Goal: Task Accomplishment & Management: Manage account settings

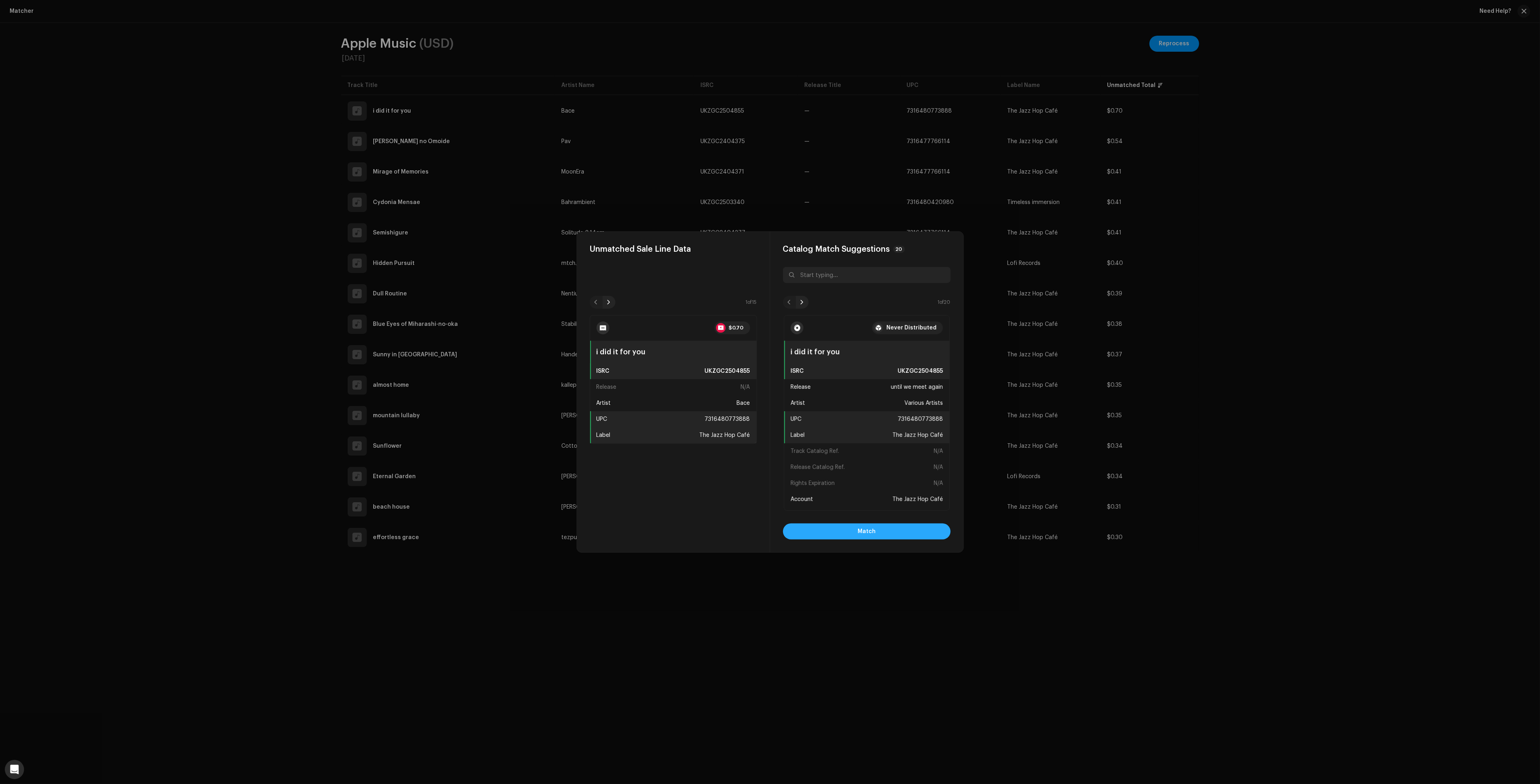
click at [857, 530] on button "Match" at bounding box center [867, 531] width 167 height 16
click at [857, 529] on button "Match" at bounding box center [867, 531] width 167 height 16
click at [850, 526] on button "Match" at bounding box center [867, 531] width 167 height 16
click at [930, 531] on button "Match" at bounding box center [867, 531] width 167 height 16
click at [898, 532] on button "Match" at bounding box center [867, 531] width 167 height 16
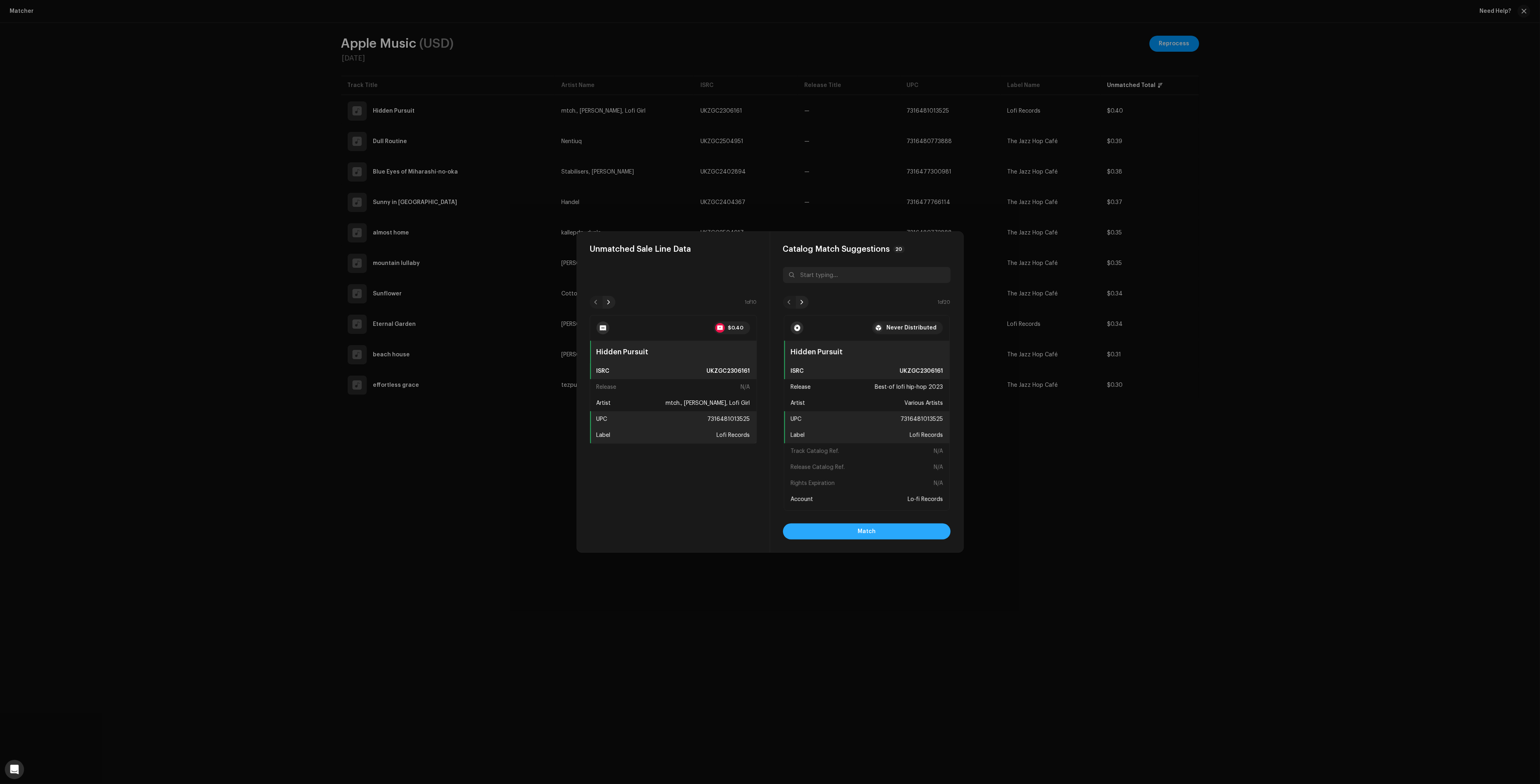
click at [879, 529] on button "Match" at bounding box center [867, 531] width 167 height 16
click at [922, 529] on button "Match" at bounding box center [867, 531] width 167 height 16
click at [841, 529] on button "Match" at bounding box center [867, 531] width 167 height 16
click at [914, 531] on button "Match" at bounding box center [867, 531] width 167 height 16
click at [910, 529] on button "Match" at bounding box center [867, 531] width 167 height 16
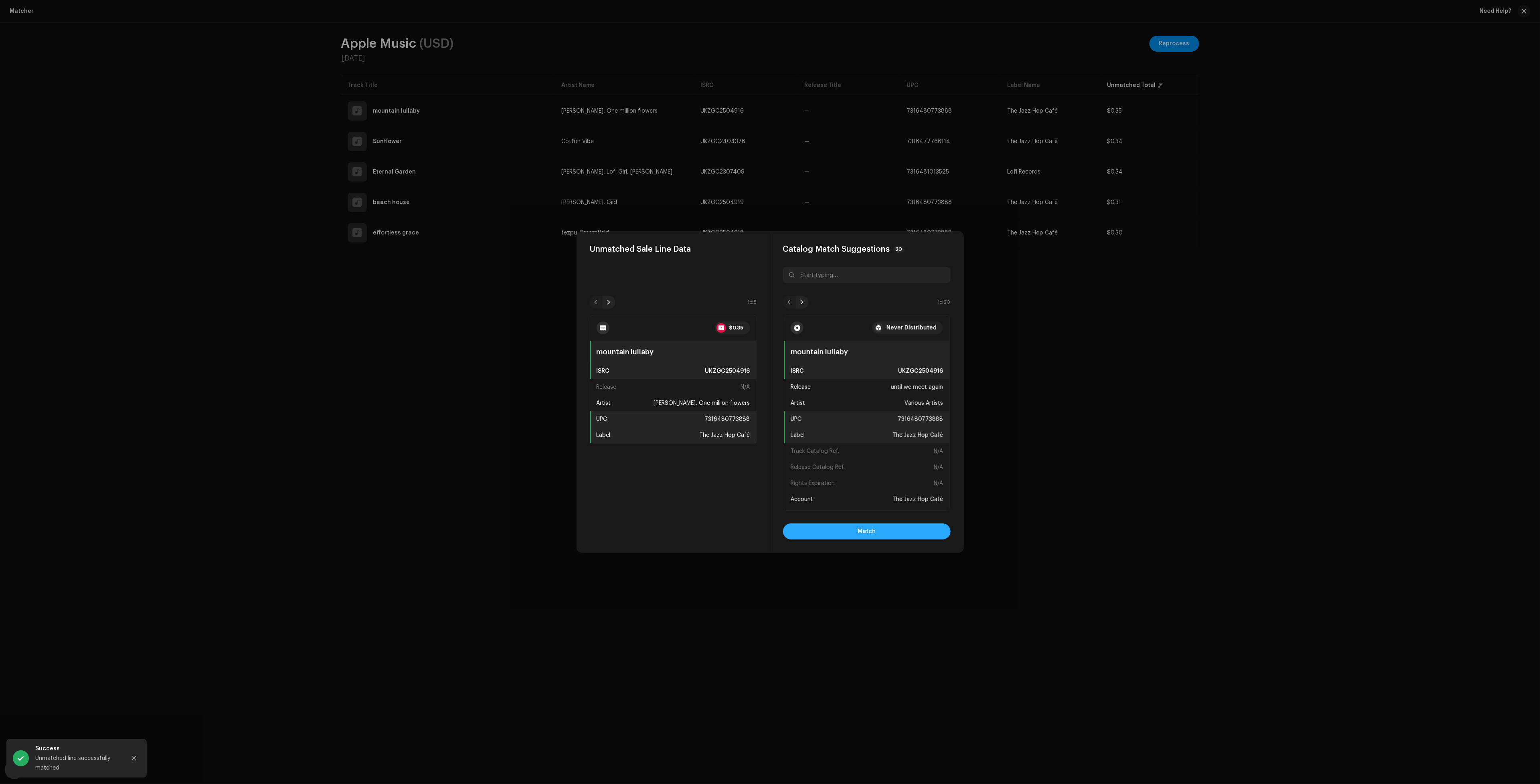
click at [891, 528] on button "Match" at bounding box center [867, 531] width 167 height 16
click at [849, 535] on button "Match" at bounding box center [867, 531] width 167 height 16
click at [849, 534] on button "Match" at bounding box center [867, 531] width 167 height 16
click at [889, 535] on button "Match" at bounding box center [867, 531] width 167 height 16
click at [904, 534] on button "Match" at bounding box center [867, 531] width 167 height 16
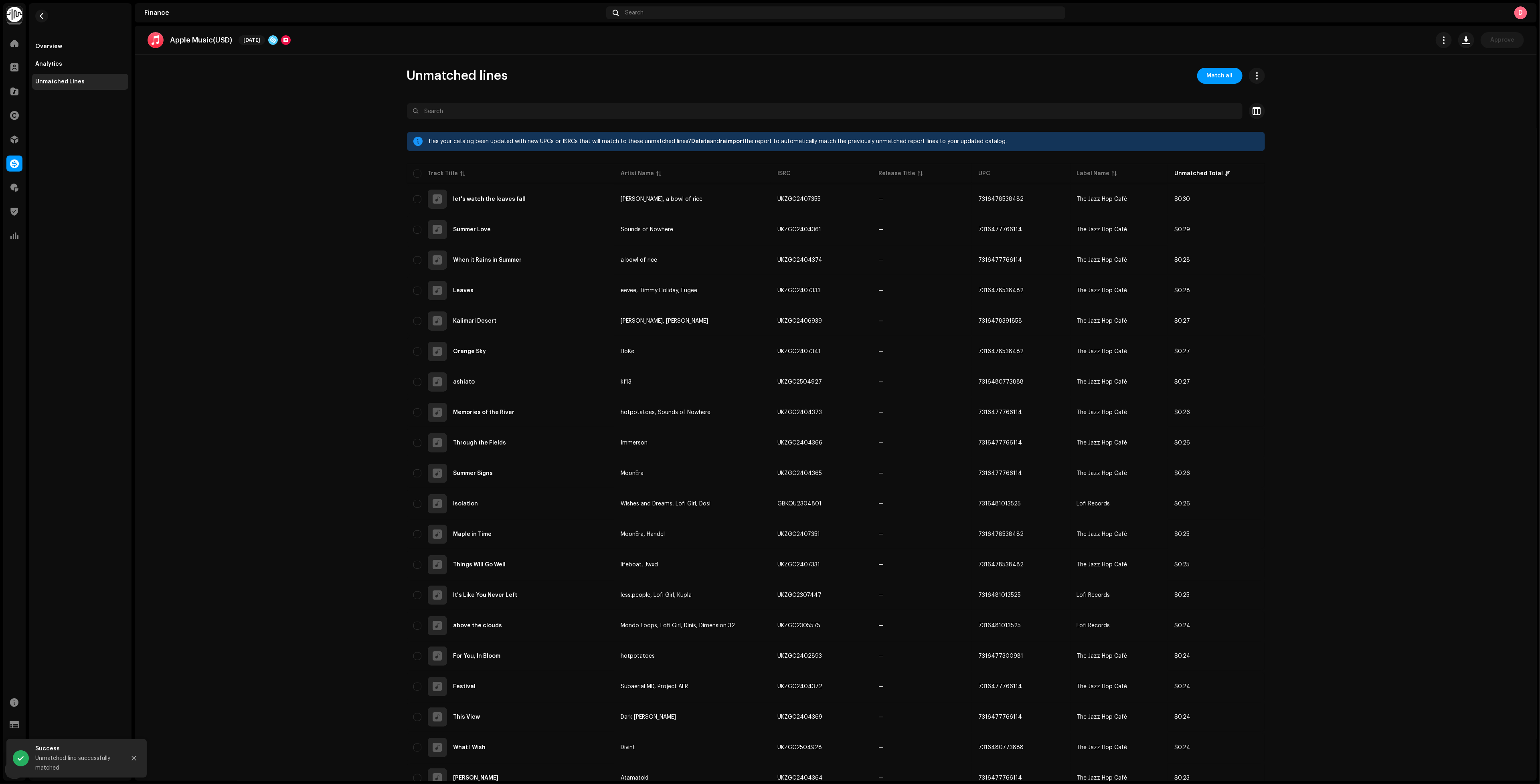
click at [47, 79] on div "Unmatched Lines" at bounding box center [60, 81] width 49 height 7
click at [41, 13] on span "button" at bounding box center [42, 16] width 6 height 7
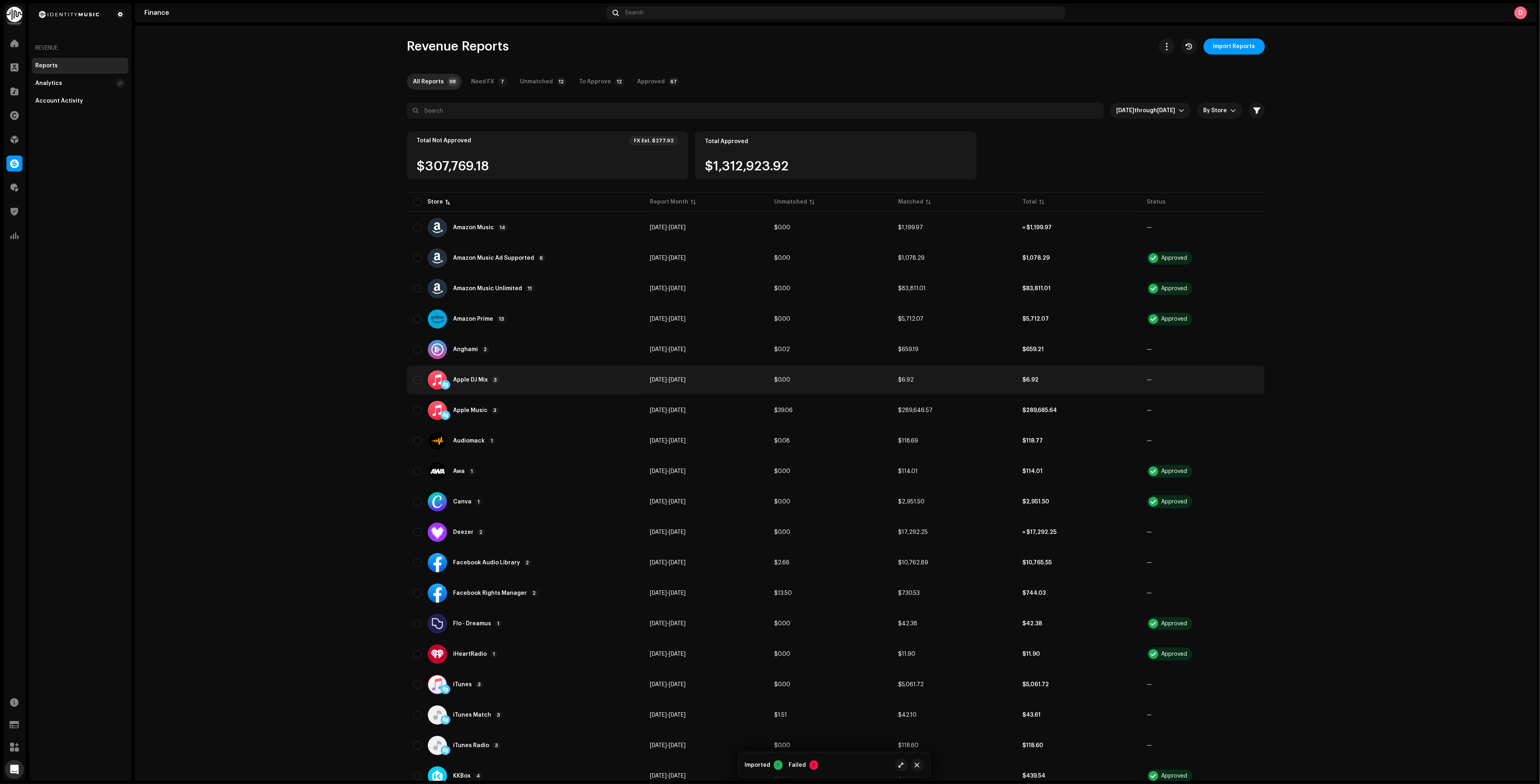
click at [507, 380] on div "Apple DJ Mix 3" at bounding box center [525, 380] width 224 height 19
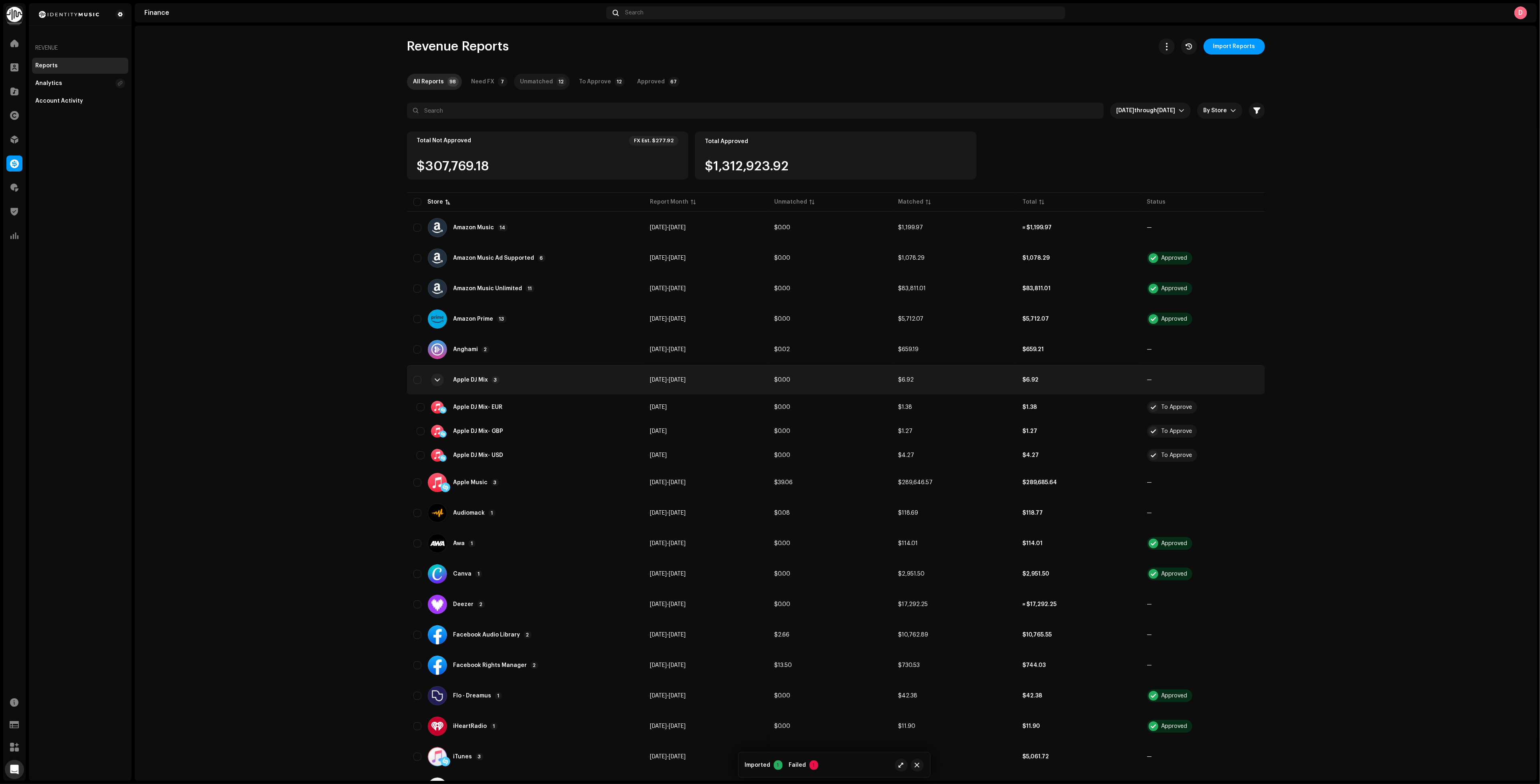
click at [523, 82] on div "Unmatched" at bounding box center [537, 81] width 33 height 16
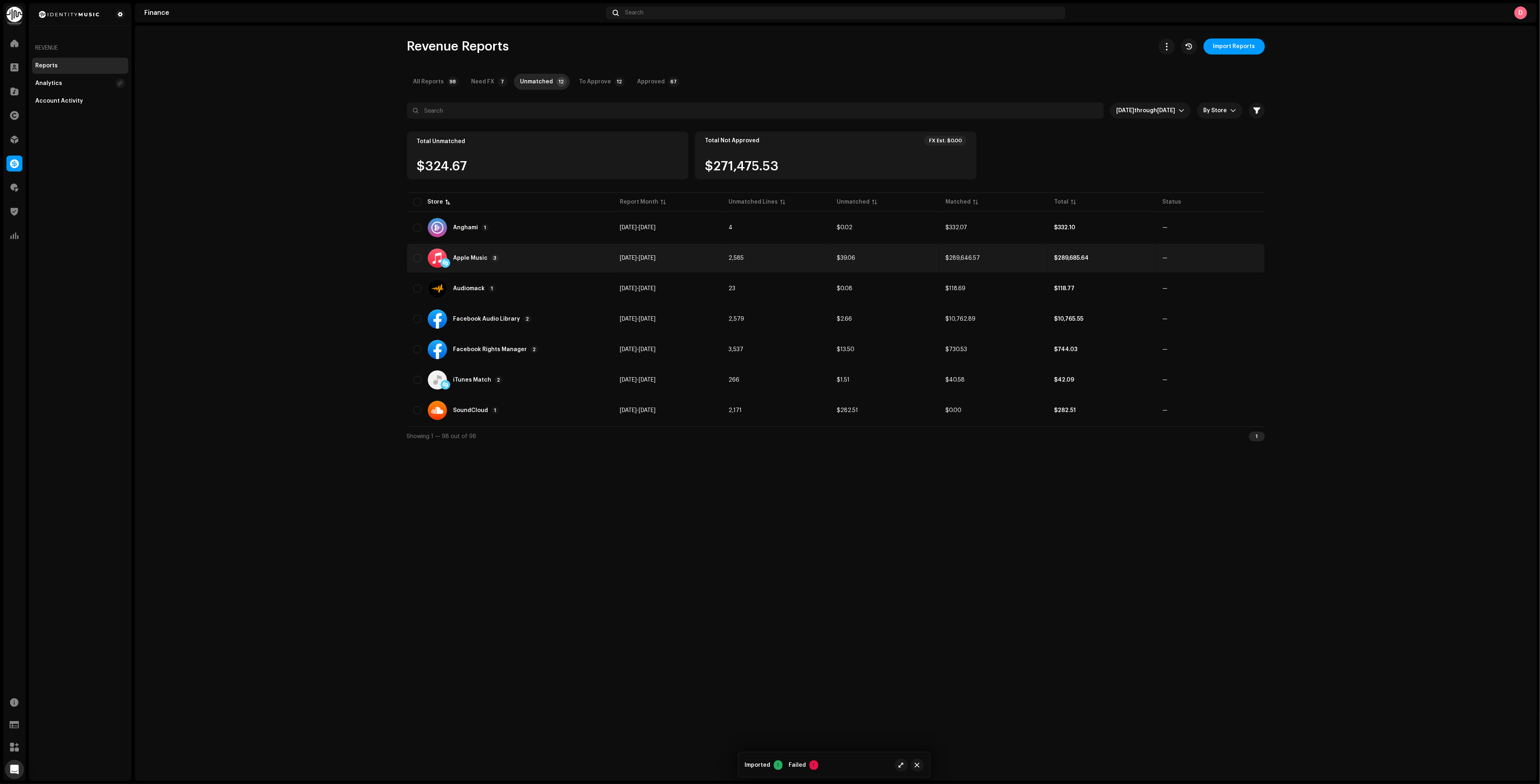
click at [525, 265] on div "Apple Music 3" at bounding box center [510, 258] width 194 height 19
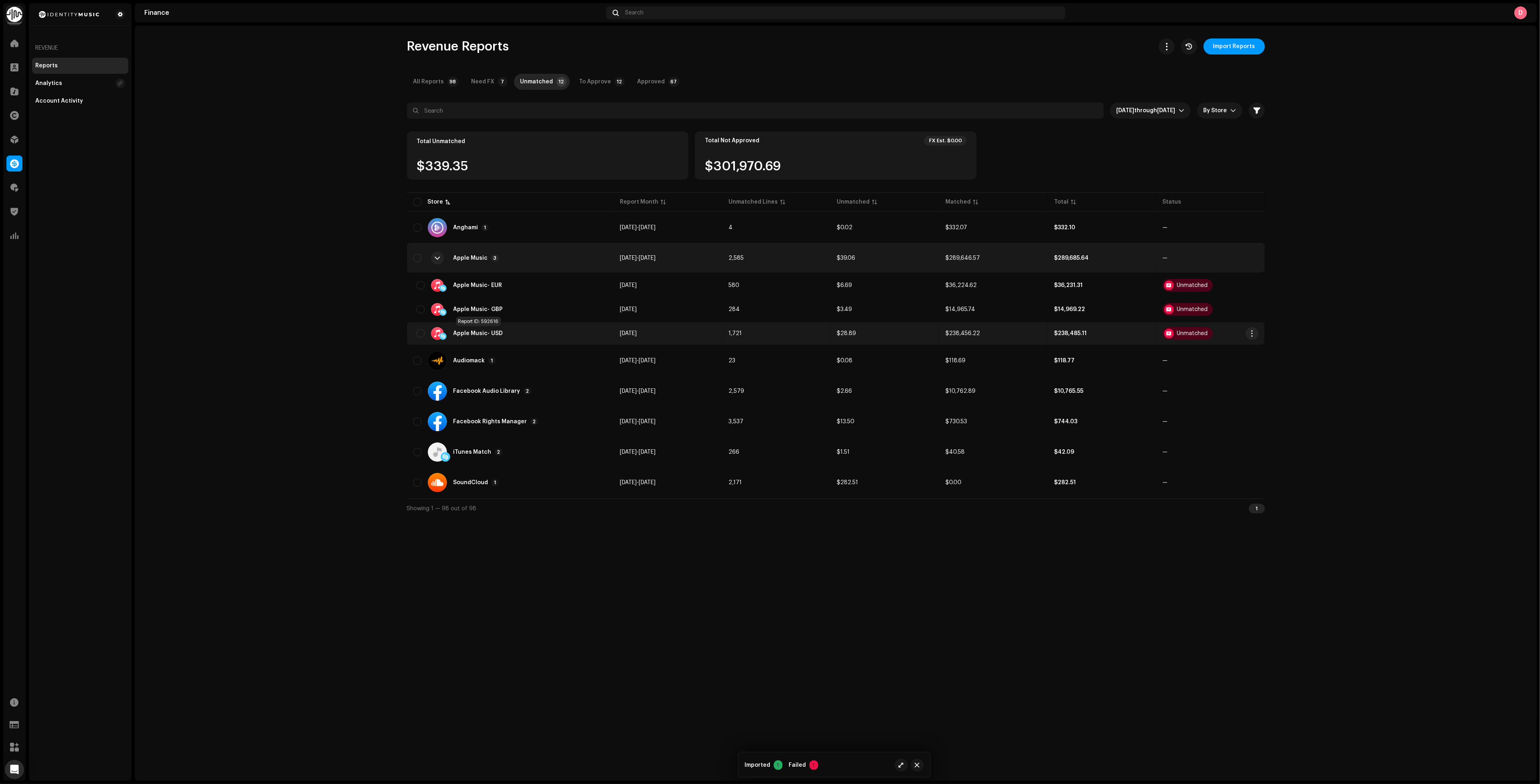
click at [488, 330] on span "- USD" at bounding box center [495, 333] width 15 height 5
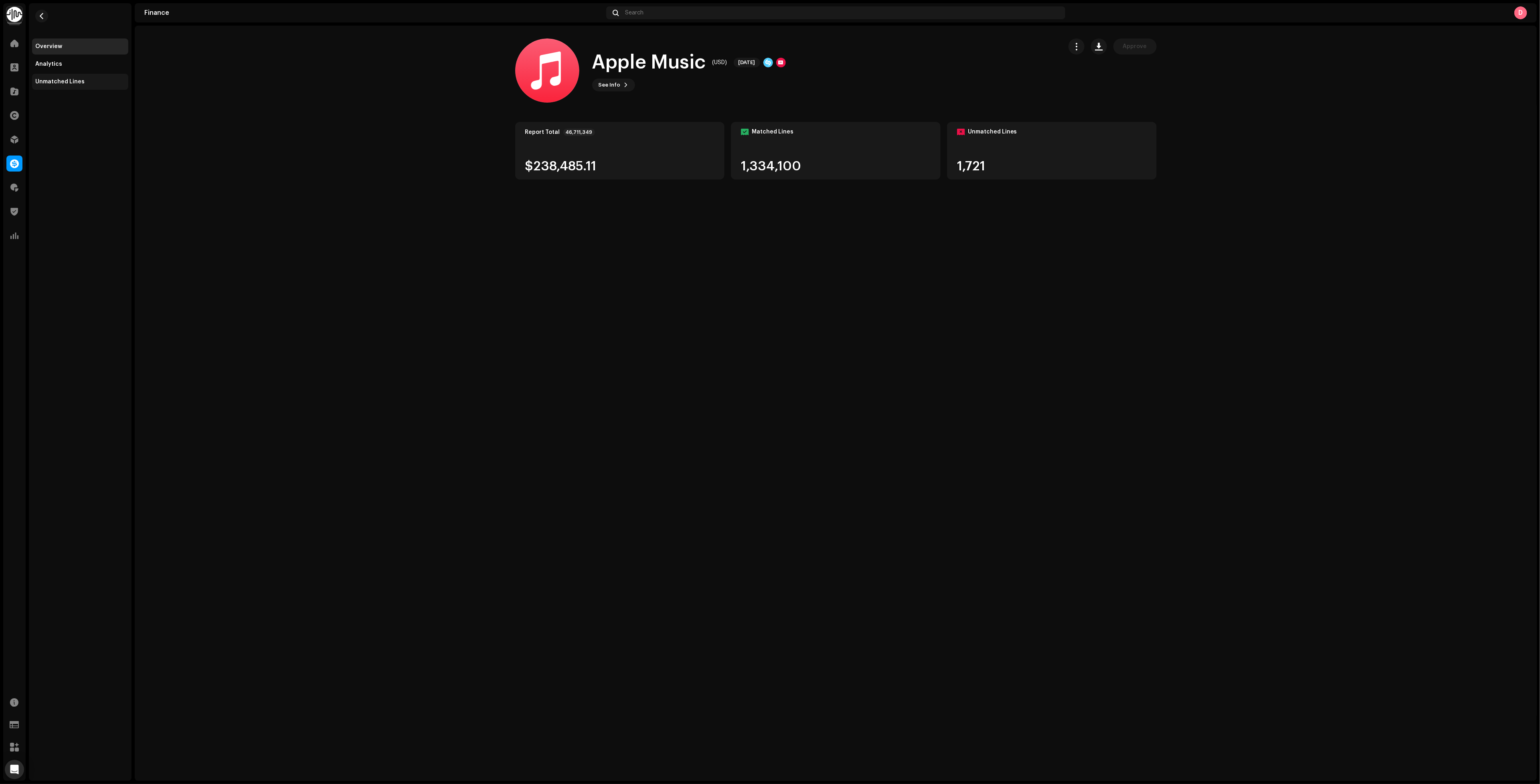
click at [90, 81] on div "Unmatched Lines" at bounding box center [80, 81] width 90 height 7
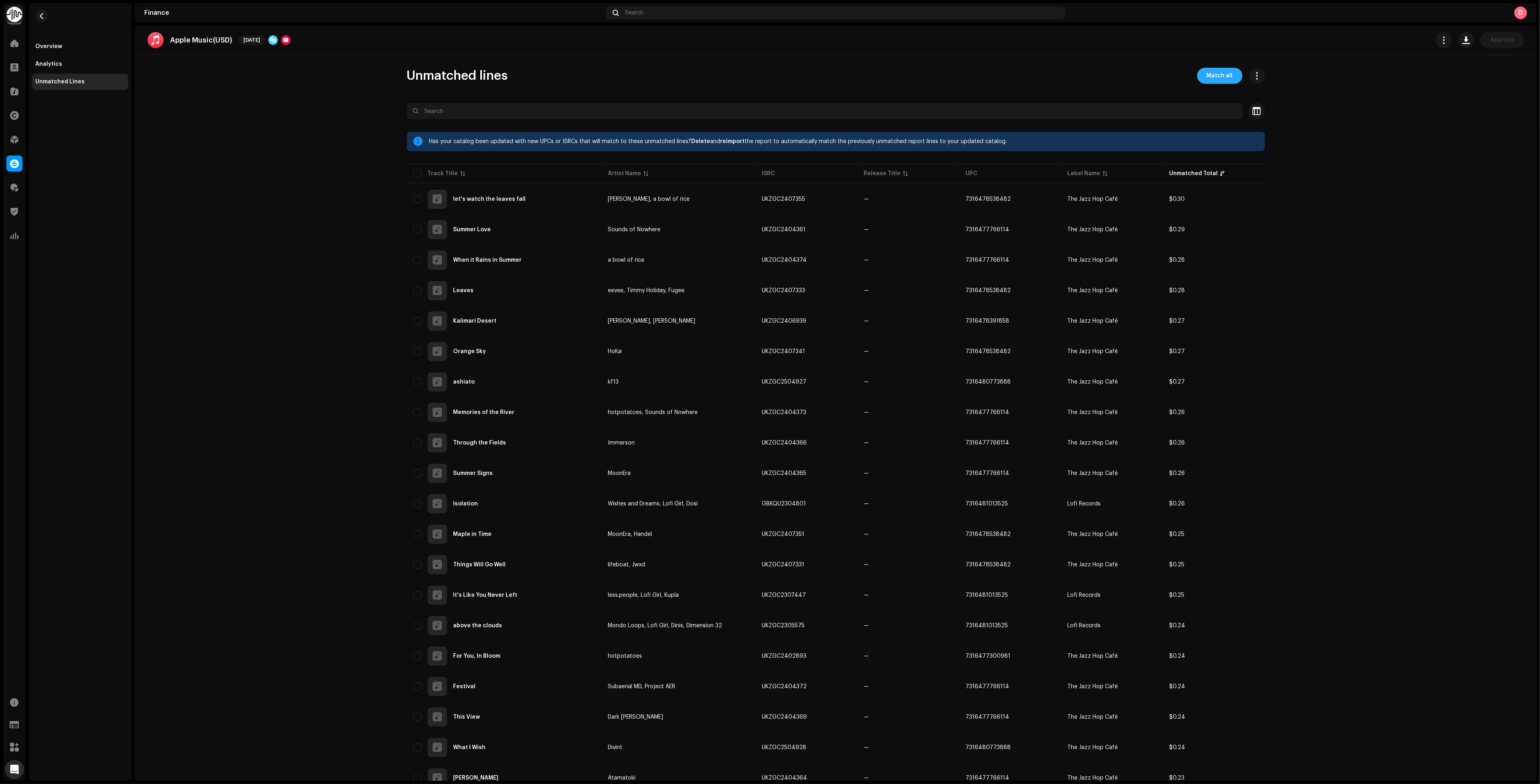
click at [1211, 76] on span "Match all" at bounding box center [1220, 75] width 26 height 16
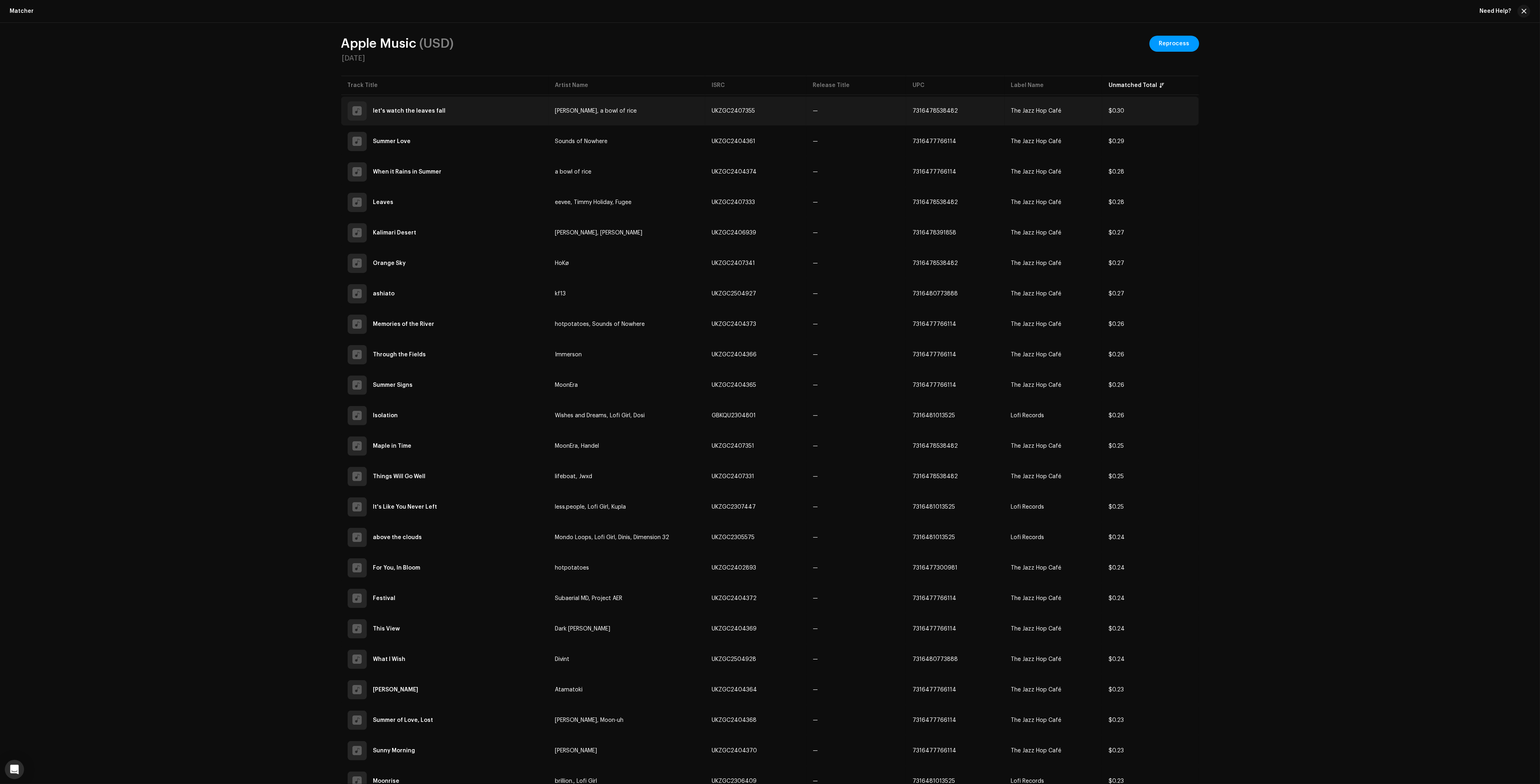
click at [600, 121] on td "eva gomi tenshi, a bowl of rice" at bounding box center [627, 111] width 157 height 29
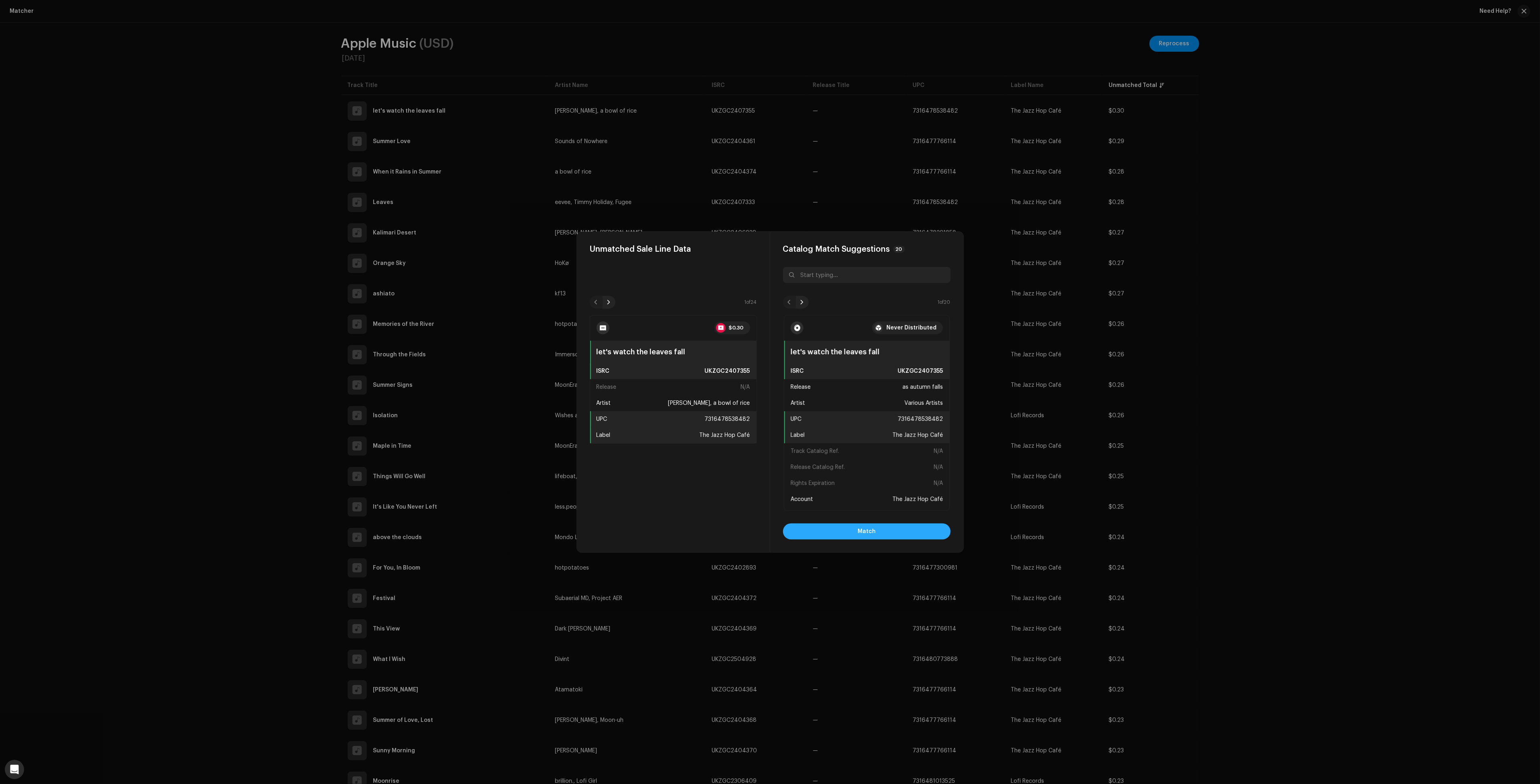
click at [860, 533] on span "Match" at bounding box center [867, 531] width 18 height 16
click at [913, 525] on button "Match" at bounding box center [867, 531] width 167 height 16
click at [910, 535] on button "Match" at bounding box center [867, 531] width 167 height 16
click at [866, 532] on span "Match" at bounding box center [867, 531] width 18 height 16
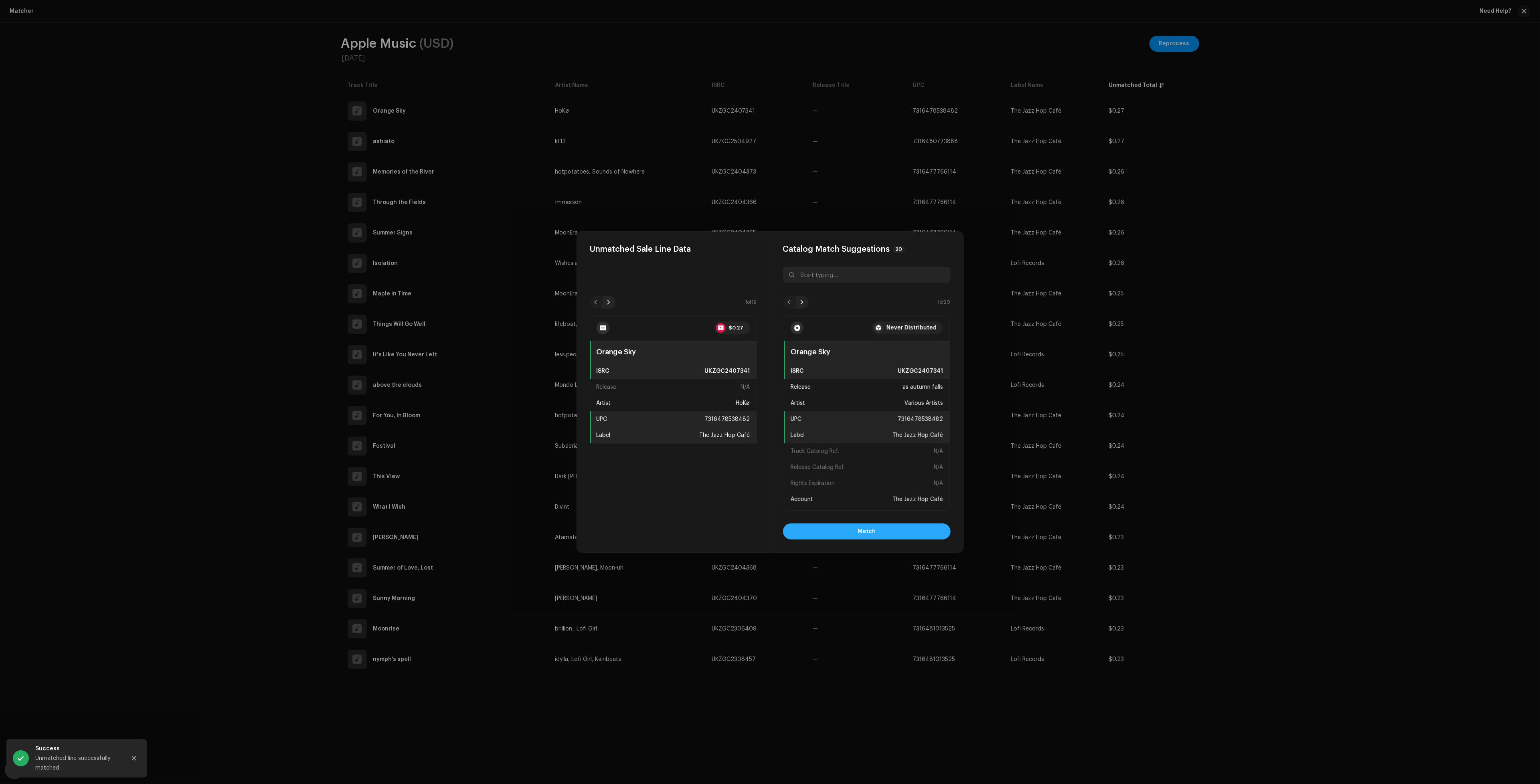
click at [916, 528] on button "Match" at bounding box center [867, 531] width 167 height 16
click at [827, 532] on button "Match" at bounding box center [867, 531] width 167 height 16
click at [912, 528] on button "Match" at bounding box center [867, 531] width 167 height 16
click at [855, 530] on button "Match" at bounding box center [867, 531] width 167 height 16
click at [860, 525] on span "Match" at bounding box center [867, 531] width 18 height 16
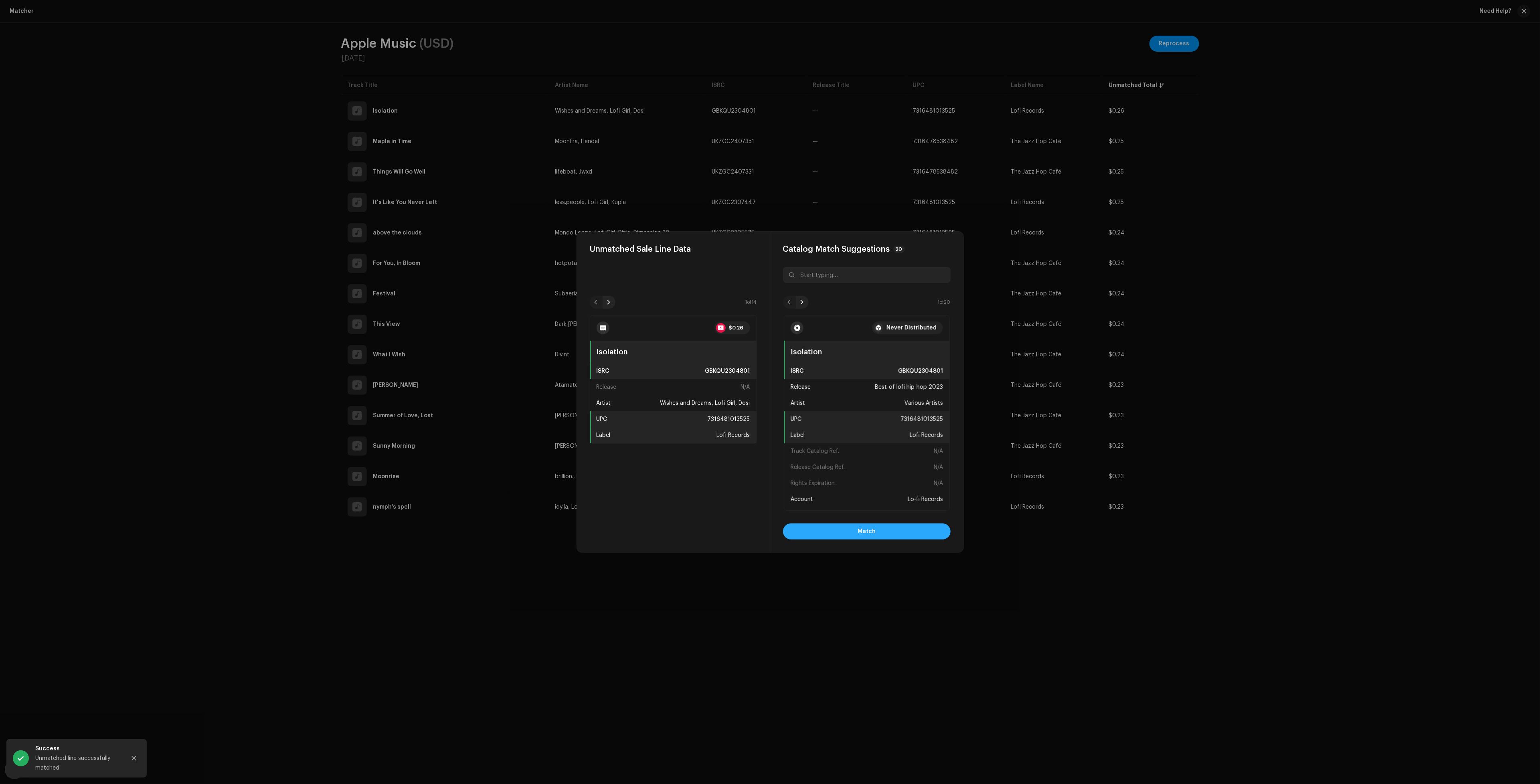
click at [861, 529] on span "Match" at bounding box center [867, 531] width 18 height 16
click at [882, 534] on button "Match" at bounding box center [867, 531] width 167 height 16
click at [893, 530] on button "Match" at bounding box center [867, 531] width 167 height 16
click at [897, 531] on button "Match" at bounding box center [867, 531] width 167 height 16
click at [857, 529] on button "Match" at bounding box center [867, 531] width 167 height 16
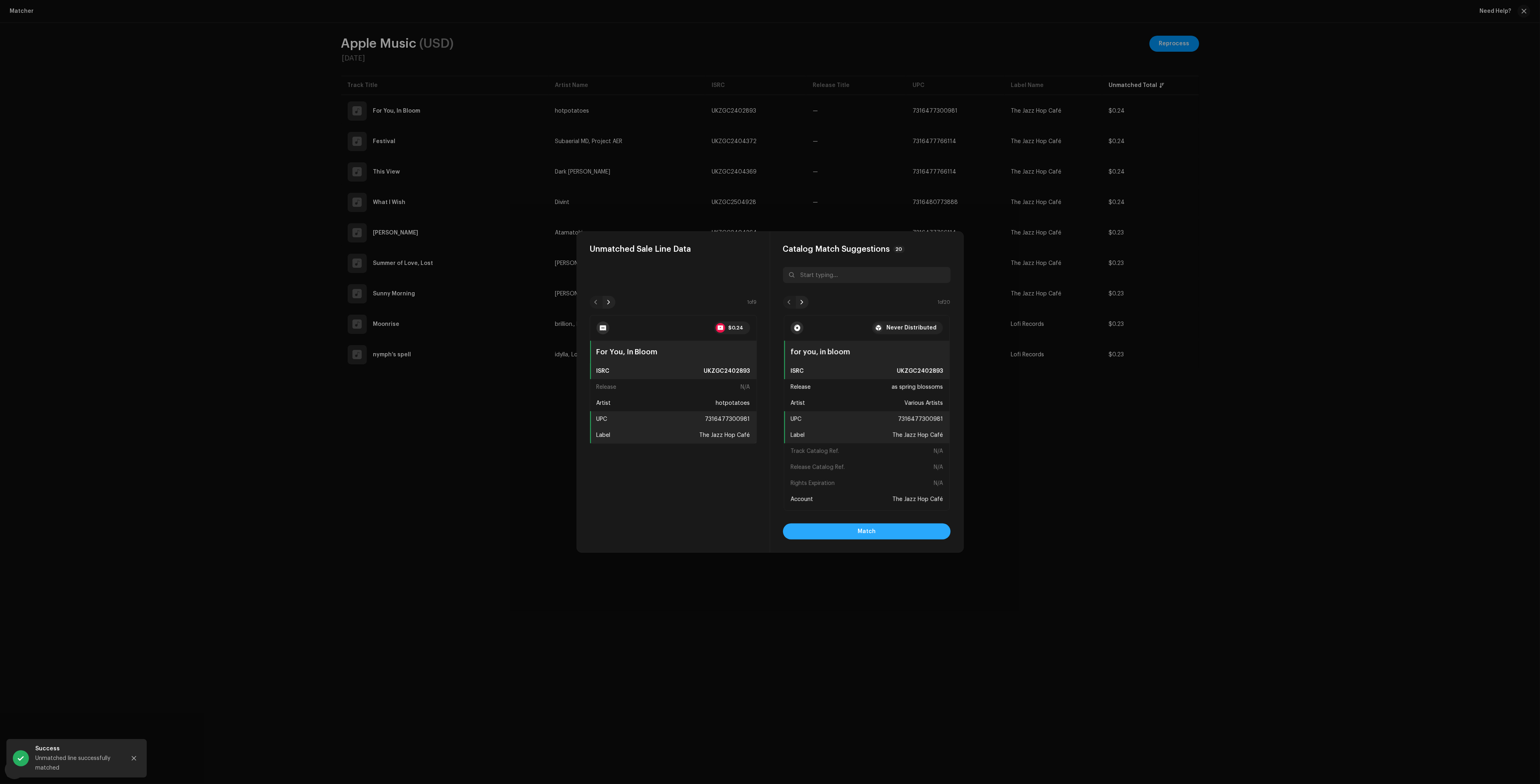
click at [860, 529] on span "Match" at bounding box center [867, 531] width 18 height 16
click at [864, 530] on span "Match" at bounding box center [867, 531] width 18 height 16
click at [875, 531] on span "Match" at bounding box center [867, 531] width 18 height 16
click at [897, 534] on button "Match" at bounding box center [867, 531] width 167 height 16
click at [910, 531] on button "Match" at bounding box center [867, 531] width 167 height 16
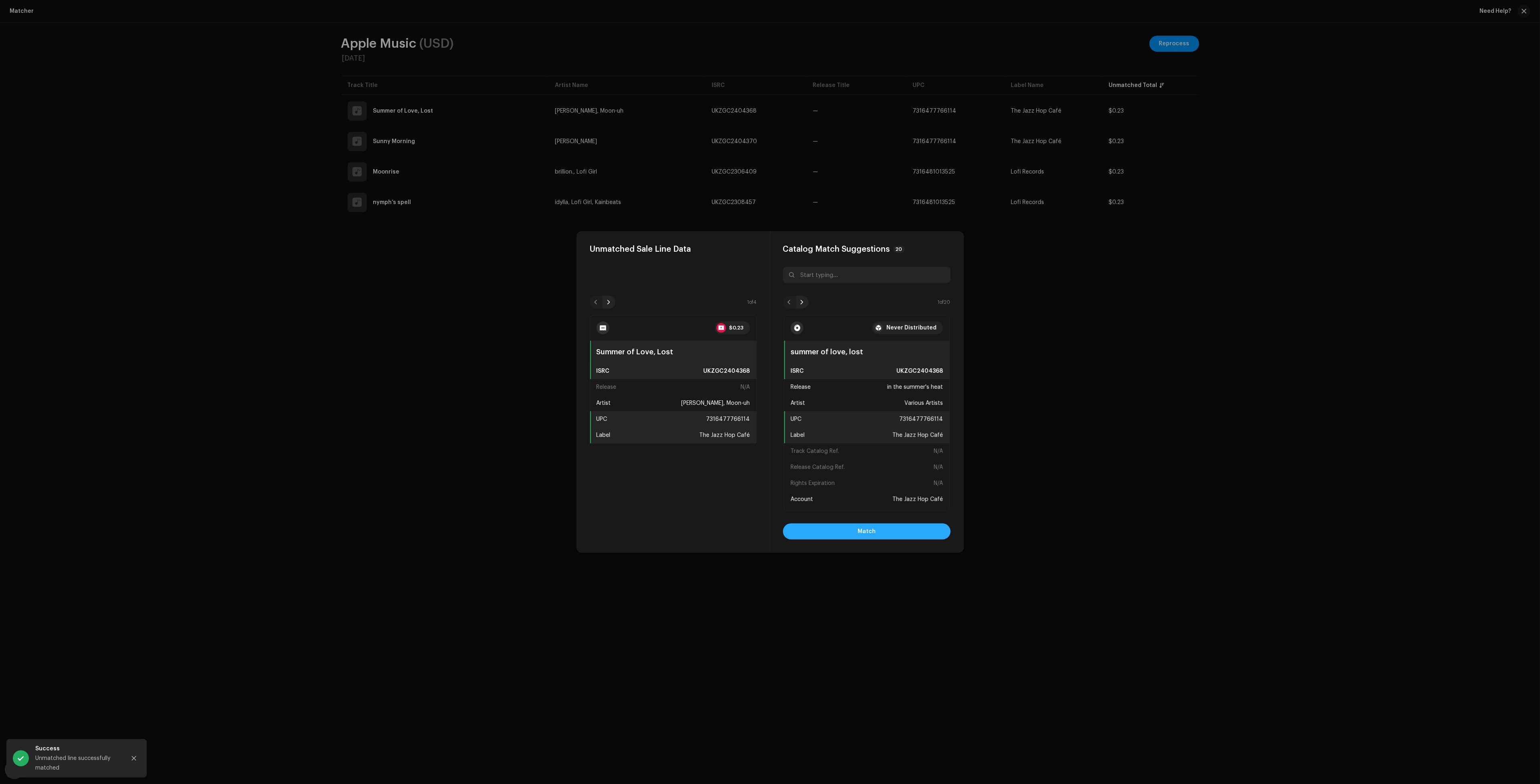
click at [902, 533] on button "Match" at bounding box center [867, 531] width 167 height 16
click at [917, 527] on button "Match" at bounding box center [867, 531] width 167 height 16
click at [916, 541] on div "Catalog Match Suggestions 20 1 of 20 Never Distributed Moonrise ISRC UKZGC23064…" at bounding box center [866, 392] width 193 height 321
click at [915, 537] on button "Match" at bounding box center [867, 531] width 167 height 16
click at [861, 535] on span "Match" at bounding box center [867, 531] width 18 height 16
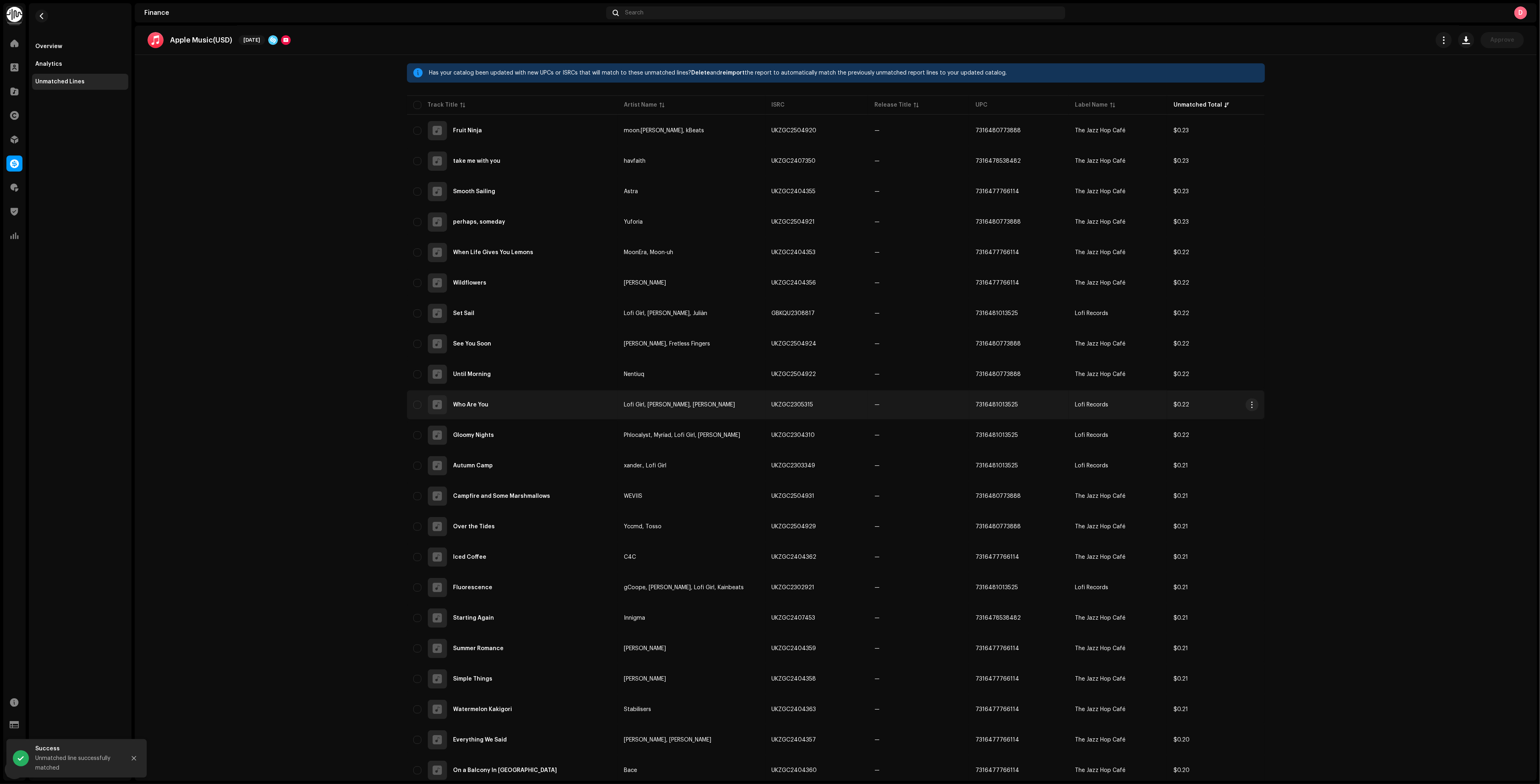
scroll to position [145, 0]
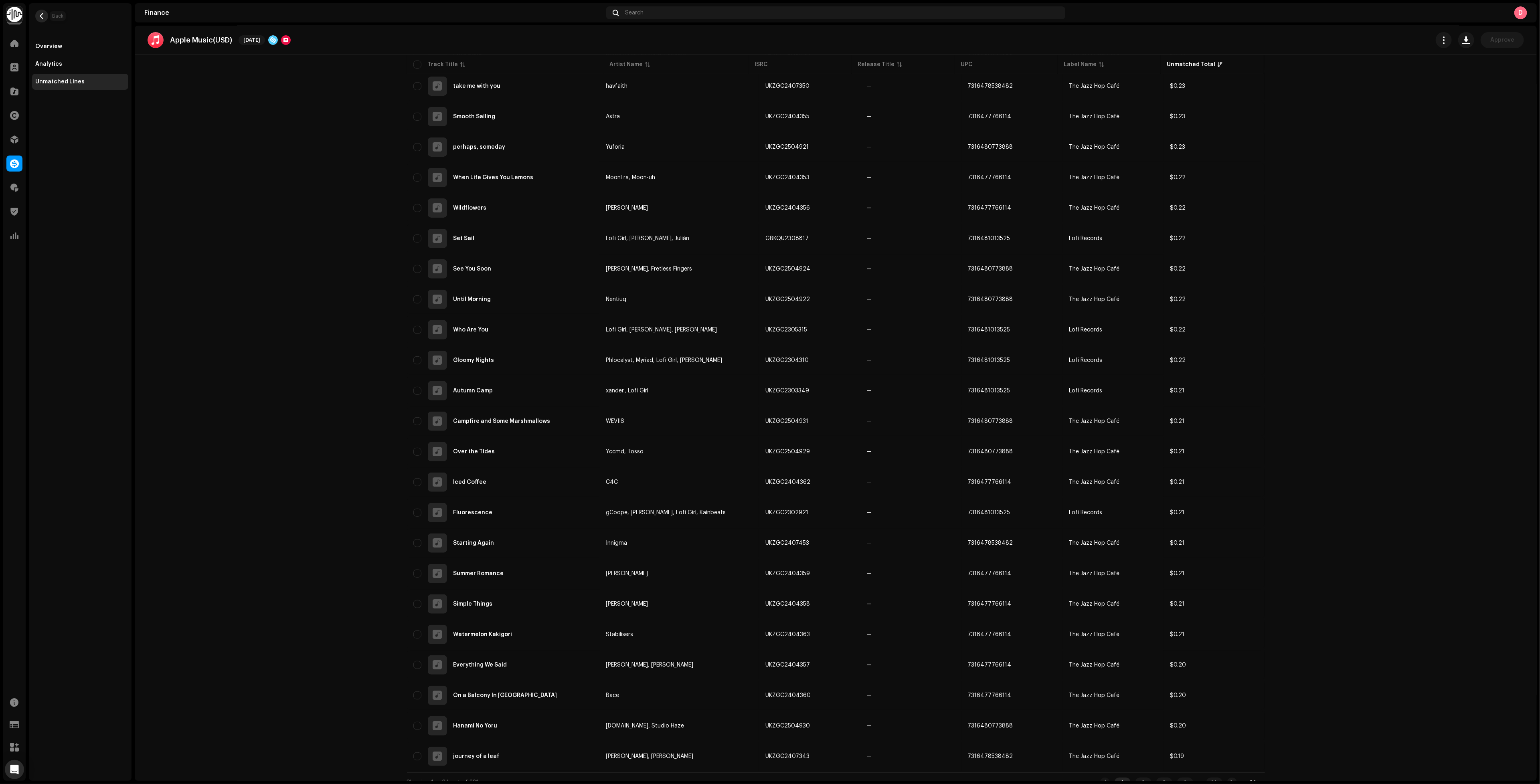
click at [41, 20] on button "button" at bounding box center [41, 16] width 13 height 13
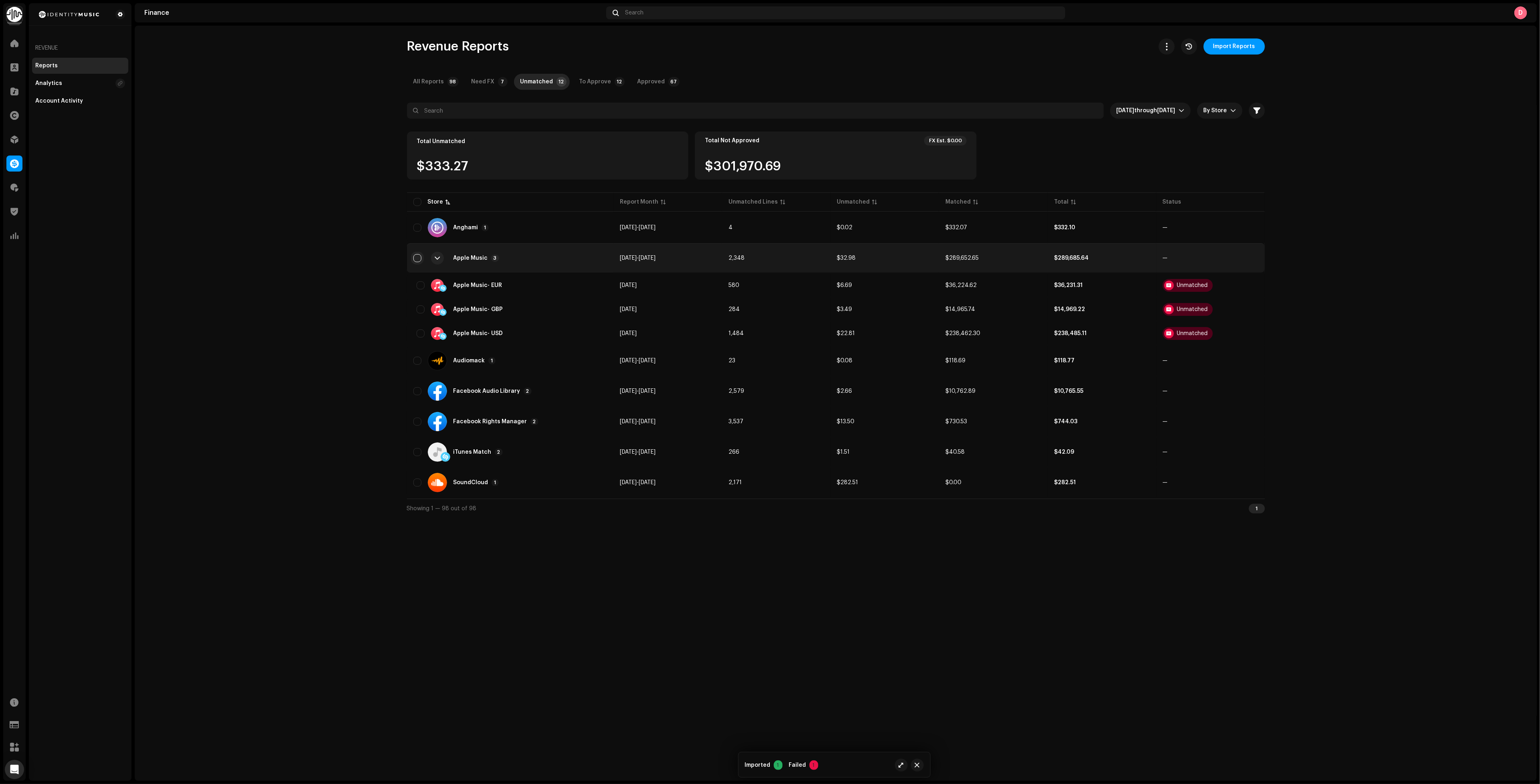
click at [416, 255] on input "checkbox" at bounding box center [417, 258] width 8 height 8
checkbox input "true"
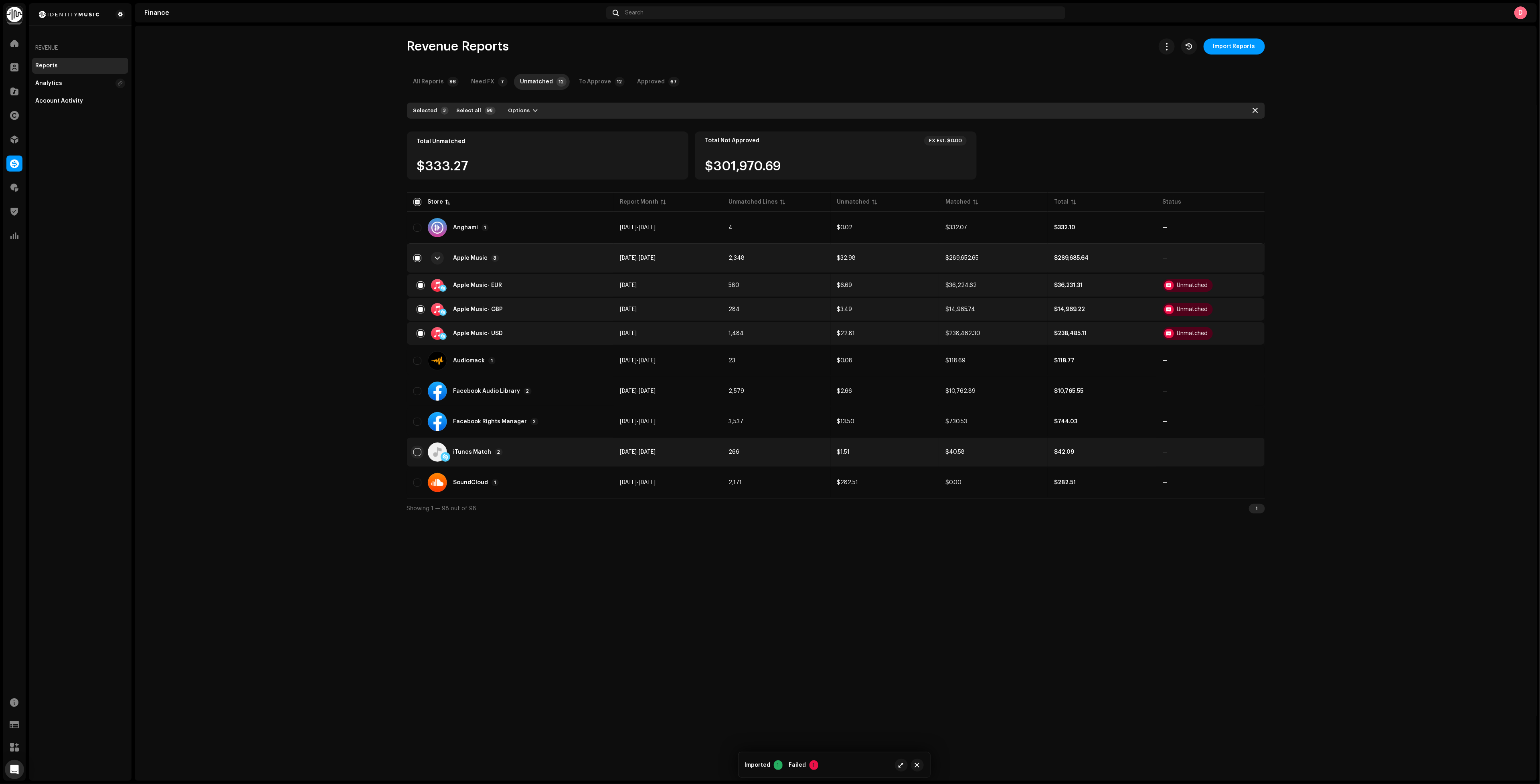
click at [416, 449] on input "Row Unselected" at bounding box center [417, 452] width 8 height 8
checkbox input "true"
click at [511, 111] on span "Options" at bounding box center [519, 111] width 22 height 16
click at [527, 130] on span "Reprocess Unmatched" at bounding box center [536, 128] width 65 height 7
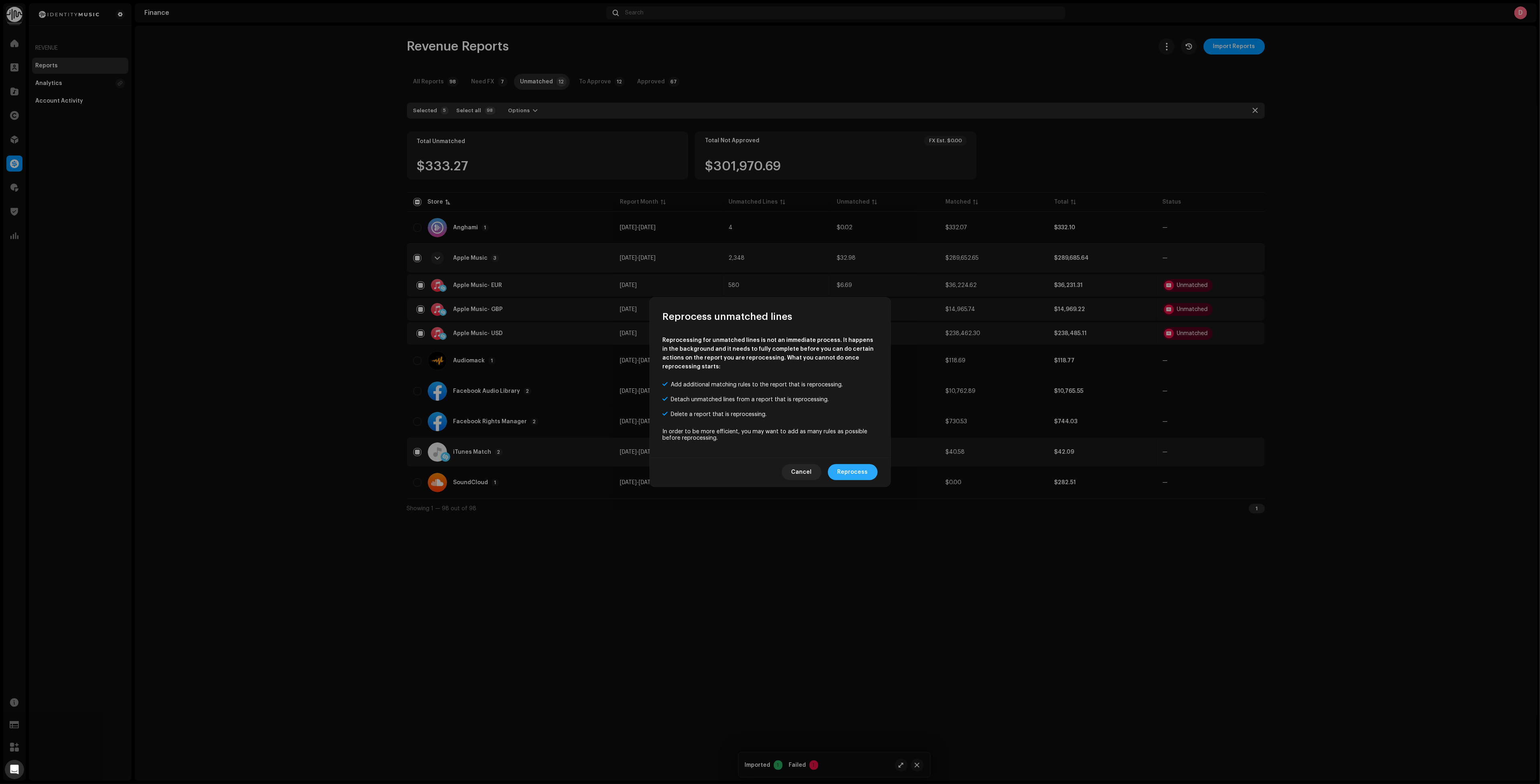
click at [860, 468] on span "Reprocess" at bounding box center [852, 472] width 30 height 16
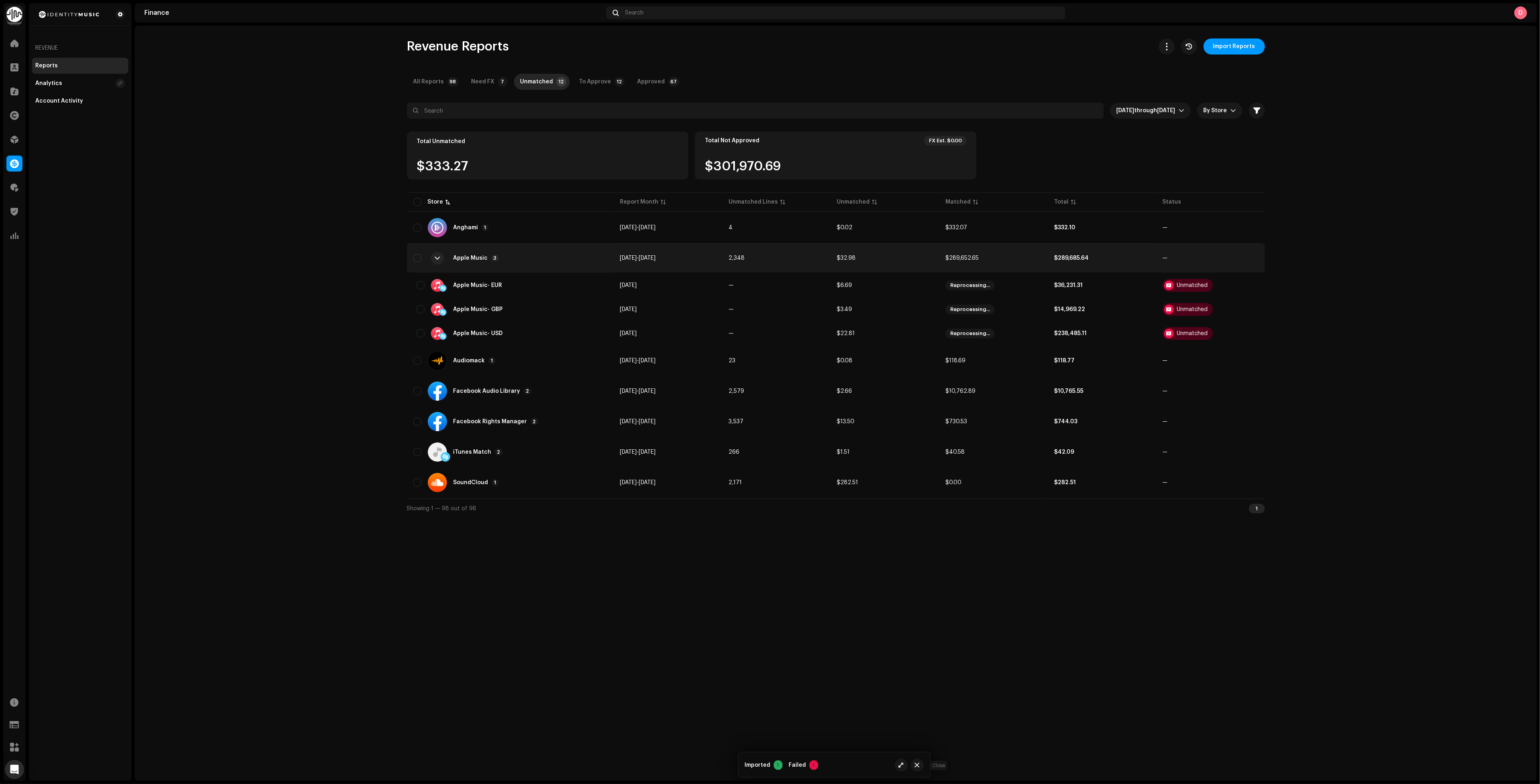
click at [918, 770] on button "button" at bounding box center [917, 765] width 13 height 13
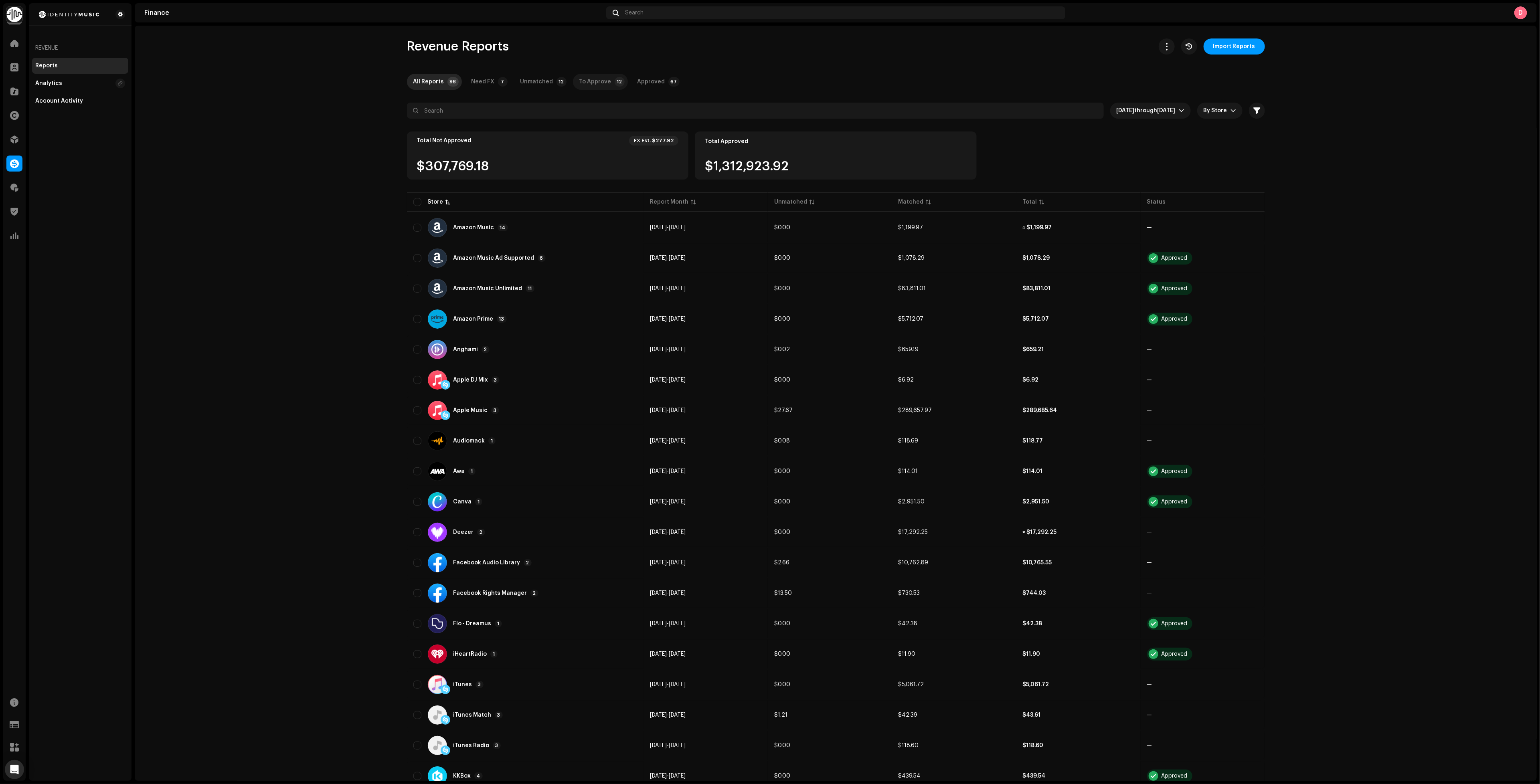
click at [595, 85] on div "To Approve" at bounding box center [595, 81] width 32 height 16
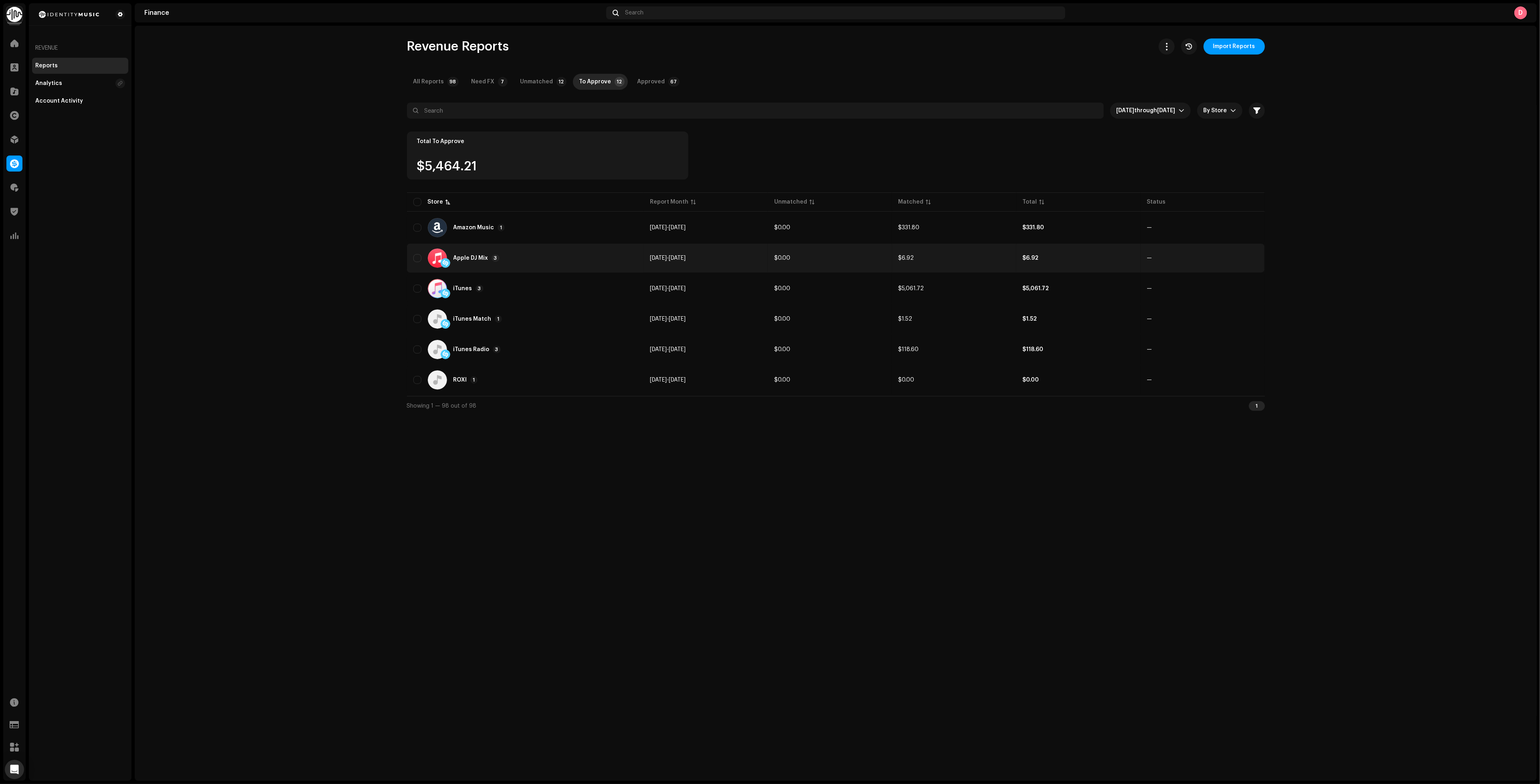
click at [603, 255] on div "Apple DJ Mix 3" at bounding box center [525, 258] width 224 height 19
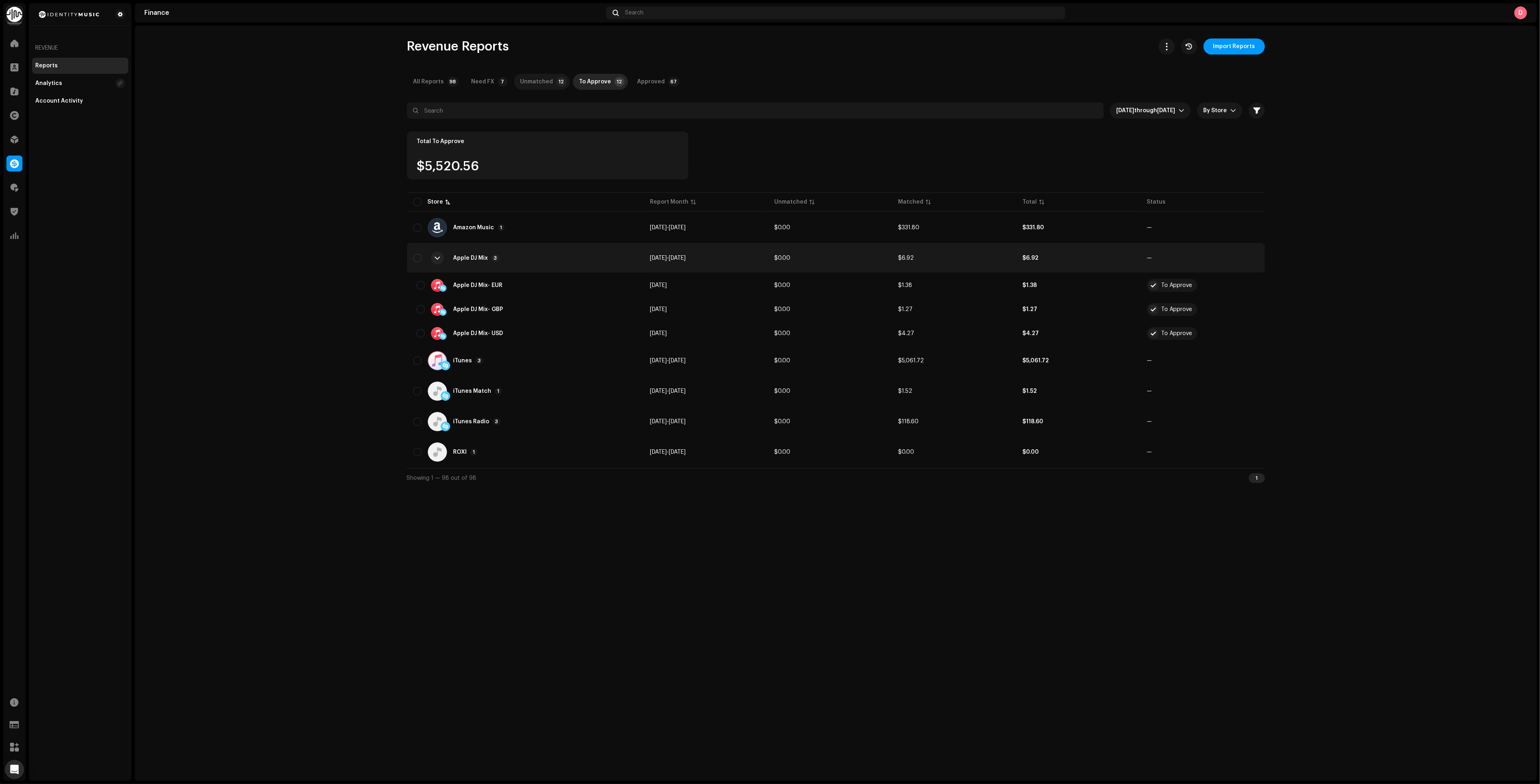
click at [539, 87] on div "Unmatched" at bounding box center [537, 81] width 33 height 16
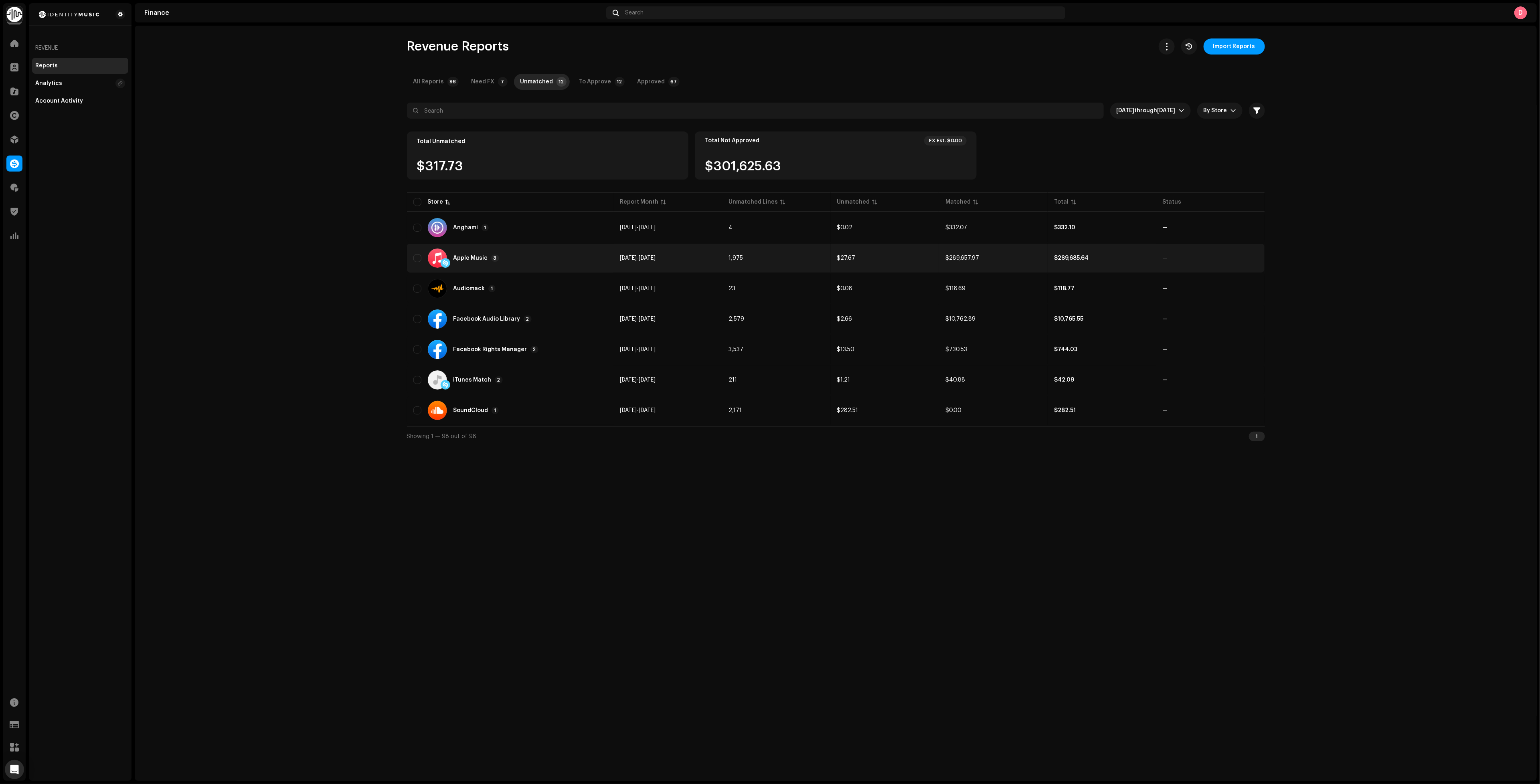
click at [548, 253] on div "Apple Music 3" at bounding box center [510, 258] width 194 height 19
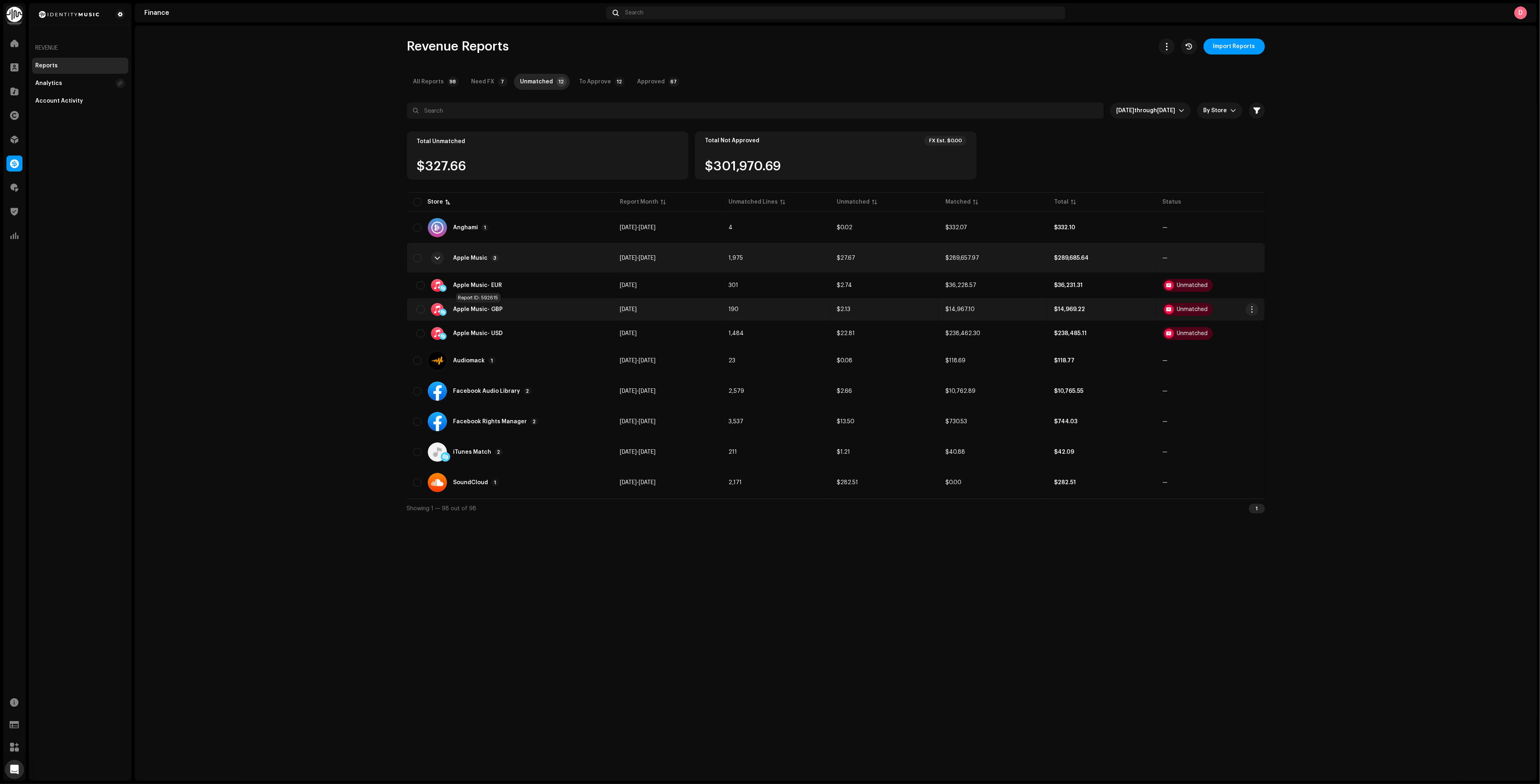
click at [488, 310] on span "- GBP" at bounding box center [495, 309] width 15 height 5
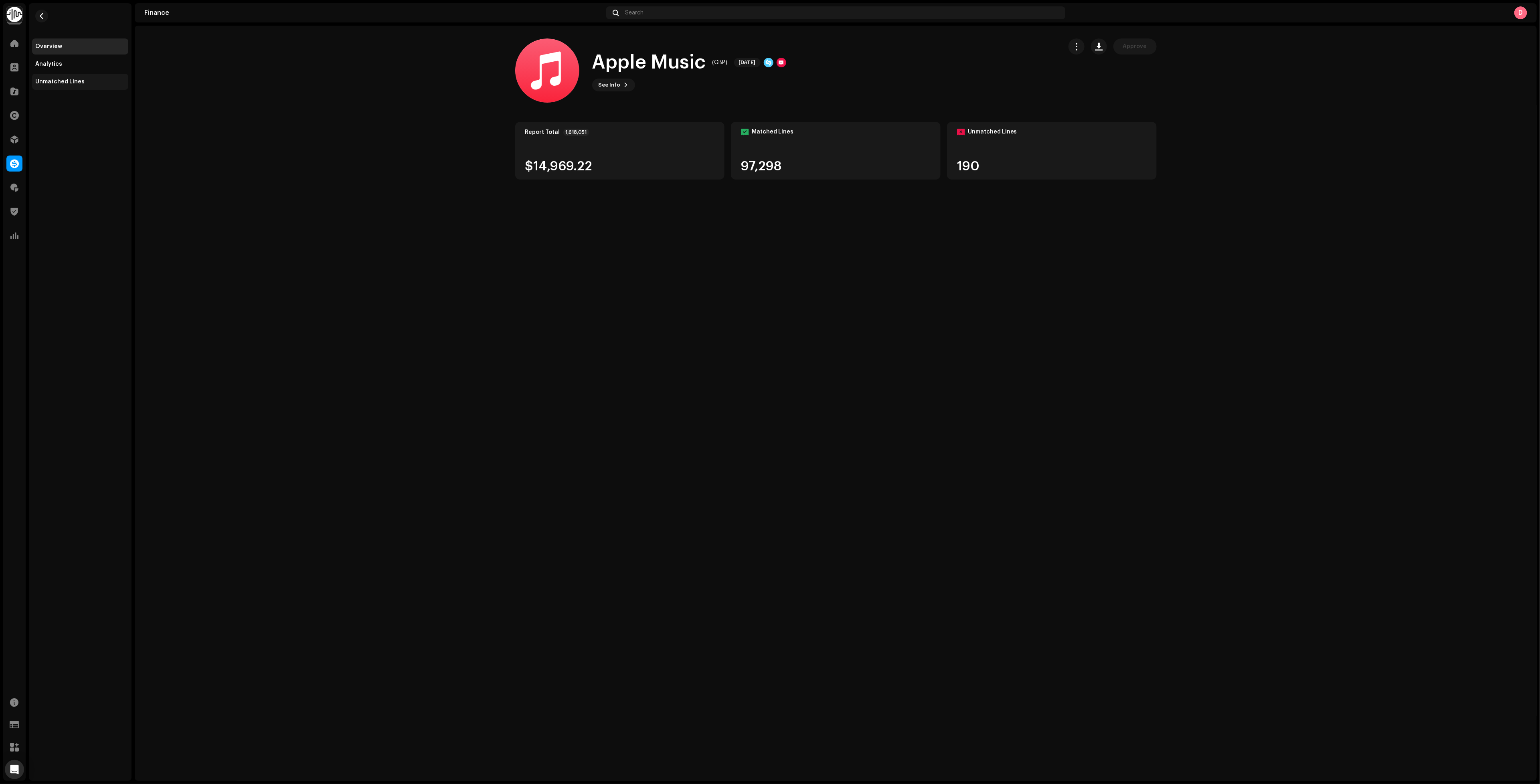
click at [51, 79] on div "Unmatched Lines" at bounding box center [60, 81] width 49 height 7
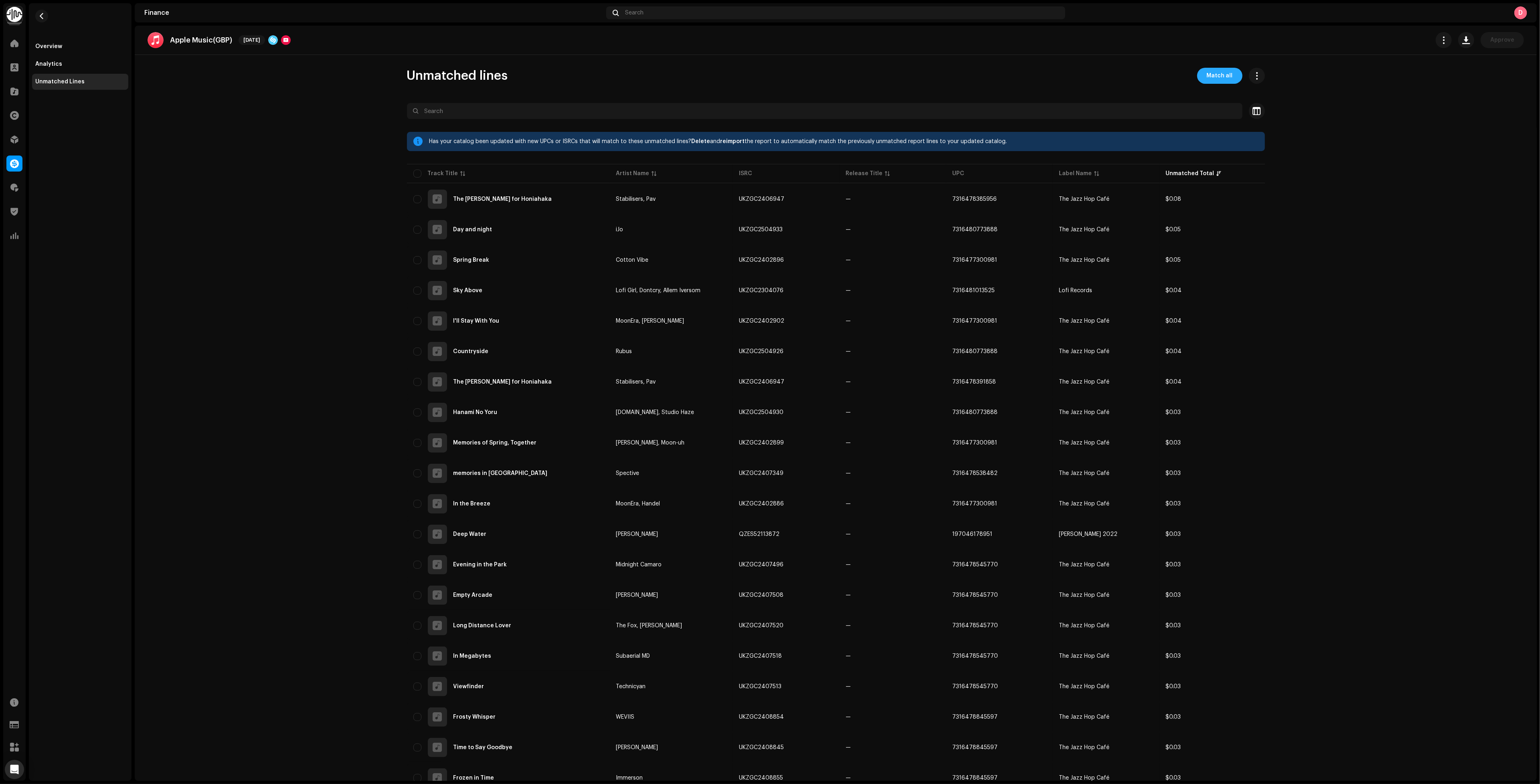
click at [1207, 79] on span "Match all" at bounding box center [1220, 75] width 26 height 16
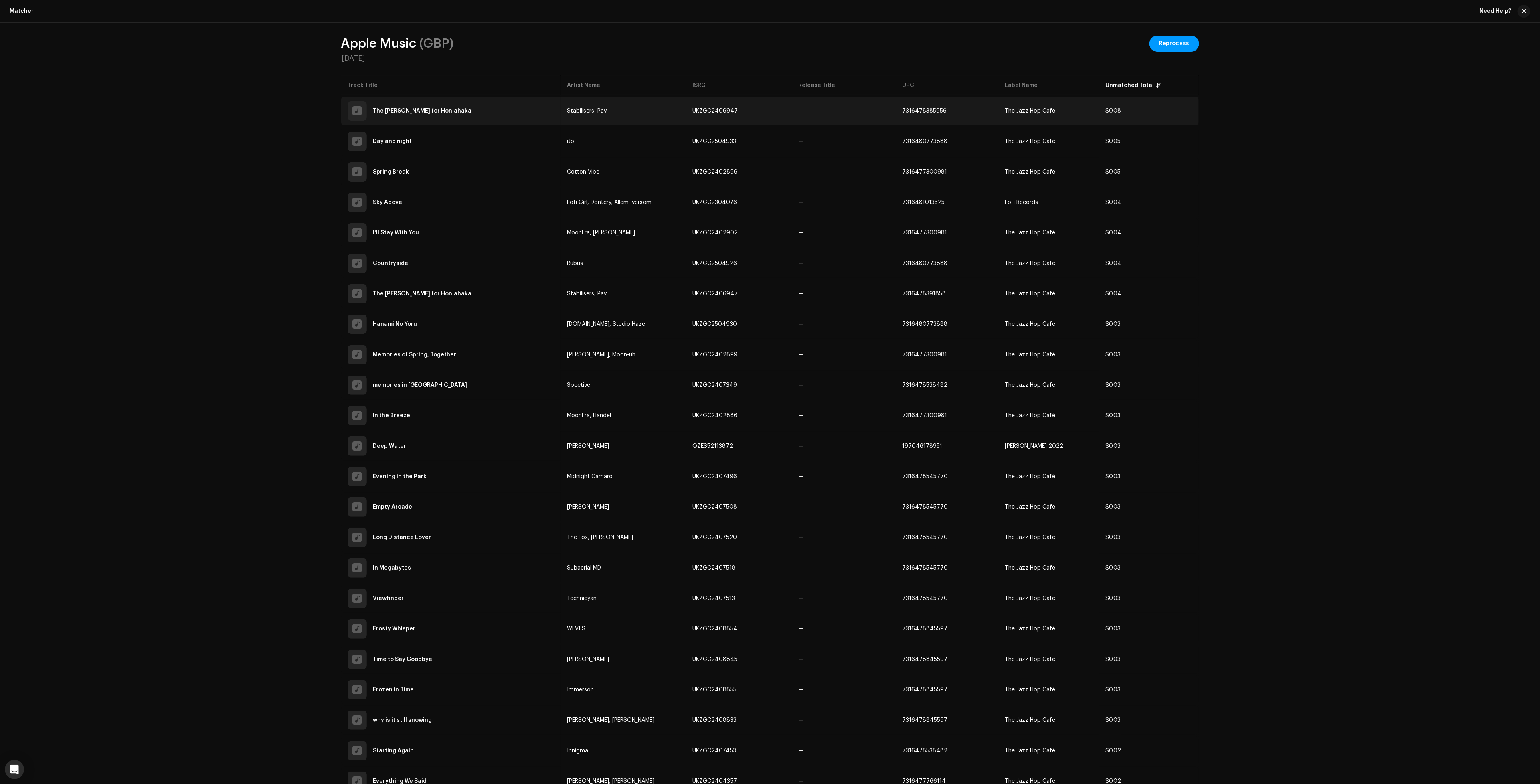
click at [947, 111] on td "7316478385956" at bounding box center [948, 111] width 103 height 29
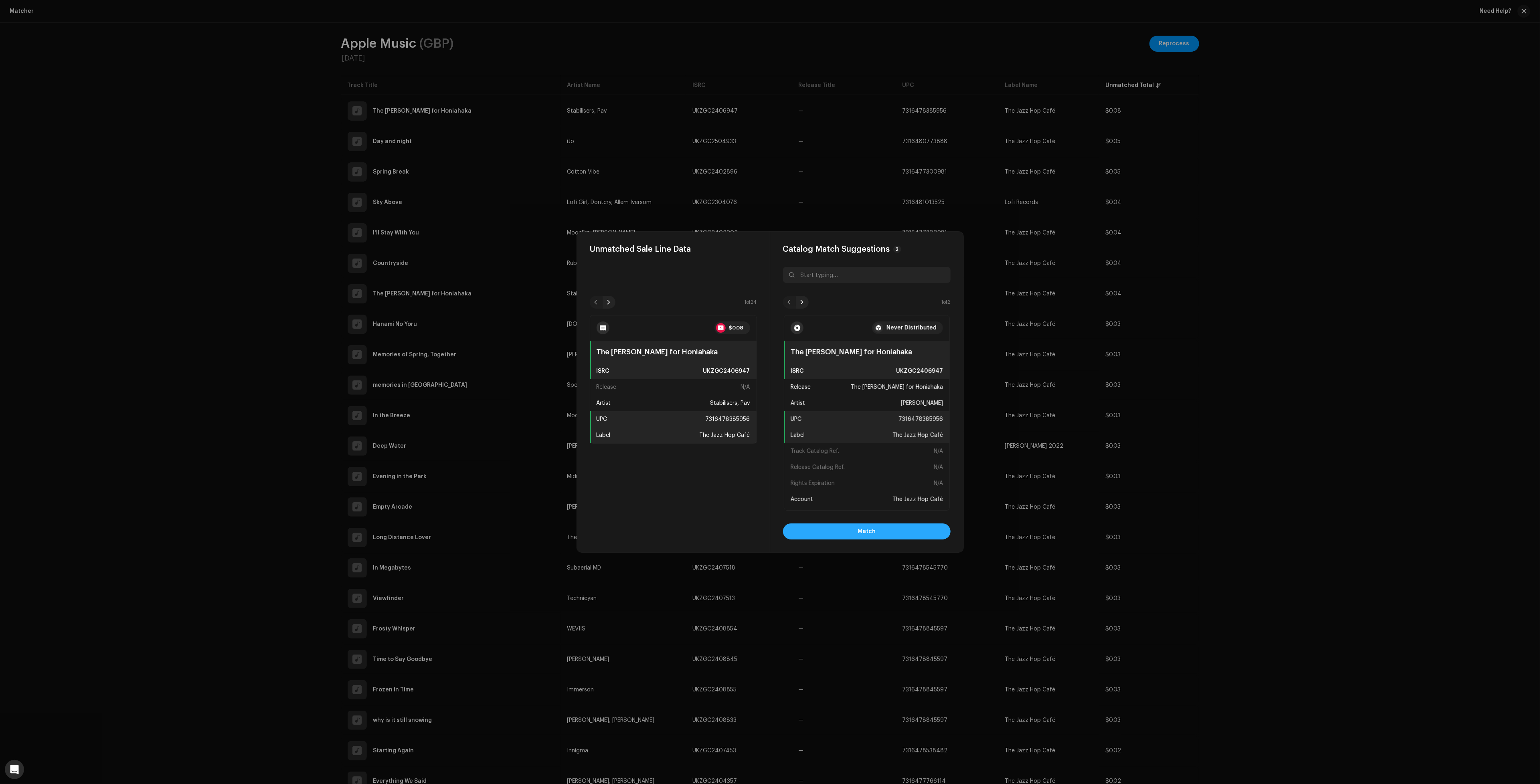
click at [877, 528] on button "Match" at bounding box center [867, 531] width 167 height 16
click at [881, 529] on button "Match" at bounding box center [867, 531] width 167 height 16
click at [887, 529] on button "Match" at bounding box center [867, 531] width 167 height 16
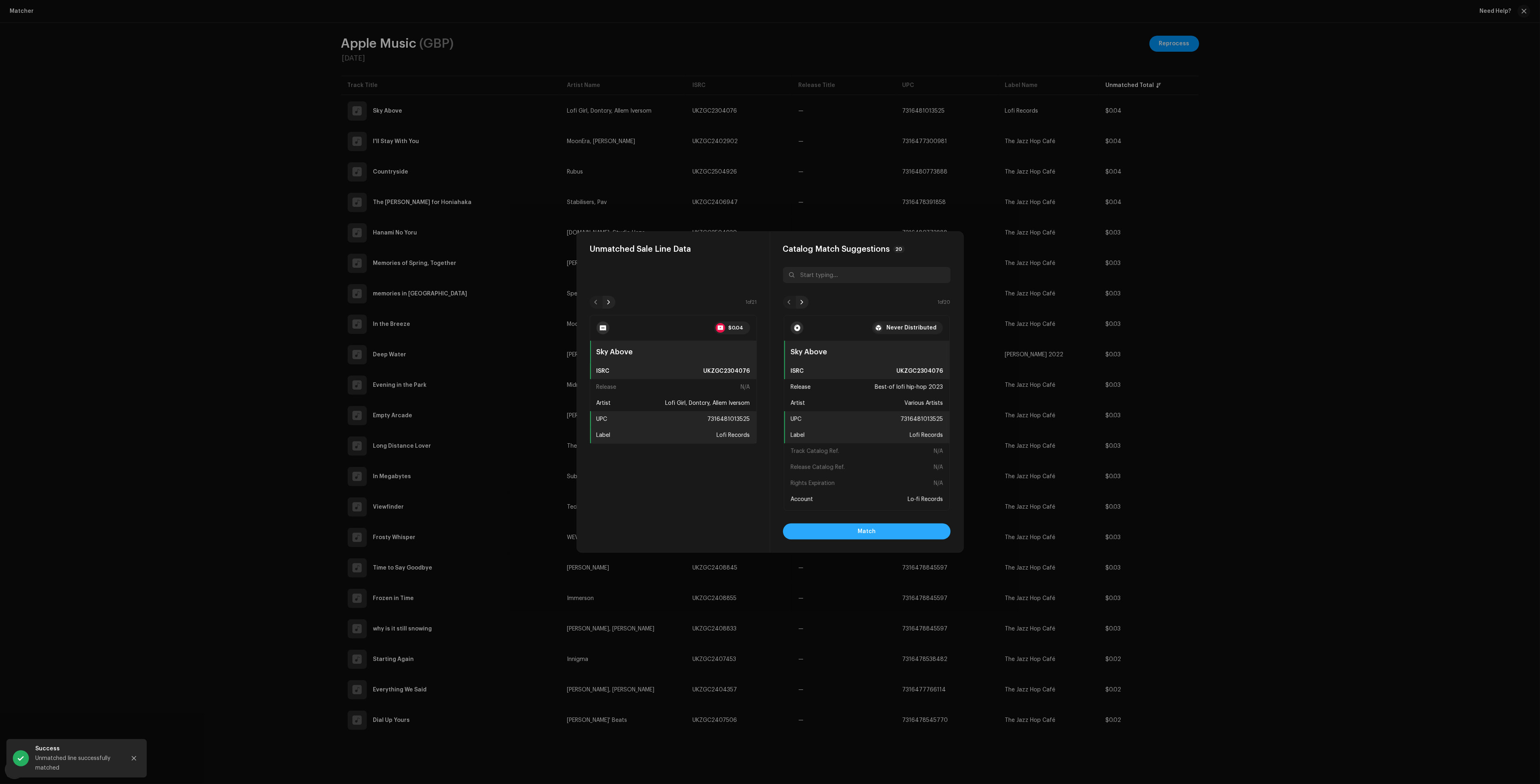
click at [890, 532] on button "Match" at bounding box center [867, 531] width 167 height 16
click at [902, 535] on button "Match" at bounding box center [867, 531] width 167 height 16
click at [901, 533] on button "Match" at bounding box center [867, 531] width 167 height 16
click at [902, 531] on button "Match" at bounding box center [867, 531] width 167 height 16
click at [902, 529] on button "Match" at bounding box center [867, 531] width 167 height 16
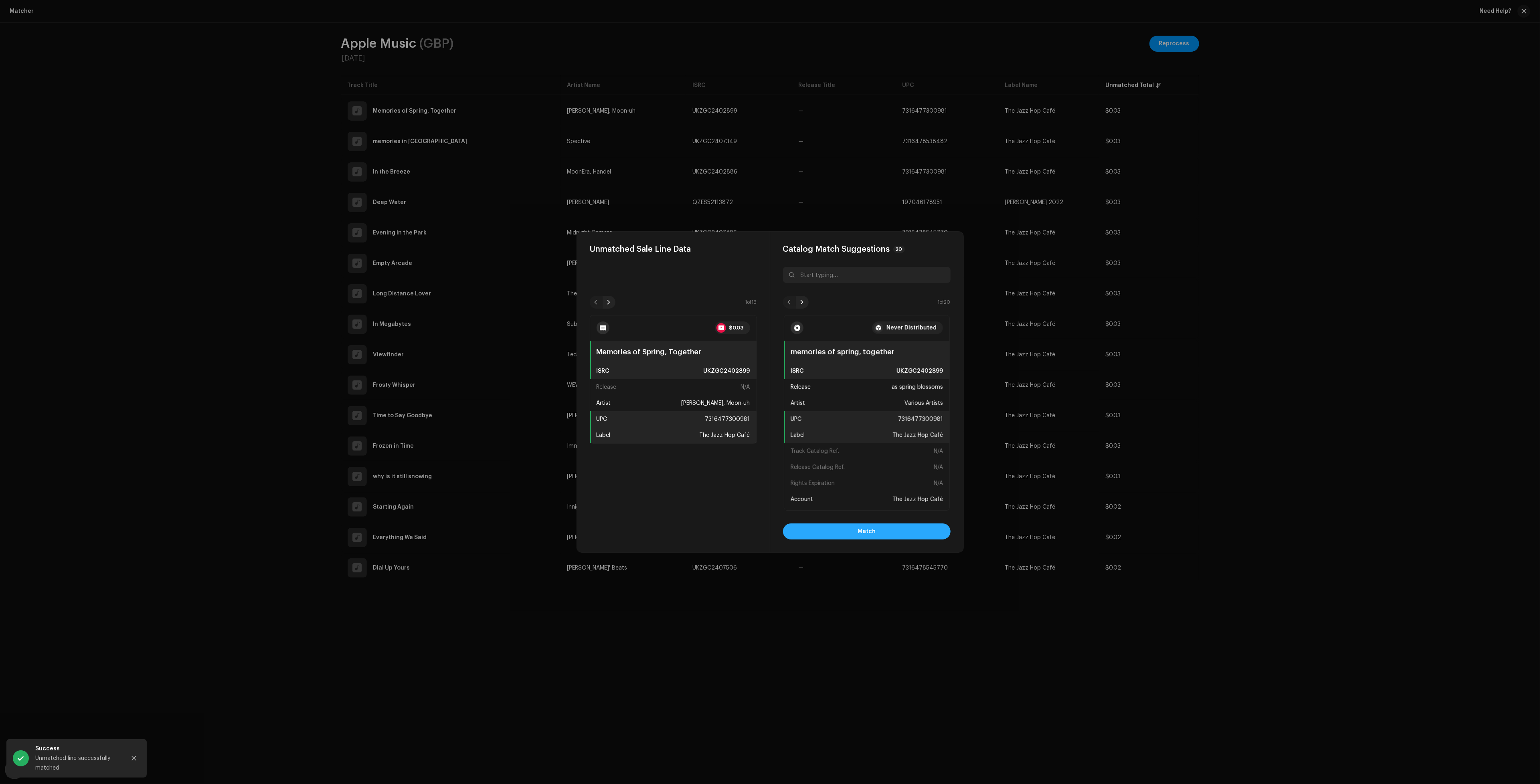
click at [903, 528] on button "Match" at bounding box center [867, 531] width 167 height 16
click at [904, 528] on button "Match" at bounding box center [867, 531] width 167 height 16
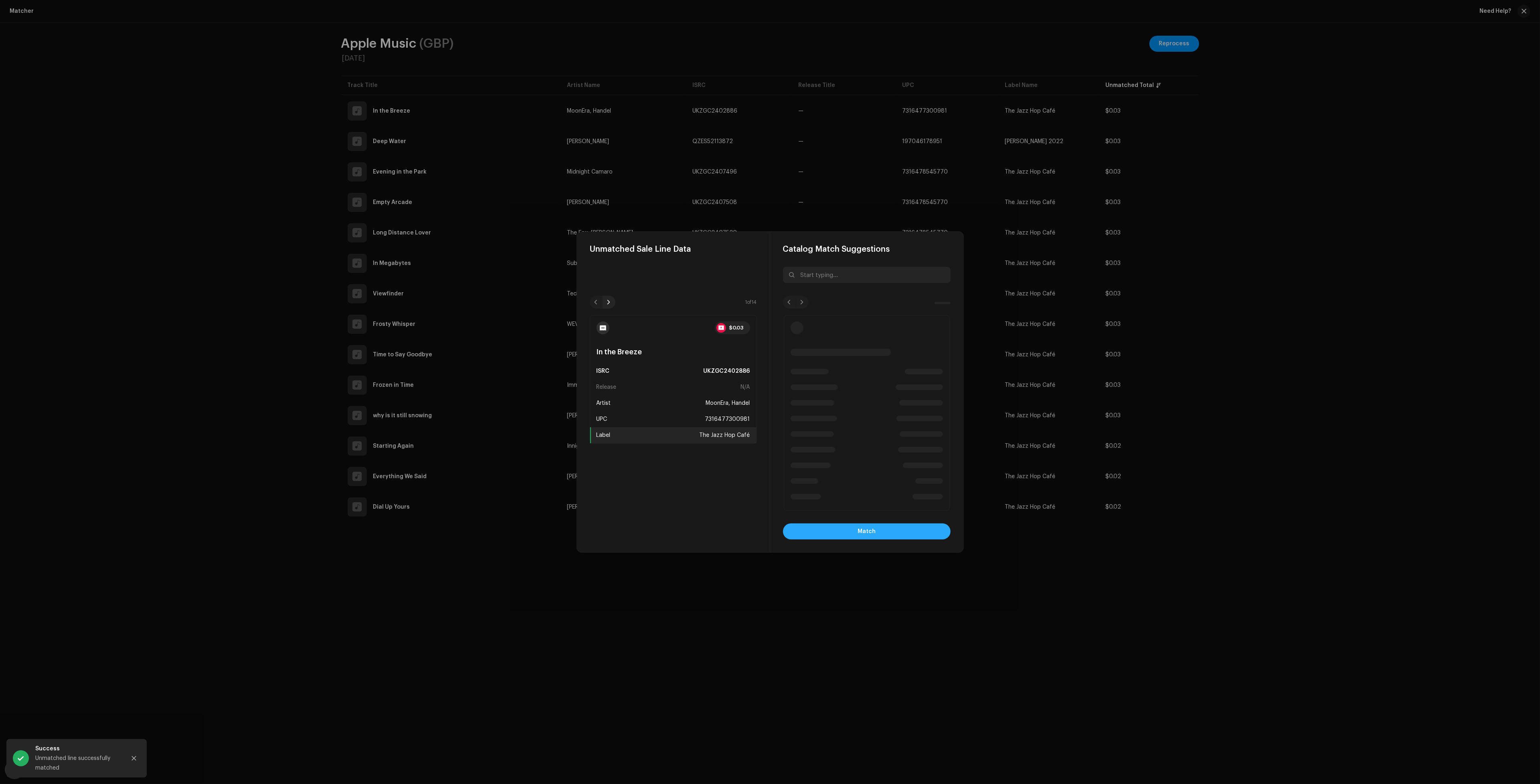
click at [869, 531] on span "Match" at bounding box center [867, 531] width 18 height 16
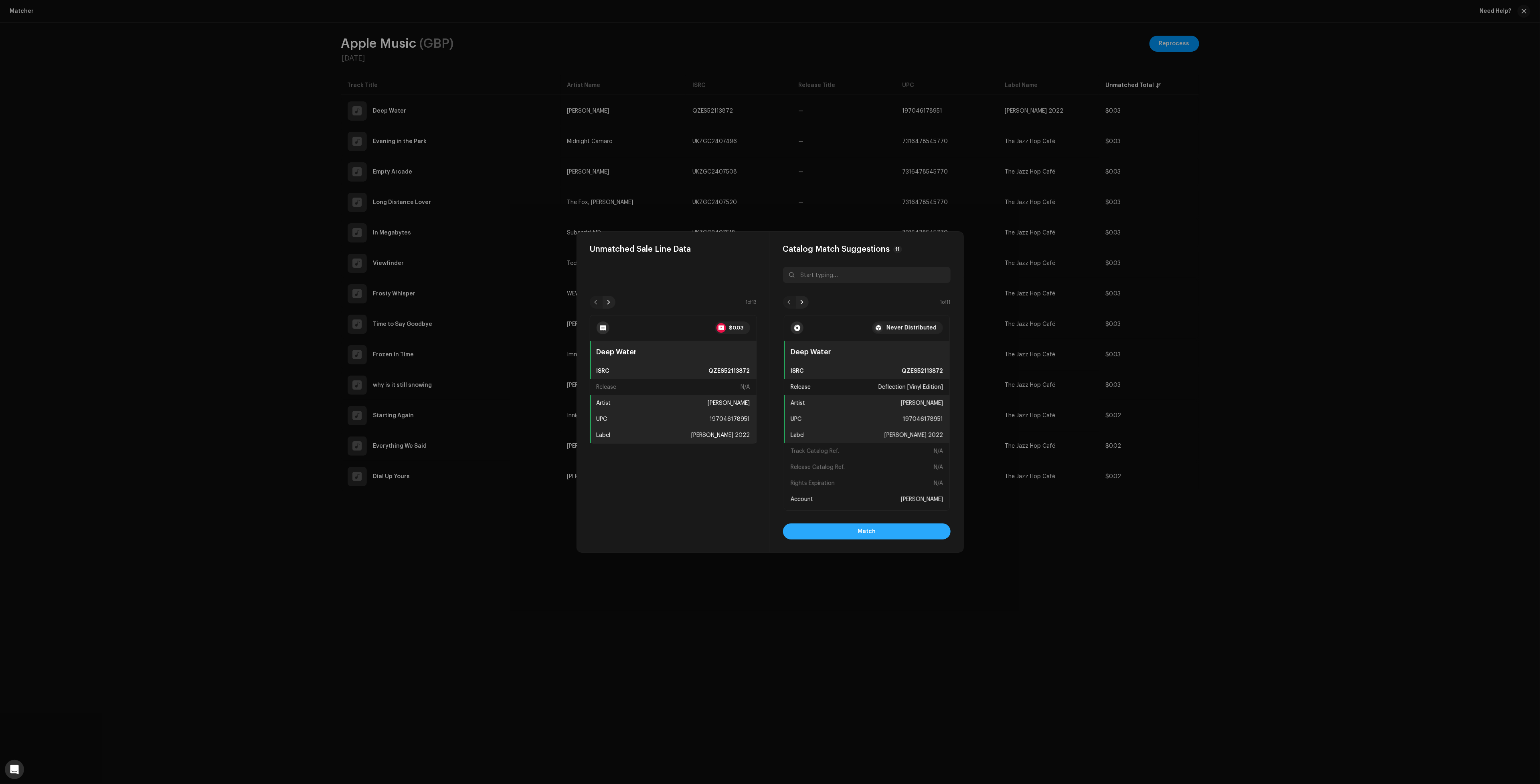
click at [864, 530] on span "Match" at bounding box center [867, 531] width 18 height 16
click at [933, 535] on button "Match" at bounding box center [867, 531] width 167 height 16
click at [864, 532] on span "Match" at bounding box center [867, 531] width 18 height 16
click at [857, 538] on button "Match" at bounding box center [867, 531] width 167 height 16
click at [860, 532] on span "Match" at bounding box center [867, 531] width 18 height 16
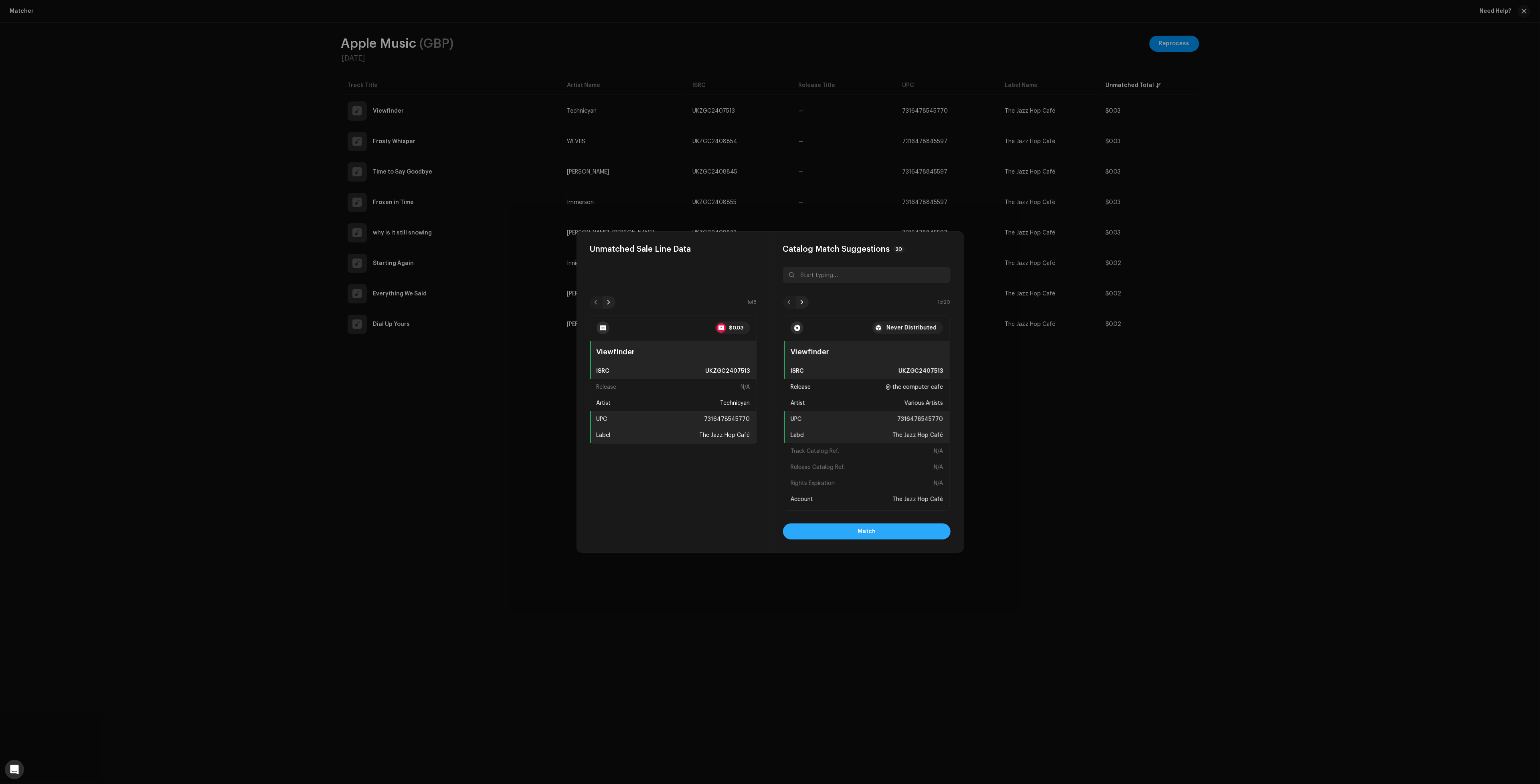
click at [908, 534] on button "Match" at bounding box center [867, 531] width 167 height 16
click at [924, 526] on button "Match" at bounding box center [867, 531] width 167 height 16
click at [919, 529] on button "Match" at bounding box center [867, 531] width 167 height 16
click at [906, 531] on button "Match" at bounding box center [867, 531] width 167 height 16
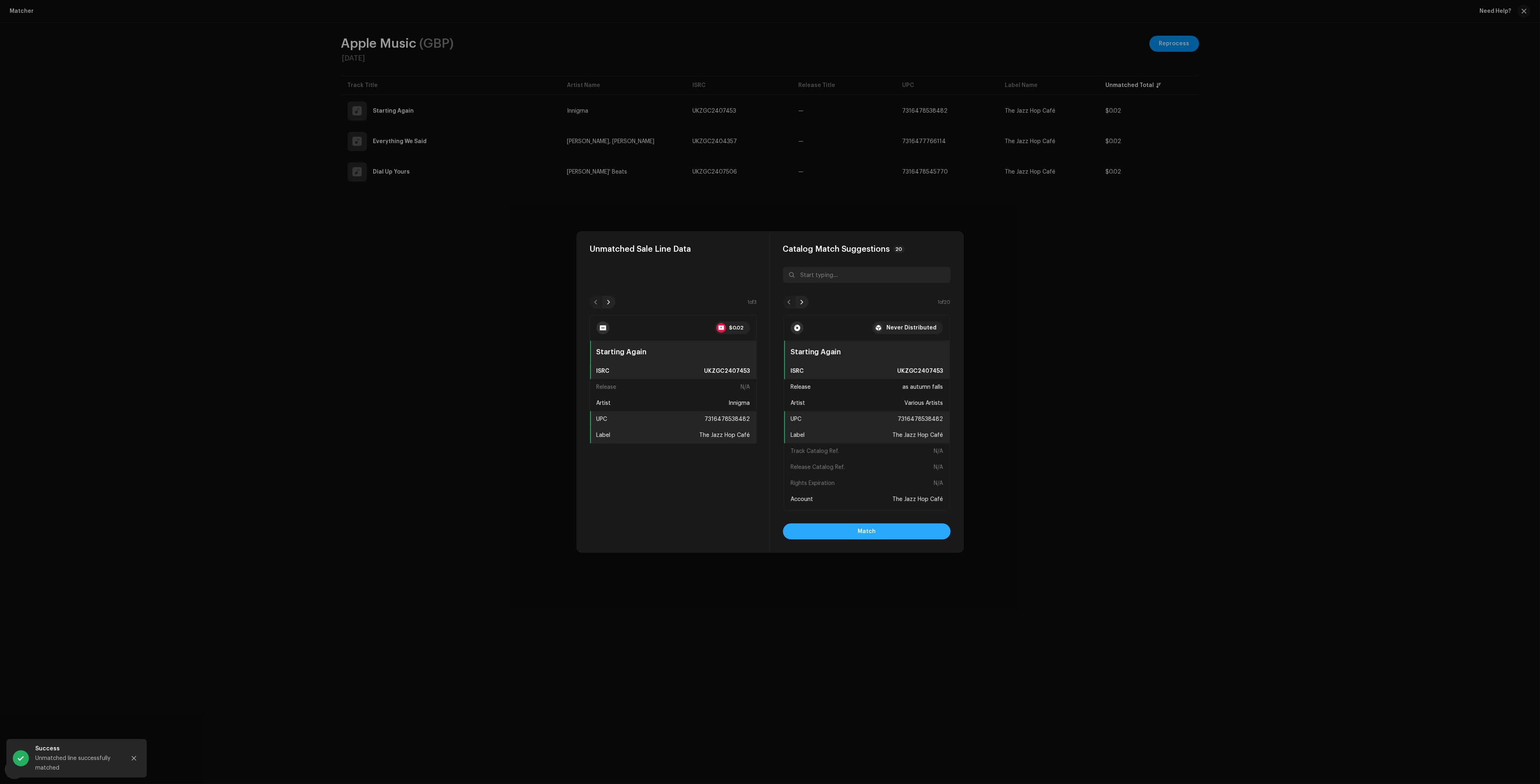
click at [895, 530] on button "Match" at bounding box center [867, 531] width 167 height 16
click at [895, 529] on button "Match" at bounding box center [867, 531] width 167 height 16
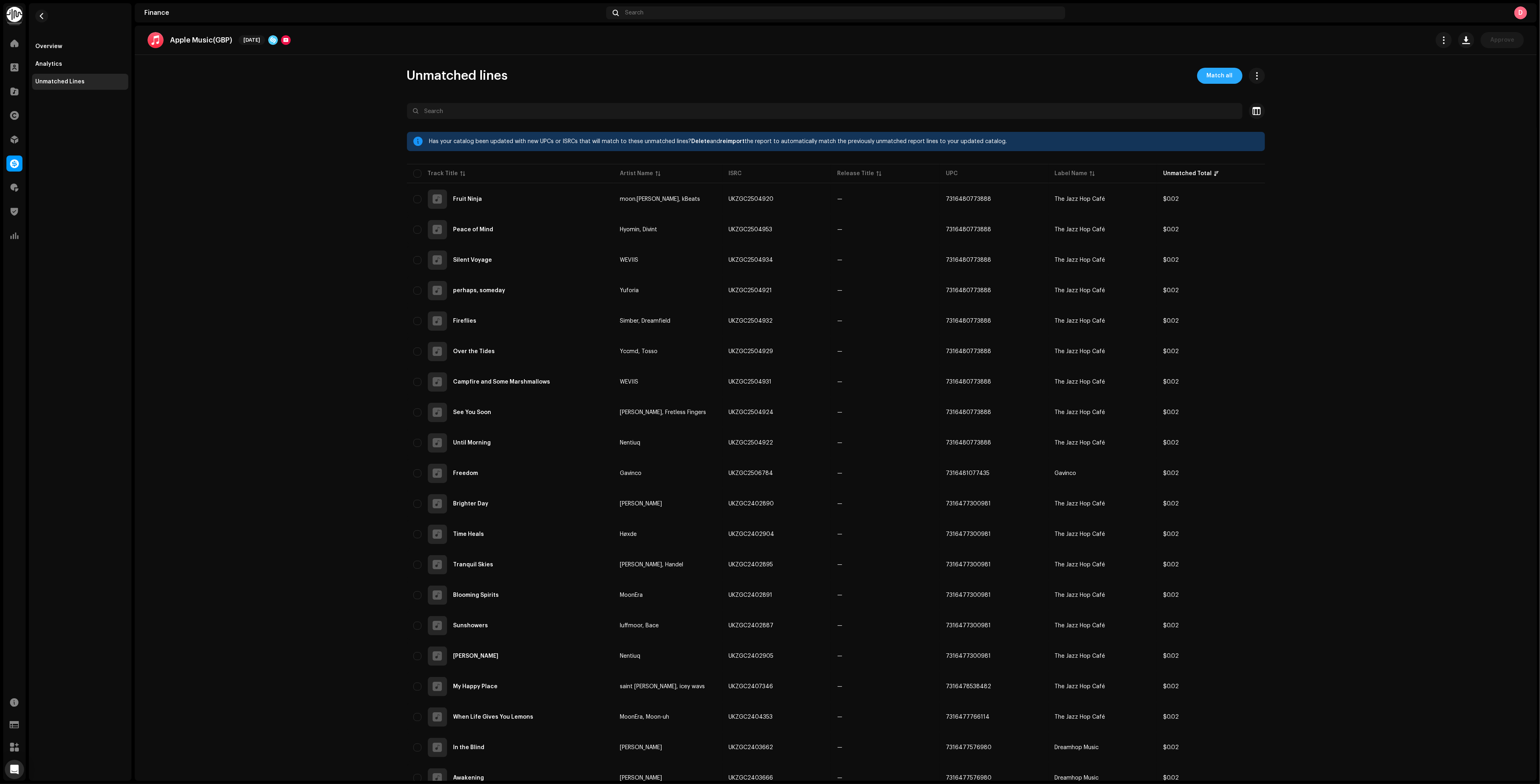
click at [1229, 75] on span "Match all" at bounding box center [1220, 75] width 26 height 16
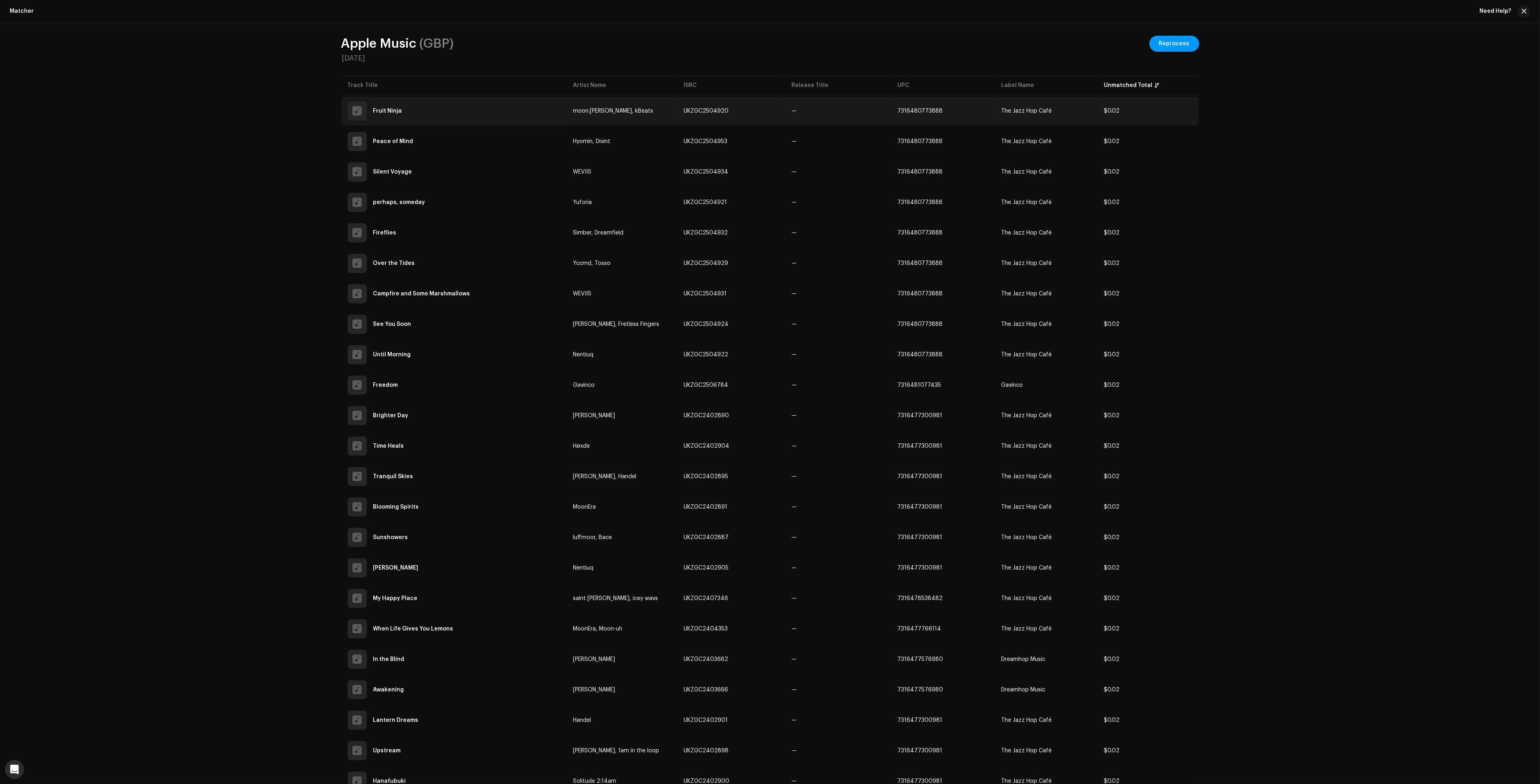
click at [1025, 120] on td "The Jazz Hop Café" at bounding box center [1046, 111] width 103 height 29
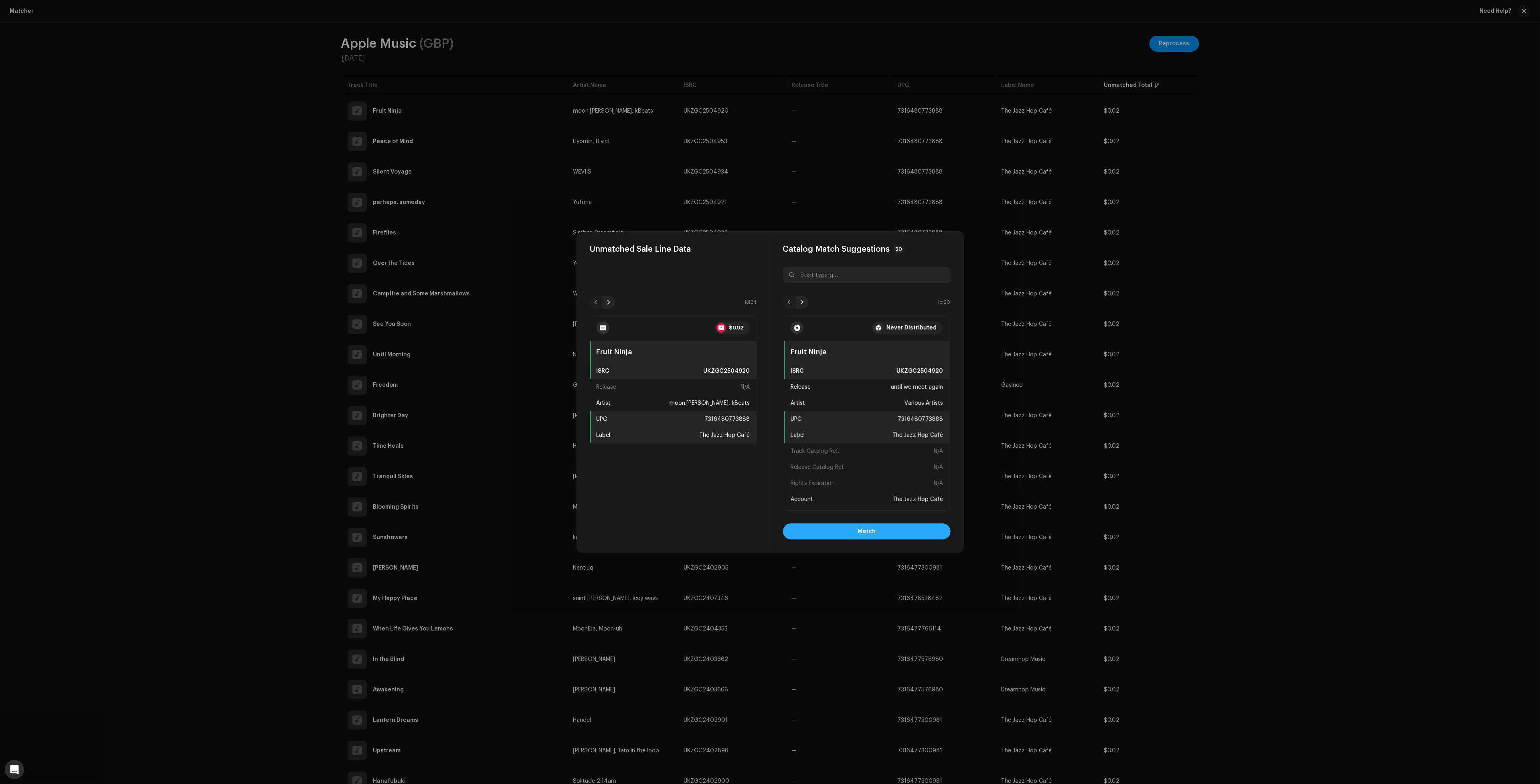
click at [907, 527] on button "Match" at bounding box center [867, 531] width 167 height 16
click at [919, 532] on button "Match" at bounding box center [867, 531] width 167 height 16
click at [850, 538] on button "Match" at bounding box center [867, 531] width 167 height 16
click at [852, 535] on button "Match" at bounding box center [867, 531] width 167 height 16
click at [873, 528] on span "Match" at bounding box center [867, 531] width 18 height 16
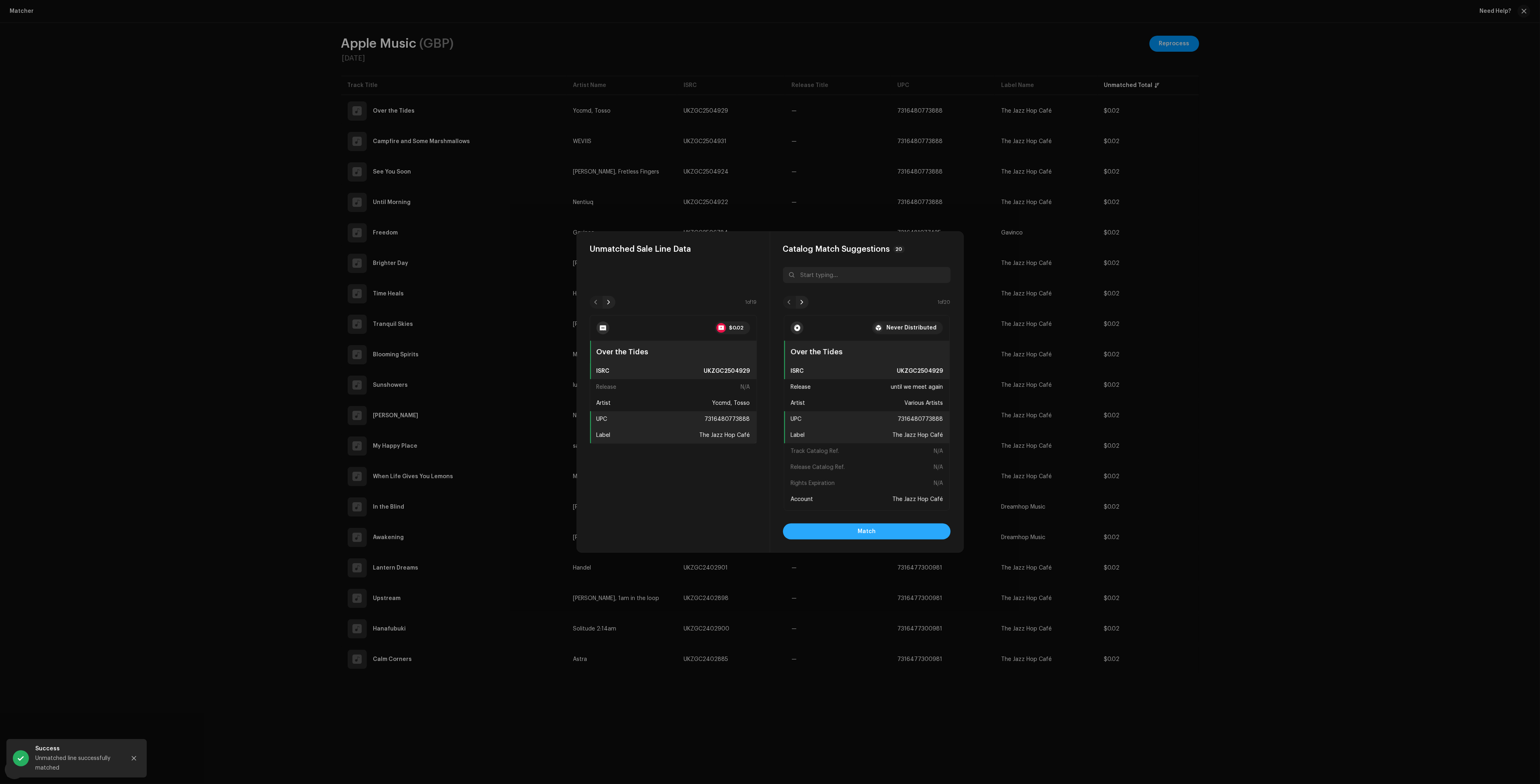
drag, startPoint x: 841, startPoint y: 528, endPoint x: 863, endPoint y: 526, distance: 22.1
click at [841, 529] on button "Match" at bounding box center [867, 531] width 167 height 16
click at [884, 525] on button "Match" at bounding box center [867, 531] width 167 height 16
click at [844, 533] on button "Match" at bounding box center [867, 531] width 167 height 16
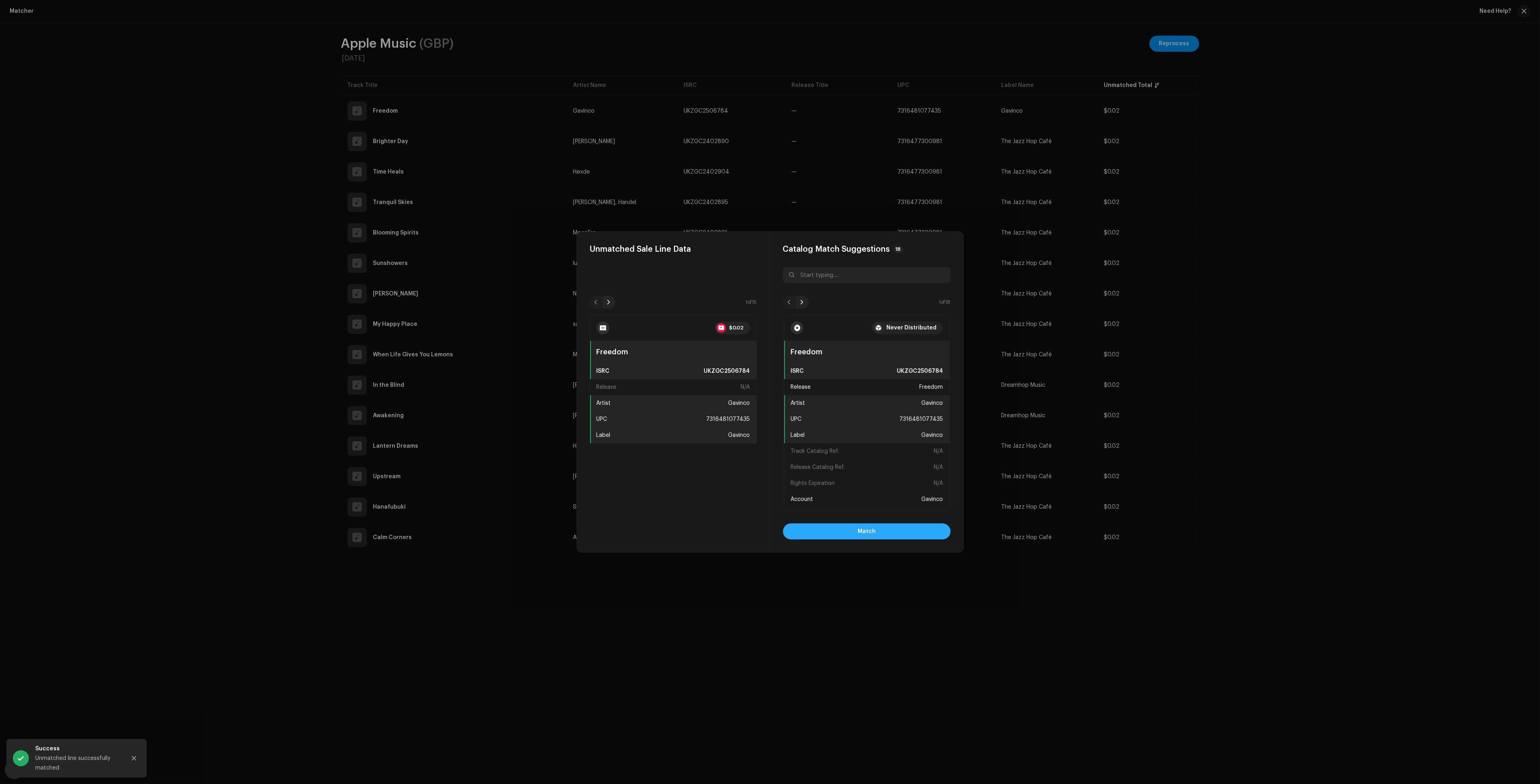
click at [844, 533] on button "Match" at bounding box center [867, 531] width 167 height 16
click at [882, 534] on button "Match" at bounding box center [867, 531] width 167 height 16
click at [892, 534] on button "Match" at bounding box center [867, 531] width 167 height 16
click at [891, 534] on button "Match" at bounding box center [867, 531] width 167 height 16
click at [892, 534] on button "Match" at bounding box center [867, 531] width 167 height 16
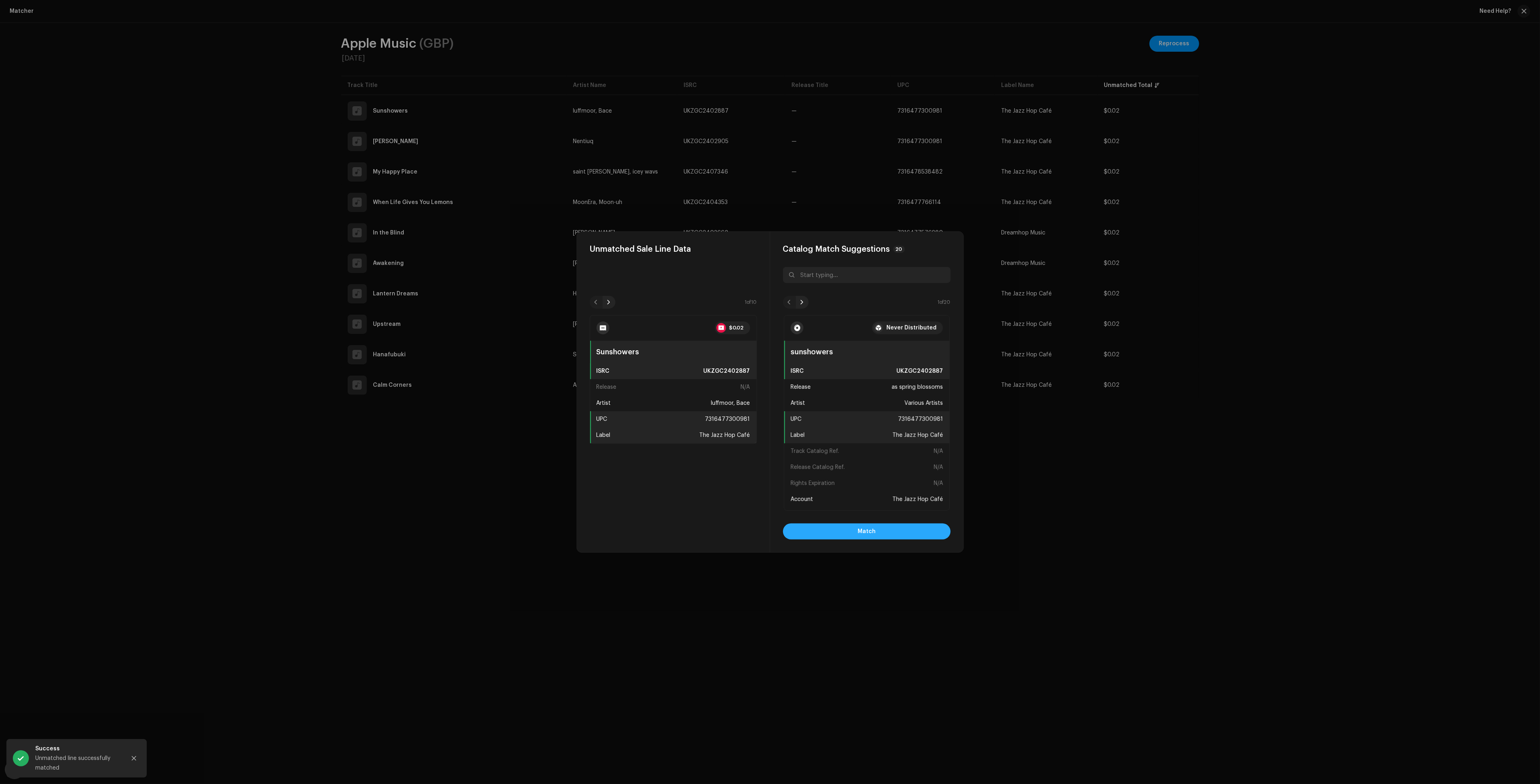
click at [894, 535] on button "Match" at bounding box center [867, 531] width 167 height 16
click at [895, 534] on button "Match" at bounding box center [867, 531] width 167 height 16
click at [894, 528] on button "Match" at bounding box center [867, 531] width 167 height 16
click at [855, 530] on button "Match" at bounding box center [867, 531] width 167 height 16
click at [894, 541] on div "Catalog Match Suggestions 20 1 of 20 Never Distributed when life gives you lemo…" at bounding box center [866, 392] width 193 height 321
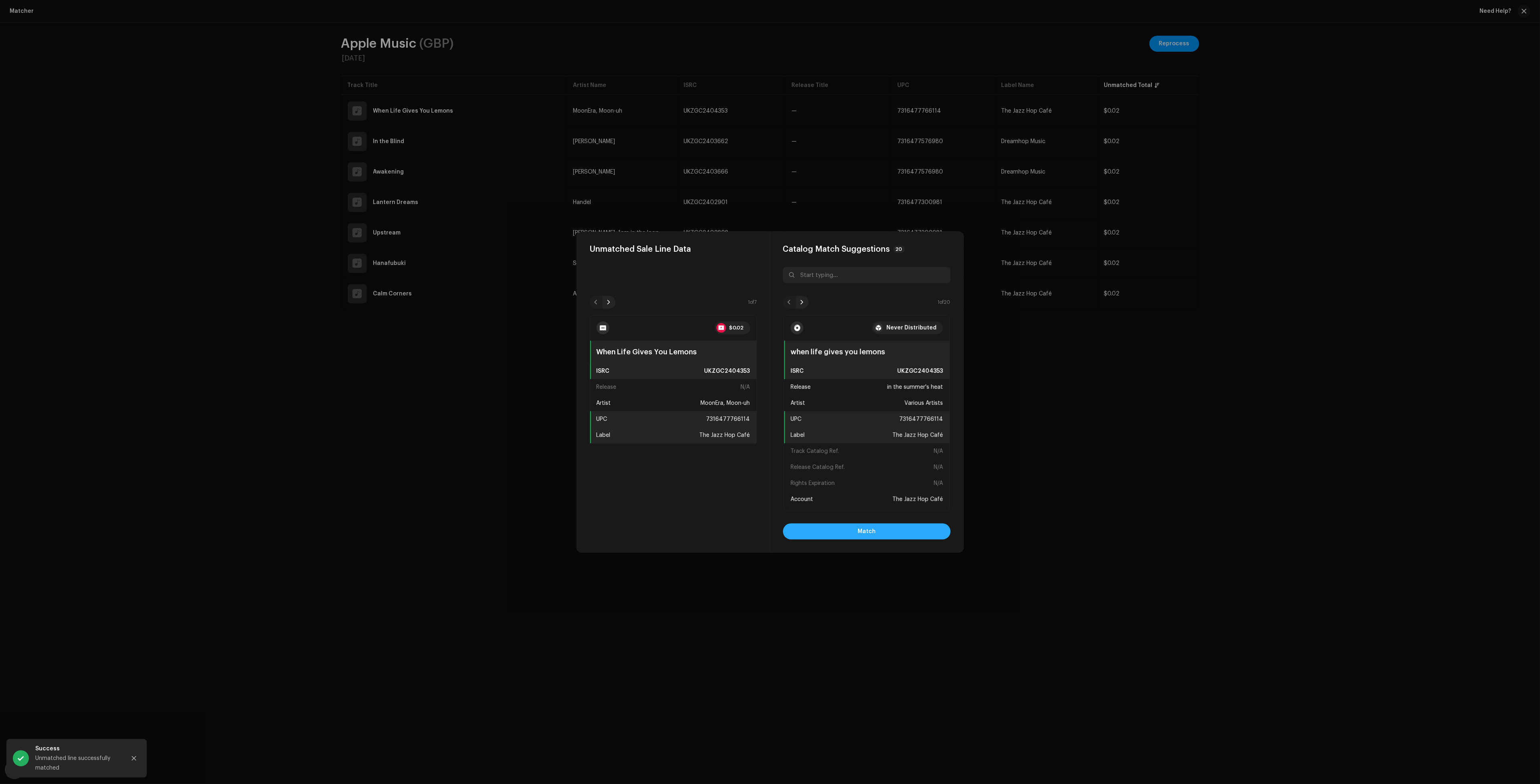
click at [894, 533] on button "Match" at bounding box center [867, 531] width 167 height 16
click at [882, 532] on button "Match" at bounding box center [867, 531] width 167 height 16
click at [882, 533] on button "Match" at bounding box center [867, 531] width 167 height 16
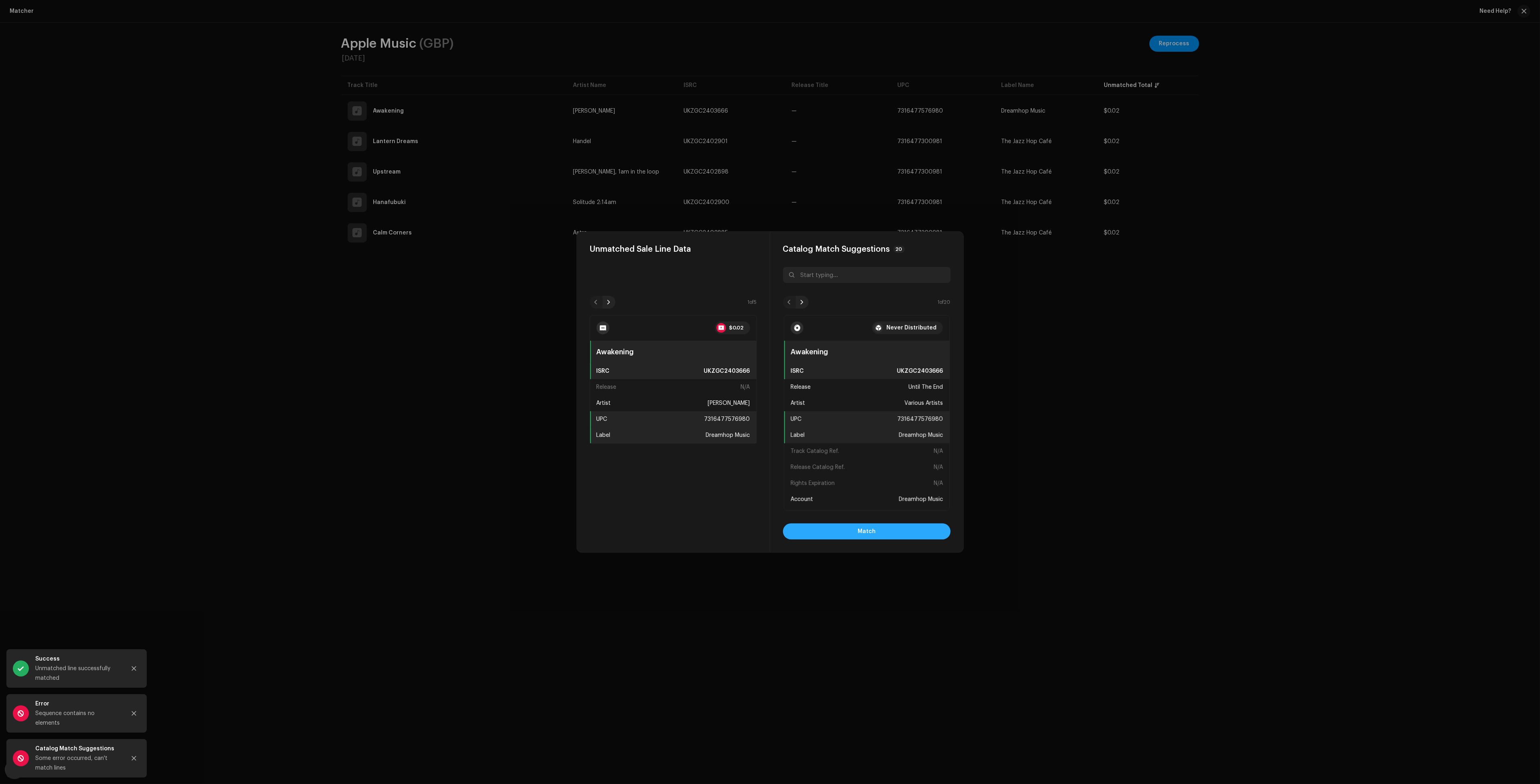
click at [882, 531] on button "Match" at bounding box center [867, 531] width 167 height 16
click at [883, 537] on button "Match" at bounding box center [867, 531] width 167 height 16
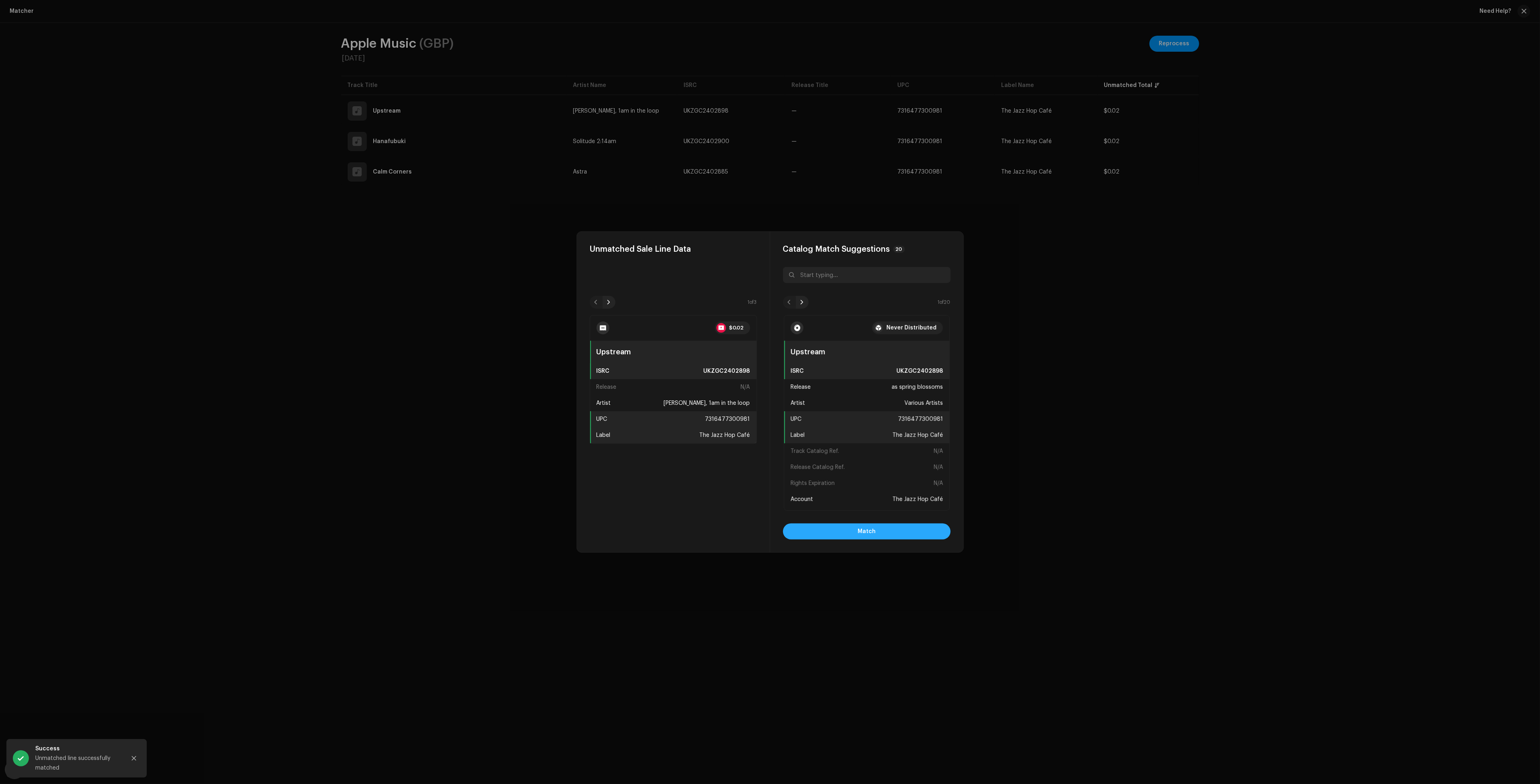
click at [888, 533] on button "Match" at bounding box center [867, 531] width 167 height 16
click at [882, 537] on button "Match" at bounding box center [867, 531] width 167 height 16
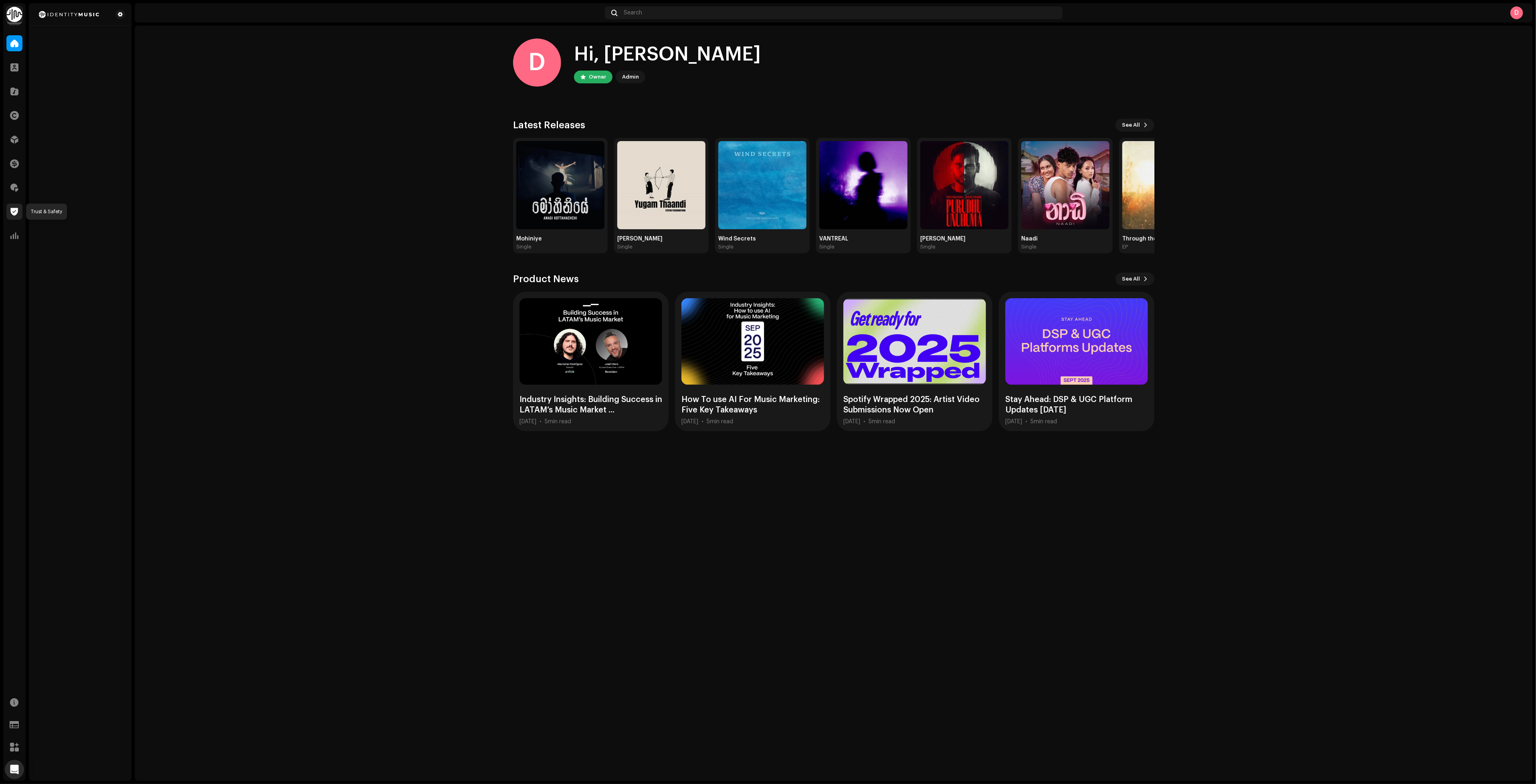
click at [13, 213] on span at bounding box center [14, 212] width 8 height 7
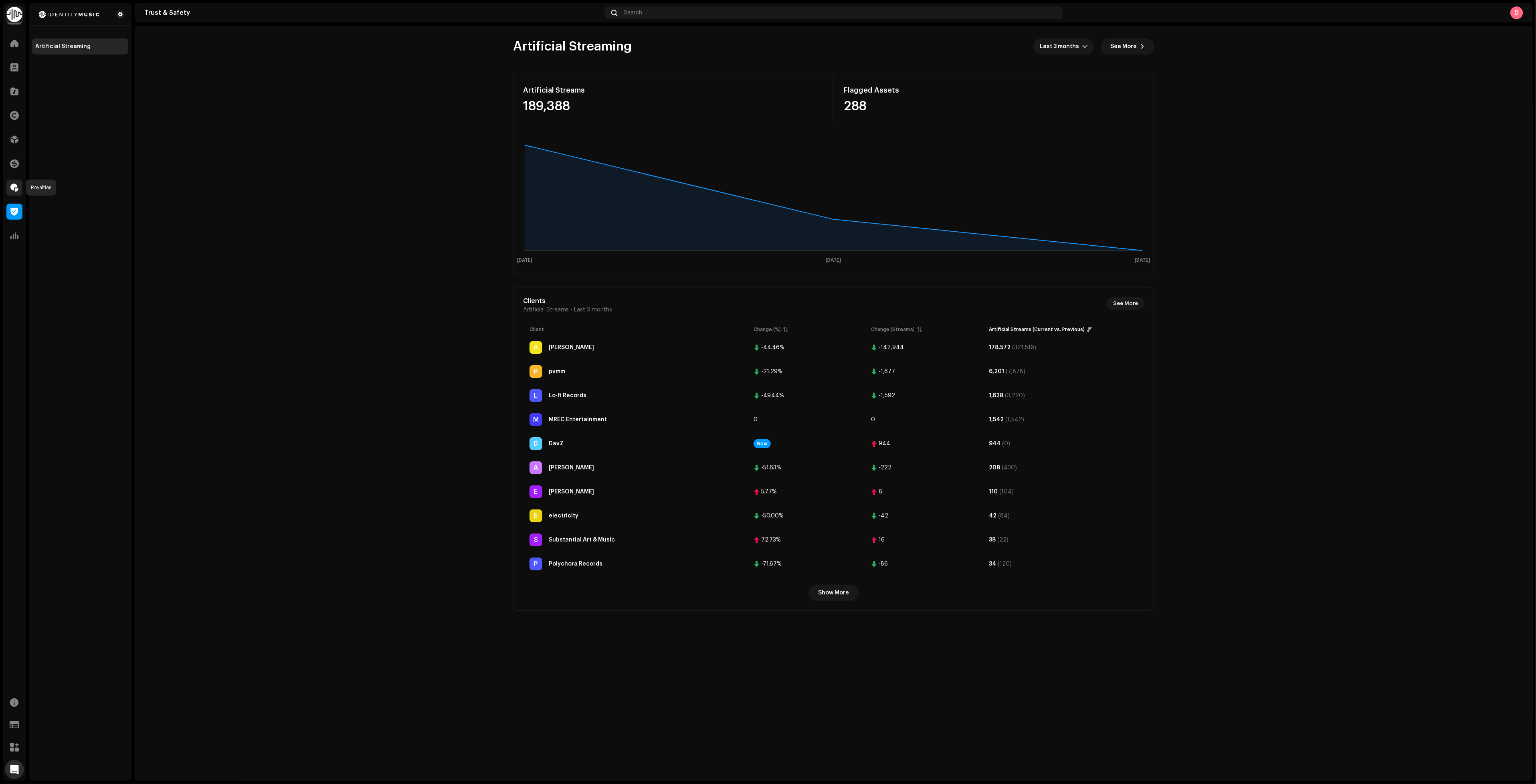
click at [10, 189] on span at bounding box center [14, 188] width 8 height 7
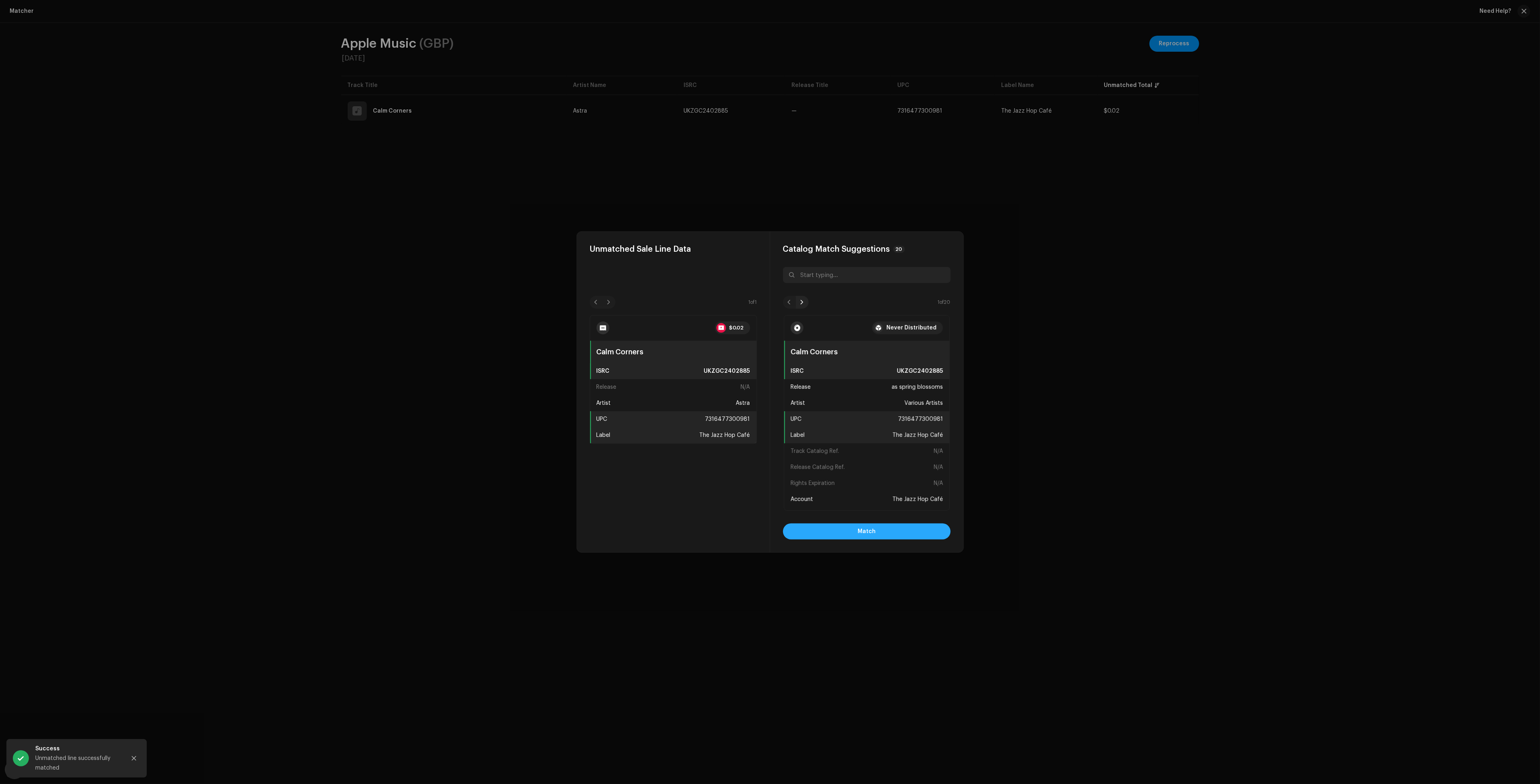
click at [881, 535] on button "Match" at bounding box center [867, 531] width 167 height 16
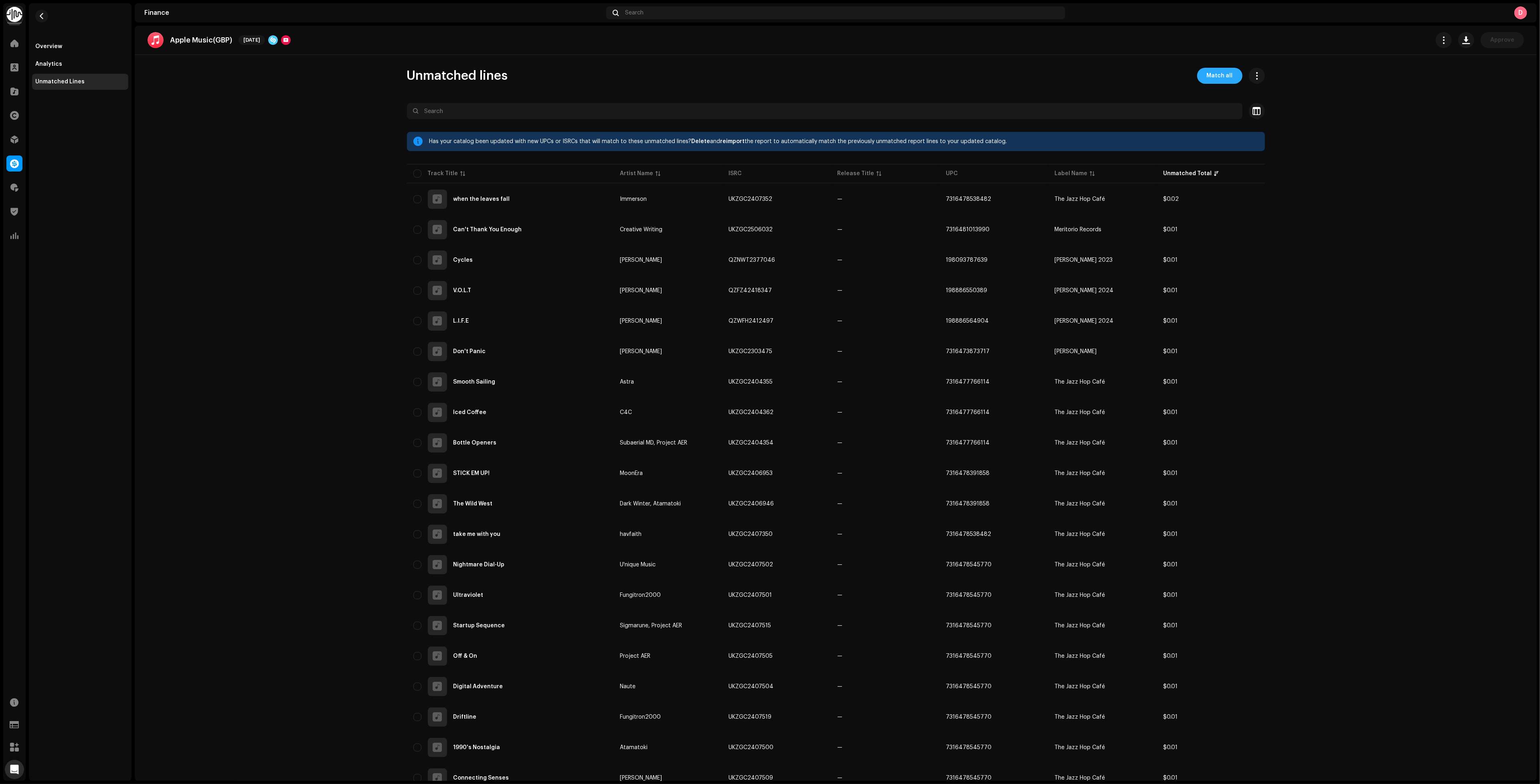
click at [1203, 75] on button "Match all" at bounding box center [1220, 75] width 45 height 16
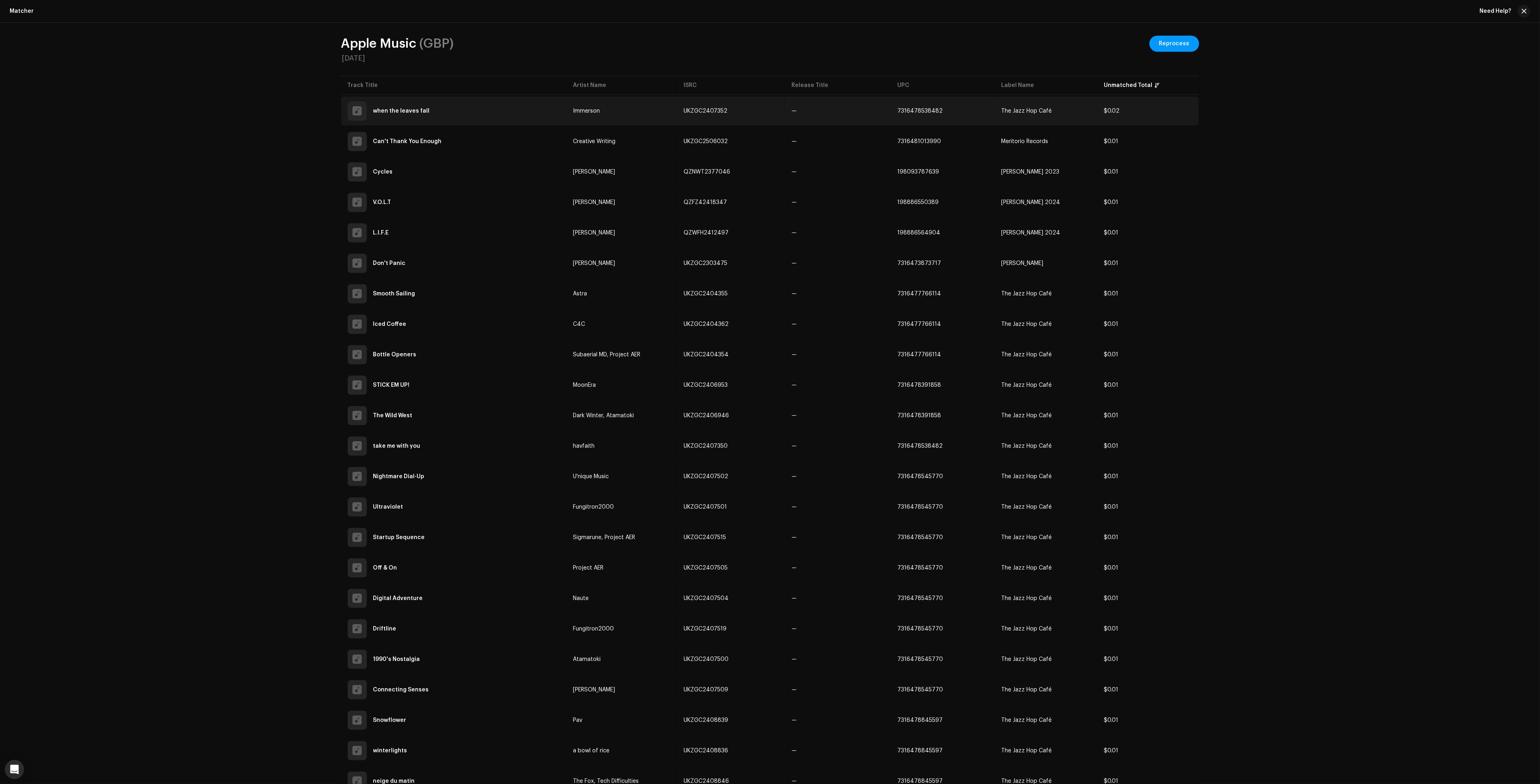
click at [839, 109] on td "—" at bounding box center [838, 111] width 106 height 29
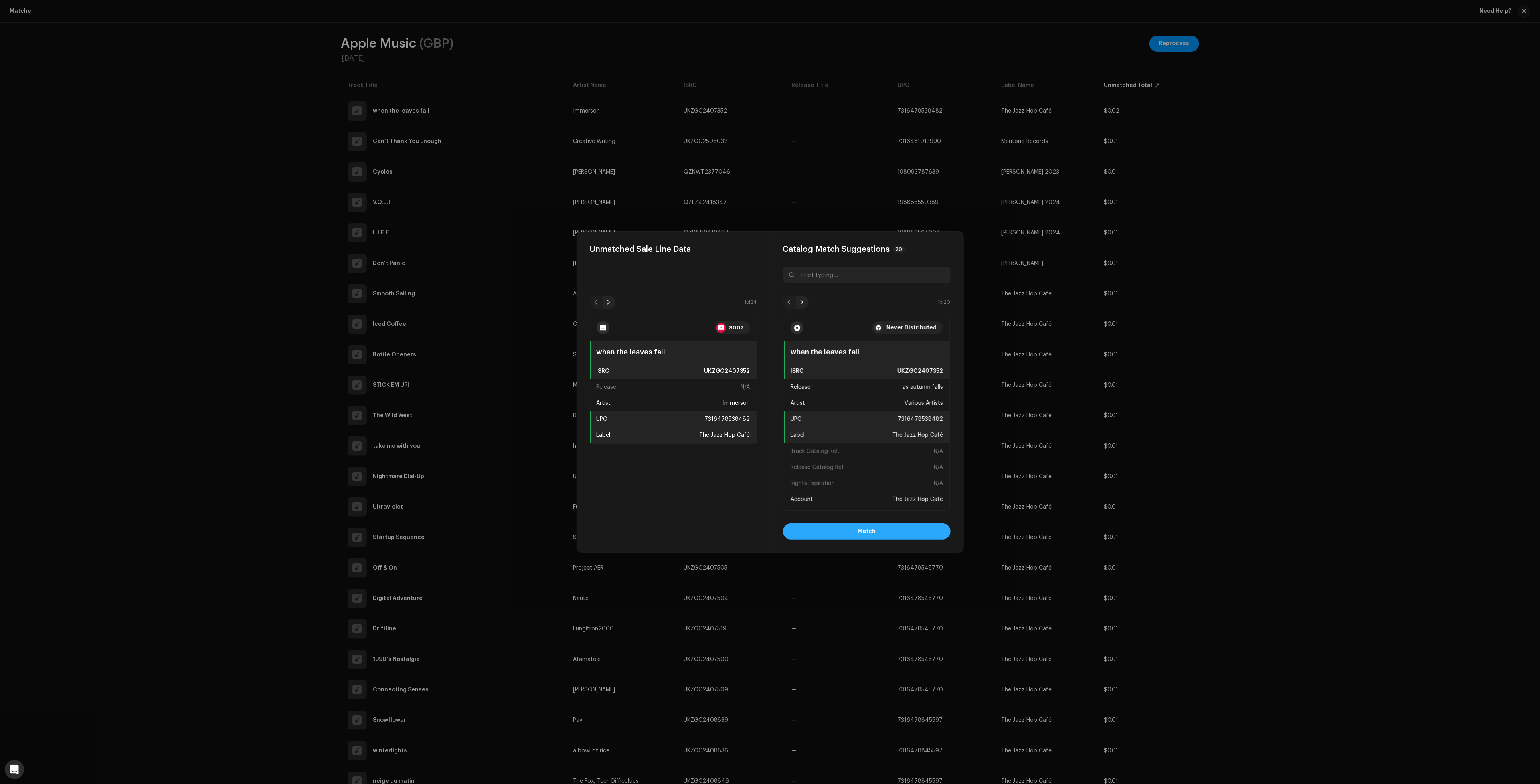
click at [881, 535] on button "Match" at bounding box center [867, 531] width 167 height 16
click at [881, 534] on button "Match" at bounding box center [867, 531] width 167 height 16
click at [858, 532] on span "Match" at bounding box center [867, 531] width 18 height 16
click at [892, 532] on button "Match" at bounding box center [867, 531] width 167 height 16
click at [870, 532] on span "Match" at bounding box center [867, 531] width 18 height 16
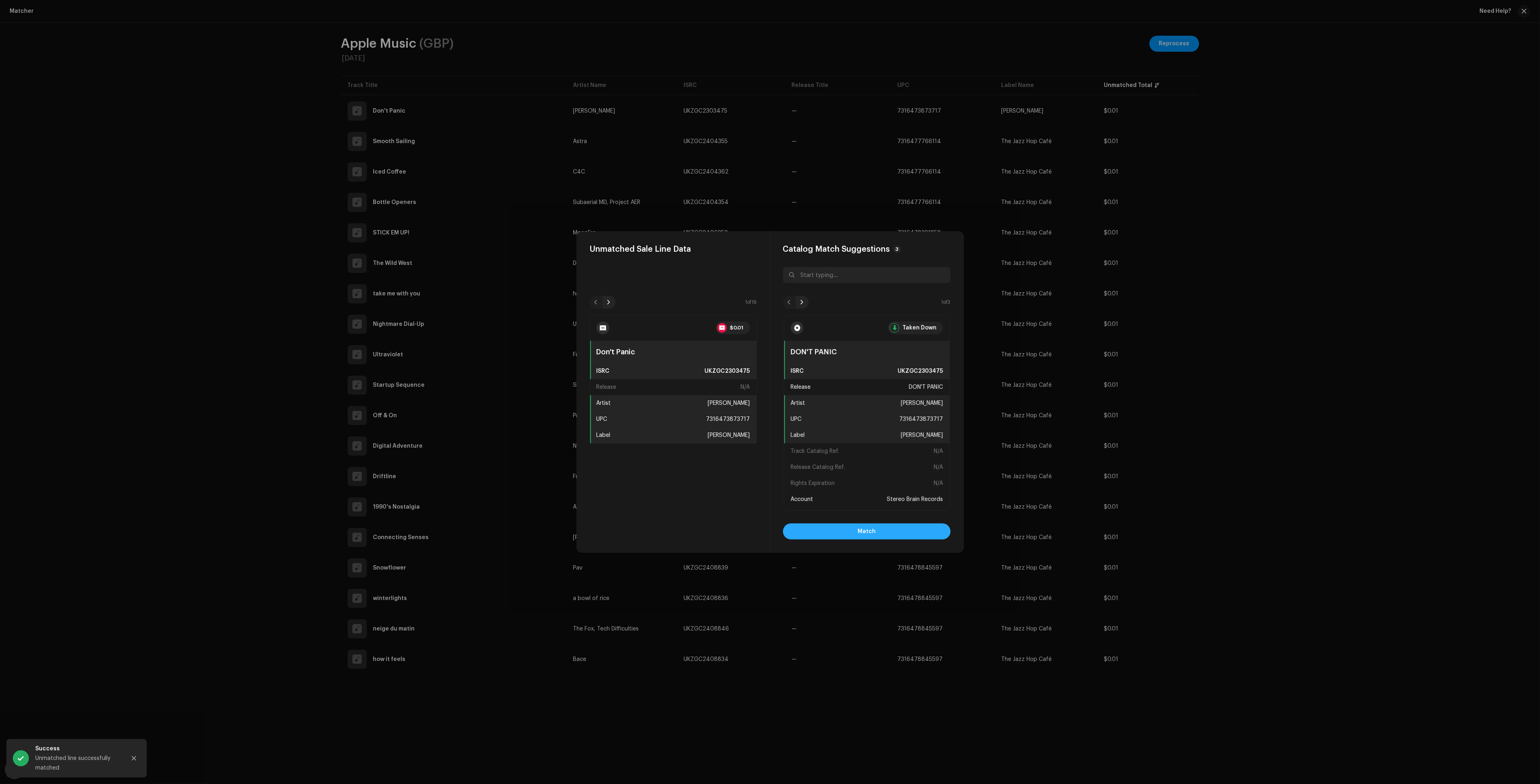
click at [866, 529] on span "Match" at bounding box center [867, 531] width 18 height 16
click at [842, 523] on button "Match" at bounding box center [867, 531] width 167 height 16
click at [840, 529] on button "Match" at bounding box center [867, 531] width 167 height 16
click at [905, 529] on button "Match" at bounding box center [867, 531] width 167 height 16
click at [906, 533] on button "Match" at bounding box center [867, 531] width 167 height 16
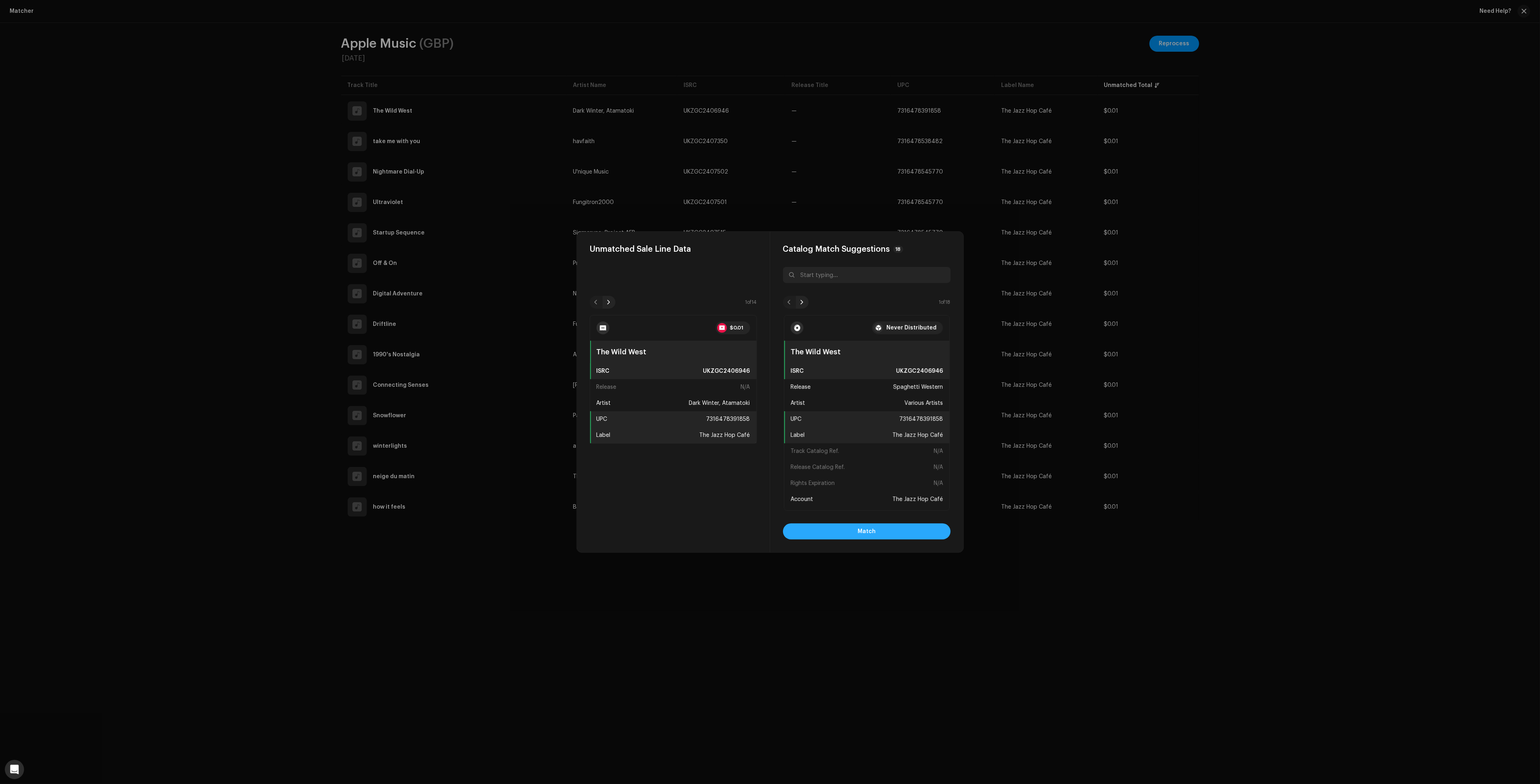
click at [906, 533] on button "Match" at bounding box center [867, 531] width 167 height 16
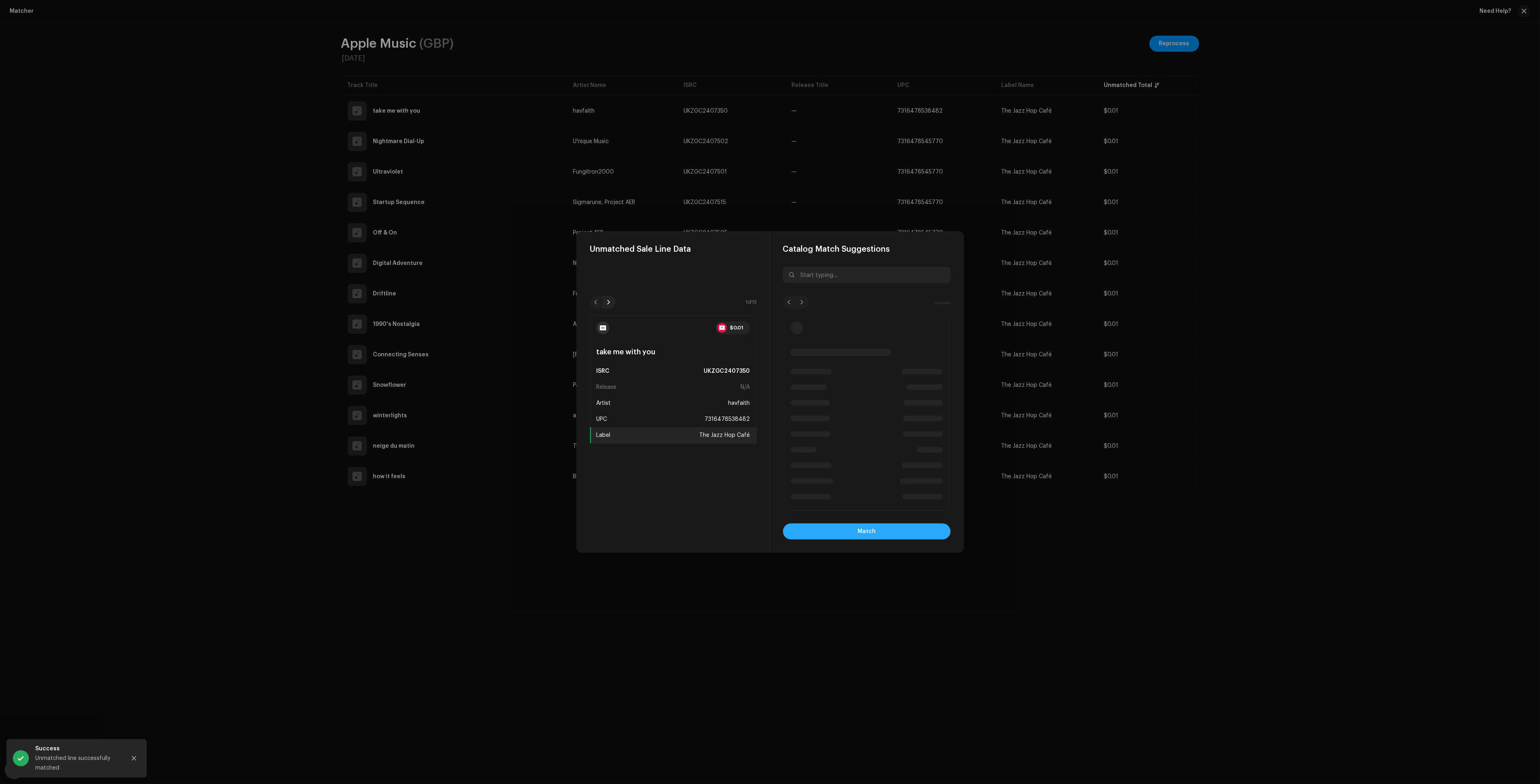
click at [906, 534] on button "Match" at bounding box center [867, 531] width 167 height 16
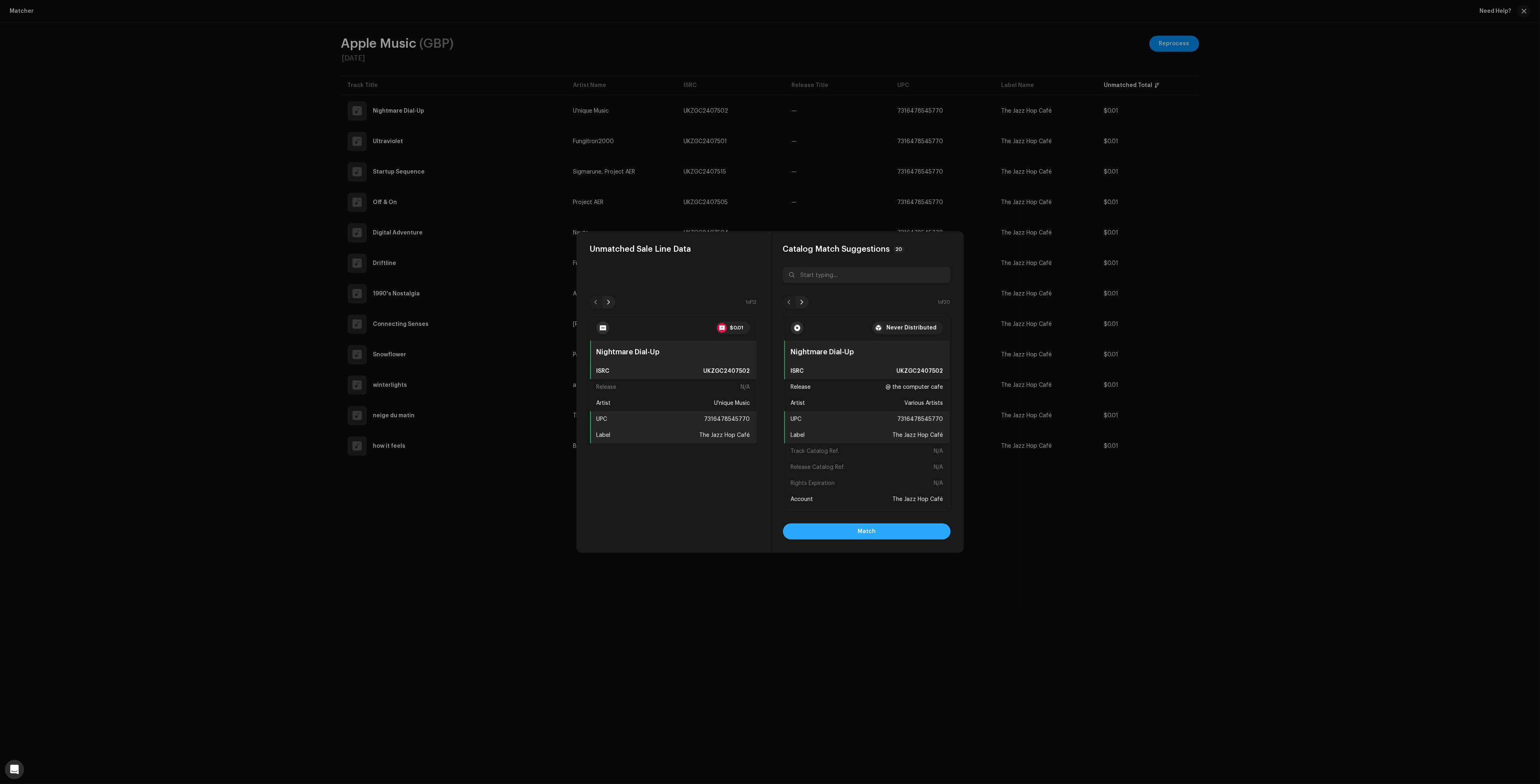
click at [873, 532] on span "Match" at bounding box center [867, 531] width 18 height 16
click at [841, 530] on button "Match" at bounding box center [867, 531] width 167 height 16
click at [894, 535] on button "Match" at bounding box center [867, 531] width 167 height 16
click at [901, 527] on button "Match" at bounding box center [867, 531] width 167 height 16
click at [892, 526] on button "Match" at bounding box center [867, 531] width 167 height 16
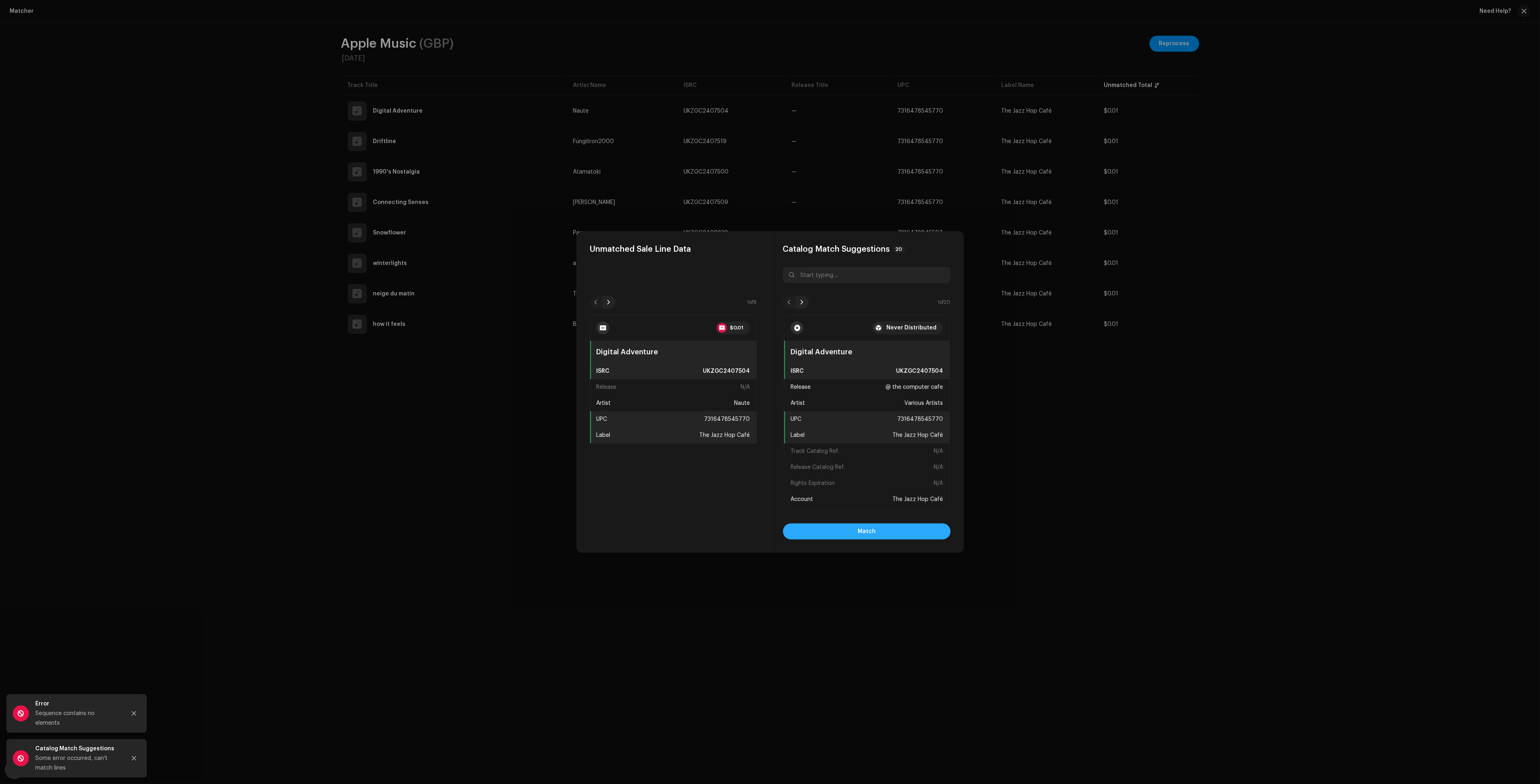
click at [829, 533] on button "Match" at bounding box center [867, 531] width 167 height 16
click at [897, 534] on button "Match" at bounding box center [867, 531] width 167 height 16
click at [919, 529] on button "Match" at bounding box center [867, 531] width 167 height 16
click at [897, 525] on button "Match" at bounding box center [867, 531] width 167 height 16
click at [783, 523] on button "Match" at bounding box center [867, 531] width 167 height 16
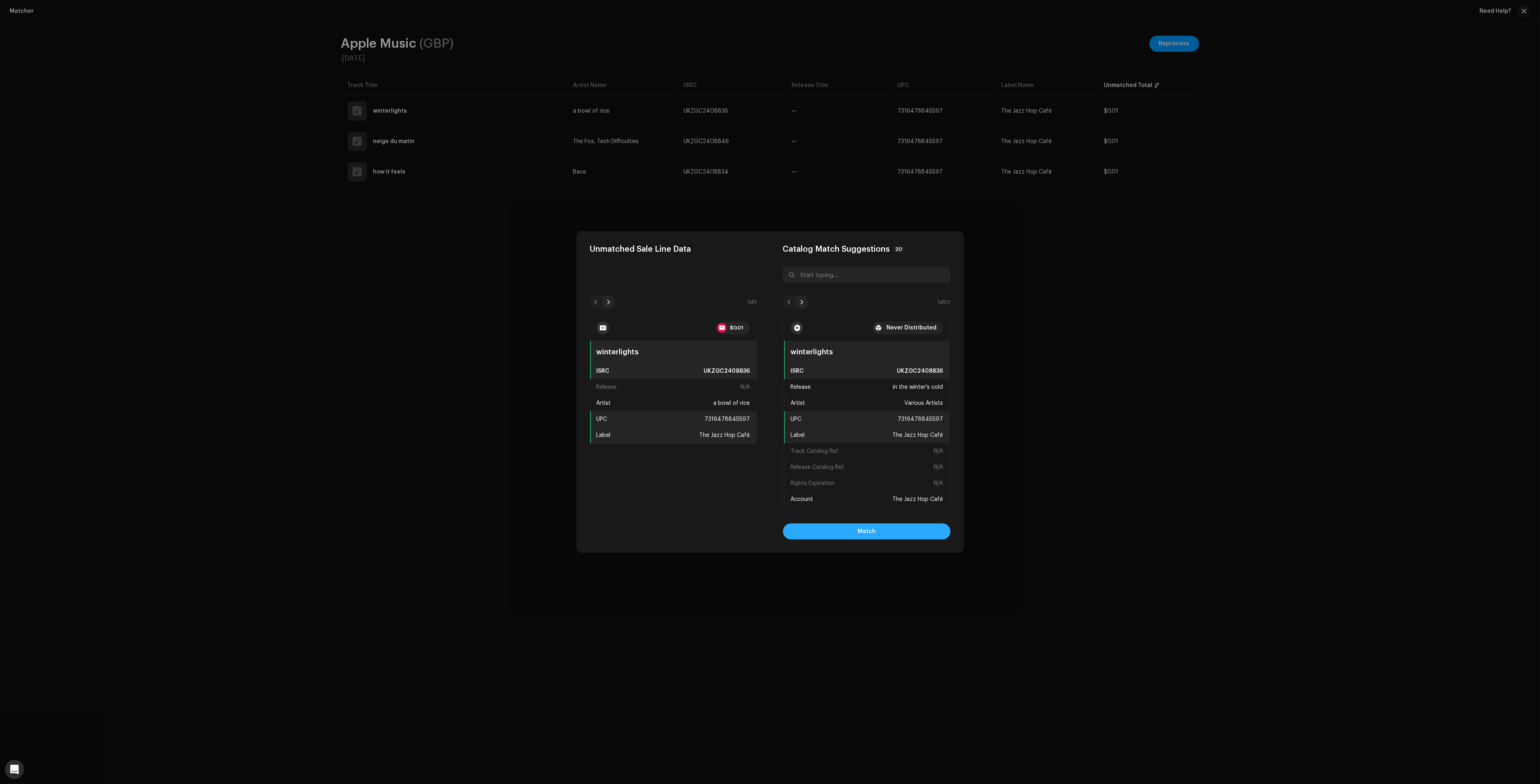
click at [847, 527] on button "Match" at bounding box center [867, 531] width 167 height 16
click at [890, 529] on button "Match" at bounding box center [867, 531] width 167 height 16
click at [887, 531] on button "Match" at bounding box center [867, 531] width 167 height 16
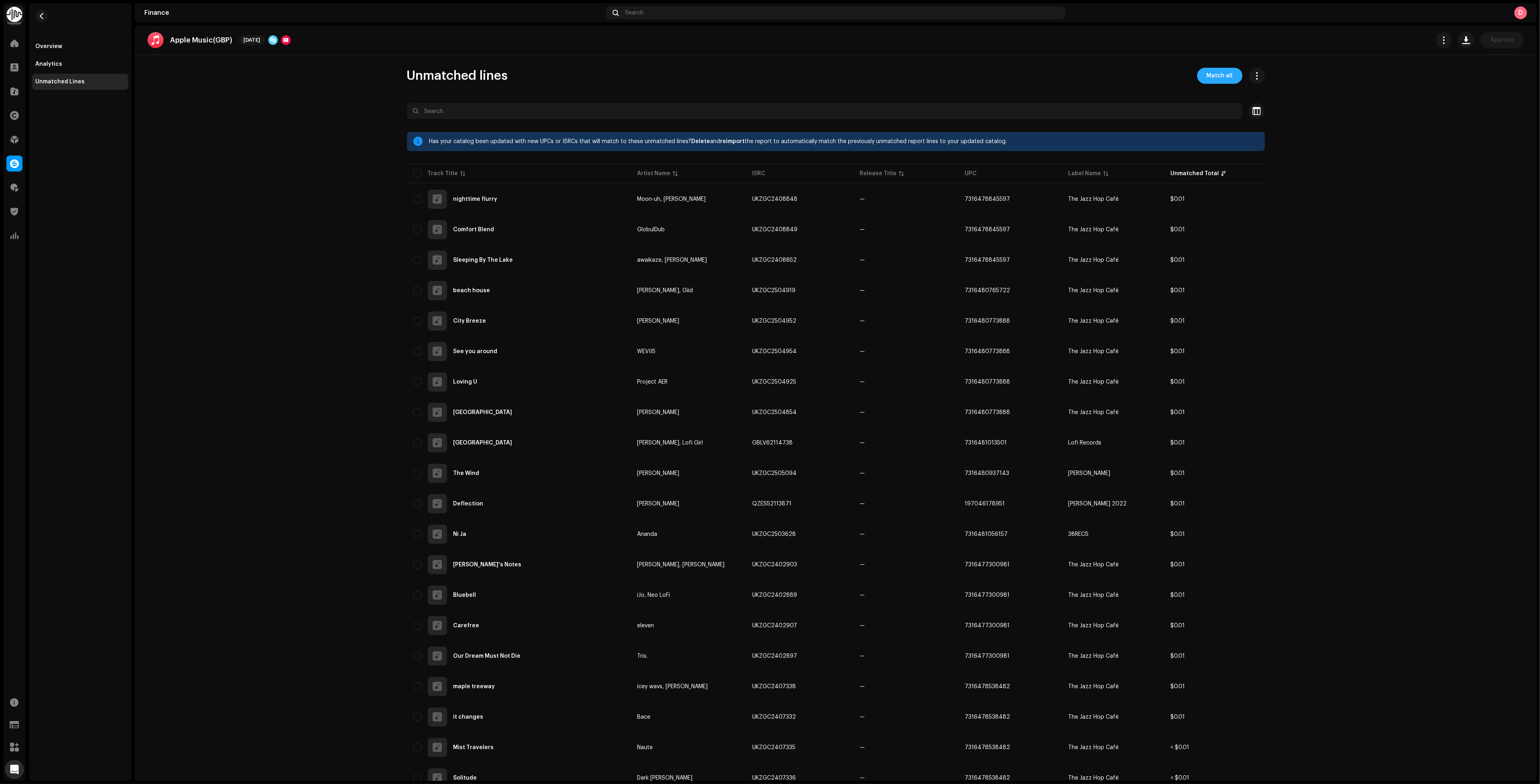
drag, startPoint x: 1218, startPoint y: 77, endPoint x: 1209, endPoint y: 83, distance: 10.8
click at [1218, 77] on span "Match all" at bounding box center [1220, 75] width 26 height 16
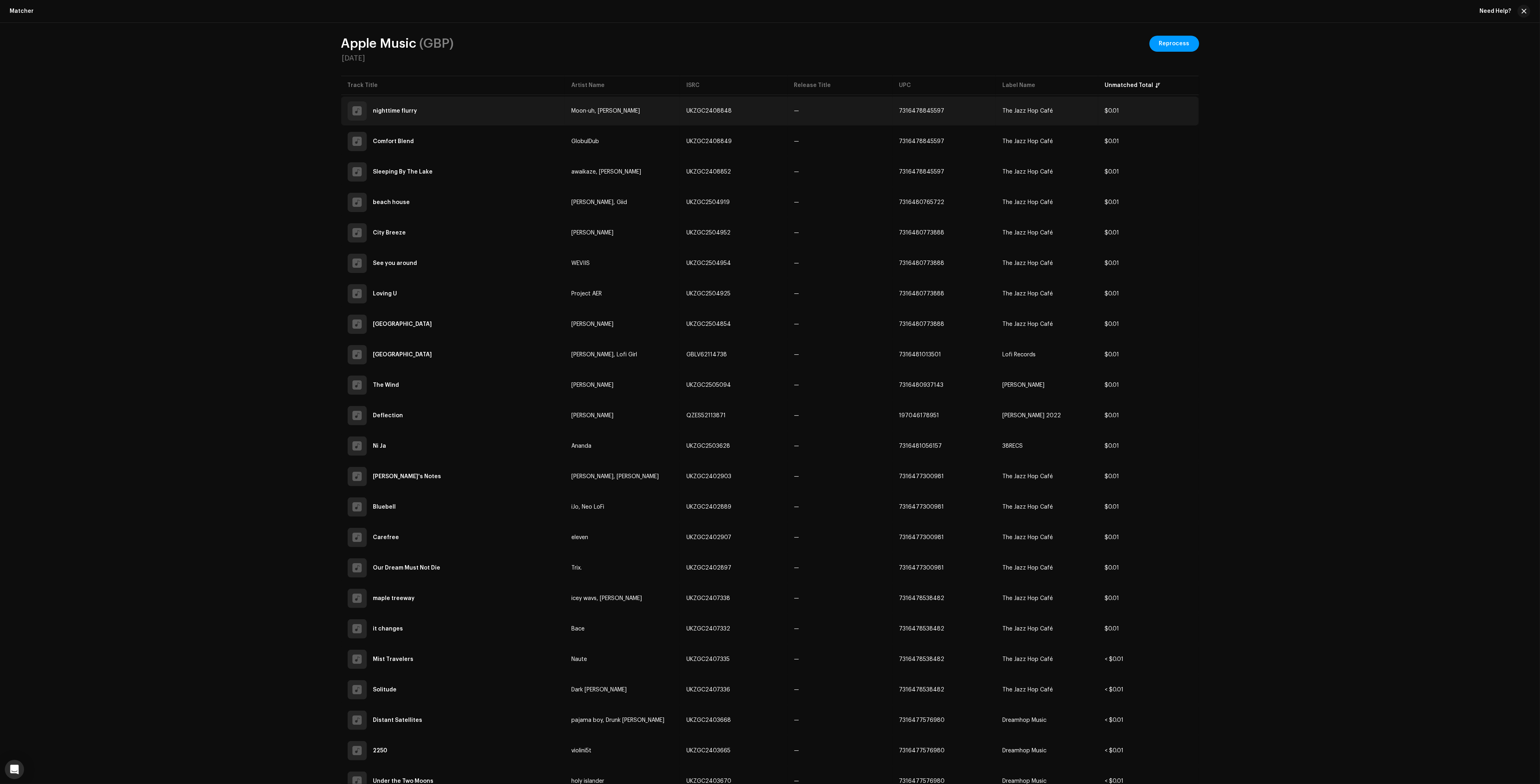
click at [863, 114] on td "—" at bounding box center [840, 111] width 105 height 29
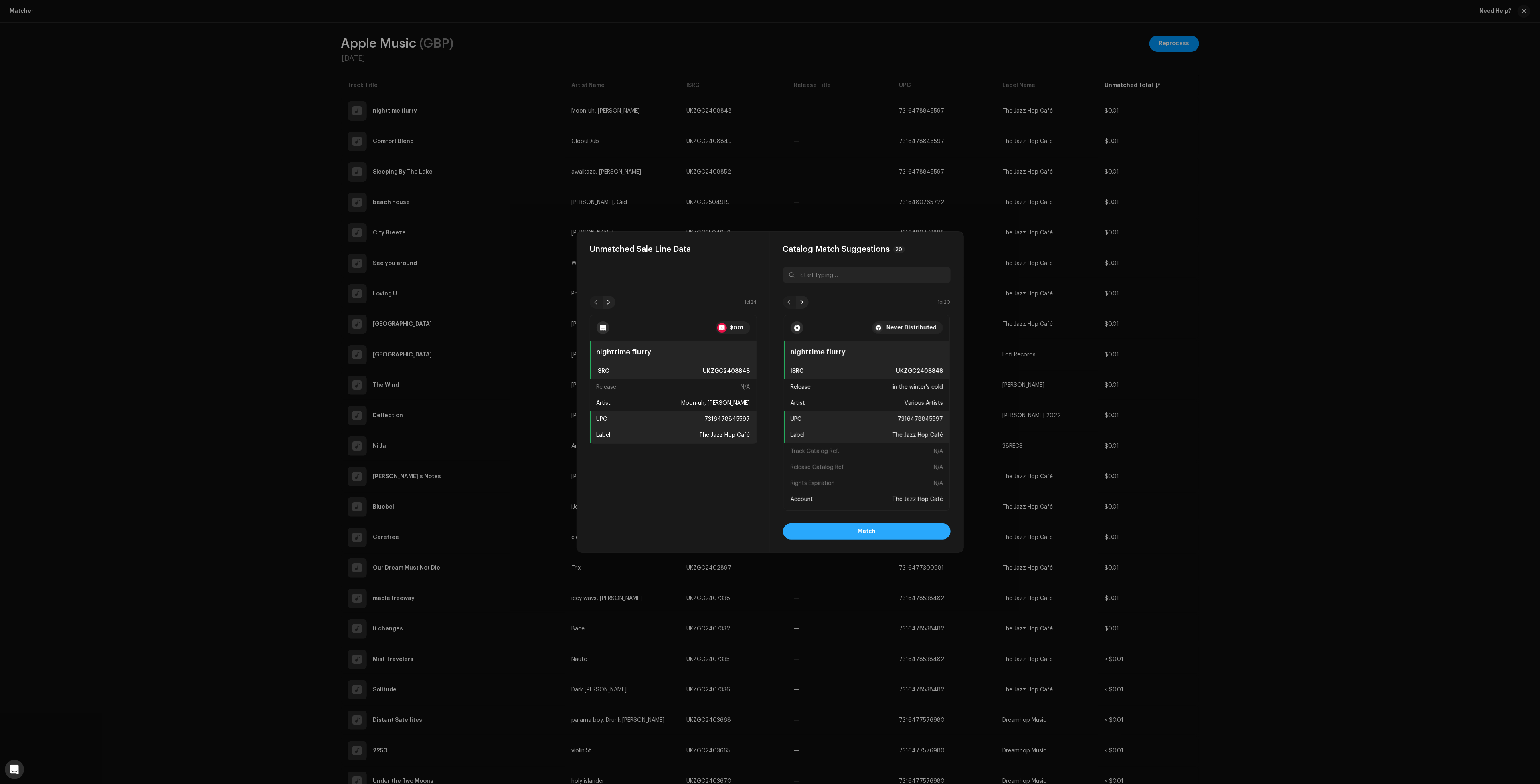
click at [909, 531] on button "Match" at bounding box center [867, 531] width 167 height 16
click at [899, 529] on button "Match" at bounding box center [867, 531] width 167 height 16
click at [893, 529] on button "Match" at bounding box center [867, 531] width 167 height 16
click at [877, 529] on button "Match" at bounding box center [867, 531] width 167 height 16
click at [858, 534] on span "Match" at bounding box center [867, 531] width 18 height 16
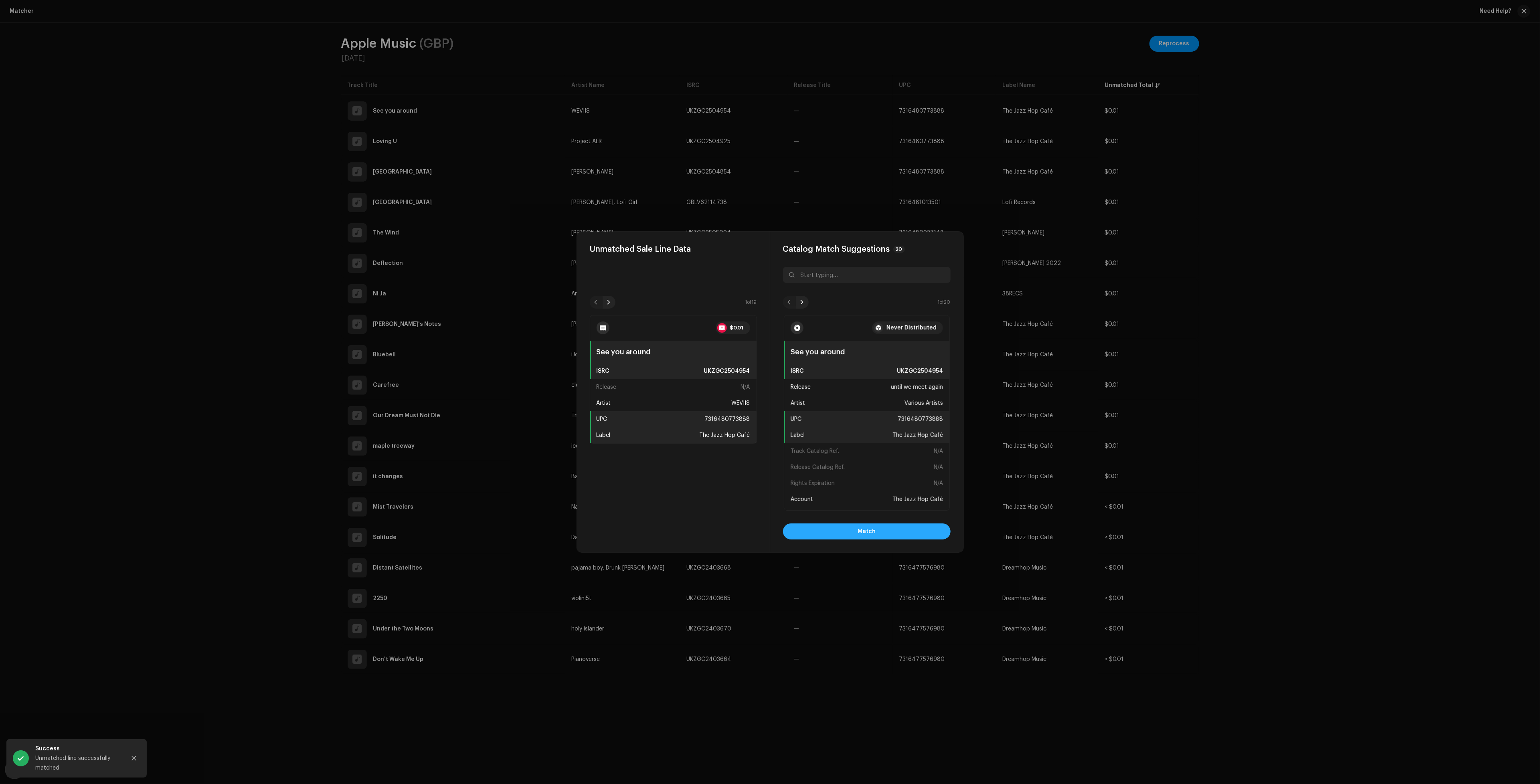
click at [839, 534] on button "Match" at bounding box center [867, 531] width 167 height 16
click at [833, 530] on button "Match" at bounding box center [867, 531] width 167 height 16
click at [891, 531] on button "Match" at bounding box center [867, 531] width 167 height 16
click at [837, 534] on button "Match" at bounding box center [867, 531] width 167 height 16
click at [833, 532] on button "Match" at bounding box center [867, 531] width 167 height 16
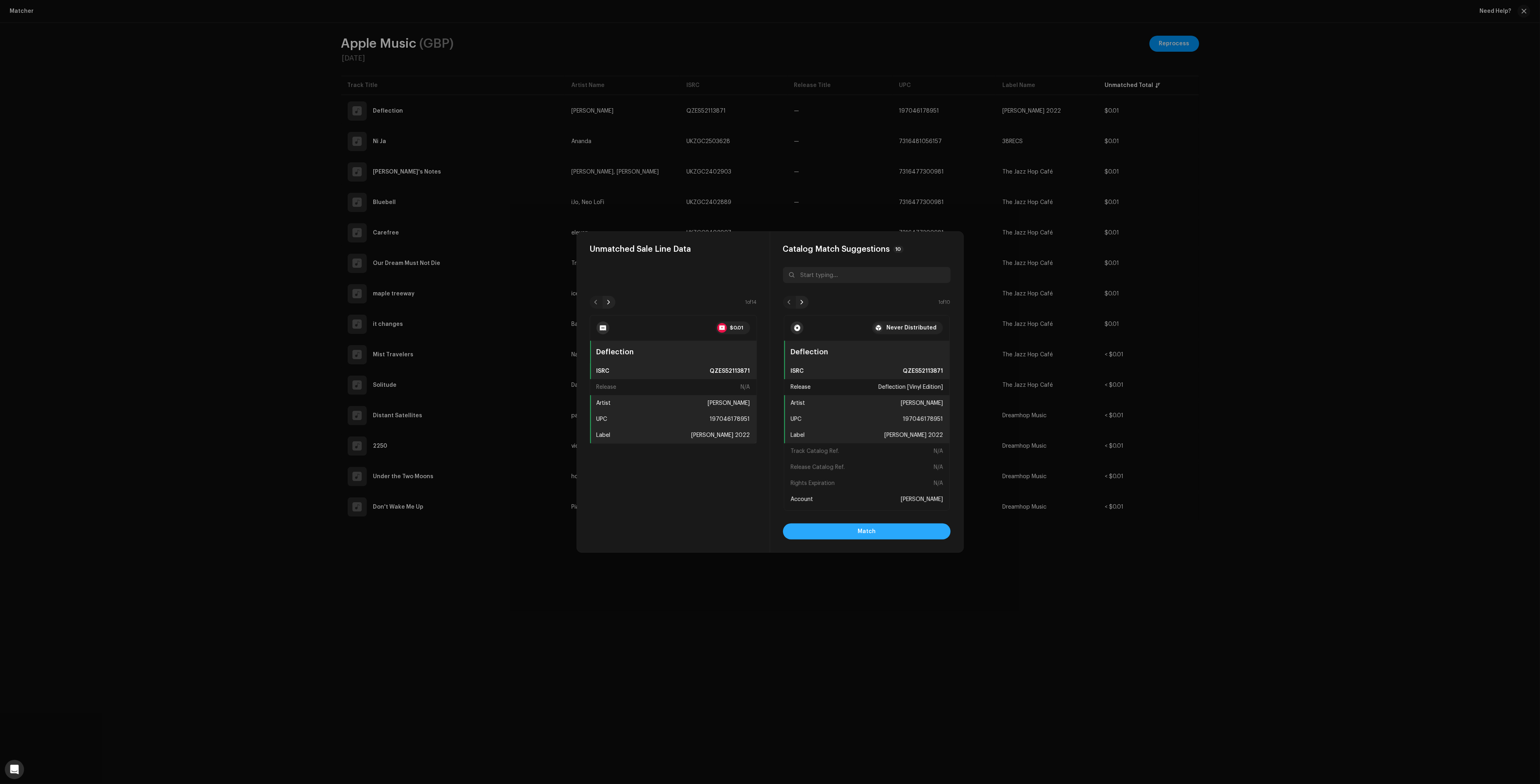
click at [882, 533] on button "Match" at bounding box center [867, 531] width 167 height 16
click at [891, 532] on button "Match" at bounding box center [867, 531] width 167 height 16
click at [914, 535] on button "Match" at bounding box center [867, 531] width 167 height 16
click at [891, 529] on button "Match" at bounding box center [867, 531] width 167 height 16
click at [850, 529] on button "Match" at bounding box center [867, 531] width 167 height 16
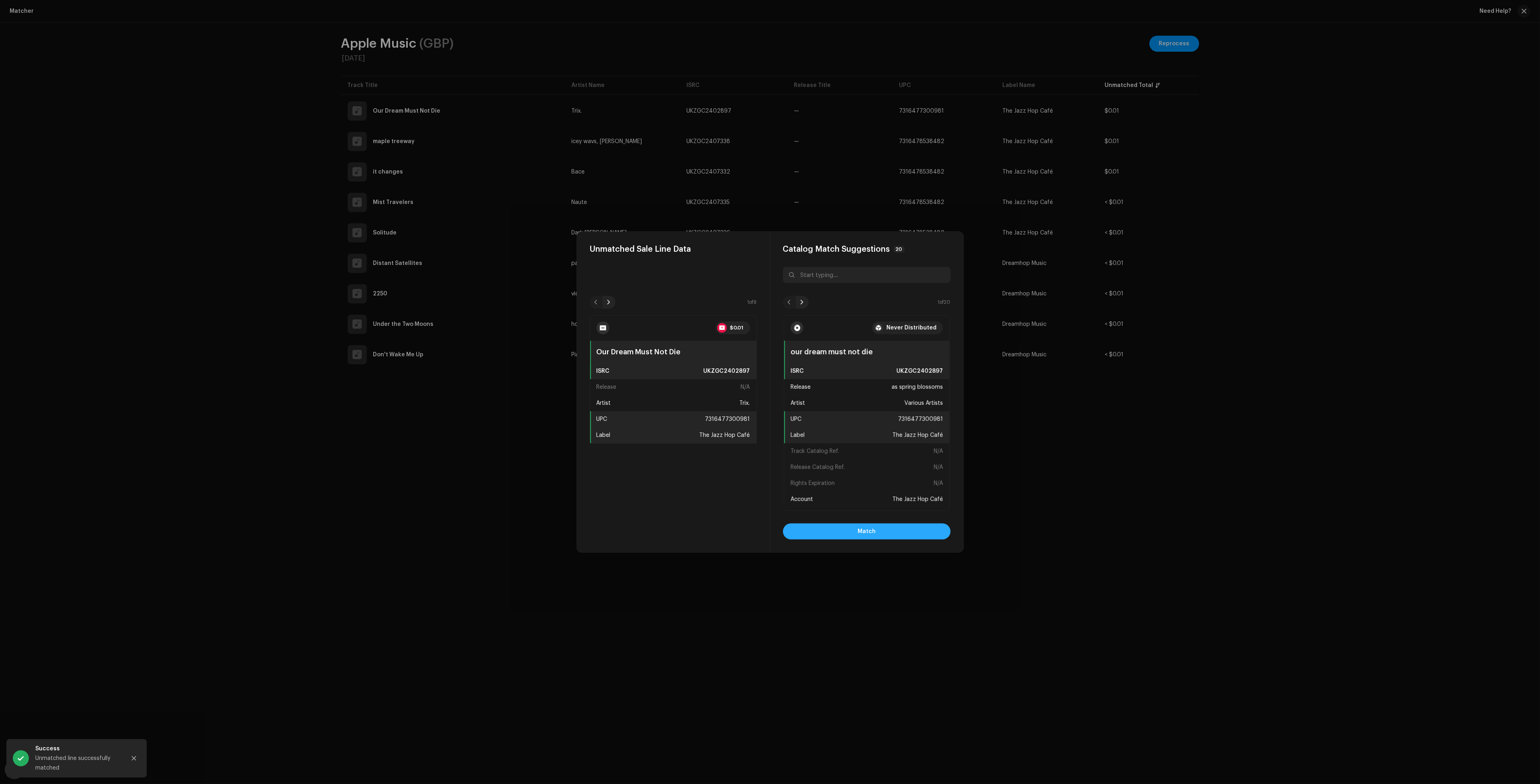
click at [871, 530] on span "Match" at bounding box center [867, 531] width 18 height 16
click at [836, 535] on button "Match" at bounding box center [867, 531] width 167 height 16
click at [840, 531] on button "Match" at bounding box center [867, 531] width 167 height 16
click at [848, 527] on button "Match" at bounding box center [867, 531] width 167 height 16
click at [867, 531] on span "Match" at bounding box center [867, 531] width 18 height 16
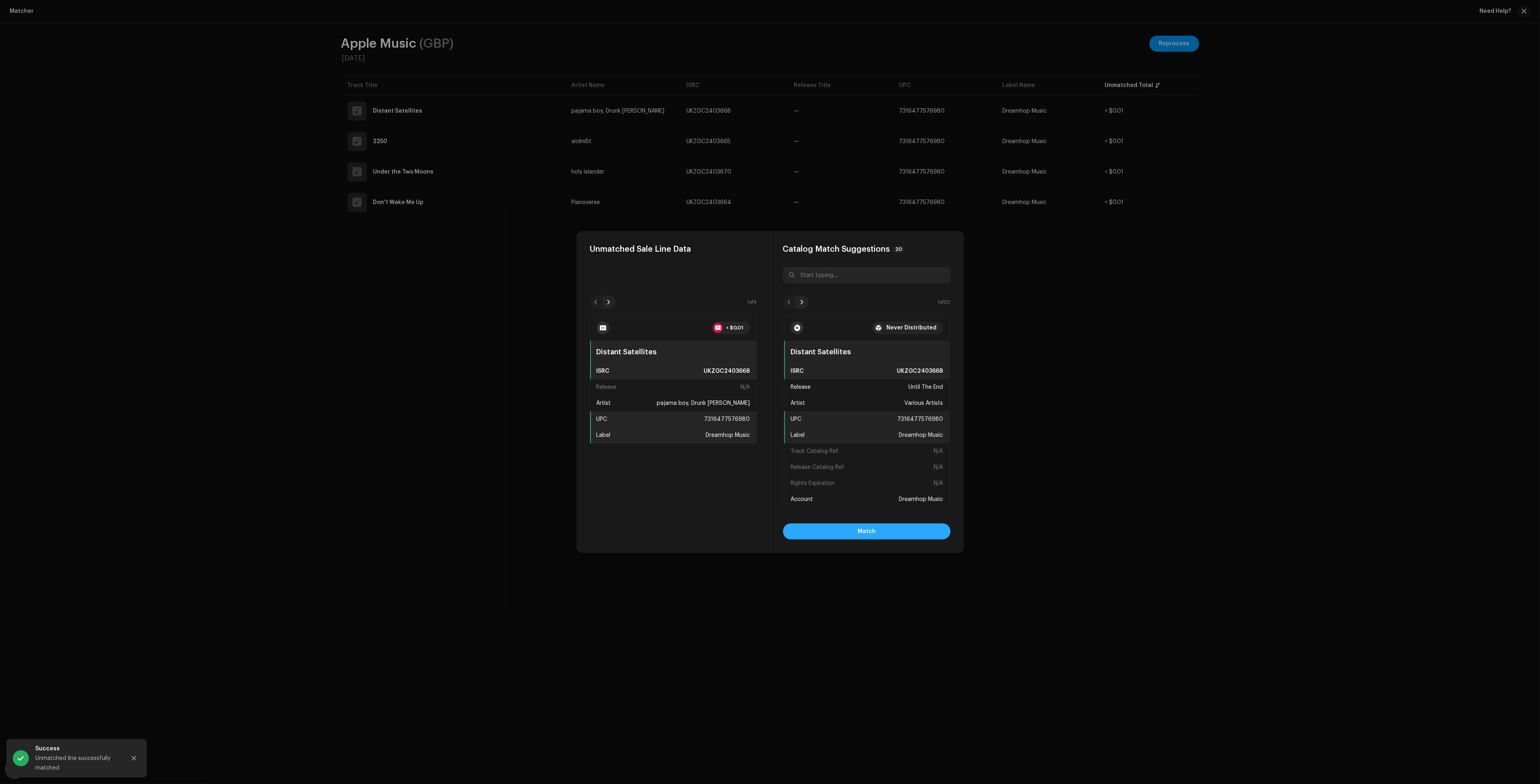
click at [882, 530] on button "Match" at bounding box center [867, 531] width 167 height 16
click at [867, 527] on span "Match" at bounding box center [867, 531] width 18 height 16
click at [909, 534] on button "Match" at bounding box center [867, 531] width 167 height 16
click at [863, 531] on span "Match" at bounding box center [867, 531] width 18 height 16
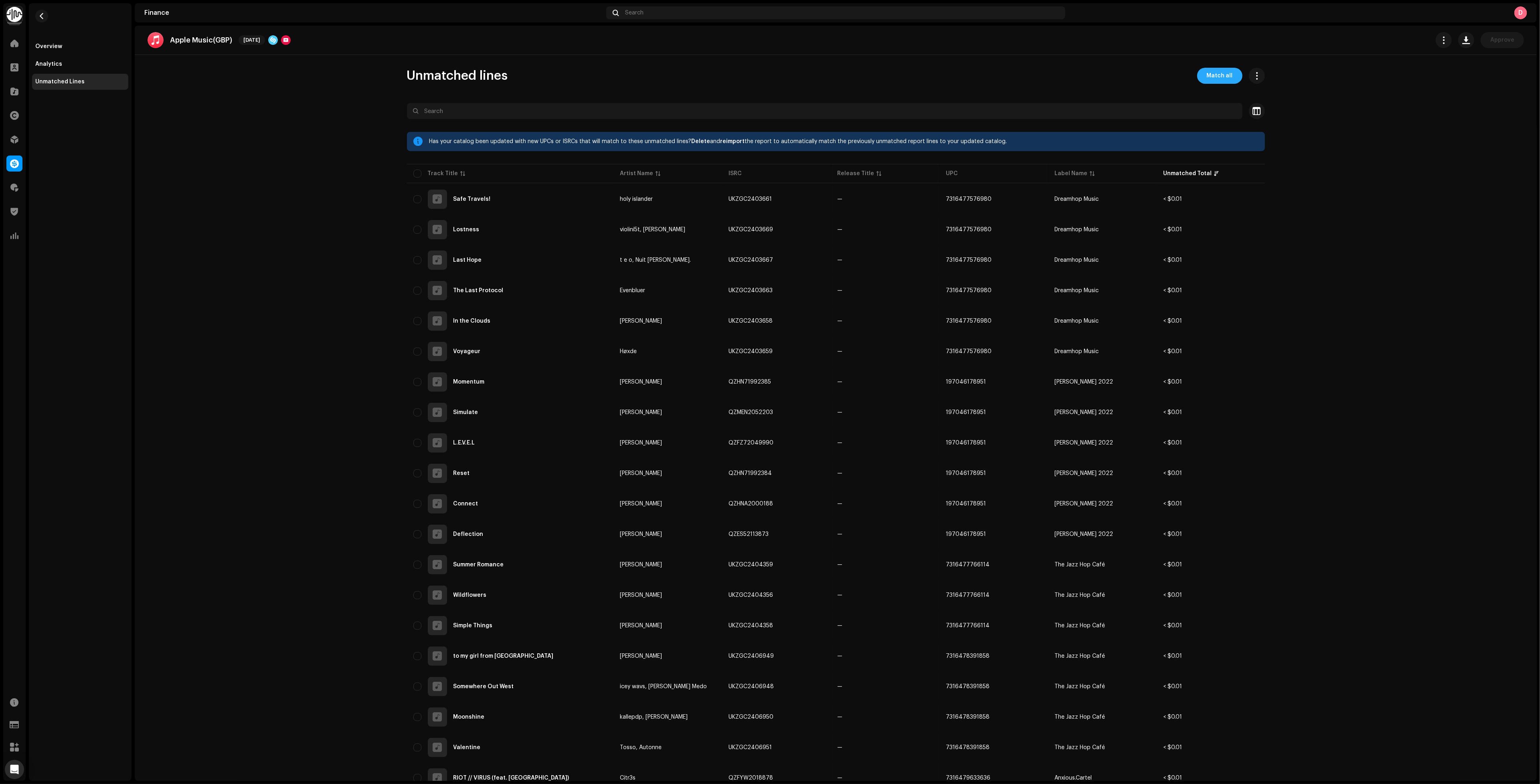
click at [1227, 74] on span "Match all" at bounding box center [1220, 75] width 26 height 16
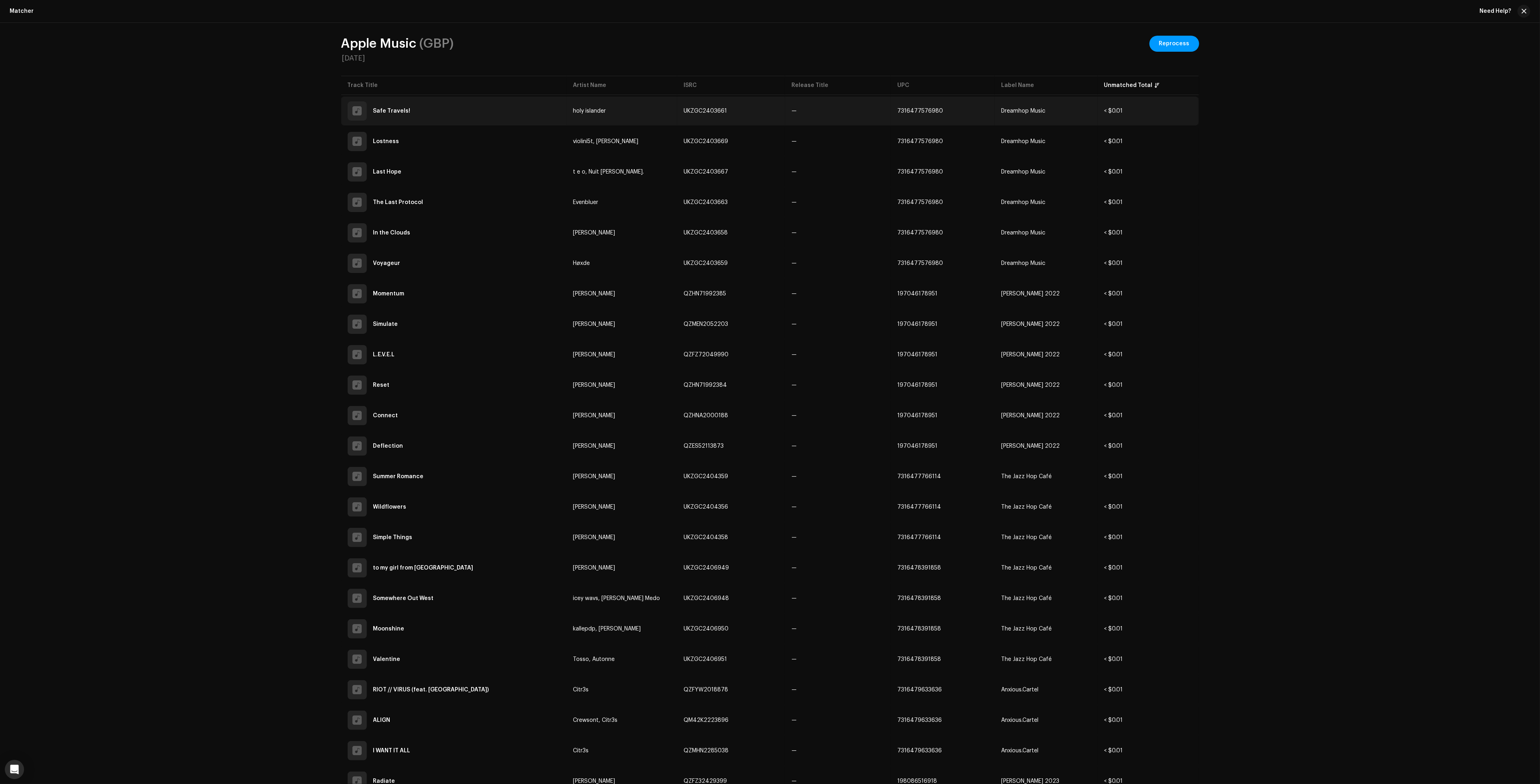
click at [770, 109] on td "UKZGC2403661" at bounding box center [731, 111] width 108 height 29
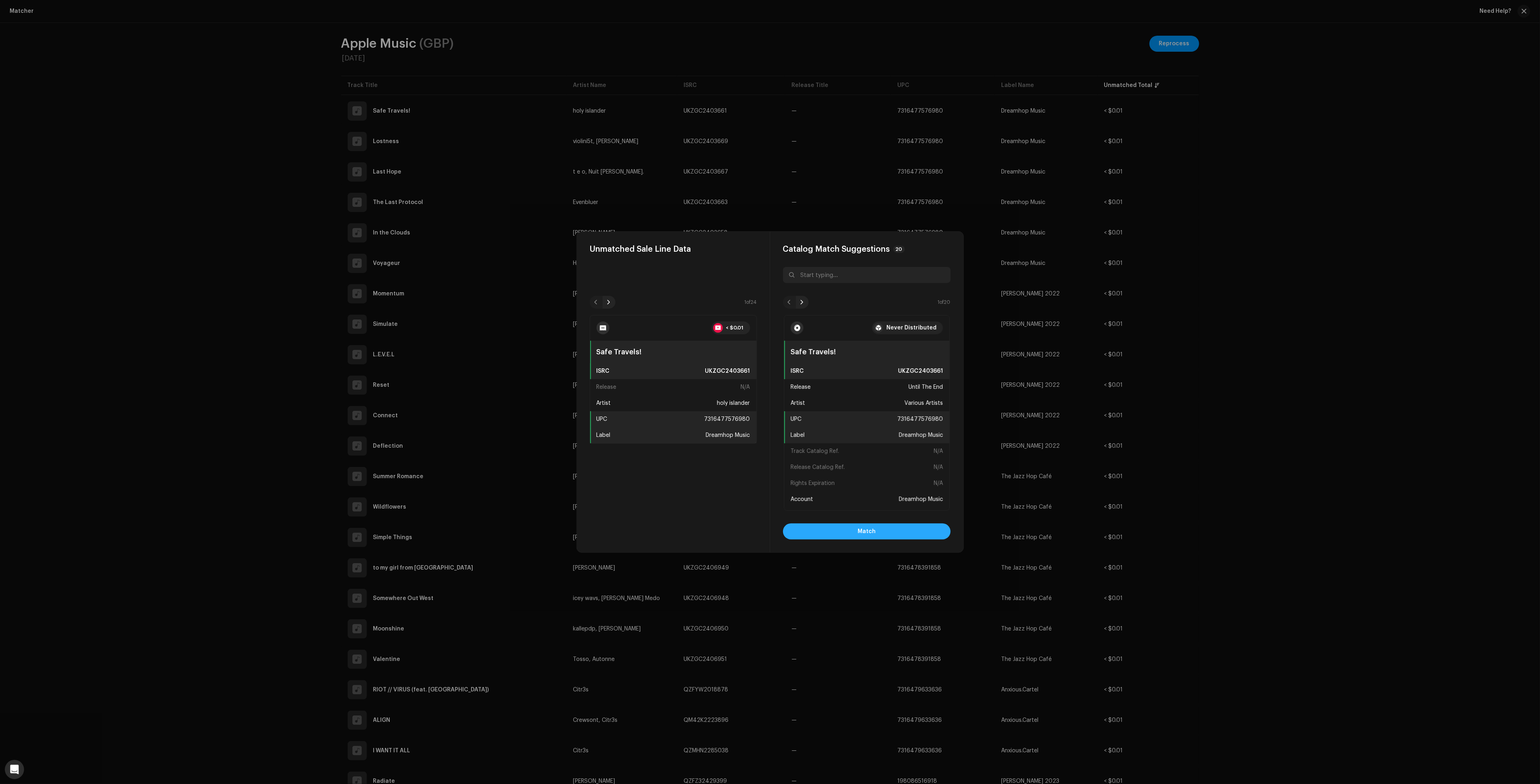
click at [871, 528] on span "Match" at bounding box center [867, 531] width 18 height 16
click at [907, 528] on button "Match" at bounding box center [867, 531] width 167 height 16
click at [907, 528] on button "Match" at bounding box center [867, 531] width 167 height 16
click at [913, 531] on button "Match" at bounding box center [867, 531] width 167 height 16
click at [917, 532] on button "Match" at bounding box center [867, 531] width 167 height 16
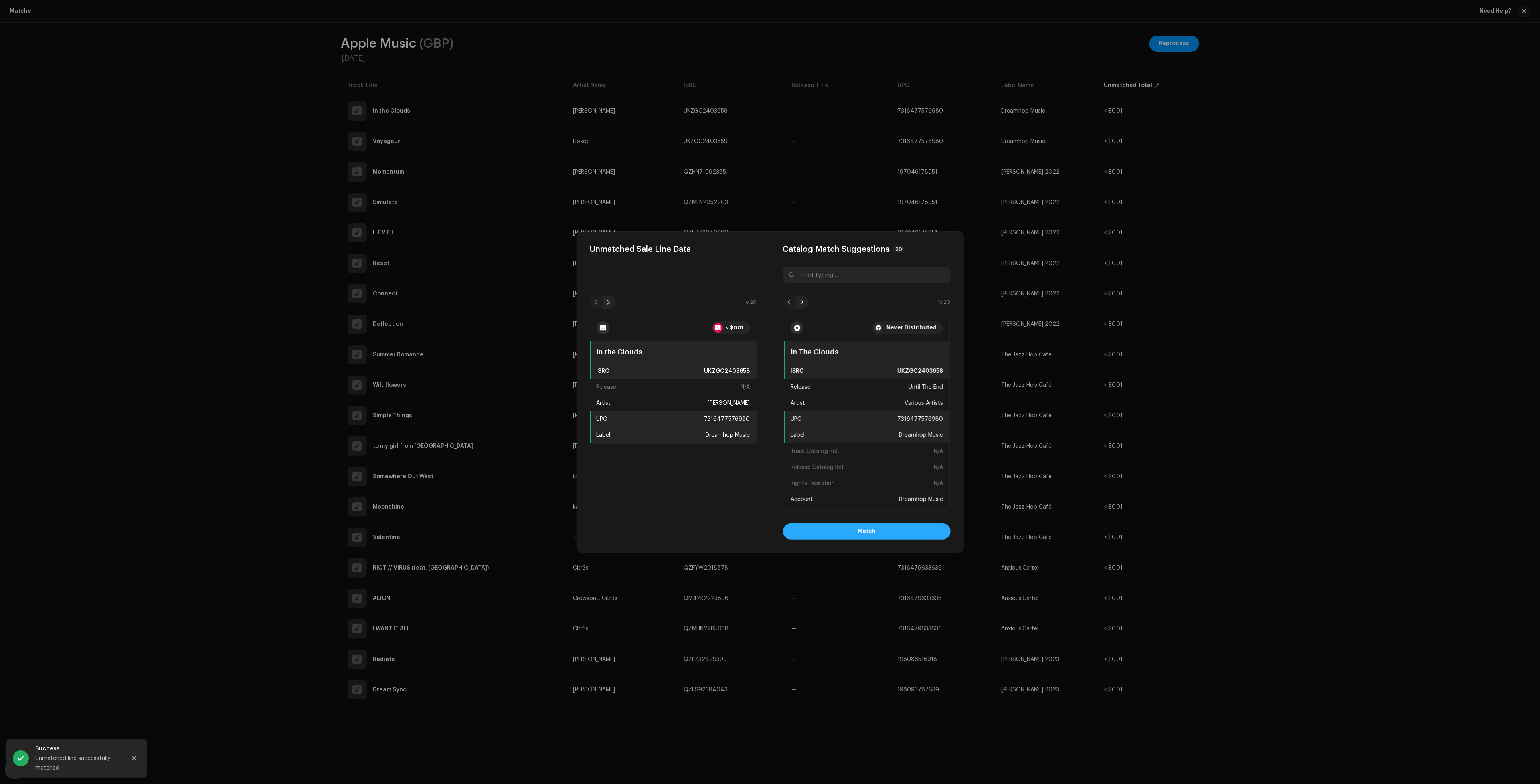
click at [920, 532] on button "Match" at bounding box center [867, 531] width 167 height 16
click at [921, 537] on button "Match" at bounding box center [867, 531] width 167 height 16
click at [927, 524] on button "Match" at bounding box center [867, 531] width 167 height 16
click at [906, 535] on button "Match" at bounding box center [867, 531] width 167 height 16
click at [912, 538] on button "Match" at bounding box center [867, 531] width 167 height 16
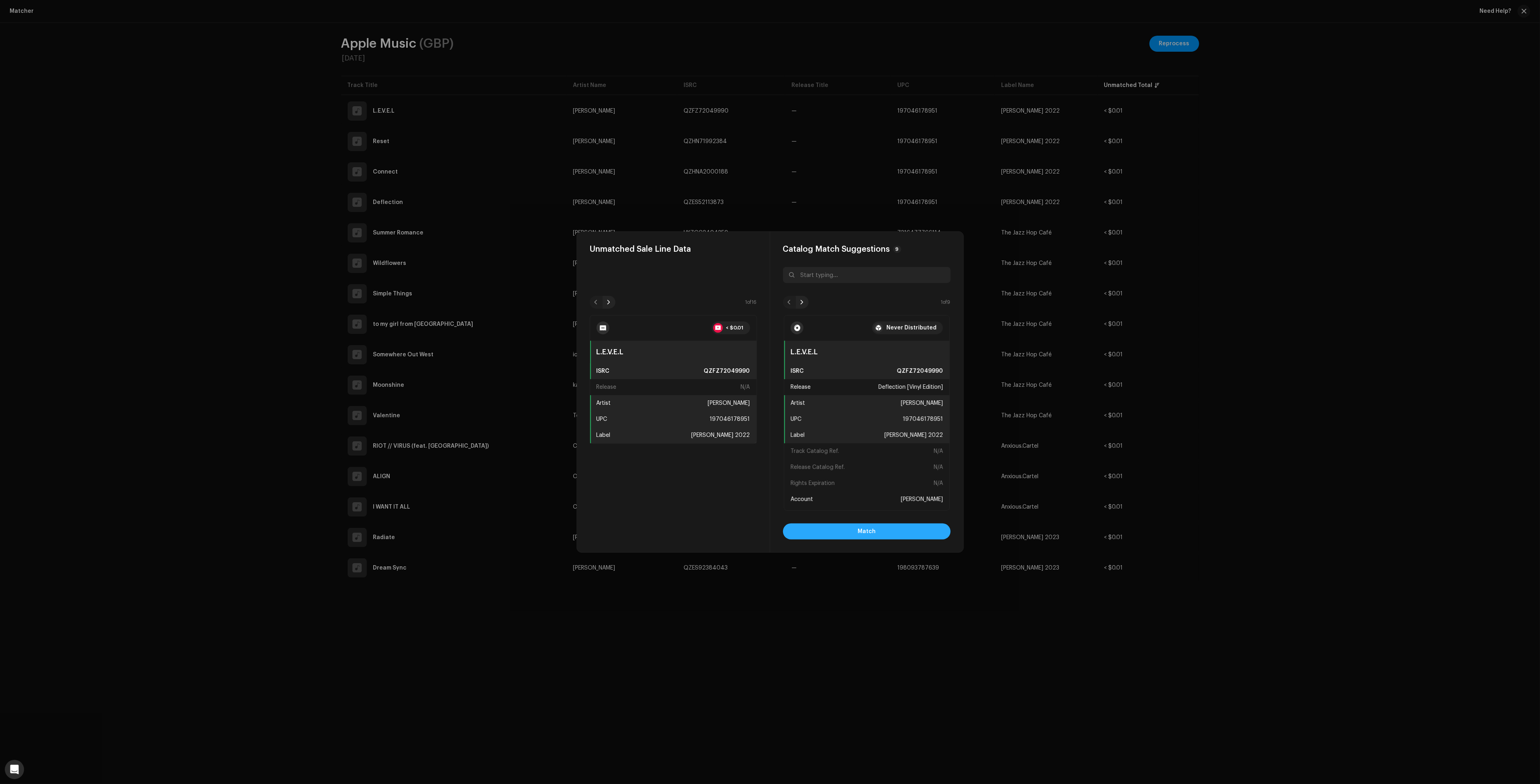
click at [919, 539] on button "Match" at bounding box center [867, 531] width 167 height 16
click at [855, 532] on button "Match" at bounding box center [867, 531] width 167 height 16
click at [891, 531] on button "Match" at bounding box center [867, 531] width 167 height 16
click at [925, 534] on button "Match" at bounding box center [867, 531] width 167 height 16
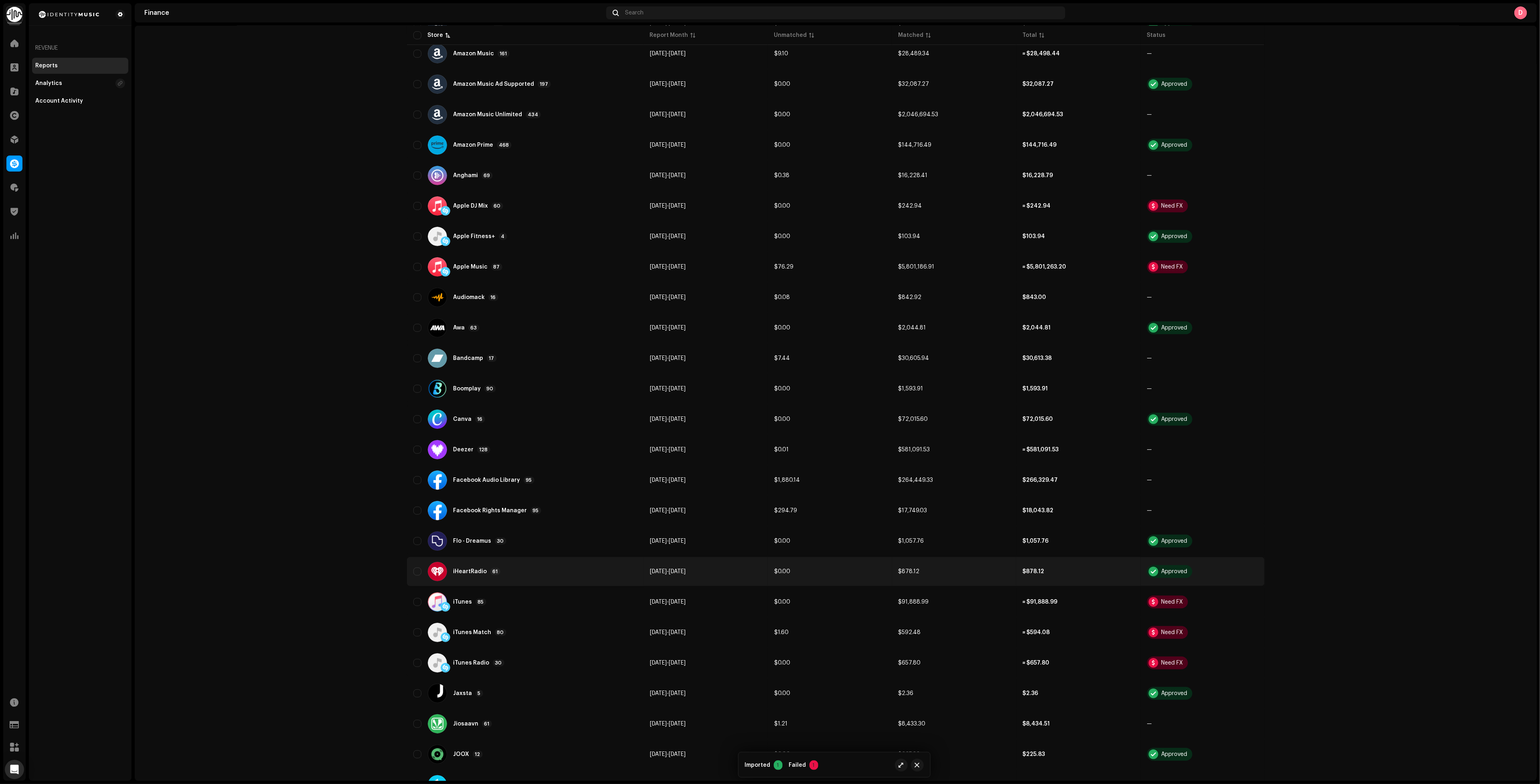
scroll to position [60, 0]
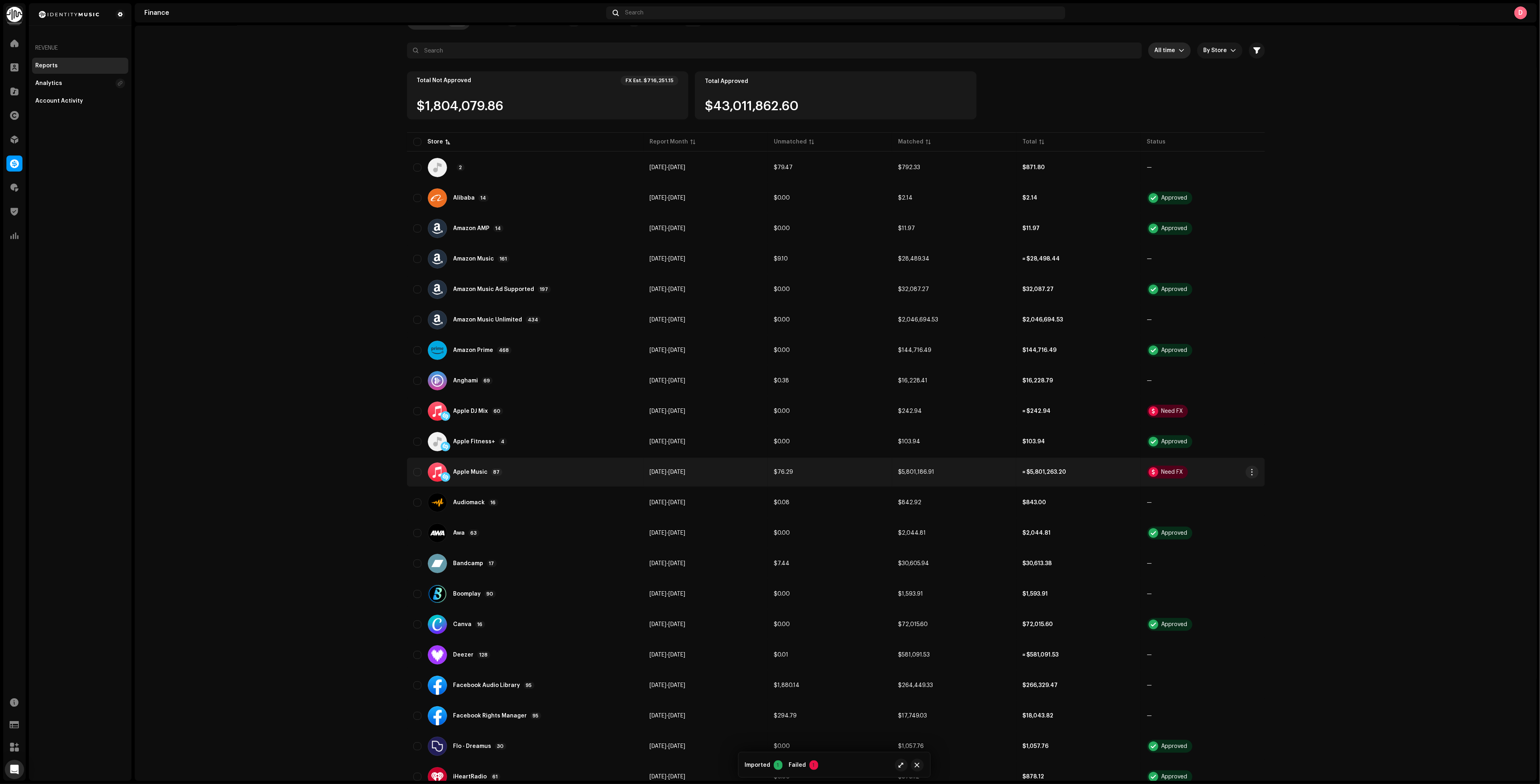
click at [521, 464] on div "Apple Music 87" at bounding box center [525, 472] width 224 height 19
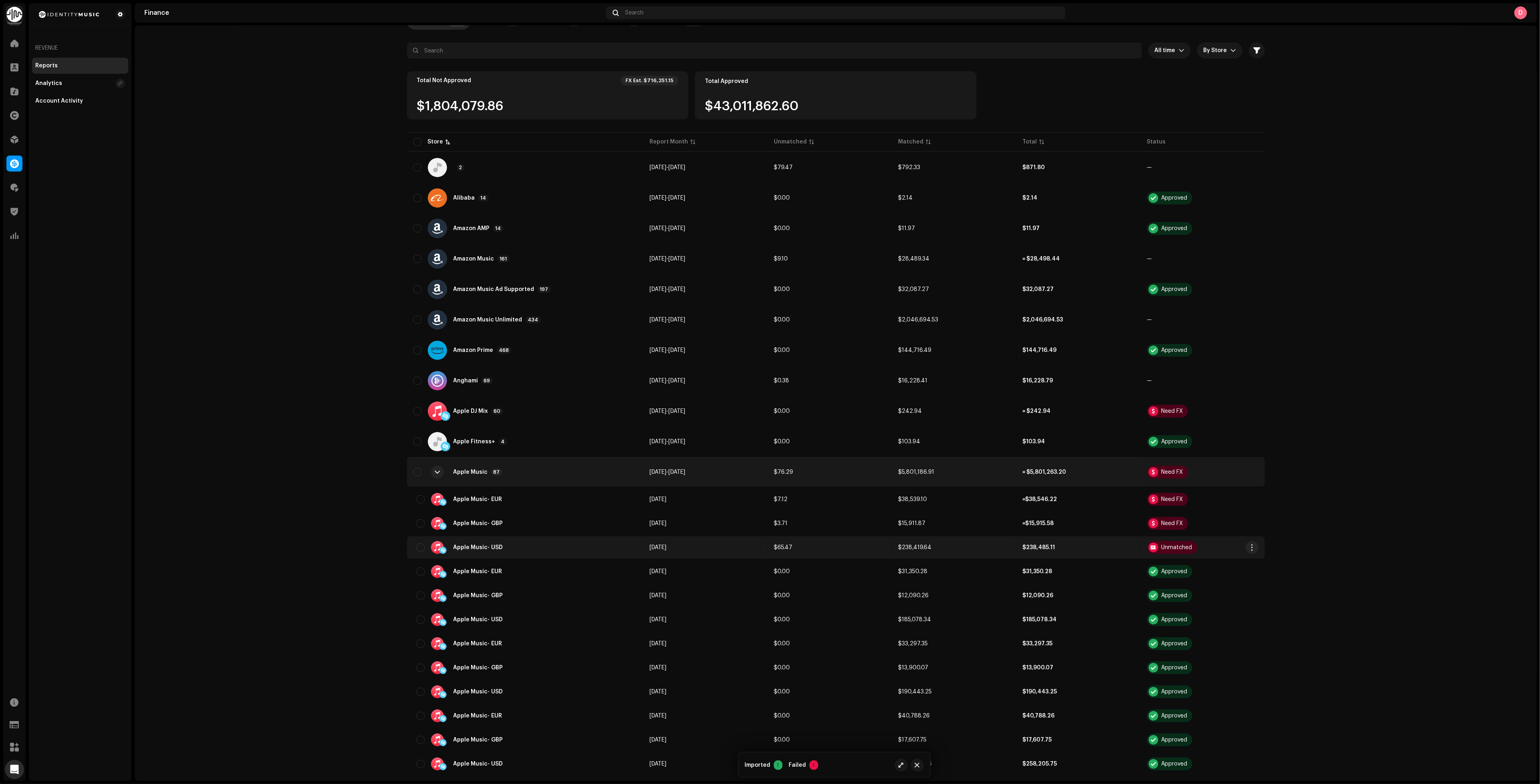
click at [758, 543] on td "[DATE]" at bounding box center [705, 547] width 124 height 23
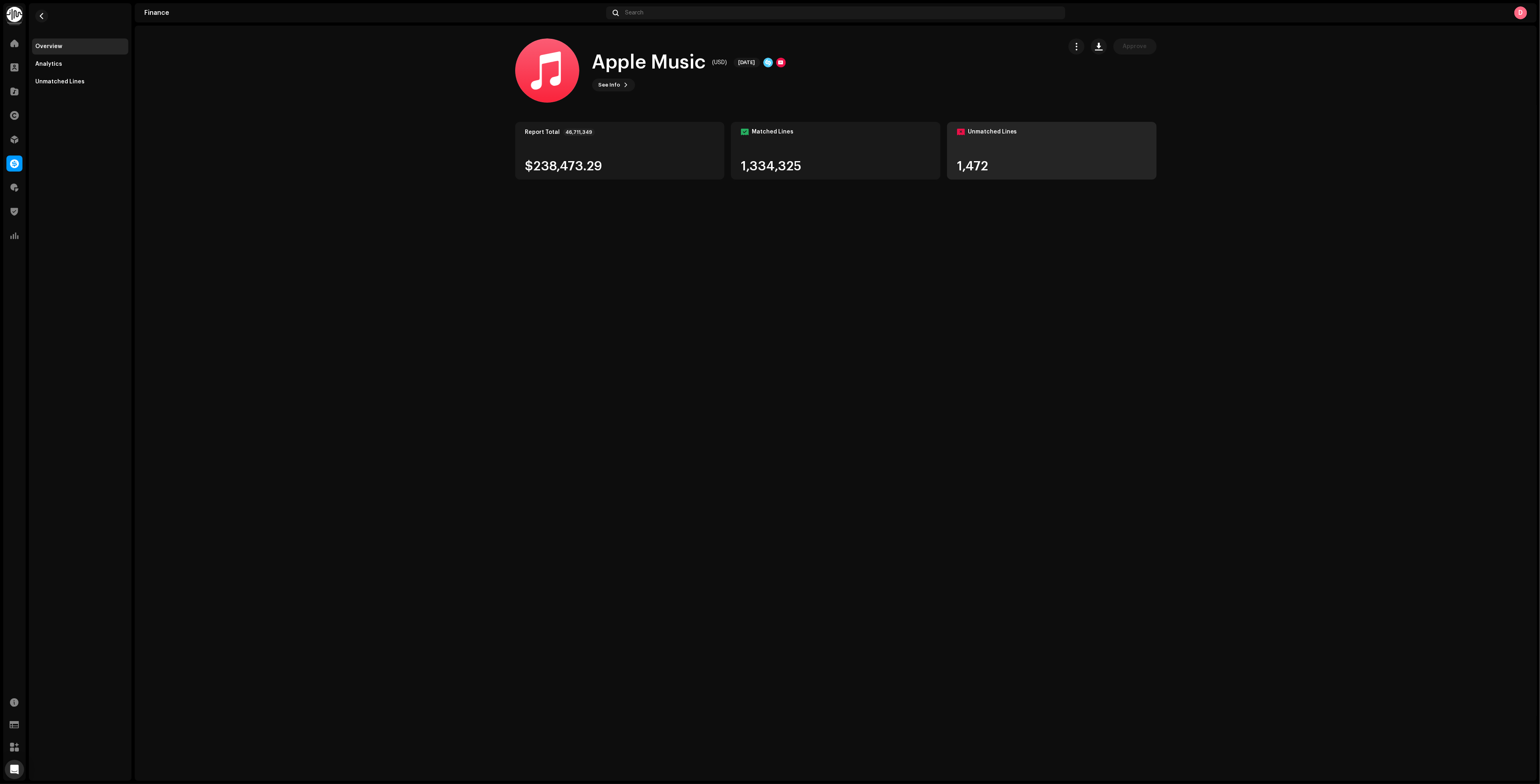
click at [1050, 165] on div "1,472" at bounding box center [1052, 166] width 190 height 13
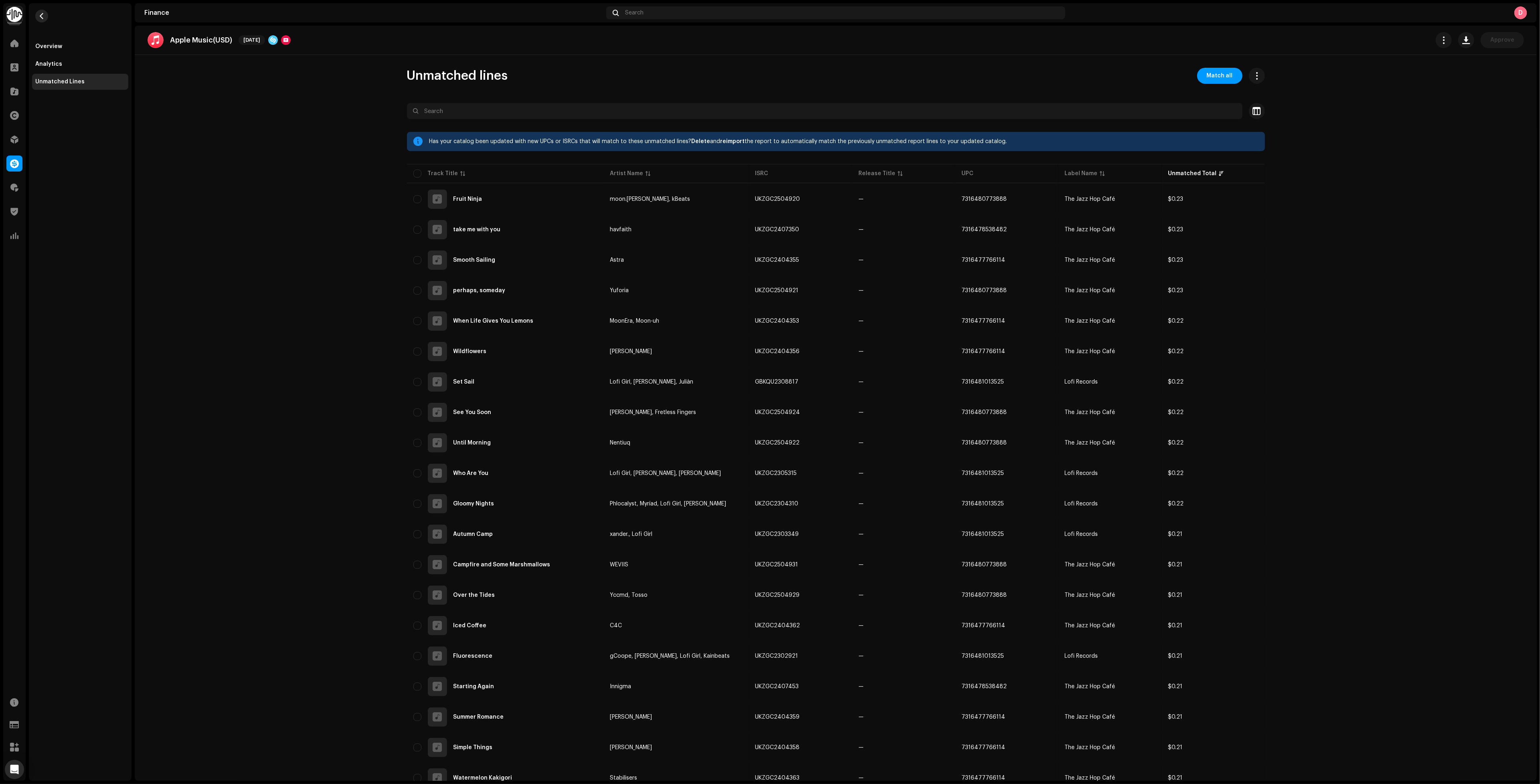
click at [45, 16] on button "button" at bounding box center [41, 16] width 13 height 13
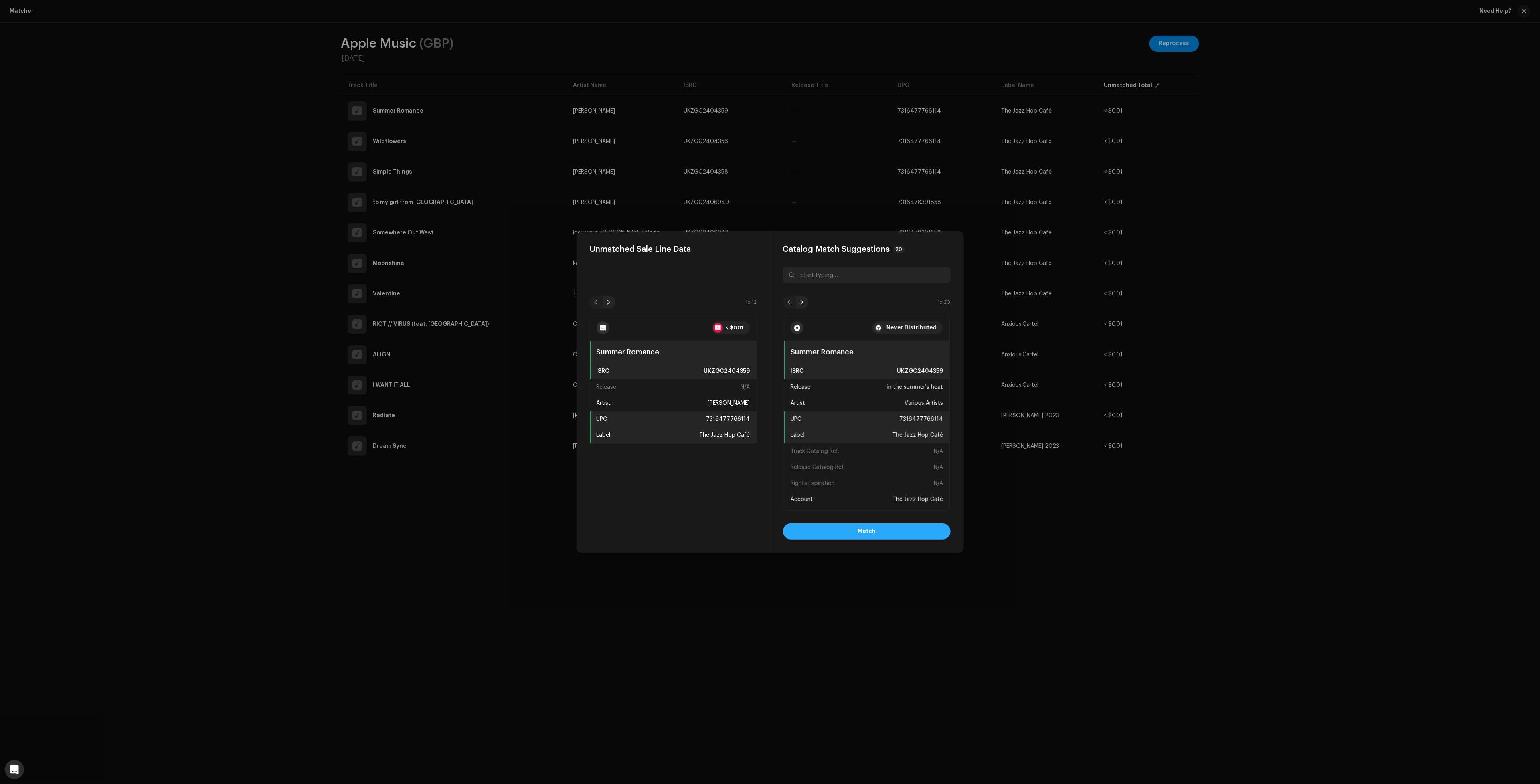
click at [909, 530] on button "Match" at bounding box center [867, 531] width 167 height 16
click at [915, 526] on button "Match" at bounding box center [867, 531] width 167 height 16
click at [894, 530] on button "Match" at bounding box center [867, 531] width 167 height 16
click at [902, 531] on button "Match" at bounding box center [867, 531] width 167 height 16
click at [906, 533] on button "Match" at bounding box center [867, 531] width 167 height 16
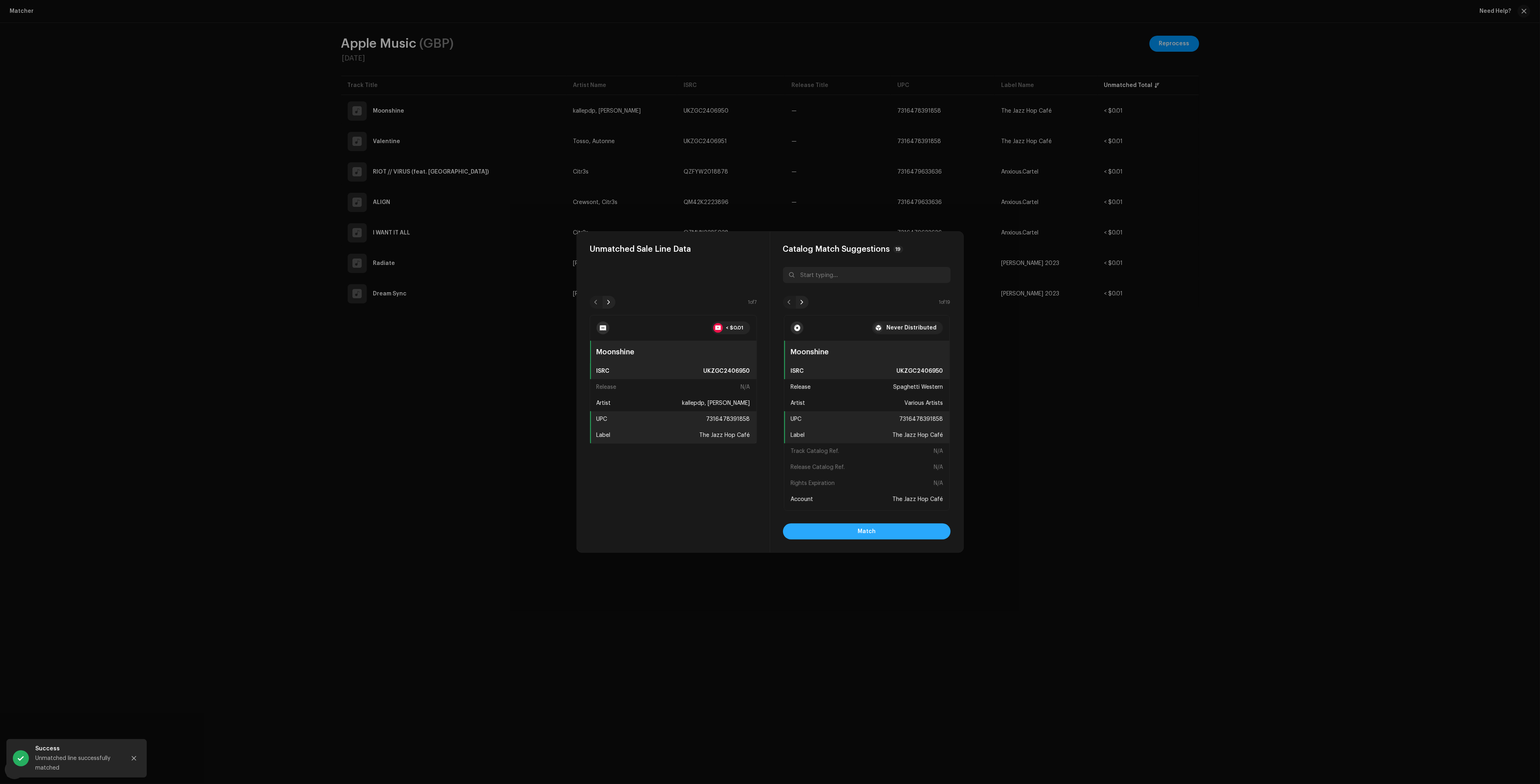
click at [873, 535] on span "Match" at bounding box center [867, 531] width 18 height 16
click at [902, 530] on button "Match" at bounding box center [867, 531] width 167 height 16
click at [900, 532] on button "Match" at bounding box center [867, 531] width 167 height 16
click at [867, 530] on span "Match" at bounding box center [867, 531] width 18 height 16
click at [873, 529] on span "Match" at bounding box center [867, 531] width 18 height 16
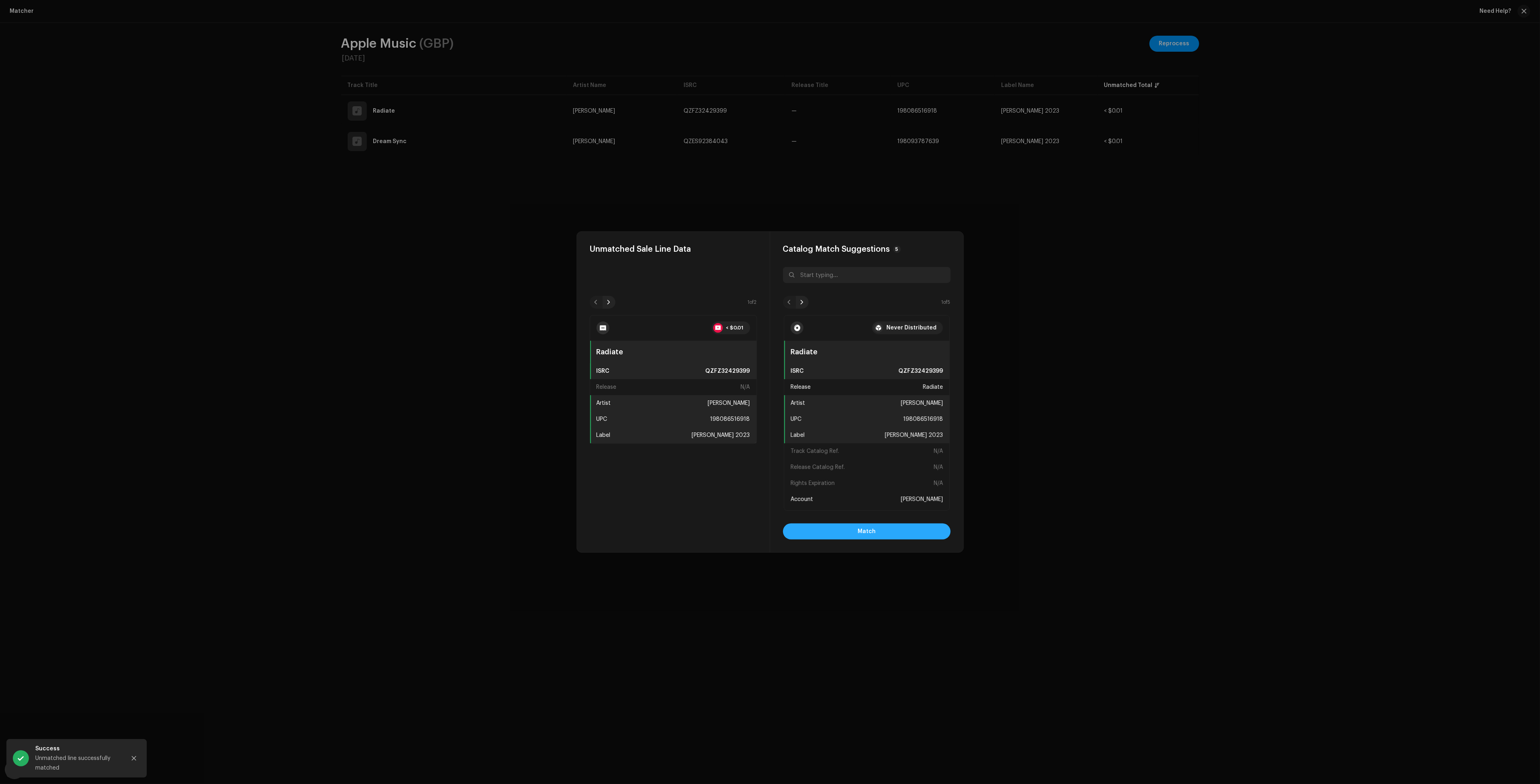
click at [876, 531] on button "Match" at bounding box center [867, 531] width 167 height 16
click at [903, 535] on button "Match" at bounding box center [867, 531] width 167 height 16
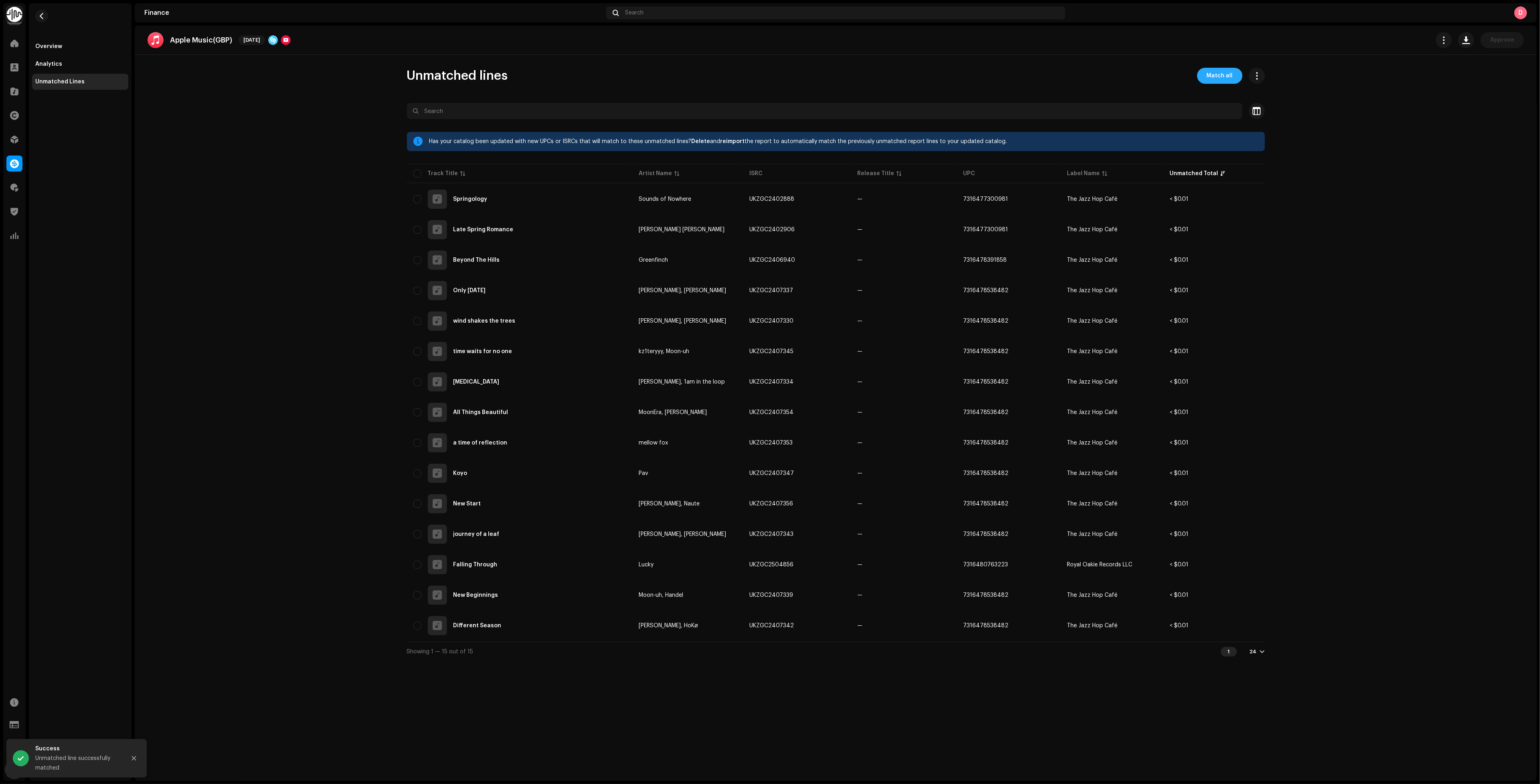
click at [1222, 76] on span "Match all" at bounding box center [1220, 75] width 26 height 16
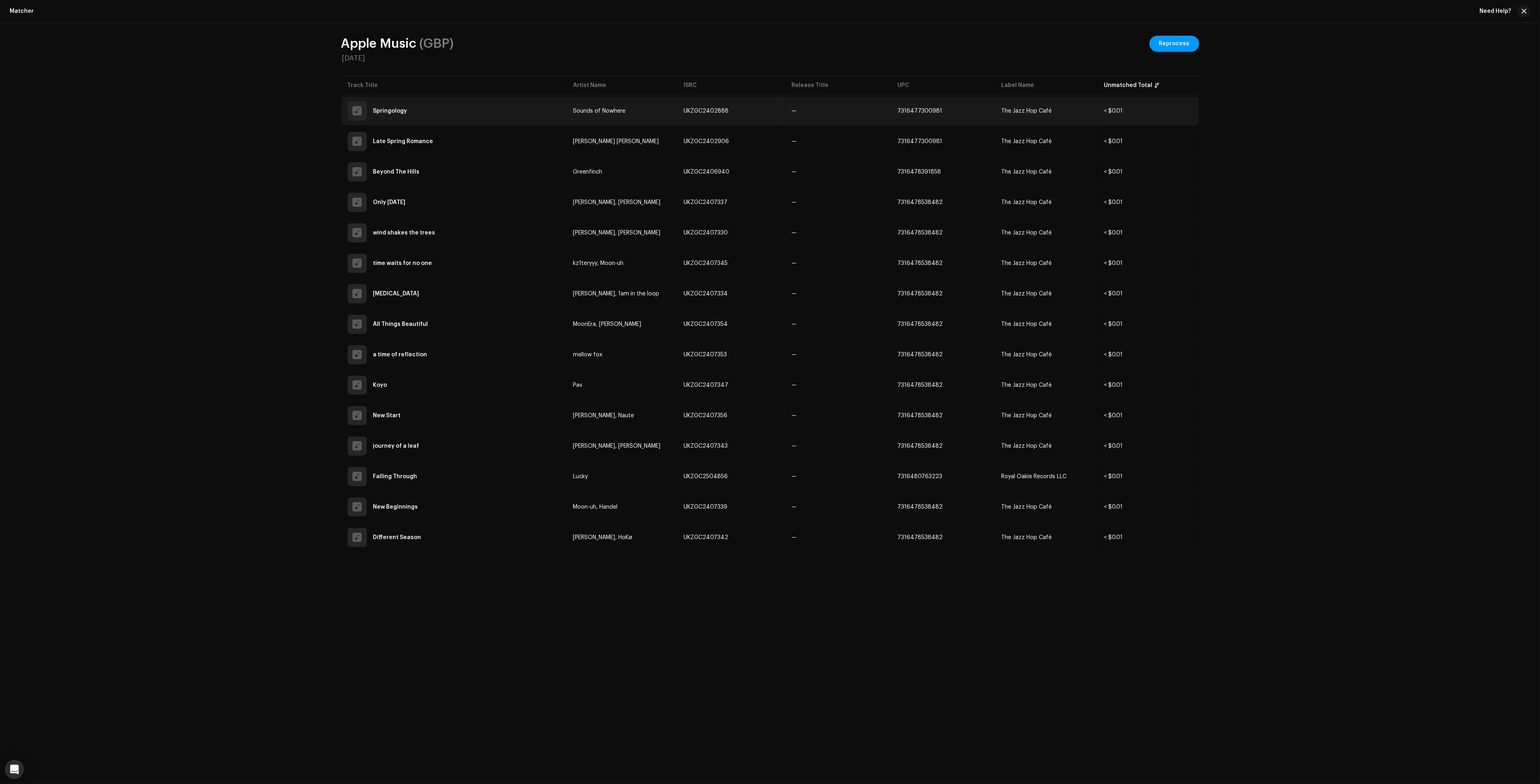
click at [971, 115] on td "7316477300981" at bounding box center [943, 111] width 104 height 29
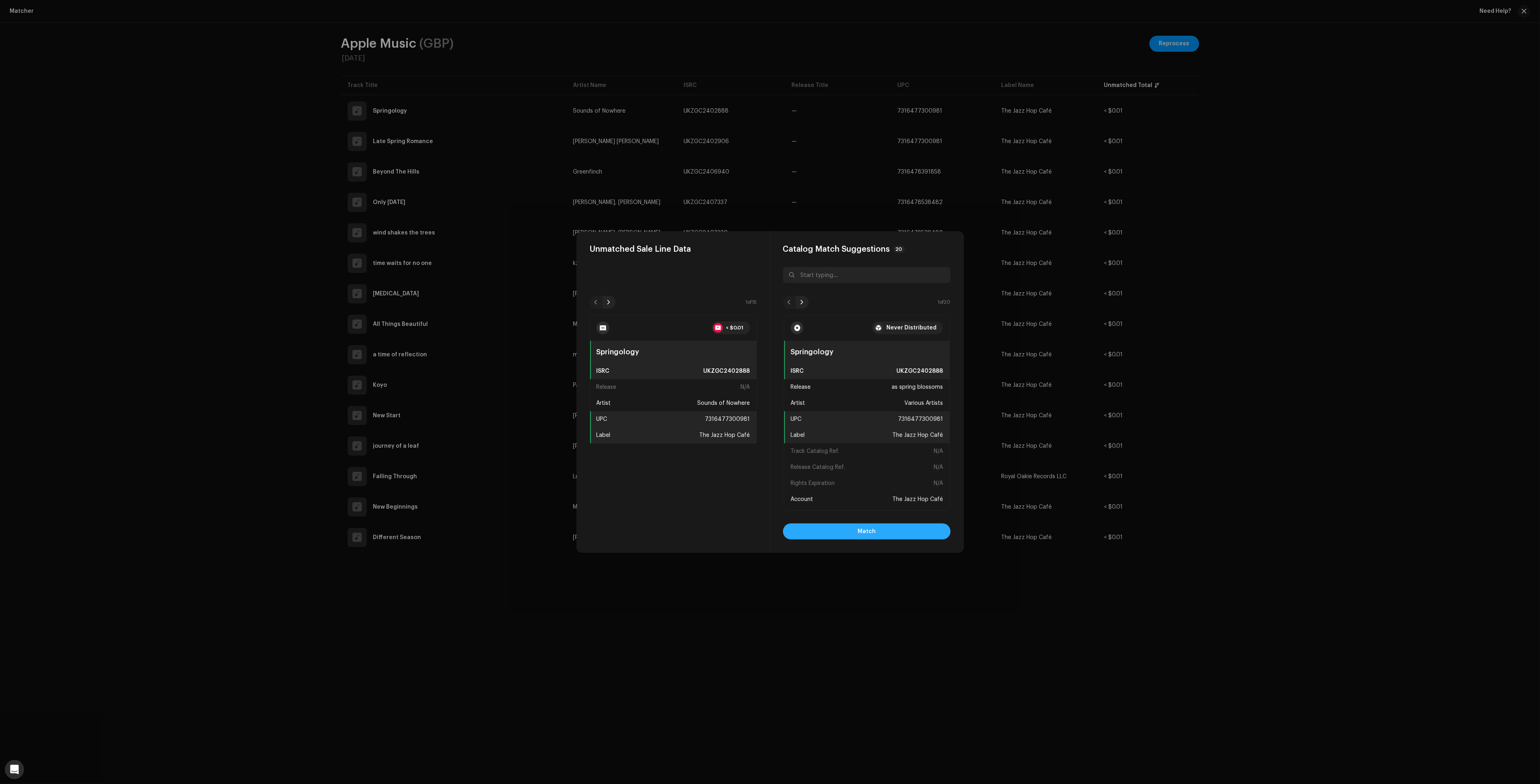
click at [829, 534] on button "Match" at bounding box center [867, 531] width 167 height 16
click at [906, 526] on button "Match" at bounding box center [867, 531] width 167 height 16
click at [899, 533] on button "Match" at bounding box center [867, 531] width 167 height 16
click at [885, 534] on button "Match" at bounding box center [867, 531] width 167 height 16
drag, startPoint x: 919, startPoint y: 528, endPoint x: 912, endPoint y: 533, distance: 8.6
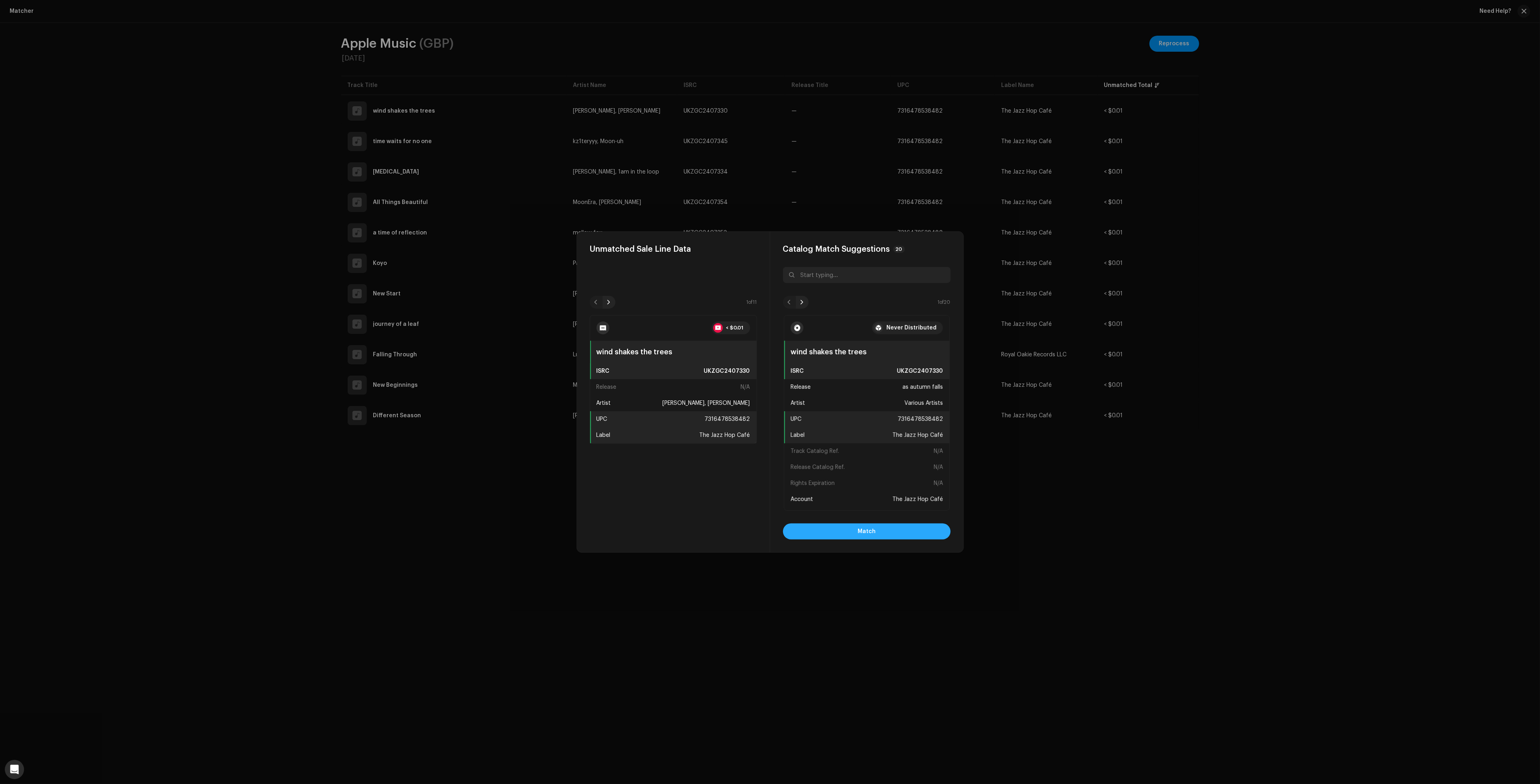
click at [918, 528] on button "Match" at bounding box center [867, 531] width 167 height 16
click at [879, 530] on button "Match" at bounding box center [867, 531] width 167 height 16
click at [891, 529] on button "Match" at bounding box center [867, 531] width 167 height 16
click at [866, 528] on span "Match" at bounding box center [867, 531] width 18 height 16
click at [931, 529] on button "Match" at bounding box center [867, 531] width 167 height 16
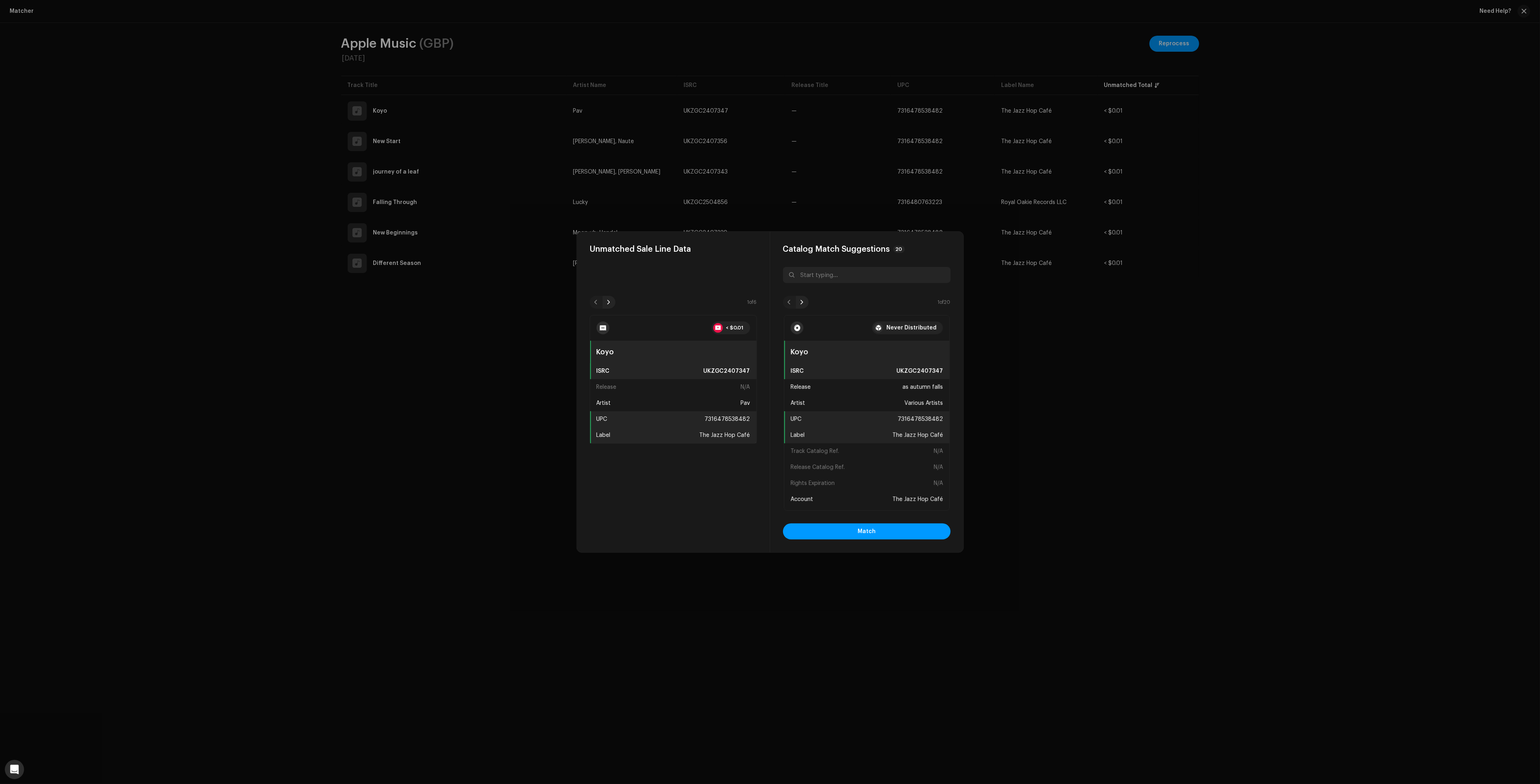
click at [863, 523] on div "Catalog Match Suggestions 20 1 of 20 Never Distributed Koyo ISRC UKZGC2407347 R…" at bounding box center [866, 392] width 193 height 321
click at [864, 530] on span "Match" at bounding box center [867, 531] width 18 height 16
click at [909, 529] on button "Match" at bounding box center [867, 531] width 167 height 16
click at [918, 525] on button "Match" at bounding box center [867, 531] width 167 height 16
click at [891, 533] on button "Match" at bounding box center [867, 531] width 167 height 16
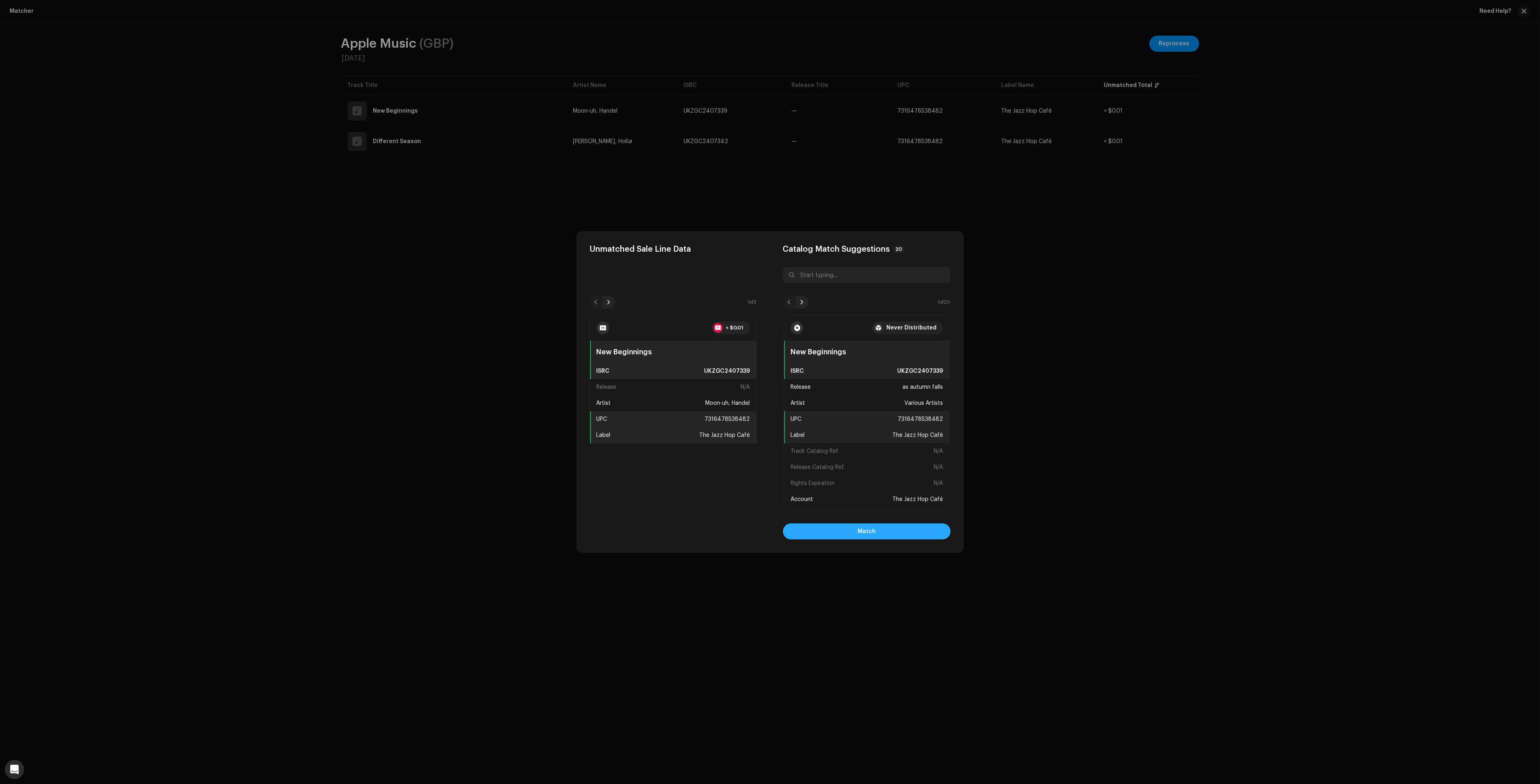
click at [925, 524] on button "Match" at bounding box center [867, 531] width 167 height 16
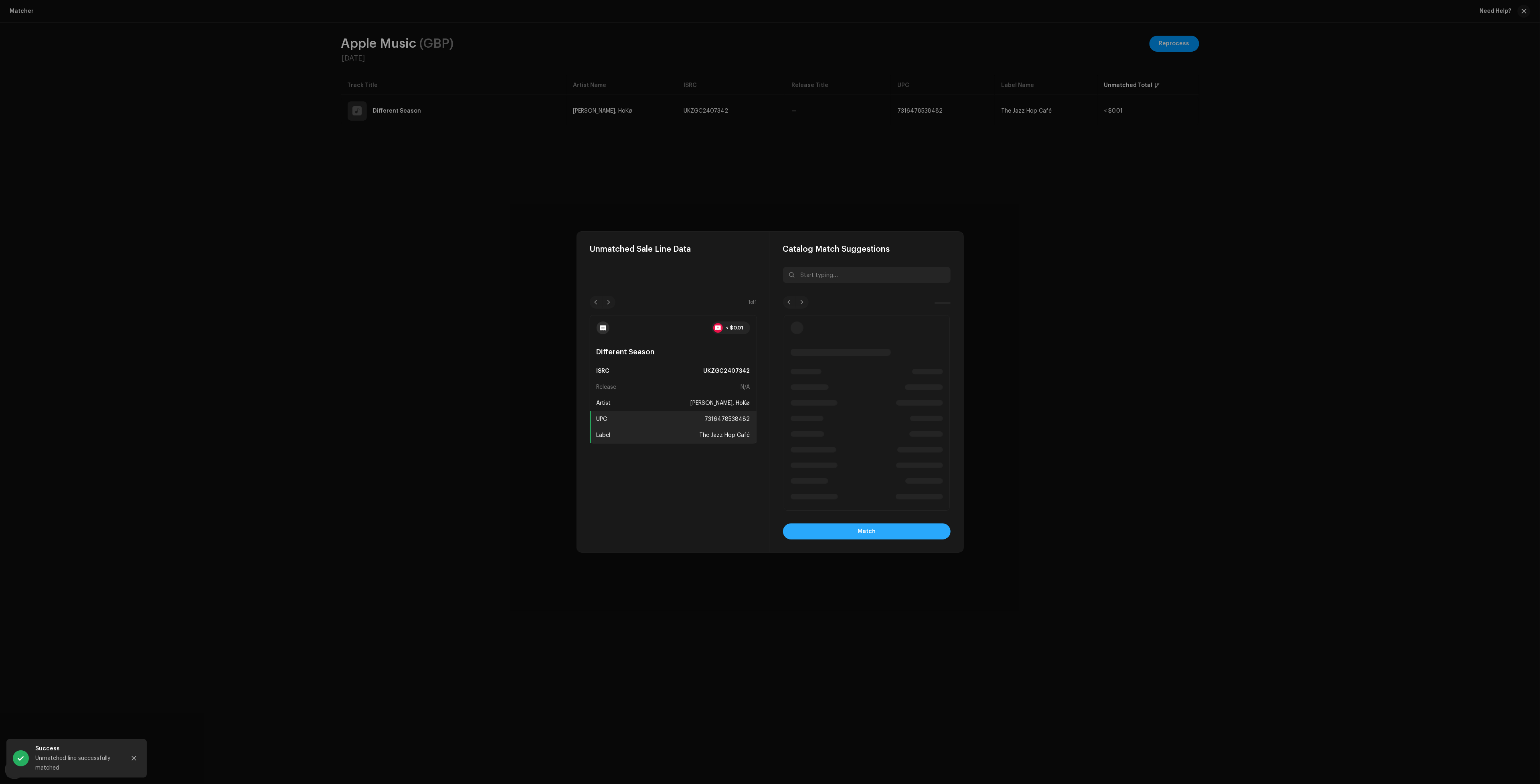
click at [853, 532] on button "Match" at bounding box center [867, 531] width 167 height 16
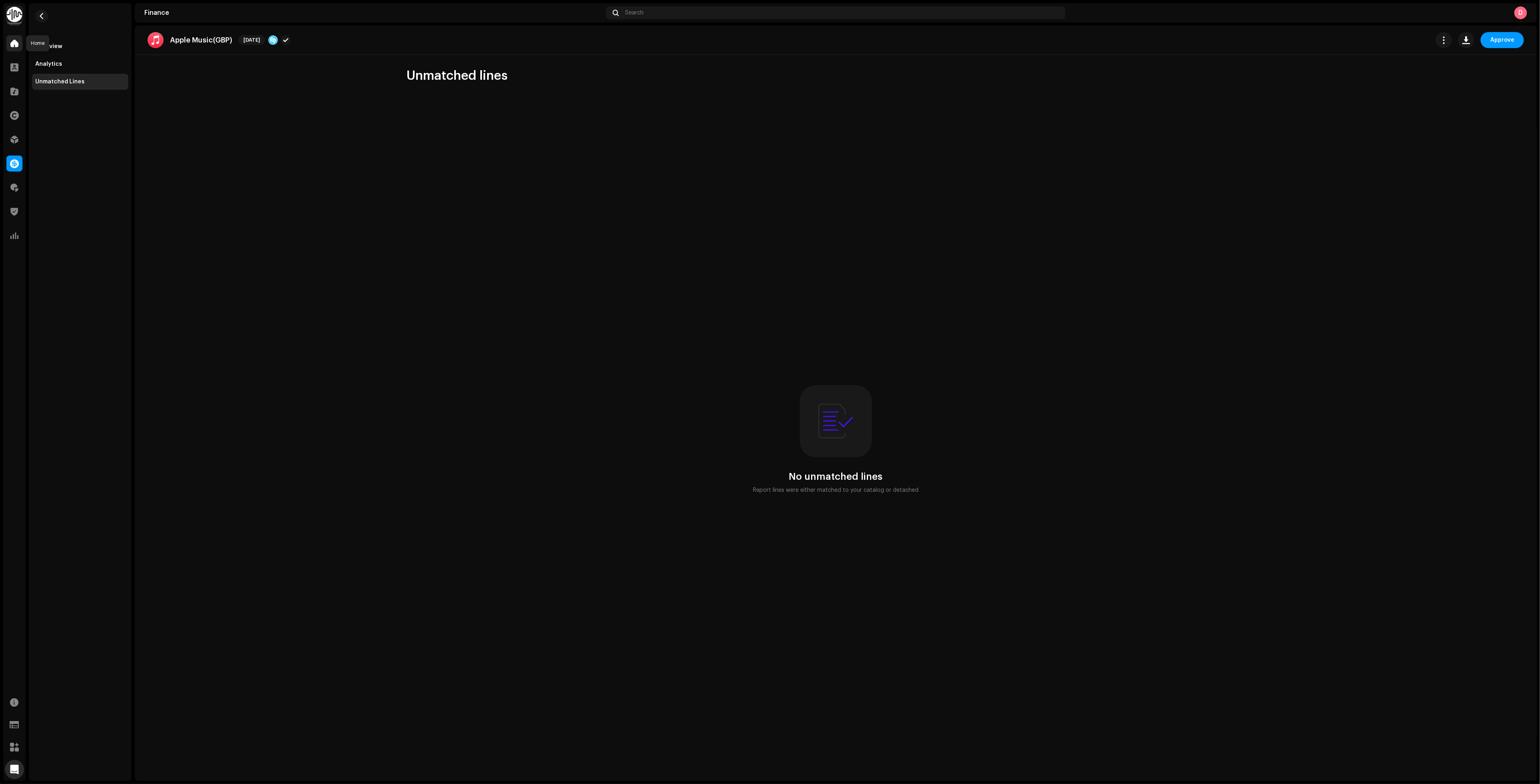
click at [17, 45] on span at bounding box center [14, 43] width 8 height 7
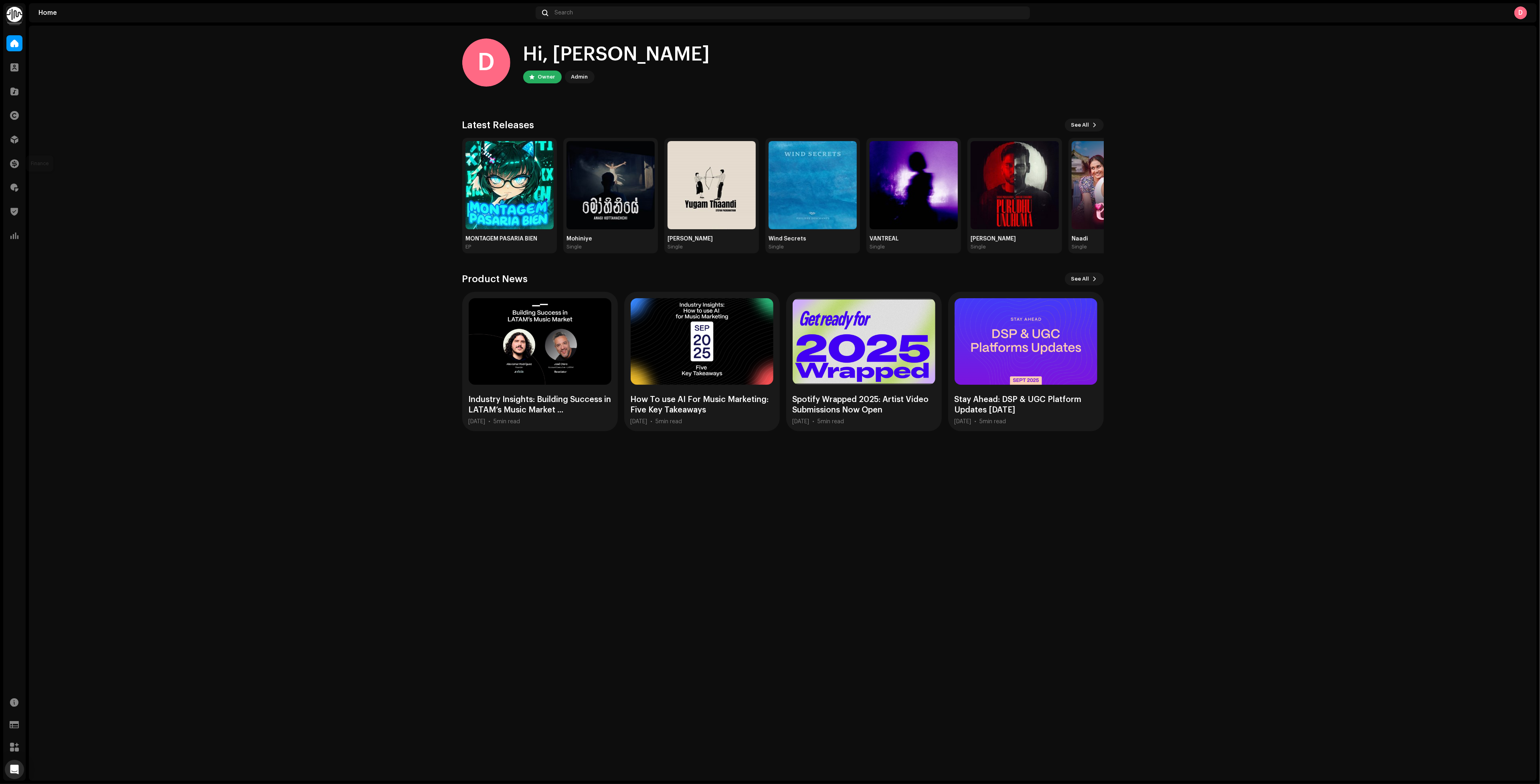
click at [15, 164] on span at bounding box center [14, 163] width 9 height 7
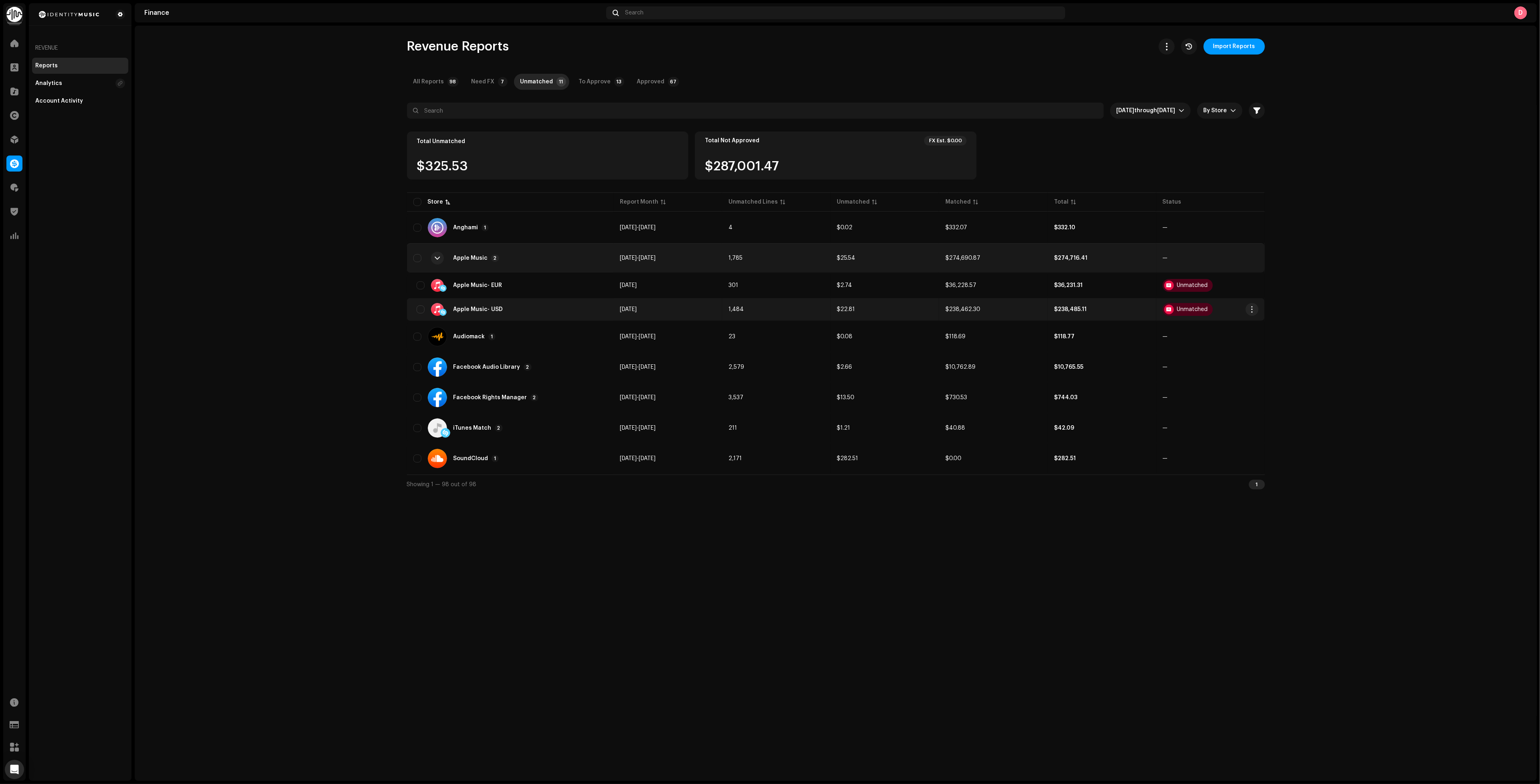
click at [518, 306] on div "Apple Music - USD" at bounding box center [510, 309] width 194 height 13
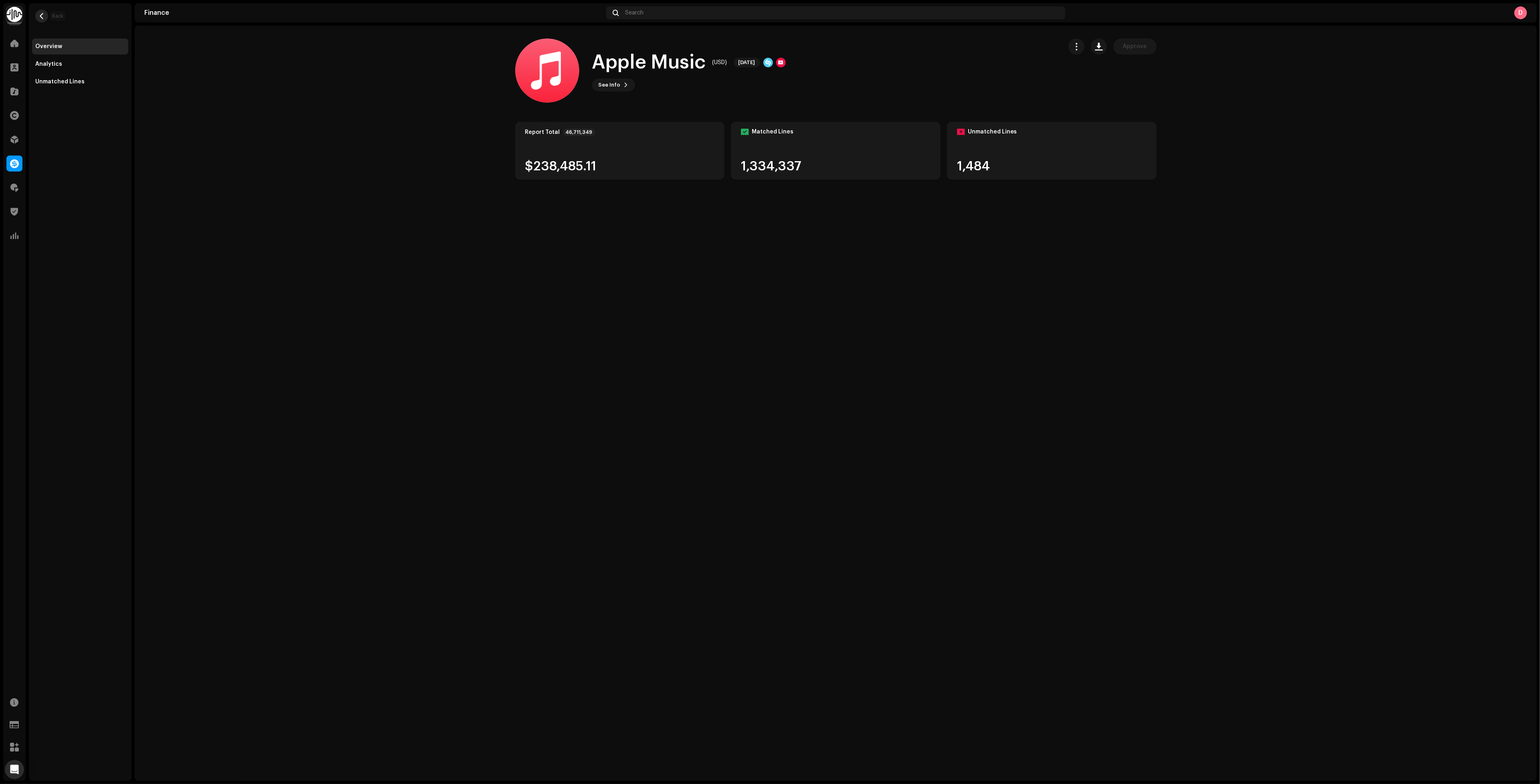
click at [42, 14] on span "button" at bounding box center [42, 16] width 6 height 7
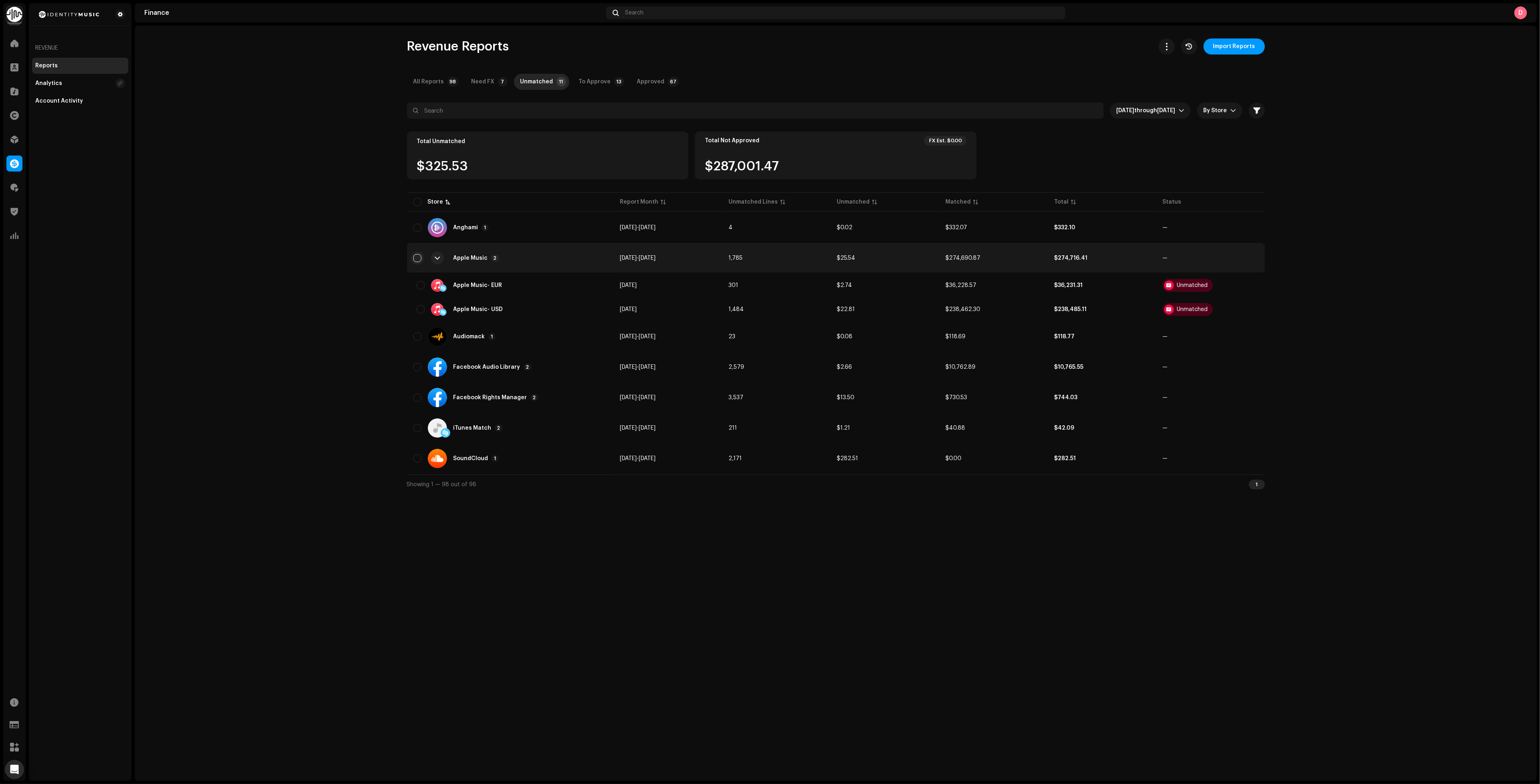
click at [418, 255] on input "checkbox" at bounding box center [417, 258] width 8 height 8
checkbox input "true"
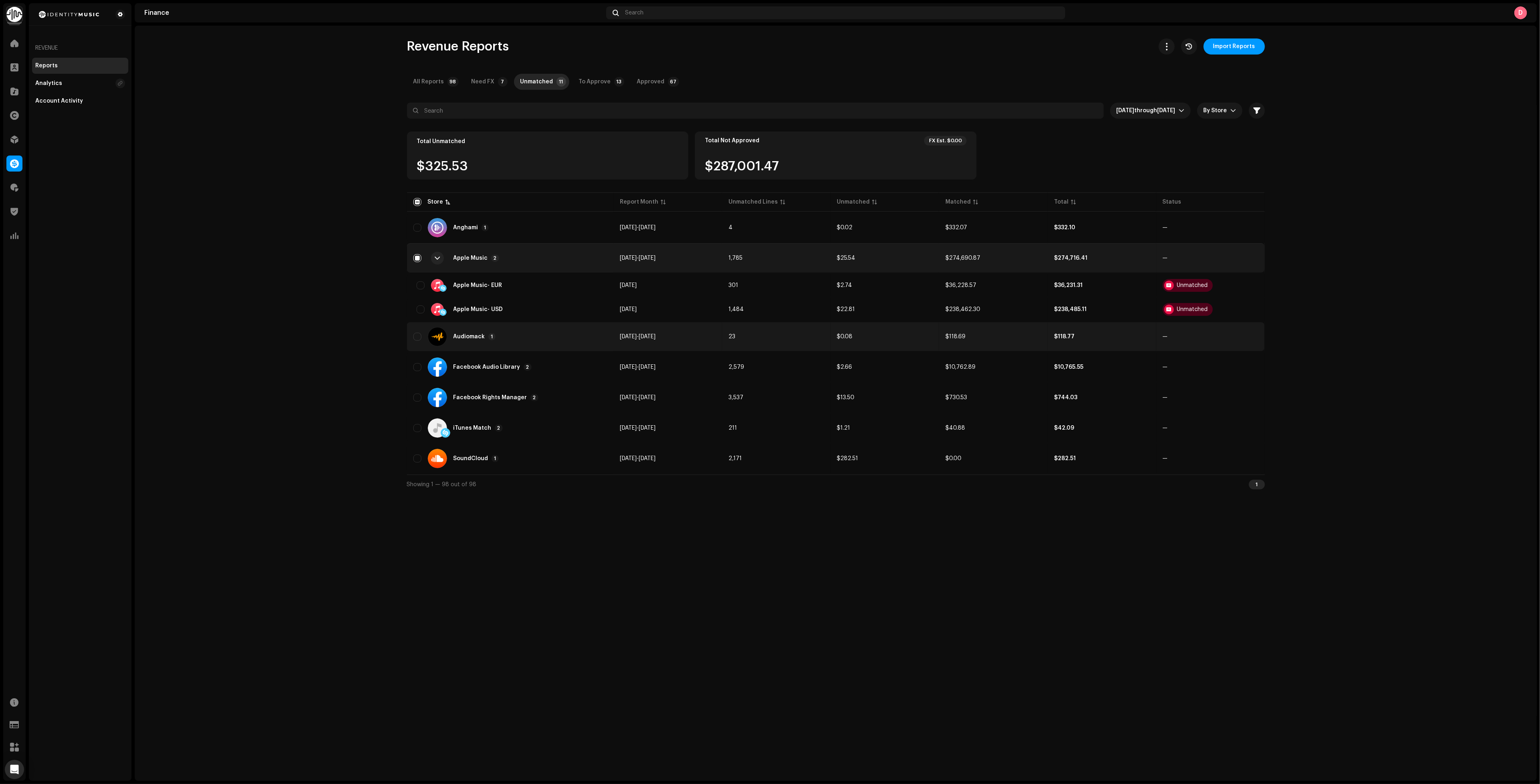
checkbox input "true"
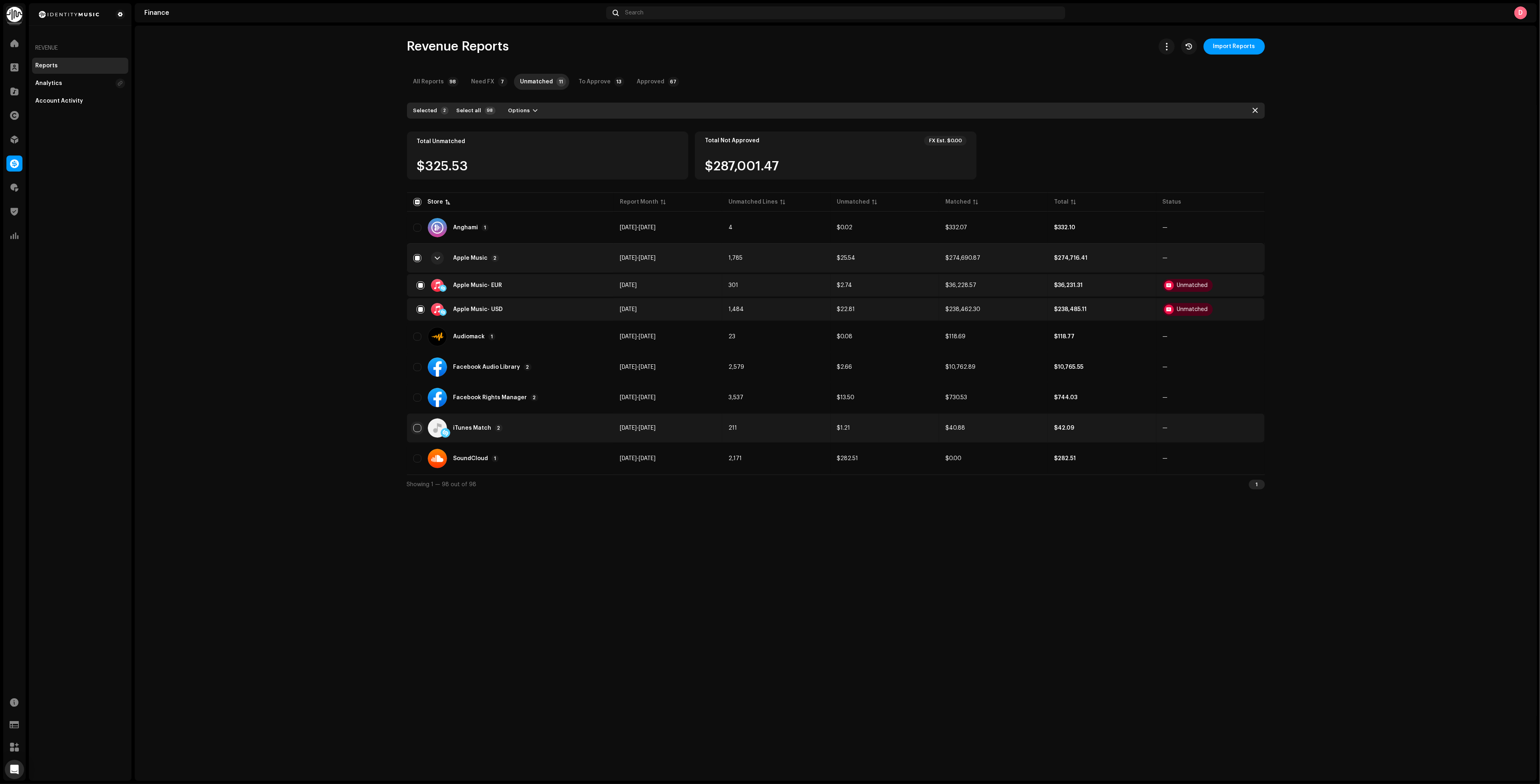
click at [415, 424] on input "Row Unselected" at bounding box center [417, 428] width 8 height 8
checkbox input "true"
click at [523, 107] on span "Options" at bounding box center [519, 111] width 22 height 16
click at [530, 131] on span "Reprocess Unmatched" at bounding box center [536, 128] width 65 height 7
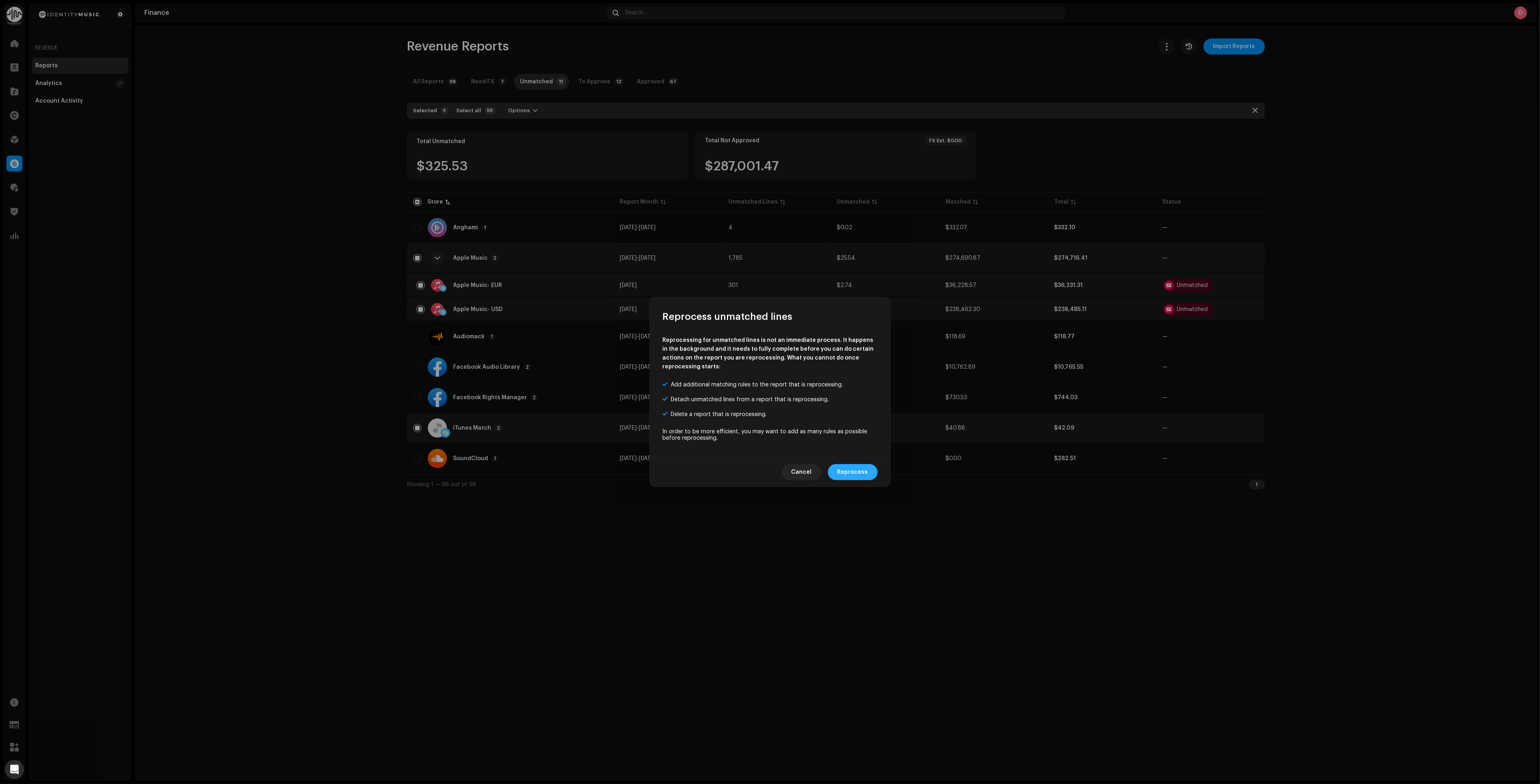
click at [855, 473] on span "Reprocess" at bounding box center [852, 472] width 30 height 16
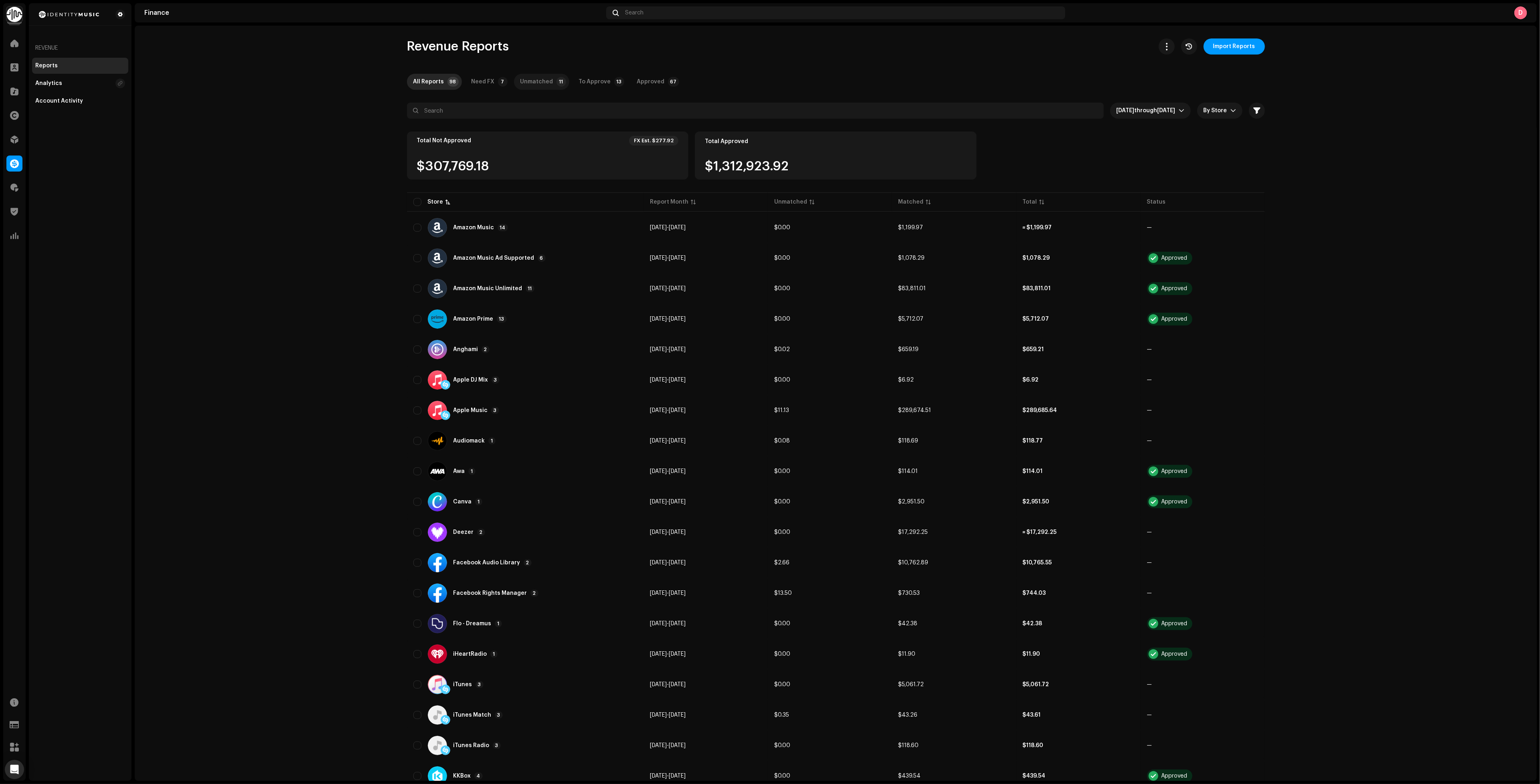
click at [534, 84] on div "Unmatched" at bounding box center [537, 81] width 33 height 16
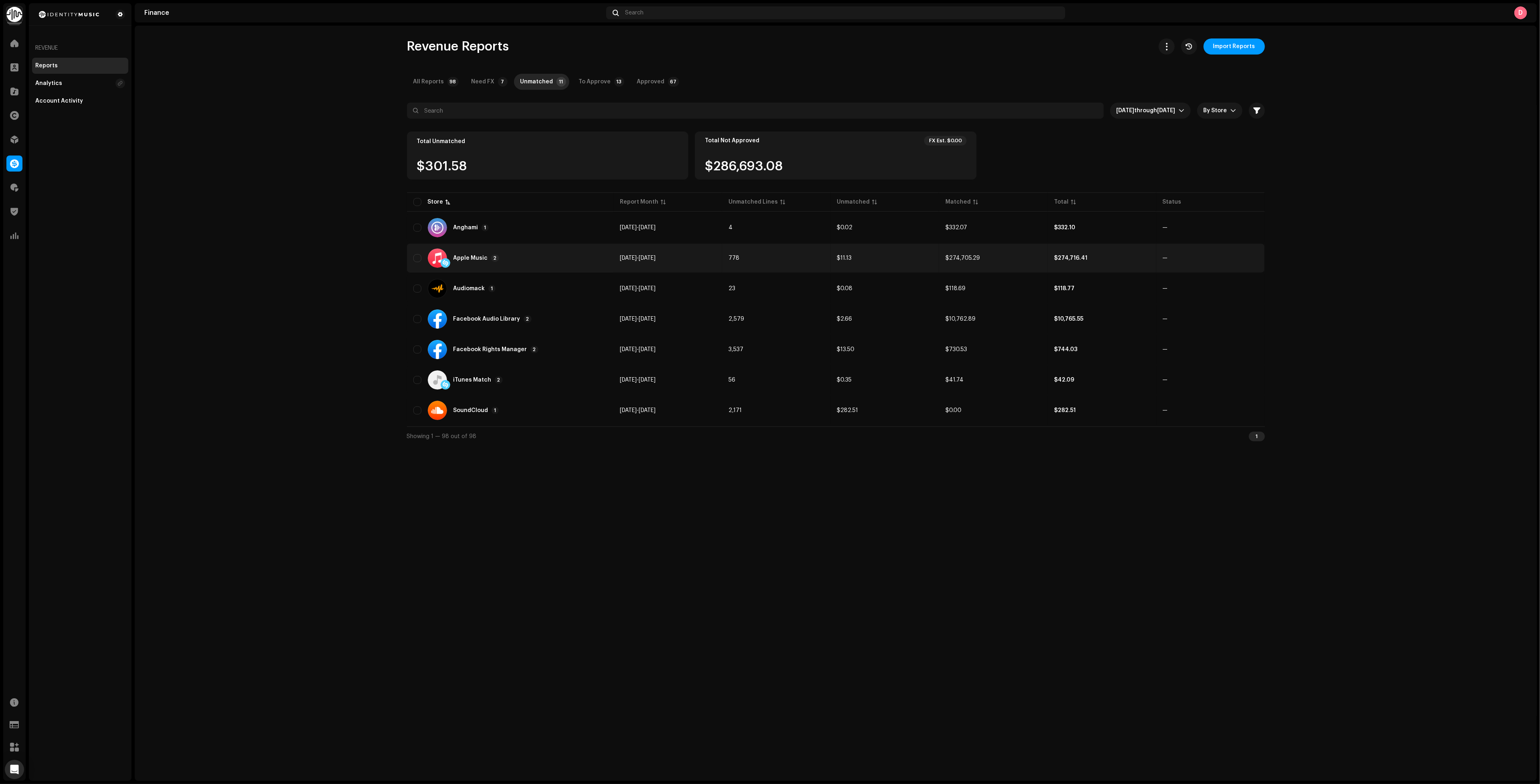
click at [525, 260] on div "Apple Music 2" at bounding box center [510, 258] width 194 height 19
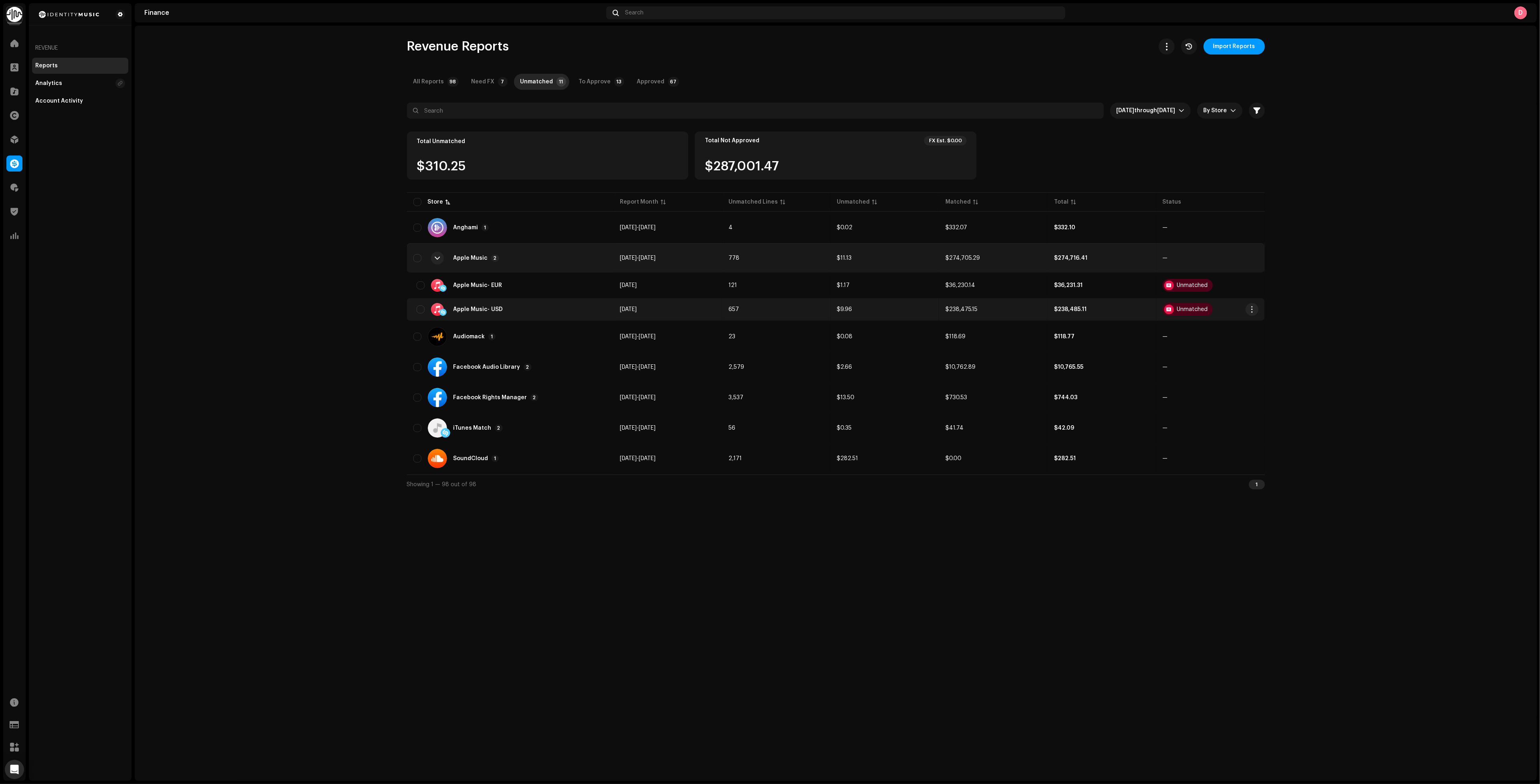
click at [502, 311] on div "Apple Music - USD" at bounding box center [510, 309] width 194 height 13
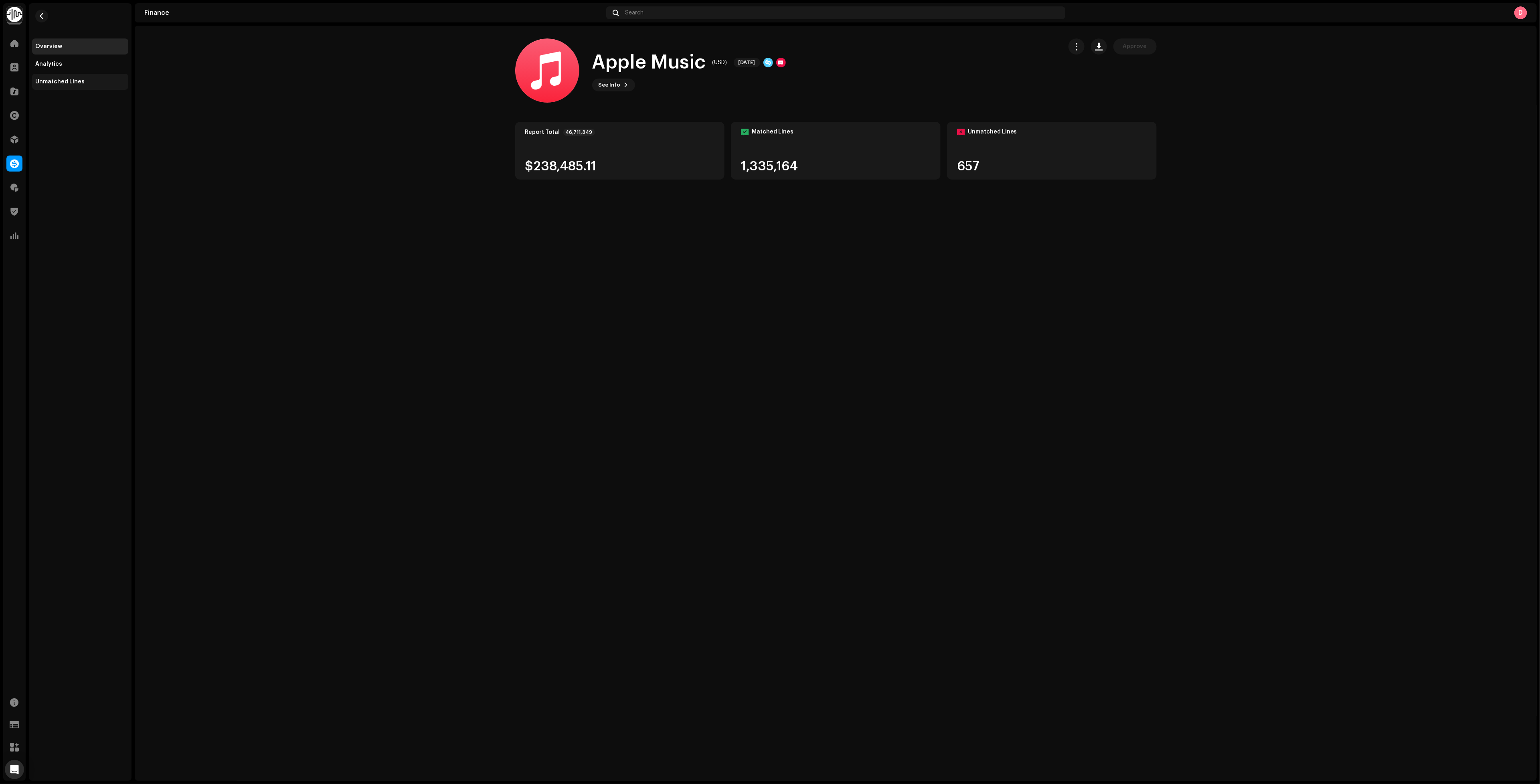
click at [100, 82] on div "Unmatched Lines" at bounding box center [80, 81] width 90 height 7
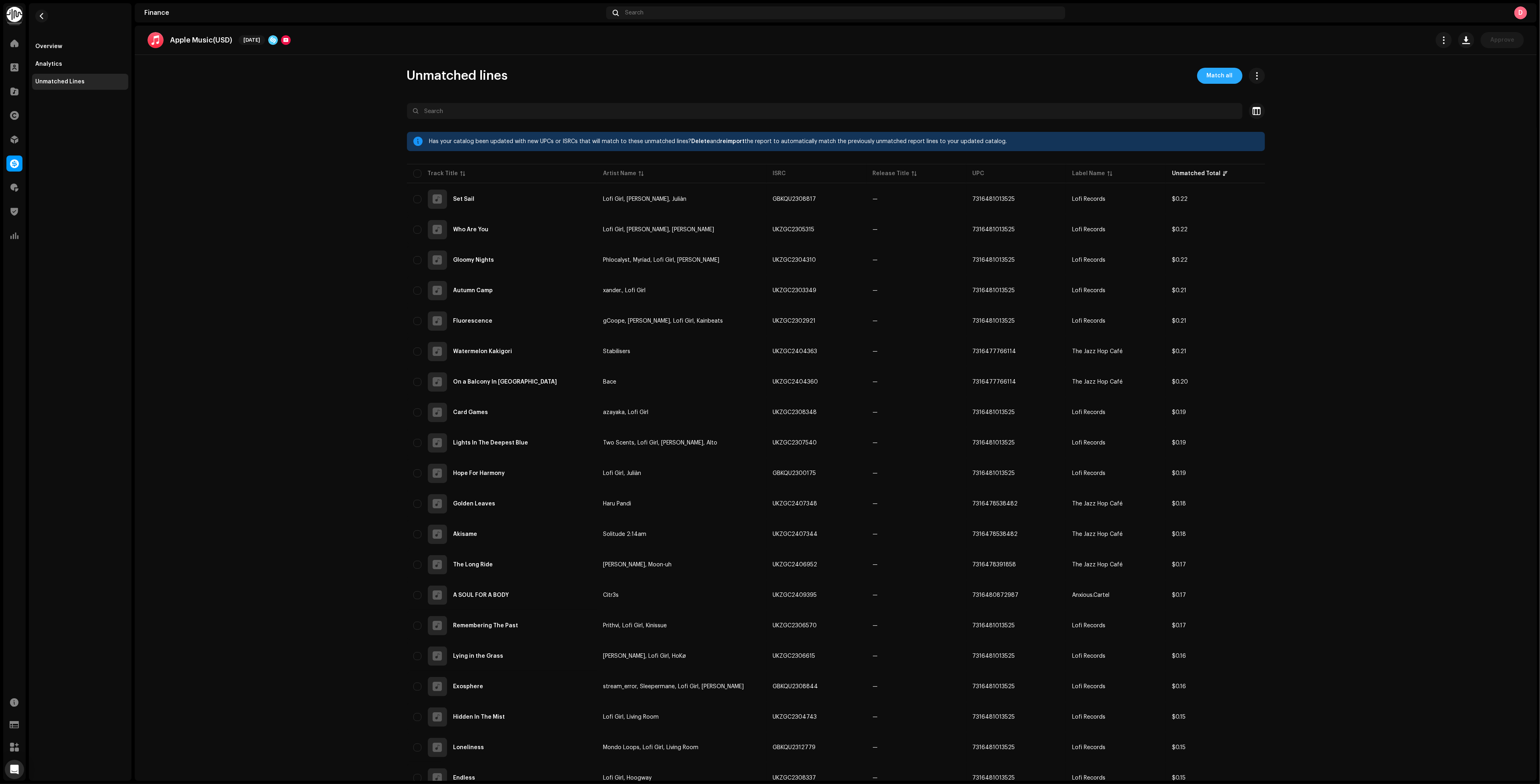
click at [1224, 78] on span "Match all" at bounding box center [1220, 75] width 26 height 16
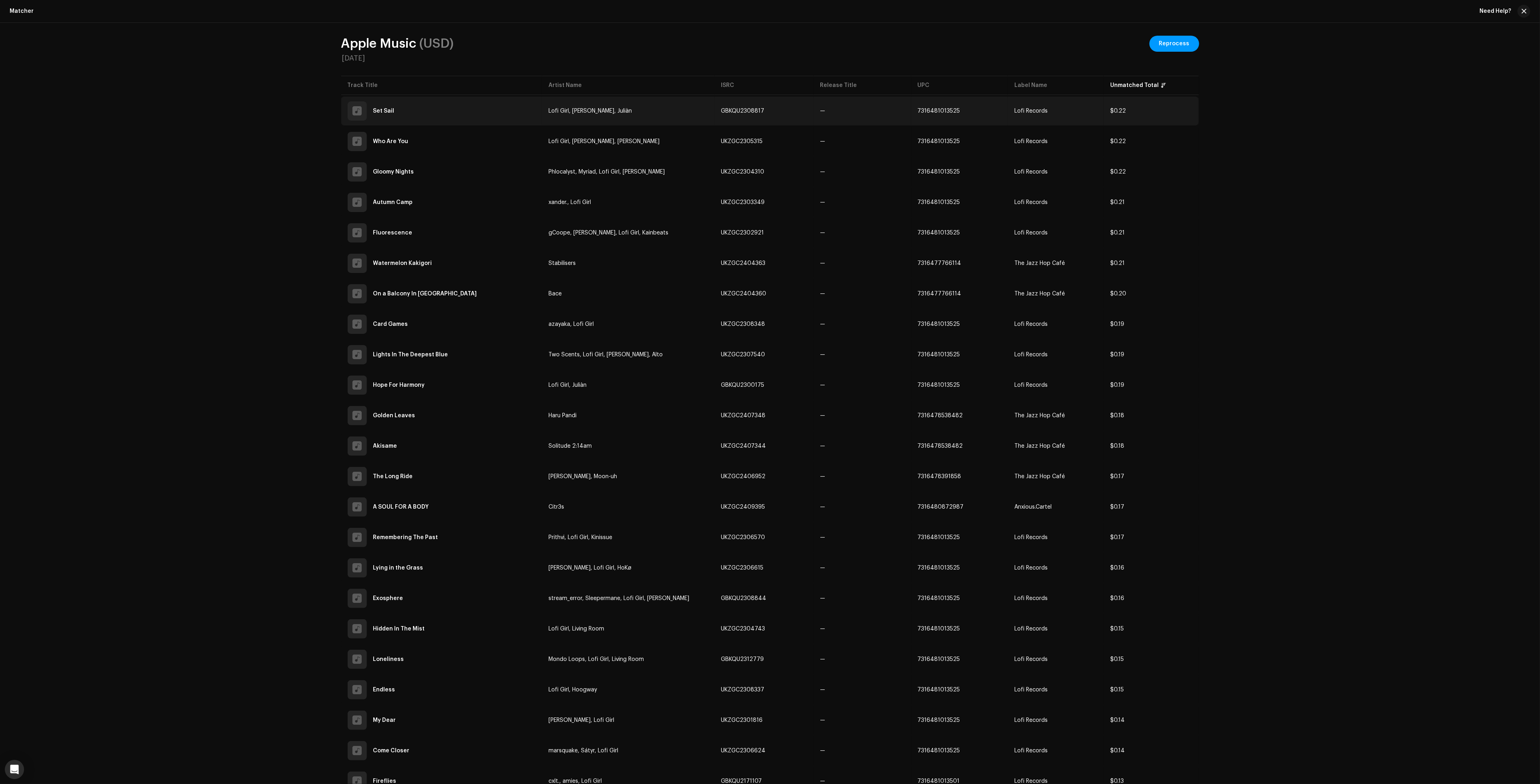
click at [744, 109] on span "GBKQU2308817" at bounding box center [742, 111] width 43 height 5
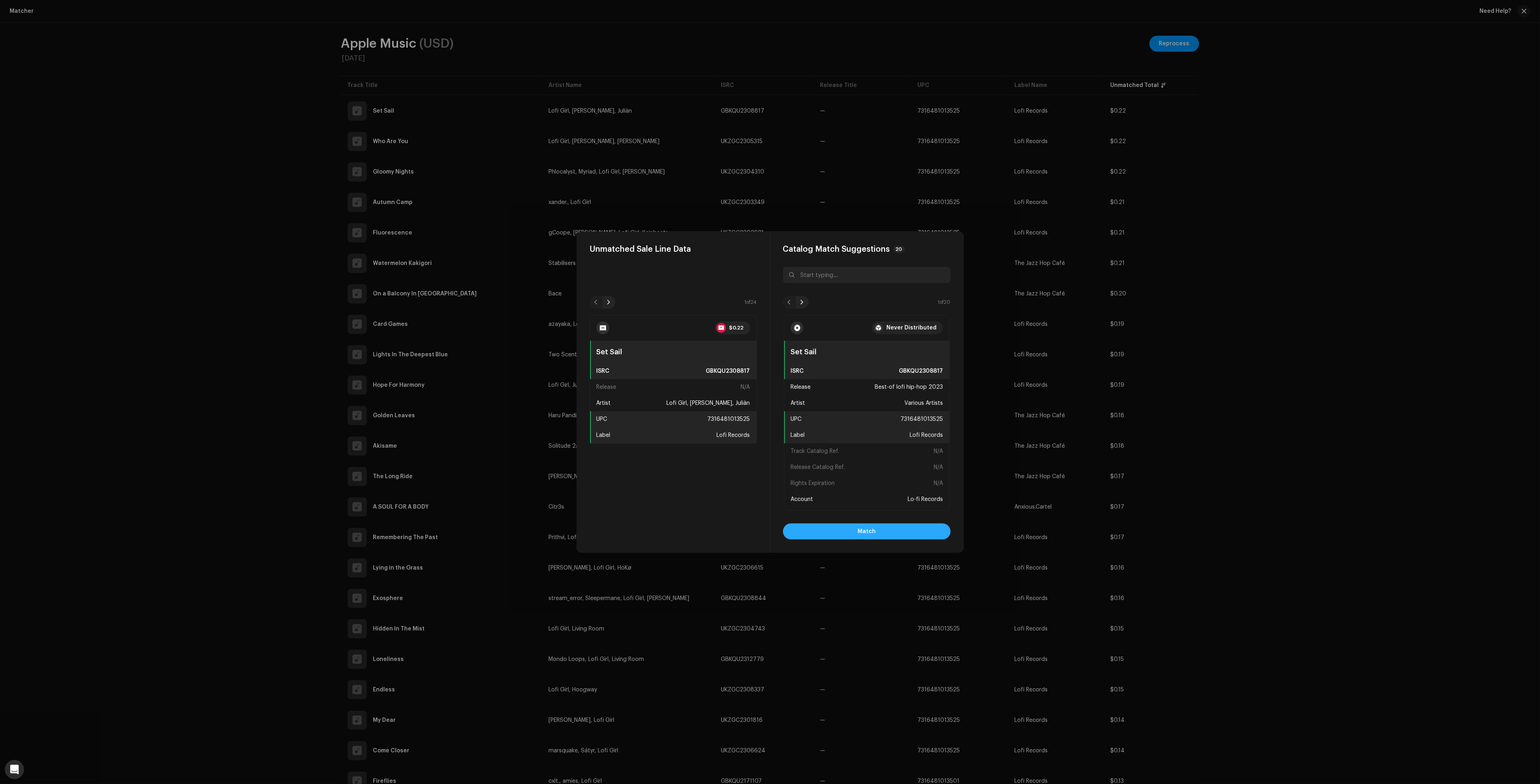
click at [897, 528] on button "Match" at bounding box center [867, 531] width 167 height 16
click at [896, 534] on button "Match" at bounding box center [867, 531] width 167 height 16
click at [903, 530] on button "Match" at bounding box center [867, 531] width 167 height 16
click at [900, 531] on button "Match" at bounding box center [867, 531] width 167 height 16
click at [904, 531] on button "Match" at bounding box center [867, 531] width 167 height 16
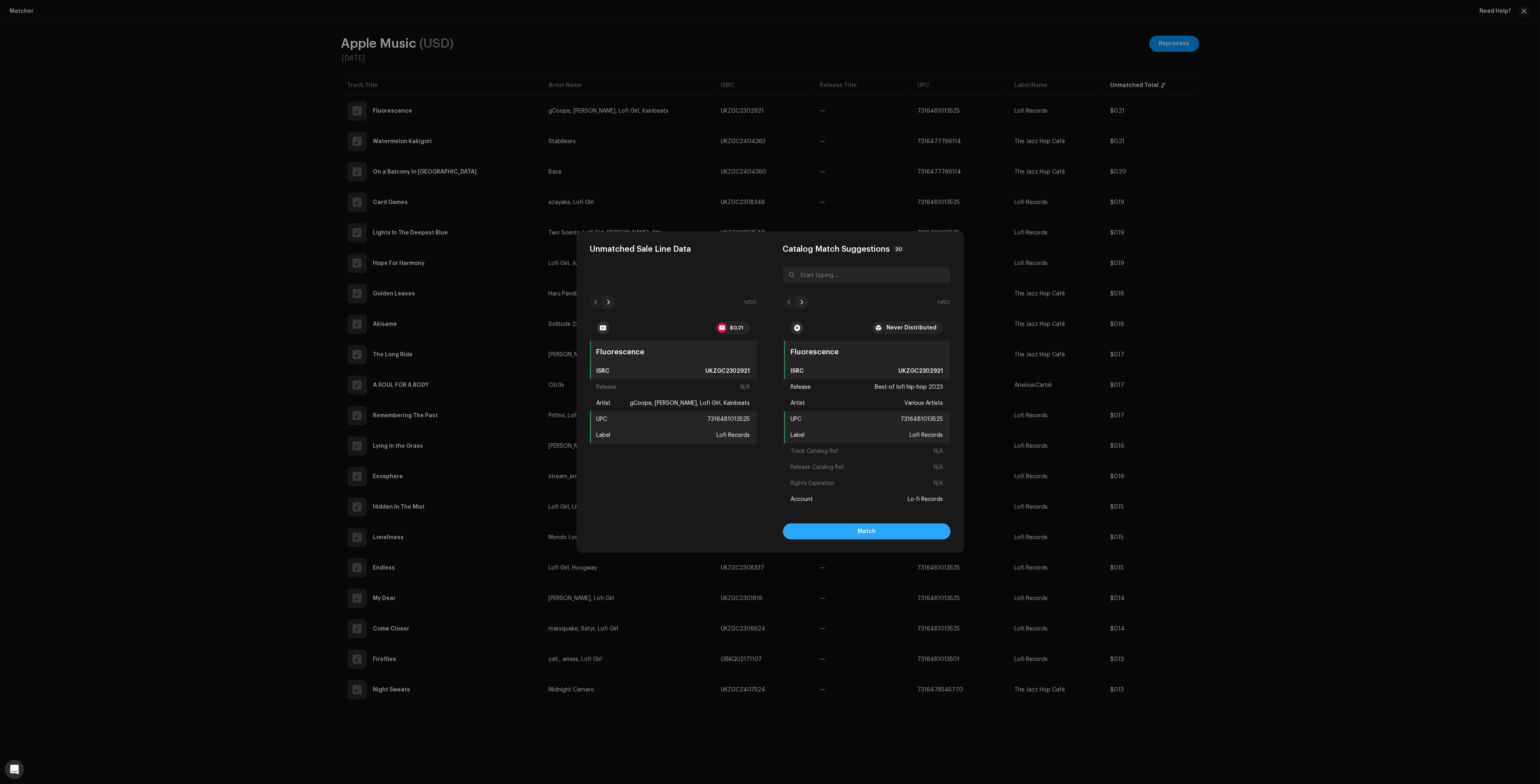
click at [909, 537] on button "Match" at bounding box center [867, 531] width 167 height 16
click at [913, 535] on button "Match" at bounding box center [867, 531] width 167 height 16
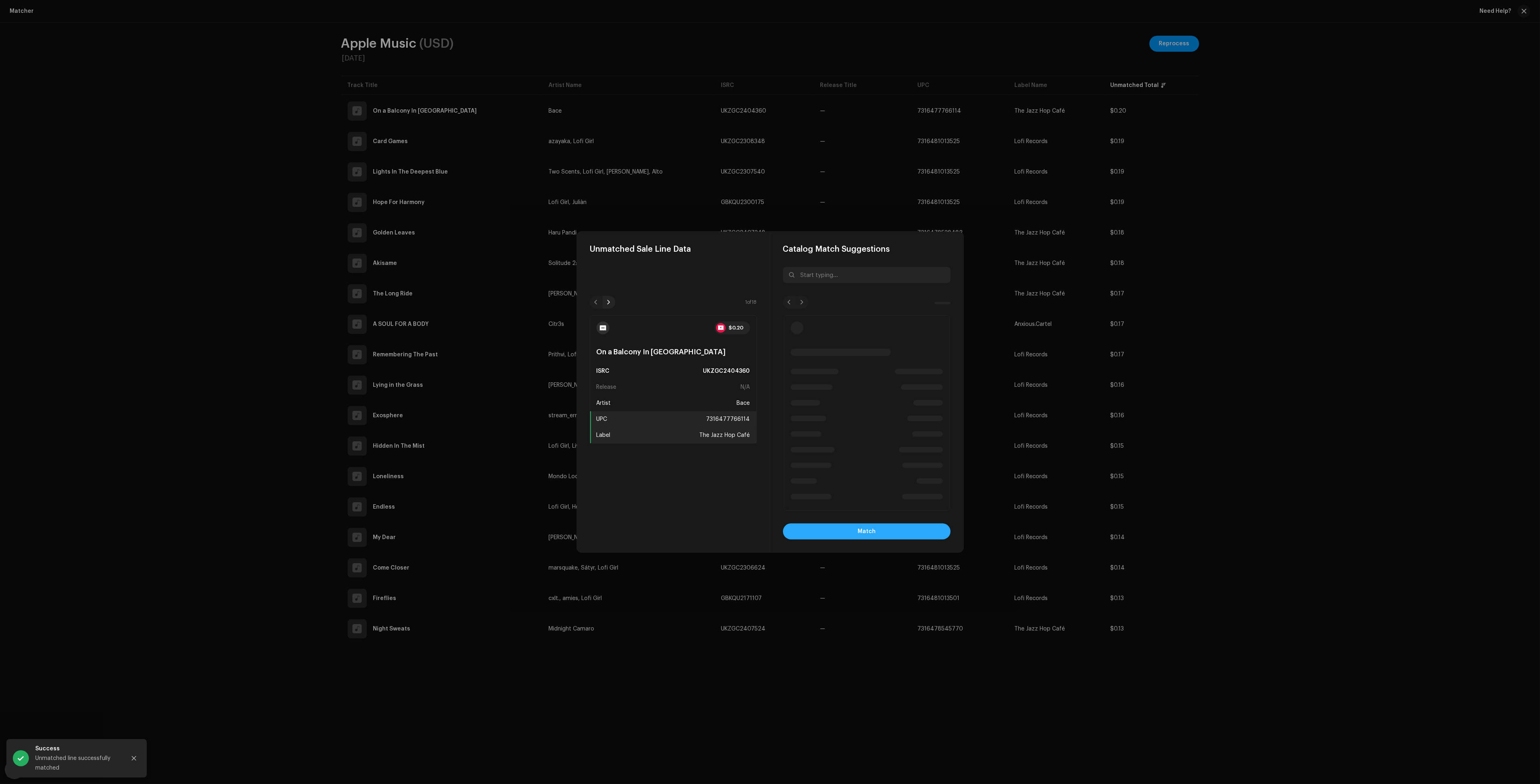
click at [855, 535] on button "Match" at bounding box center [867, 531] width 167 height 16
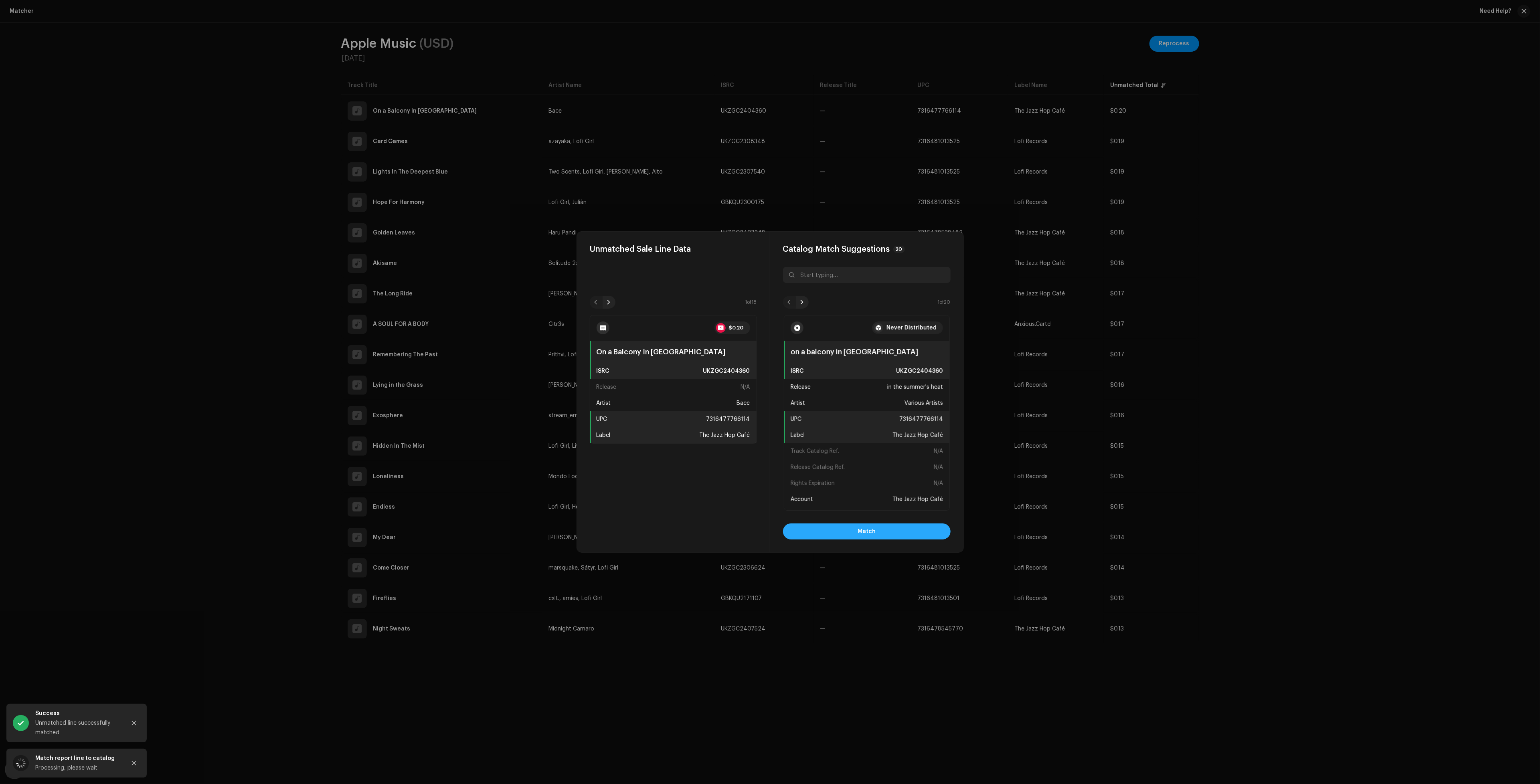
click at [909, 528] on button "Match" at bounding box center [867, 531] width 167 height 16
click at [901, 535] on button "Match" at bounding box center [867, 531] width 167 height 16
click at [876, 529] on button "Match" at bounding box center [867, 531] width 167 height 16
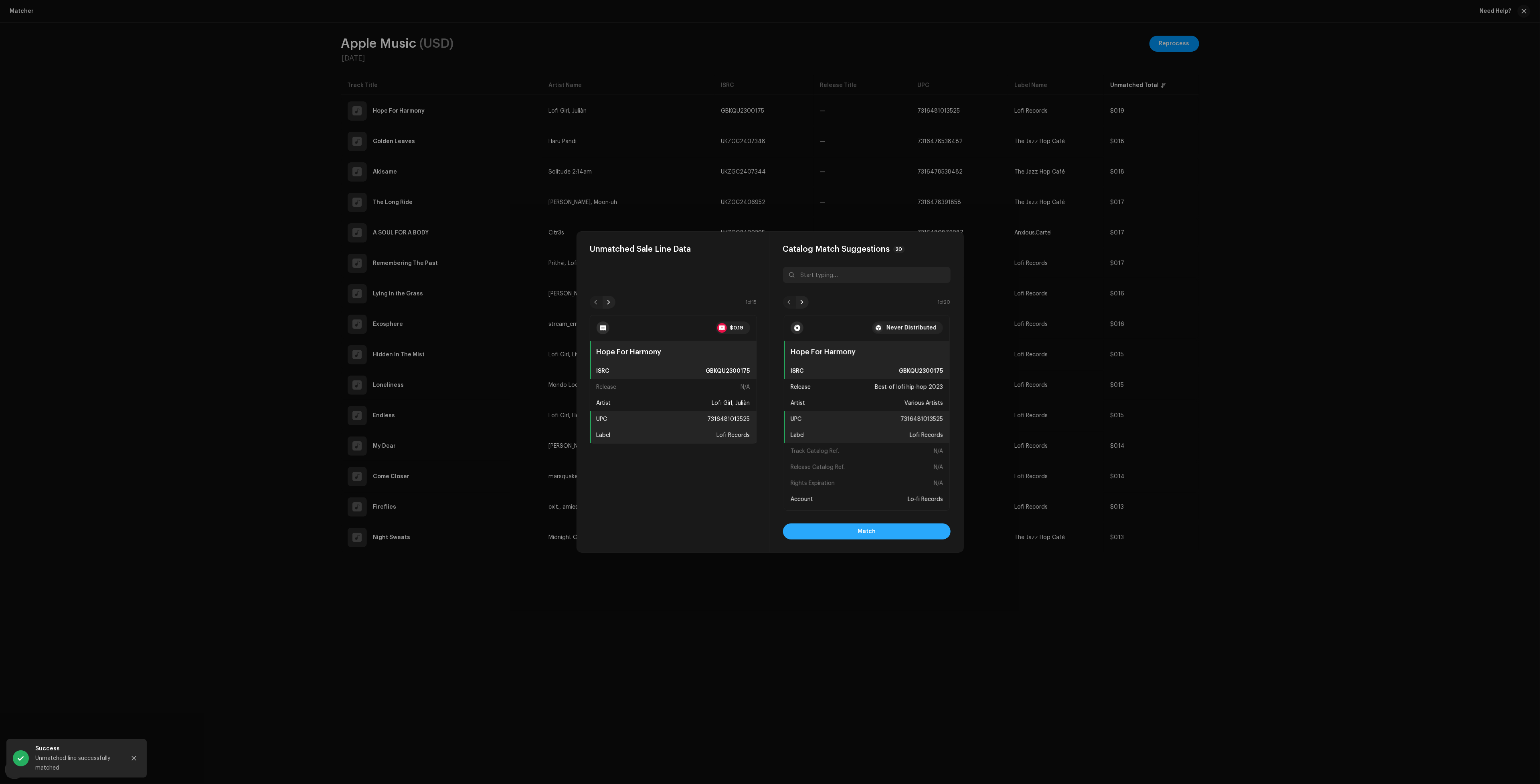
click at [842, 528] on button "Match" at bounding box center [867, 531] width 167 height 16
click at [863, 532] on span "Match" at bounding box center [867, 531] width 18 height 16
click at [912, 534] on button "Match" at bounding box center [867, 531] width 167 height 16
click at [888, 531] on button "Match" at bounding box center [867, 531] width 167 height 16
click at [927, 529] on button "Match" at bounding box center [867, 531] width 167 height 16
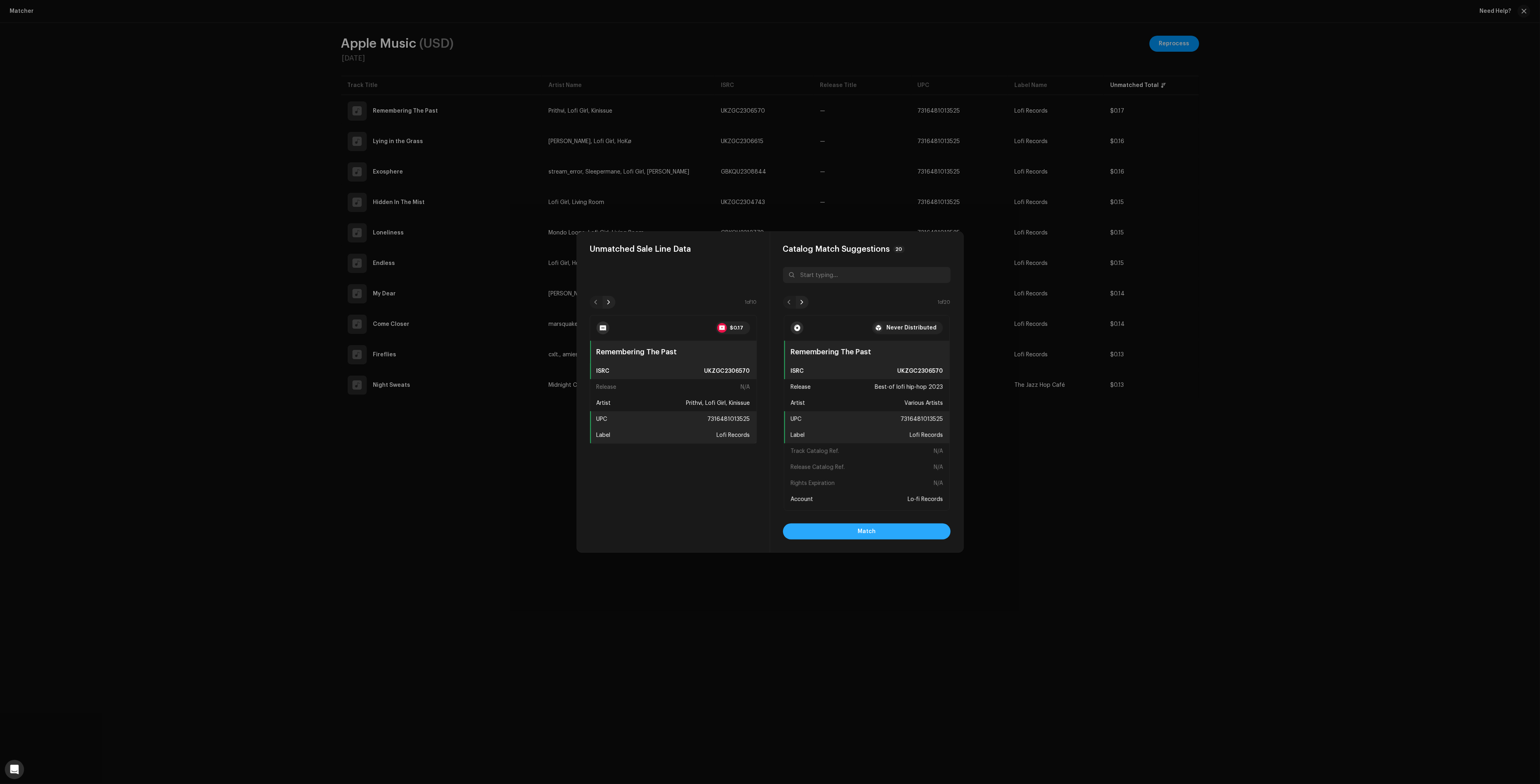
click at [875, 530] on span "Match" at bounding box center [867, 531] width 18 height 16
click at [890, 531] on button "Match" at bounding box center [867, 531] width 167 height 16
click at [922, 534] on button "Match" at bounding box center [867, 531] width 167 height 16
click at [875, 537] on span "Match" at bounding box center [867, 531] width 18 height 16
click at [852, 529] on button "Match" at bounding box center [867, 531] width 167 height 16
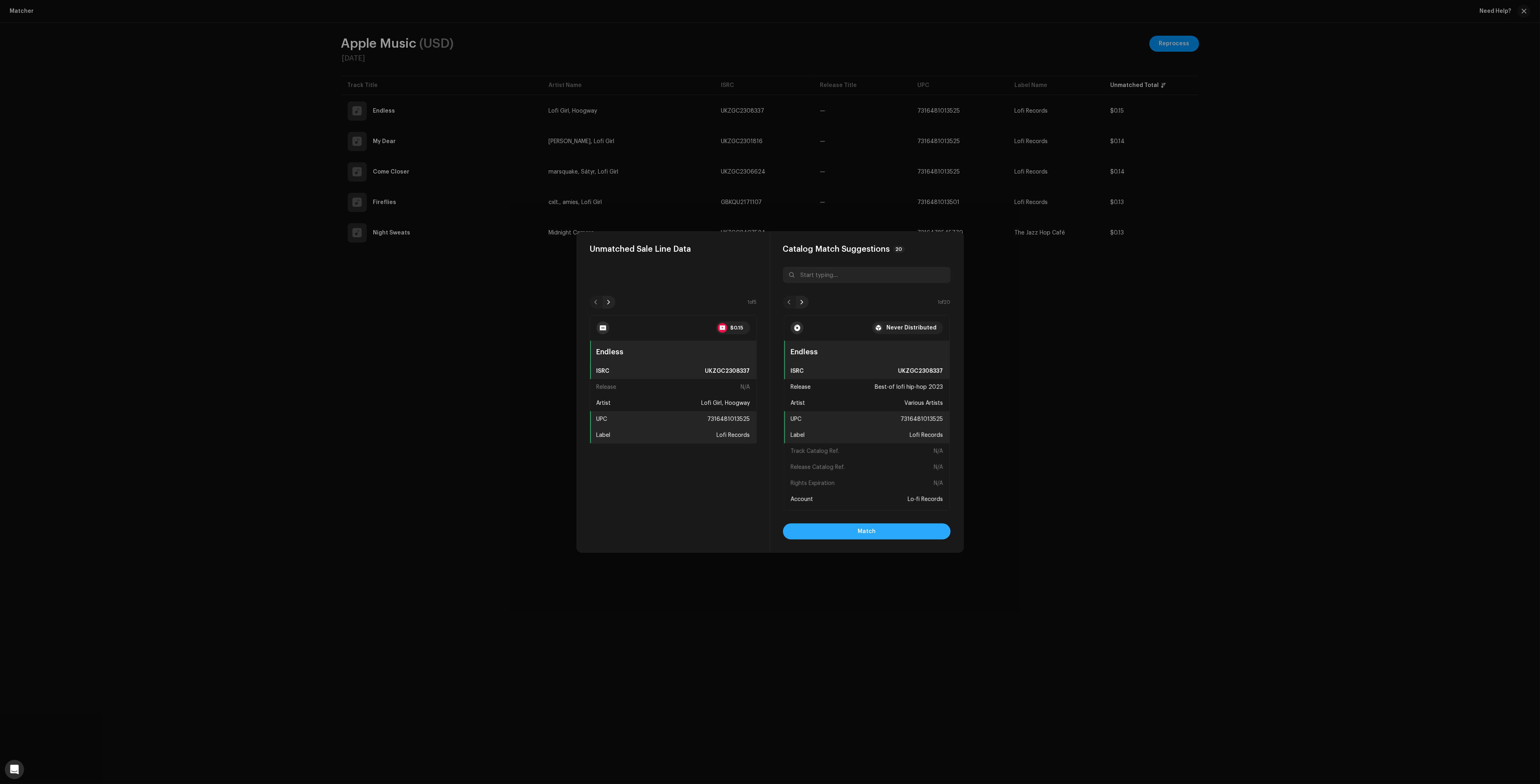
click at [894, 533] on button "Match" at bounding box center [867, 531] width 167 height 16
click at [909, 527] on button "Match" at bounding box center [867, 531] width 167 height 16
click at [882, 534] on button "Match" at bounding box center [867, 531] width 167 height 16
drag, startPoint x: 884, startPoint y: 548, endPoint x: 890, endPoint y: 553, distance: 7.8
click at [890, 553] on div "Unmatched Sale Line Data 1 of 2 $0.13 Fireflies ISRC GBKQU2171107 Release N/A A…" at bounding box center [770, 392] width 1540 height 784
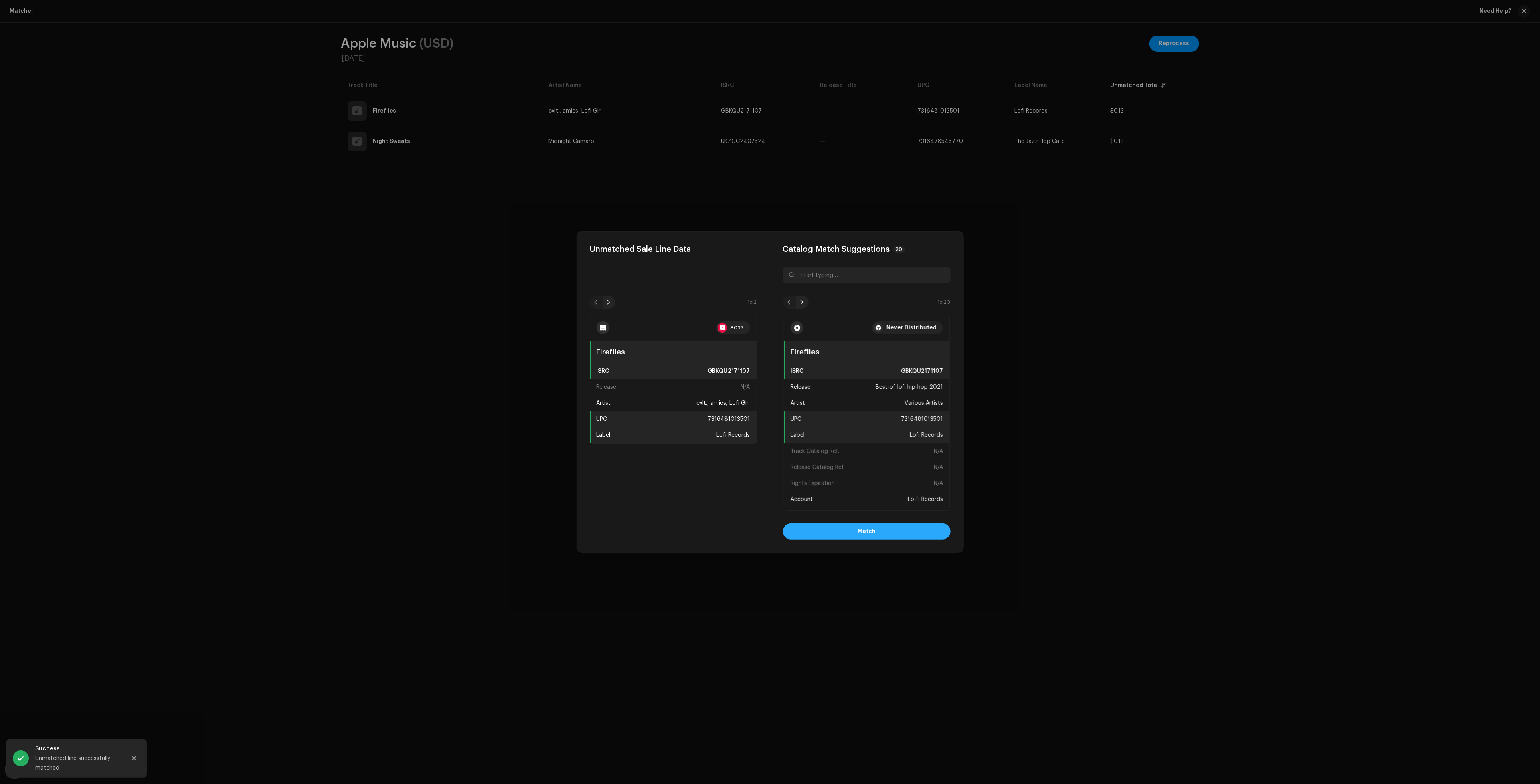
click at [884, 534] on button "Match" at bounding box center [867, 531] width 167 height 16
click at [834, 534] on button "Match" at bounding box center [867, 531] width 167 height 16
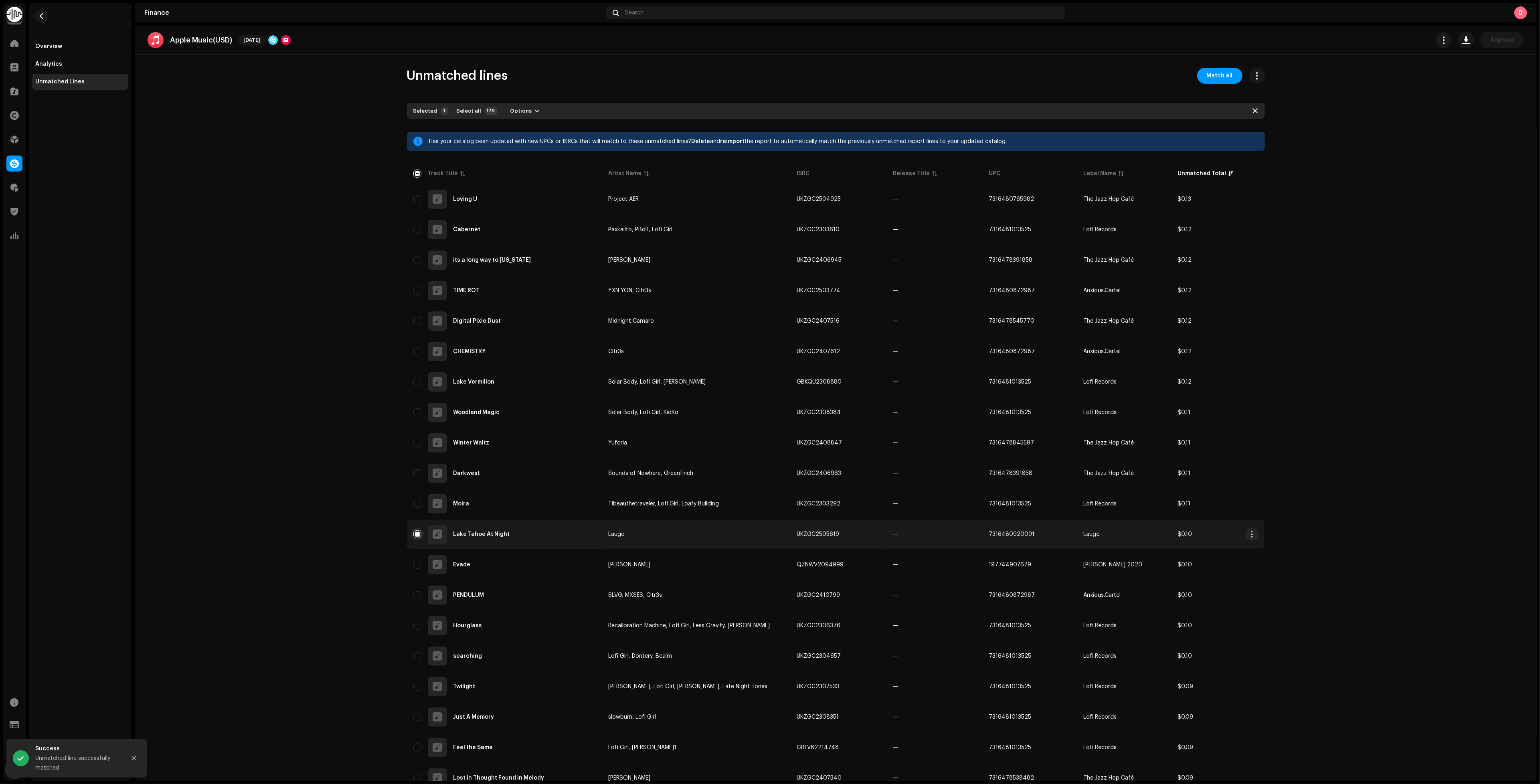
click at [413, 530] on input "Row Selected" at bounding box center [417, 534] width 8 height 8
checkbox input "false"
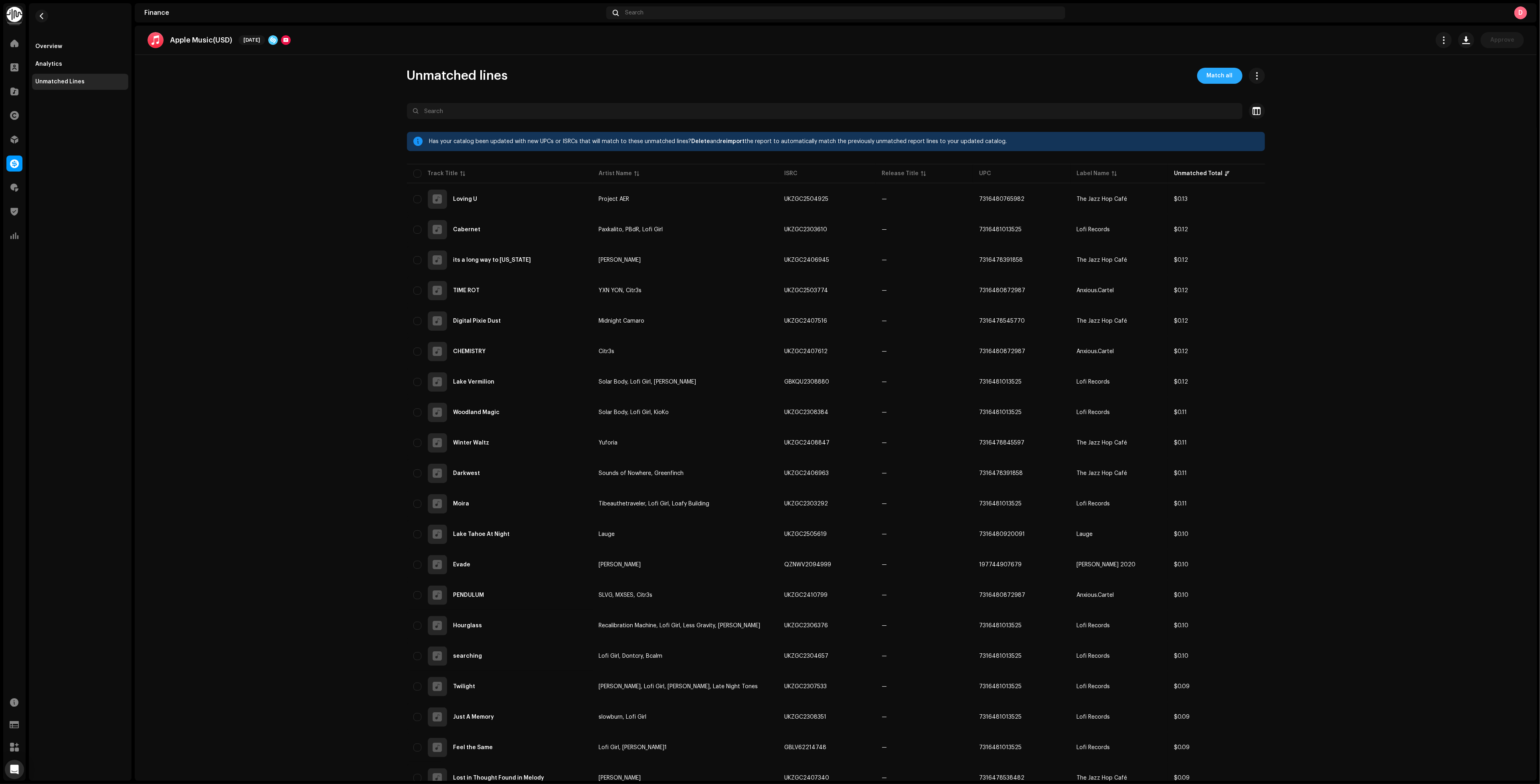
click at [1220, 82] on span "Match all" at bounding box center [1220, 75] width 26 height 16
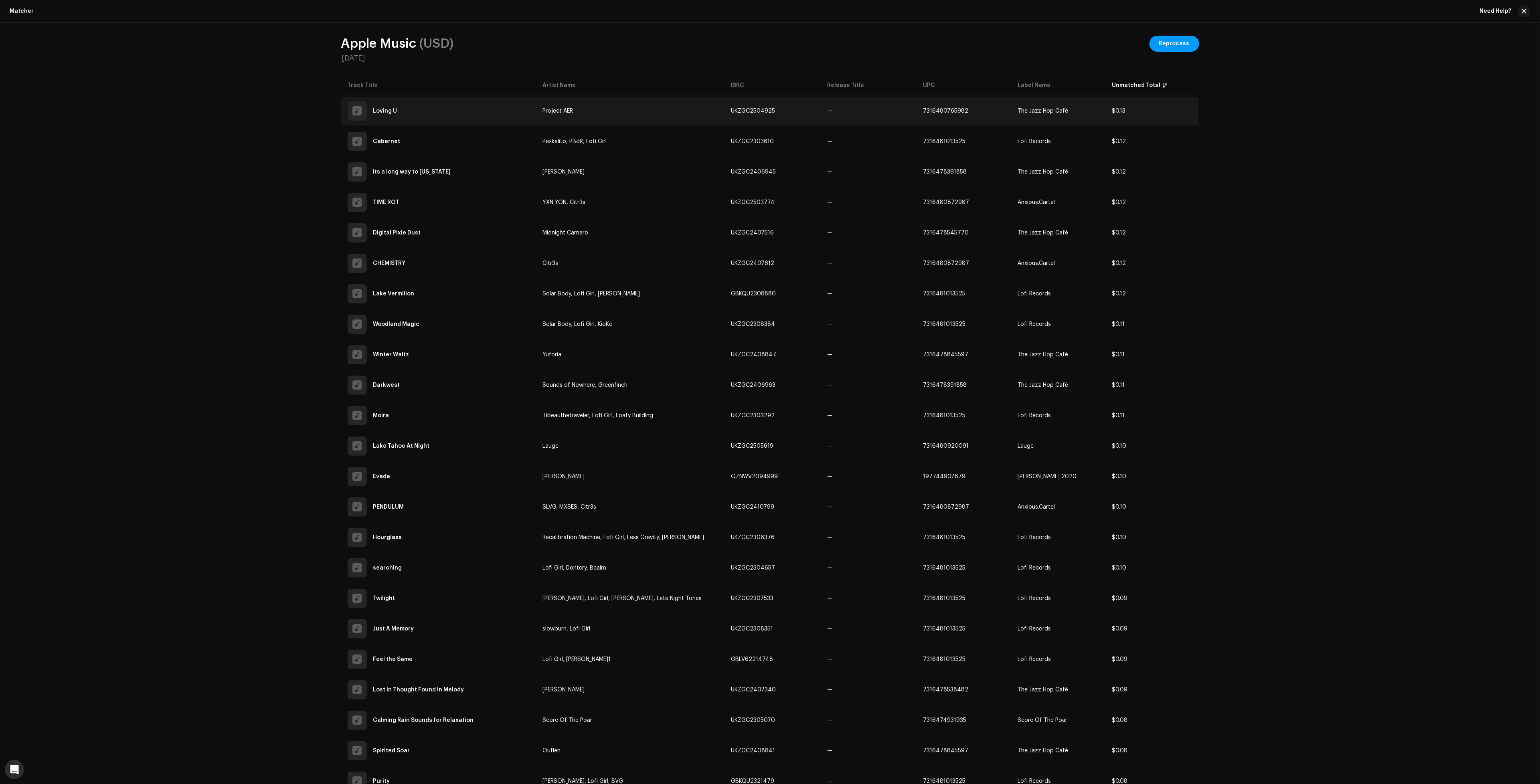
click at [715, 121] on td "Project AER" at bounding box center [630, 111] width 188 height 29
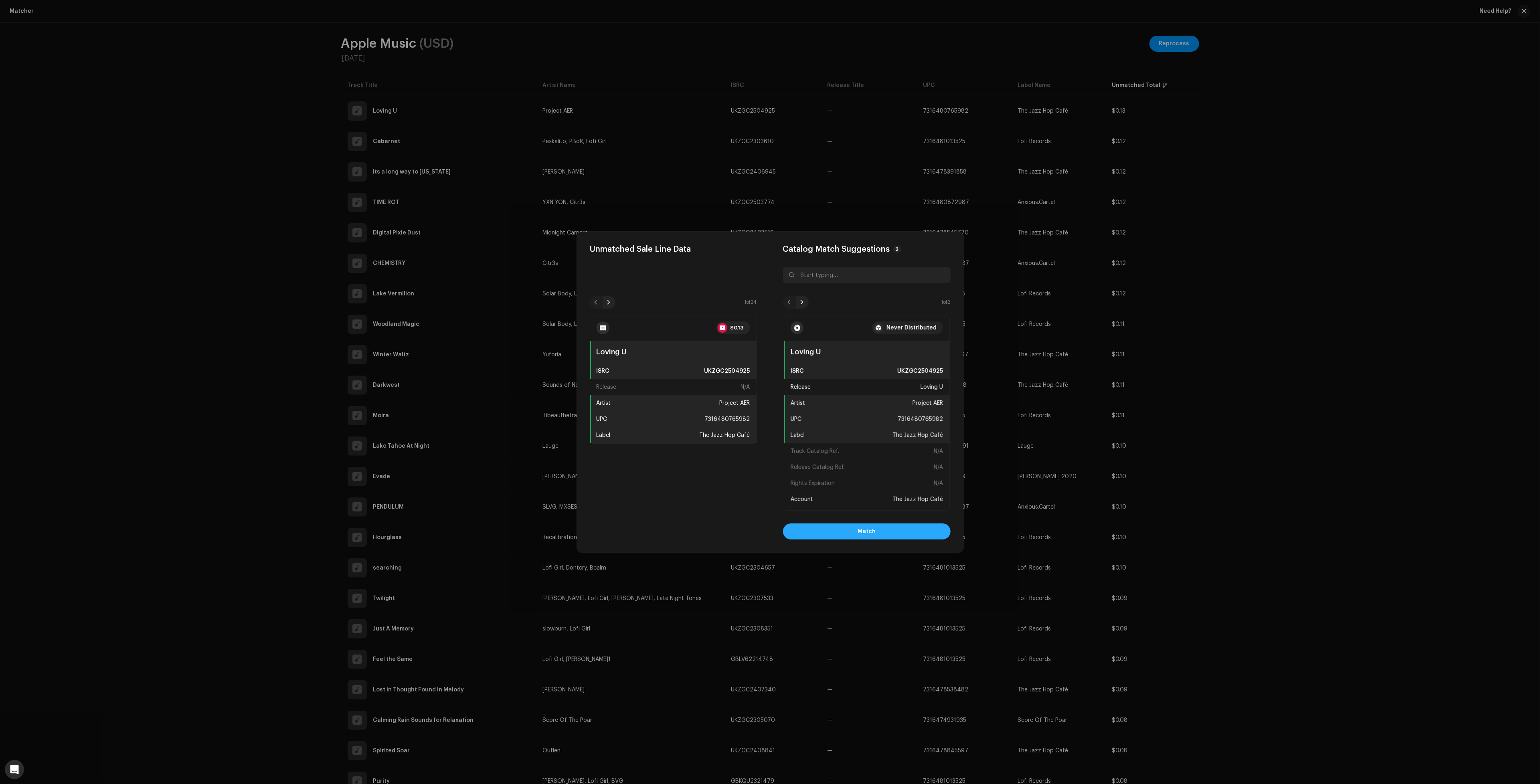
click at [881, 530] on button "Match" at bounding box center [867, 531] width 167 height 16
click at [878, 533] on button "Match" at bounding box center [867, 531] width 167 height 16
click at [830, 530] on button "Match" at bounding box center [867, 531] width 167 height 16
click at [863, 526] on span "Match" at bounding box center [867, 531] width 18 height 16
click at [851, 529] on button "Match" at bounding box center [867, 531] width 167 height 16
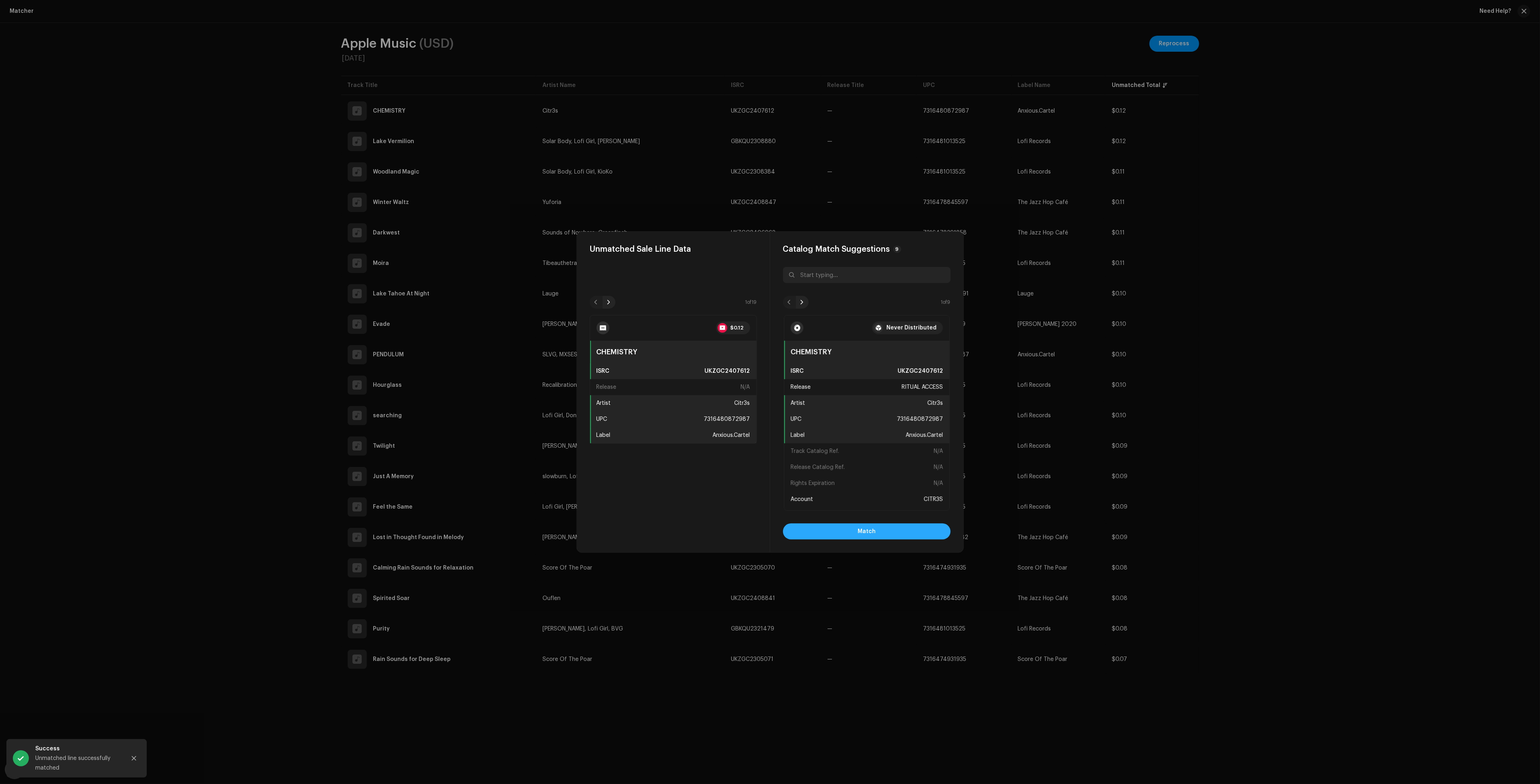
click at [863, 532] on span "Match" at bounding box center [867, 531] width 18 height 16
click at [893, 531] on button "Match" at bounding box center [867, 531] width 167 height 16
click at [919, 529] on button "Match" at bounding box center [867, 531] width 167 height 16
click at [840, 531] on button "Match" at bounding box center [867, 531] width 167 height 16
click at [827, 534] on button "Match" at bounding box center [867, 531] width 167 height 16
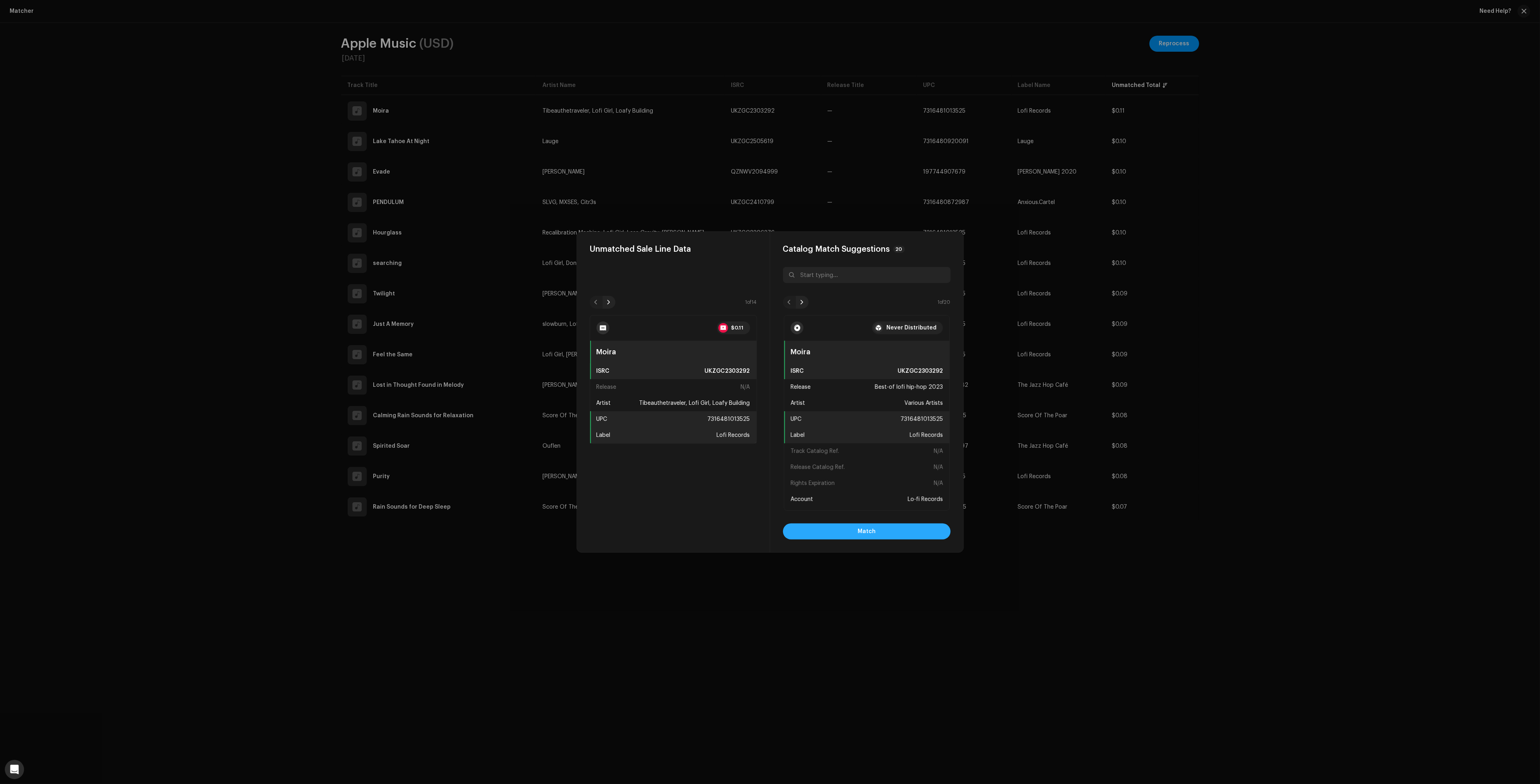
click at [864, 532] on span "Match" at bounding box center [867, 531] width 18 height 16
click at [896, 525] on button "Match" at bounding box center [867, 531] width 167 height 16
click at [870, 529] on span "Match" at bounding box center [867, 531] width 18 height 16
click at [885, 530] on button "Match" at bounding box center [867, 531] width 167 height 16
click at [828, 531] on button "Match" at bounding box center [867, 531] width 167 height 16
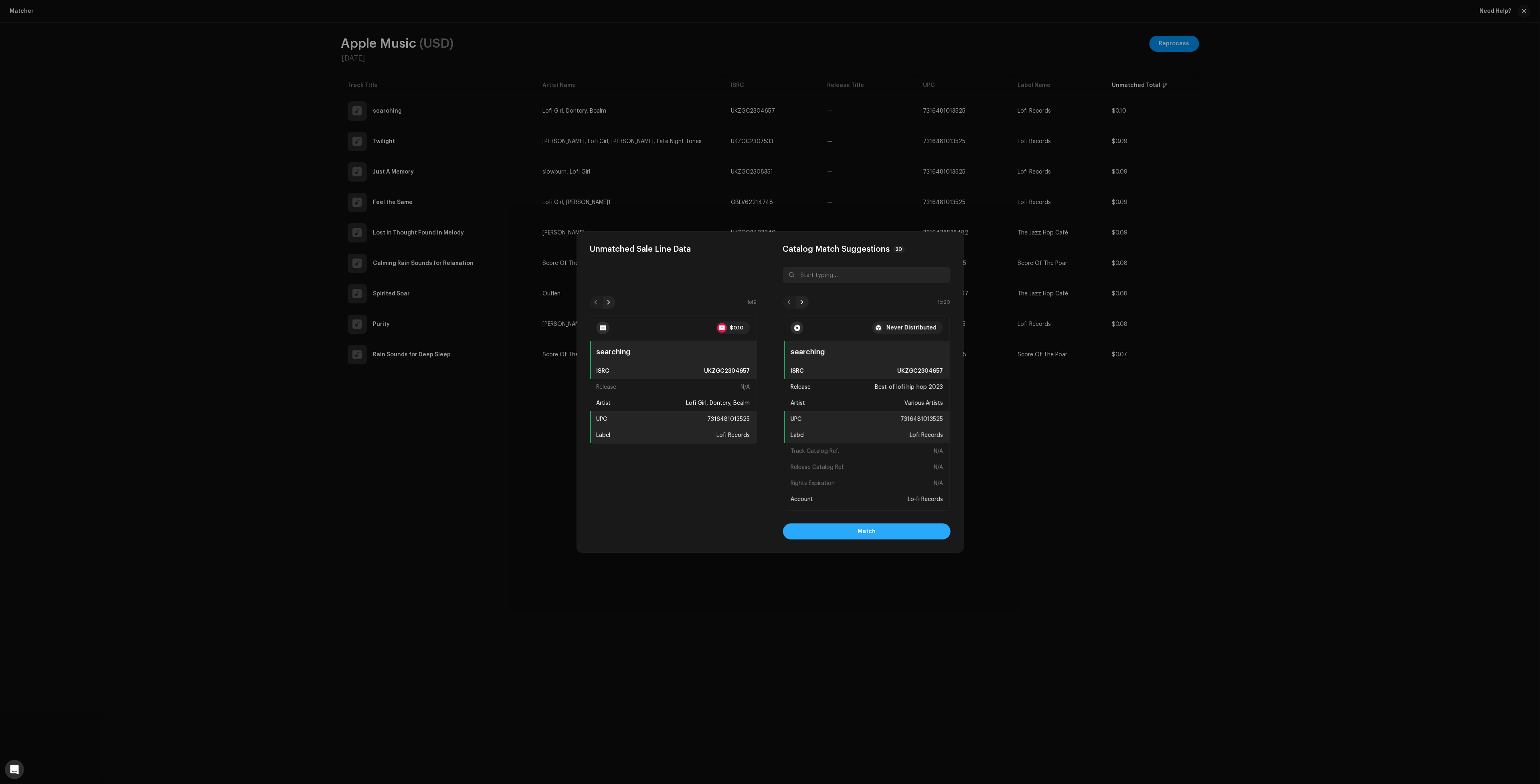
click at [906, 532] on button "Match" at bounding box center [867, 531] width 167 height 16
click at [882, 527] on button "Match" at bounding box center [867, 531] width 167 height 16
click at [911, 533] on button "Match" at bounding box center [867, 531] width 167 height 16
click at [901, 526] on button "Match" at bounding box center [867, 531] width 167 height 16
click at [916, 535] on button "Match" at bounding box center [867, 531] width 167 height 16
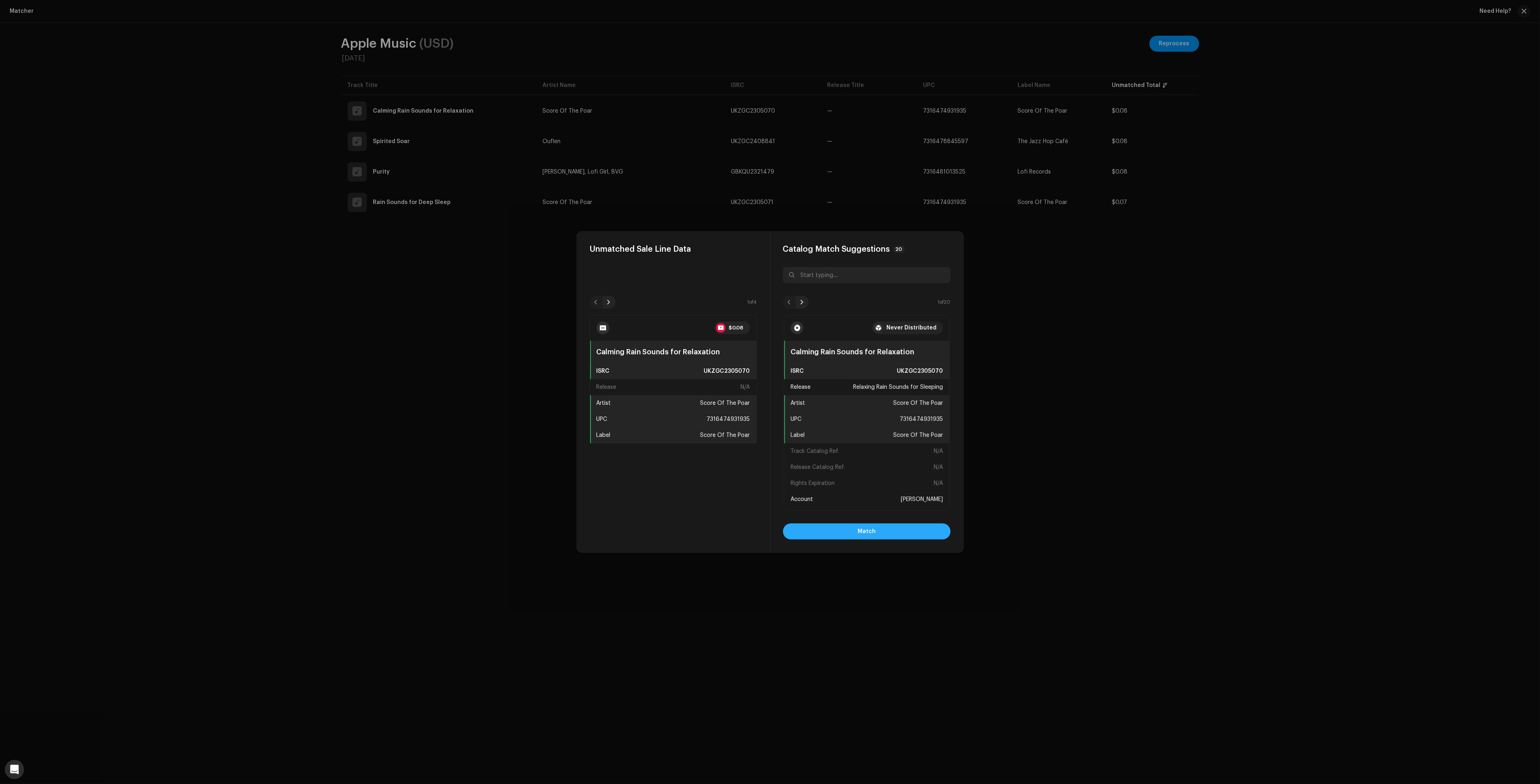
click at [910, 532] on button "Match" at bounding box center [867, 531] width 167 height 16
click at [917, 528] on button "Match" at bounding box center [867, 531] width 167 height 16
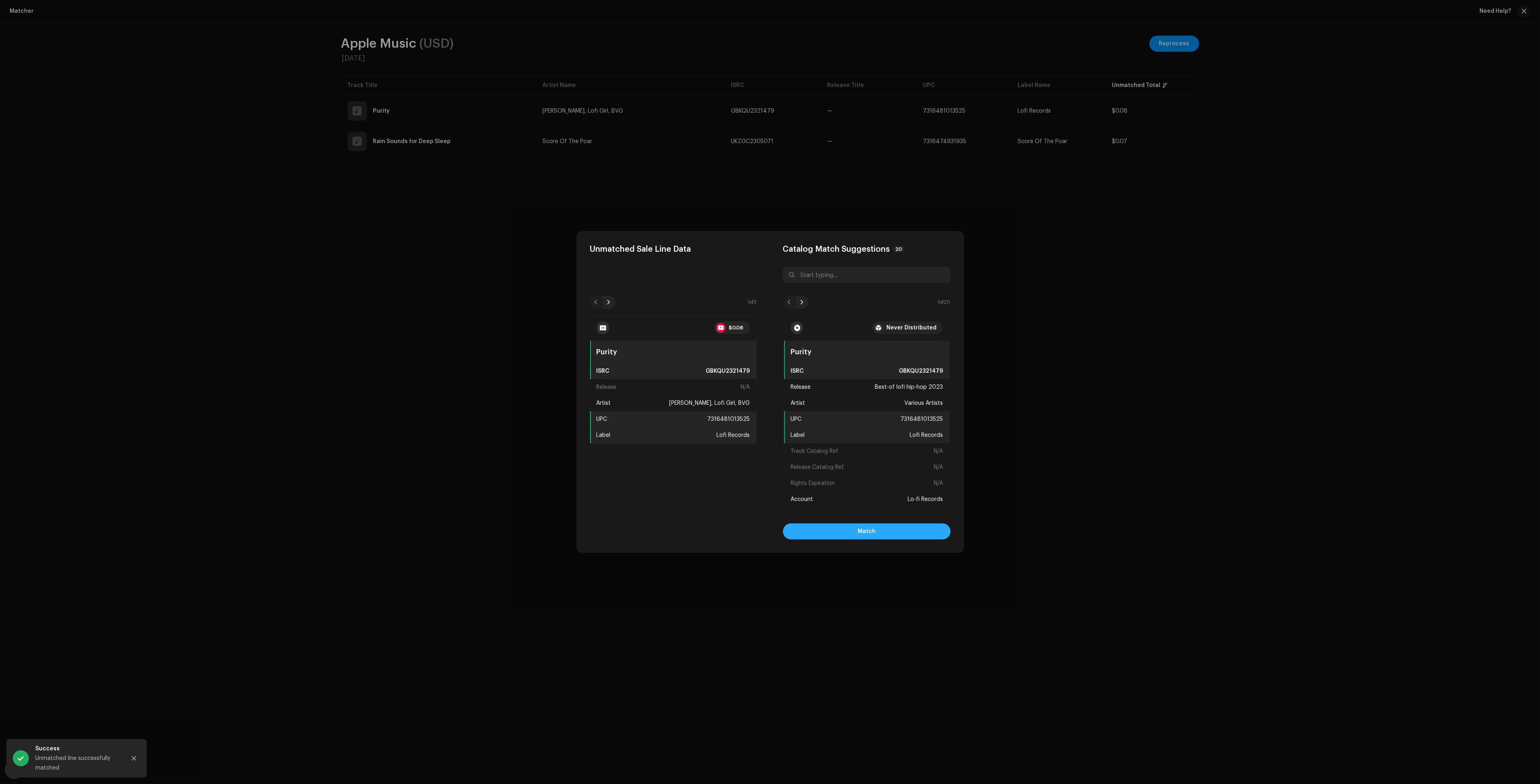
click at [917, 529] on button "Match" at bounding box center [867, 531] width 167 height 16
click at [917, 529] on button "Match" at bounding box center [867, 531] width 167 height 16
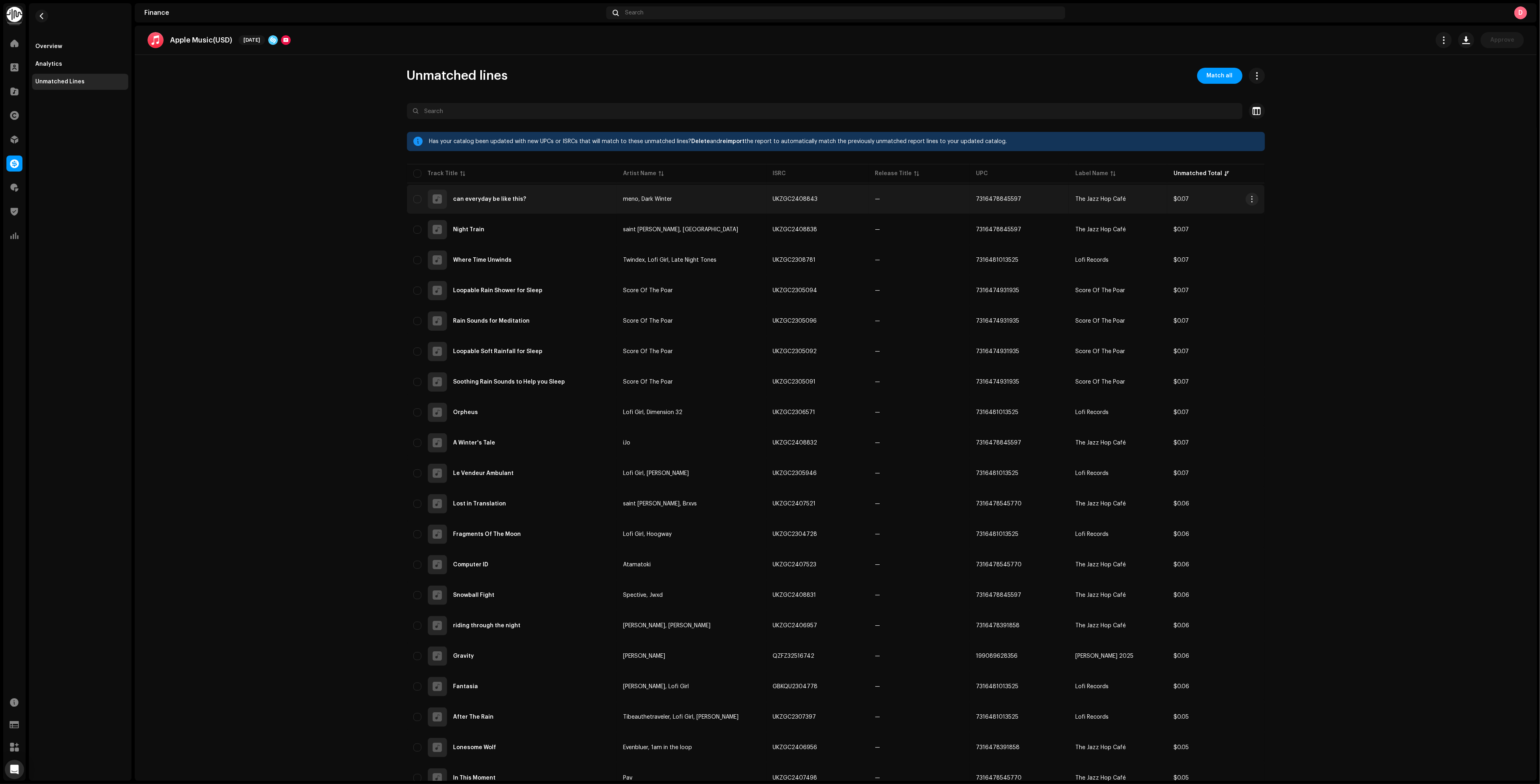
click at [924, 200] on td "—" at bounding box center [919, 199] width 101 height 29
checkbox input "true"
click at [414, 172] on input "checkbox" at bounding box center [417, 173] width 8 height 8
checkbox input "true"
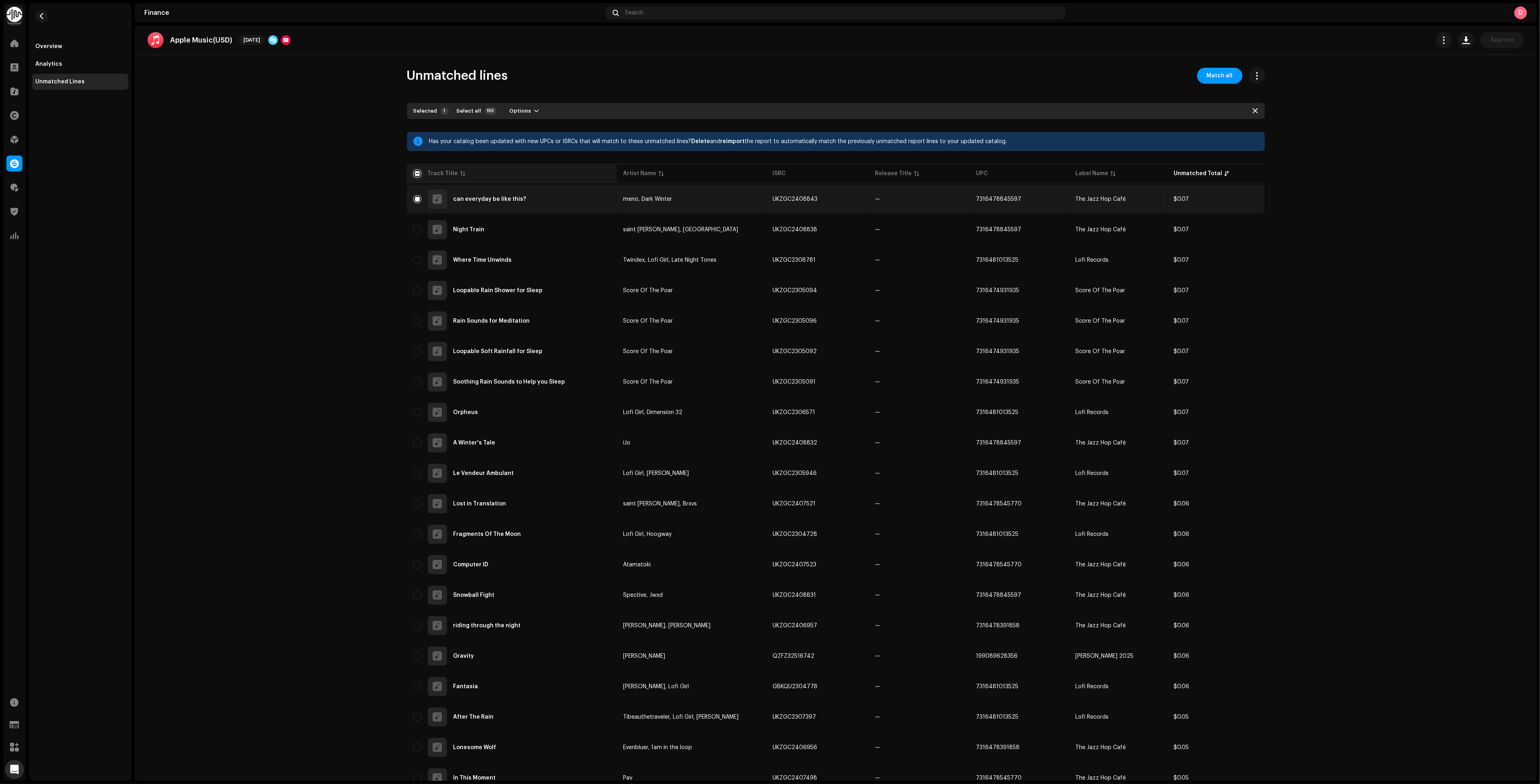
checkbox input "true"
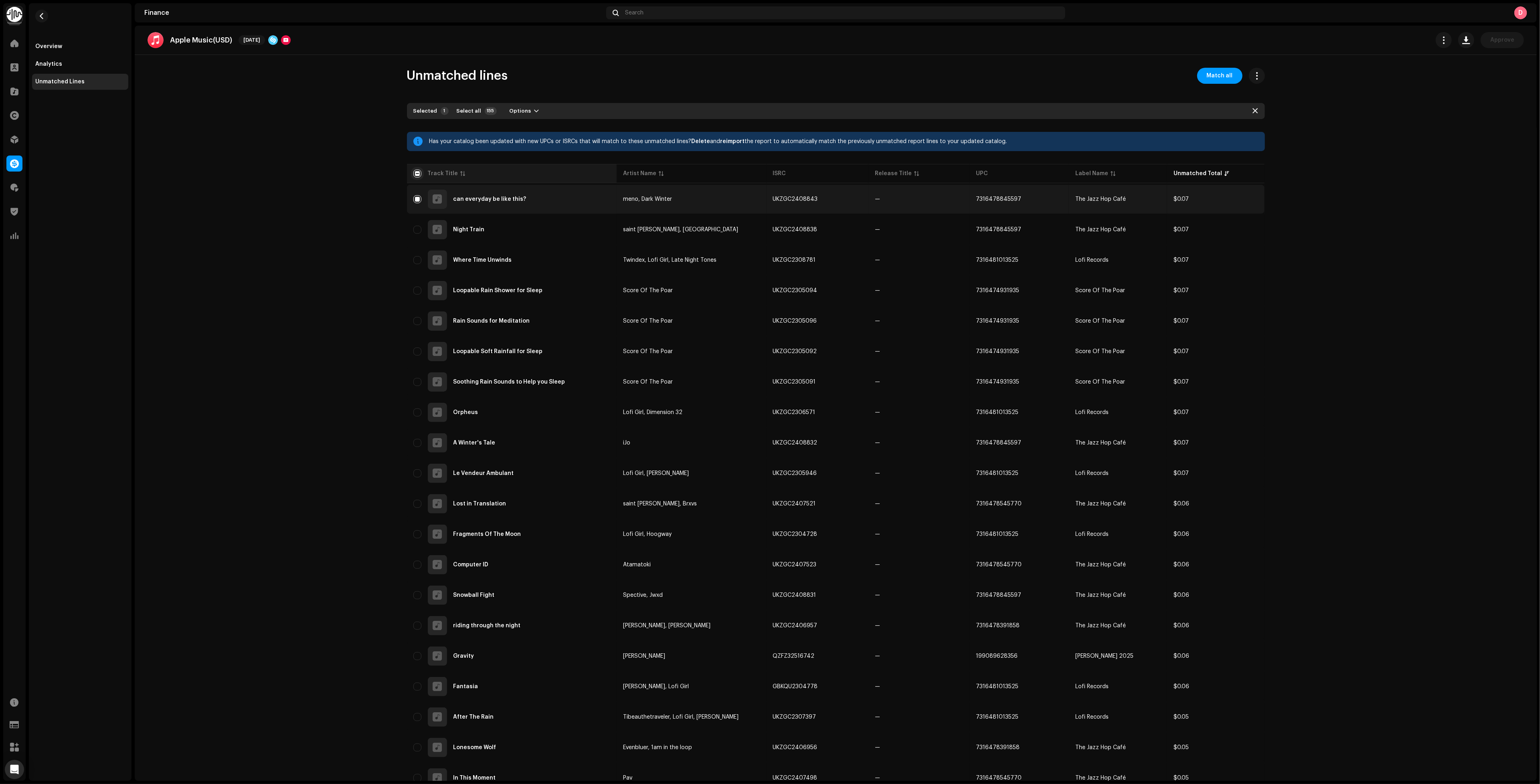
checkbox input "true"
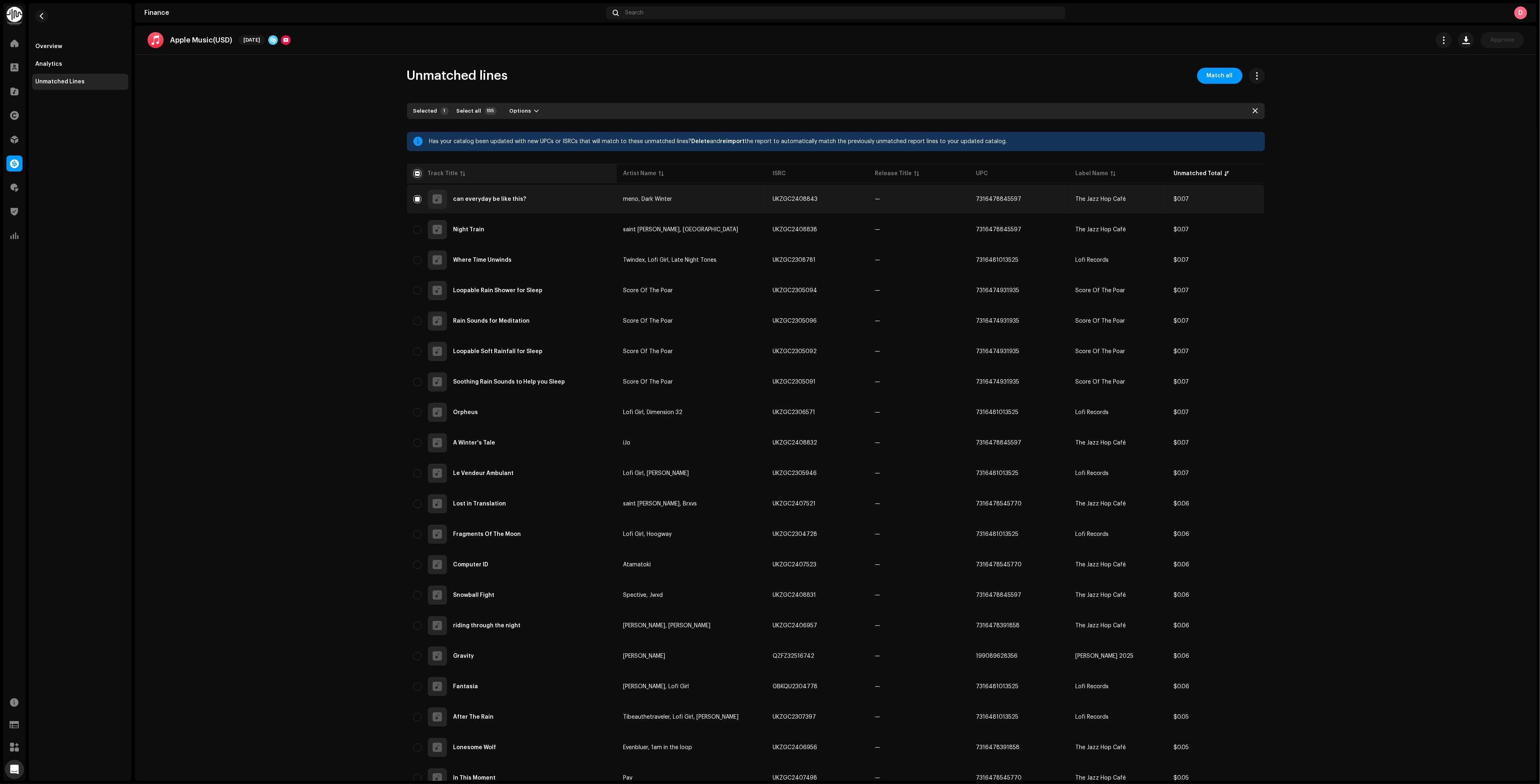
checkbox input "true"
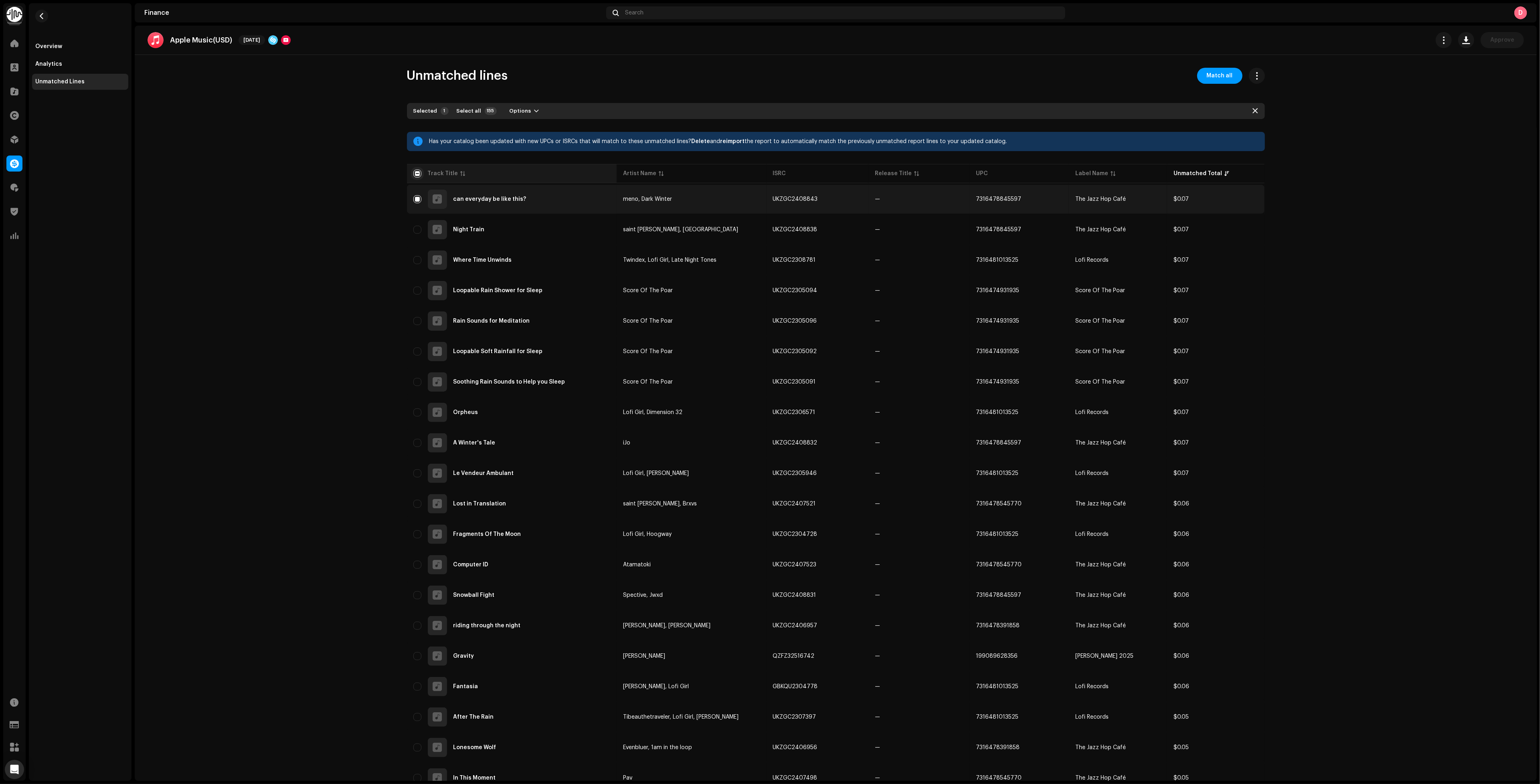
checkbox input "true"
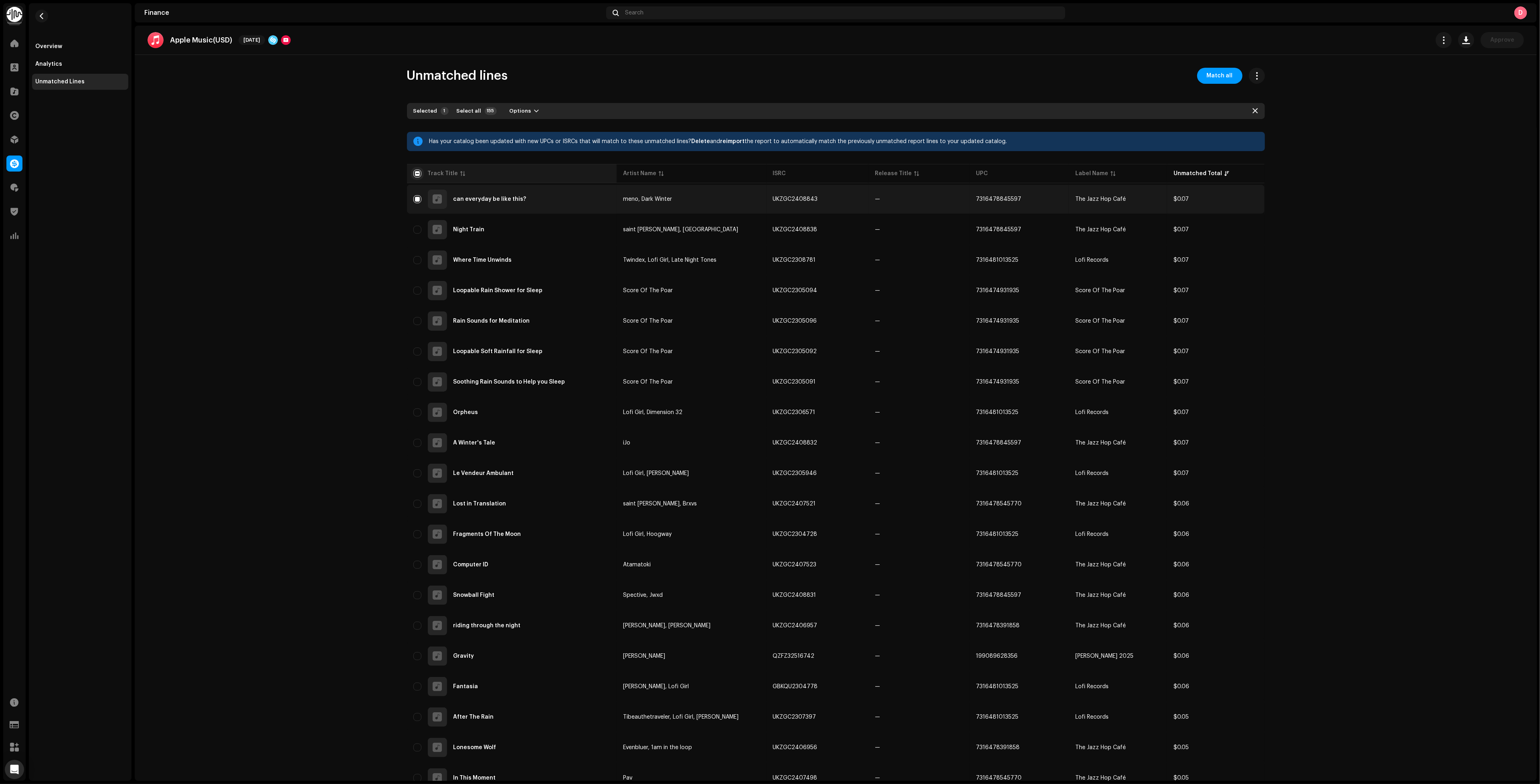
checkbox input "true"
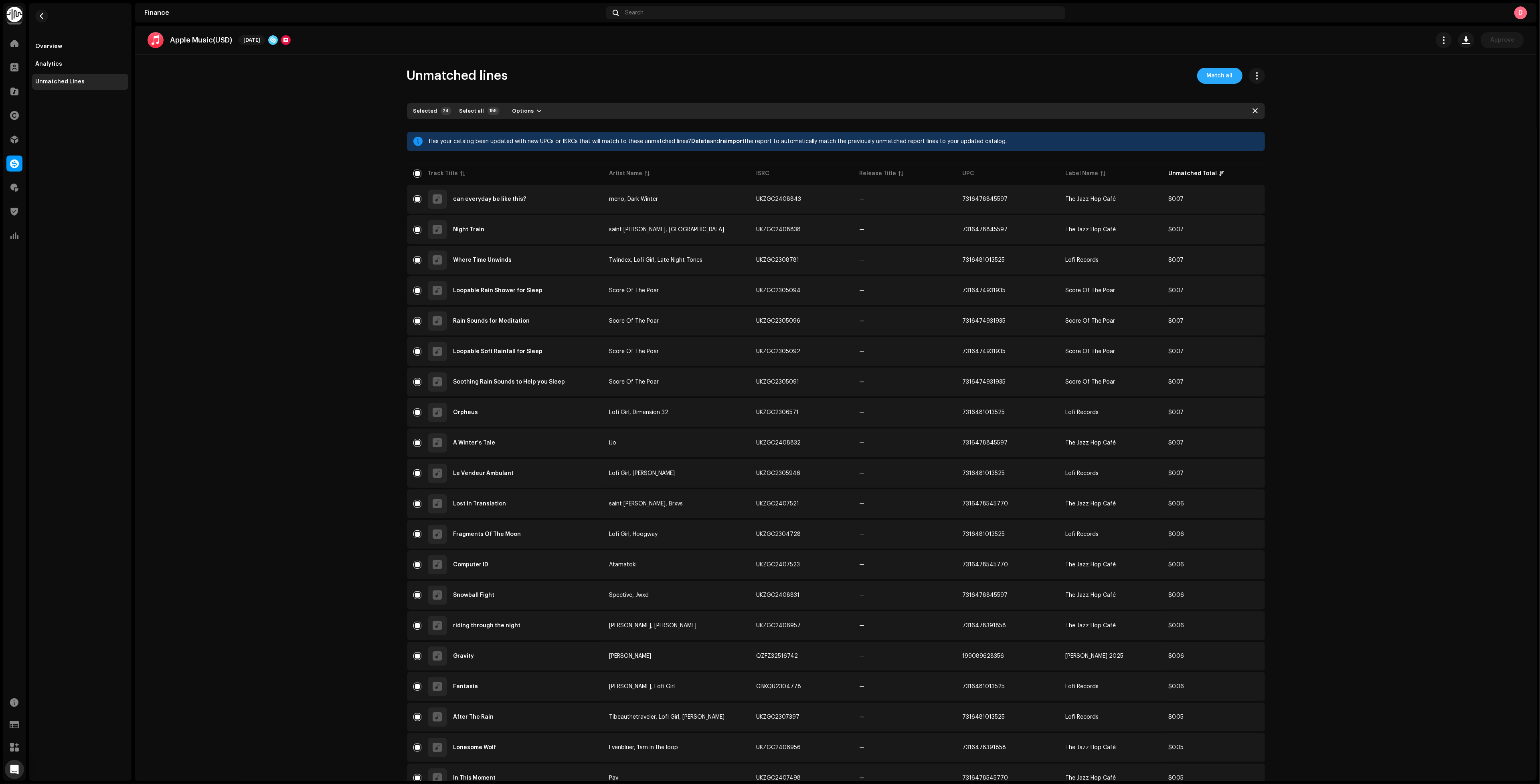
click at [1211, 71] on span "Match all" at bounding box center [1220, 75] width 26 height 16
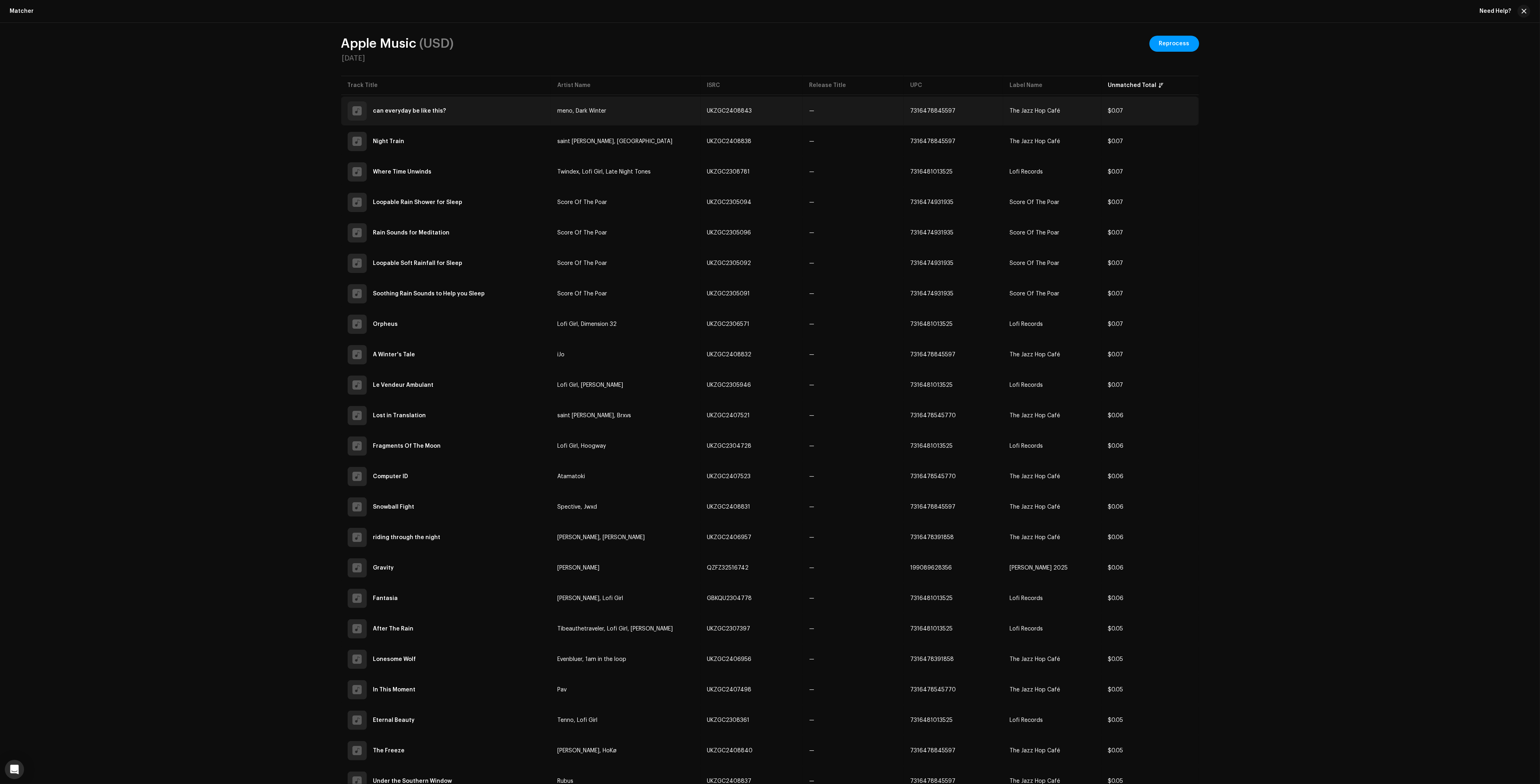
click at [898, 117] on td "—" at bounding box center [853, 111] width 101 height 29
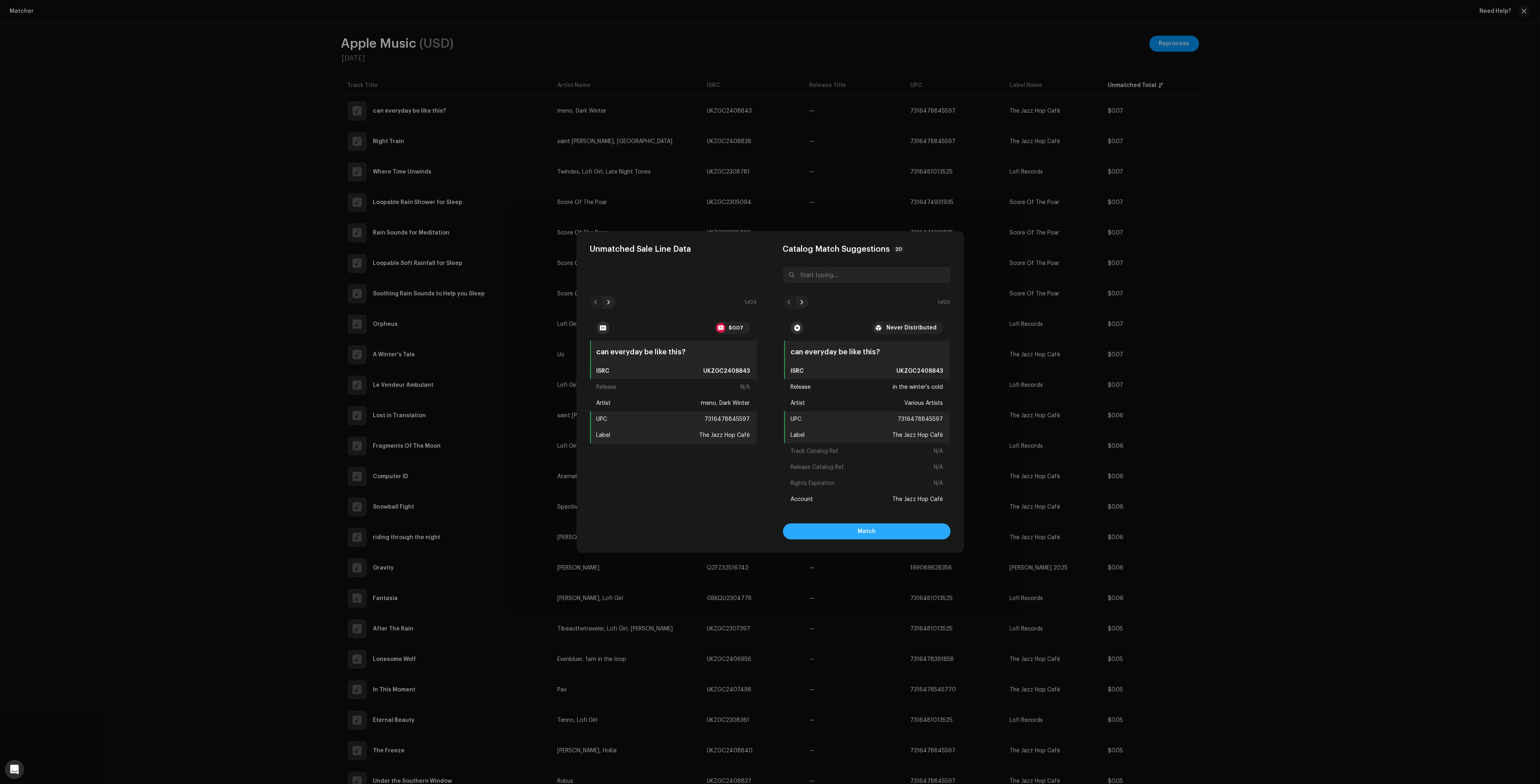
click at [872, 532] on span "Match" at bounding box center [867, 531] width 18 height 16
click at [931, 529] on button "Match" at bounding box center [867, 531] width 167 height 16
click at [910, 539] on button "Match" at bounding box center [867, 531] width 167 height 16
click at [802, 310] on re-o-matcher-suggestions "Catalog Match Suggestions 20 1 of 20 Never Distributed Loopable Rain Shower for…" at bounding box center [867, 377] width 167 height 266
click at [799, 308] on div at bounding box center [802, 302] width 13 height 13
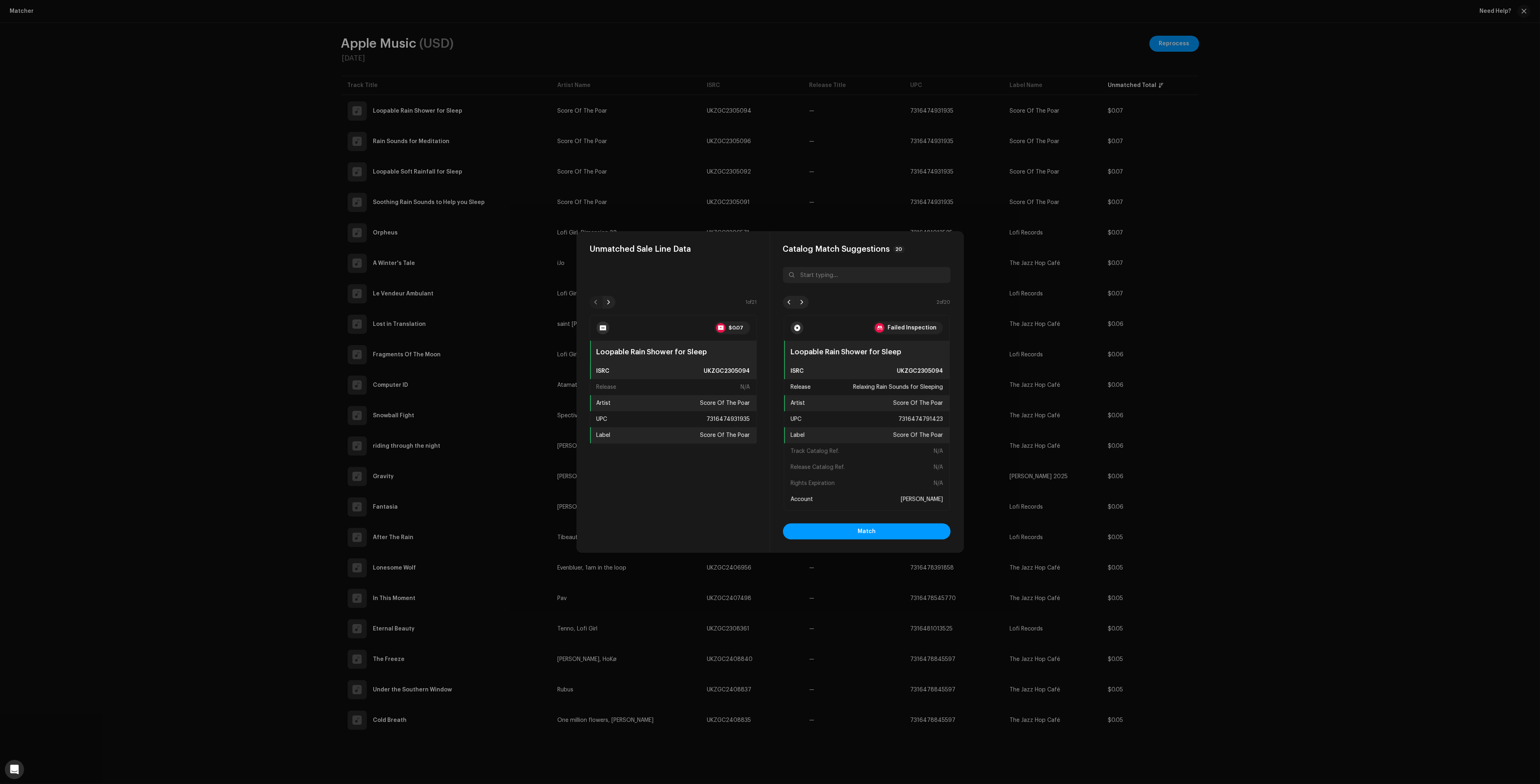
click at [776, 306] on div "Catalog Match Suggestions 20 2 of 20 Never Distributed Loopable Rain Shower for…" at bounding box center [866, 392] width 193 height 321
click at [791, 301] on span at bounding box center [790, 302] width 5 height 7
click at [903, 532] on button "Match" at bounding box center [867, 531] width 167 height 16
click at [923, 532] on button "Match" at bounding box center [867, 531] width 167 height 16
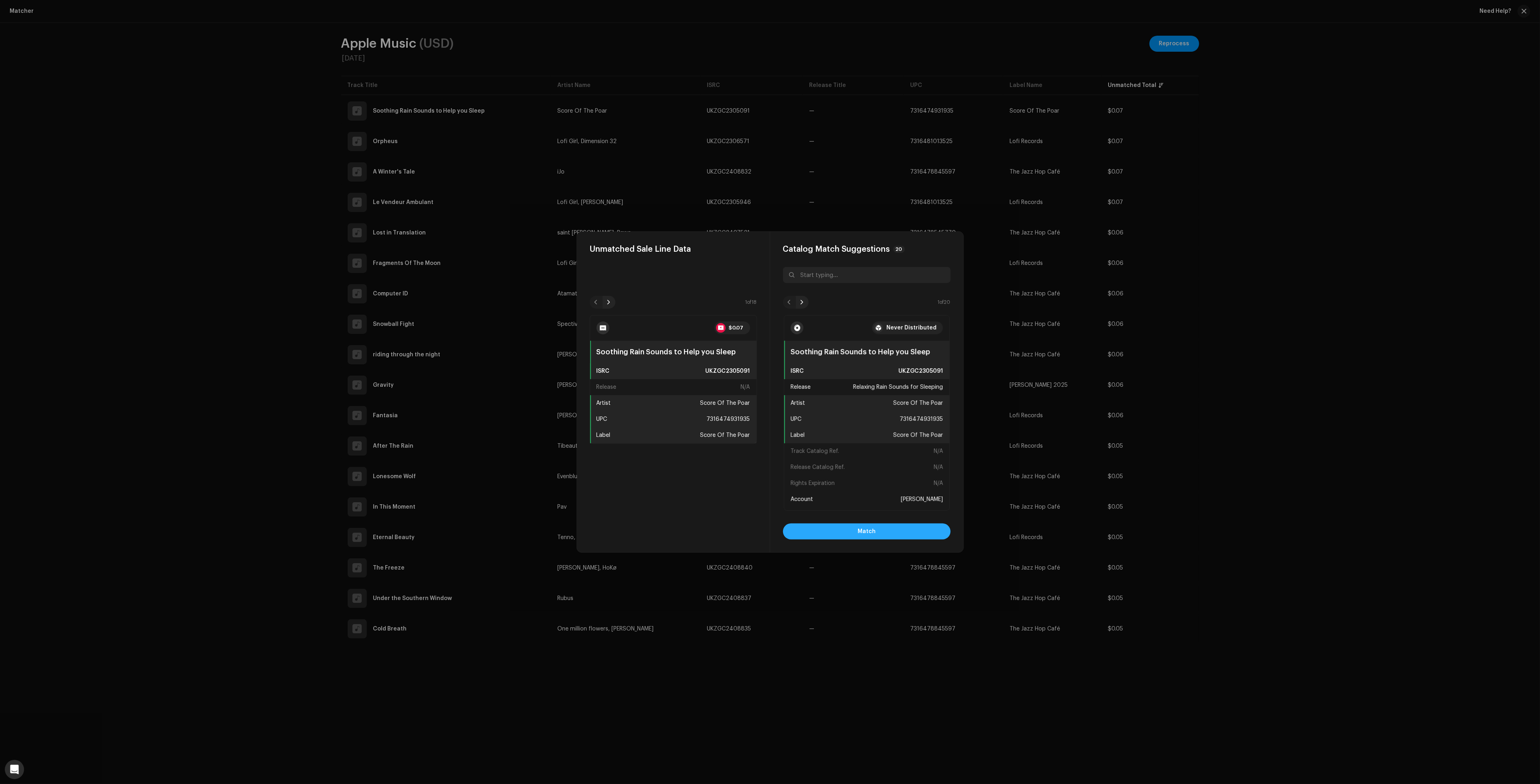
click at [928, 532] on button "Match" at bounding box center [867, 531] width 167 height 16
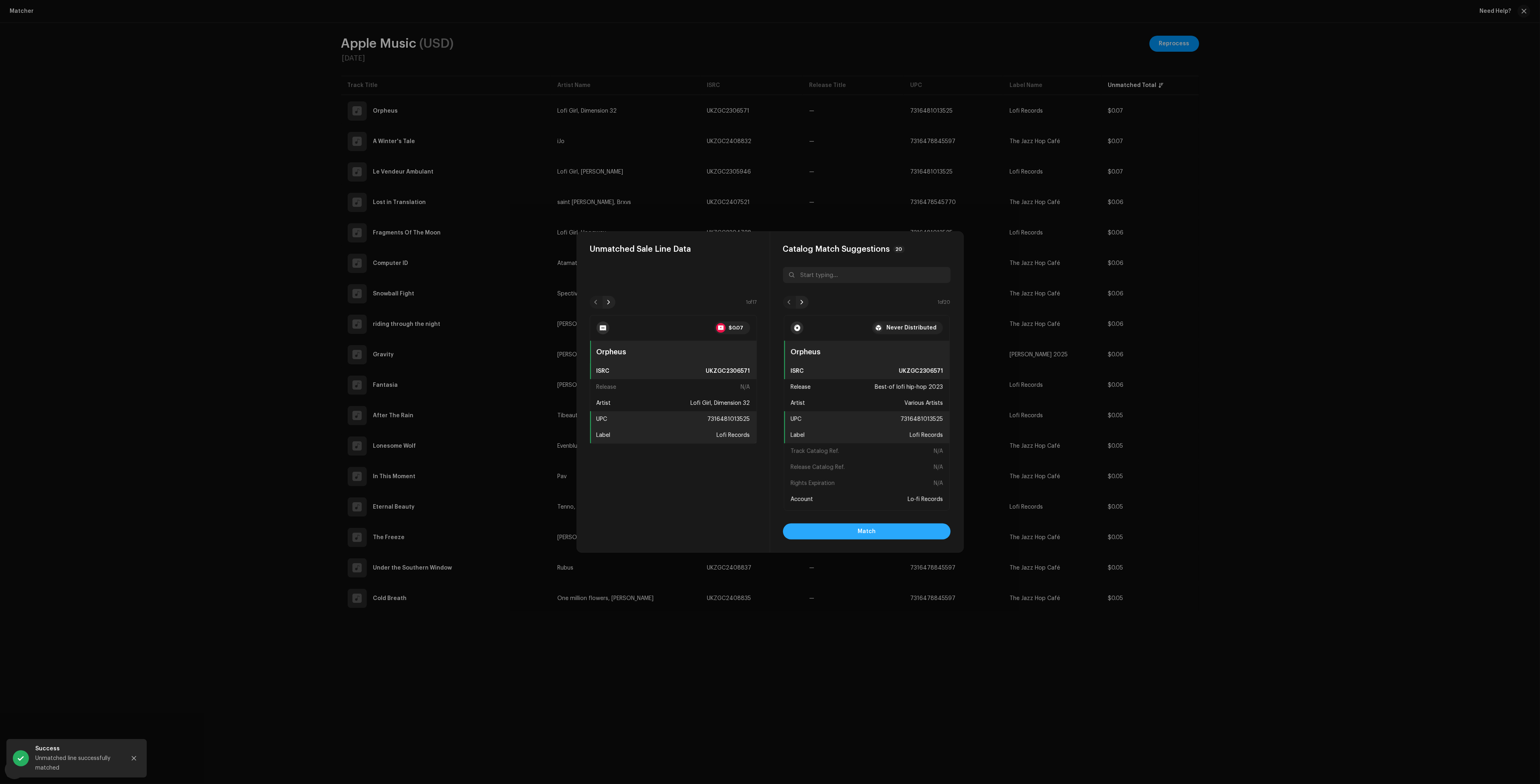
click at [842, 538] on button "Match" at bounding box center [867, 531] width 167 height 16
click at [841, 534] on button "Match" at bounding box center [867, 531] width 167 height 16
click at [887, 535] on button "Match" at bounding box center [867, 531] width 167 height 16
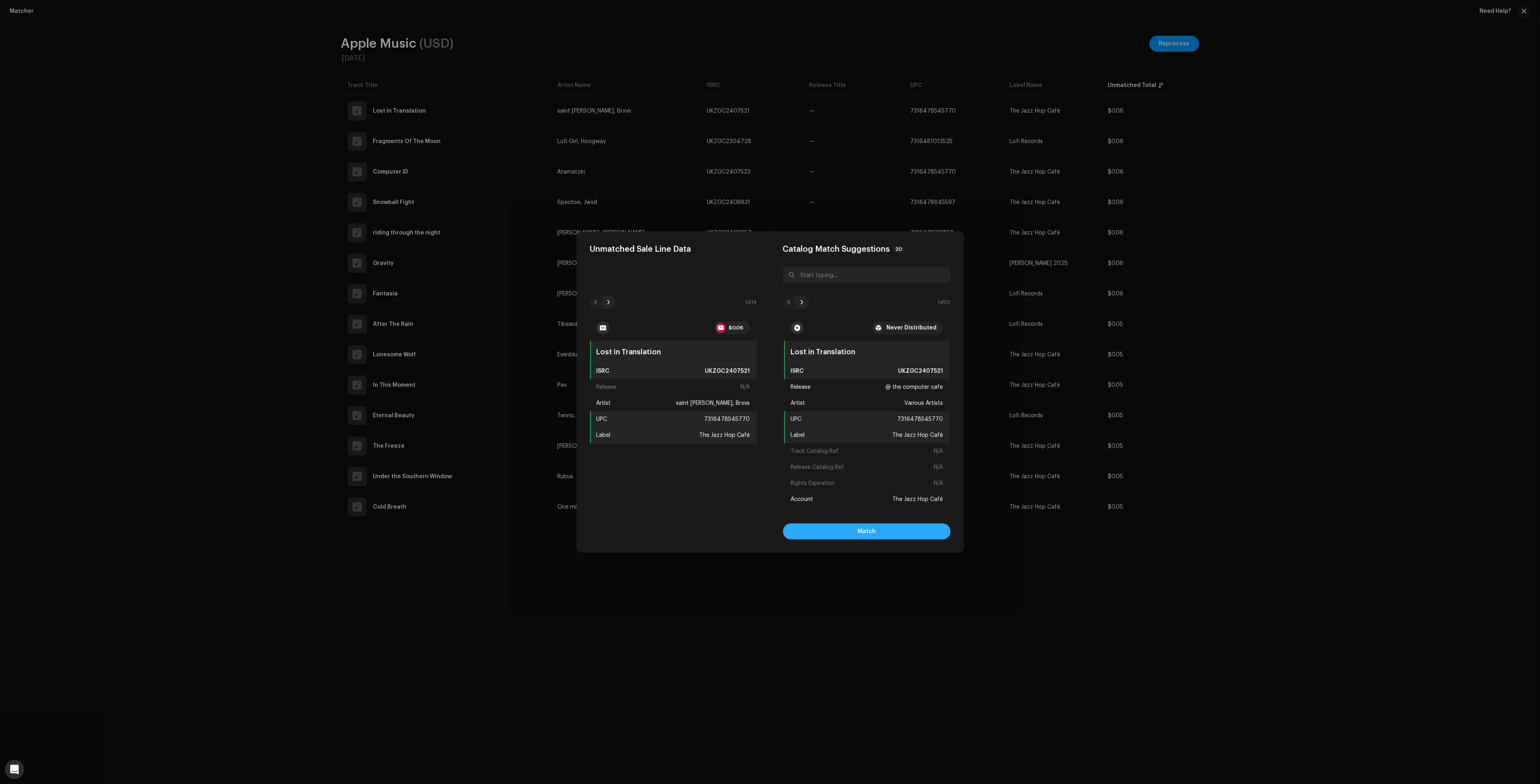
click at [884, 532] on button "Match" at bounding box center [867, 531] width 167 height 16
click at [912, 526] on button "Match" at bounding box center [867, 531] width 167 height 16
click at [873, 534] on span "Match" at bounding box center [867, 531] width 18 height 16
click at [887, 531] on button "Match" at bounding box center [867, 531] width 167 height 16
drag, startPoint x: 925, startPoint y: 529, endPoint x: 1015, endPoint y: 586, distance: 106.5
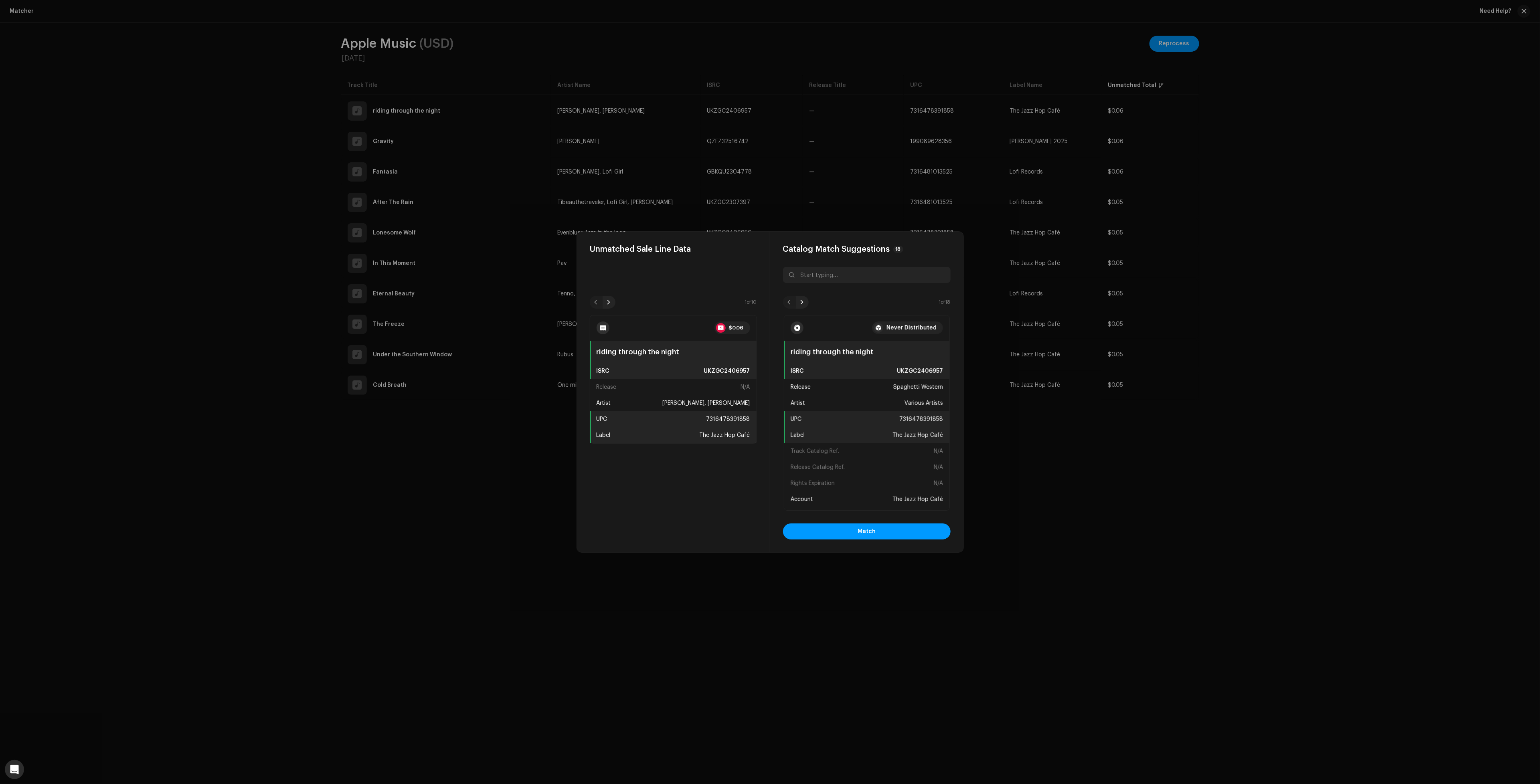
click at [925, 529] on button "Match" at bounding box center [867, 531] width 167 height 16
click at [882, 532] on button "Match" at bounding box center [867, 531] width 167 height 16
click at [851, 530] on button "Match" at bounding box center [867, 531] width 167 height 16
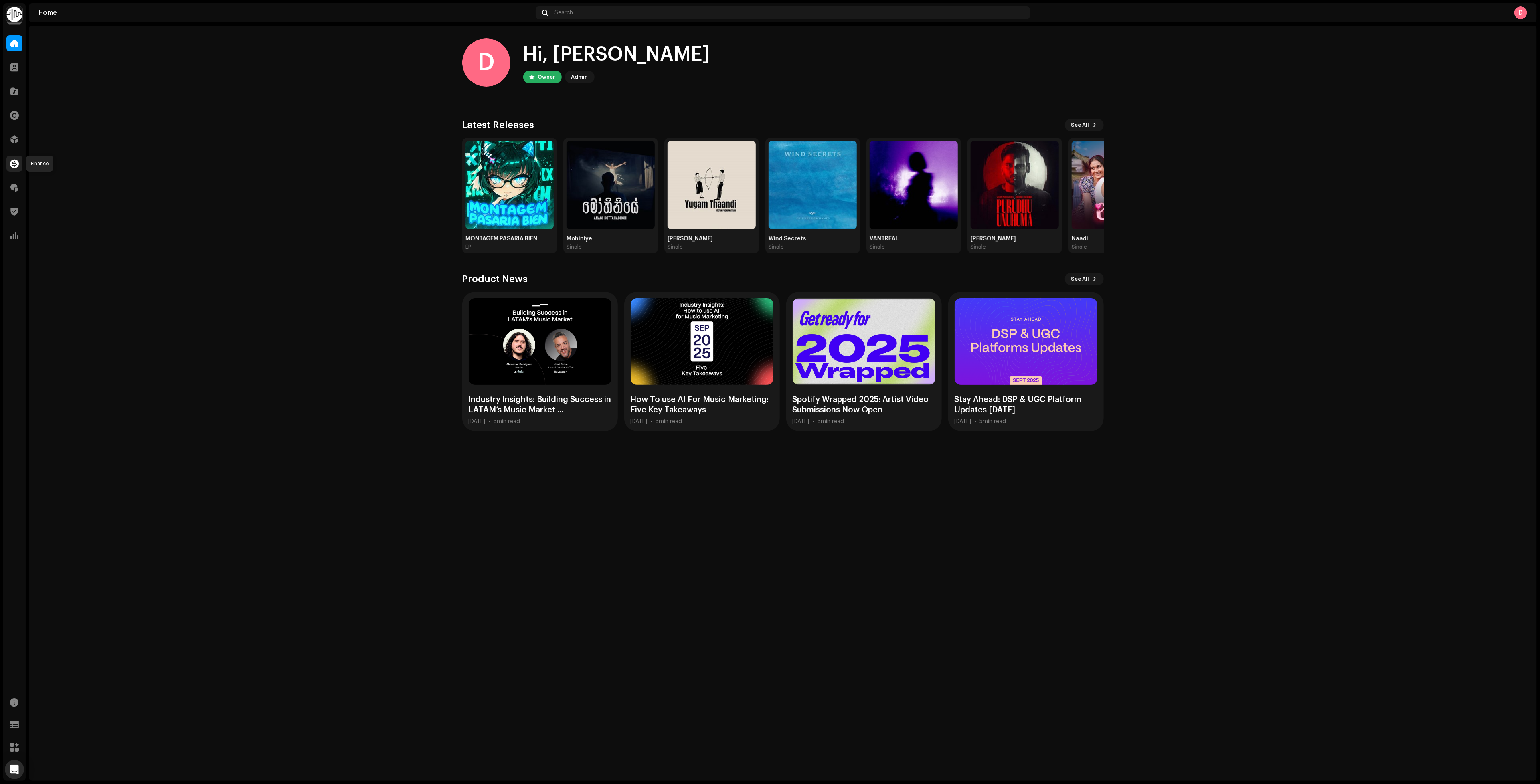
click at [13, 161] on span at bounding box center [14, 163] width 9 height 7
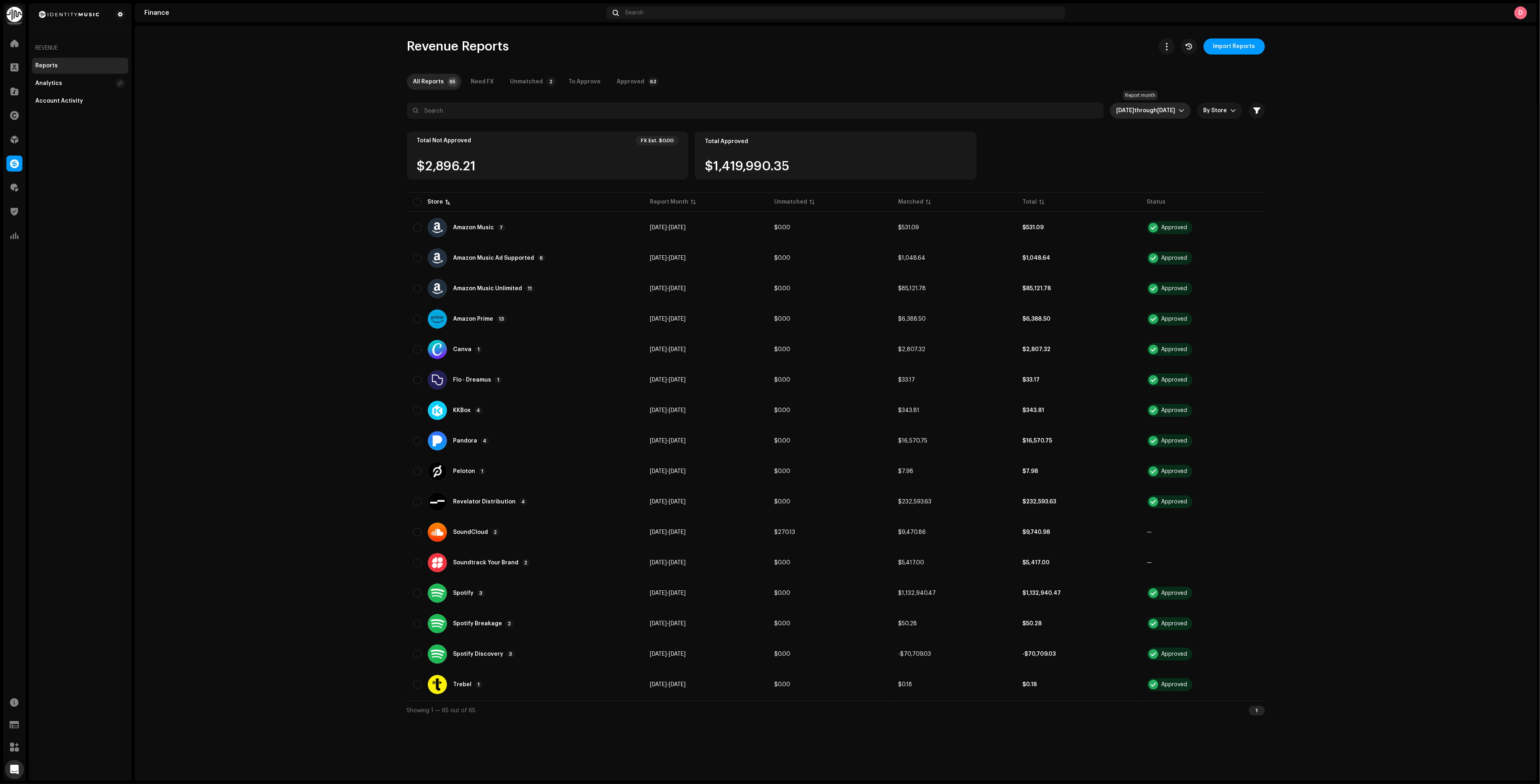
click at [1149, 115] on span "Aug 2025 through Oct 2025" at bounding box center [1148, 111] width 62 height 16
click at [1150, 128] on li "All time" at bounding box center [1144, 130] width 90 height 16
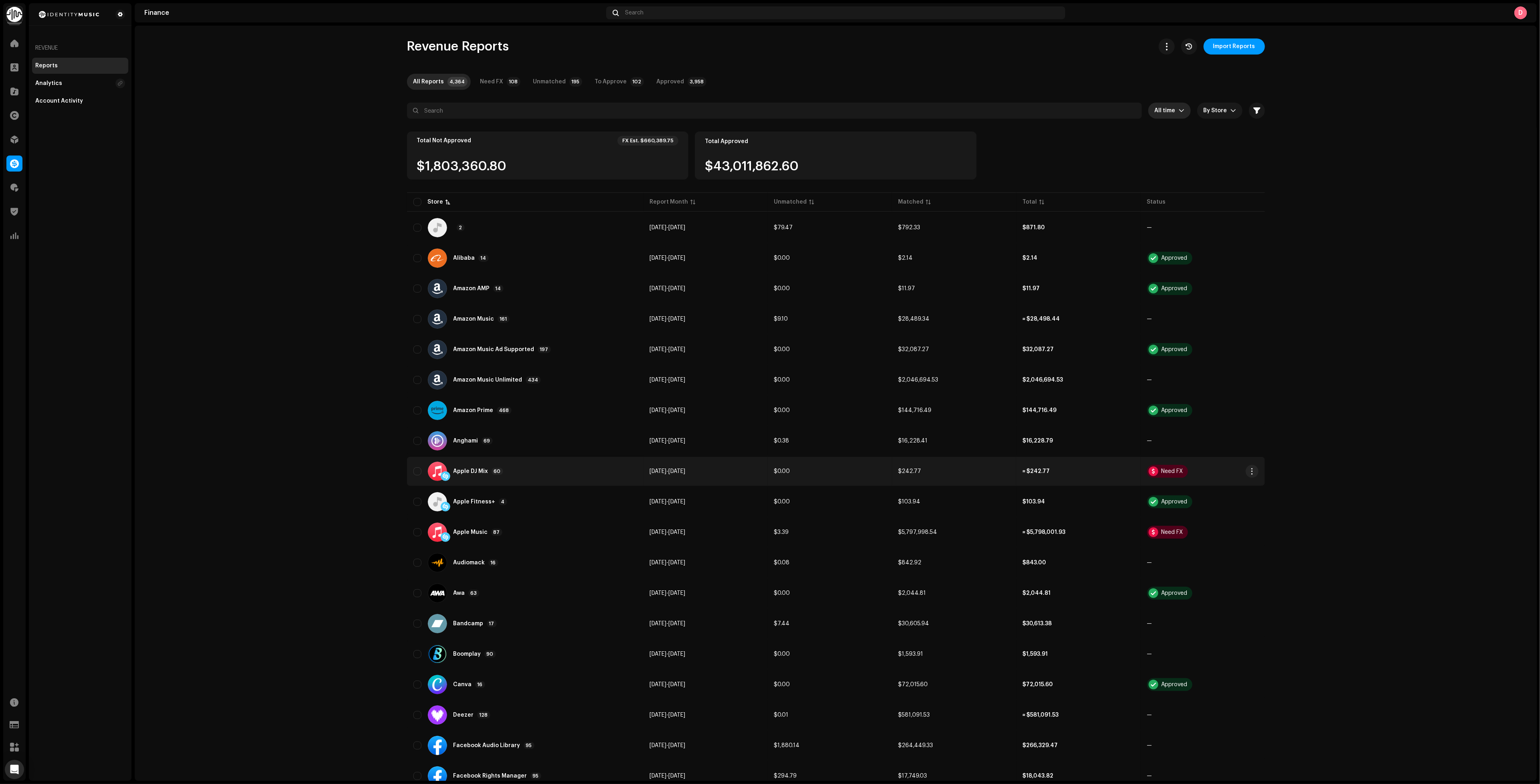
click at [555, 476] on div "Apple DJ Mix 60" at bounding box center [525, 471] width 224 height 19
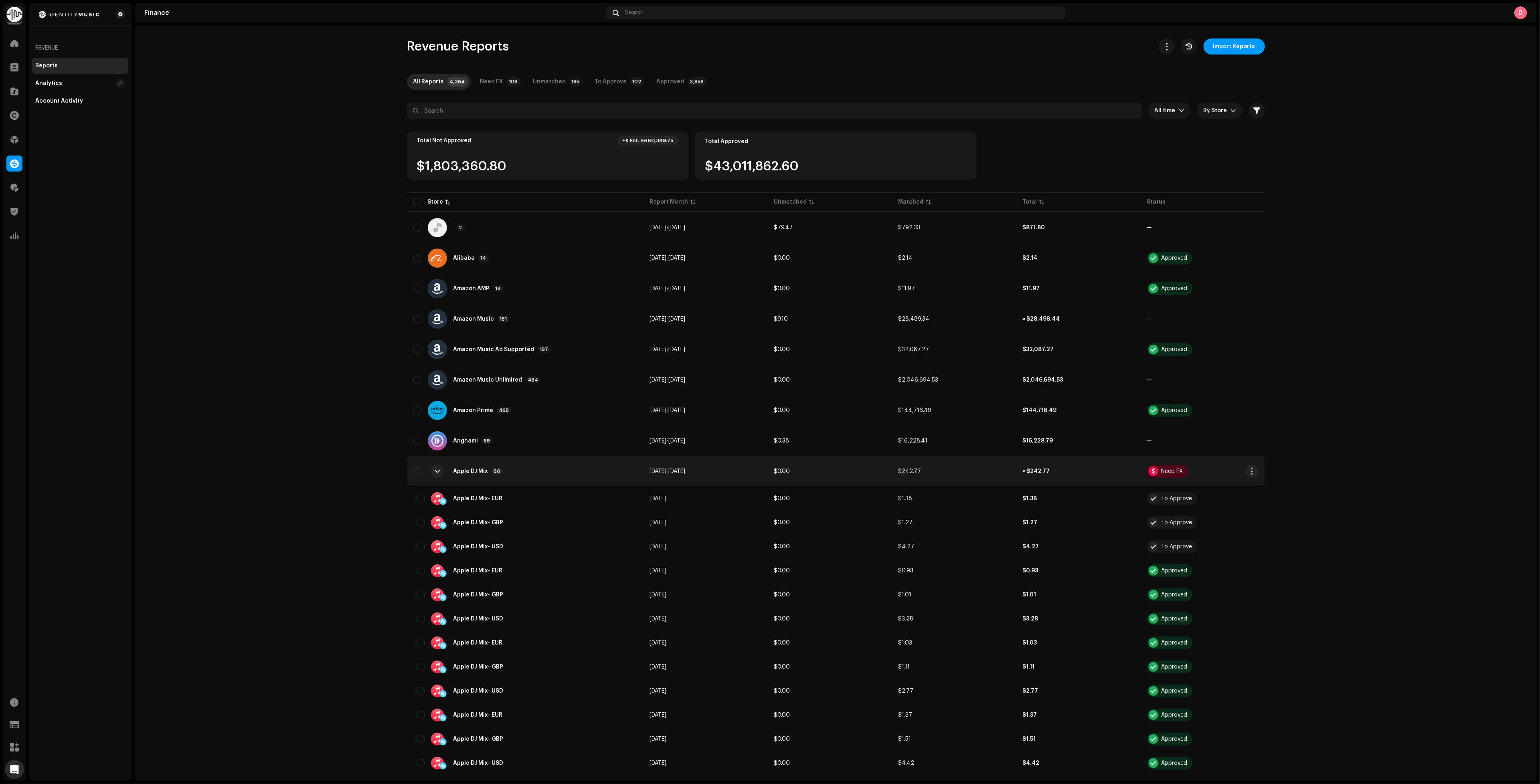
click at [555, 470] on div "Apple DJ Mix 60" at bounding box center [525, 471] width 224 height 19
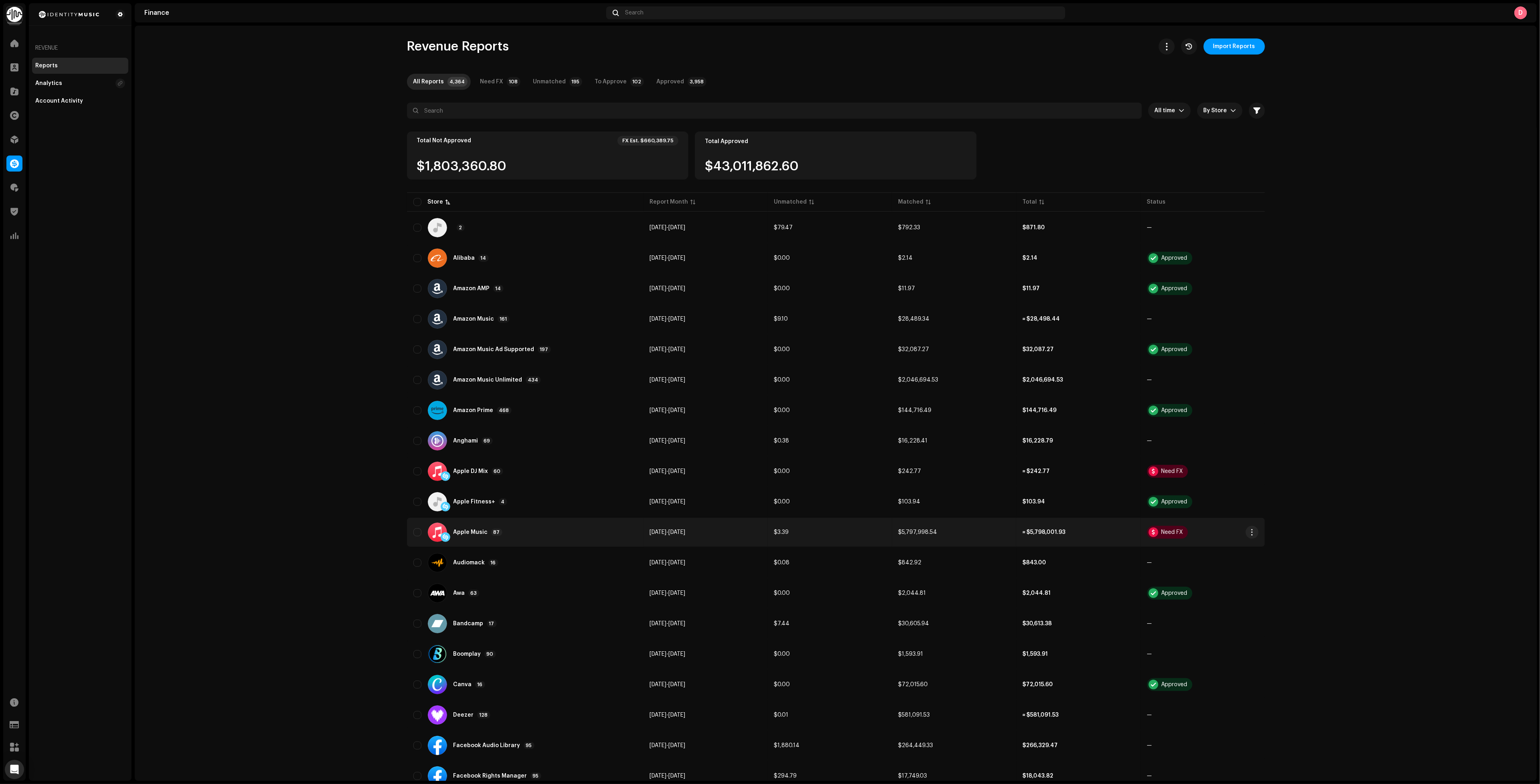
click at [555, 526] on div "Apple Music 87" at bounding box center [525, 532] width 224 height 19
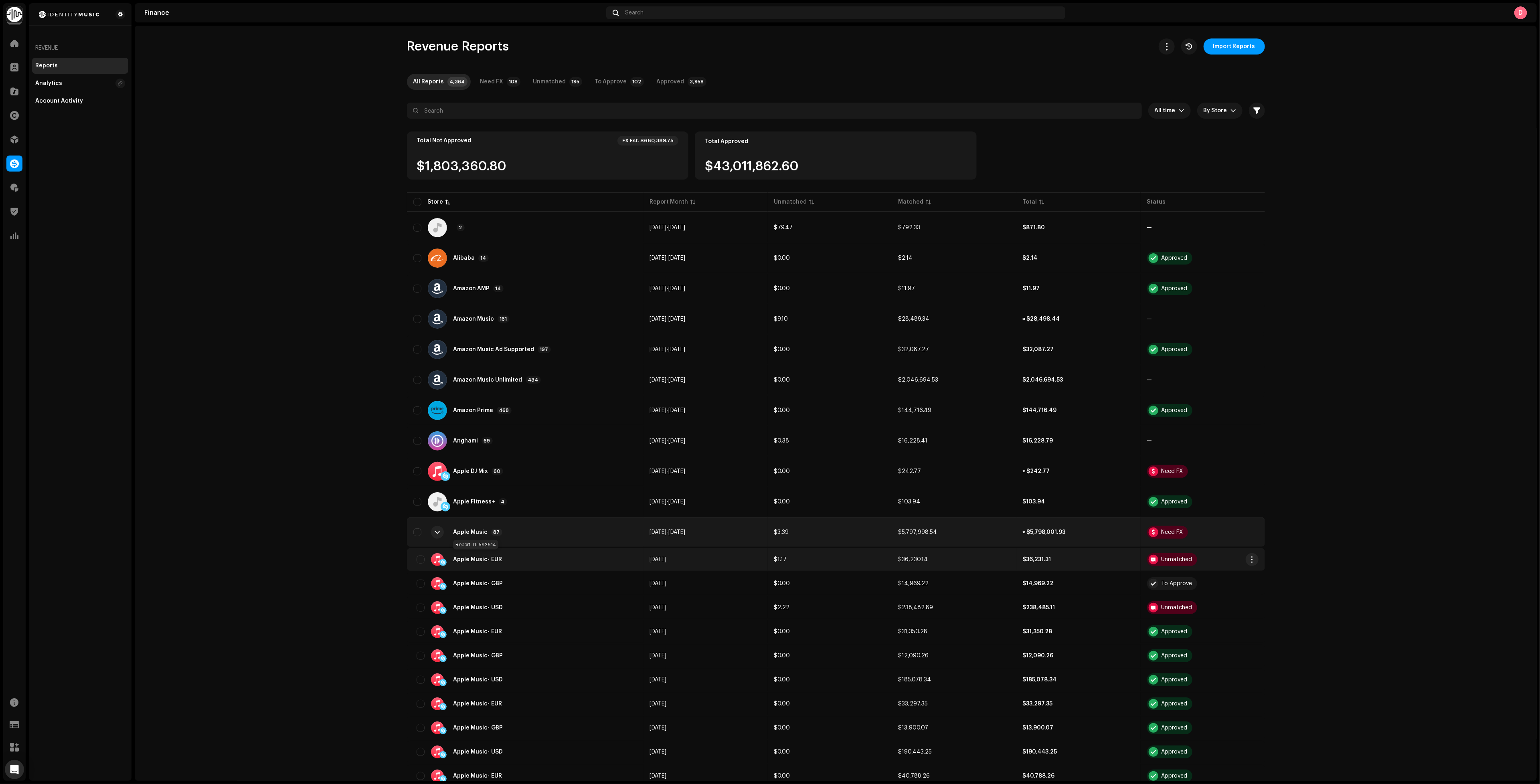
click at [463, 557] on span "Apple Music" at bounding box center [471, 559] width 35 height 5
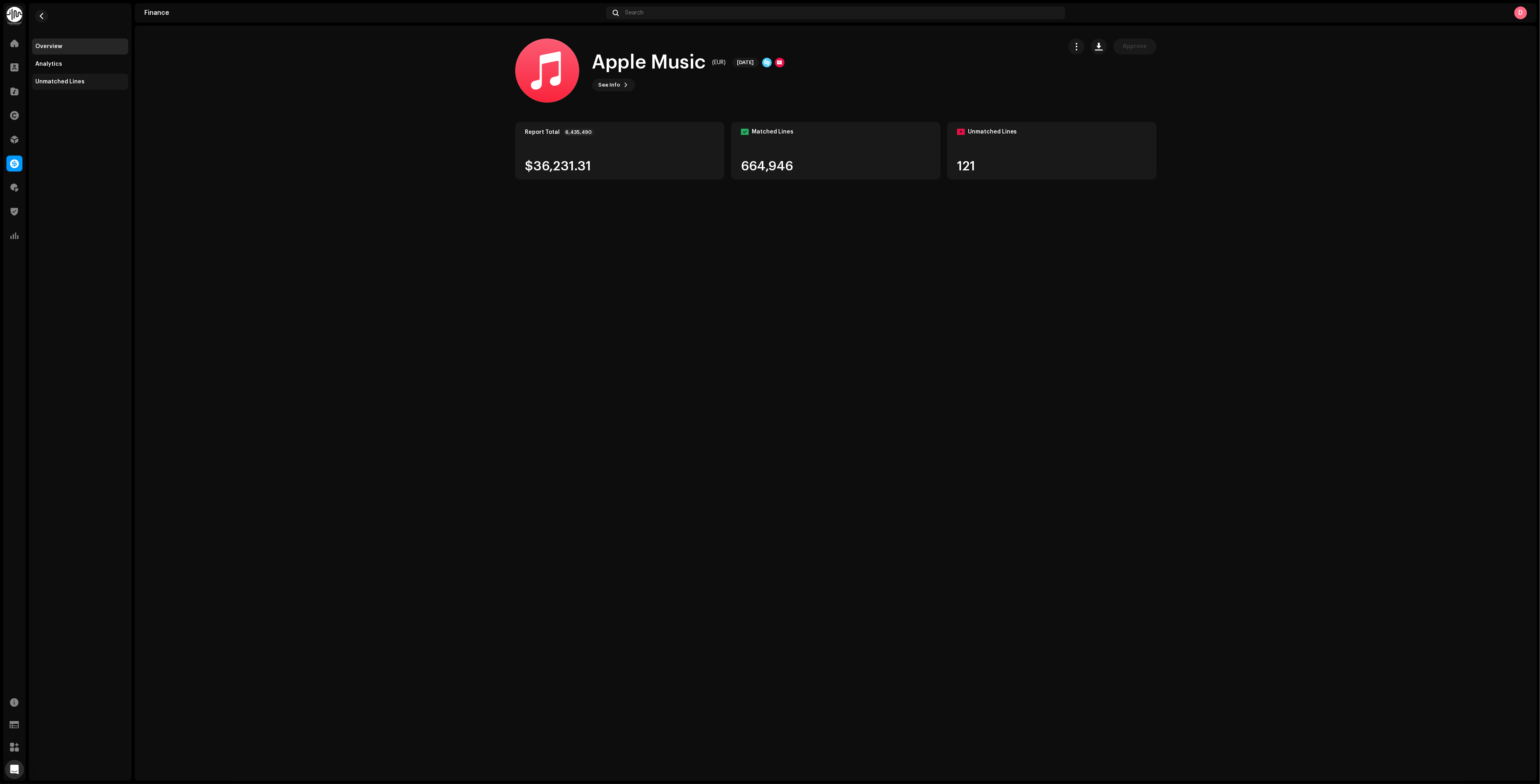
click at [104, 79] on div "Unmatched Lines" at bounding box center [80, 81] width 90 height 7
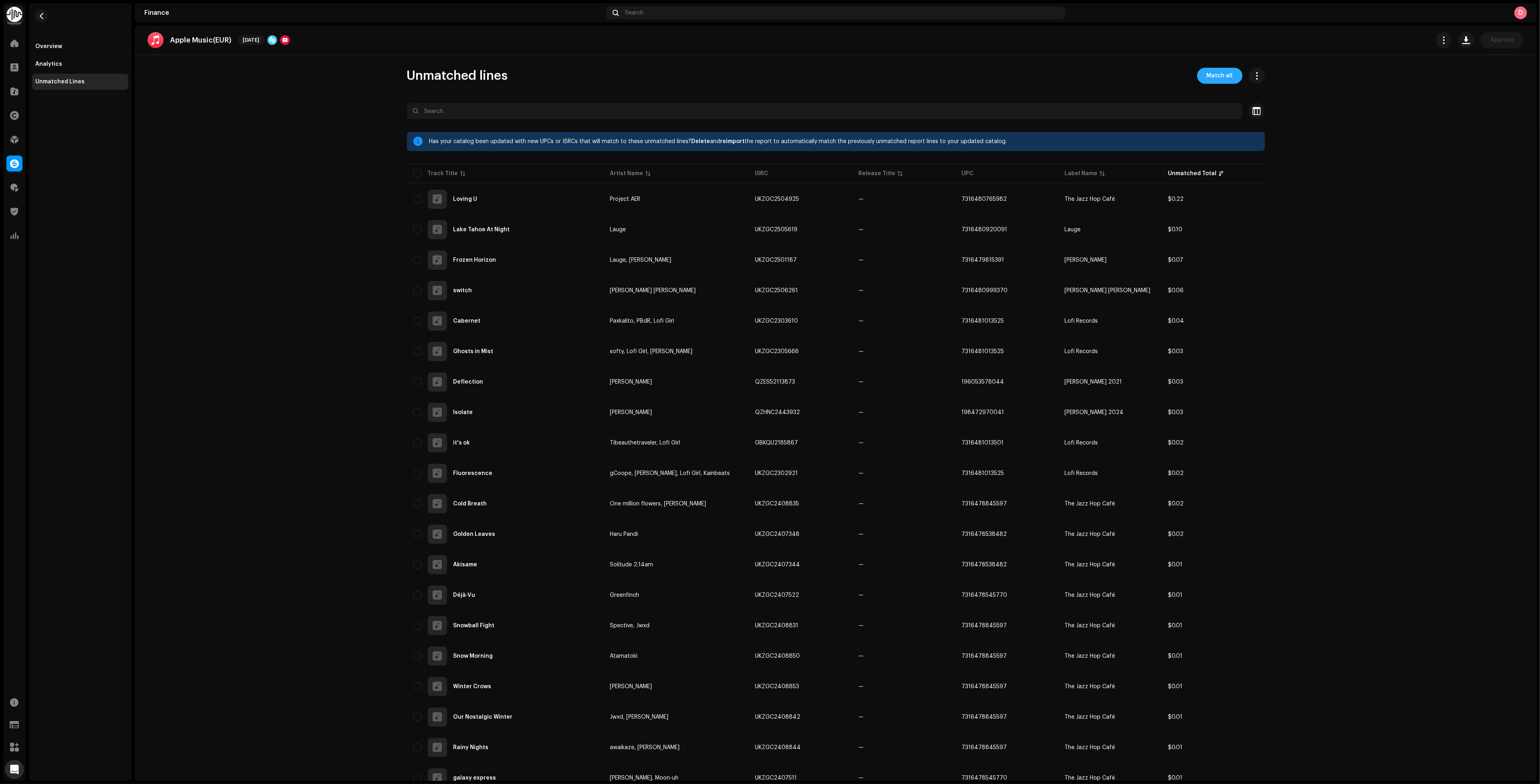
click at [1228, 69] on span "Match all" at bounding box center [1220, 75] width 26 height 16
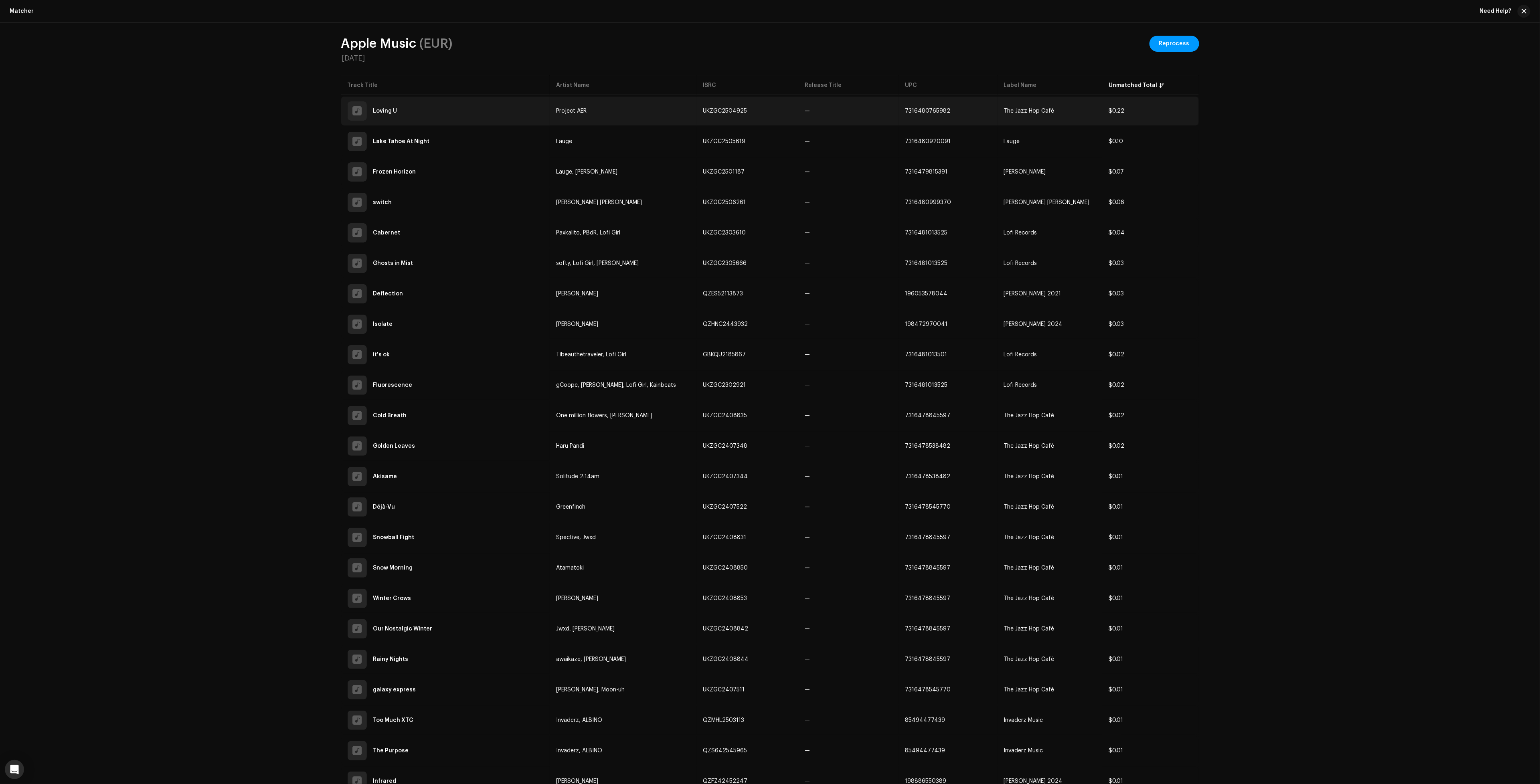
click at [899, 111] on td "—" at bounding box center [848, 111] width 100 height 29
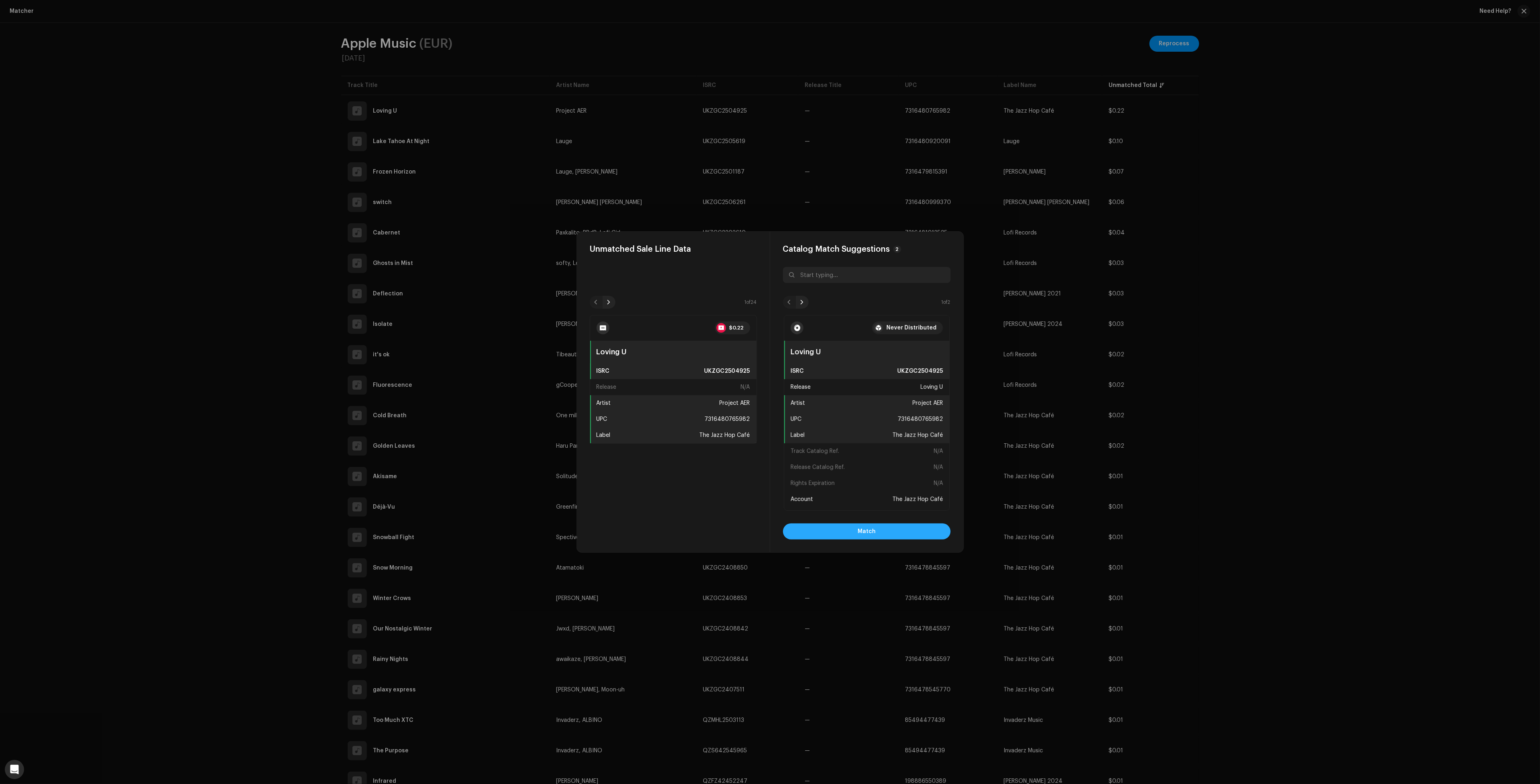
click at [904, 531] on button "Match" at bounding box center [867, 531] width 167 height 16
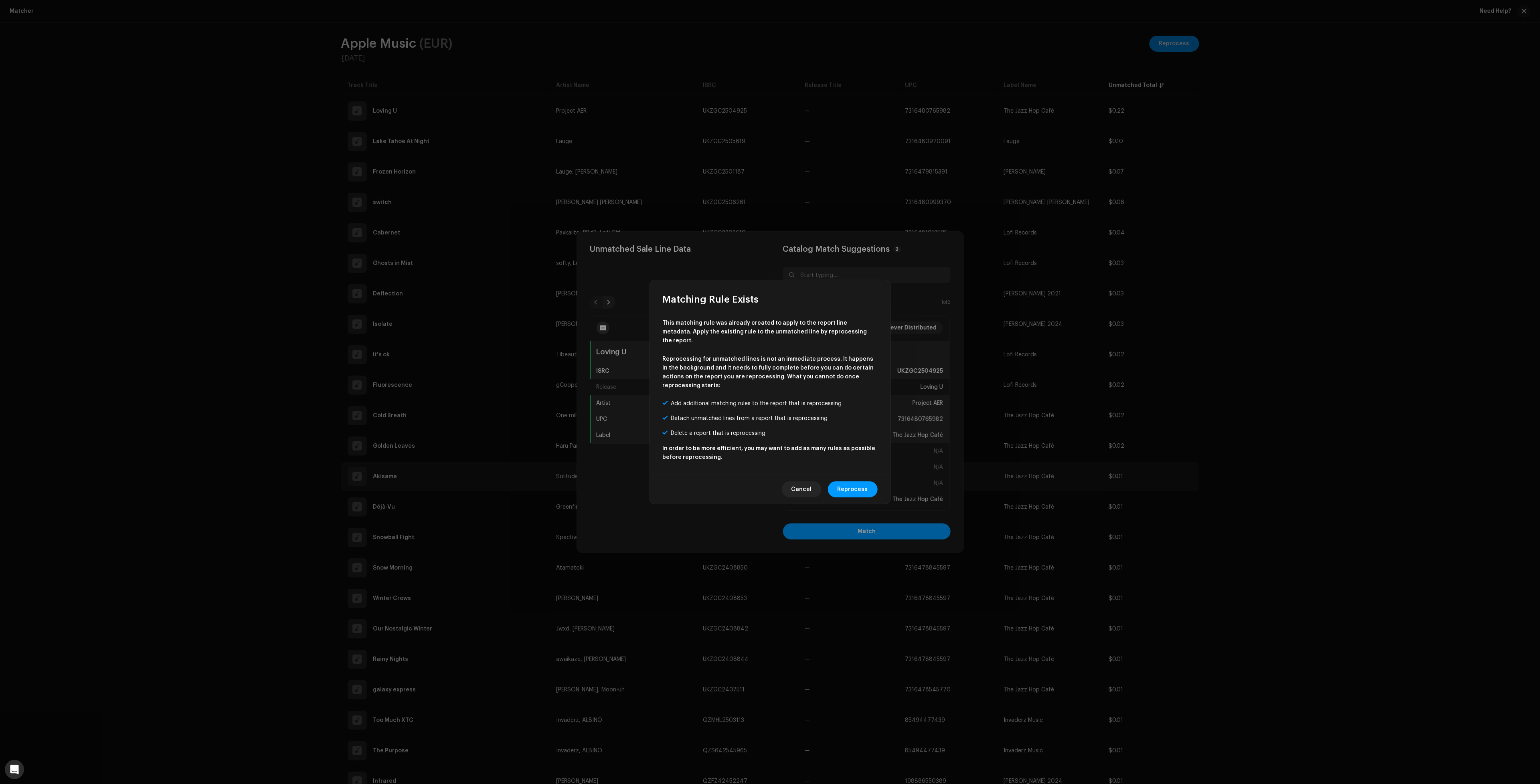
click at [855, 481] on span "Reprocess" at bounding box center [852, 489] width 30 height 16
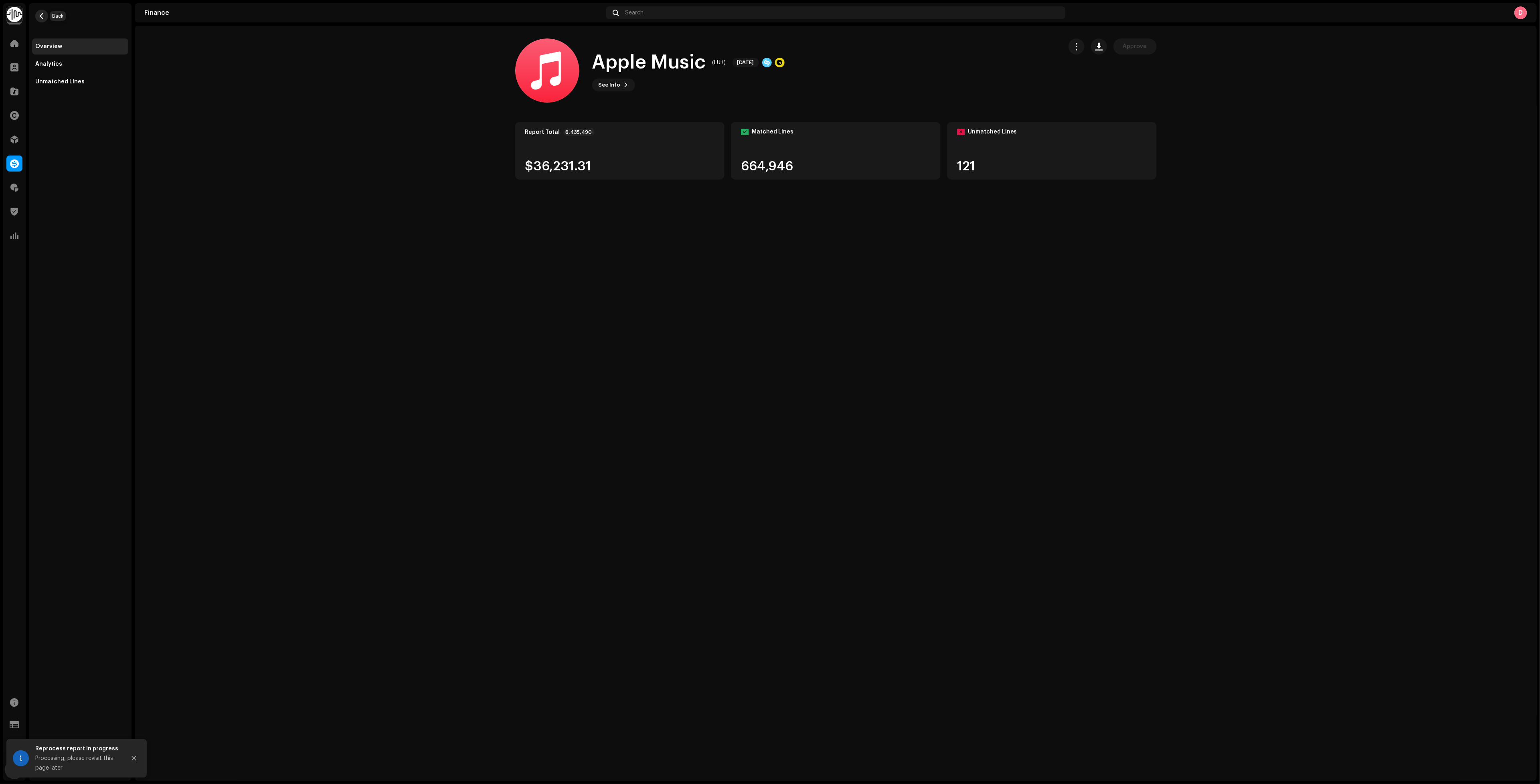
click at [44, 13] on span "button" at bounding box center [42, 16] width 6 height 7
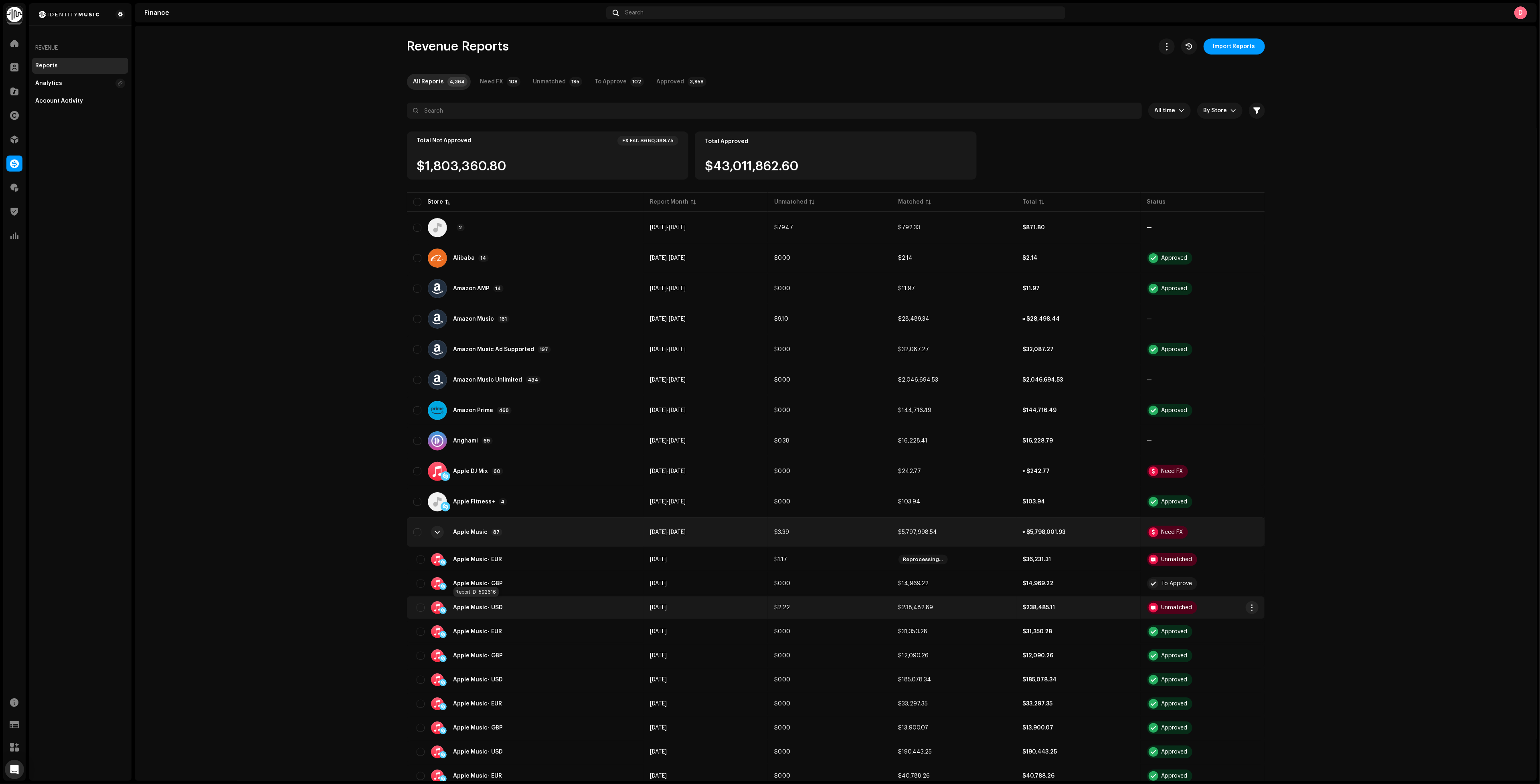
click at [480, 605] on span "Apple Music" at bounding box center [471, 607] width 35 height 5
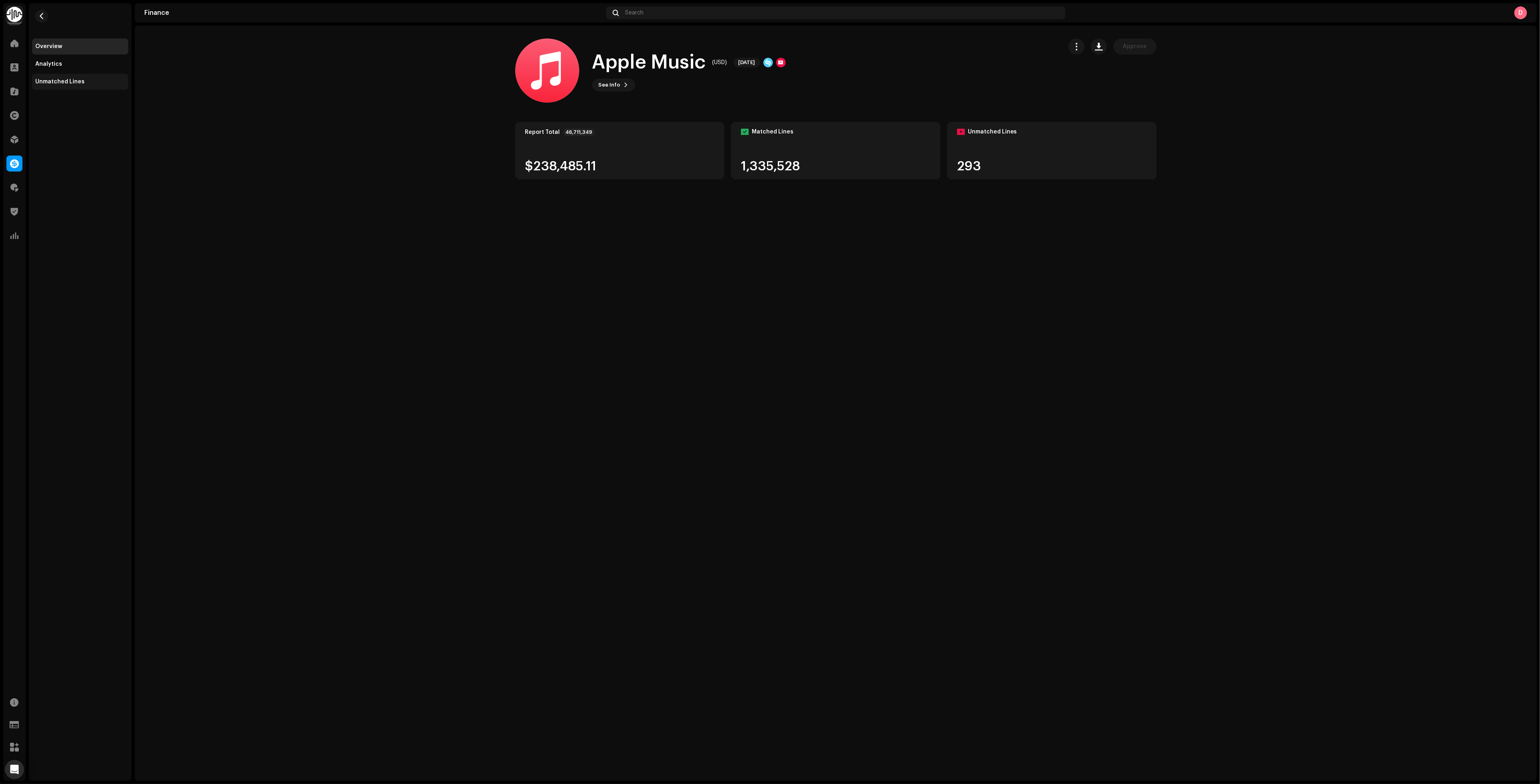
click at [49, 88] on div "Unmatched Lines" at bounding box center [80, 81] width 96 height 16
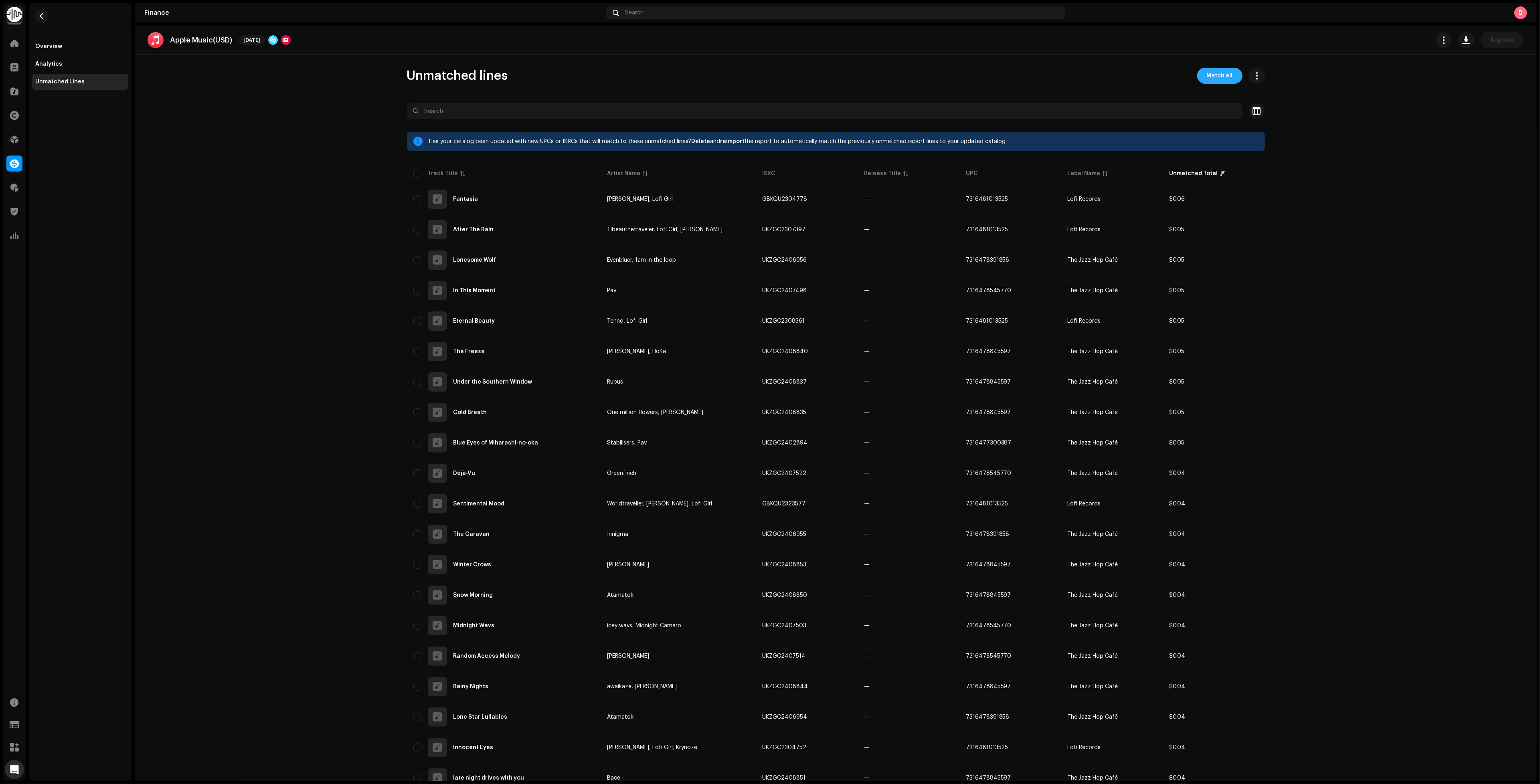
click at [1220, 69] on span "Match all" at bounding box center [1220, 75] width 26 height 16
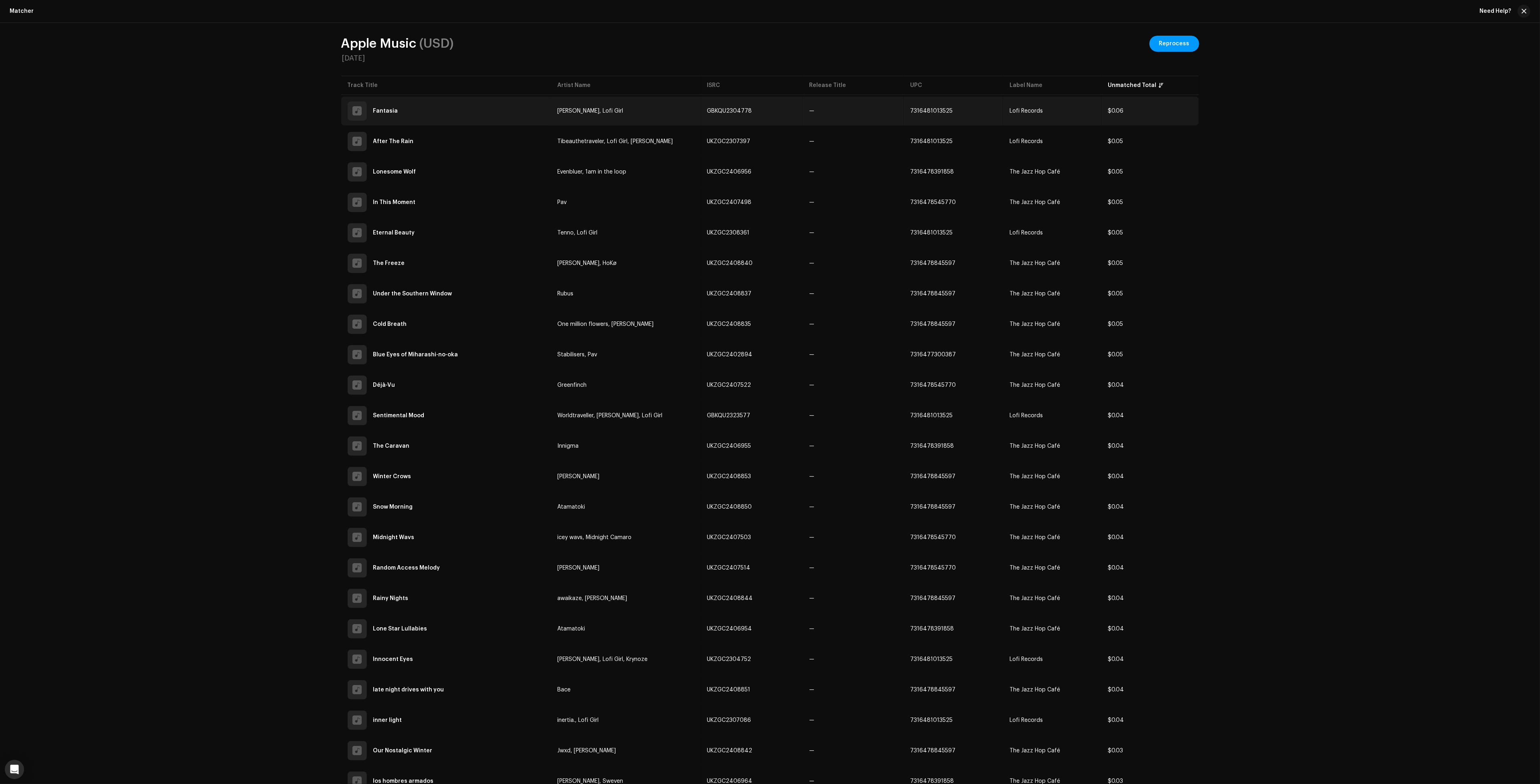
click at [765, 114] on td "GBKQU2304778" at bounding box center [751, 111] width 102 height 29
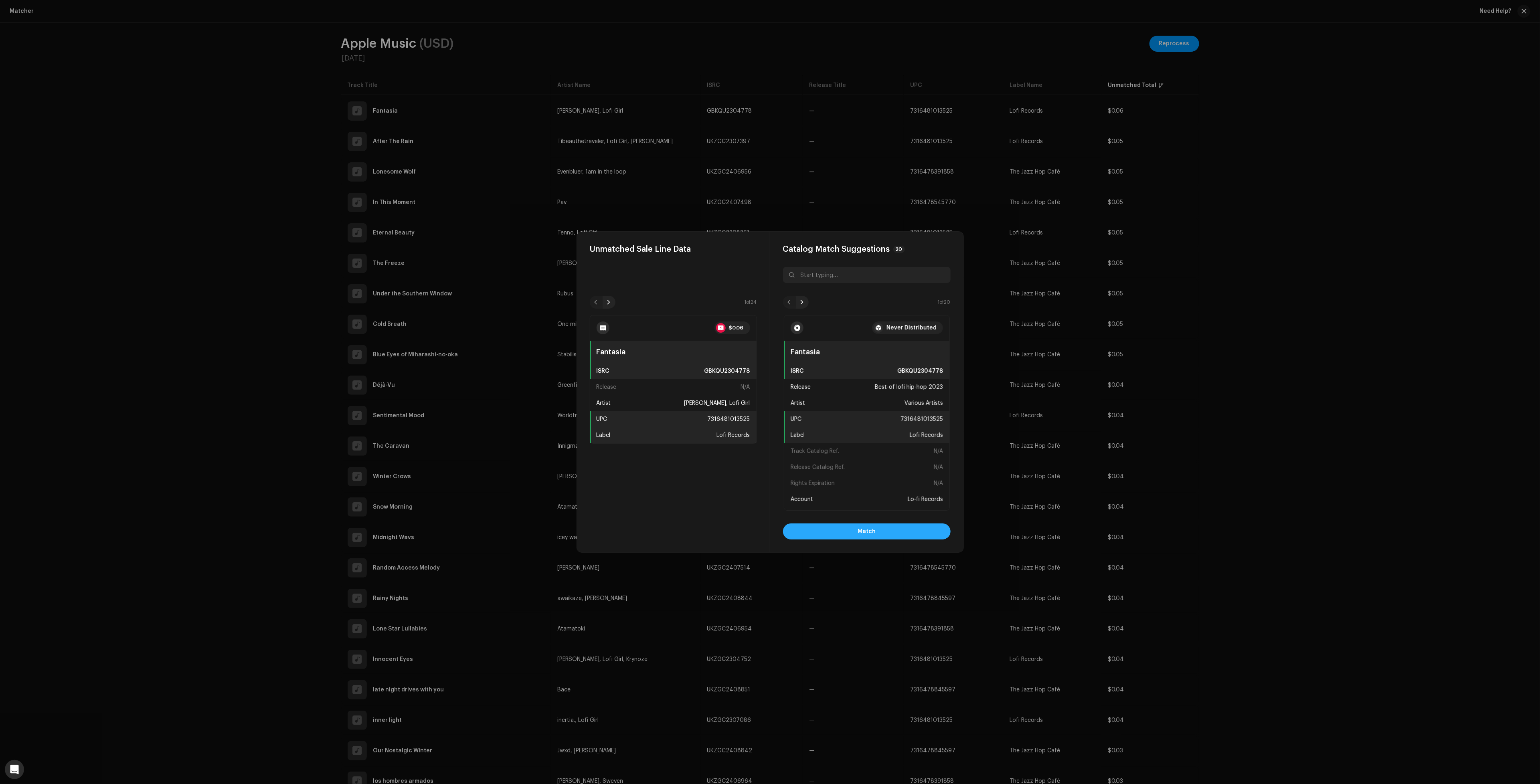
click at [922, 526] on button "Match" at bounding box center [867, 531] width 167 height 16
click at [911, 532] on button "Match" at bounding box center [867, 531] width 167 height 16
click at [877, 533] on button "Match" at bounding box center [867, 531] width 167 height 16
click at [876, 532] on button "Match" at bounding box center [867, 531] width 167 height 16
click at [860, 528] on span "Match" at bounding box center [867, 531] width 18 height 16
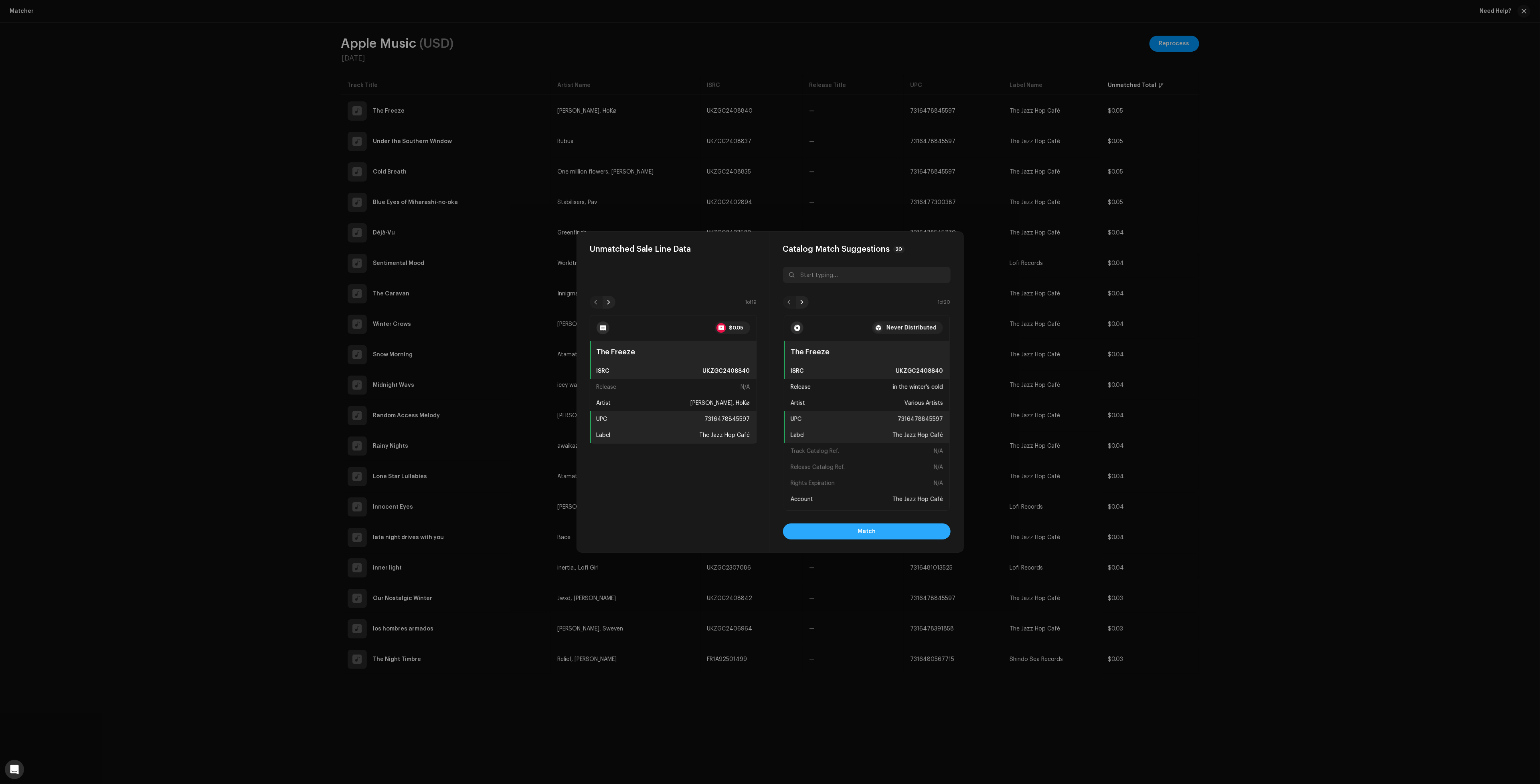
click at [888, 528] on button "Match" at bounding box center [867, 531] width 167 height 16
click at [858, 531] on button "Match" at bounding box center [867, 531] width 167 height 16
click at [919, 531] on button "Match" at bounding box center [867, 531] width 167 height 16
click at [890, 530] on button "Match" at bounding box center [867, 531] width 167 height 16
click at [920, 528] on button "Match" at bounding box center [867, 531] width 167 height 16
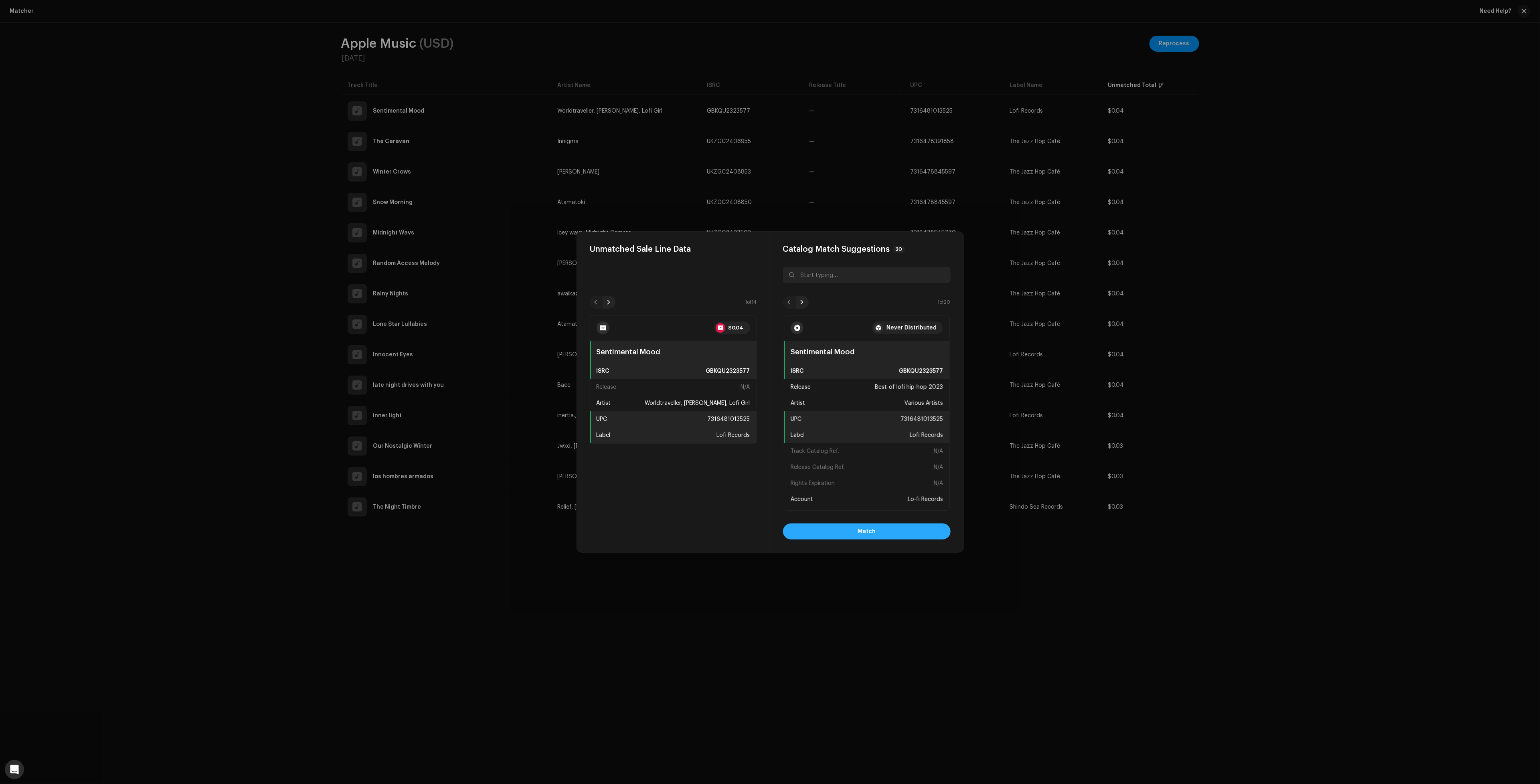
click at [887, 534] on button "Match" at bounding box center [867, 531] width 167 height 16
click at [867, 535] on span "Match" at bounding box center [867, 531] width 18 height 16
click at [905, 533] on button "Match" at bounding box center [867, 531] width 167 height 16
click at [903, 531] on button "Match" at bounding box center [867, 531] width 167 height 16
click at [840, 535] on button "Match" at bounding box center [867, 531] width 167 height 16
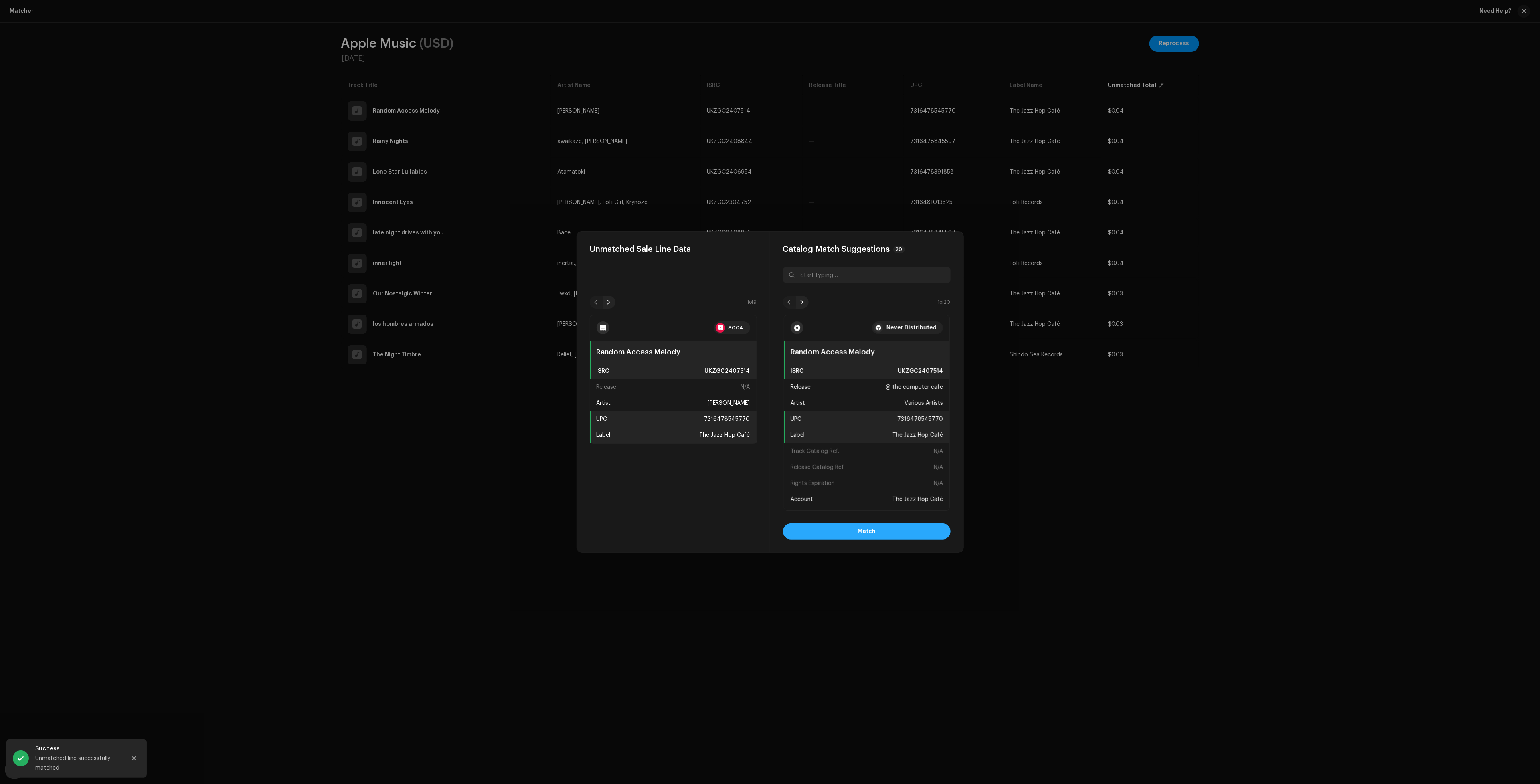
click at [877, 530] on button "Match" at bounding box center [867, 531] width 167 height 16
click at [851, 534] on button "Match" at bounding box center [867, 531] width 167 height 16
click at [908, 531] on button "Match" at bounding box center [867, 531] width 167 height 16
click at [893, 531] on button "Match" at bounding box center [867, 531] width 167 height 16
click at [883, 528] on button "Match" at bounding box center [867, 531] width 167 height 16
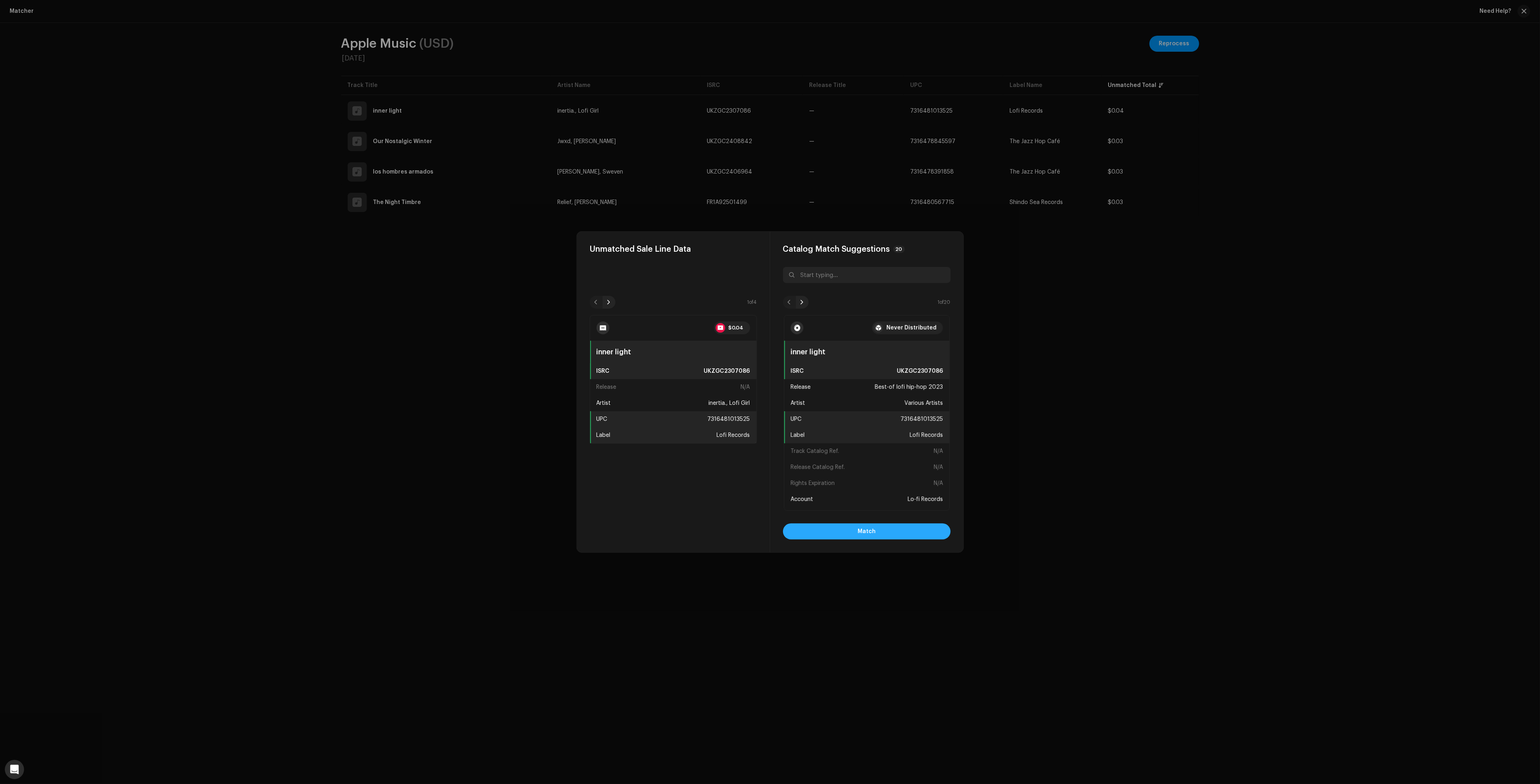
click at [882, 537] on button "Match" at bounding box center [867, 531] width 167 height 16
click at [872, 526] on span "Match" at bounding box center [867, 531] width 18 height 16
click at [909, 537] on button "Match" at bounding box center [867, 531] width 167 height 16
click at [858, 536] on button "Match" at bounding box center [867, 531] width 167 height 16
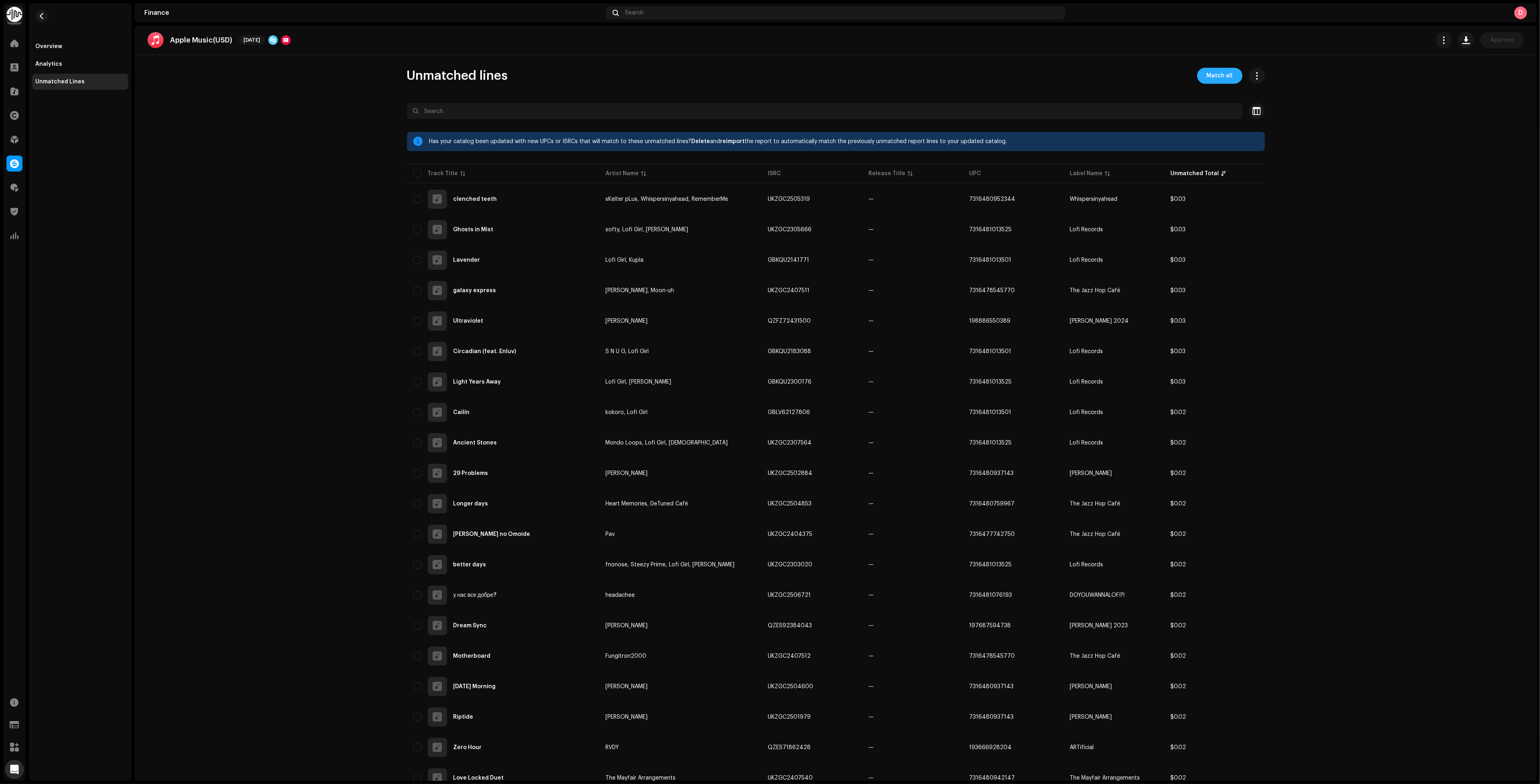
click at [1209, 71] on span "Match all" at bounding box center [1220, 75] width 26 height 16
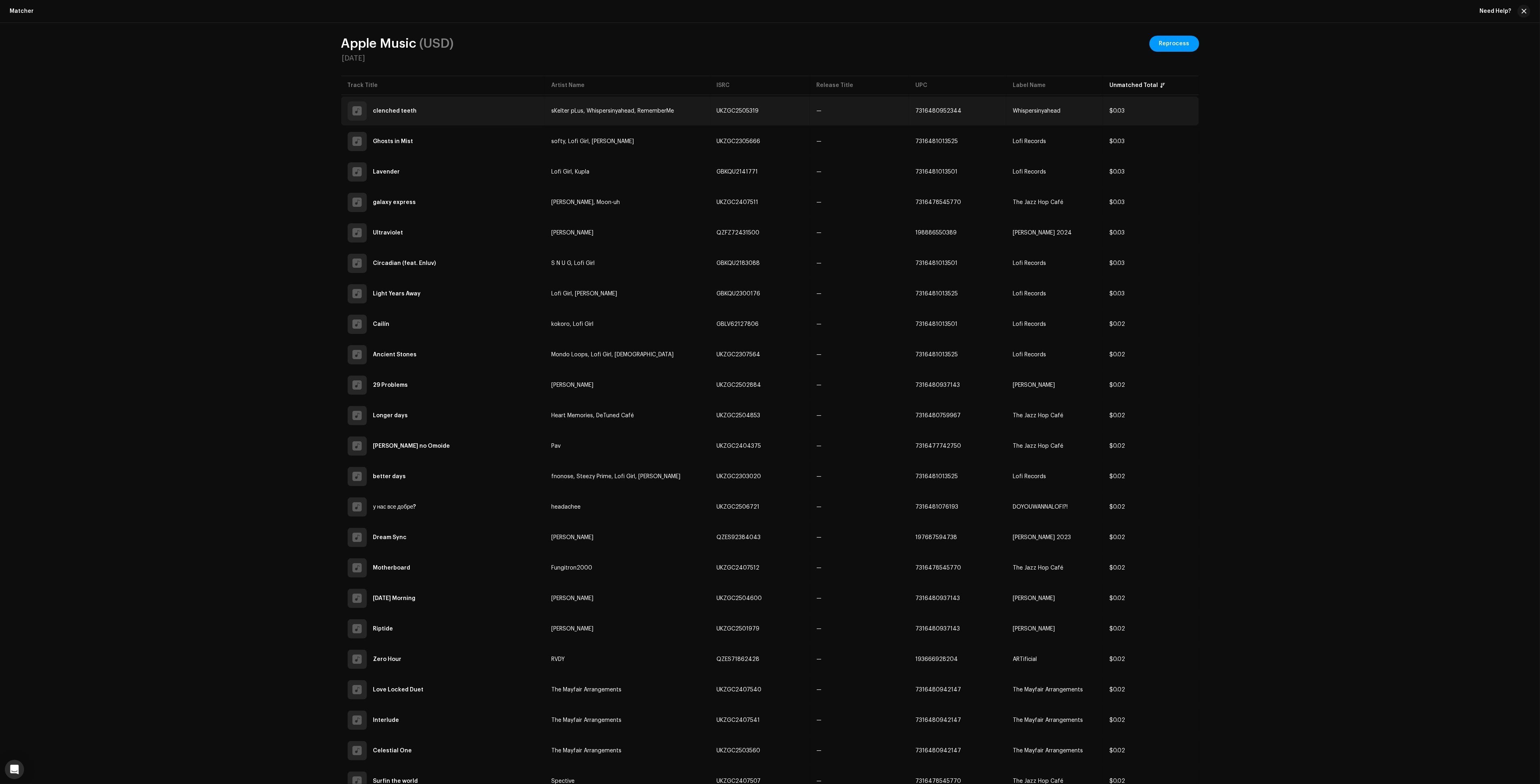
click at [802, 122] on td "UKZGC2505319" at bounding box center [760, 111] width 100 height 29
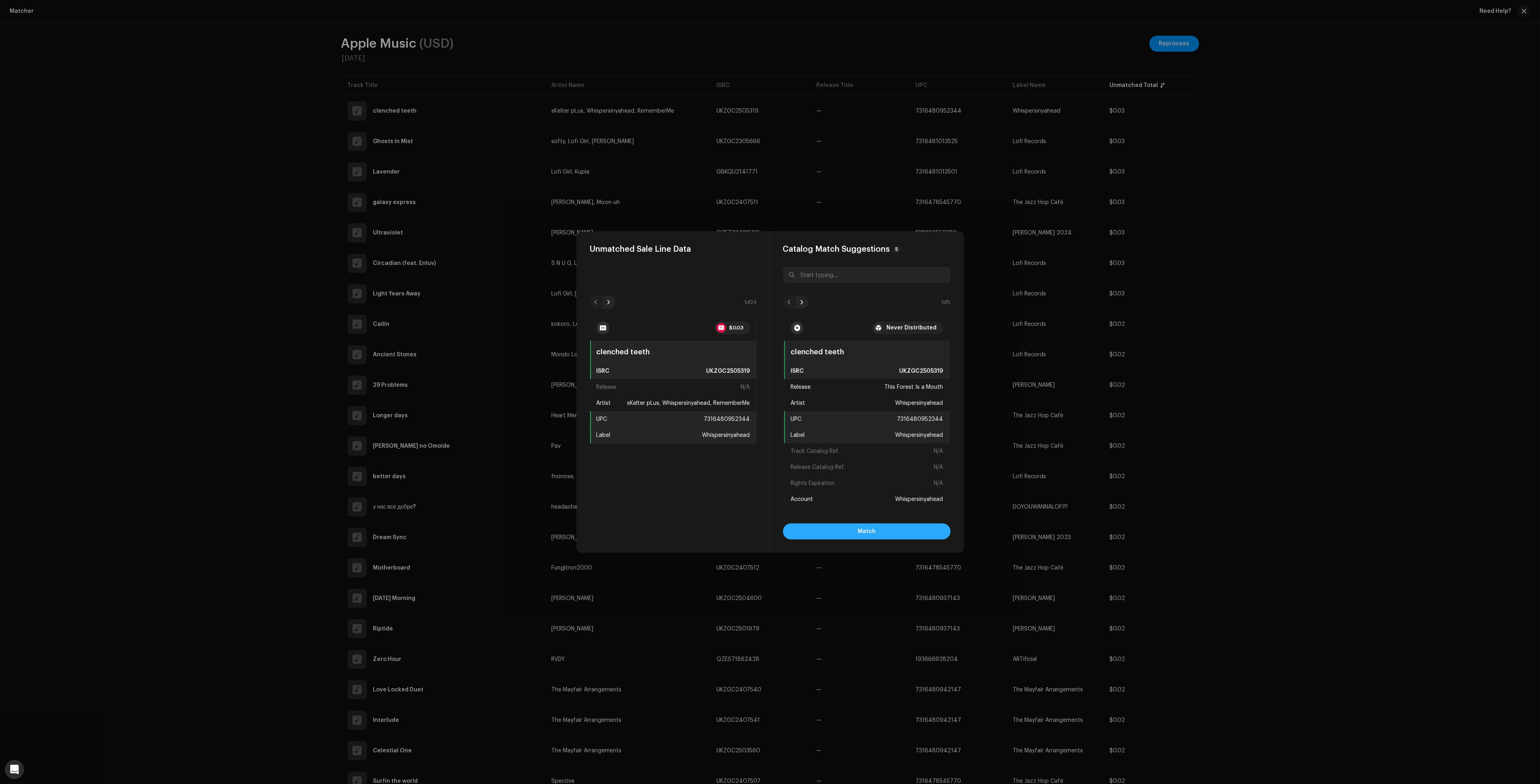
click at [893, 532] on button "Match" at bounding box center [867, 531] width 167 height 16
click at [838, 531] on button "Match" at bounding box center [867, 531] width 167 height 16
click at [829, 531] on button "Match" at bounding box center [867, 531] width 167 height 16
click at [908, 529] on button "Match" at bounding box center [867, 531] width 167 height 16
click at [903, 526] on button "Match" at bounding box center [867, 531] width 167 height 16
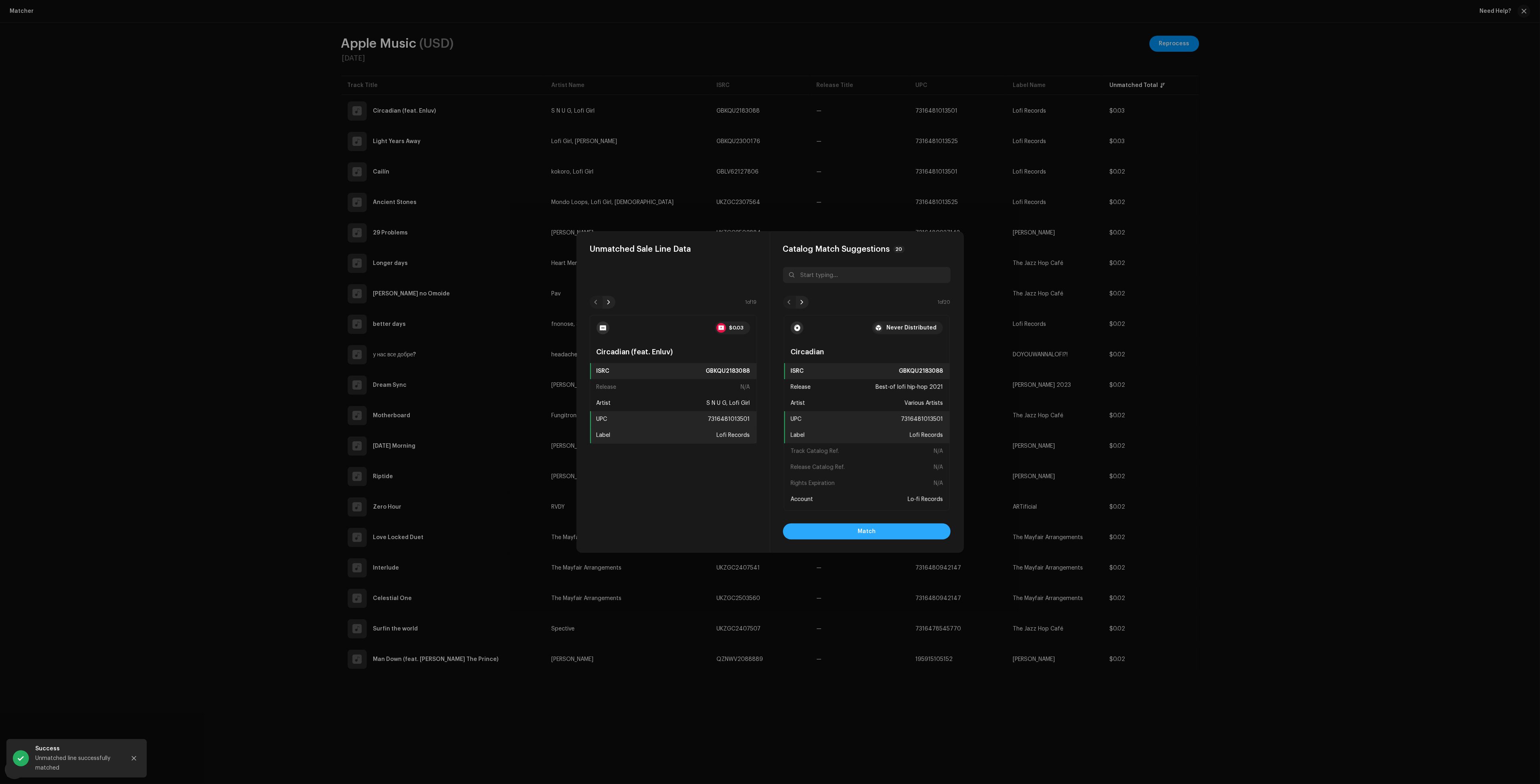
click at [881, 525] on button "Match" at bounding box center [867, 531] width 167 height 16
click at [859, 526] on span "Match" at bounding box center [867, 531] width 18 height 16
click at [872, 533] on span "Match" at bounding box center [867, 531] width 18 height 16
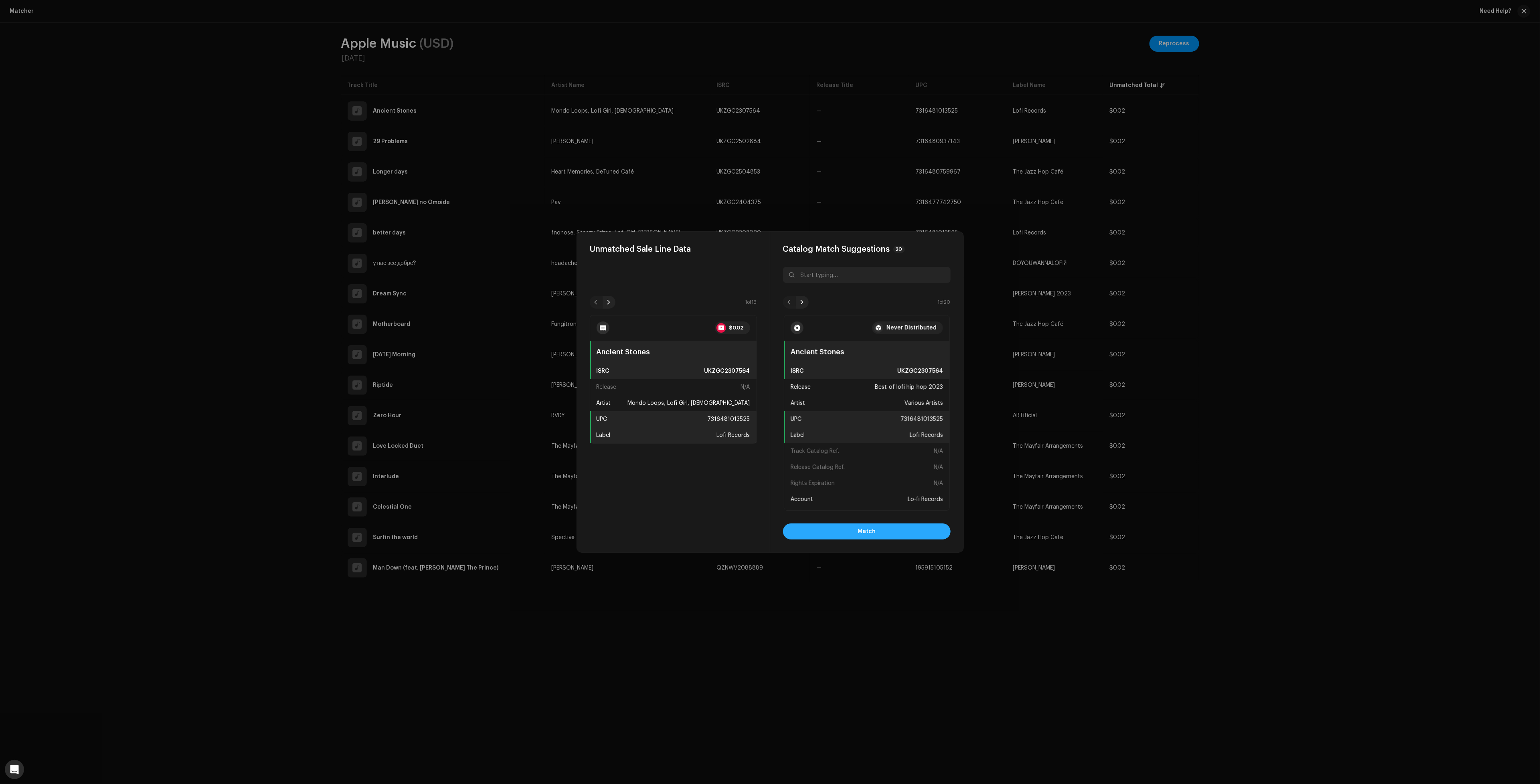
click at [832, 532] on button "Match" at bounding box center [867, 531] width 167 height 16
click at [902, 533] on button "Match" at bounding box center [867, 531] width 167 height 16
click at [902, 531] on button "Match" at bounding box center [867, 531] width 167 height 16
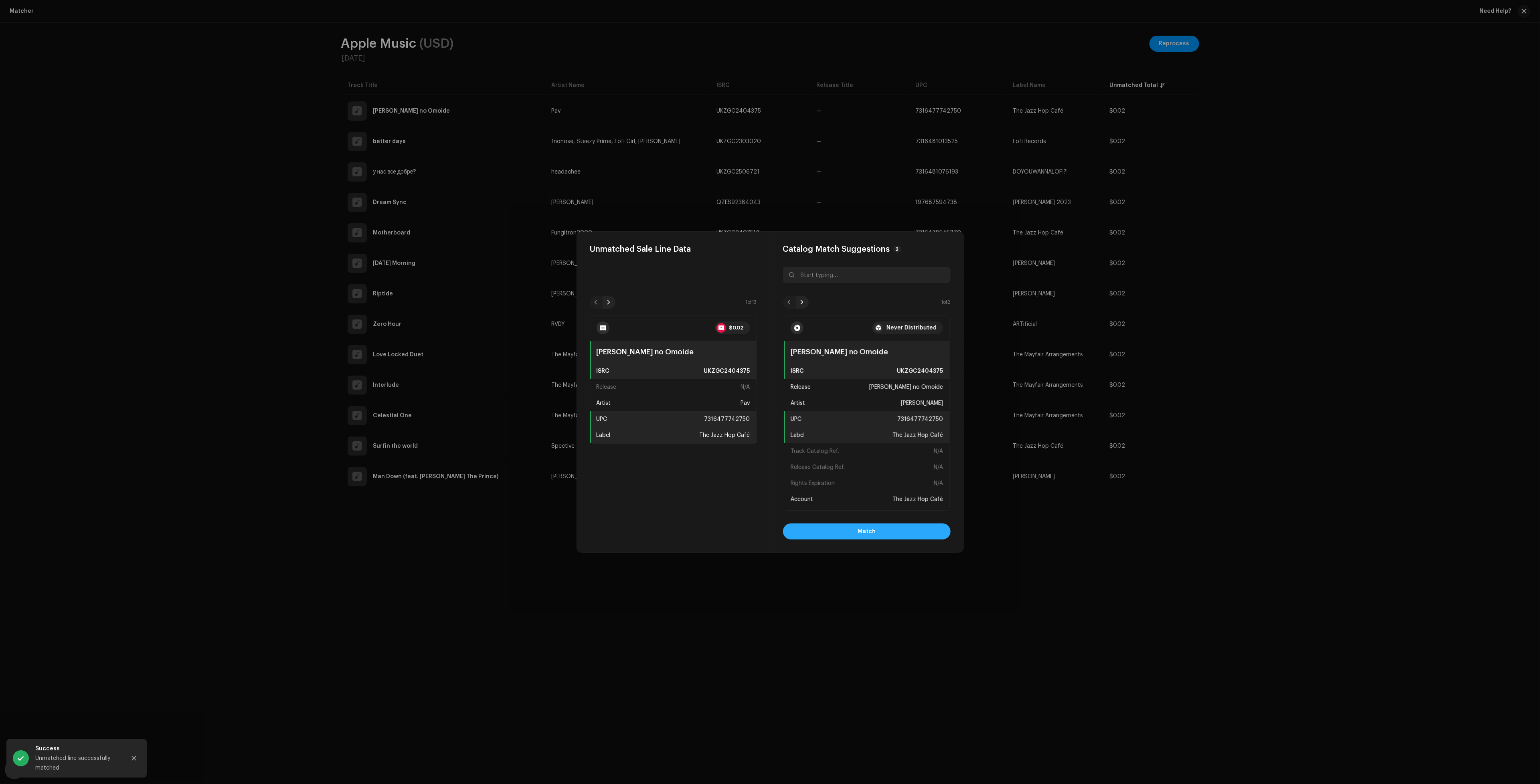
click at [878, 531] on button "Match" at bounding box center [867, 531] width 167 height 16
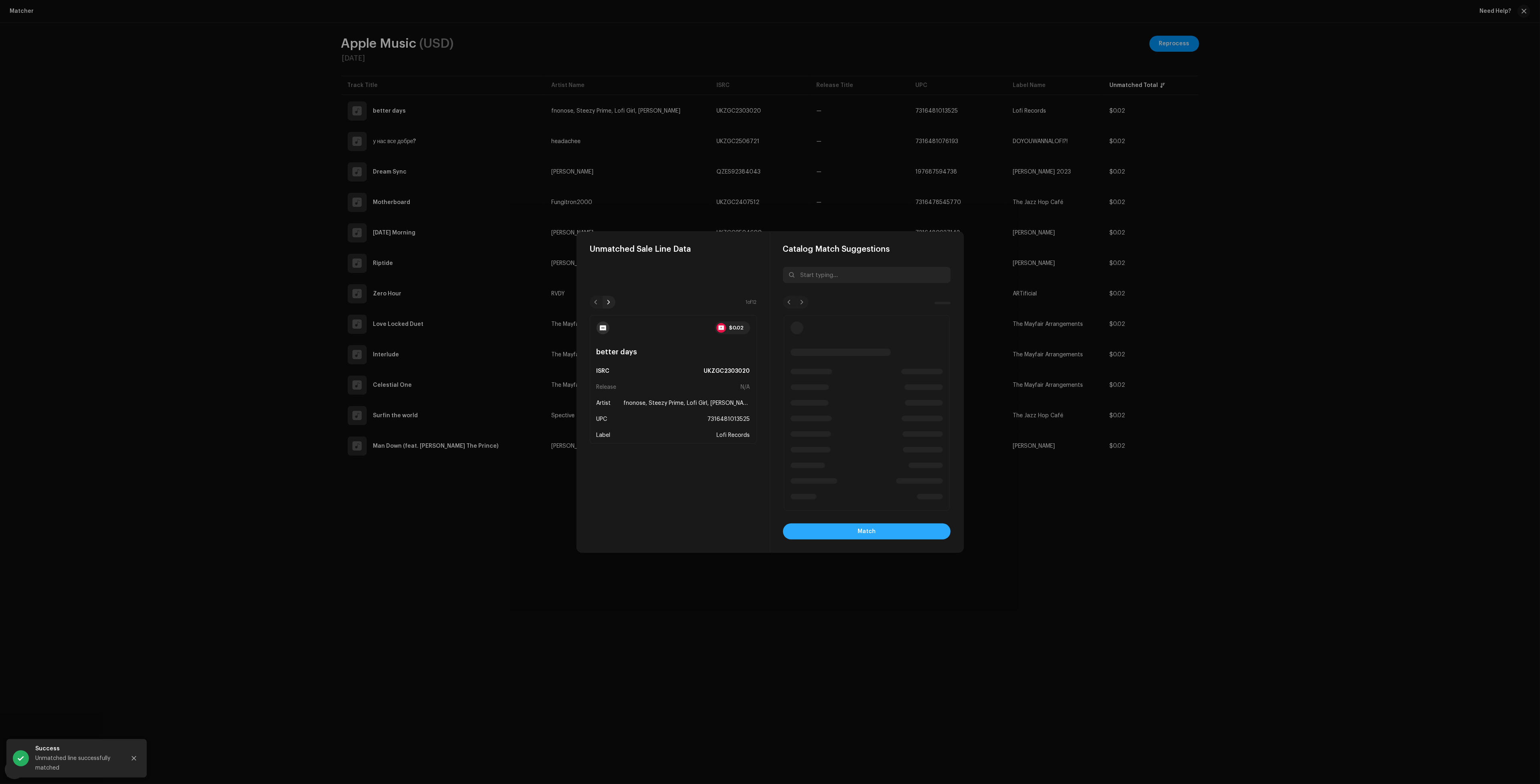
click at [885, 529] on button "Match" at bounding box center [867, 531] width 167 height 16
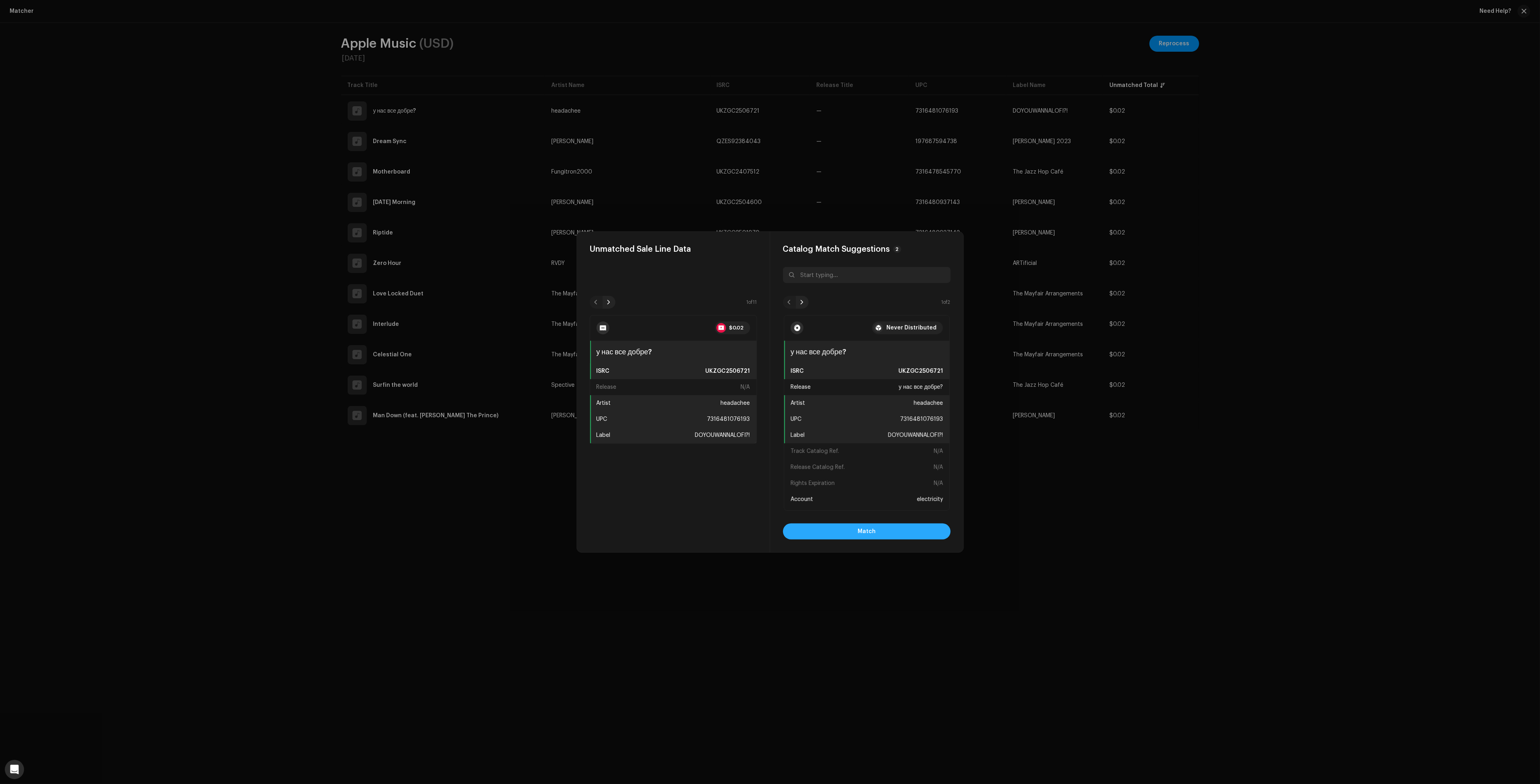
click at [896, 536] on button "Match" at bounding box center [867, 531] width 167 height 16
click at [907, 529] on button "Match" at bounding box center [867, 531] width 167 height 16
click at [908, 529] on button "Match" at bounding box center [867, 531] width 167 height 16
click at [881, 532] on button "Match" at bounding box center [867, 531] width 167 height 16
click at [884, 535] on button "Match" at bounding box center [867, 531] width 167 height 16
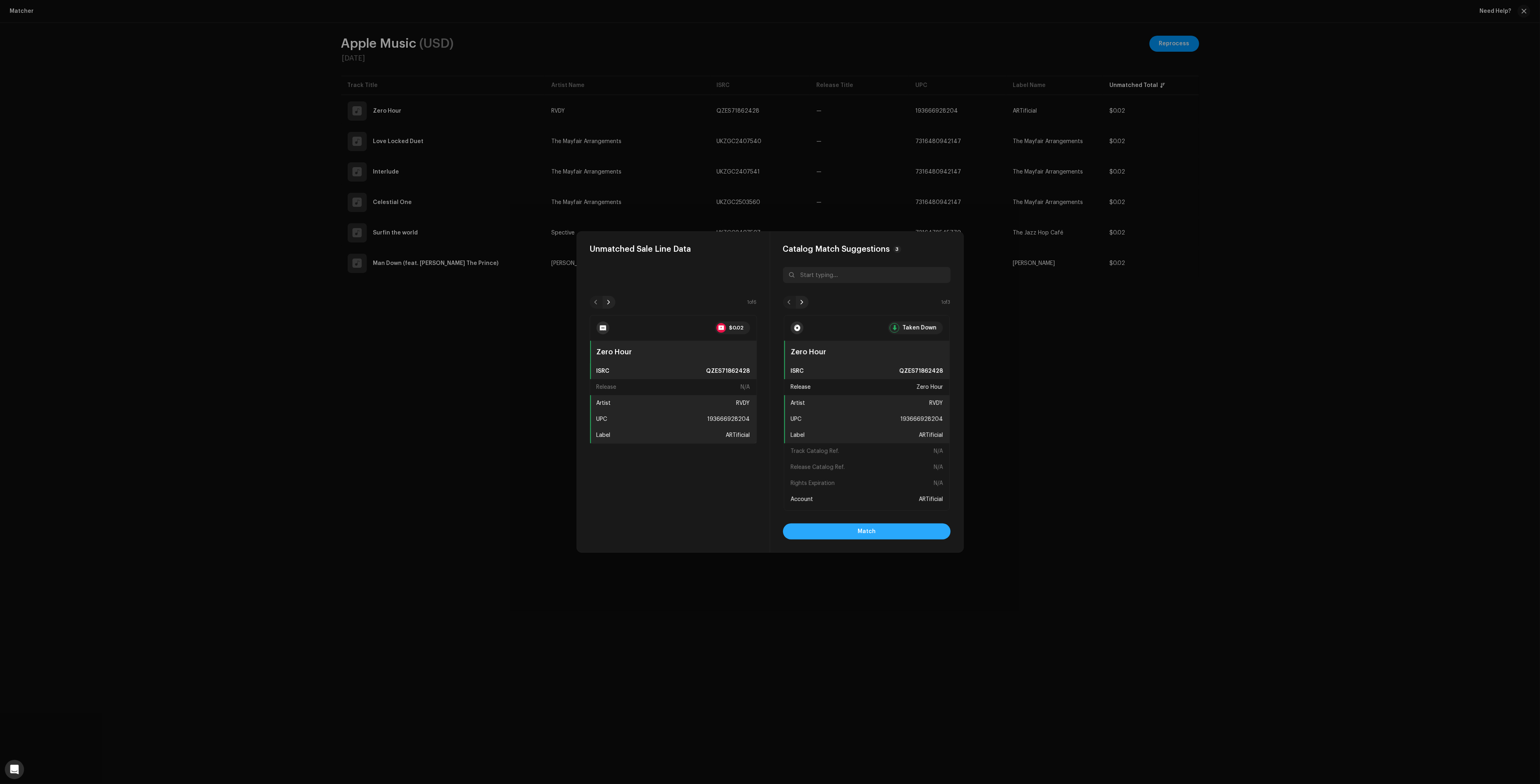
click at [899, 534] on button "Match" at bounding box center [867, 531] width 167 height 16
click at [922, 532] on button "Match" at bounding box center [867, 531] width 167 height 16
click at [914, 532] on button "Match" at bounding box center [867, 531] width 167 height 16
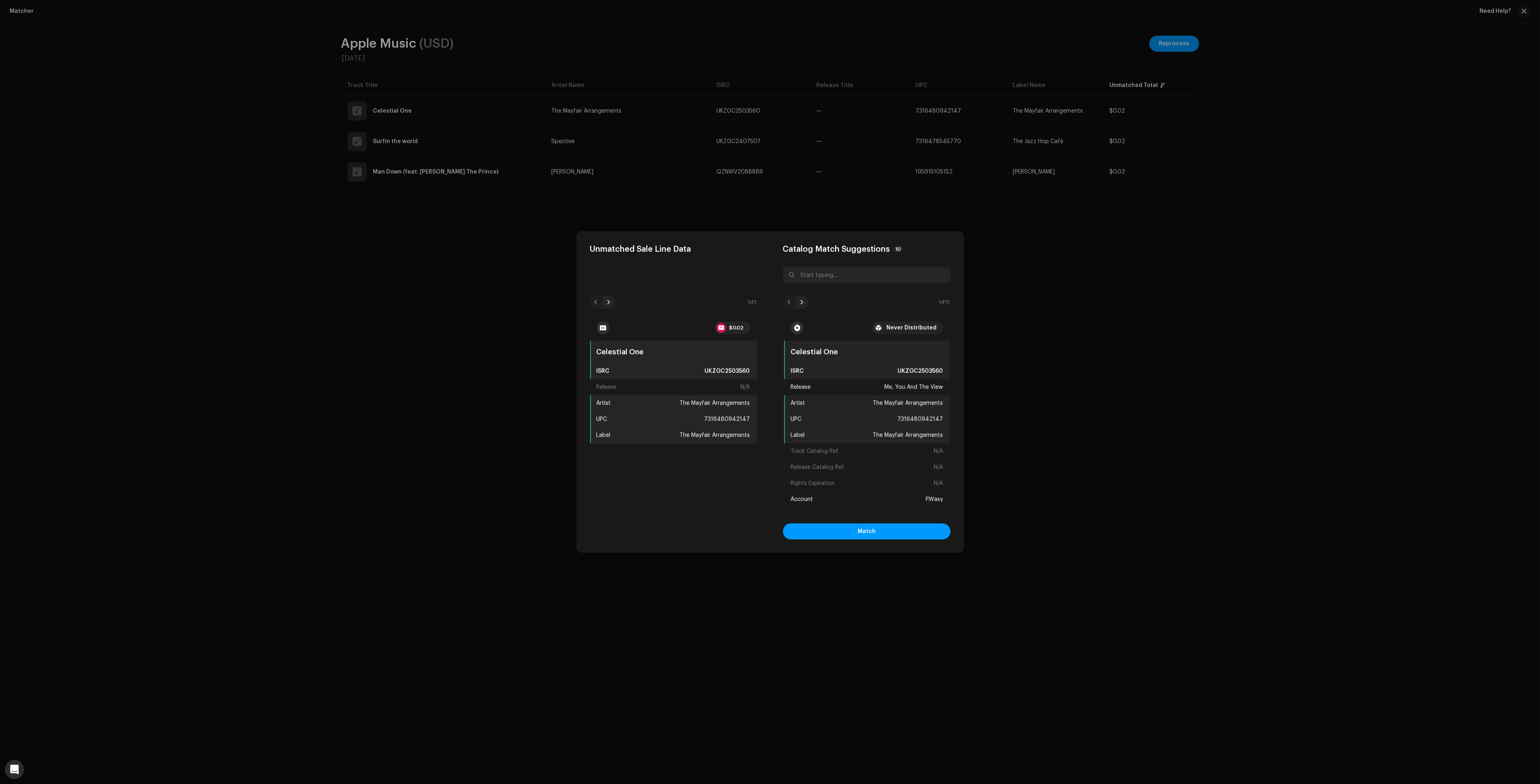
click at [881, 523] on div "Catalog Match Suggestions 10 1 of 10 Never Distributed Celestial One ISRC UKZGC…" at bounding box center [866, 392] width 193 height 321
click at [872, 544] on div "Catalog Match Suggestions 10 1 of 10 Never Distributed Celestial One ISRC UKZGC…" at bounding box center [866, 392] width 193 height 321
click at [878, 527] on button "Match" at bounding box center [867, 531] width 167 height 16
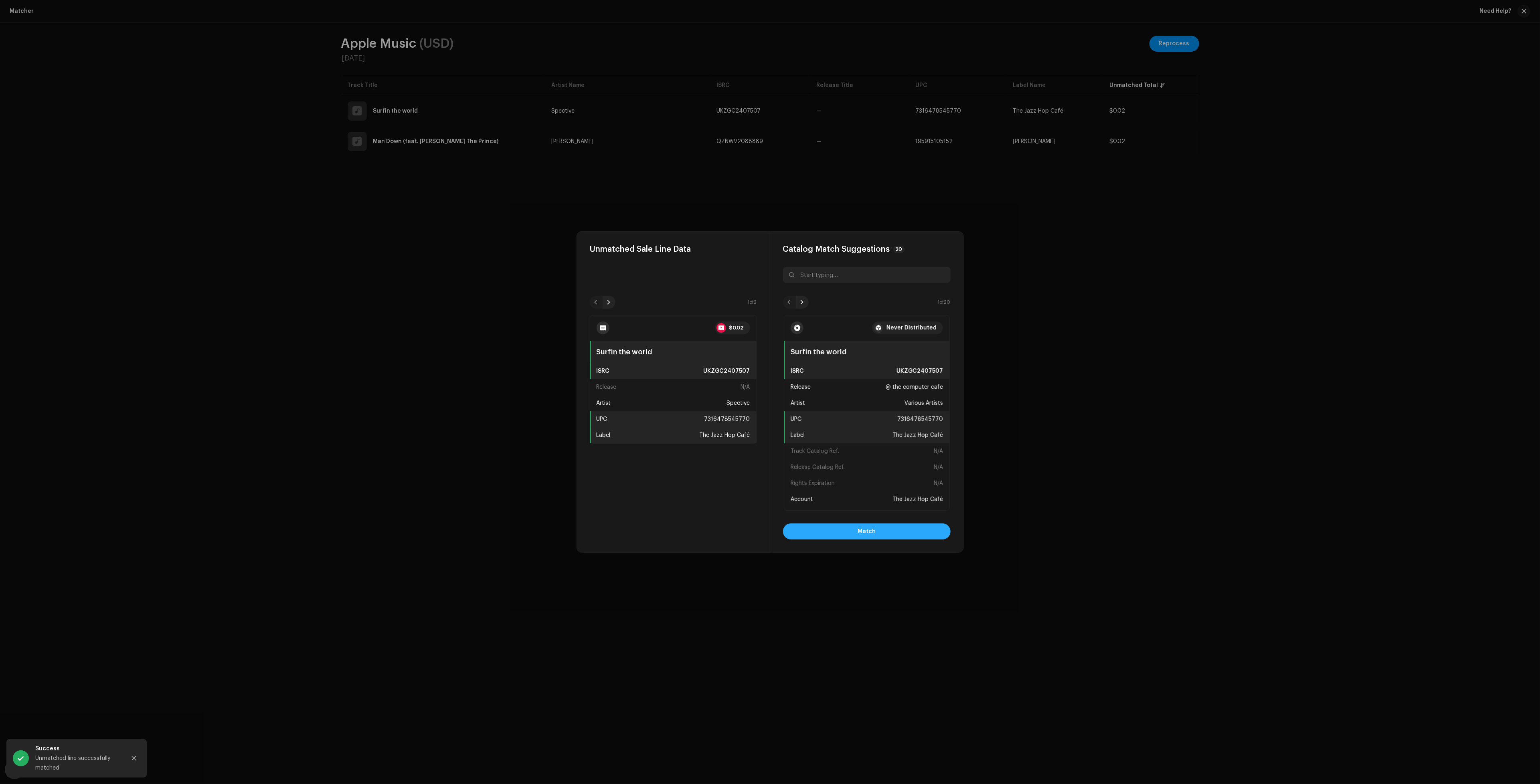
click at [895, 537] on button "Match" at bounding box center [867, 531] width 167 height 16
click at [878, 528] on button "Match" at bounding box center [867, 531] width 167 height 16
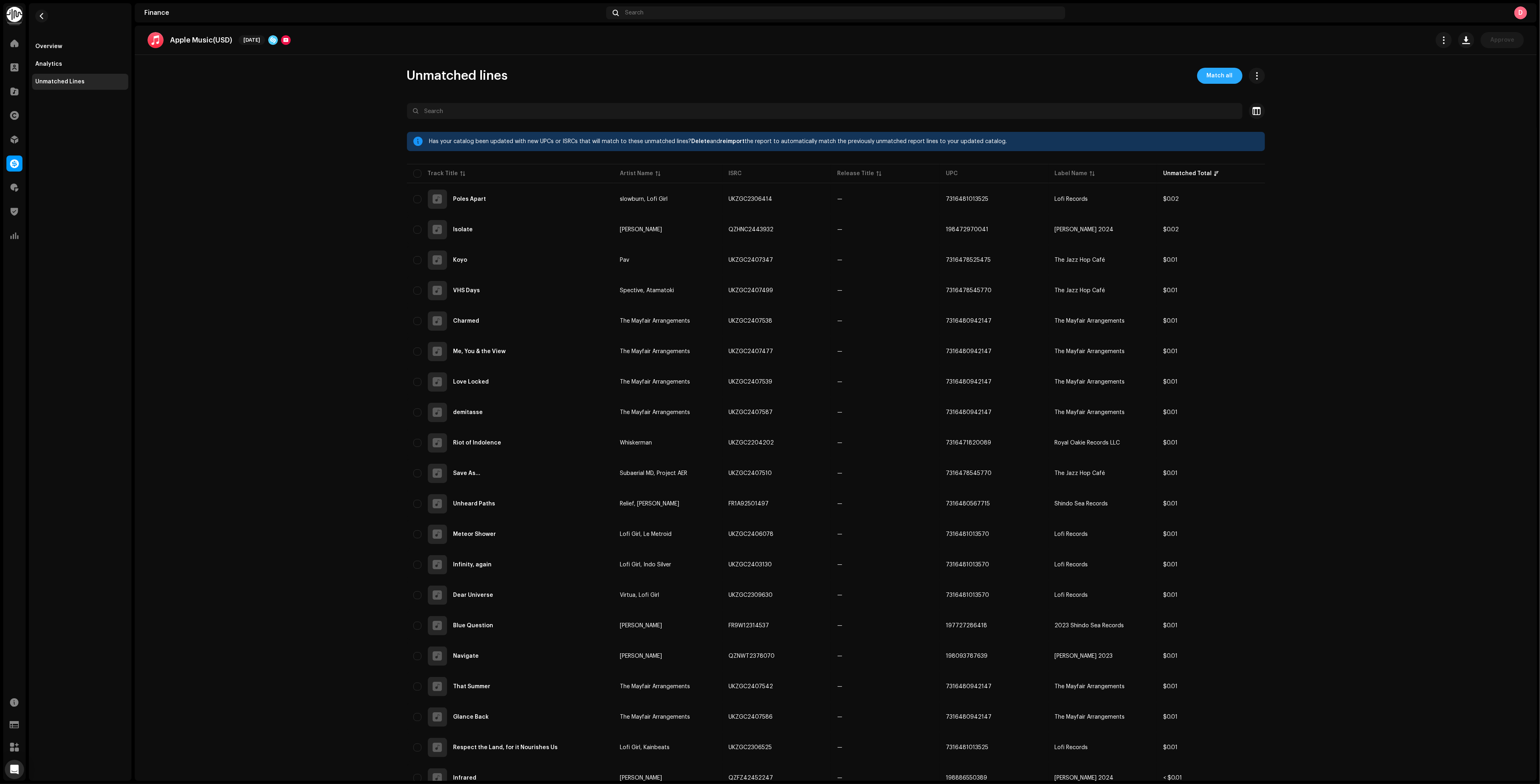
click at [1207, 81] on span "Match all" at bounding box center [1220, 75] width 26 height 16
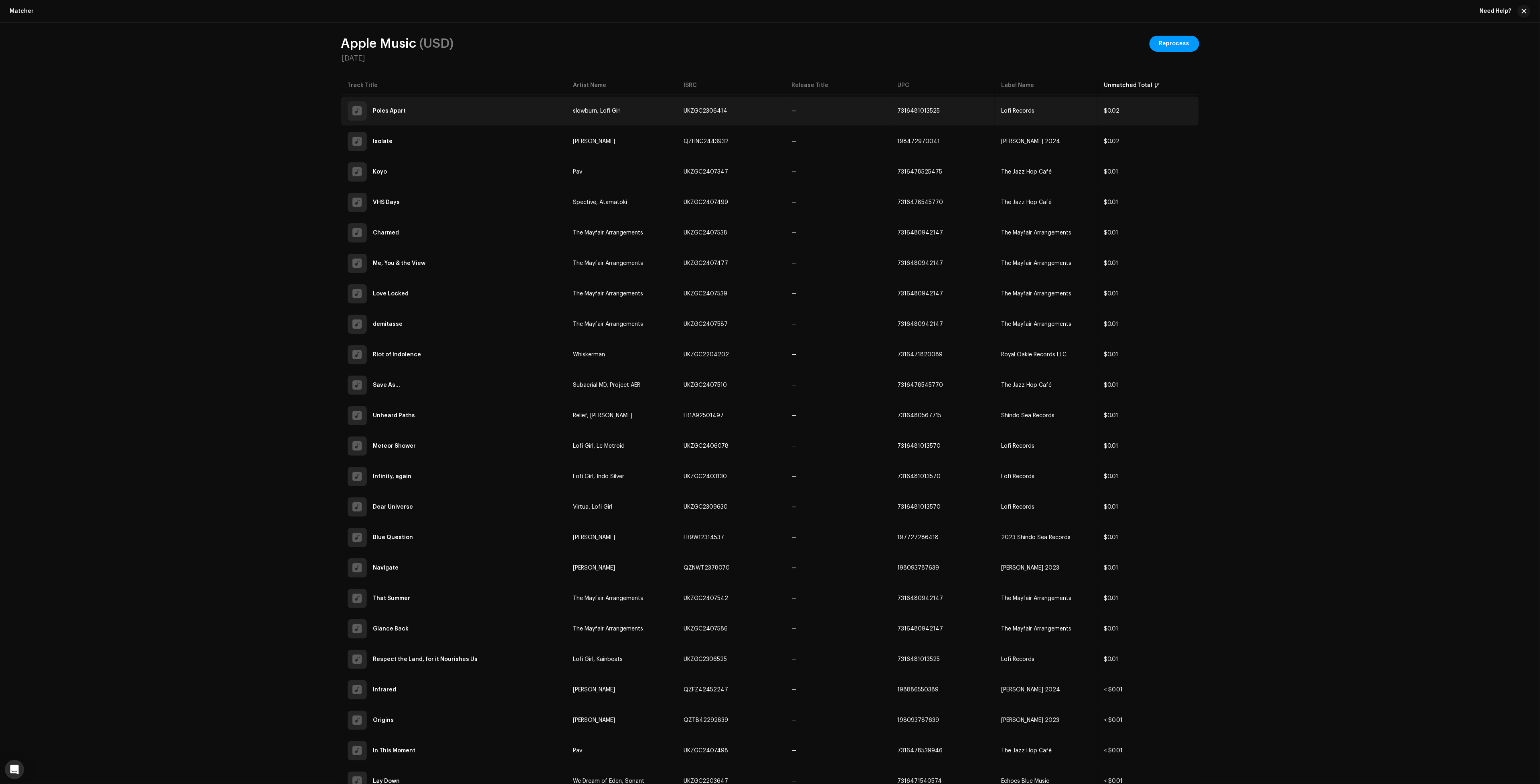
click at [838, 118] on td "—" at bounding box center [838, 111] width 106 height 29
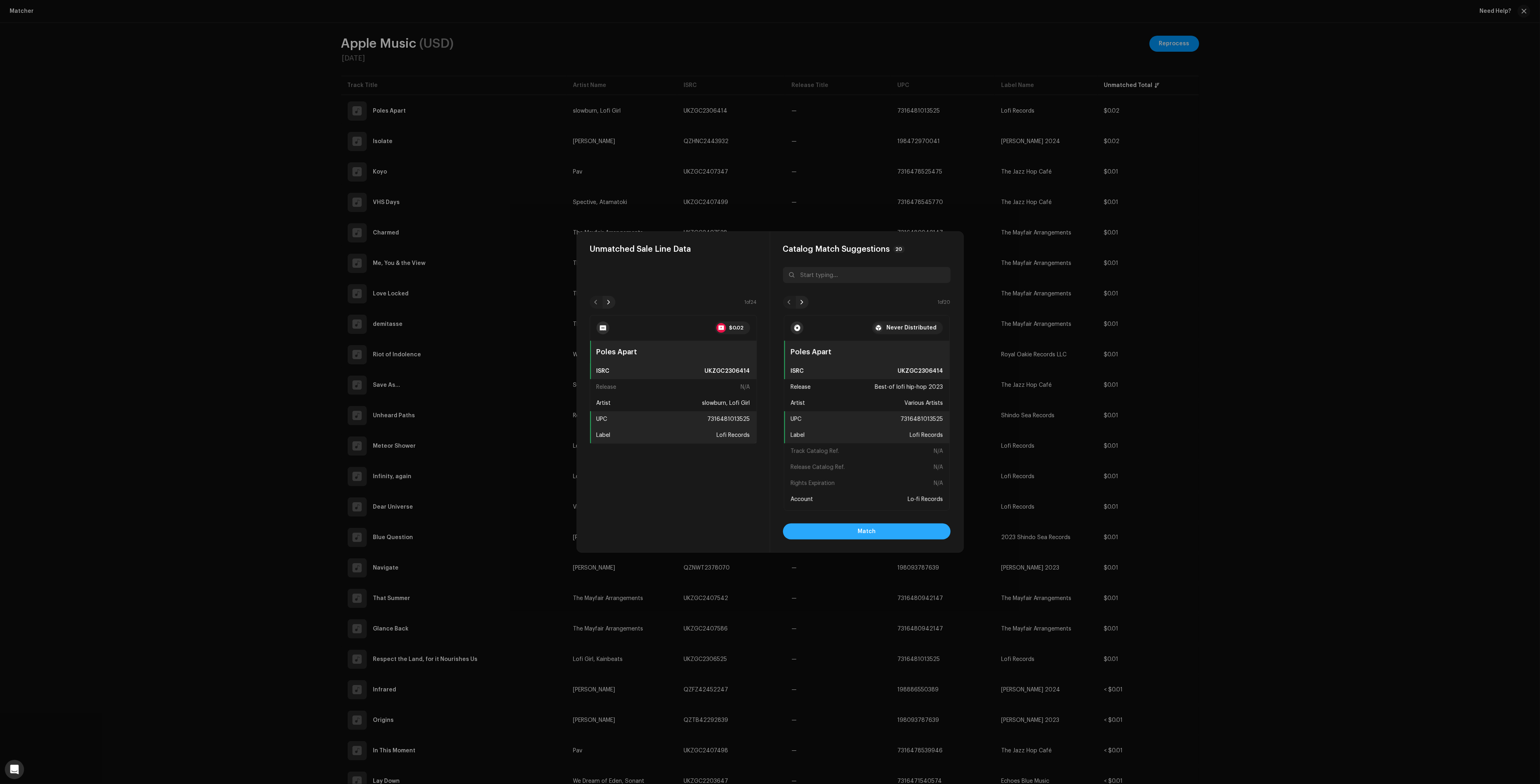
click at [849, 529] on button "Match" at bounding box center [867, 531] width 167 height 16
click at [861, 531] on span "Match" at bounding box center [867, 531] width 18 height 16
click at [922, 526] on button "Match" at bounding box center [867, 531] width 167 height 16
click at [829, 532] on button "Match" at bounding box center [867, 531] width 167 height 16
click at [894, 529] on button "Match" at bounding box center [867, 531] width 167 height 16
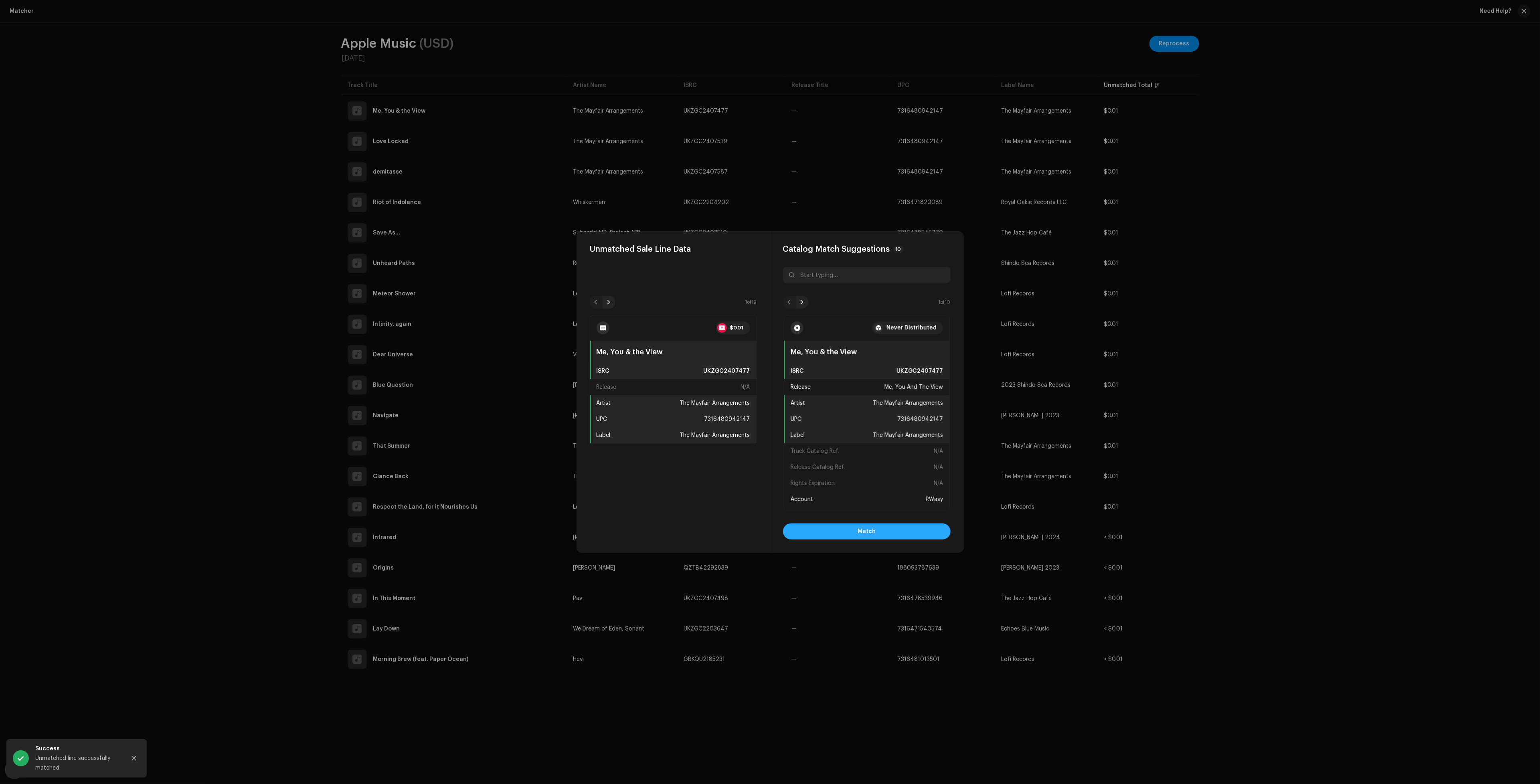
click at [910, 535] on button "Match" at bounding box center [867, 531] width 167 height 16
click at [887, 535] on button "Match" at bounding box center [867, 531] width 167 height 16
click at [870, 533] on span "Match" at bounding box center [867, 531] width 18 height 16
click at [893, 529] on button "Match" at bounding box center [867, 531] width 167 height 16
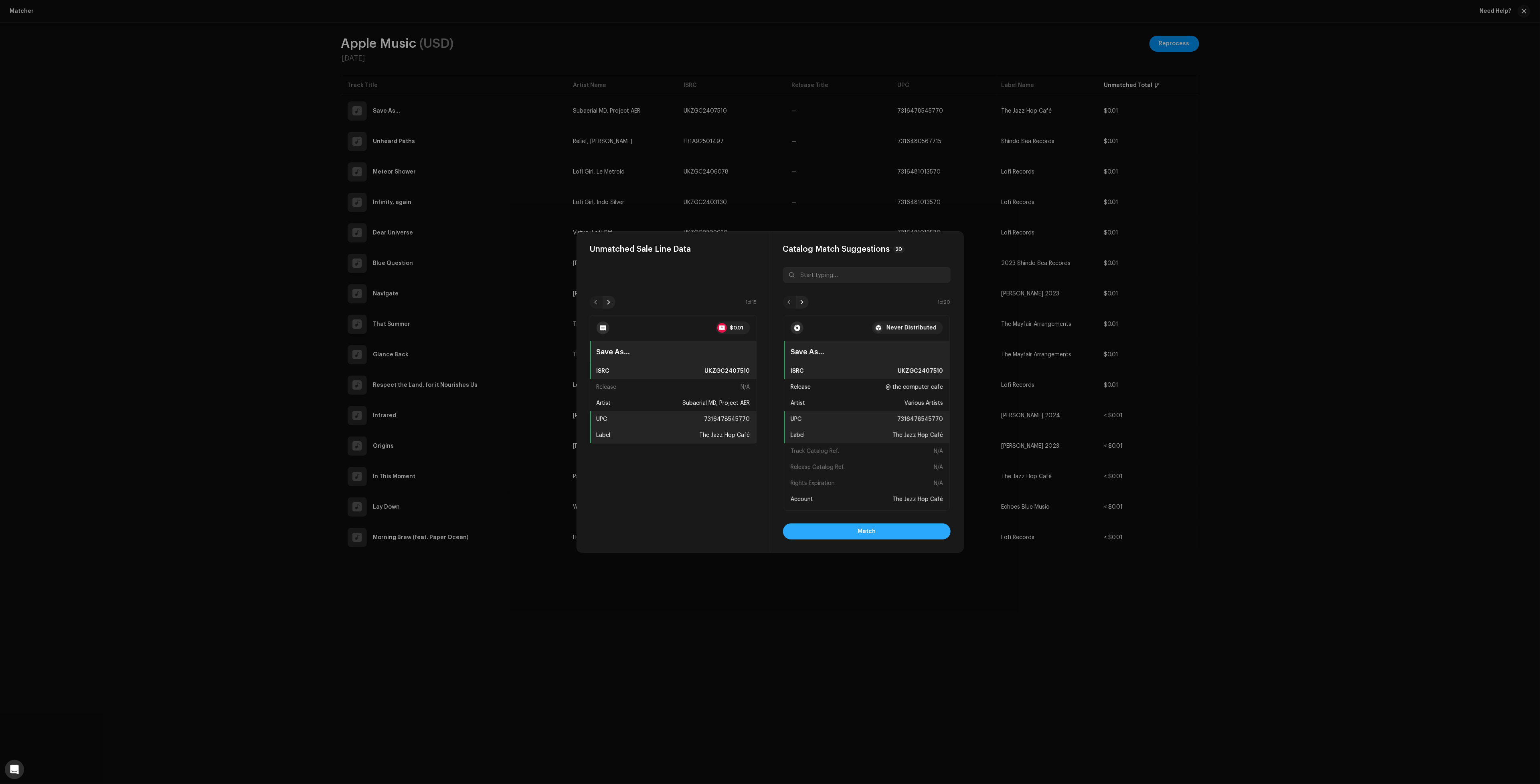
click at [872, 534] on span "Match" at bounding box center [867, 531] width 18 height 16
click at [860, 531] on span "Match" at bounding box center [867, 531] width 18 height 16
click at [855, 529] on button "Match" at bounding box center [867, 531] width 167 height 16
click at [888, 531] on button "Match" at bounding box center [867, 531] width 167 height 16
click at [927, 525] on button "Match" at bounding box center [867, 531] width 167 height 16
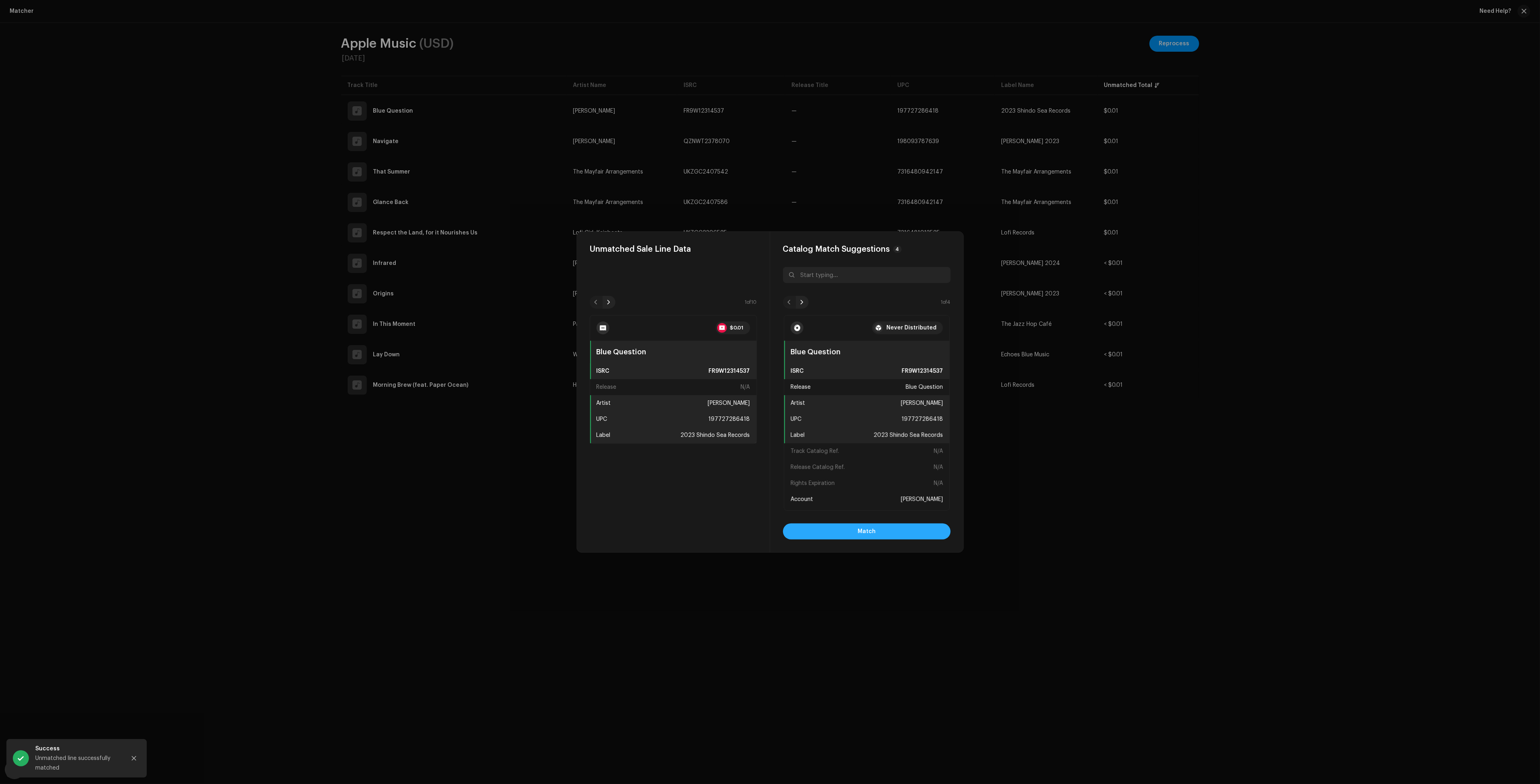
click at [901, 529] on button "Match" at bounding box center [867, 531] width 167 height 16
click at [910, 530] on button "Match" at bounding box center [867, 531] width 167 height 16
click at [900, 528] on button "Match" at bounding box center [867, 531] width 167 height 16
click at [894, 531] on button "Match" at bounding box center [867, 531] width 167 height 16
click at [899, 531] on button "Match" at bounding box center [867, 531] width 167 height 16
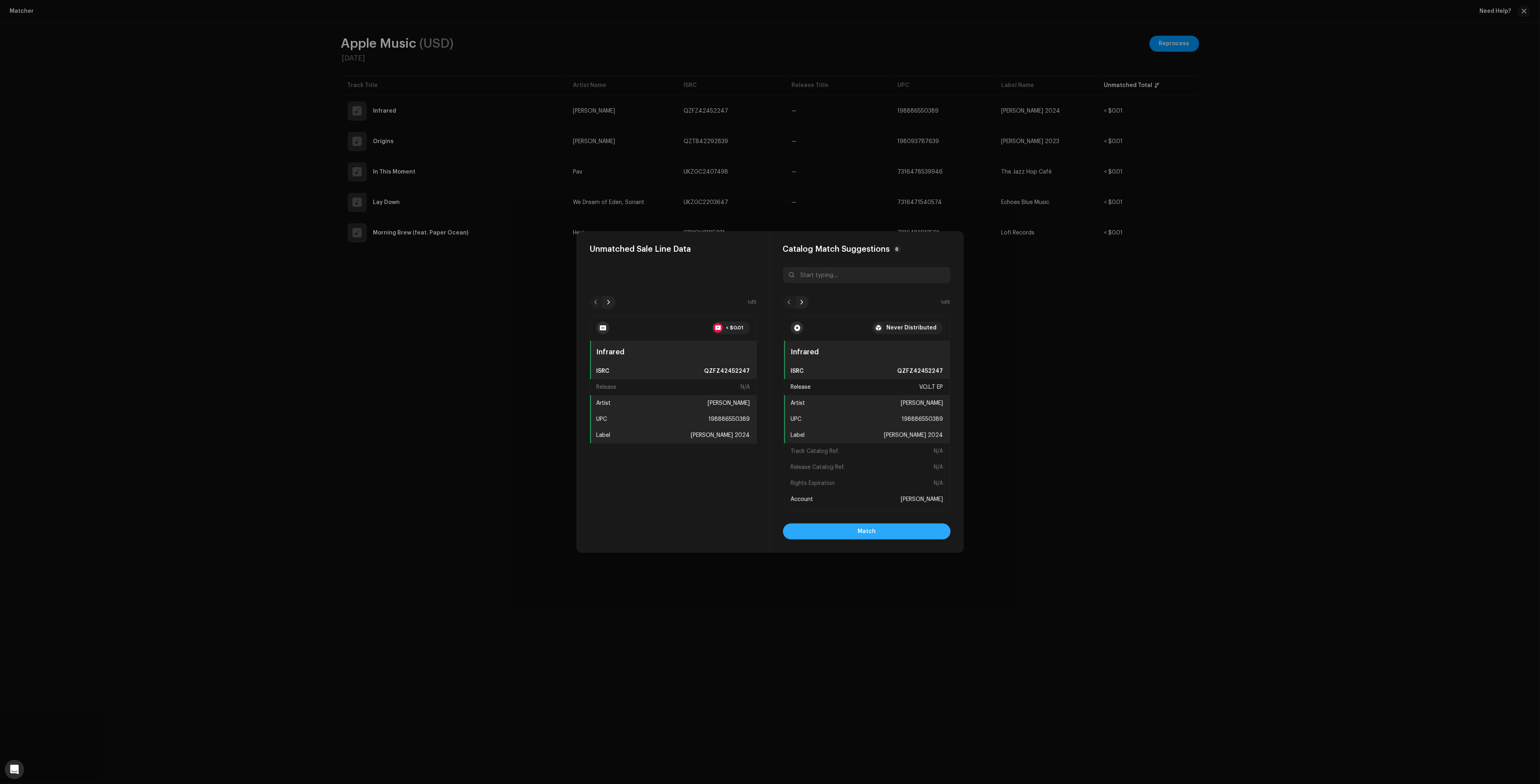
click at [887, 534] on button "Match" at bounding box center [867, 531] width 167 height 16
click at [883, 534] on button "Match" at bounding box center [867, 531] width 167 height 16
click at [879, 534] on button "Match" at bounding box center [867, 531] width 167 height 16
click at [881, 535] on button "Match" at bounding box center [867, 531] width 167 height 16
click at [897, 533] on button "Match" at bounding box center [867, 531] width 167 height 16
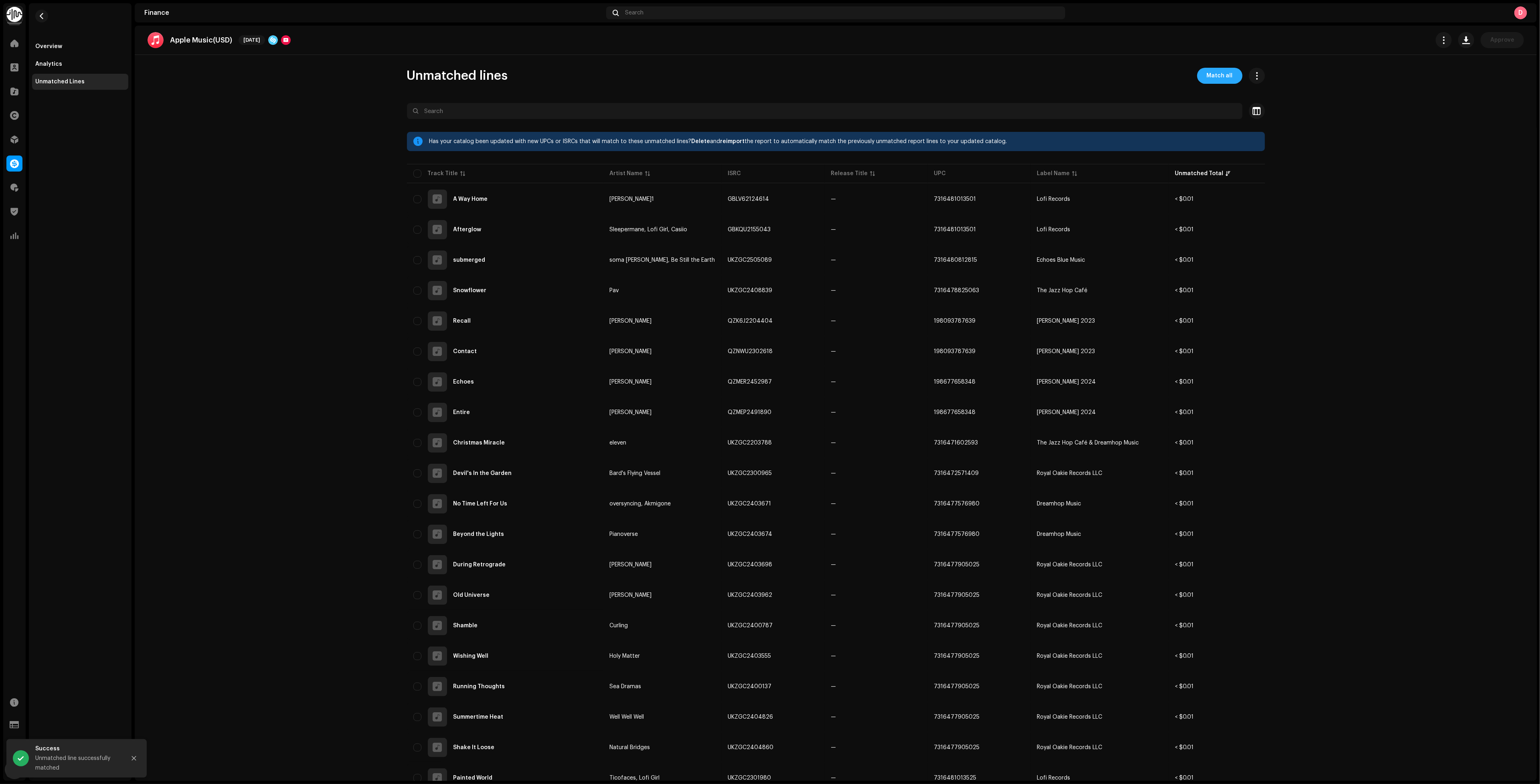
click at [1214, 76] on span "Match all" at bounding box center [1220, 75] width 26 height 16
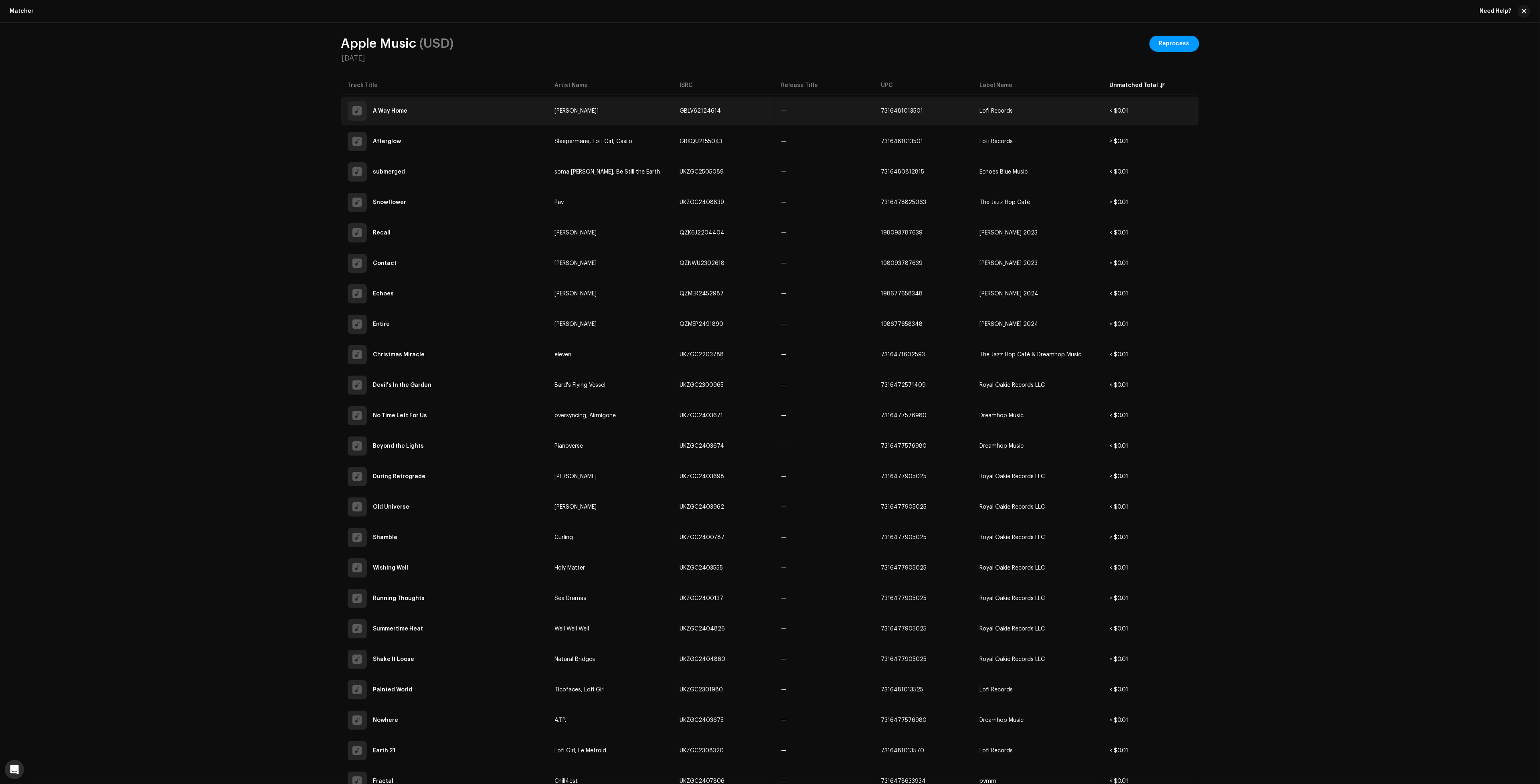
click at [860, 109] on td "—" at bounding box center [824, 111] width 100 height 29
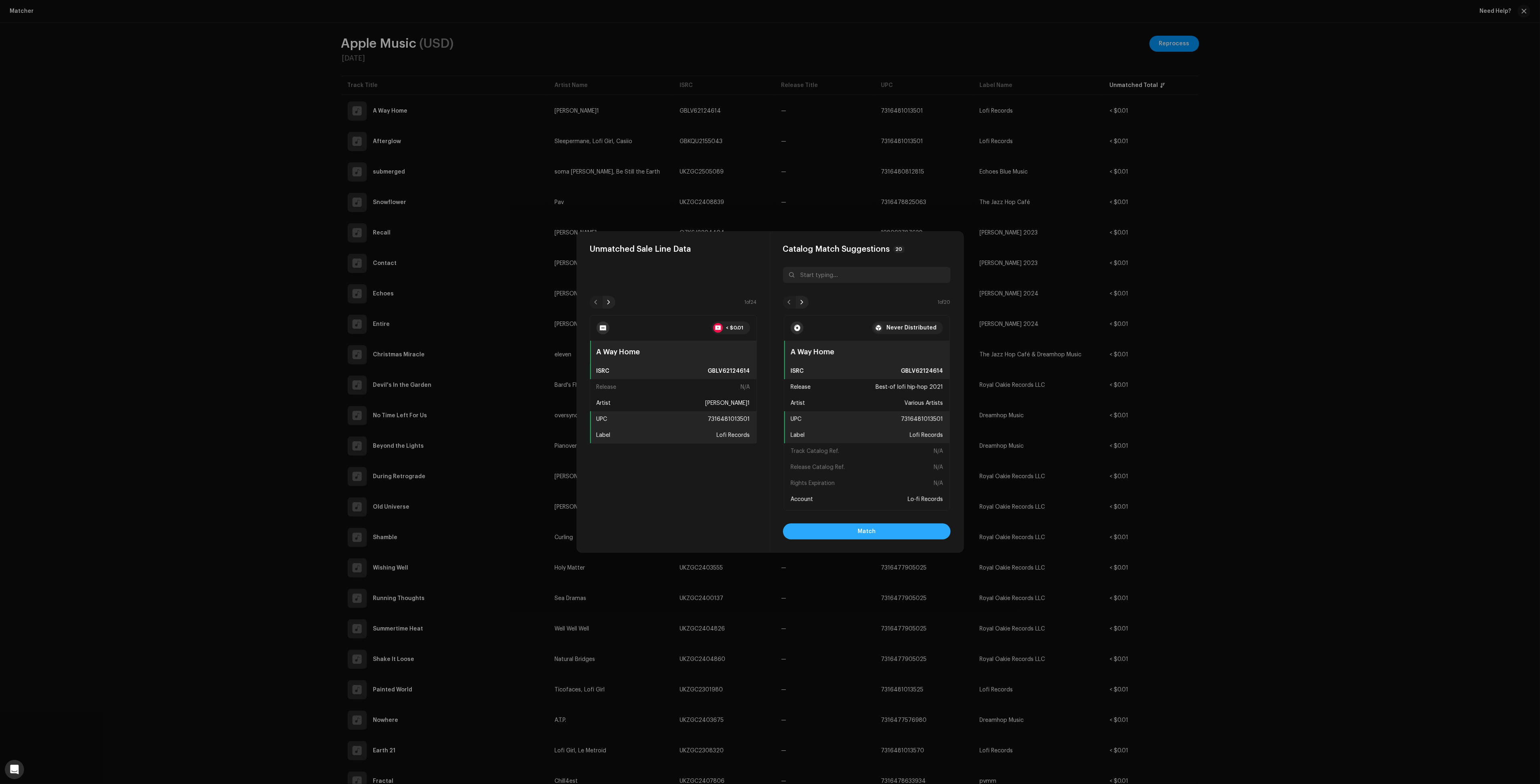
click at [900, 529] on button "Match" at bounding box center [867, 531] width 167 height 16
click at [888, 531] on button "Match" at bounding box center [867, 531] width 167 height 16
click at [892, 529] on button "Match" at bounding box center [867, 531] width 167 height 16
click at [891, 532] on button "Match" at bounding box center [867, 531] width 167 height 16
click at [899, 528] on button "Match" at bounding box center [867, 531] width 167 height 16
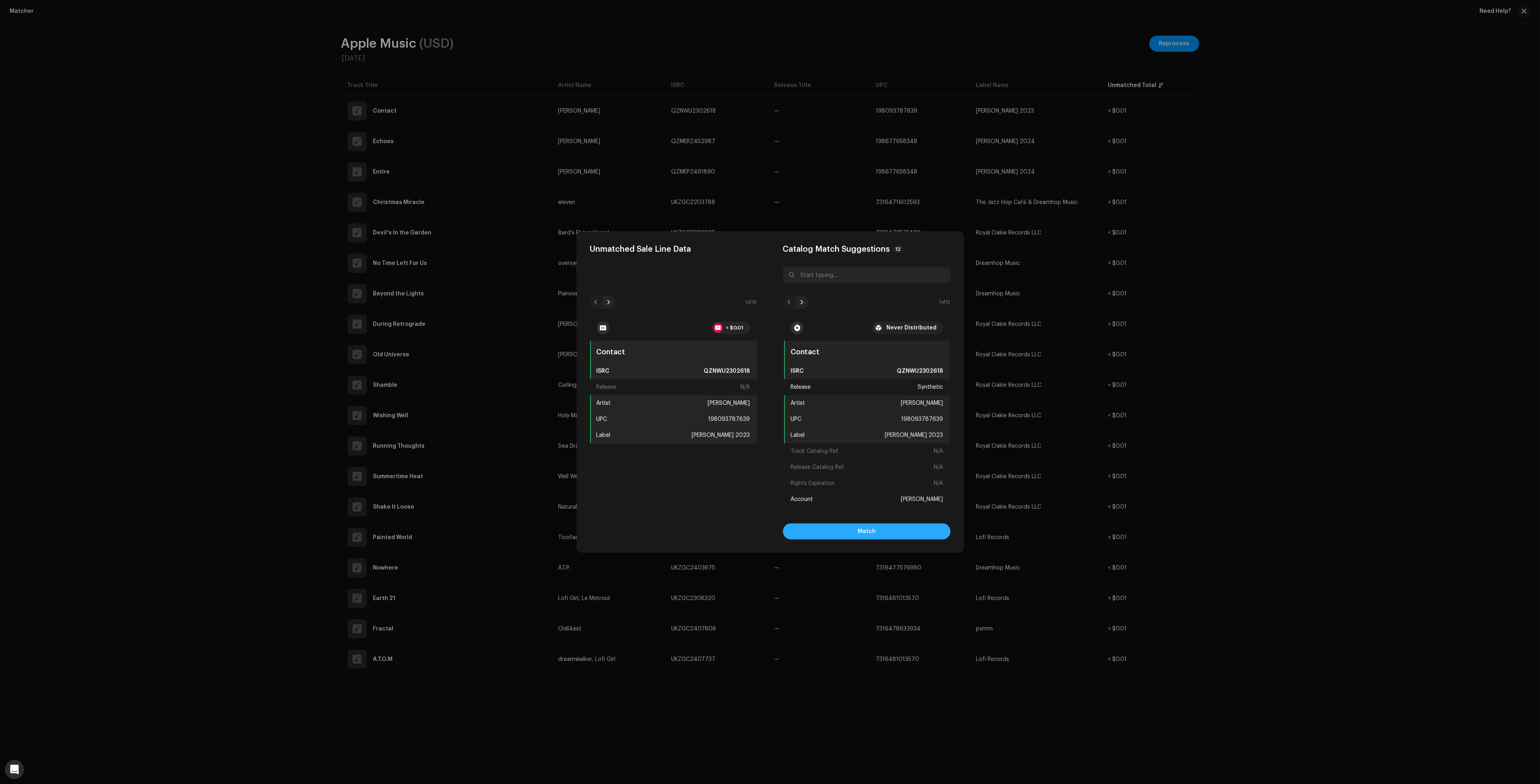
click at [848, 534] on button "Match" at bounding box center [867, 531] width 167 height 16
click at [851, 529] on button "Match" at bounding box center [867, 531] width 167 height 16
click at [902, 532] on button "Match" at bounding box center [867, 531] width 167 height 16
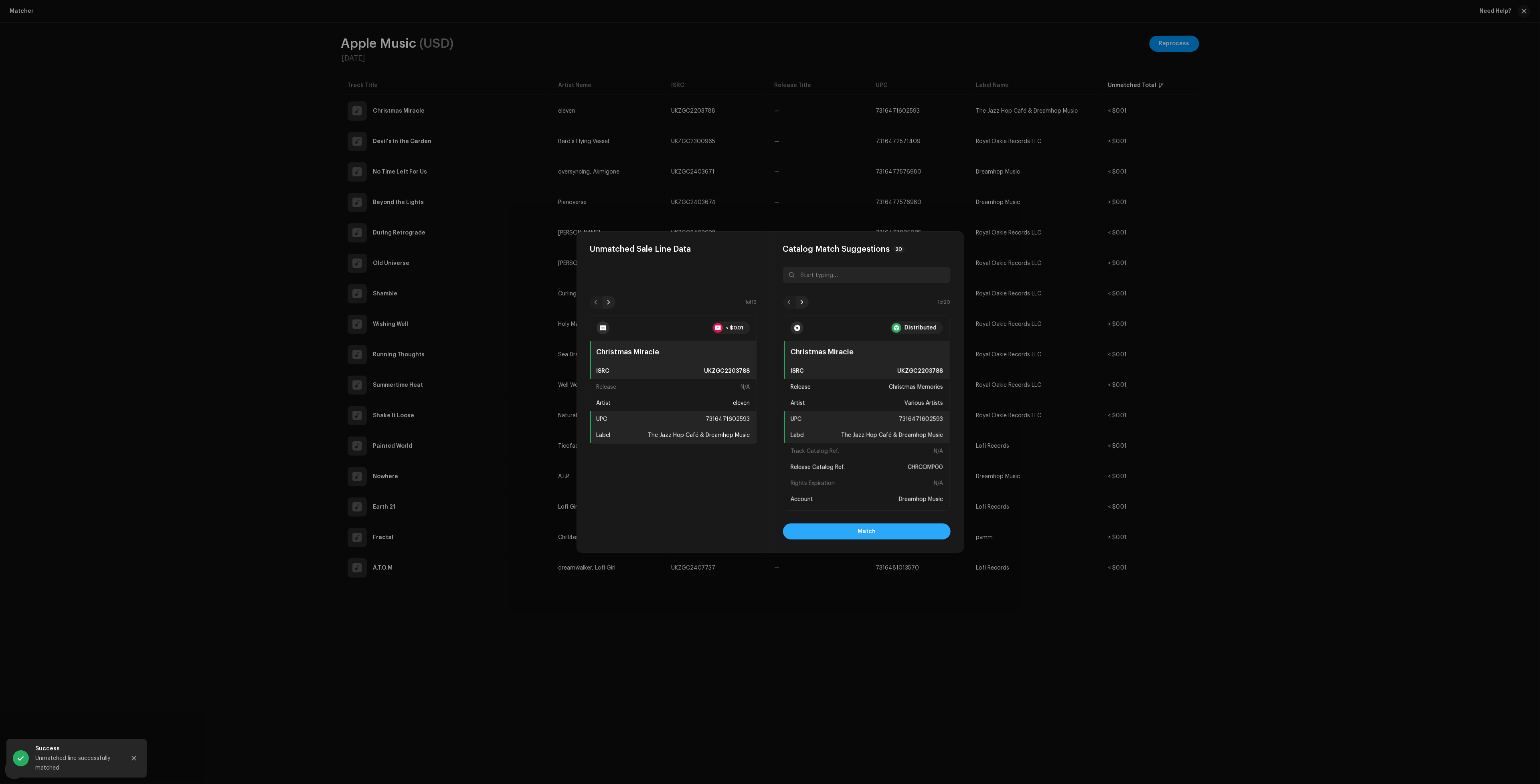
click at [881, 526] on button "Match" at bounding box center [867, 531] width 167 height 16
click at [891, 531] on button "Match" at bounding box center [867, 531] width 167 height 16
click at [900, 525] on button "Match" at bounding box center [867, 531] width 167 height 16
click at [901, 531] on button "Match" at bounding box center [867, 531] width 167 height 16
click at [895, 534] on button "Match" at bounding box center [867, 531] width 167 height 16
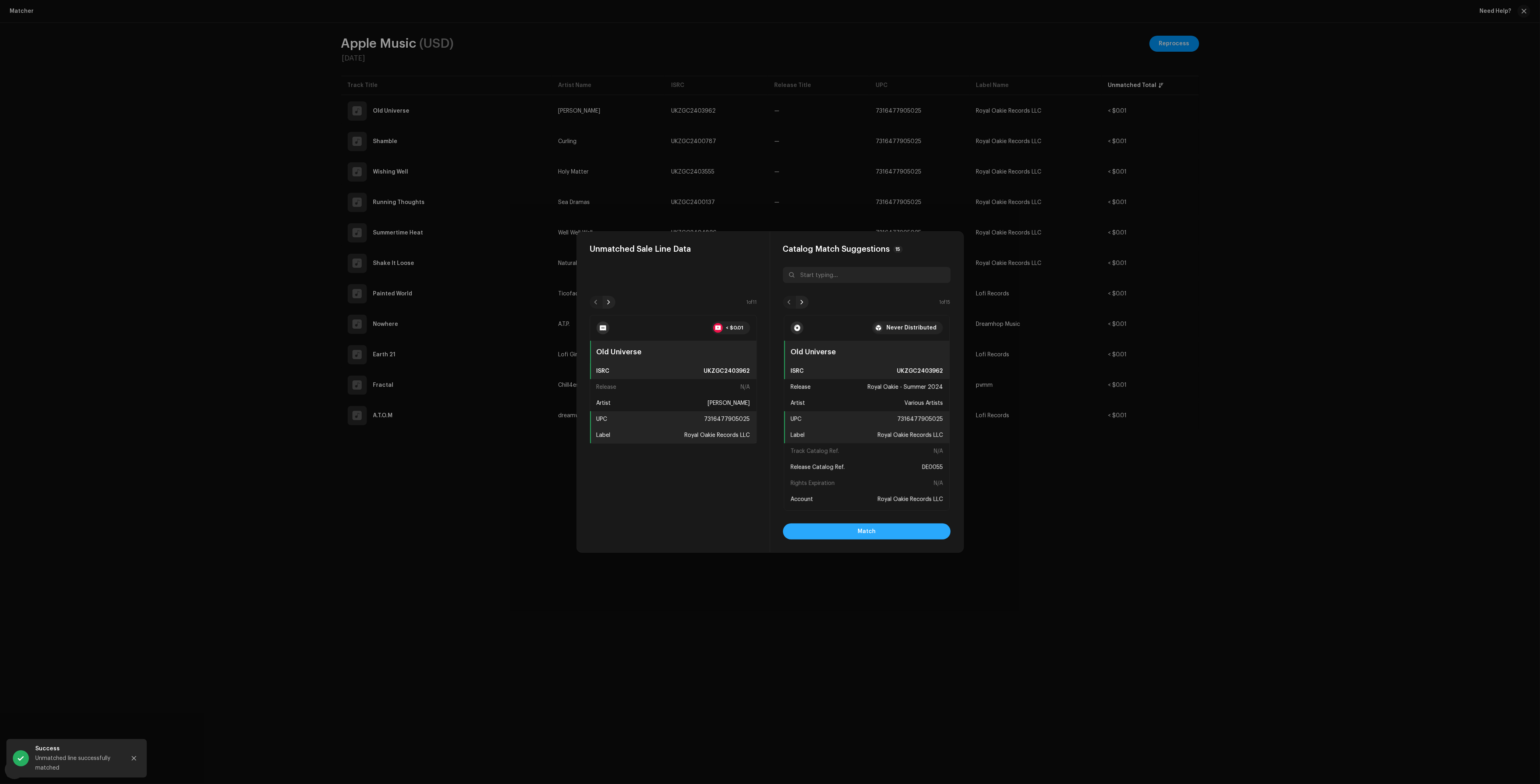
click at [888, 534] on button "Match" at bounding box center [867, 531] width 167 height 16
click at [910, 531] on button "Match" at bounding box center [867, 531] width 167 height 16
click at [861, 533] on span "Match" at bounding box center [867, 531] width 18 height 16
click at [884, 535] on button "Match" at bounding box center [867, 531] width 167 height 16
click at [885, 535] on button "Match" at bounding box center [867, 531] width 167 height 16
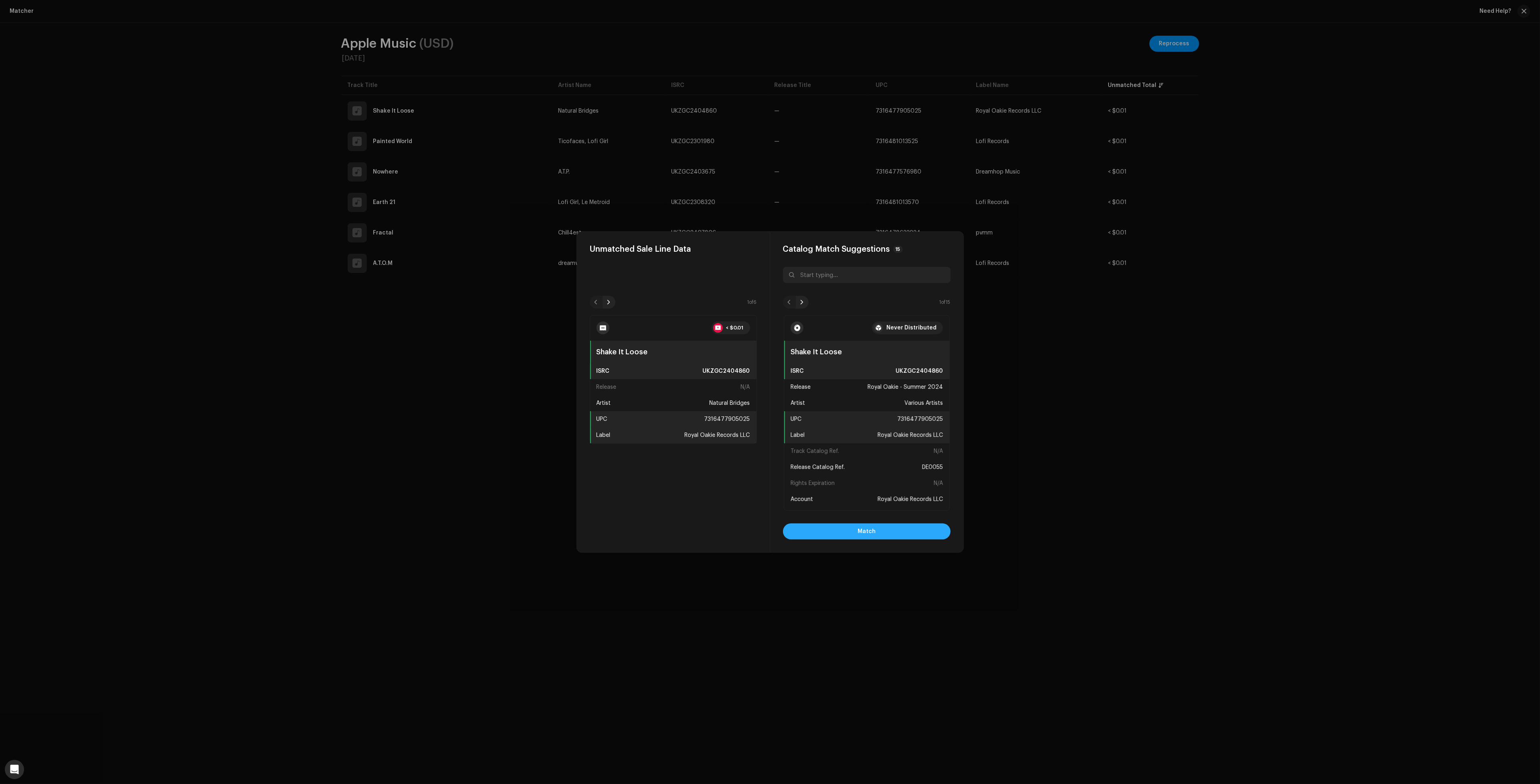
click at [922, 532] on button "Match" at bounding box center [867, 531] width 167 height 16
click at [875, 533] on span "Match" at bounding box center [867, 531] width 18 height 16
click at [852, 531] on button "Match" at bounding box center [867, 531] width 167 height 16
click at [902, 529] on button "Match" at bounding box center [867, 531] width 167 height 16
click at [887, 526] on button "Match" at bounding box center [867, 531] width 167 height 16
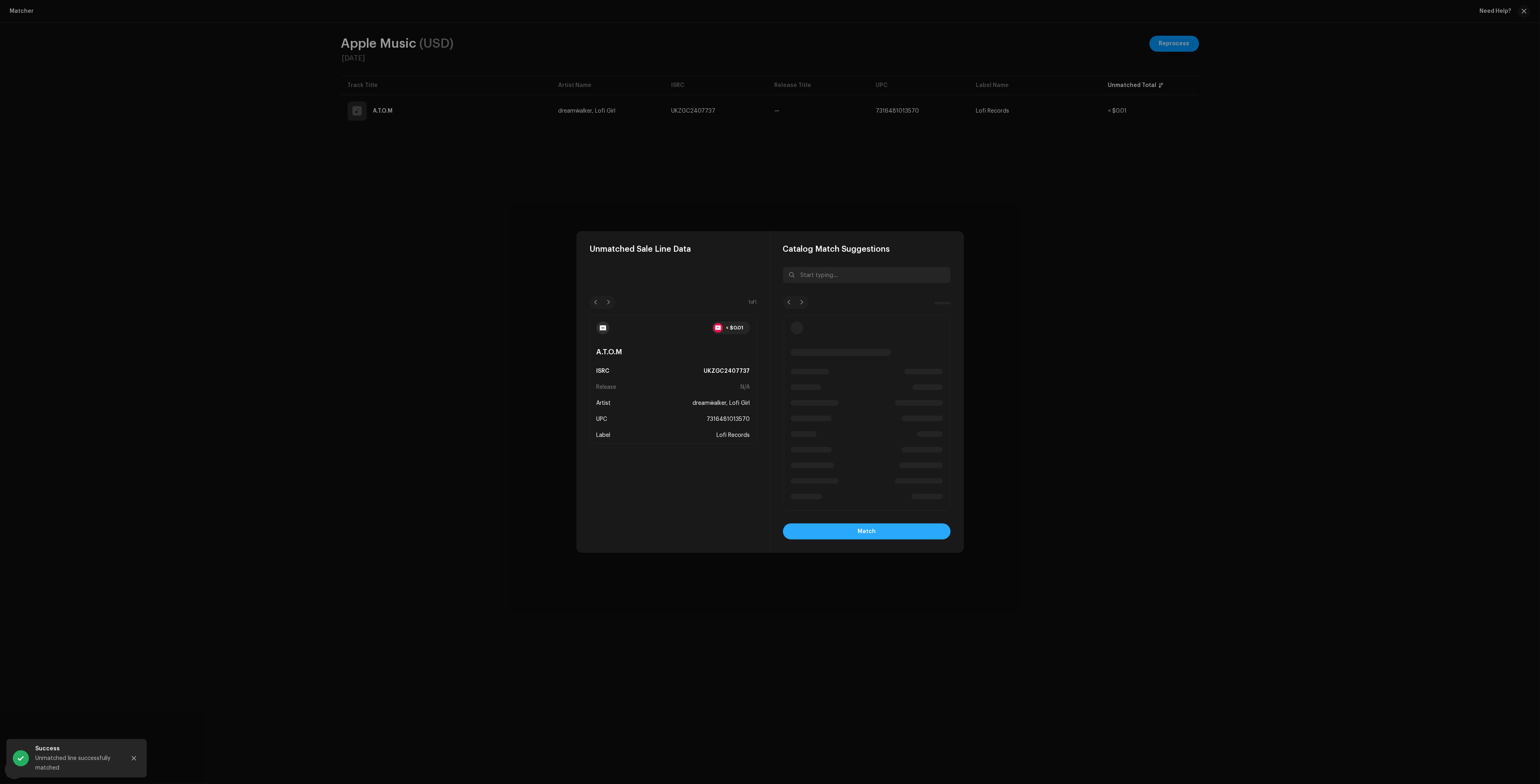
click at [896, 534] on button "Match" at bounding box center [867, 531] width 167 height 16
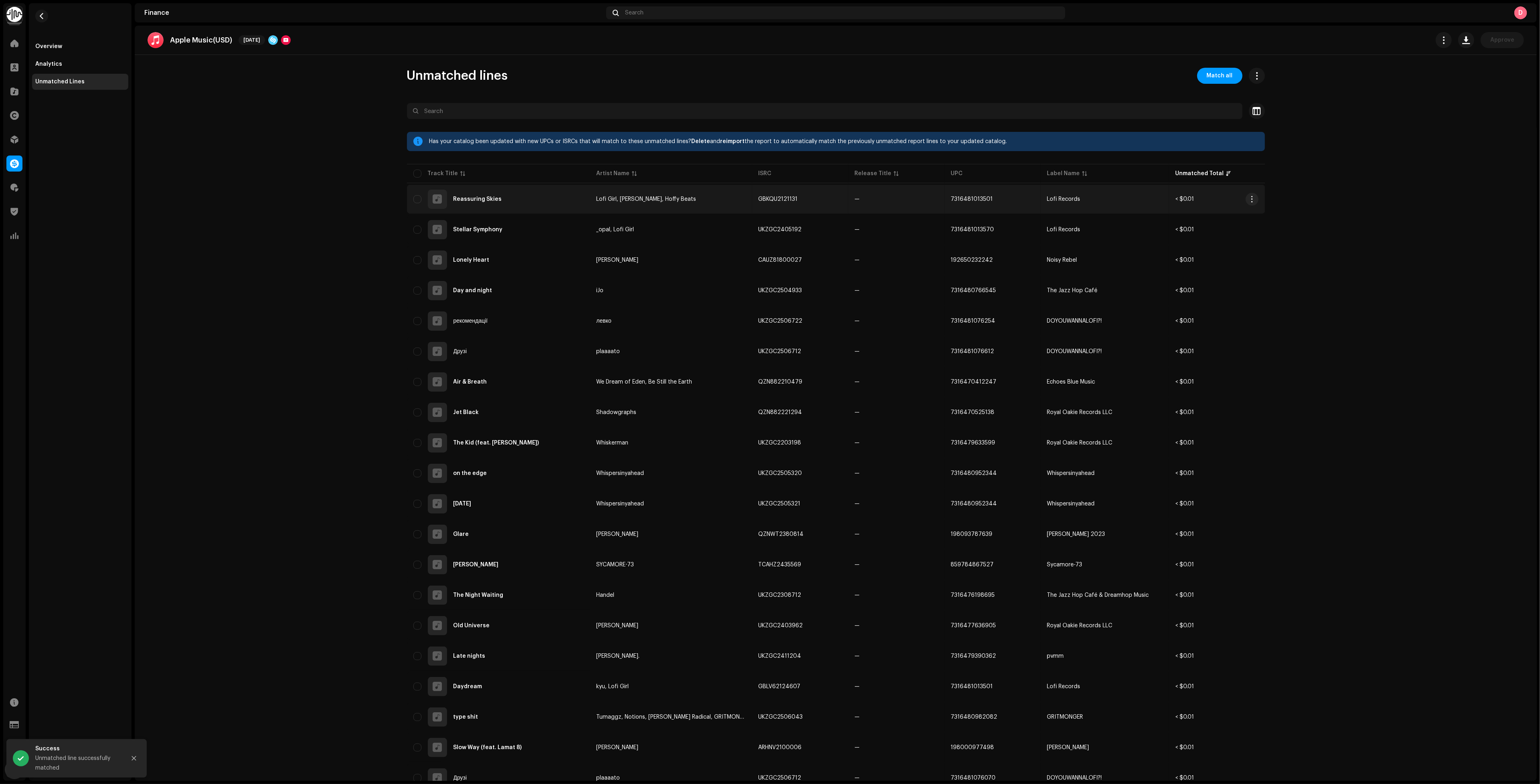
click at [635, 197] on span "Lofi Girl, Lenny Loops, Hoffy Beats" at bounding box center [646, 199] width 100 height 5
checkbox input "true"
click at [413, 176] on input "checkbox" at bounding box center [417, 173] width 8 height 8
checkbox input "true"
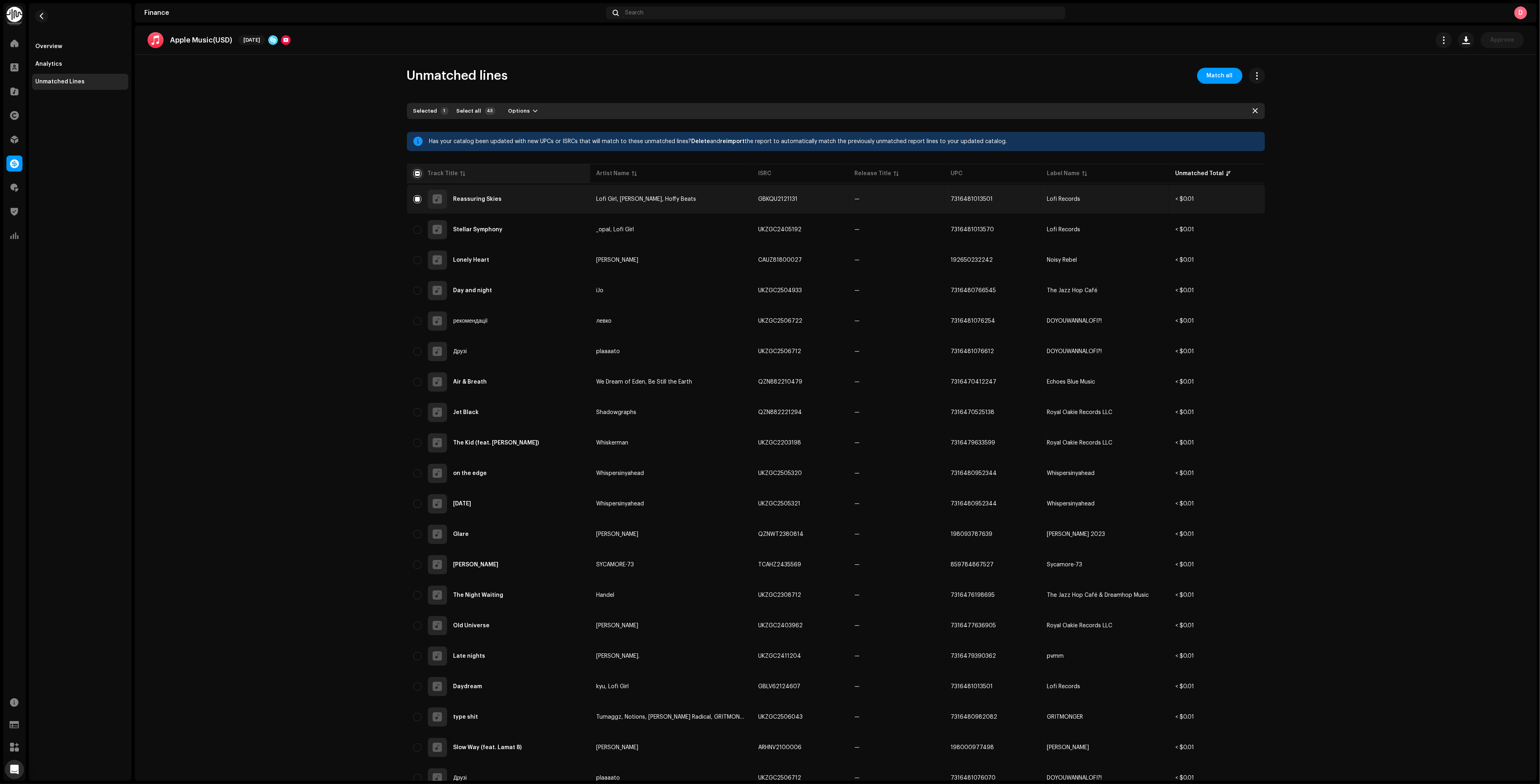
checkbox input "true"
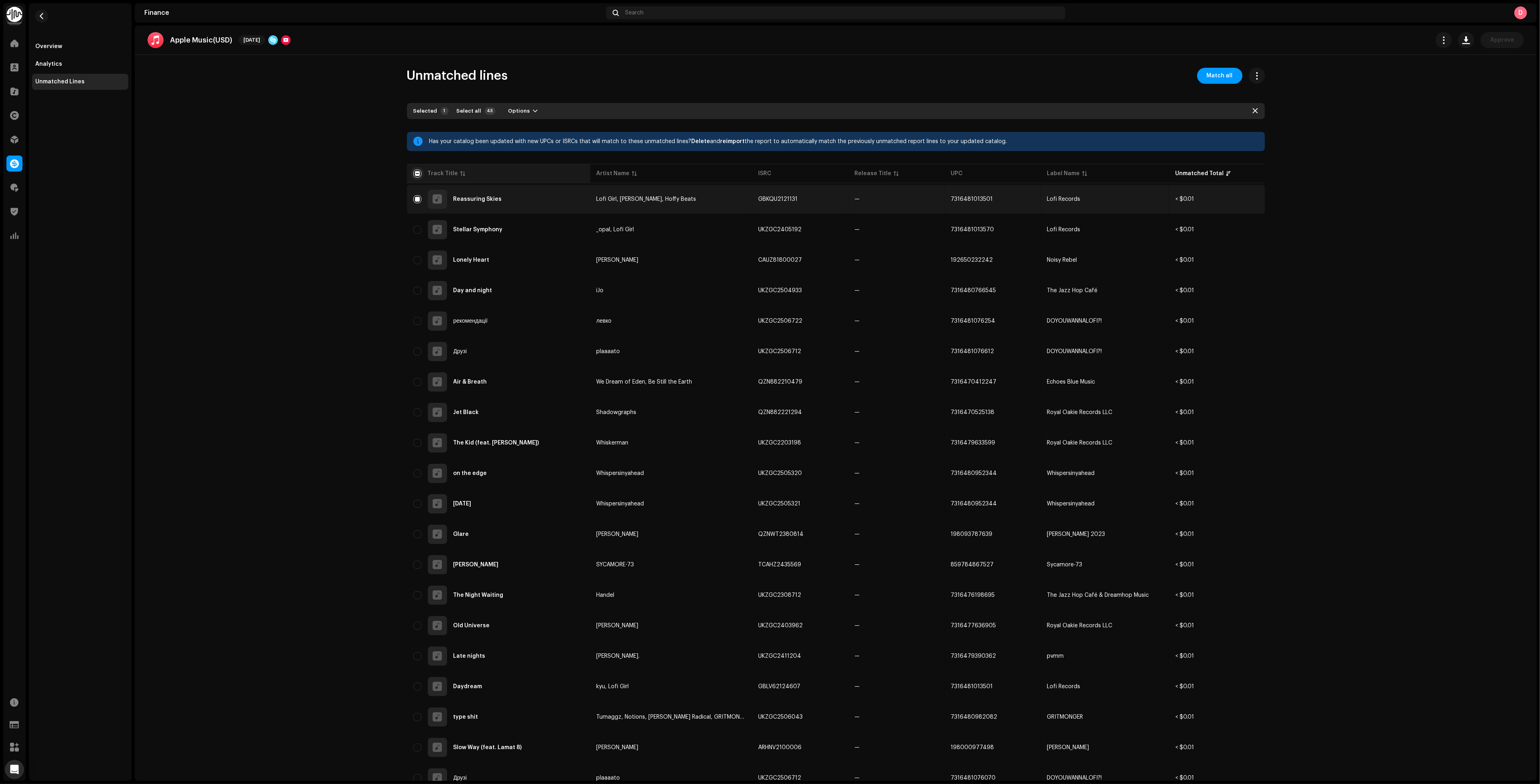
checkbox input "true"
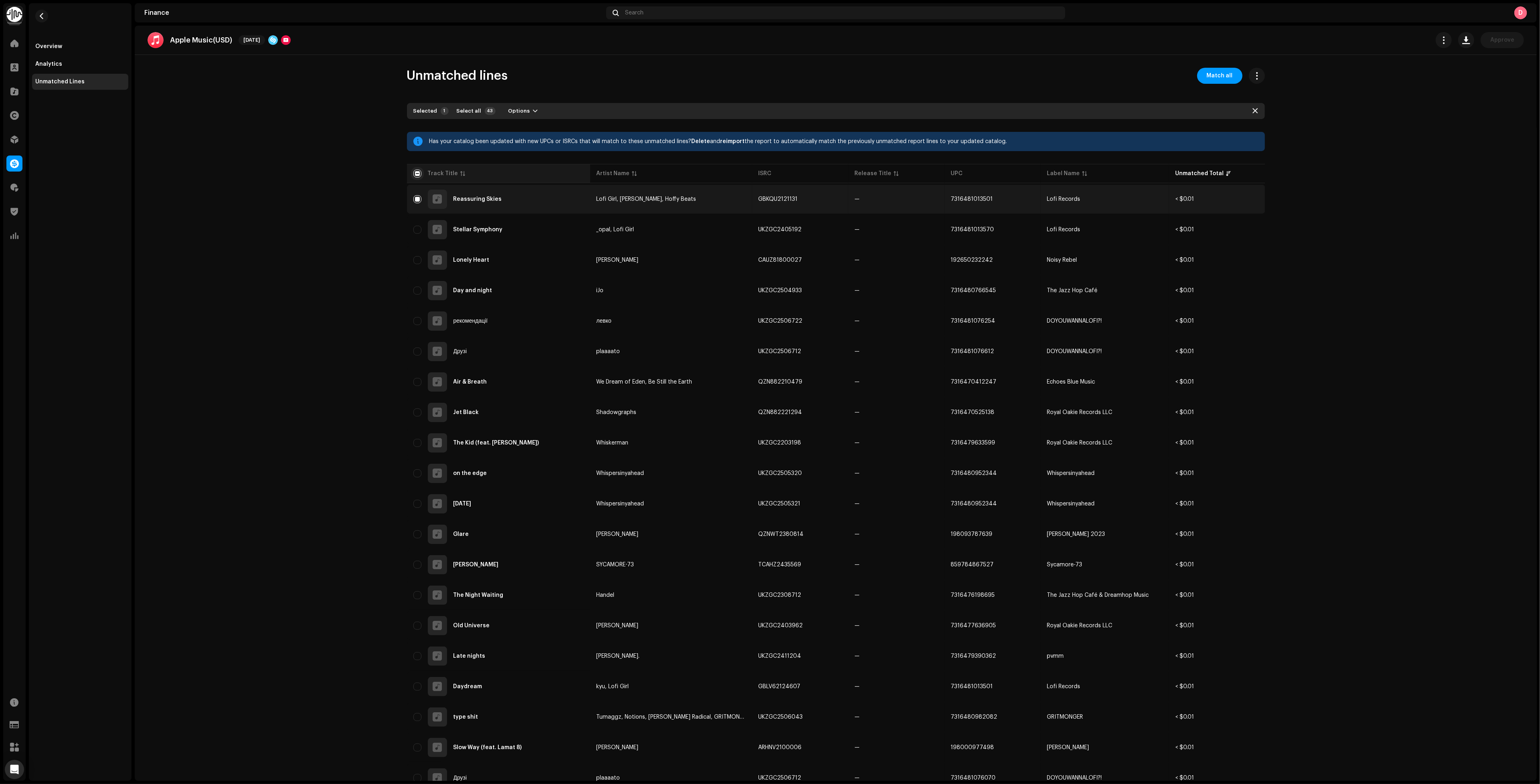
checkbox input "true"
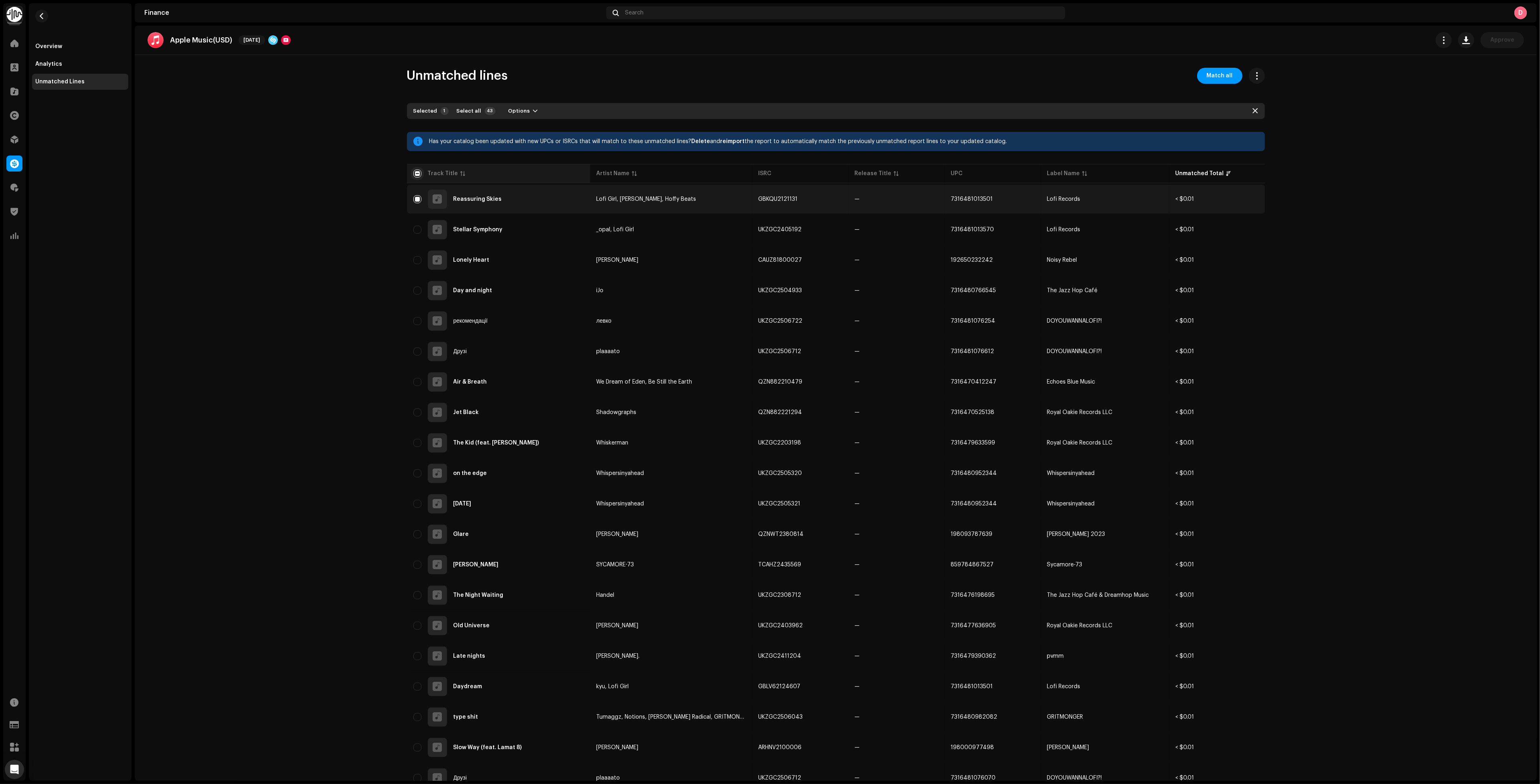
checkbox input "true"
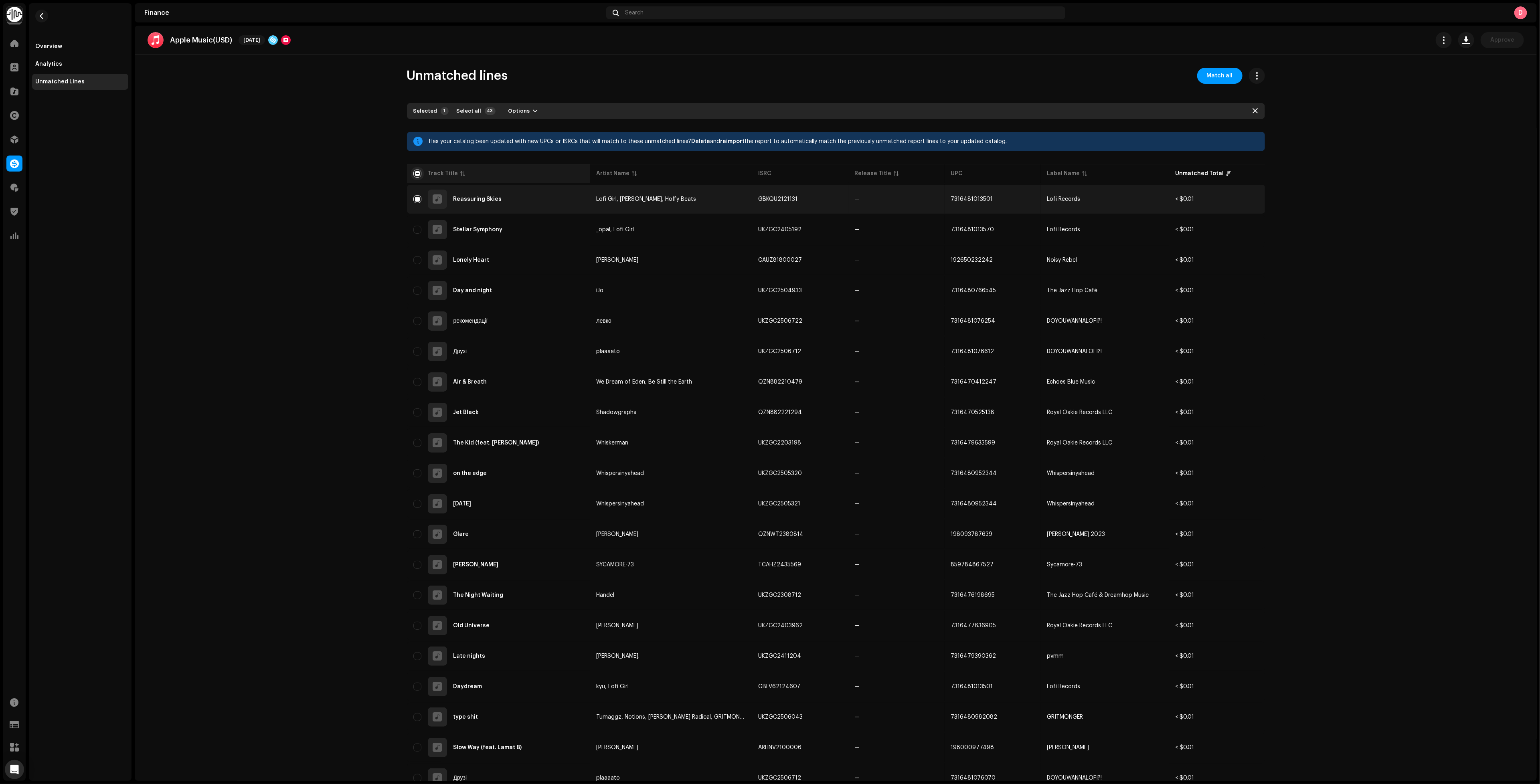
checkbox input "true"
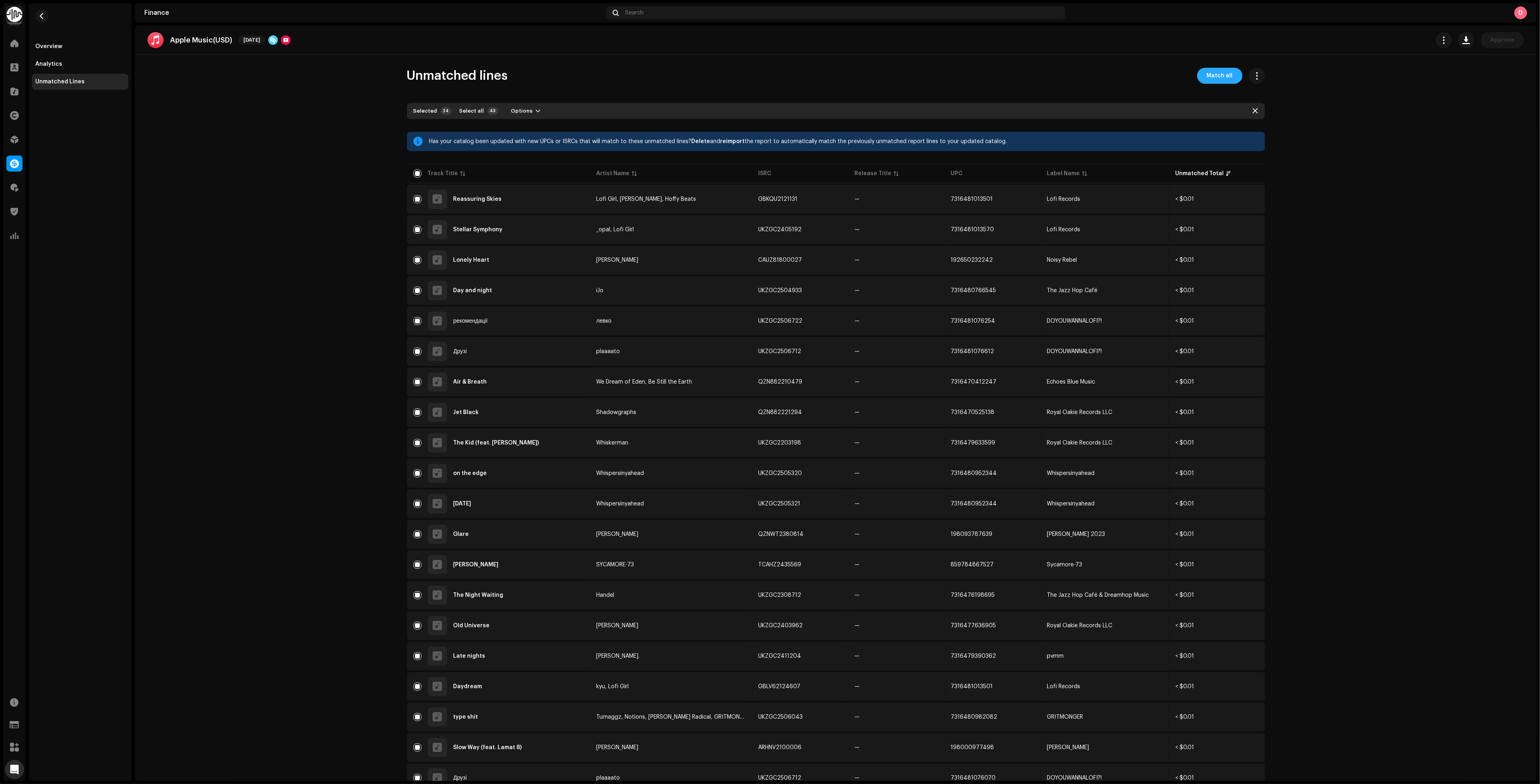
click at [1208, 74] on span "Match all" at bounding box center [1220, 75] width 26 height 16
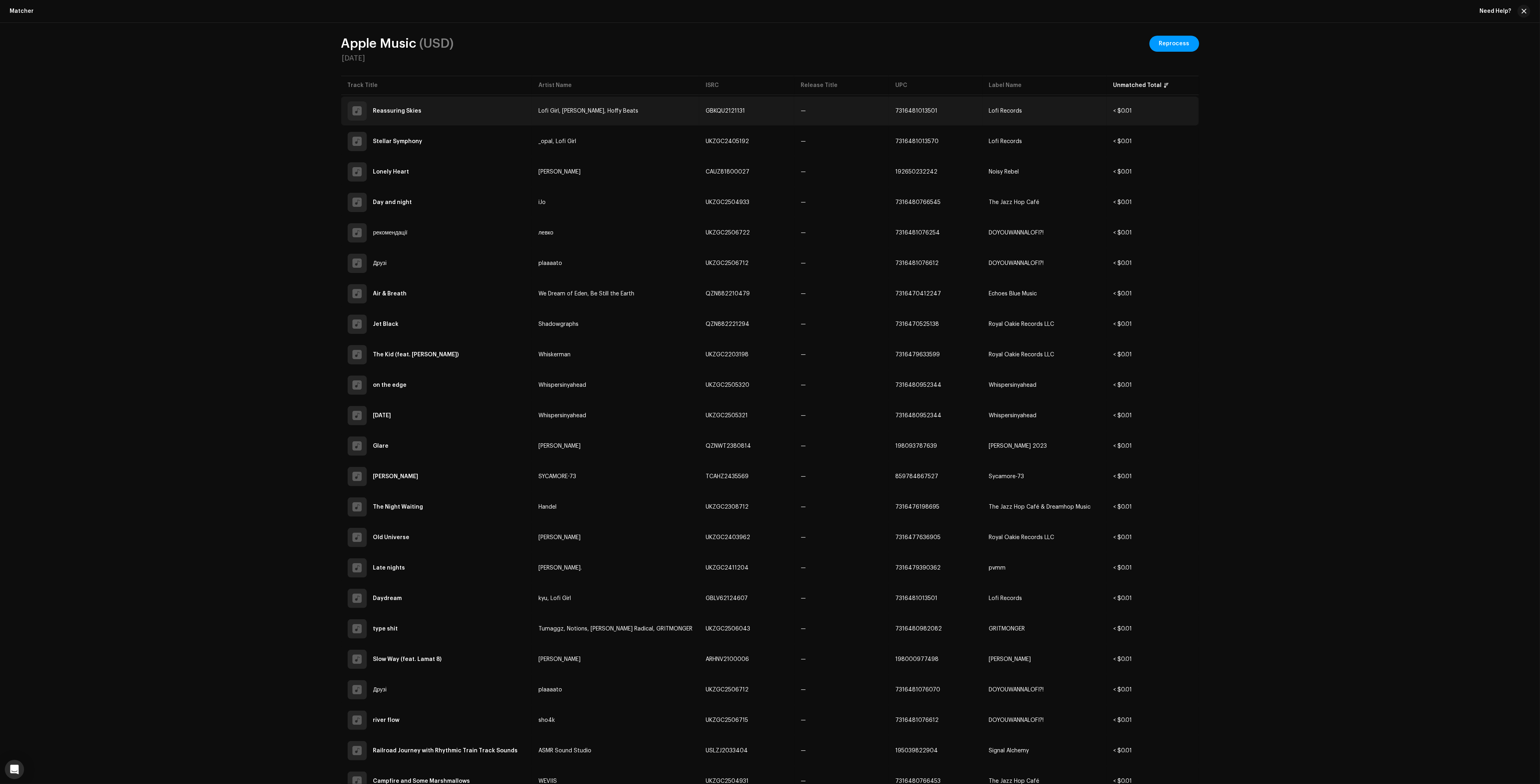
click at [622, 113] on span "Lofi Girl, Lenny Loops, Hoffy Beats" at bounding box center [588, 111] width 100 height 5
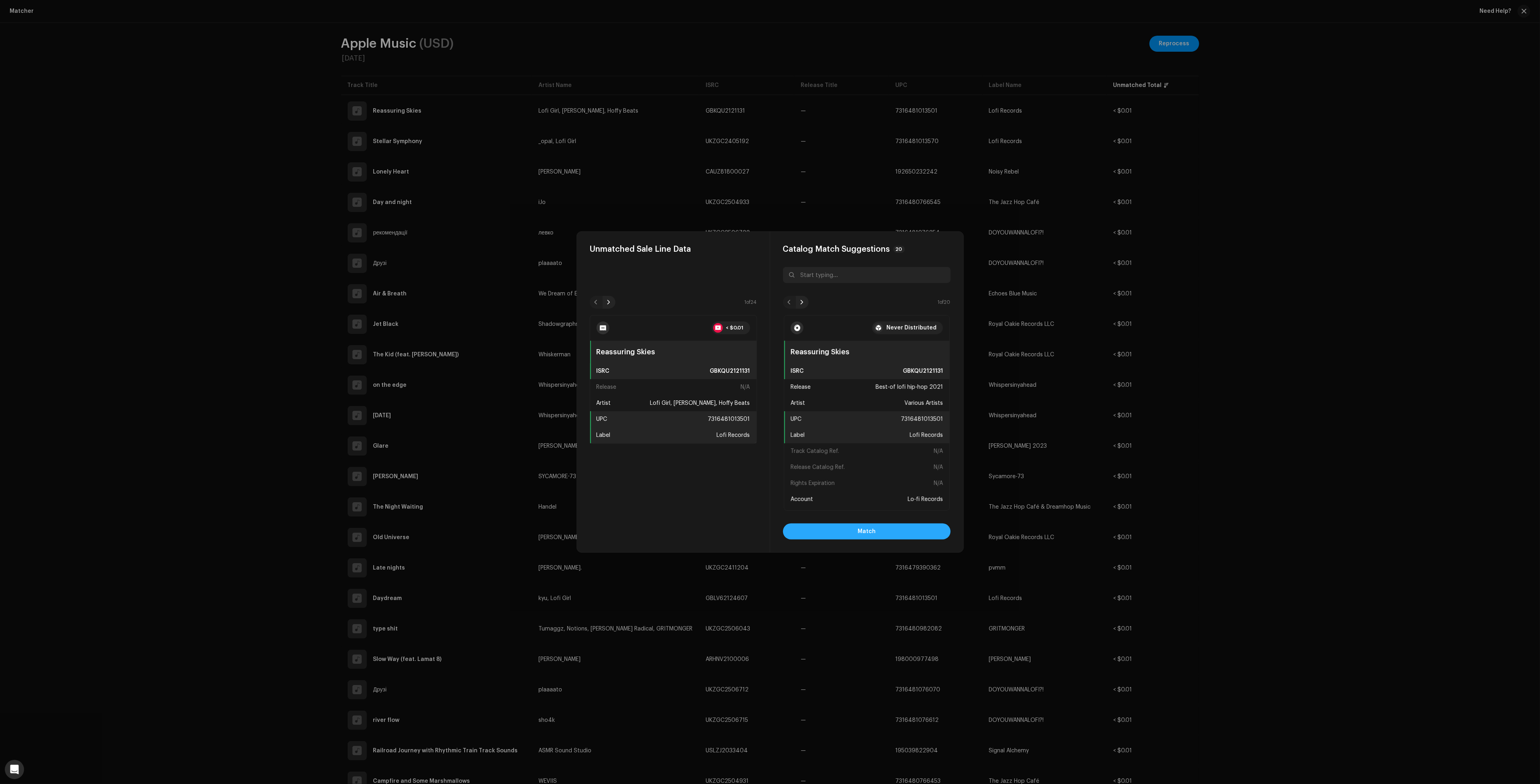
click at [900, 535] on button "Match" at bounding box center [867, 531] width 167 height 16
click at [897, 533] on button "Match" at bounding box center [867, 531] width 167 height 16
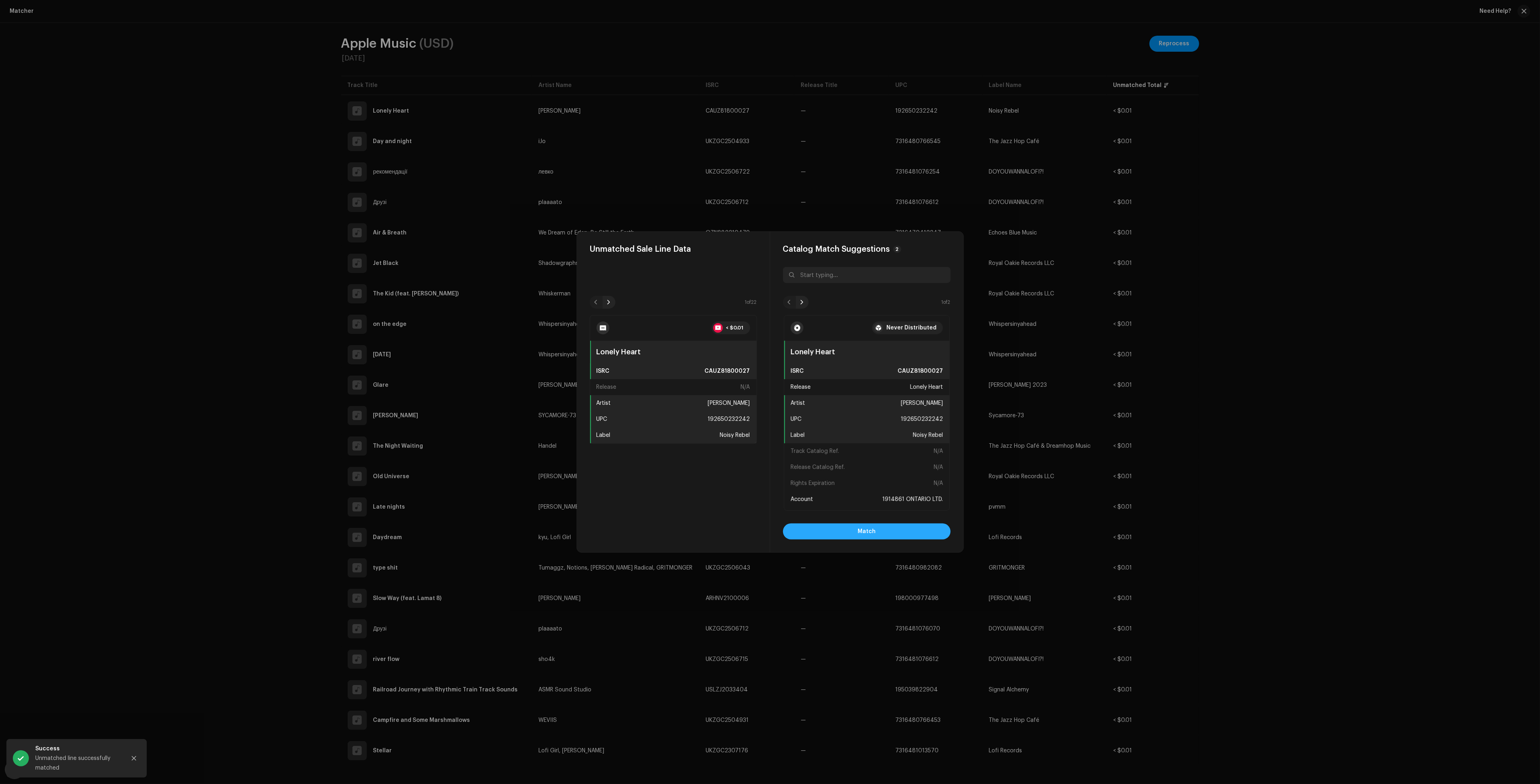
click at [858, 531] on span "Match" at bounding box center [867, 531] width 18 height 16
click at [852, 527] on button "Match" at bounding box center [867, 531] width 167 height 16
click at [866, 531] on span "Match" at bounding box center [867, 531] width 18 height 16
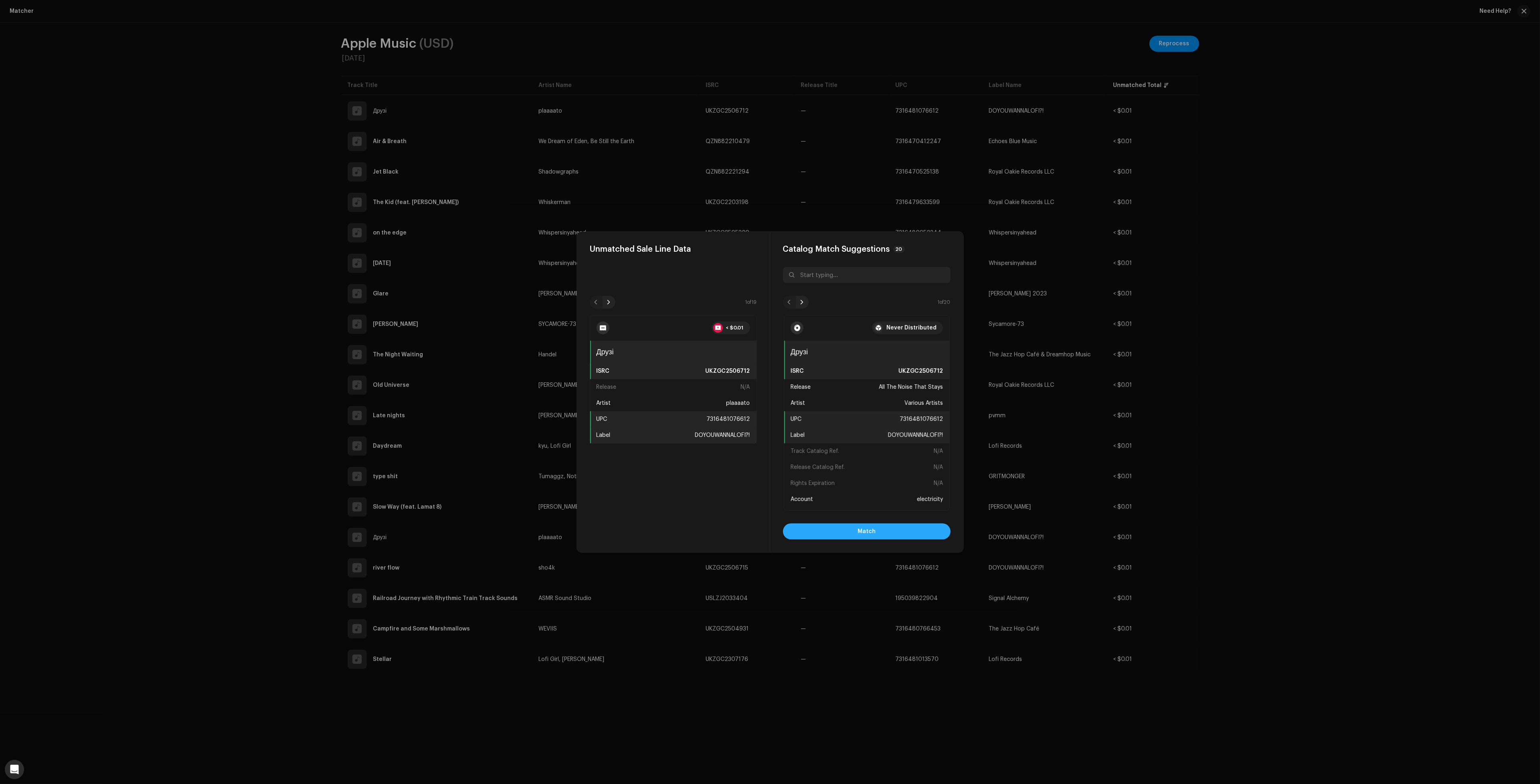
click at [872, 528] on span "Match" at bounding box center [867, 531] width 18 height 16
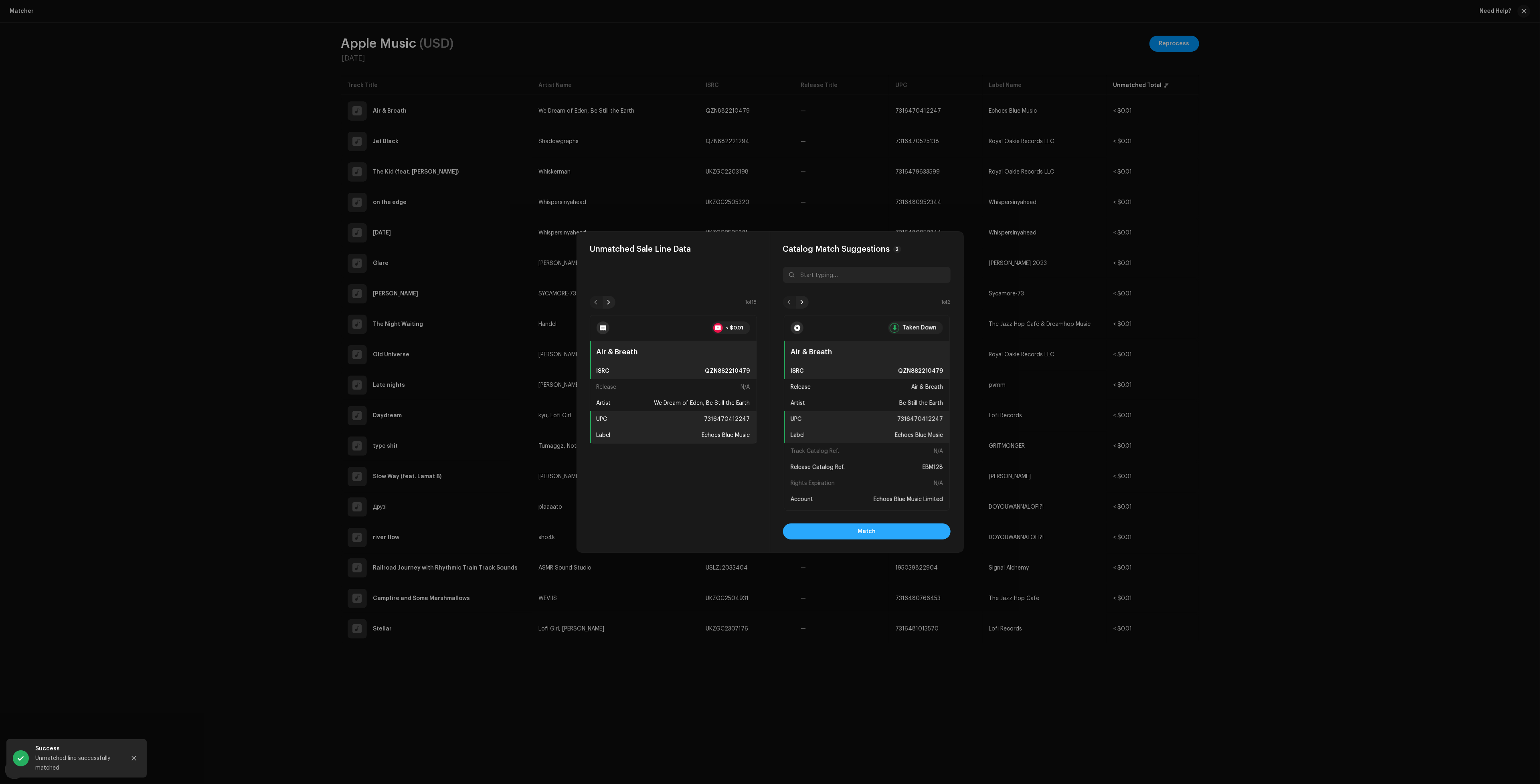
click at [881, 529] on button "Match" at bounding box center [867, 531] width 167 height 16
click at [924, 530] on button "Match" at bounding box center [867, 531] width 167 height 16
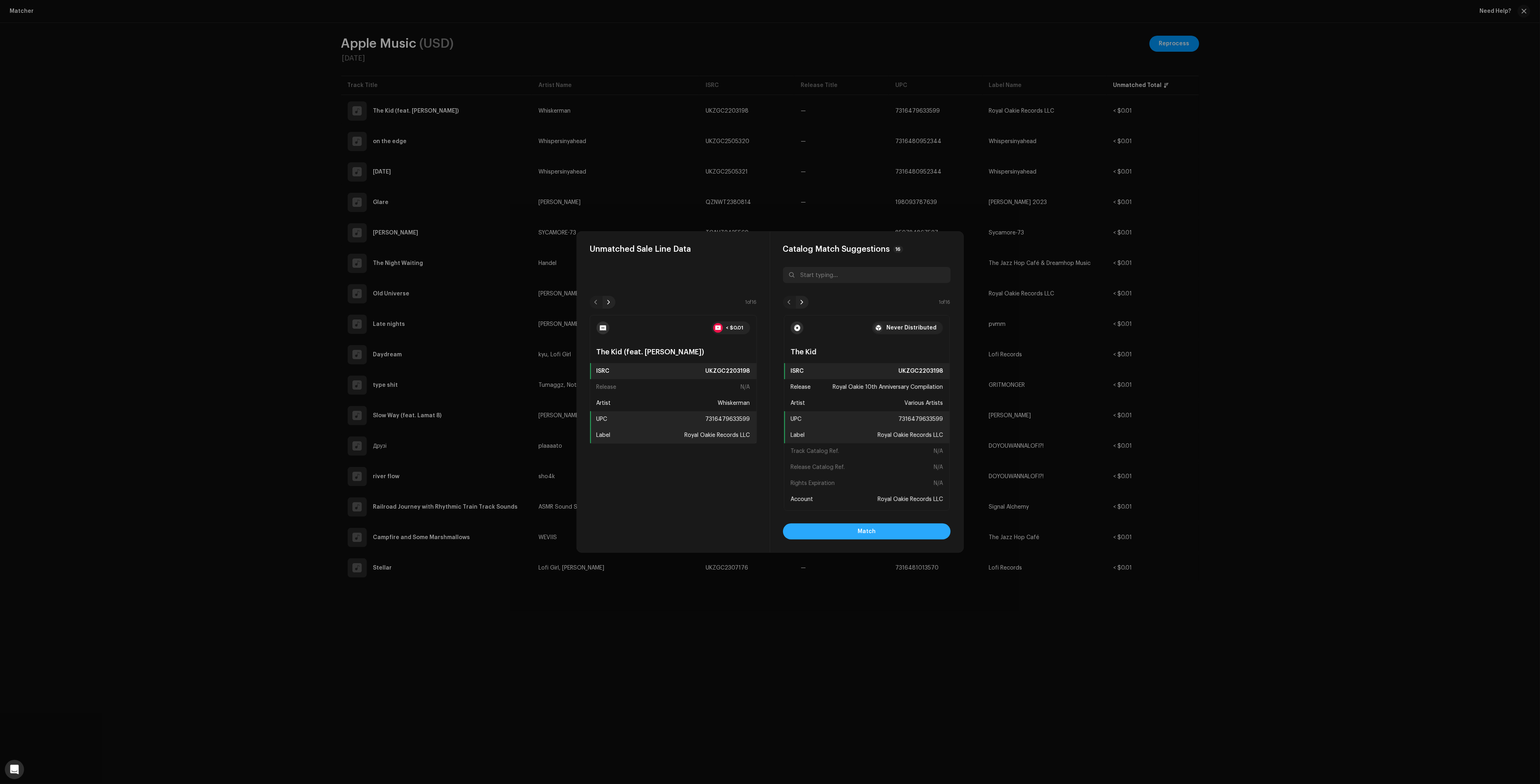
click at [908, 530] on button "Match" at bounding box center [867, 531] width 167 height 16
click at [877, 535] on button "Match" at bounding box center [867, 531] width 167 height 16
click at [851, 530] on button "Match" at bounding box center [867, 531] width 167 height 16
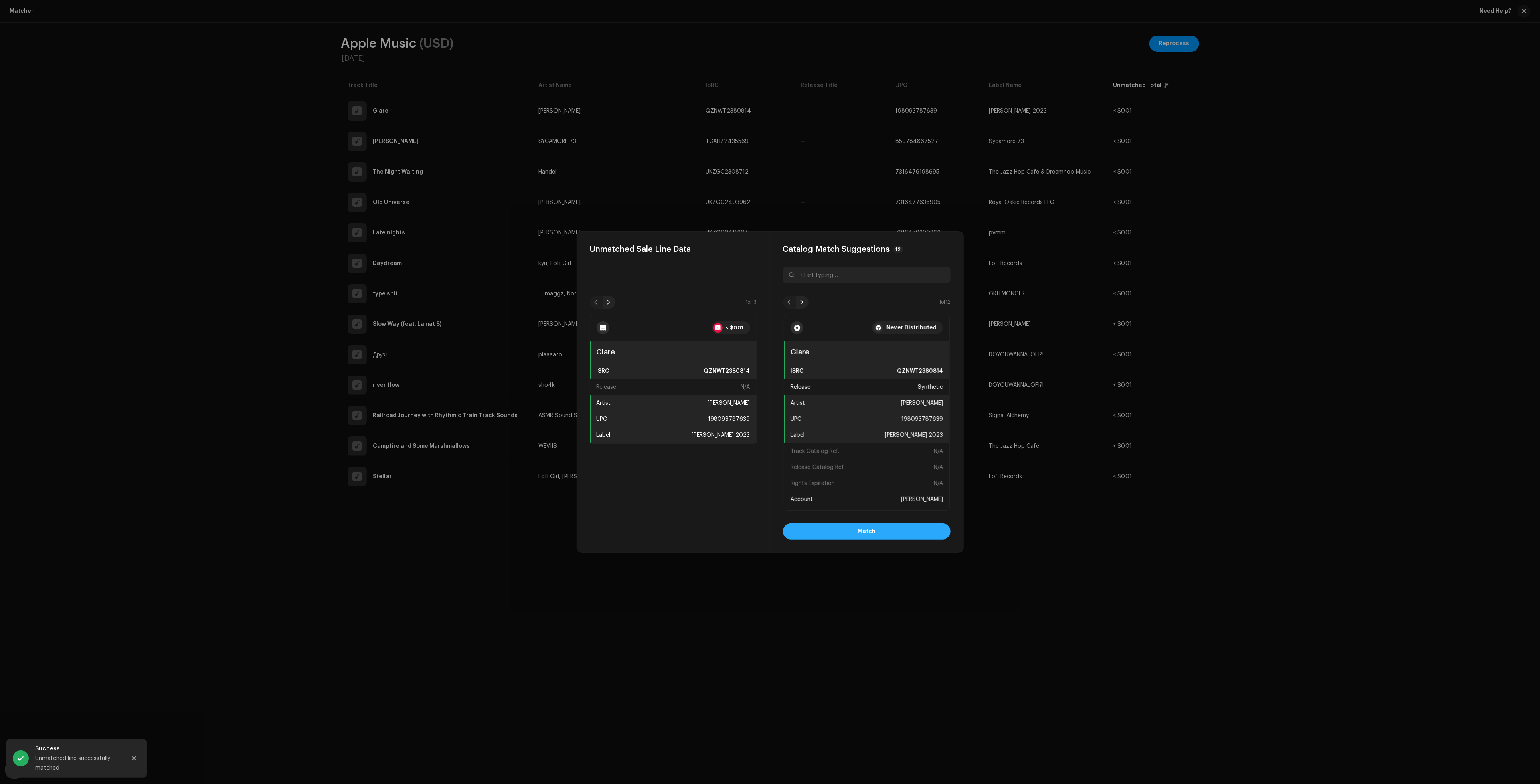
click at [832, 538] on button "Match" at bounding box center [867, 531] width 167 height 16
click at [863, 537] on span "Match" at bounding box center [867, 531] width 18 height 16
click at [867, 535] on span "Match" at bounding box center [867, 531] width 18 height 16
click at [867, 536] on span "Match" at bounding box center [867, 531] width 18 height 16
click at [876, 532] on button "Match" at bounding box center [867, 531] width 167 height 16
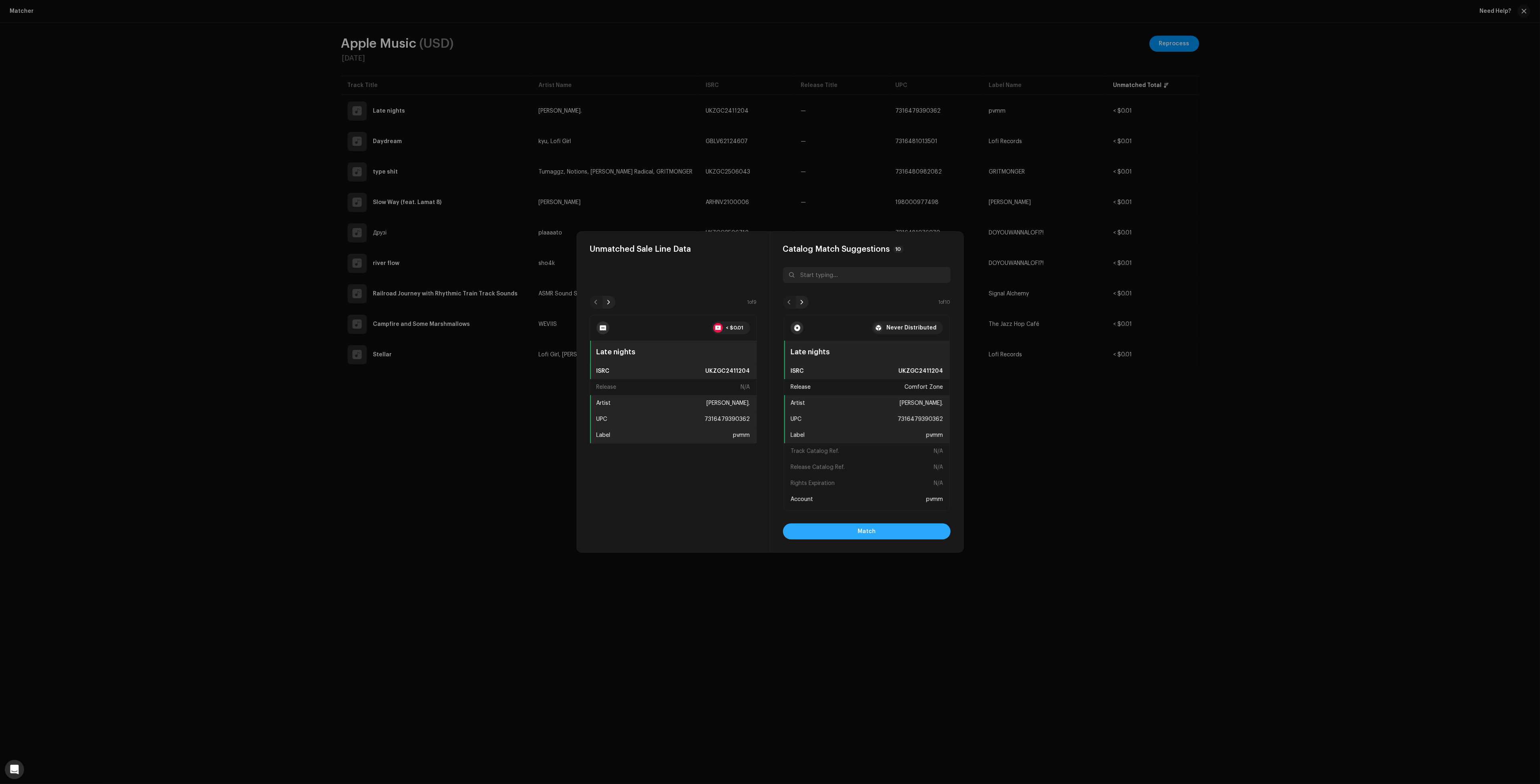
click at [902, 531] on button "Match" at bounding box center [867, 531] width 167 height 16
click at [851, 526] on button "Match" at bounding box center [867, 531] width 167 height 16
click at [827, 528] on button "Match" at bounding box center [867, 531] width 167 height 16
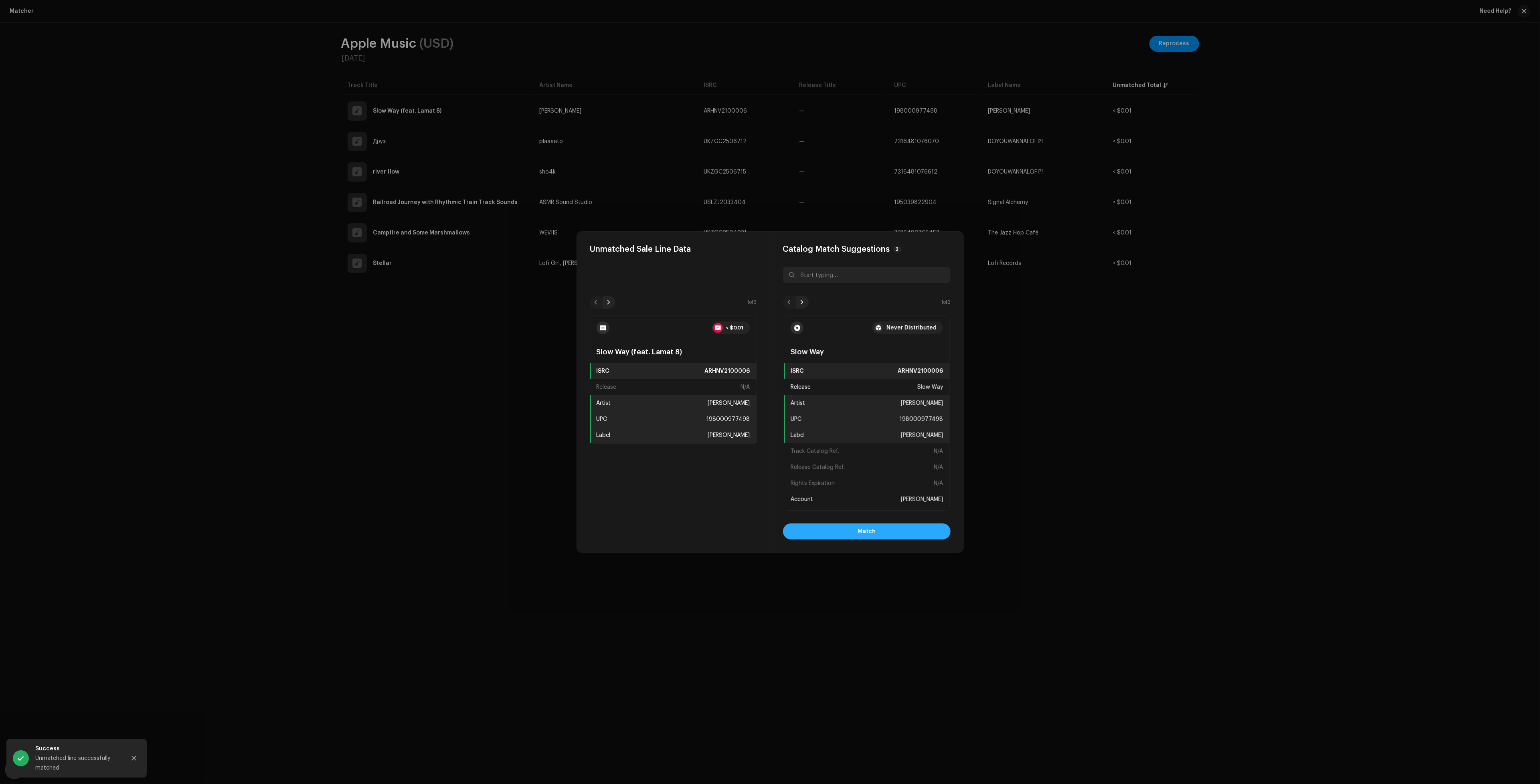
click at [829, 532] on button "Match" at bounding box center [867, 531] width 167 height 16
click at [861, 536] on span "Match" at bounding box center [867, 531] width 18 height 16
click at [875, 531] on button "Match" at bounding box center [867, 531] width 167 height 16
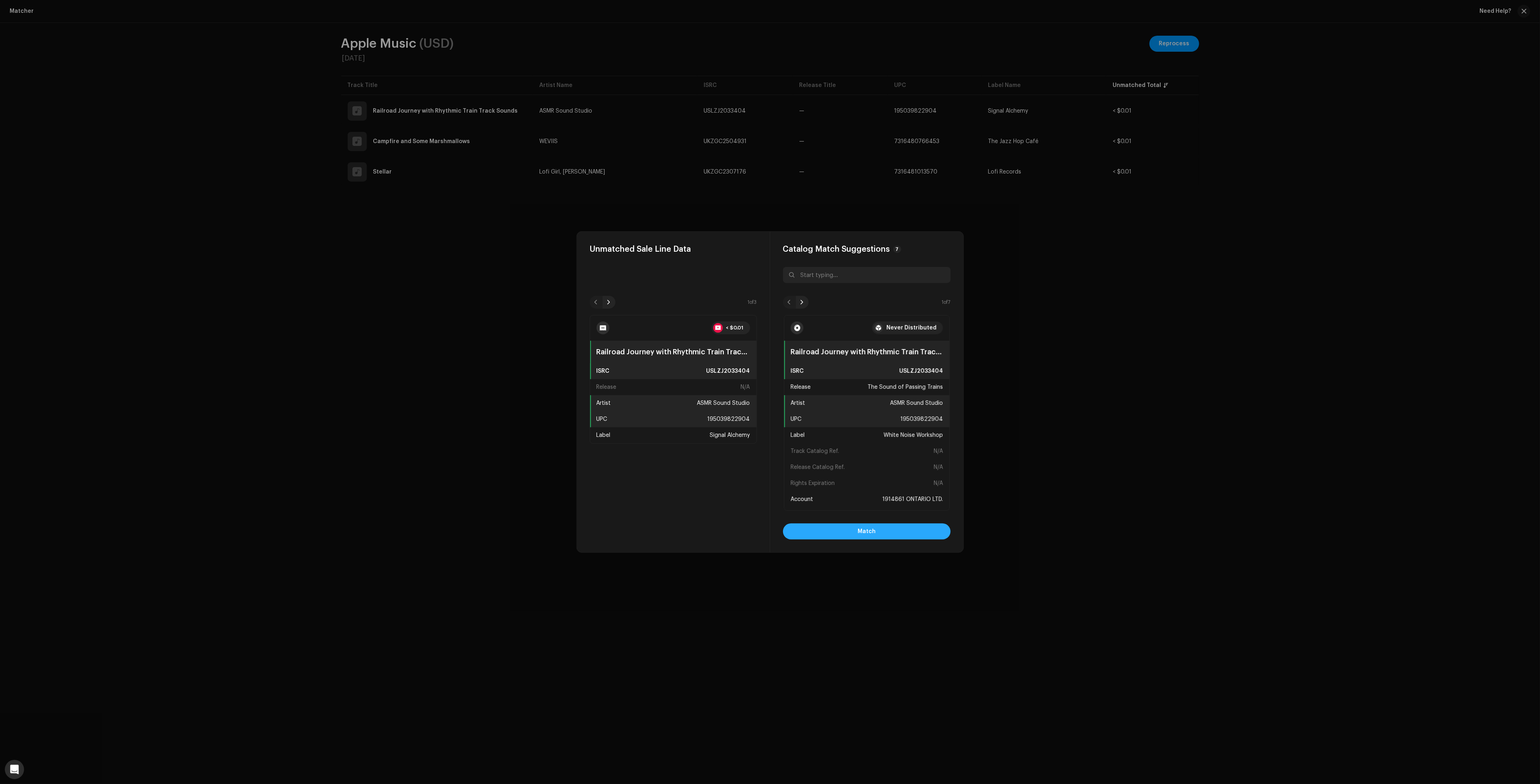
click at [881, 533] on button "Match" at bounding box center [867, 531] width 167 height 16
click at [881, 534] on button "Match" at bounding box center [867, 531] width 167 height 16
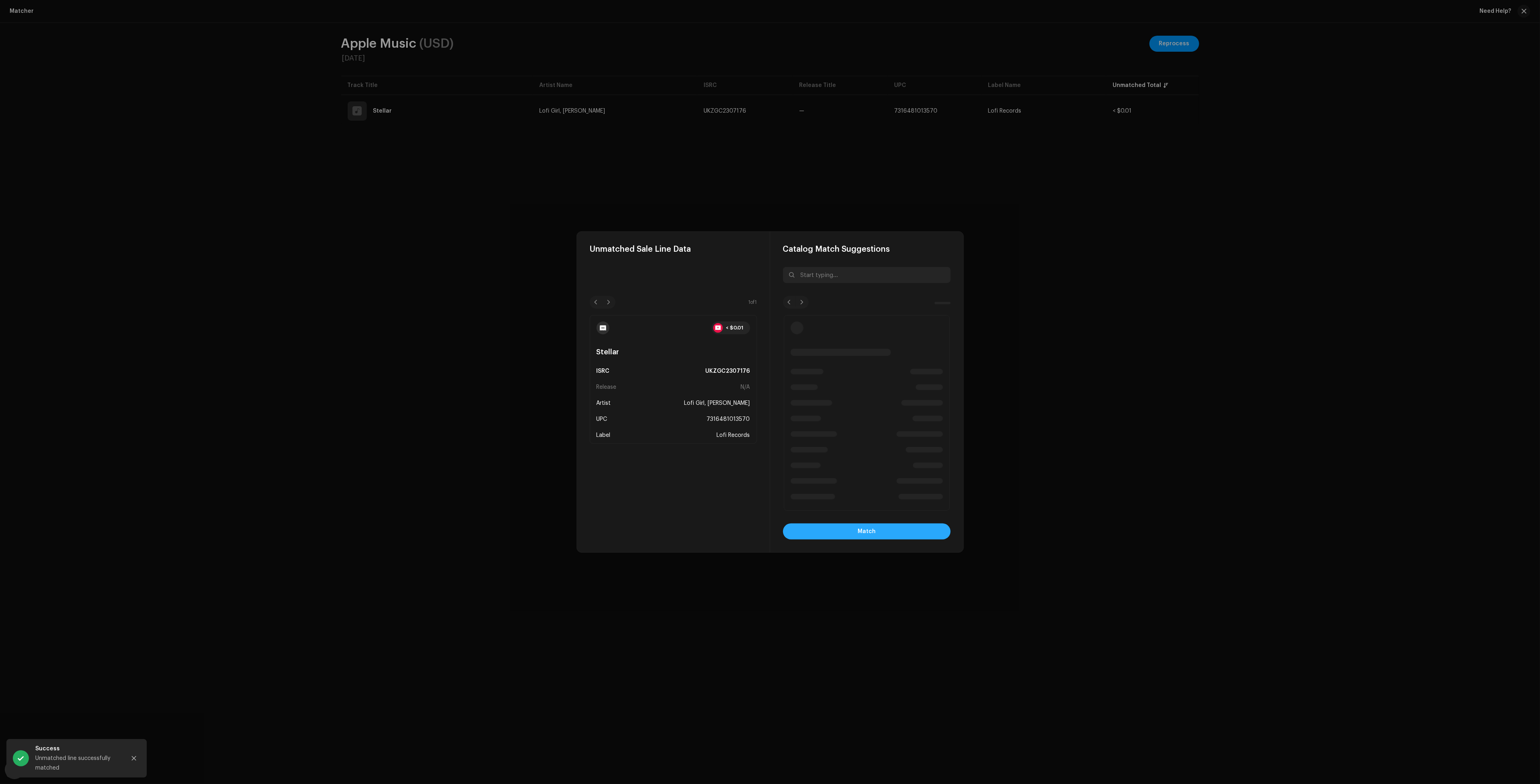
click at [858, 528] on button "Match" at bounding box center [867, 531] width 167 height 16
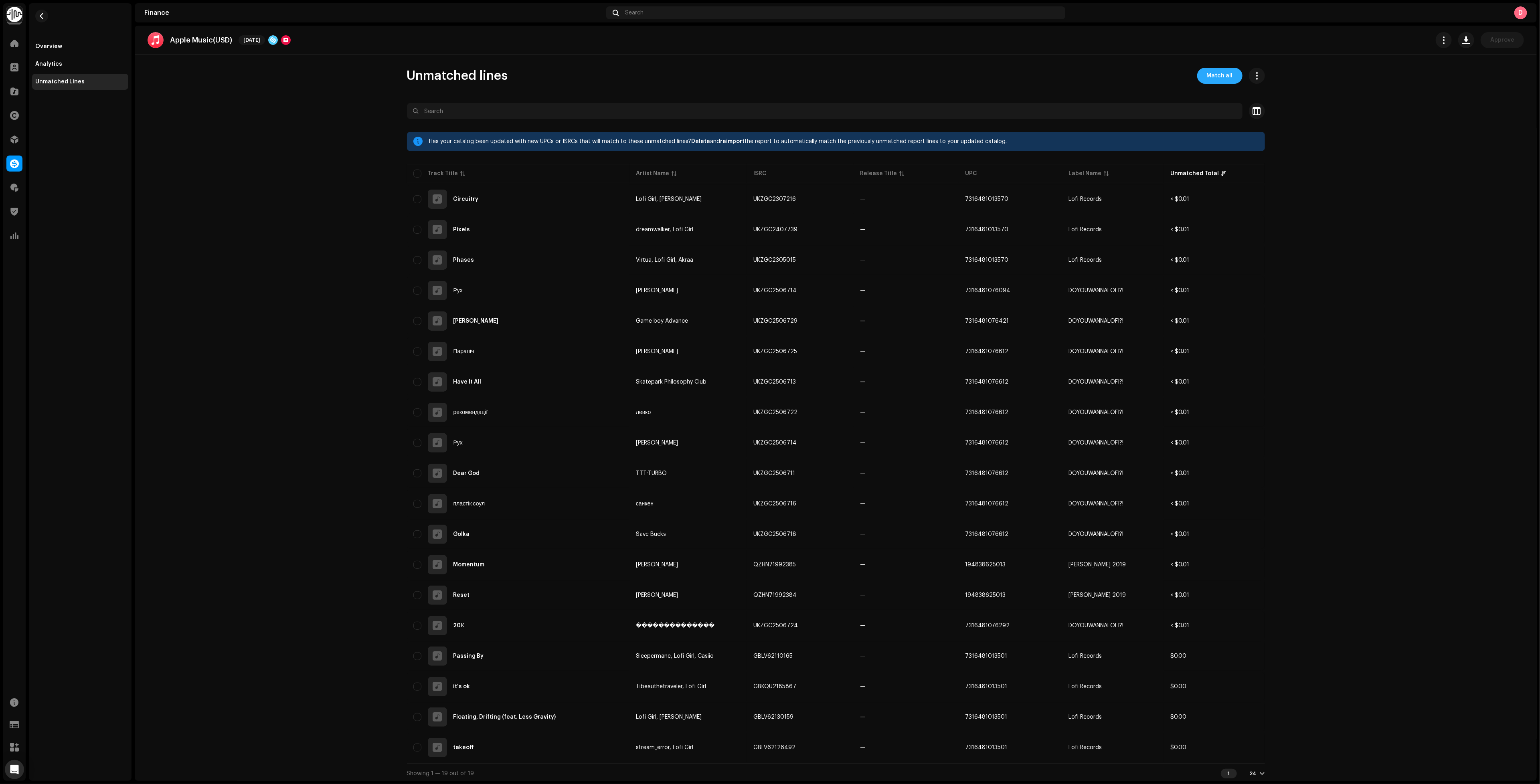
click at [1213, 72] on span "Match all" at bounding box center [1220, 75] width 26 height 16
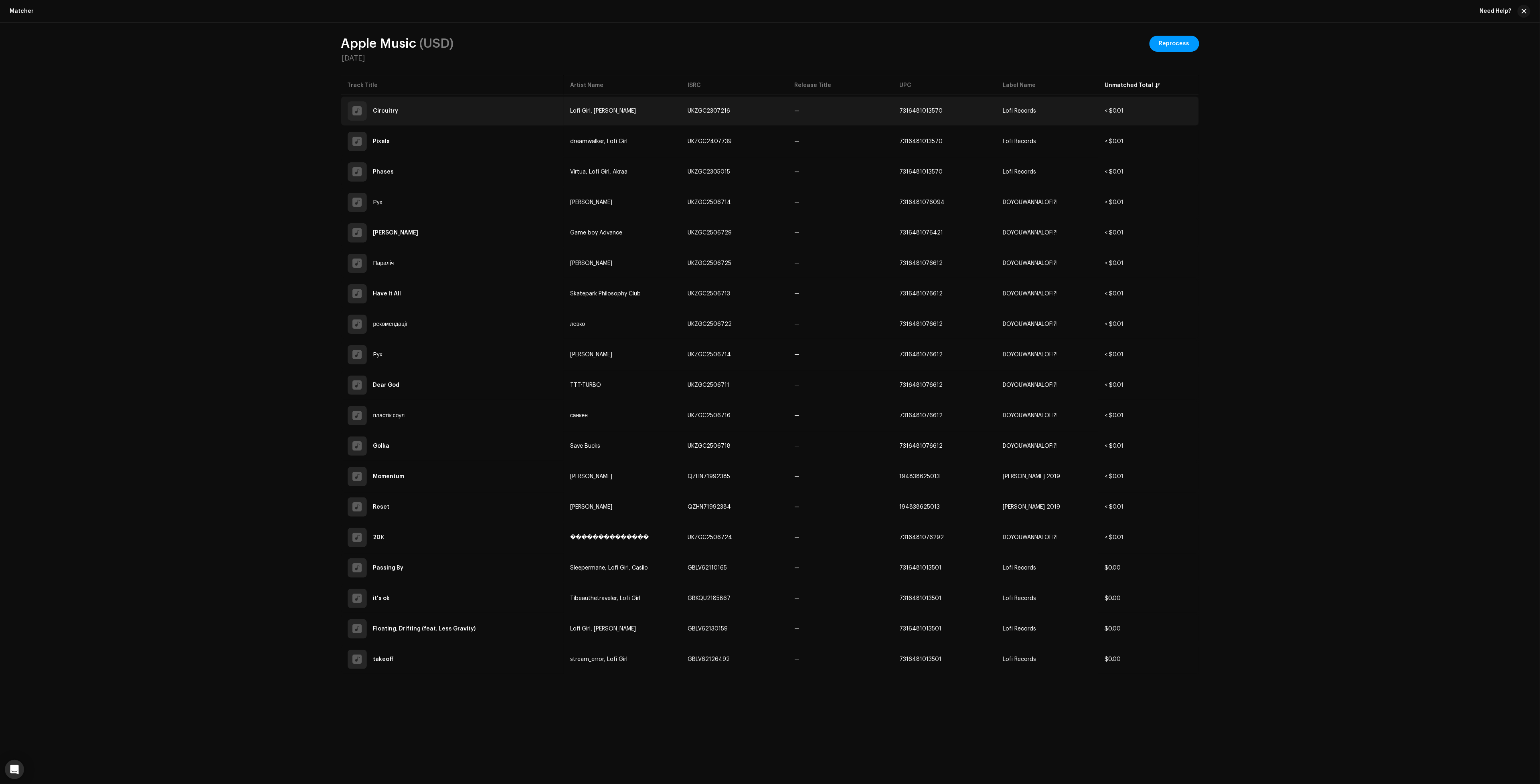
click at [804, 122] on td "—" at bounding box center [841, 111] width 105 height 29
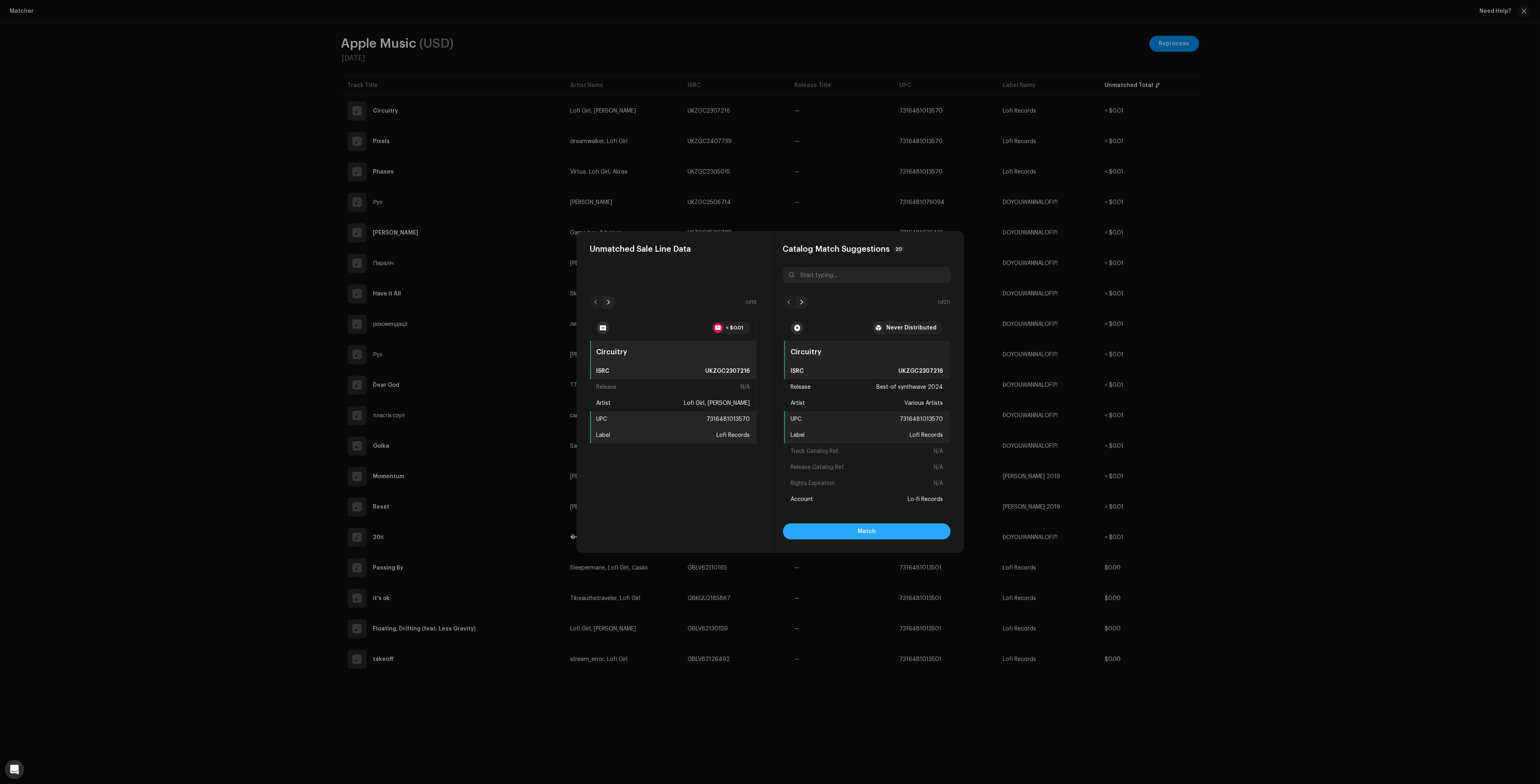
click at [890, 534] on button "Match" at bounding box center [867, 531] width 167 height 16
click at [867, 531] on span "Match" at bounding box center [867, 531] width 18 height 16
click at [908, 533] on button "Match" at bounding box center [867, 531] width 167 height 16
click at [890, 534] on button "Match" at bounding box center [867, 531] width 167 height 16
click at [879, 529] on button "Match" at bounding box center [867, 531] width 167 height 16
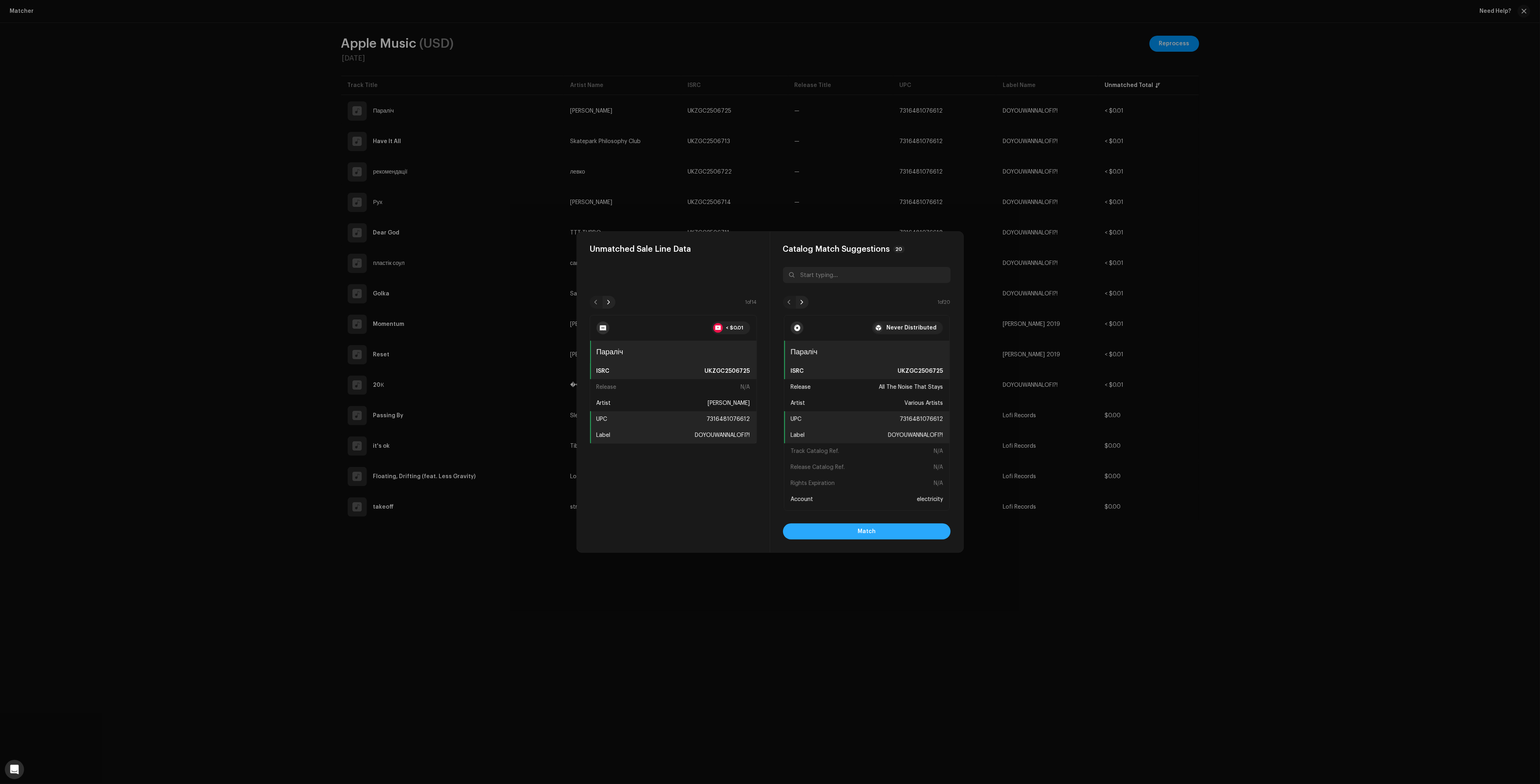
click at [891, 531] on button "Match" at bounding box center [867, 531] width 167 height 16
click at [910, 526] on button "Match" at bounding box center [867, 531] width 167 height 16
click at [863, 533] on span "Match" at bounding box center [867, 531] width 18 height 16
click at [855, 532] on button "Match" at bounding box center [867, 531] width 167 height 16
click at [854, 528] on button "Match" at bounding box center [867, 531] width 167 height 16
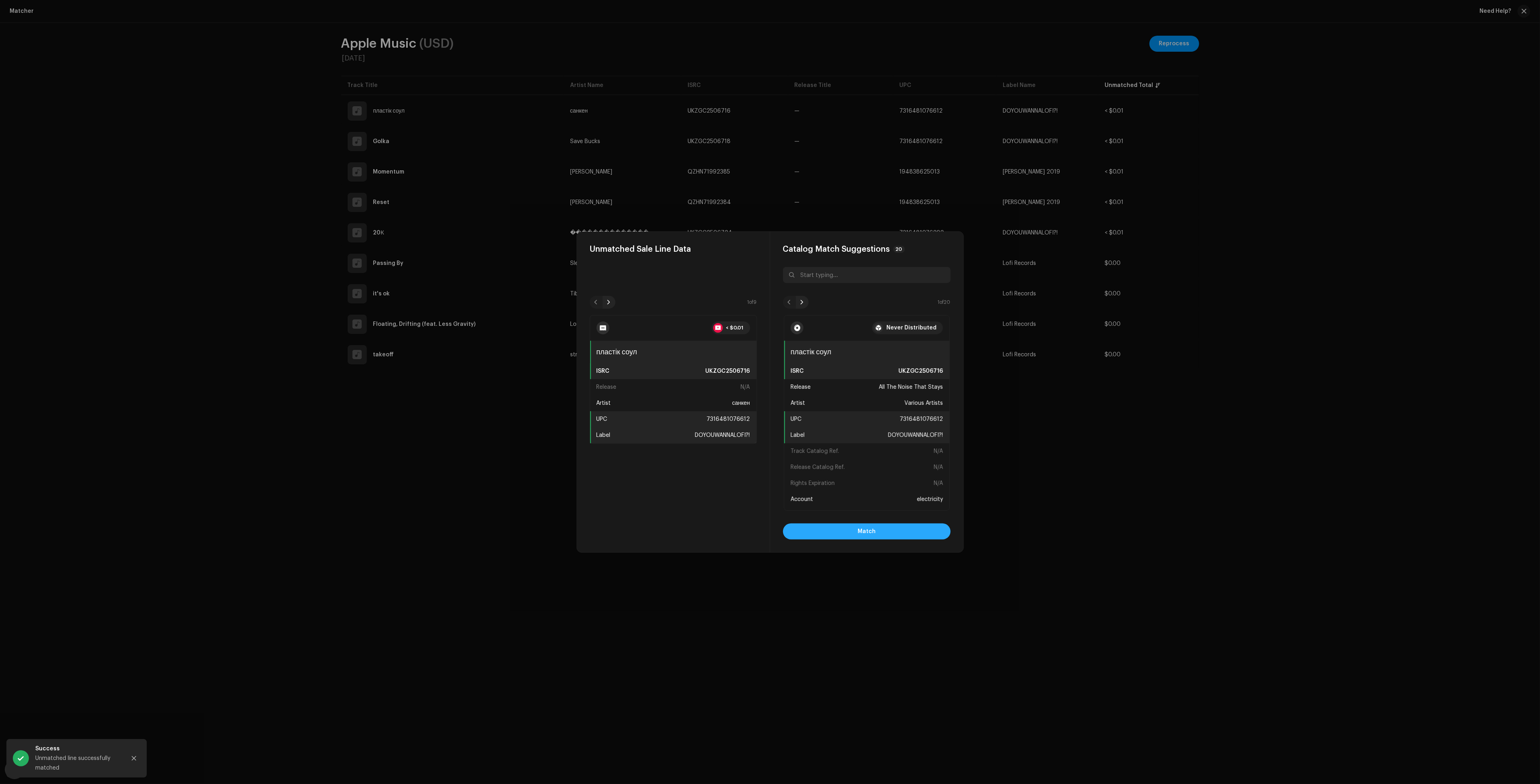
click at [873, 531] on span "Match" at bounding box center [867, 531] width 18 height 16
click at [865, 535] on span "Match" at bounding box center [867, 531] width 18 height 16
click at [924, 532] on button "Match" at bounding box center [867, 531] width 167 height 16
click at [926, 531] on button "Match" at bounding box center [867, 531] width 167 height 16
click at [835, 530] on button "Match" at bounding box center [867, 531] width 167 height 16
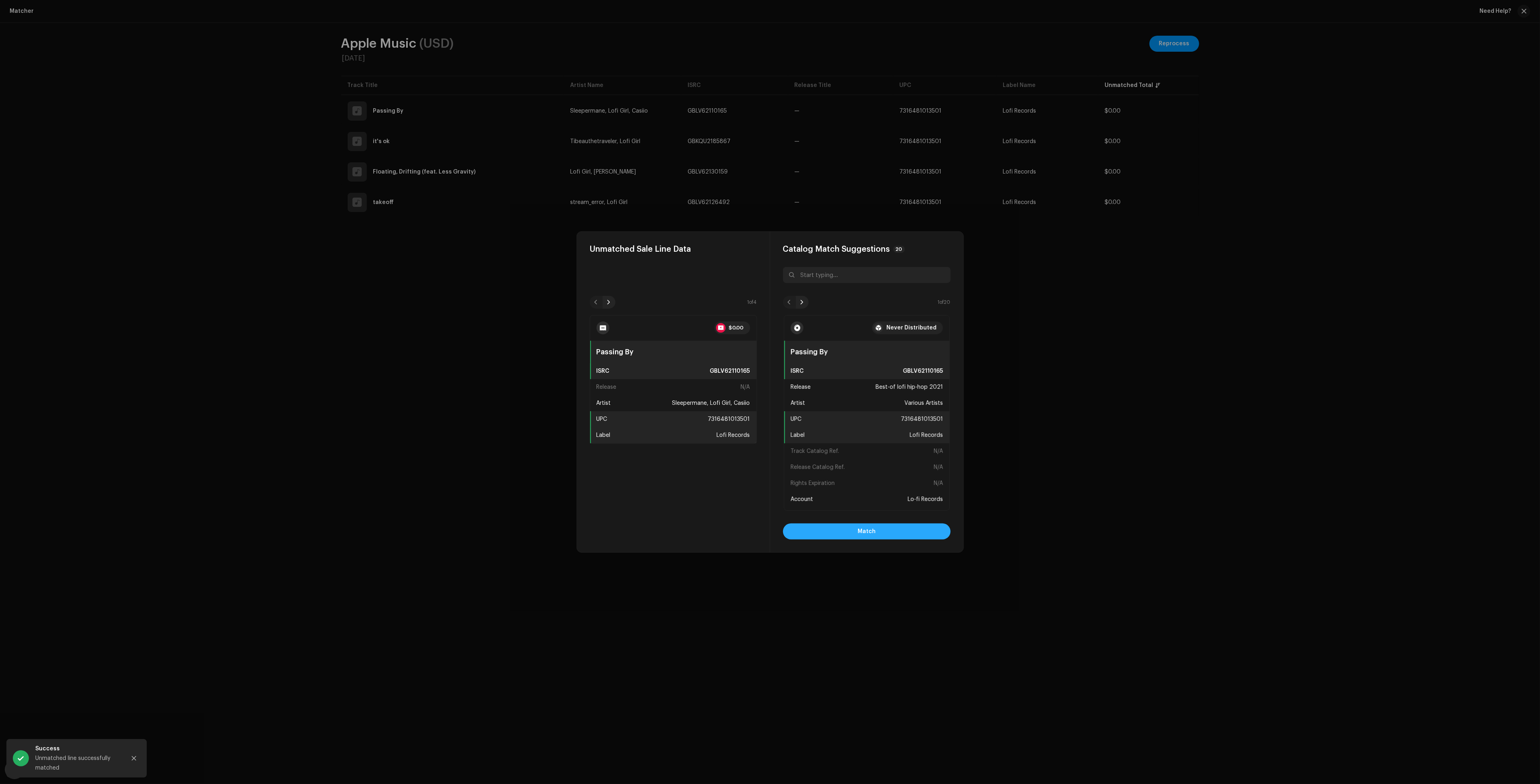
click at [845, 531] on button "Match" at bounding box center [867, 531] width 167 height 16
click at [900, 532] on button "Match" at bounding box center [867, 531] width 167 height 16
click at [820, 531] on button "Match" at bounding box center [867, 531] width 167 height 16
click at [814, 529] on button "Match" at bounding box center [867, 531] width 167 height 16
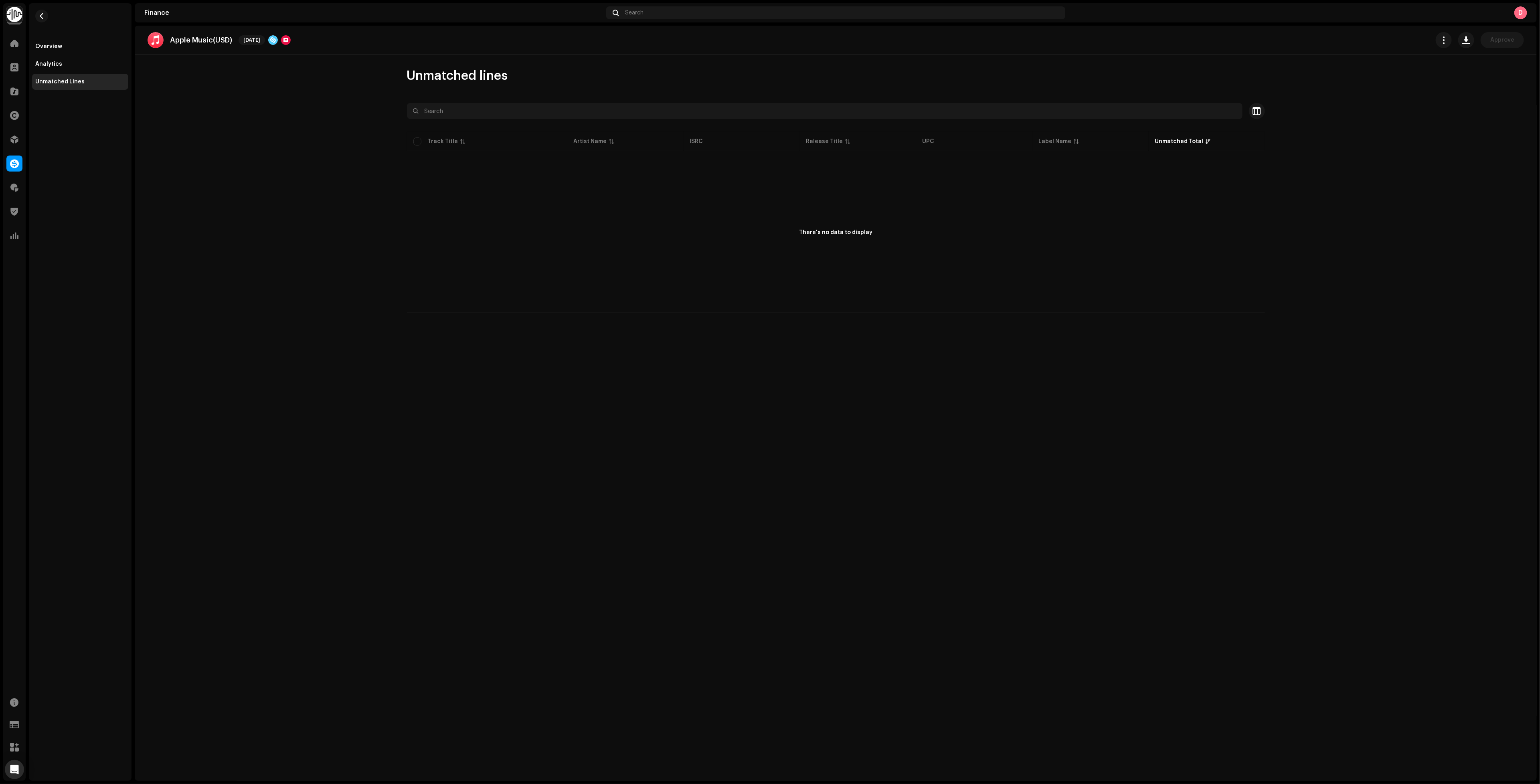
click at [34, 15] on re-m-nav-back at bounding box center [42, 20] width 19 height 35
click at [40, 16] on span "button" at bounding box center [42, 16] width 6 height 7
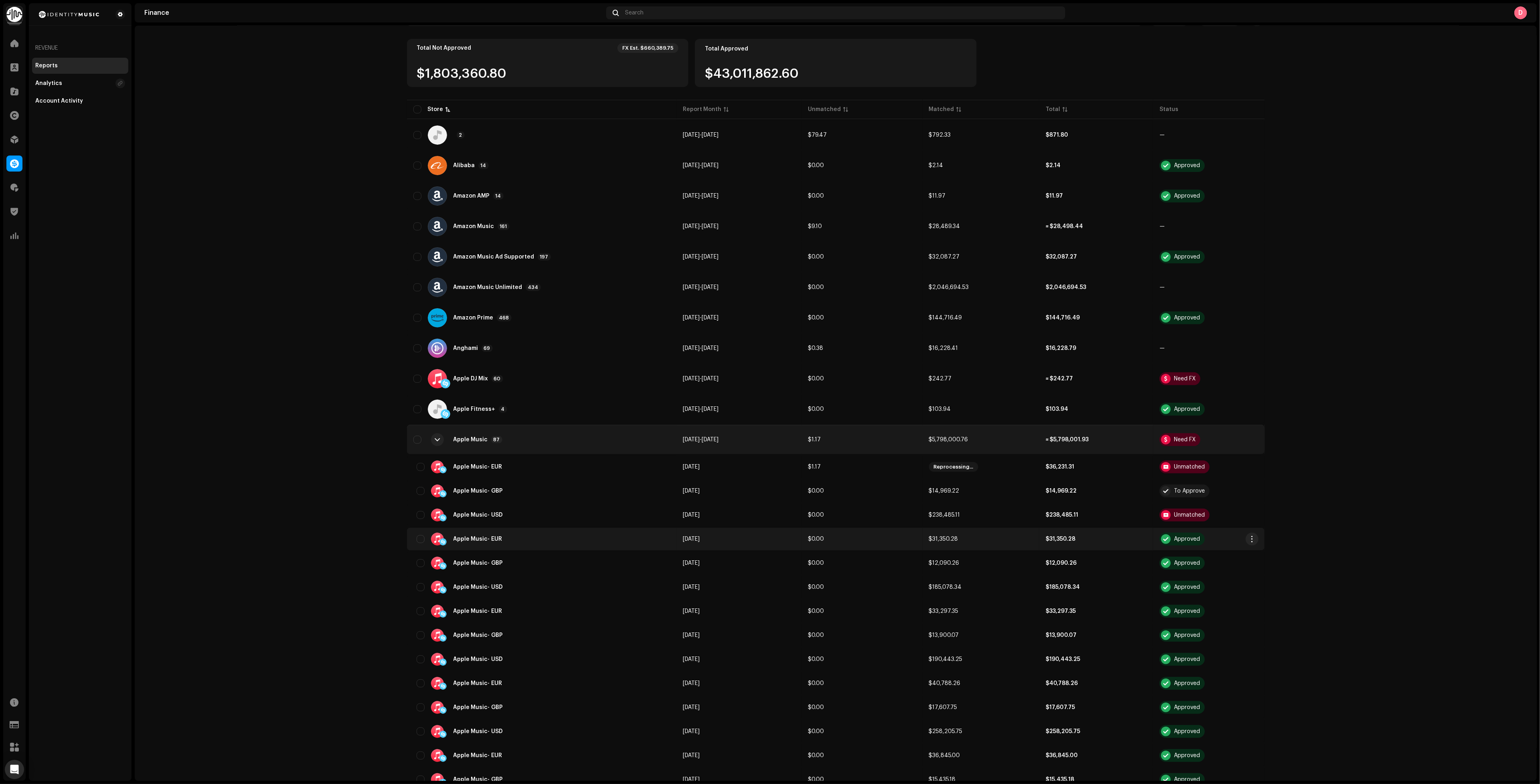
scroll to position [180, 0]
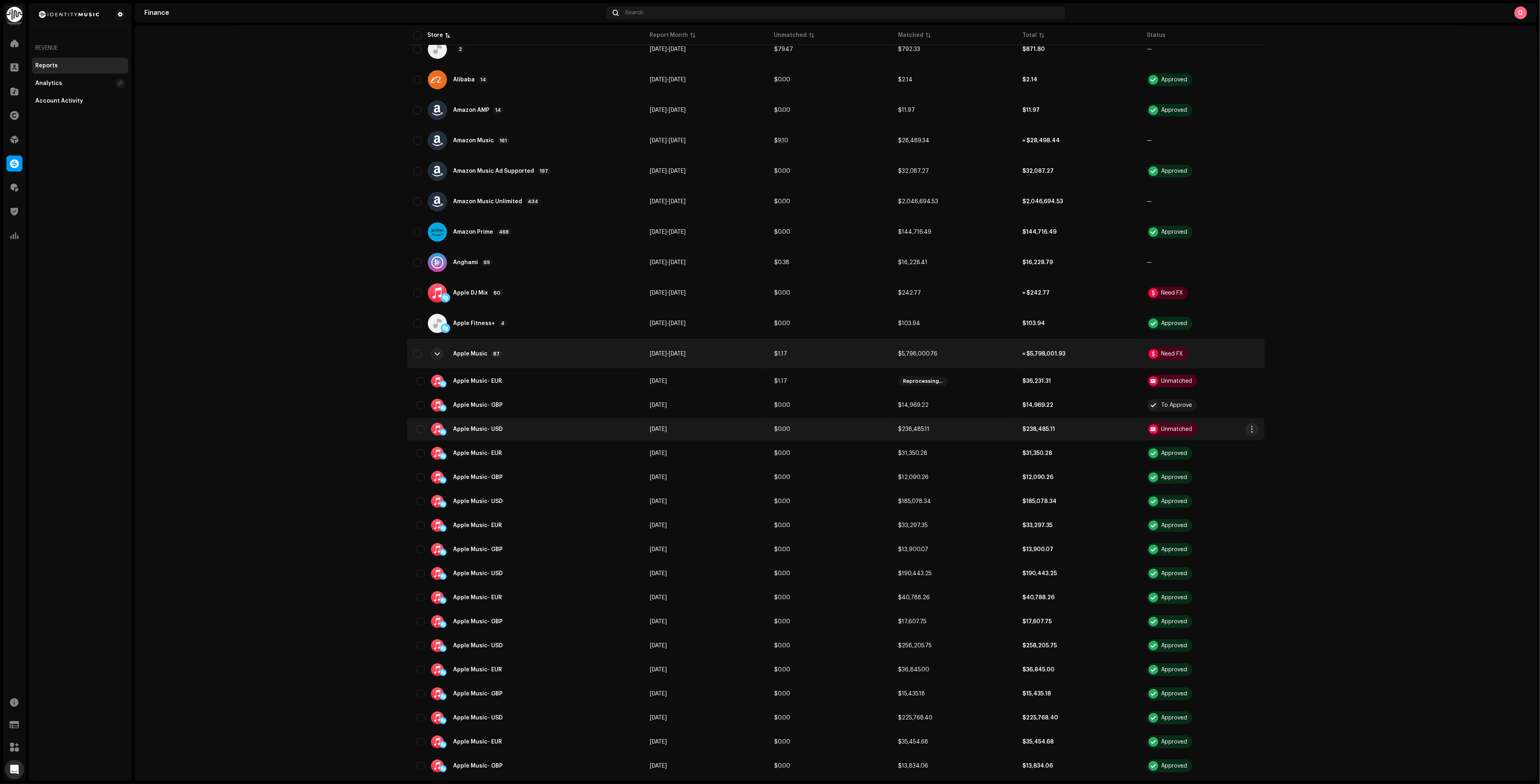
click at [704, 425] on td "[DATE]" at bounding box center [705, 429] width 124 height 23
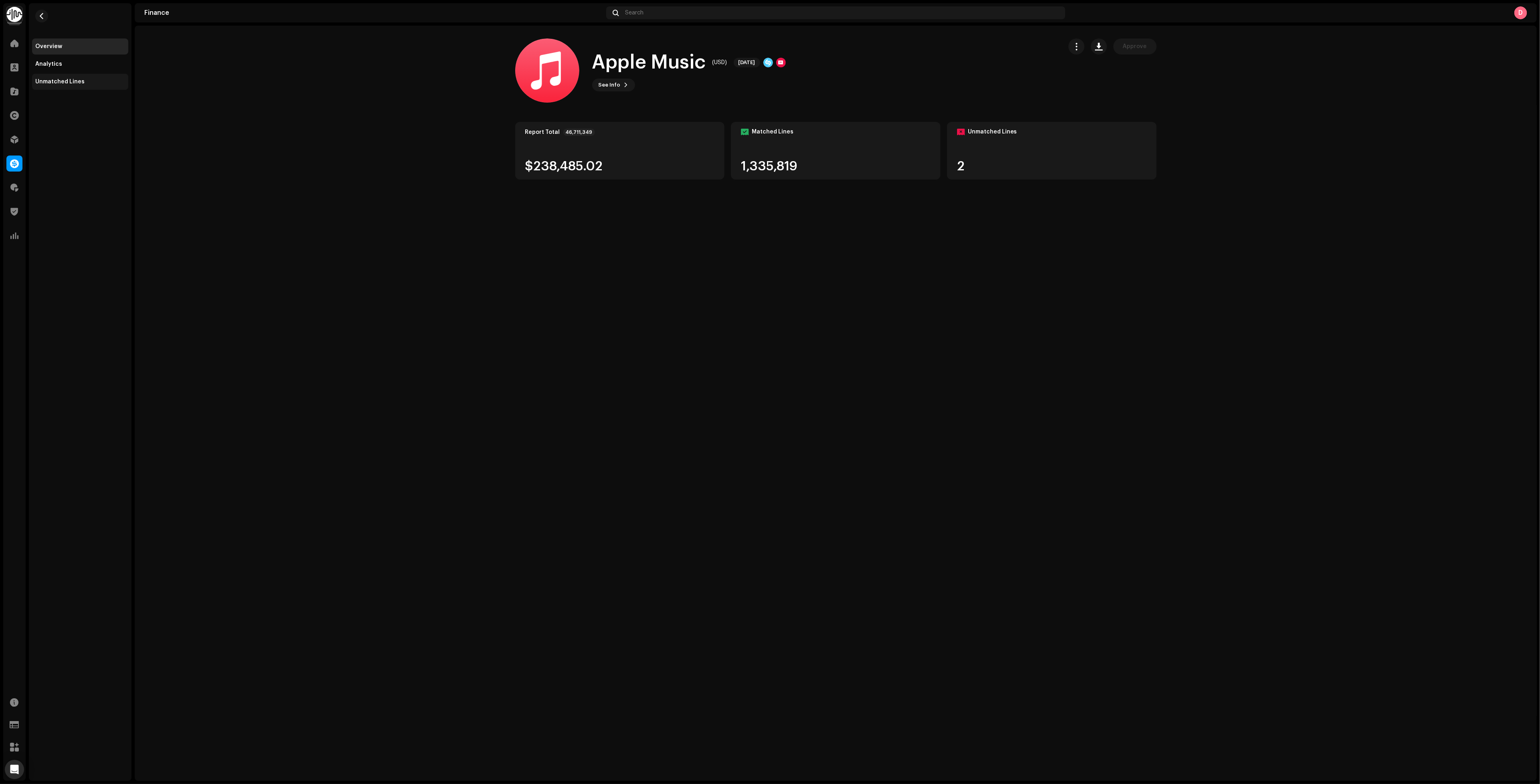
click at [60, 87] on div "Unmatched Lines" at bounding box center [80, 81] width 96 height 16
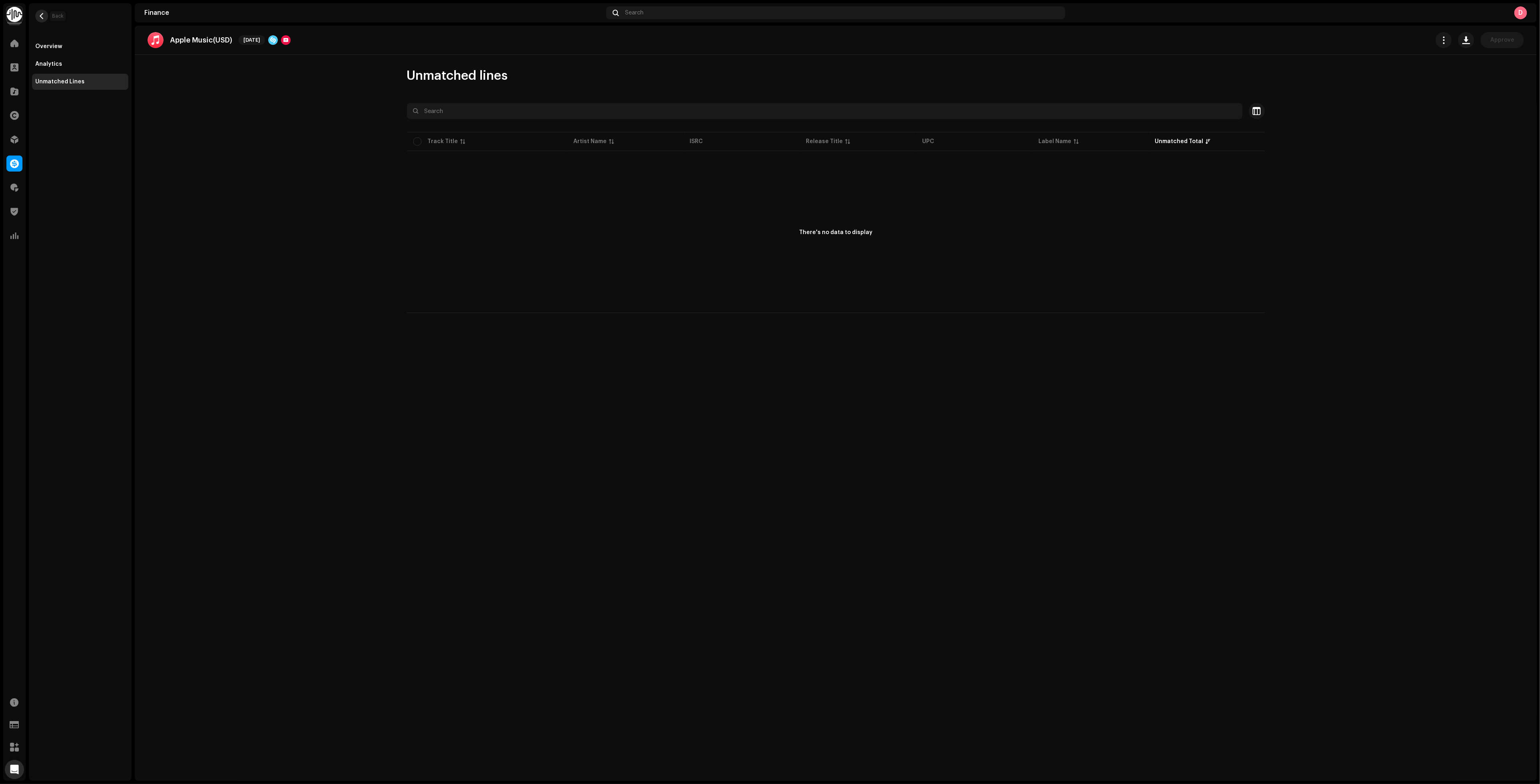
click at [45, 14] on button "button" at bounding box center [41, 16] width 13 height 13
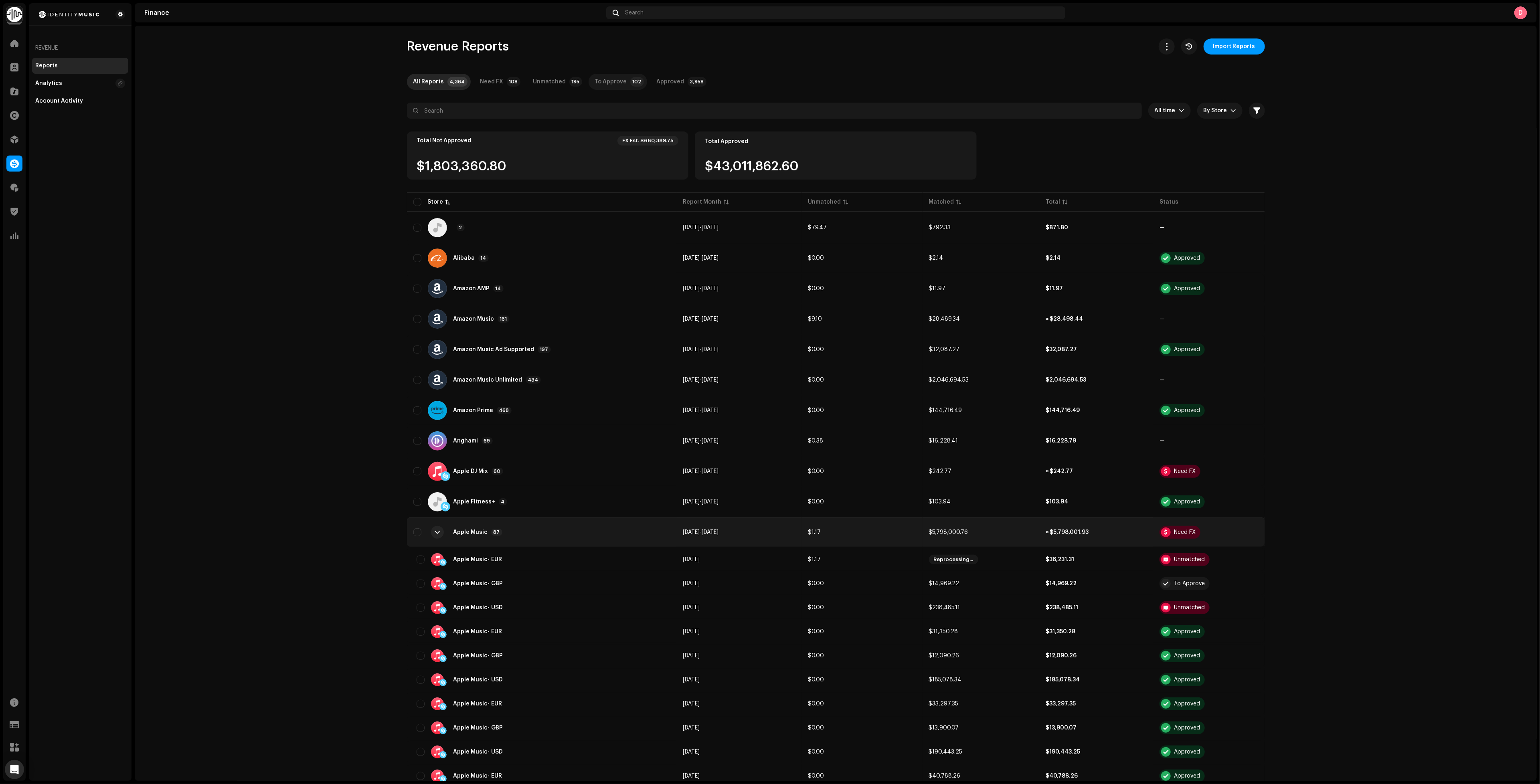
click at [604, 85] on div "To Approve" at bounding box center [611, 81] width 32 height 16
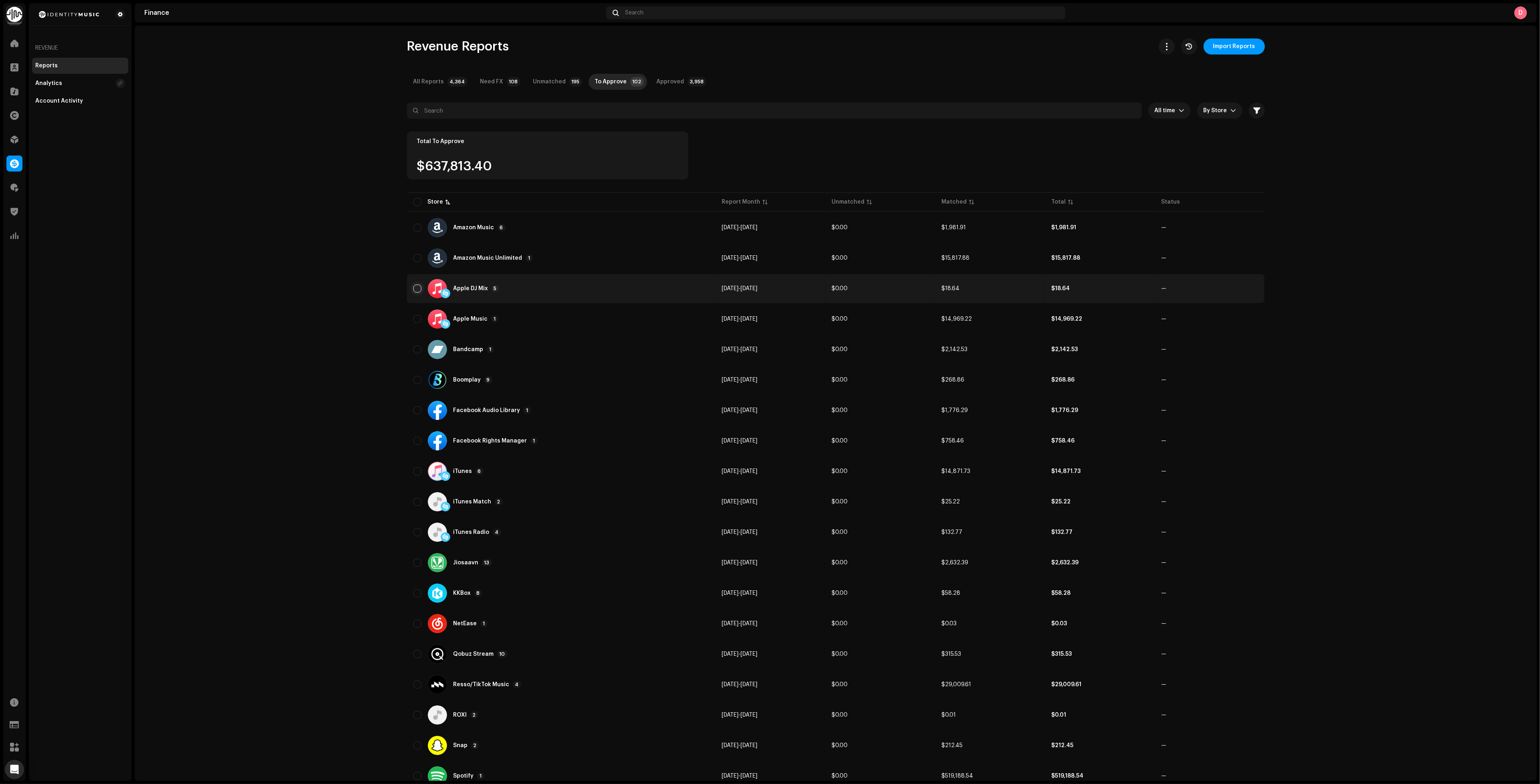
click at [415, 284] on input "checkbox" at bounding box center [417, 288] width 8 height 8
checkbox input "true"
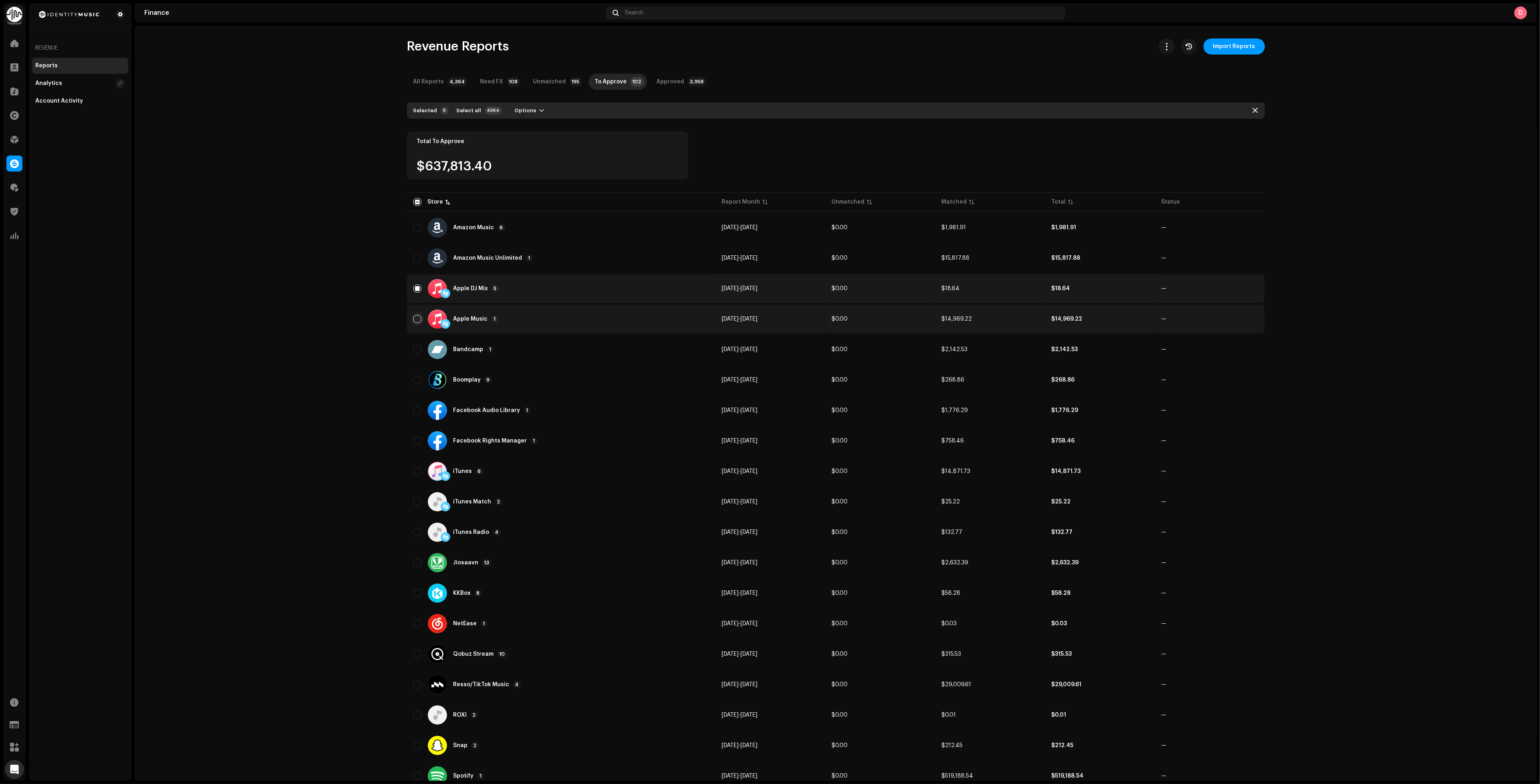
click at [413, 315] on input "Row Unselected" at bounding box center [417, 318] width 8 height 8
checkbox input "true"
click at [564, 88] on p-tab "Unmatched 195" at bounding box center [556, 81] width 59 height 16
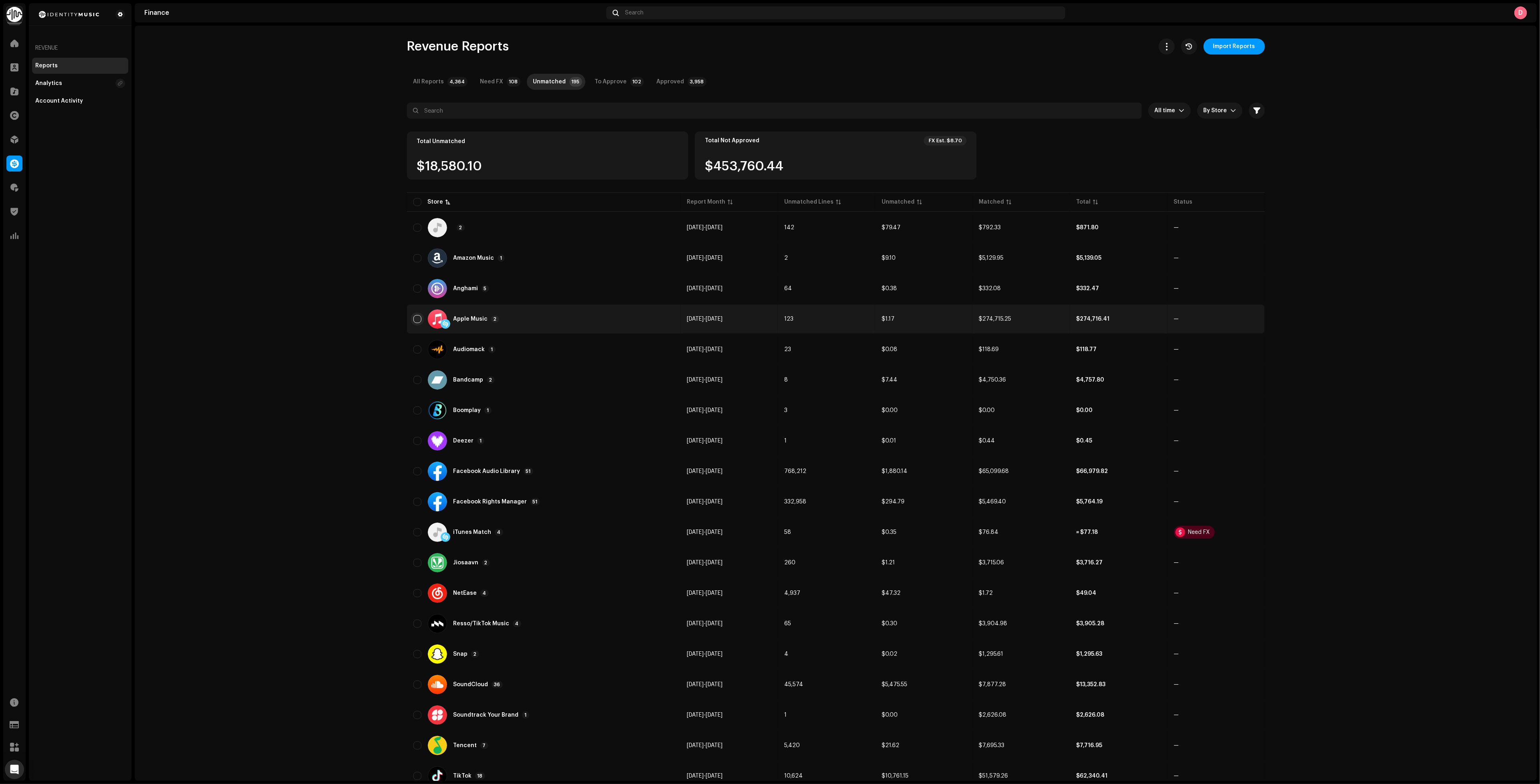
click at [413, 317] on input "checkbox" at bounding box center [417, 318] width 8 height 8
checkbox input "true"
click at [414, 529] on input "Row Unselected" at bounding box center [417, 532] width 8 height 8
checkbox input "true"
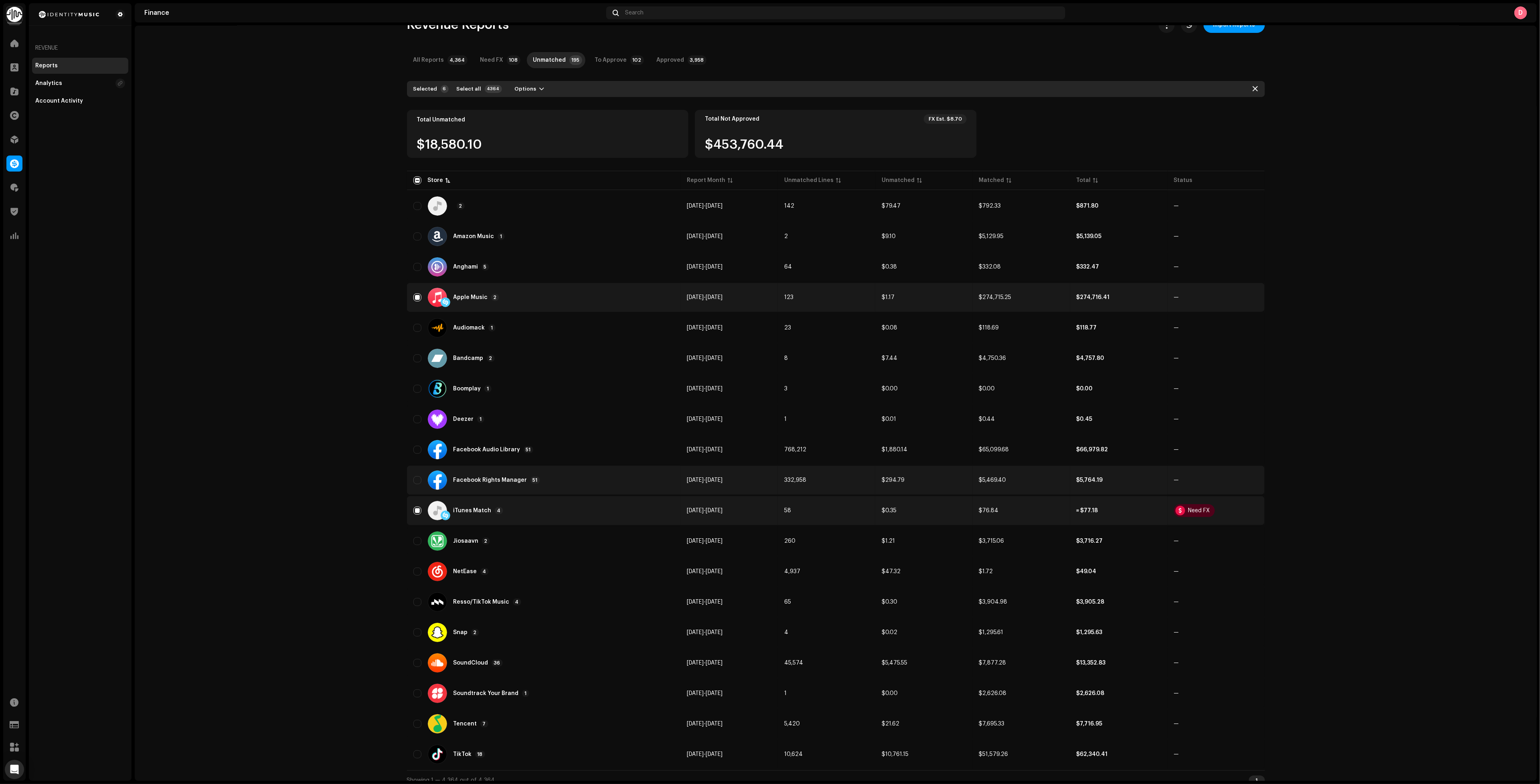
scroll to position [22, 0]
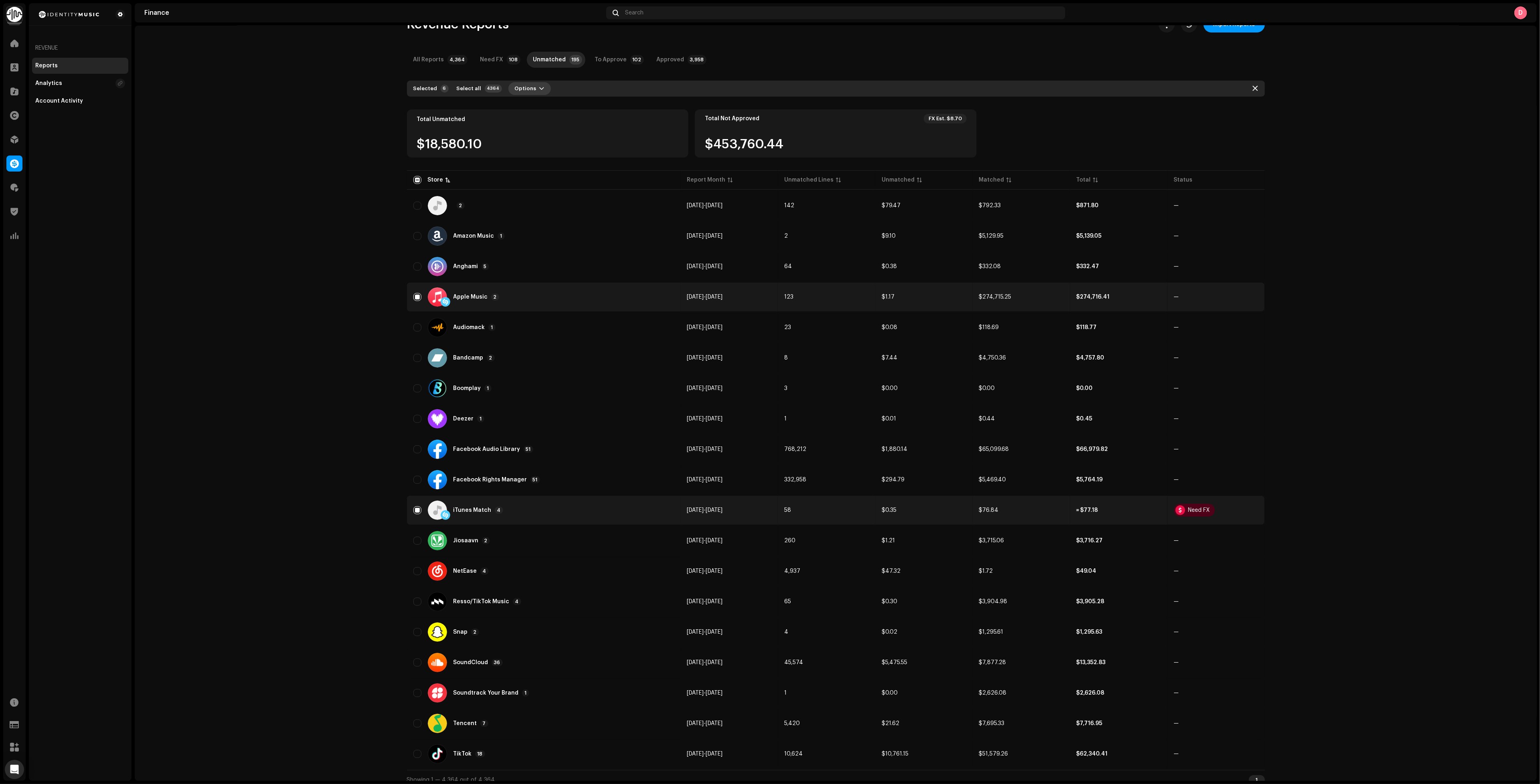
click at [526, 90] on span "Options" at bounding box center [525, 88] width 22 height 16
click at [539, 108] on span "Reprocess Unmatched" at bounding box center [539, 106] width 65 height 7
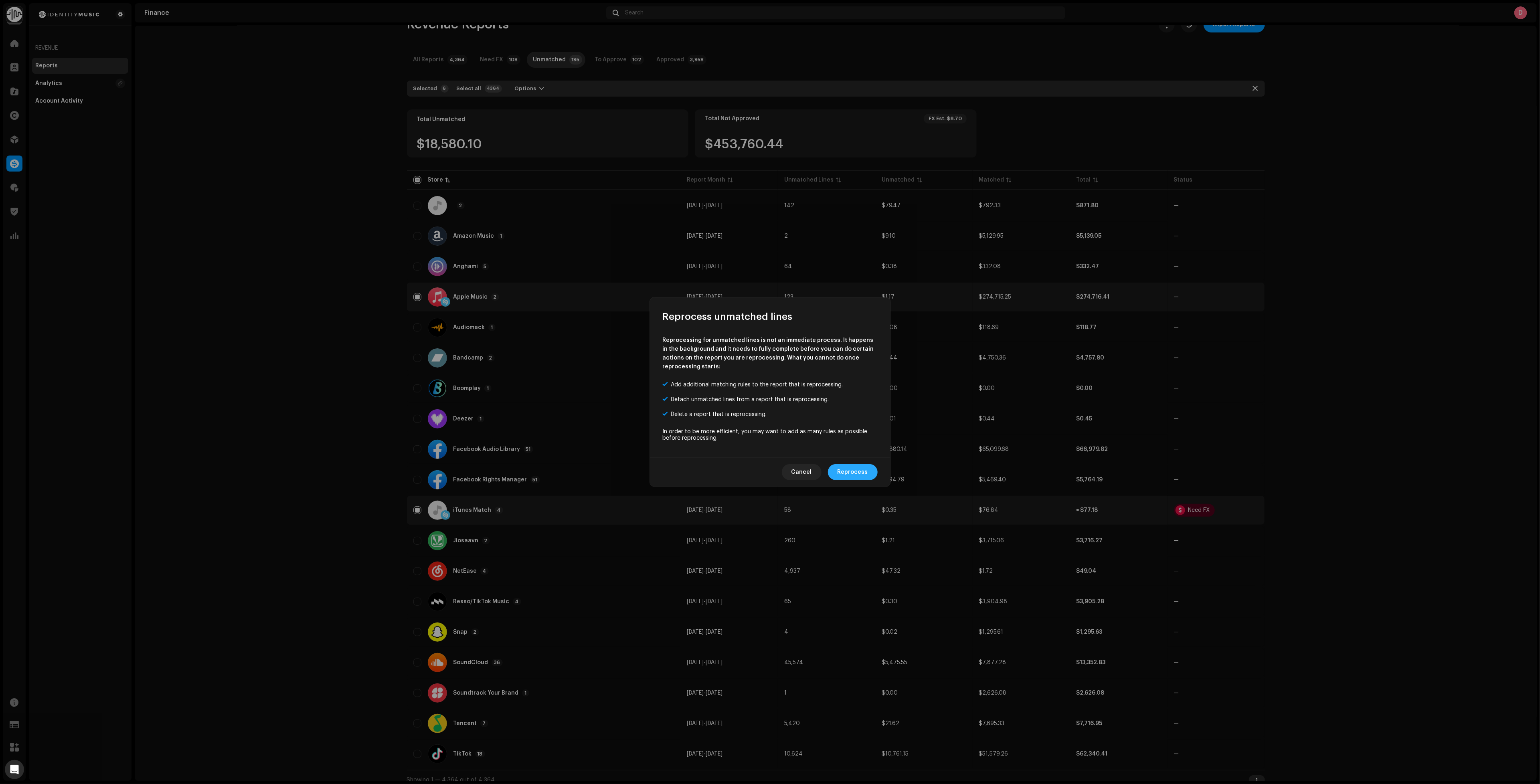
click at [849, 467] on span "Reprocess" at bounding box center [852, 472] width 30 height 16
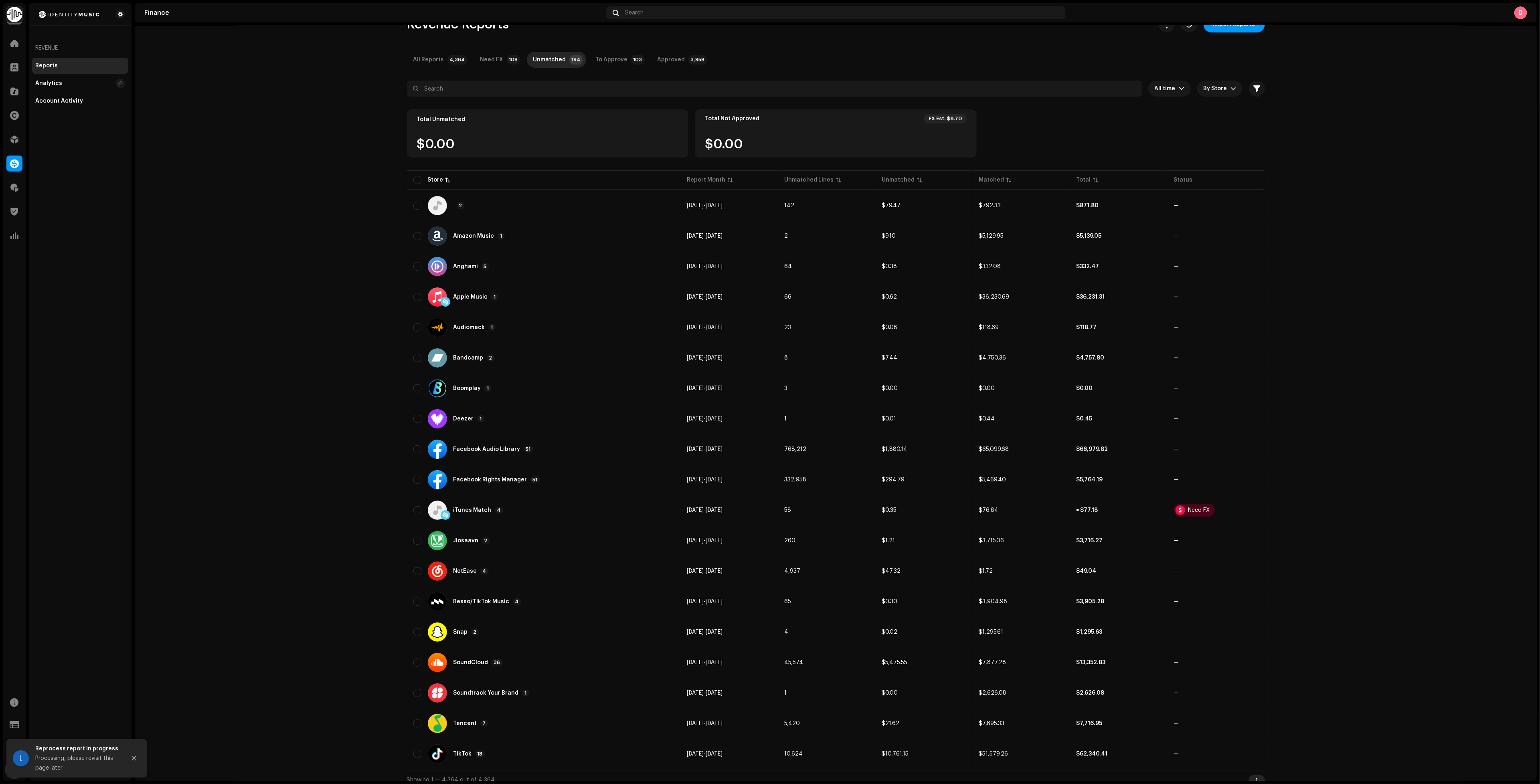
scroll to position [0, 0]
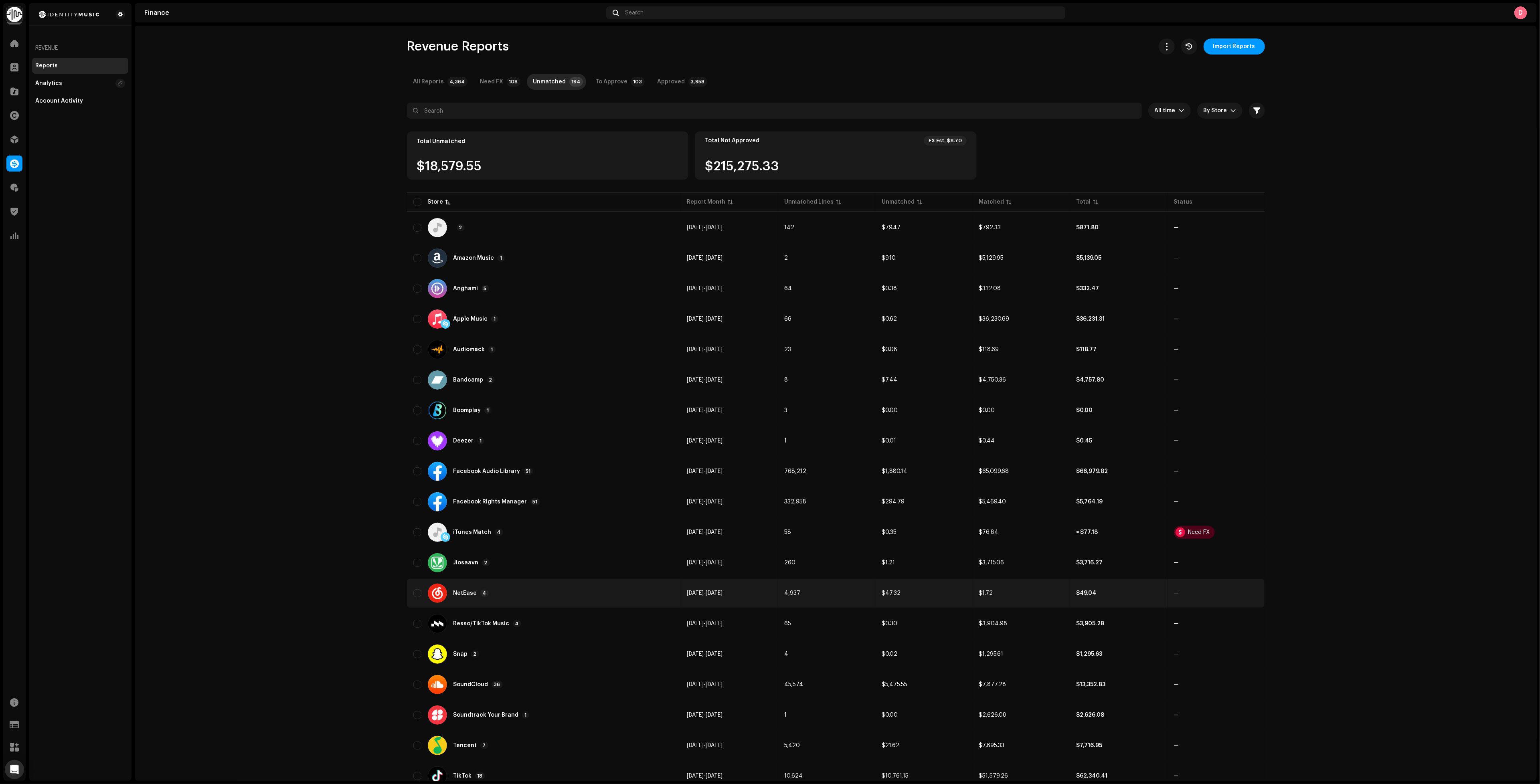
click at [505, 594] on div "NetEase 4" at bounding box center [543, 593] width 261 height 19
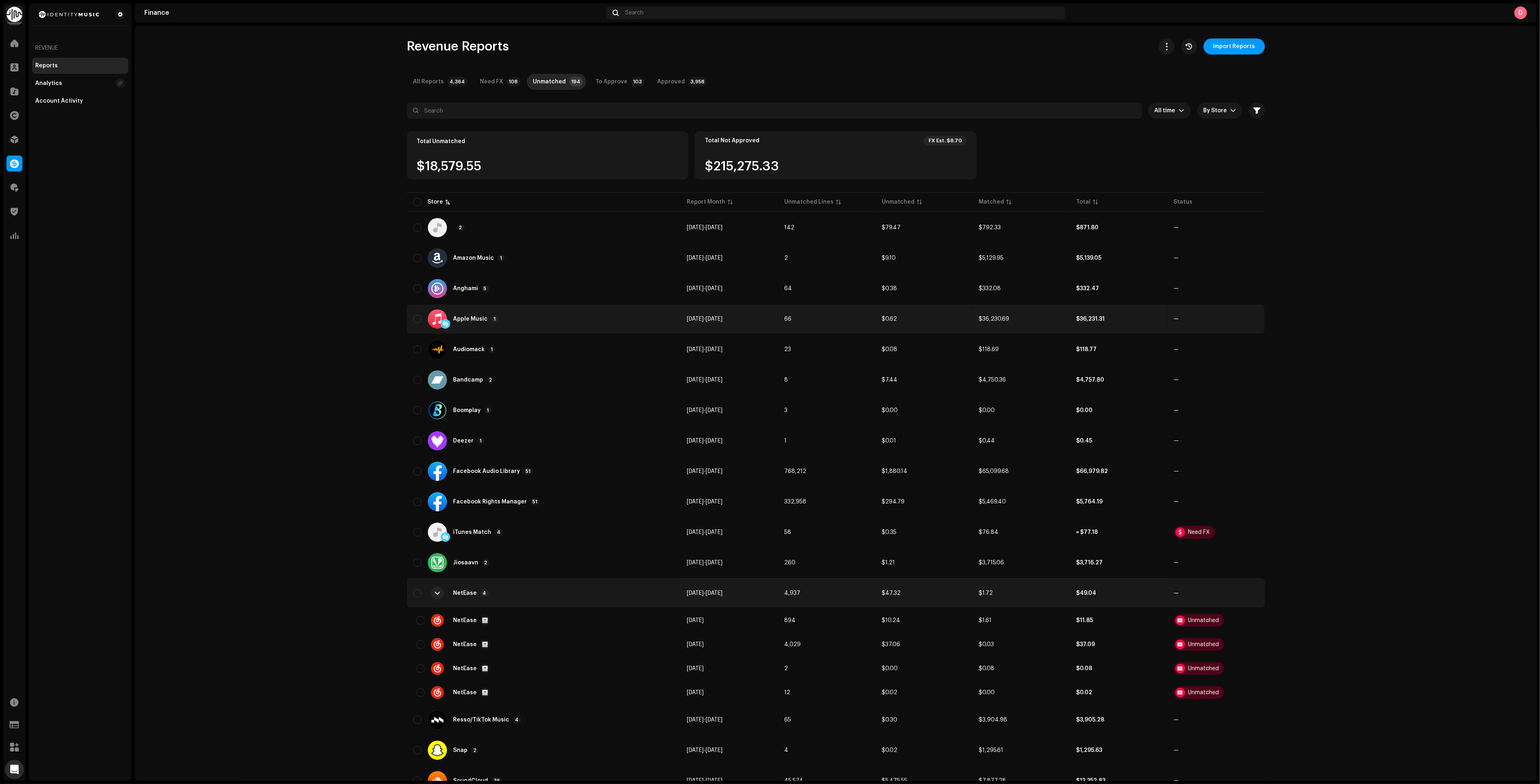
click at [613, 310] on div "Apple Music 1" at bounding box center [543, 319] width 261 height 19
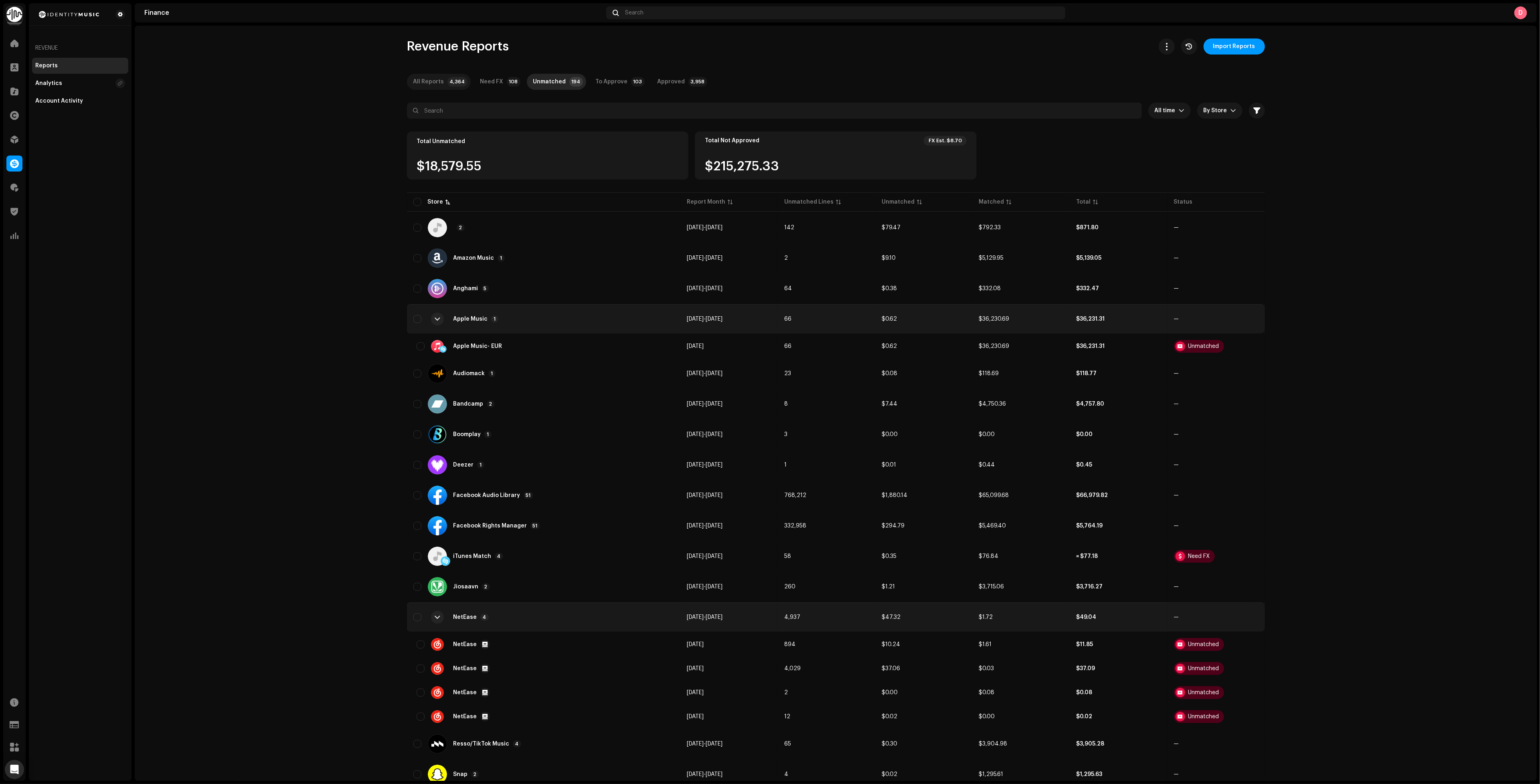
click at [418, 78] on div "All Reports" at bounding box center [429, 81] width 31 height 16
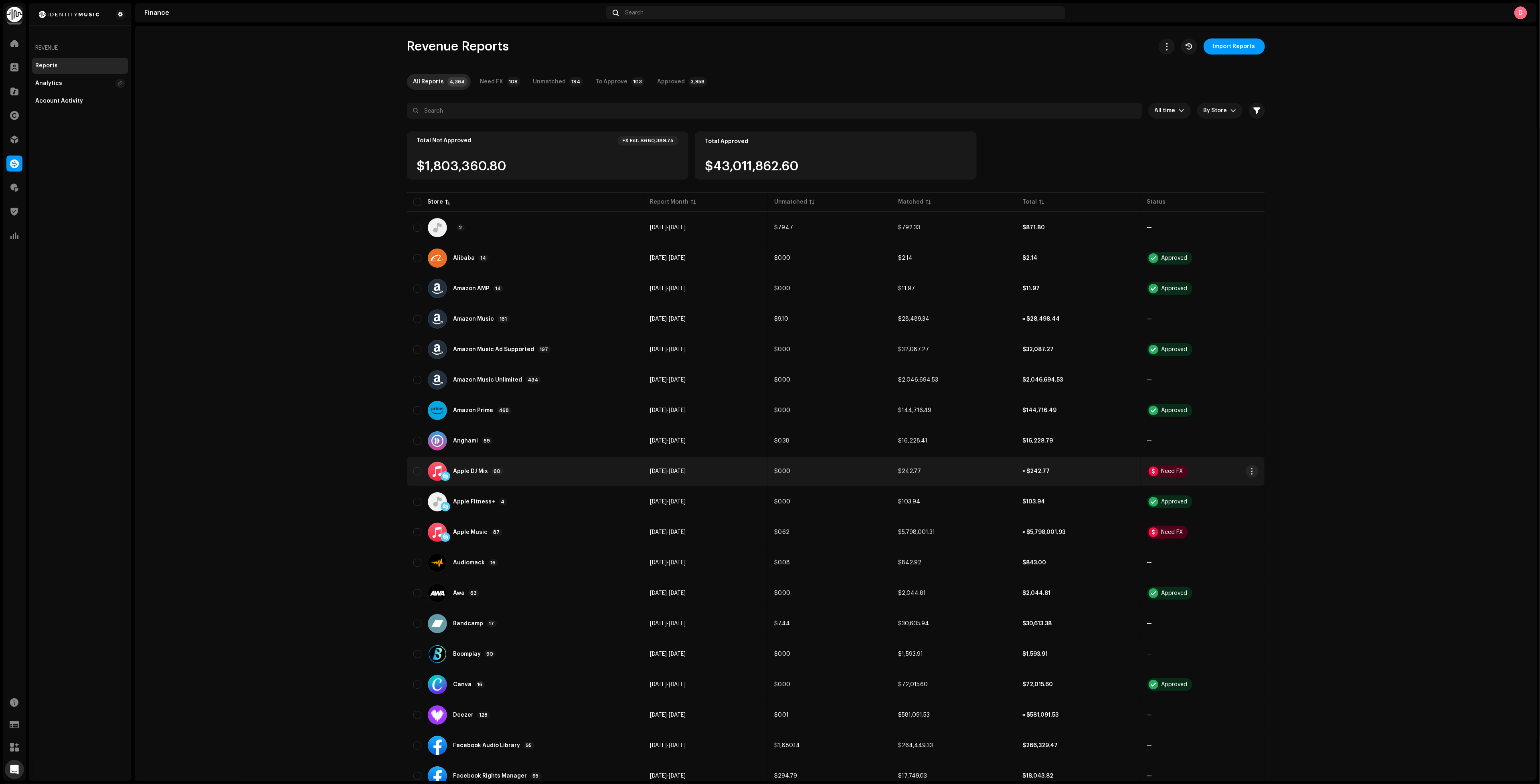
click at [524, 463] on div "Apple DJ Mix 60" at bounding box center [525, 471] width 224 height 19
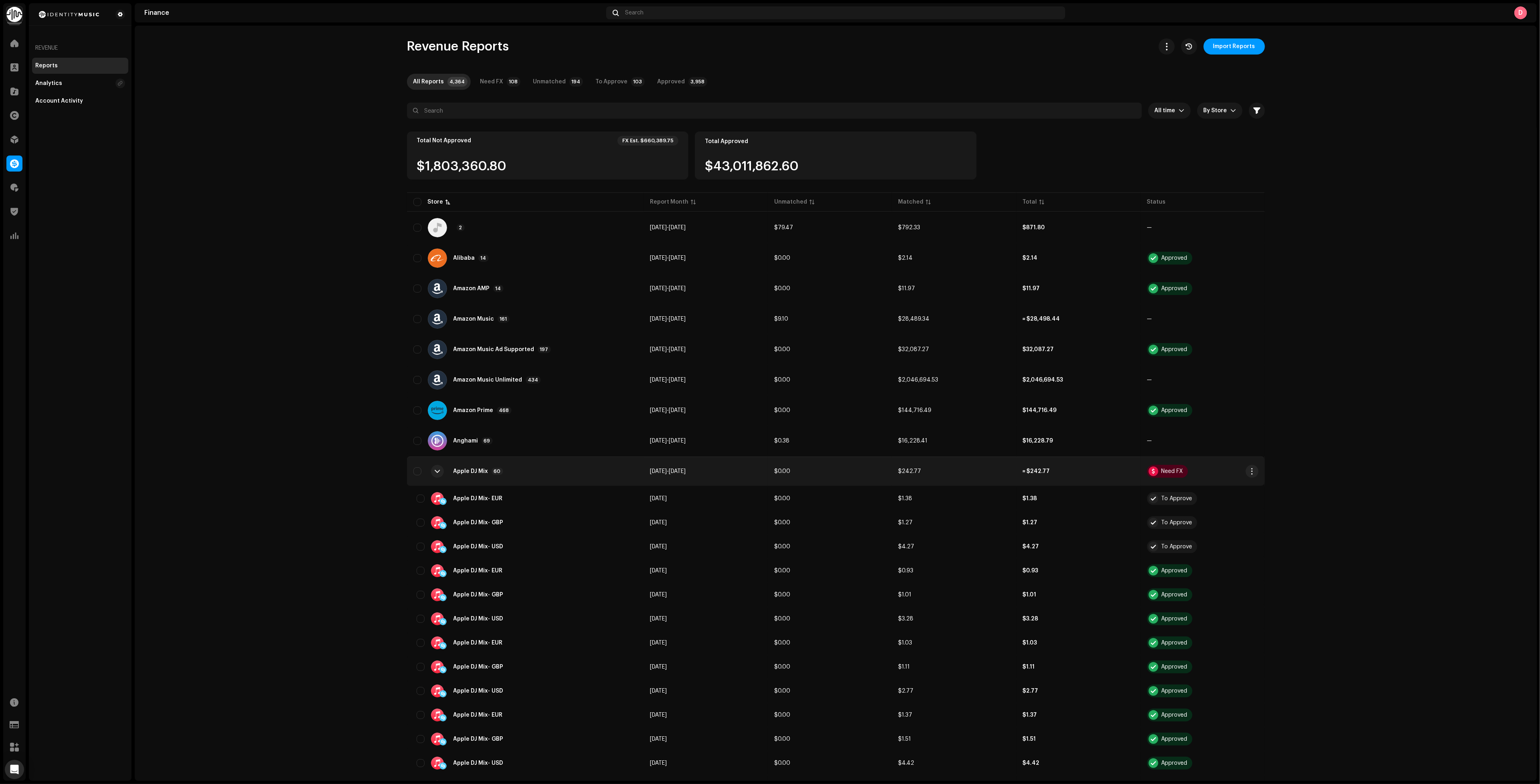
click at [531, 466] on div "Apple DJ Mix 60" at bounding box center [525, 471] width 224 height 19
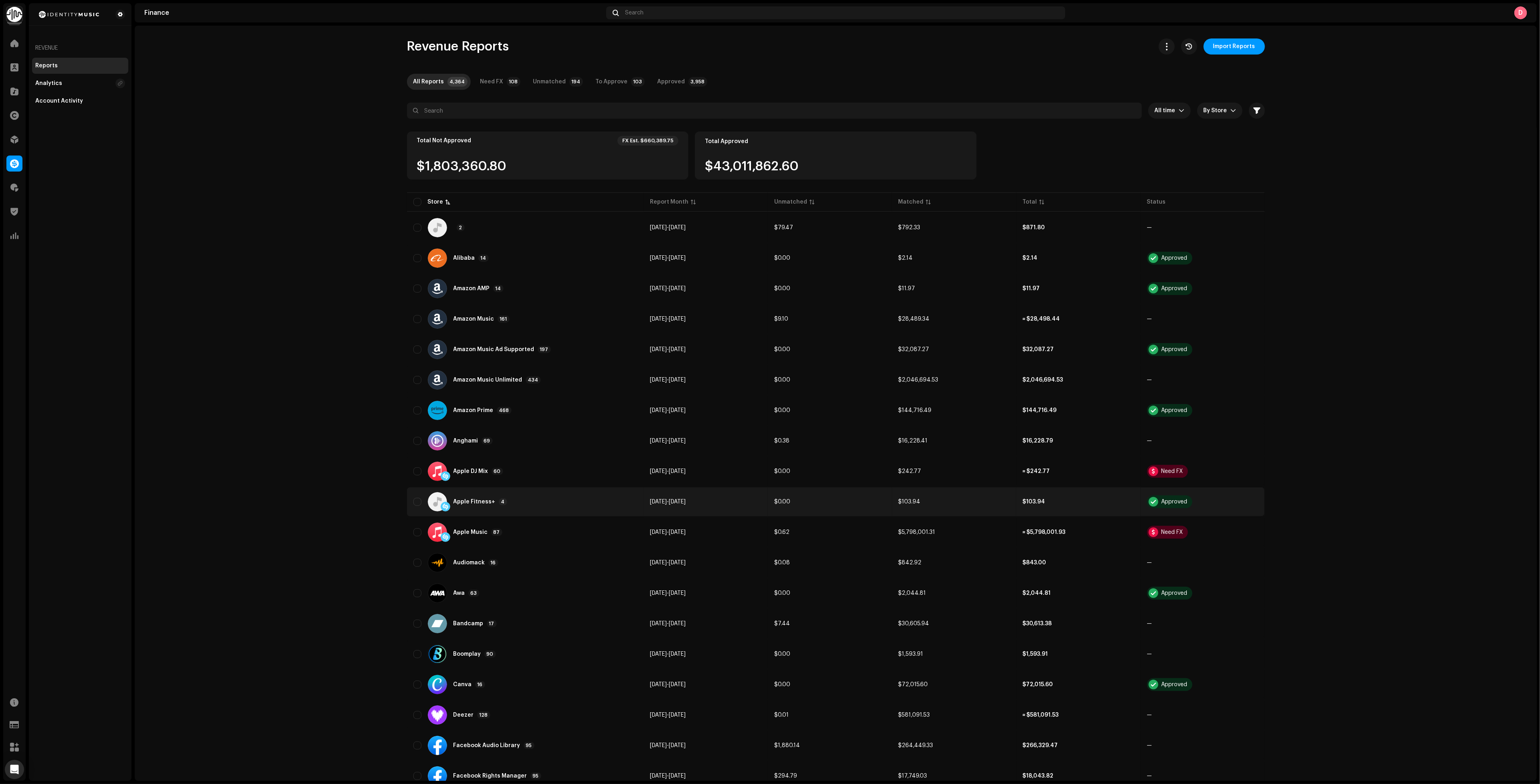
click at [528, 498] on div "Apple Fitness+ 4" at bounding box center [525, 502] width 224 height 19
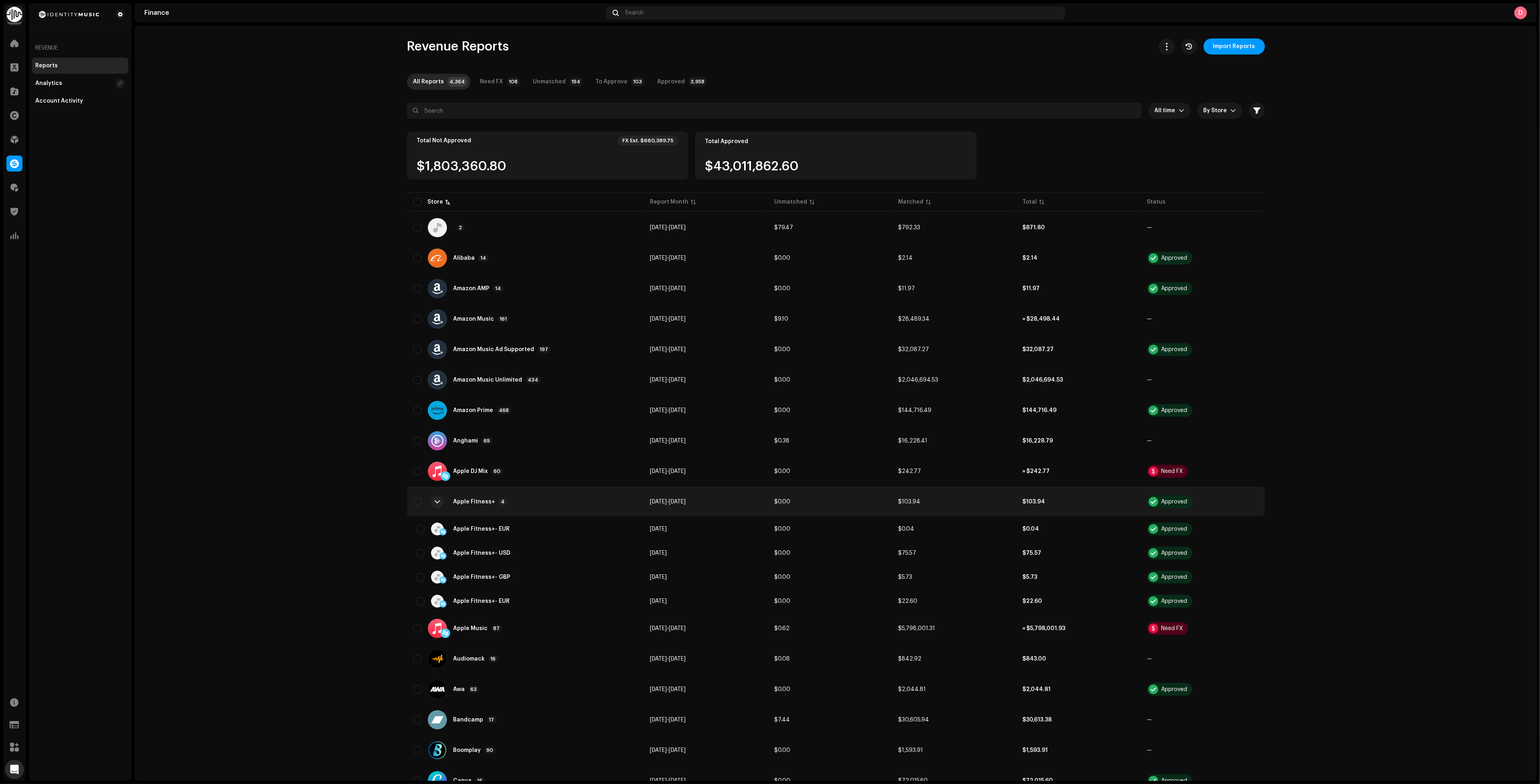
click at [528, 498] on div "Apple Fitness+ 4" at bounding box center [525, 502] width 224 height 19
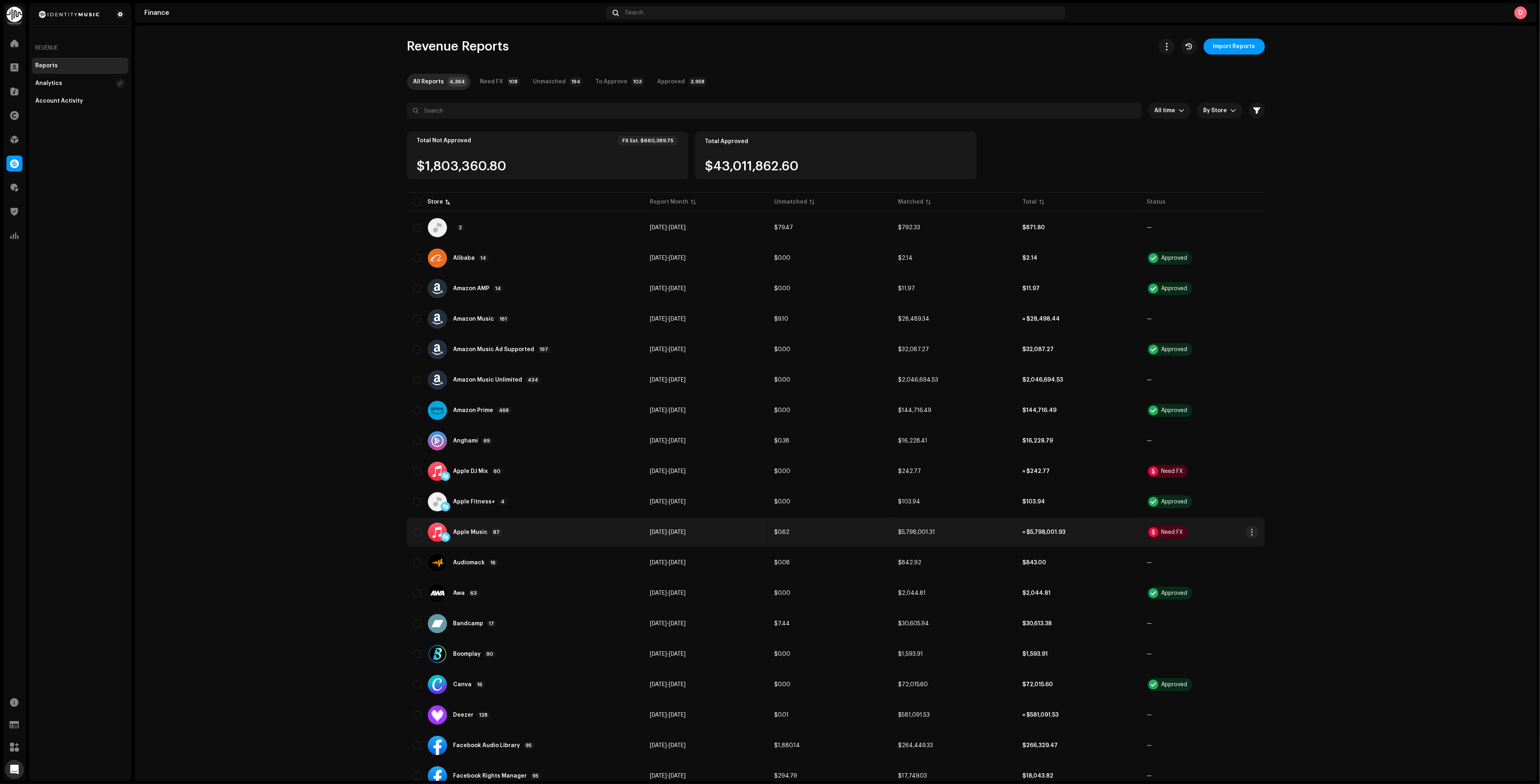
click at [523, 529] on div "Apple Music 87" at bounding box center [525, 532] width 224 height 19
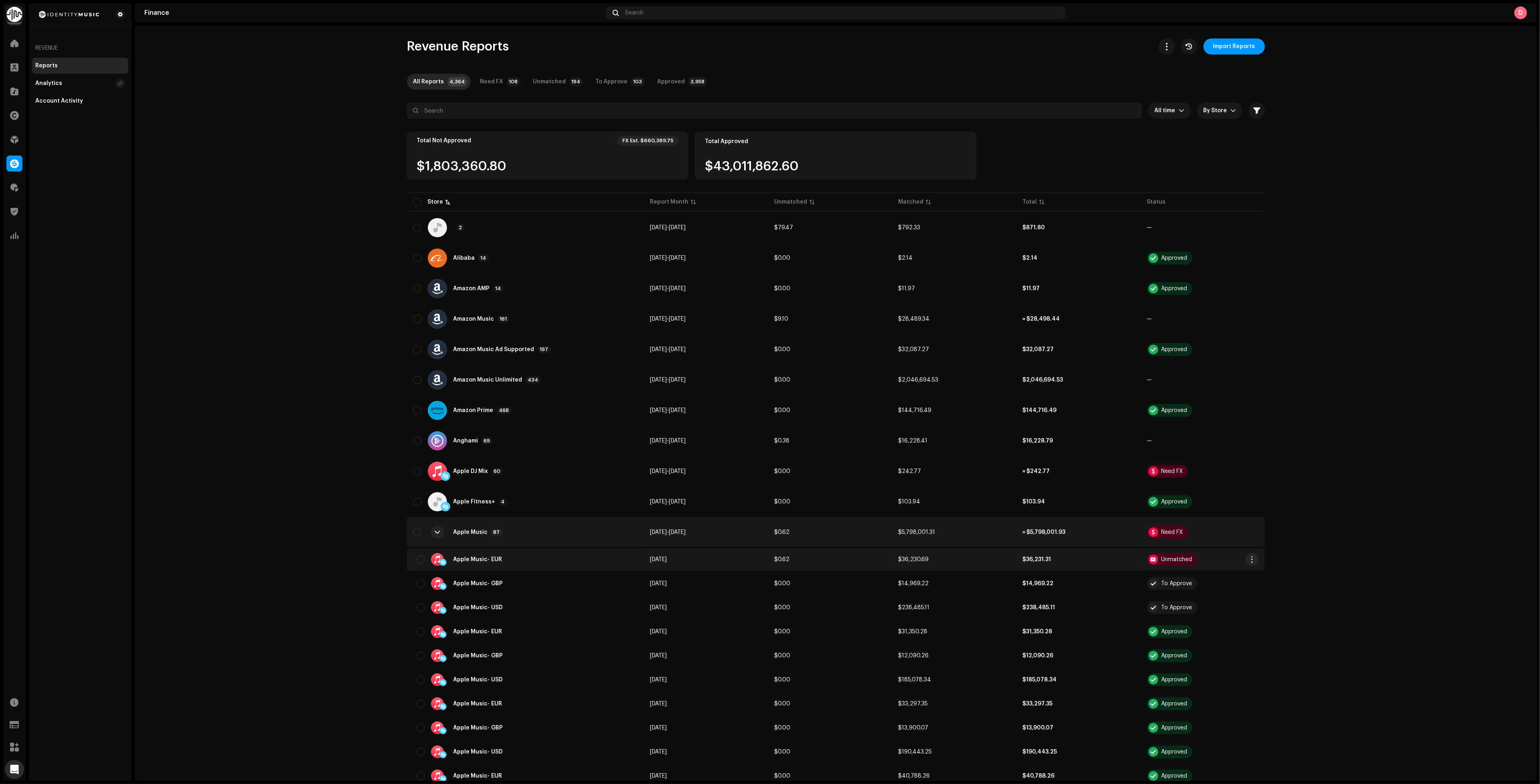
click at [473, 558] on div "Apple Music - EUR" at bounding box center [525, 559] width 224 height 13
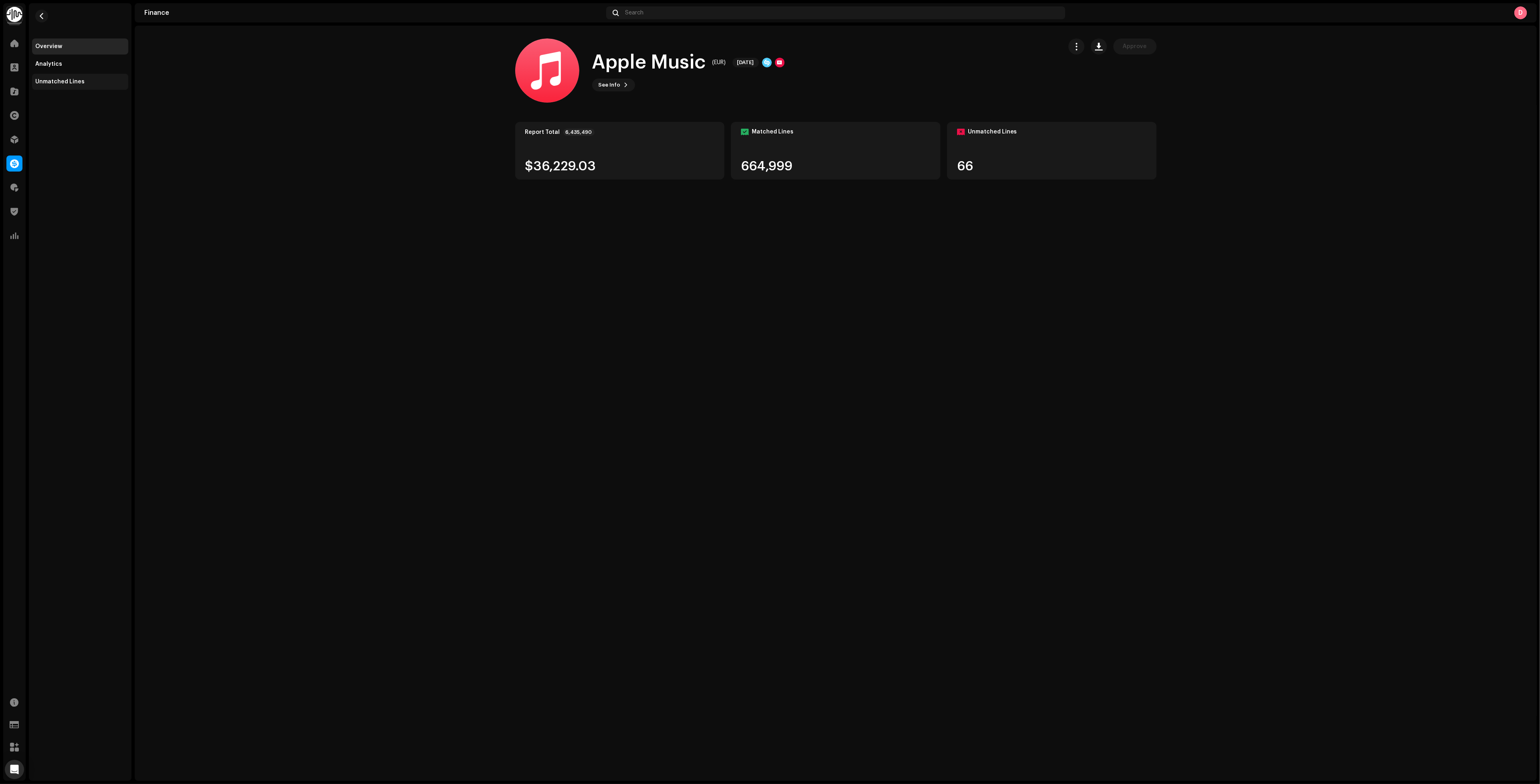
click at [97, 83] on div "Unmatched Lines" at bounding box center [80, 81] width 90 height 7
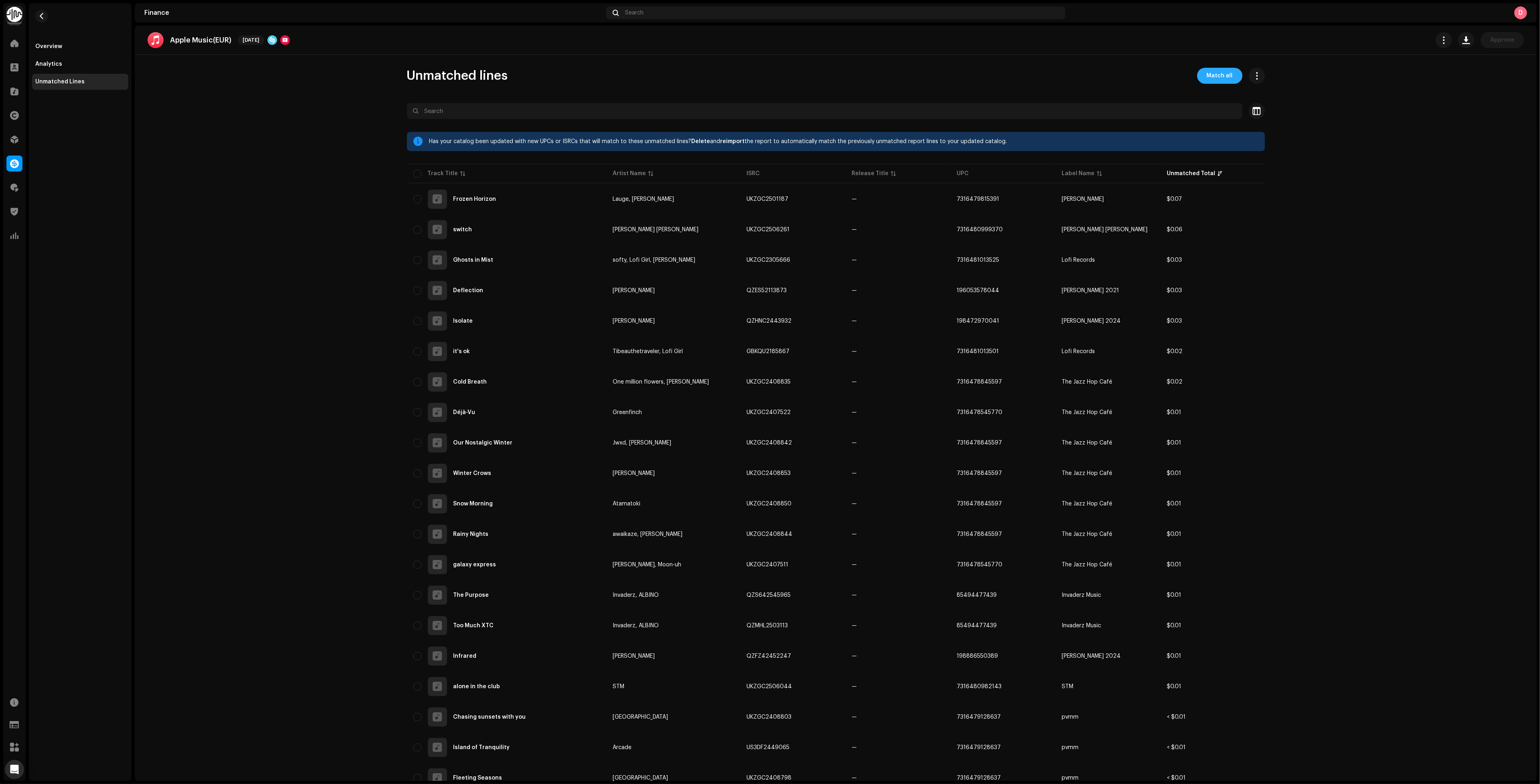
click at [1222, 72] on span "Match all" at bounding box center [1220, 75] width 26 height 16
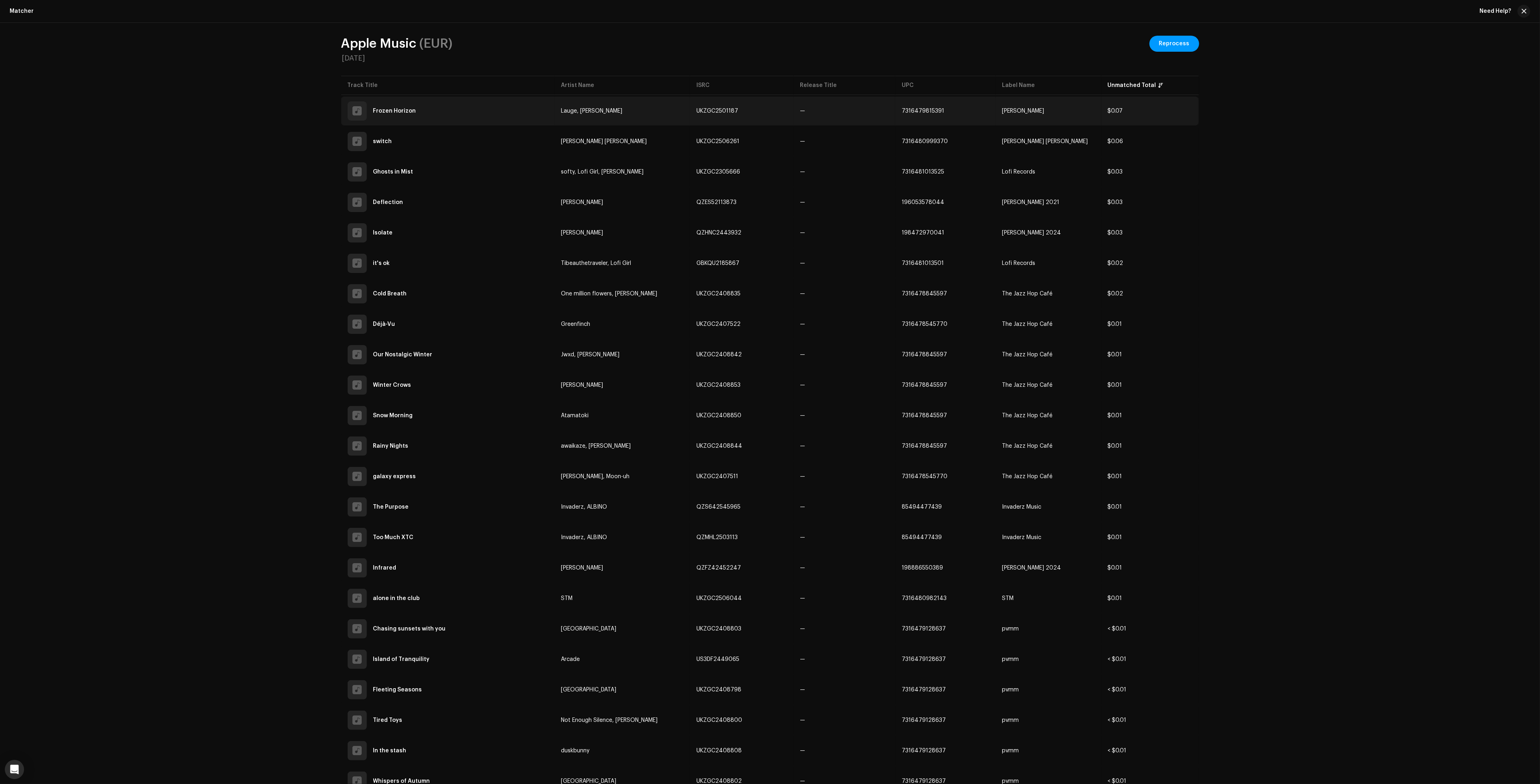
click at [644, 116] on td "Lauge, [PERSON_NAME]" at bounding box center [622, 111] width 136 height 29
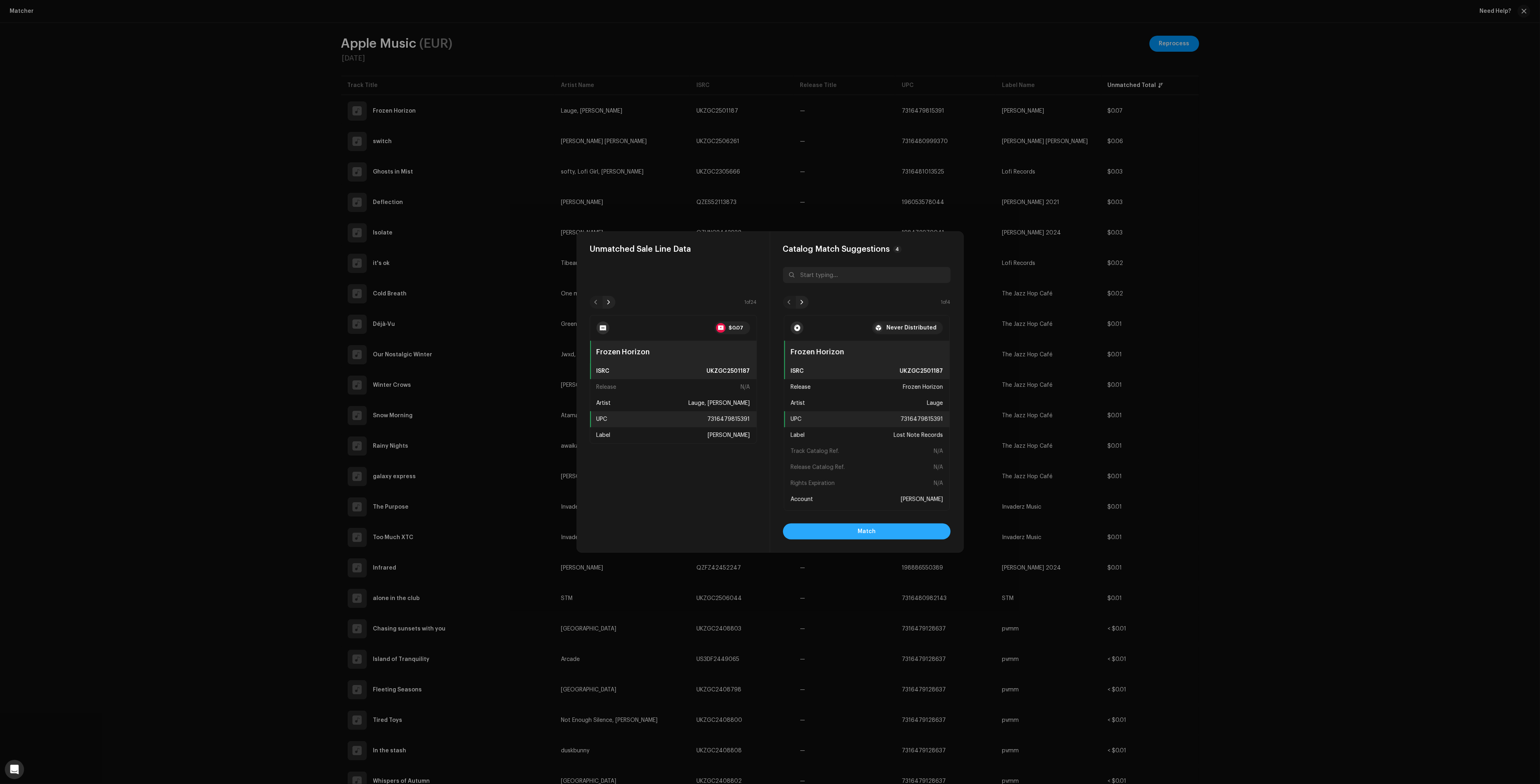
click at [829, 537] on button "Match" at bounding box center [867, 531] width 167 height 16
click at [906, 533] on button "Match" at bounding box center [867, 531] width 167 height 16
click at [863, 525] on span "Match" at bounding box center [867, 531] width 18 height 16
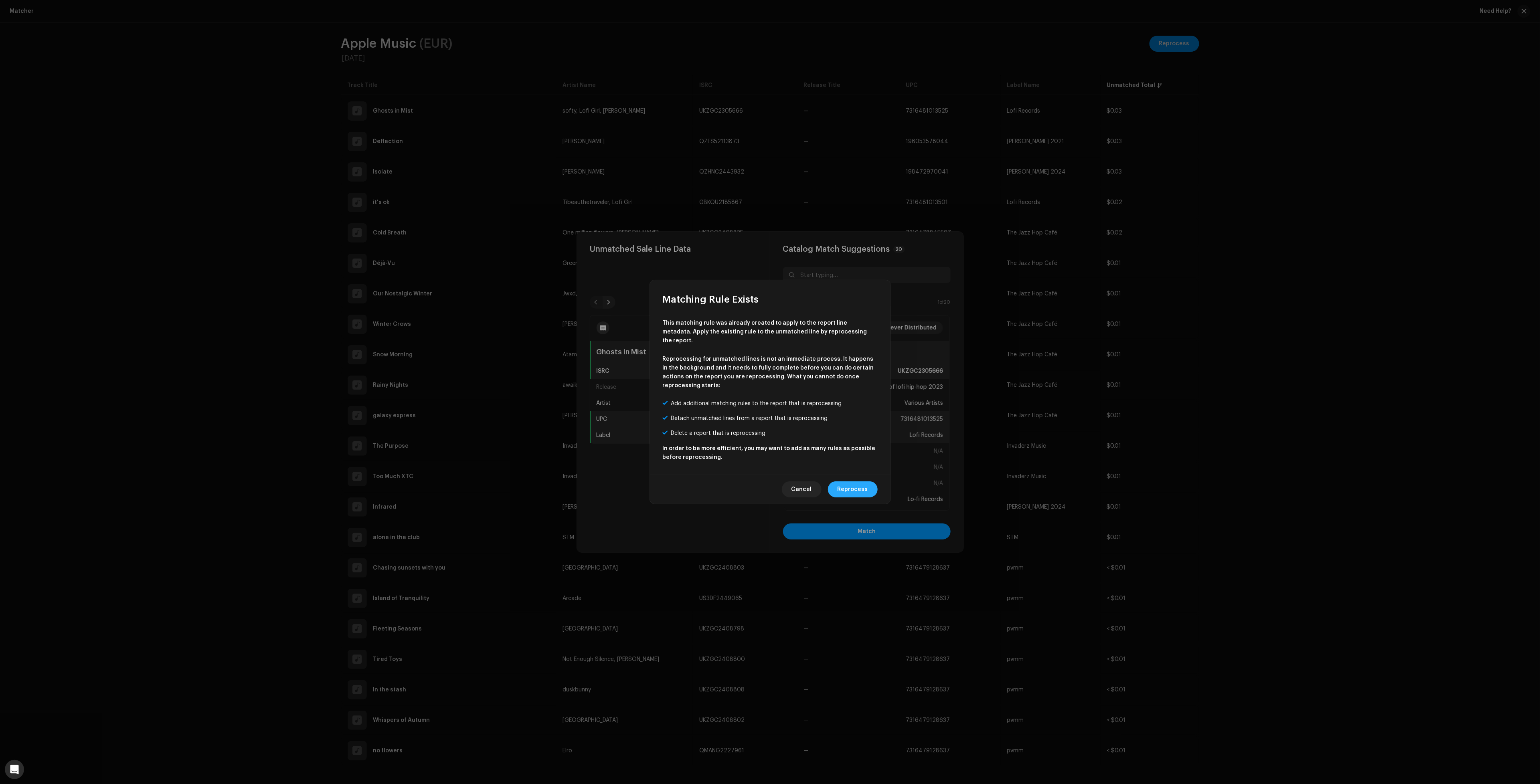
click at [854, 481] on span "Reprocess" at bounding box center [852, 489] width 30 height 16
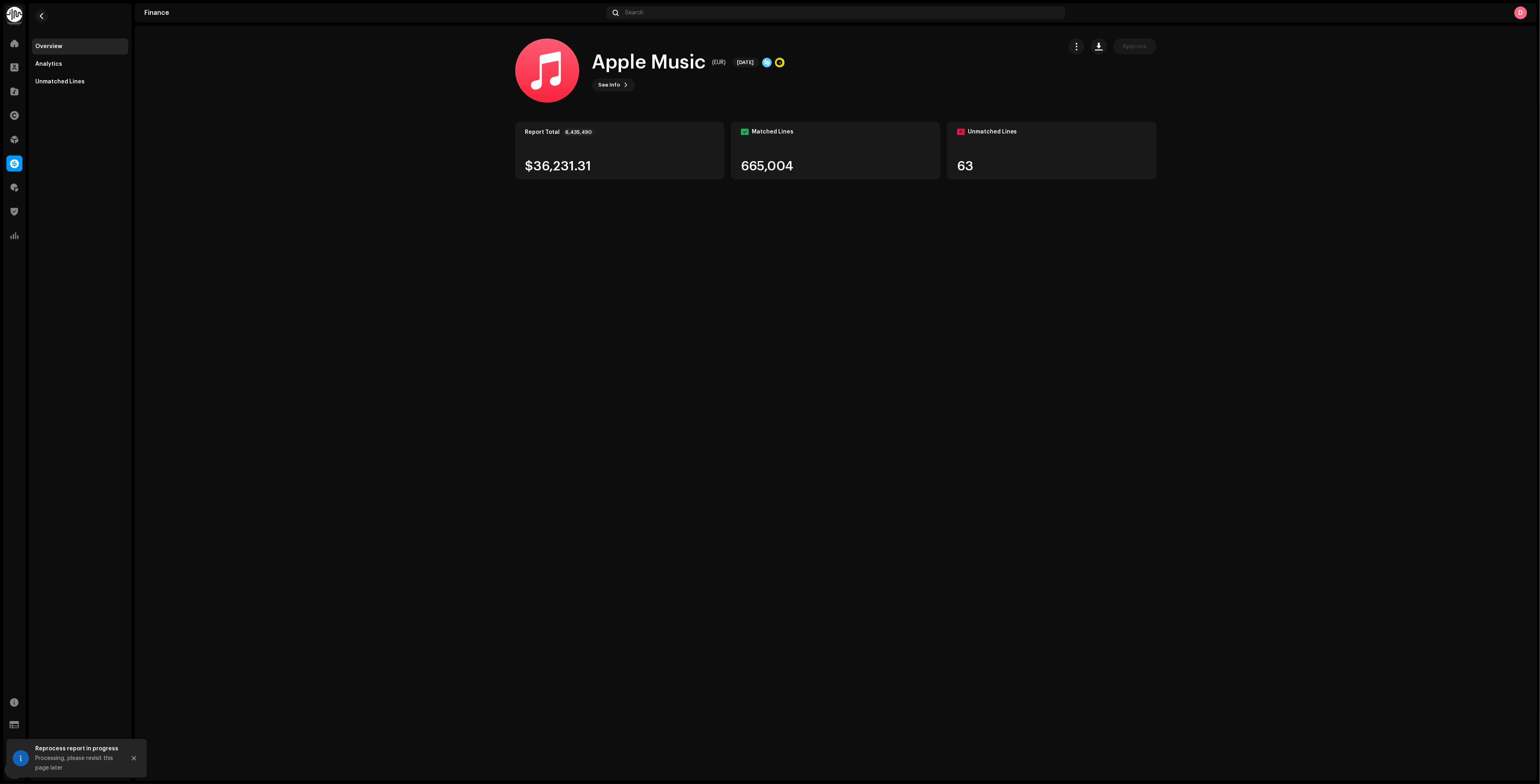
click at [42, 94] on div "Overview Analytics Unmatched Lines" at bounding box center [80, 391] width 103 height 777
click at [57, 86] on div "Unmatched Lines" at bounding box center [80, 81] width 96 height 16
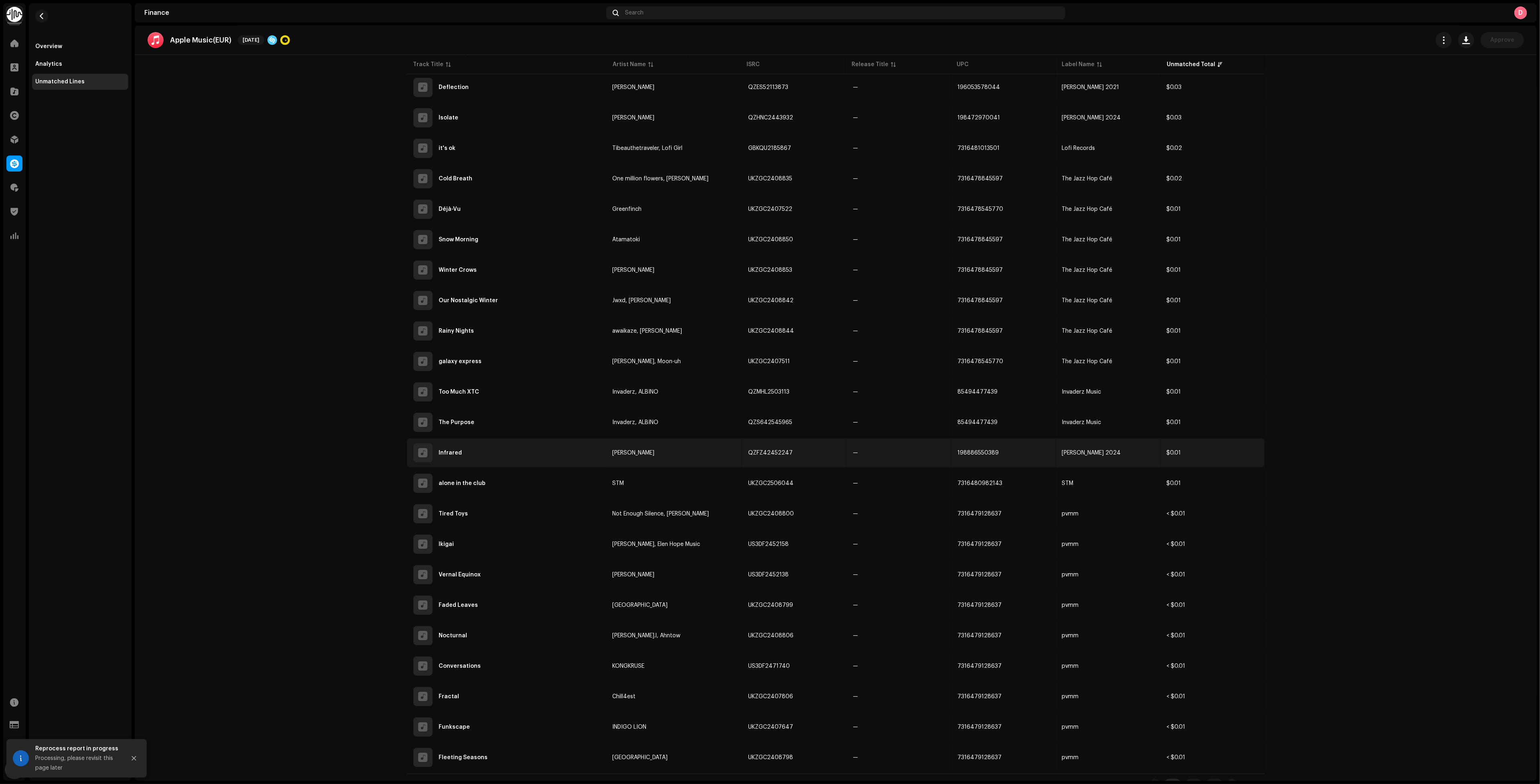
scroll to position [145, 0]
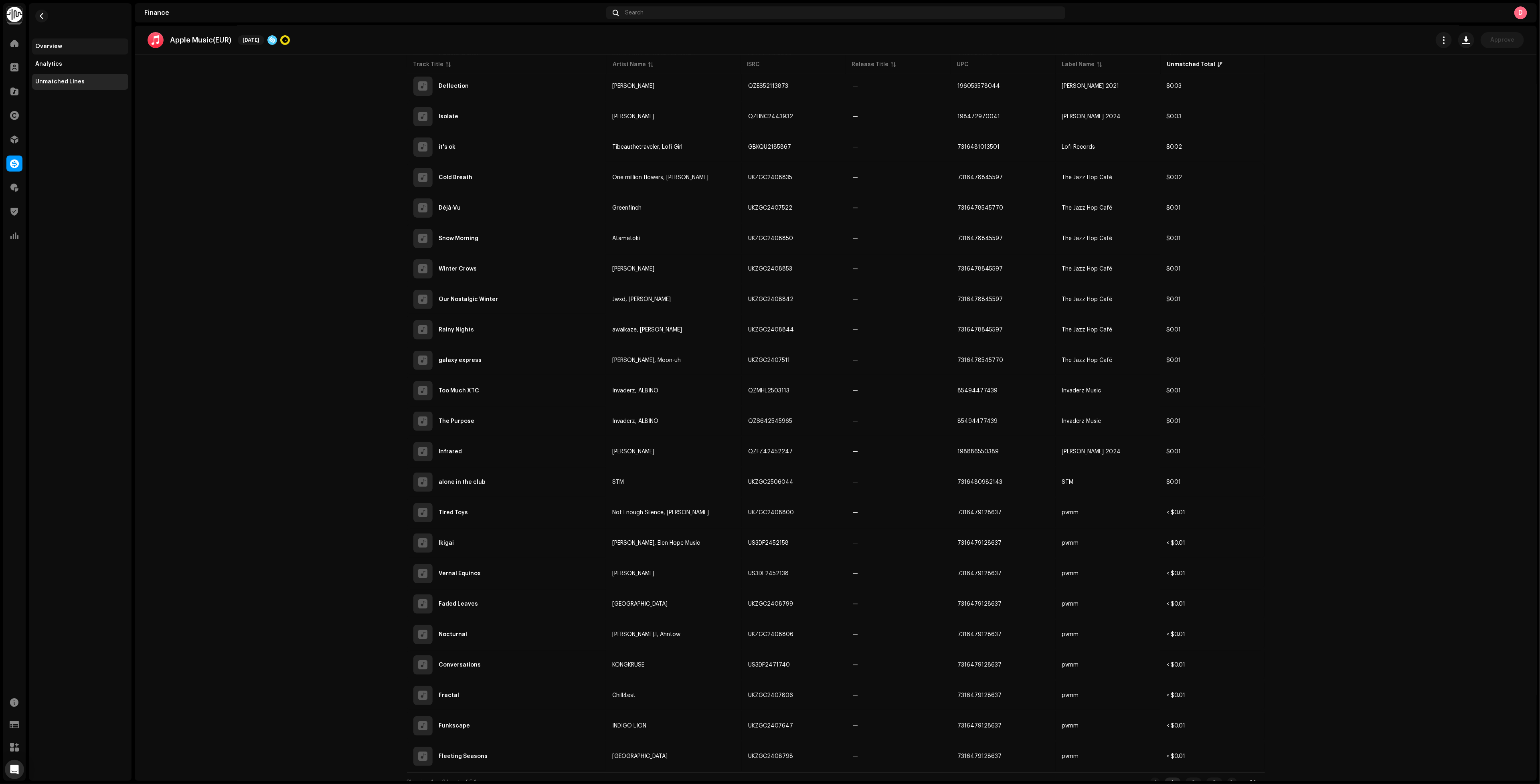
click at [76, 52] on div "Overview" at bounding box center [80, 46] width 96 height 16
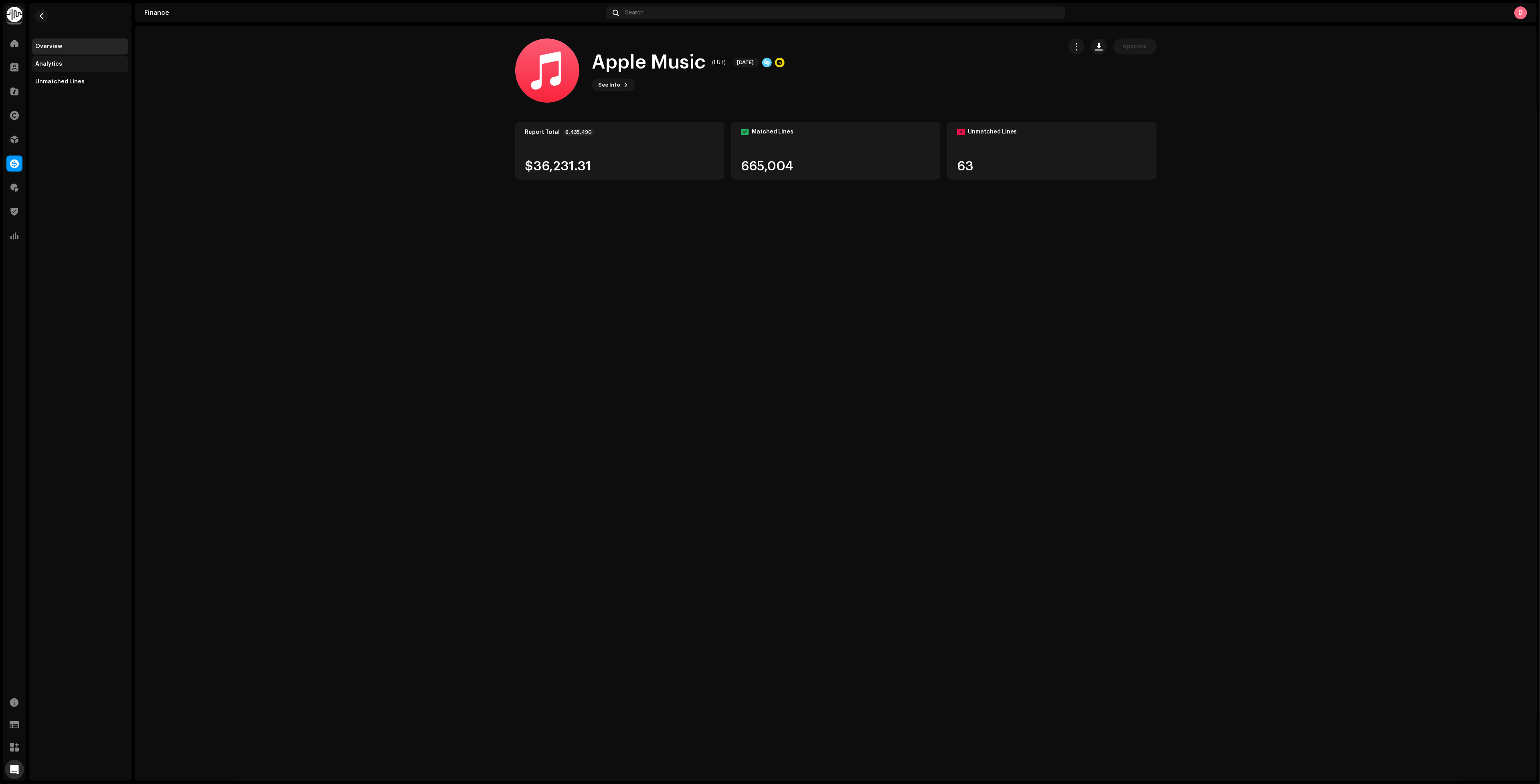
click at [63, 71] on div "Analytics" at bounding box center [80, 64] width 96 height 16
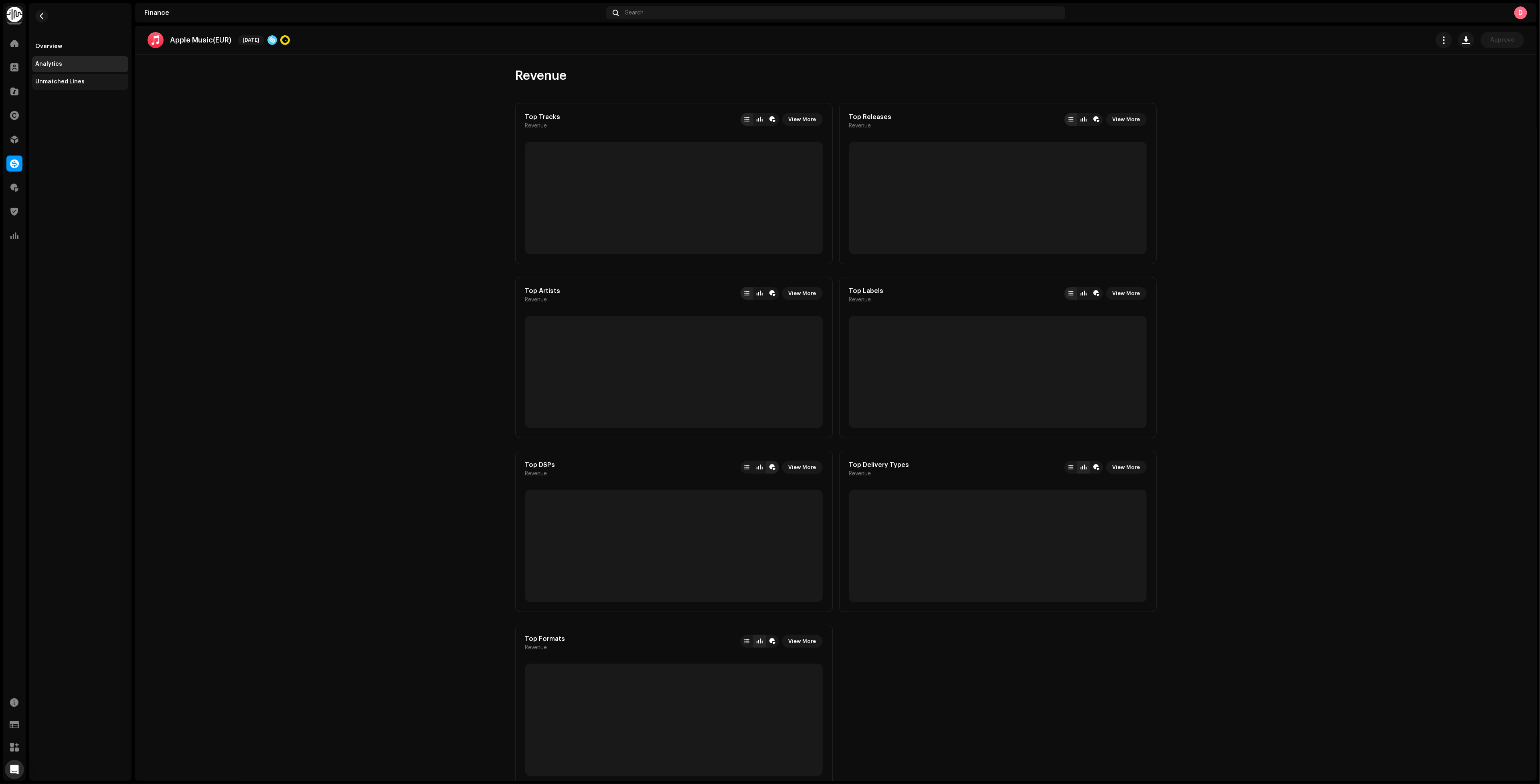
click at [65, 86] on div "Unmatched Lines" at bounding box center [80, 81] width 96 height 16
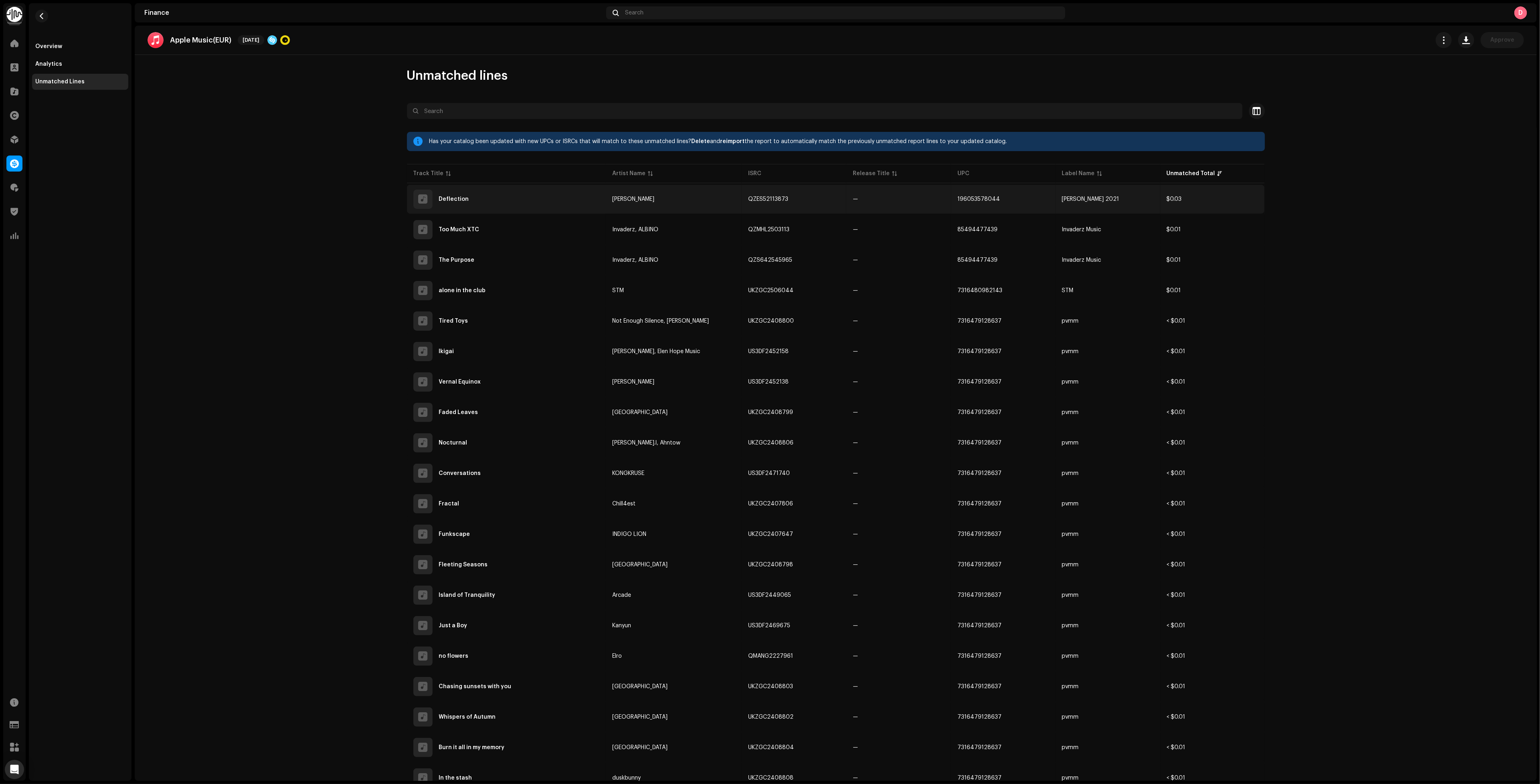
click at [690, 197] on td "[PERSON_NAME]" at bounding box center [673, 199] width 136 height 29
click at [623, 207] on td "[PERSON_NAME]" at bounding box center [673, 199] width 136 height 29
click at [542, 197] on div "Deflection" at bounding box center [506, 199] width 187 height 19
click at [570, 197] on div "Deflection" at bounding box center [506, 199] width 187 height 19
click at [572, 194] on div "Deflection" at bounding box center [508, 199] width 190 height 19
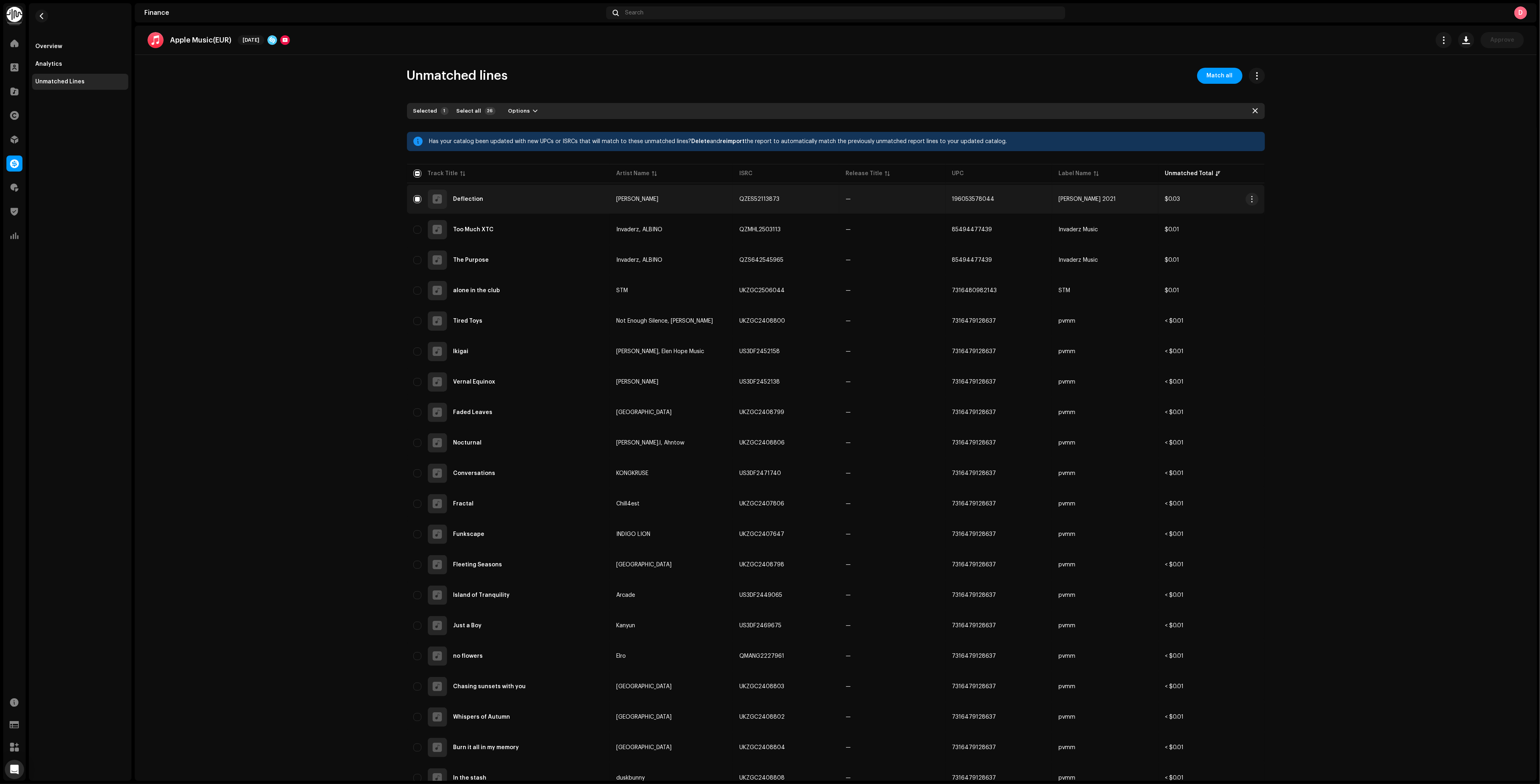
click at [503, 203] on div "Deflection" at bounding box center [508, 199] width 190 height 19
checkbox input "false"
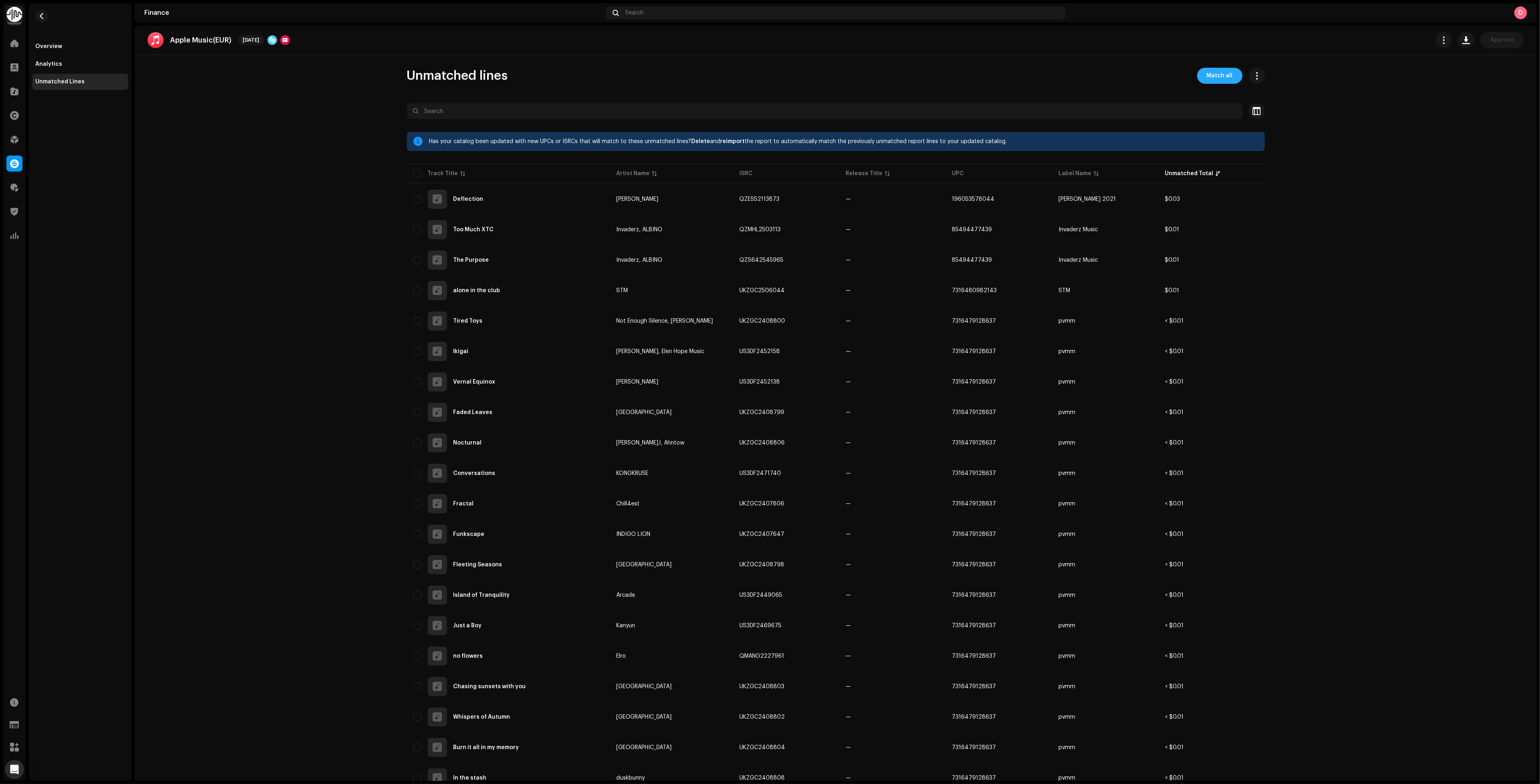
click at [1227, 76] on span "Match all" at bounding box center [1220, 75] width 26 height 16
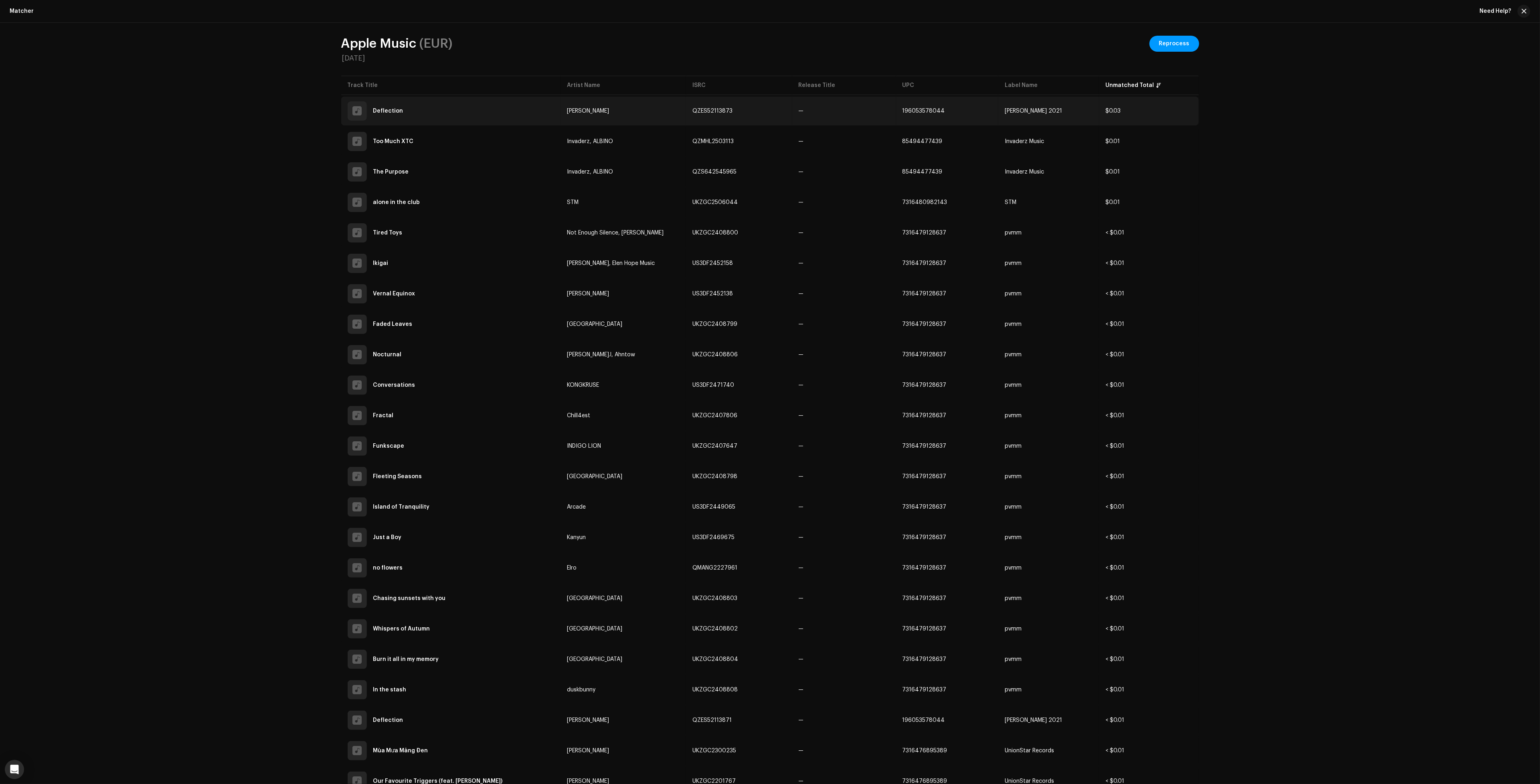
click at [509, 120] on div "Deflection" at bounding box center [451, 111] width 207 height 19
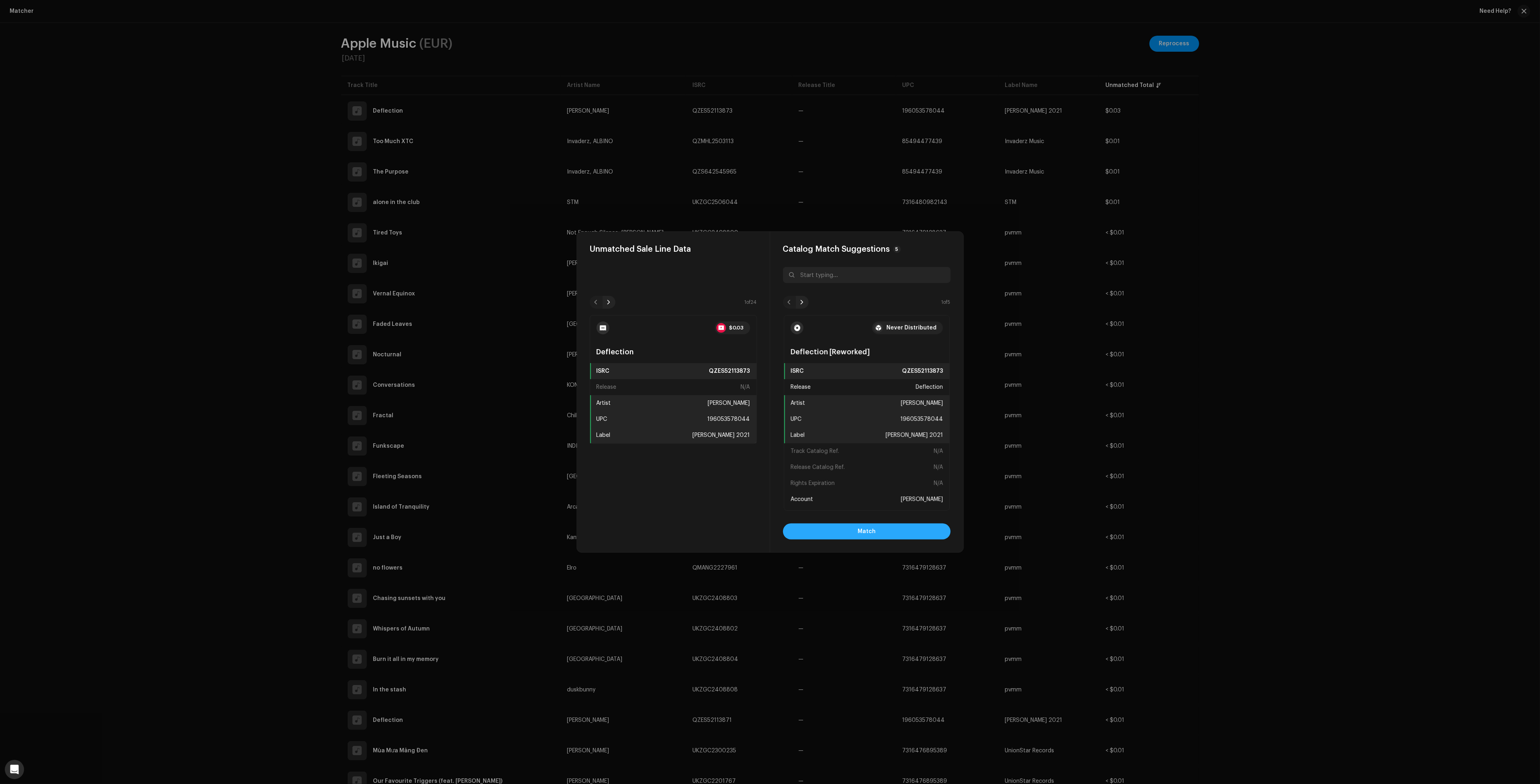
click at [829, 531] on button "Match" at bounding box center [867, 531] width 167 height 16
click at [829, 529] on button "Match" at bounding box center [867, 531] width 167 height 16
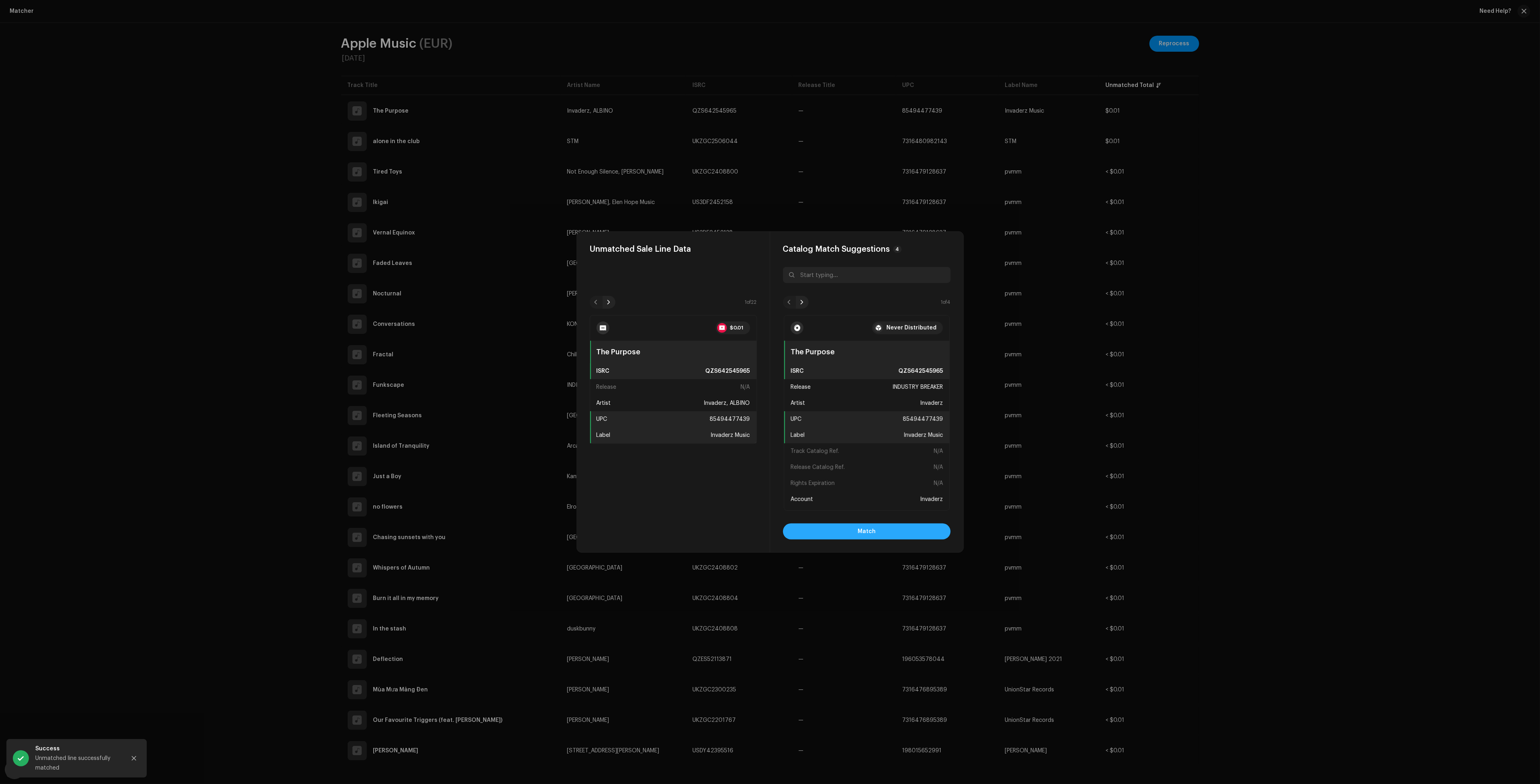
click at [836, 533] on button "Match" at bounding box center [867, 531] width 167 height 16
click at [924, 537] on button "Match" at bounding box center [867, 531] width 167 height 16
click at [873, 531] on span "Match" at bounding box center [867, 531] width 18 height 16
click at [853, 531] on button "Match" at bounding box center [867, 531] width 167 height 16
click at [865, 534] on span "Match" at bounding box center [867, 531] width 18 height 16
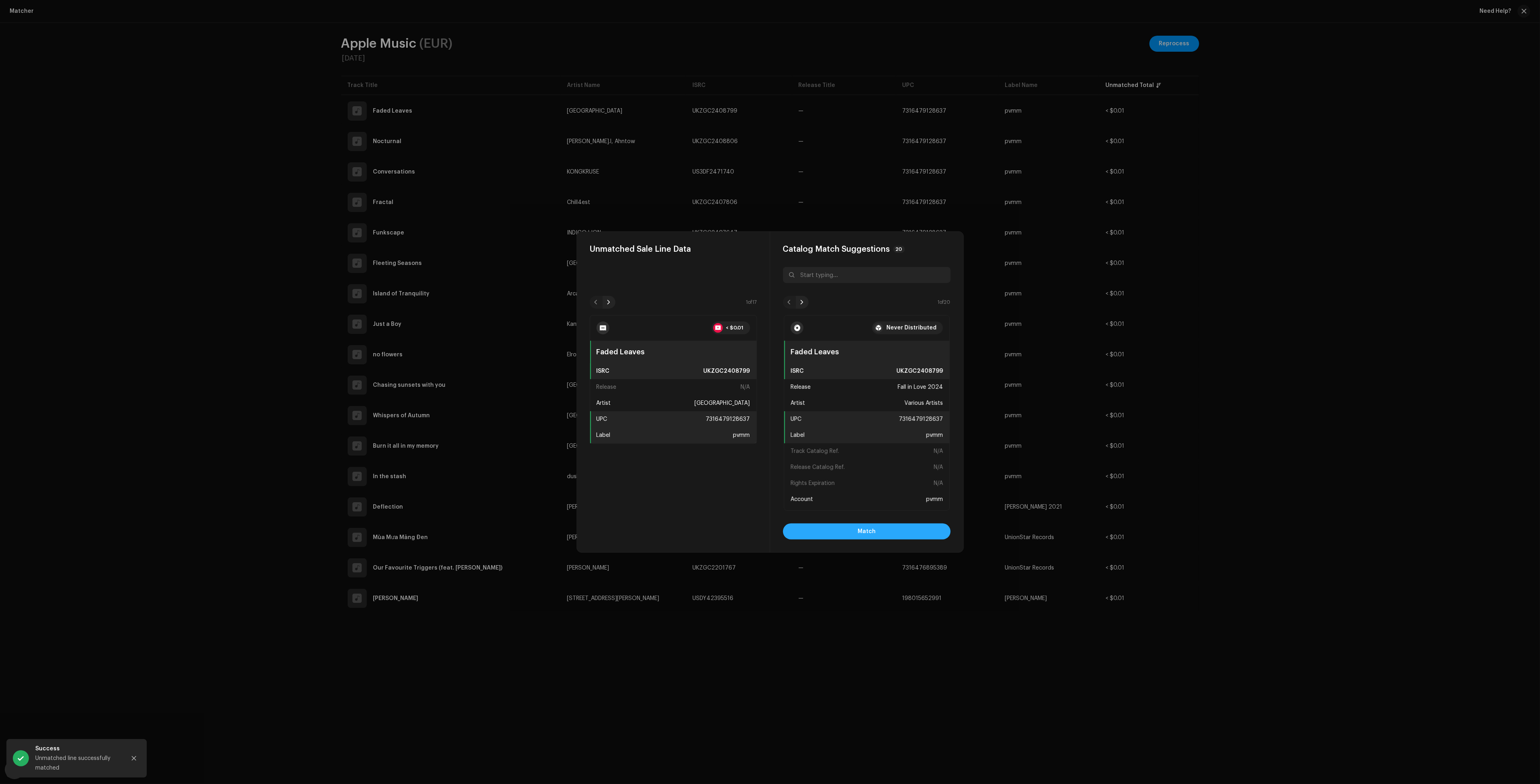
click at [869, 529] on span "Match" at bounding box center [867, 531] width 18 height 16
click at [913, 536] on button "Match" at bounding box center [867, 531] width 167 height 16
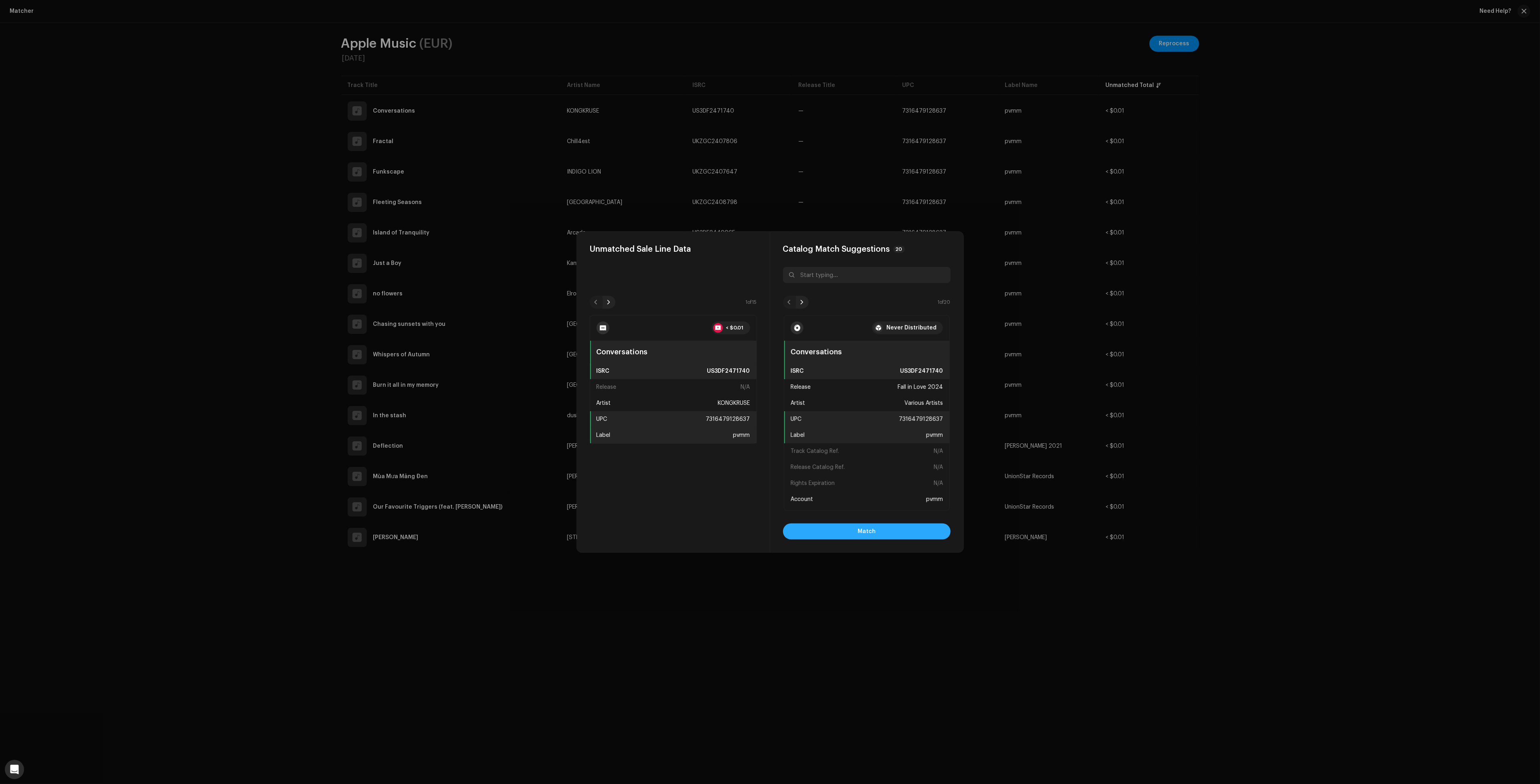
click at [913, 531] on button "Match" at bounding box center [867, 531] width 167 height 16
click at [854, 532] on button "Match" at bounding box center [867, 531] width 167 height 16
click at [815, 535] on button "Match" at bounding box center [867, 531] width 167 height 16
click at [887, 534] on button "Match" at bounding box center [867, 531] width 167 height 16
click at [869, 530] on span "Match" at bounding box center [867, 531] width 18 height 16
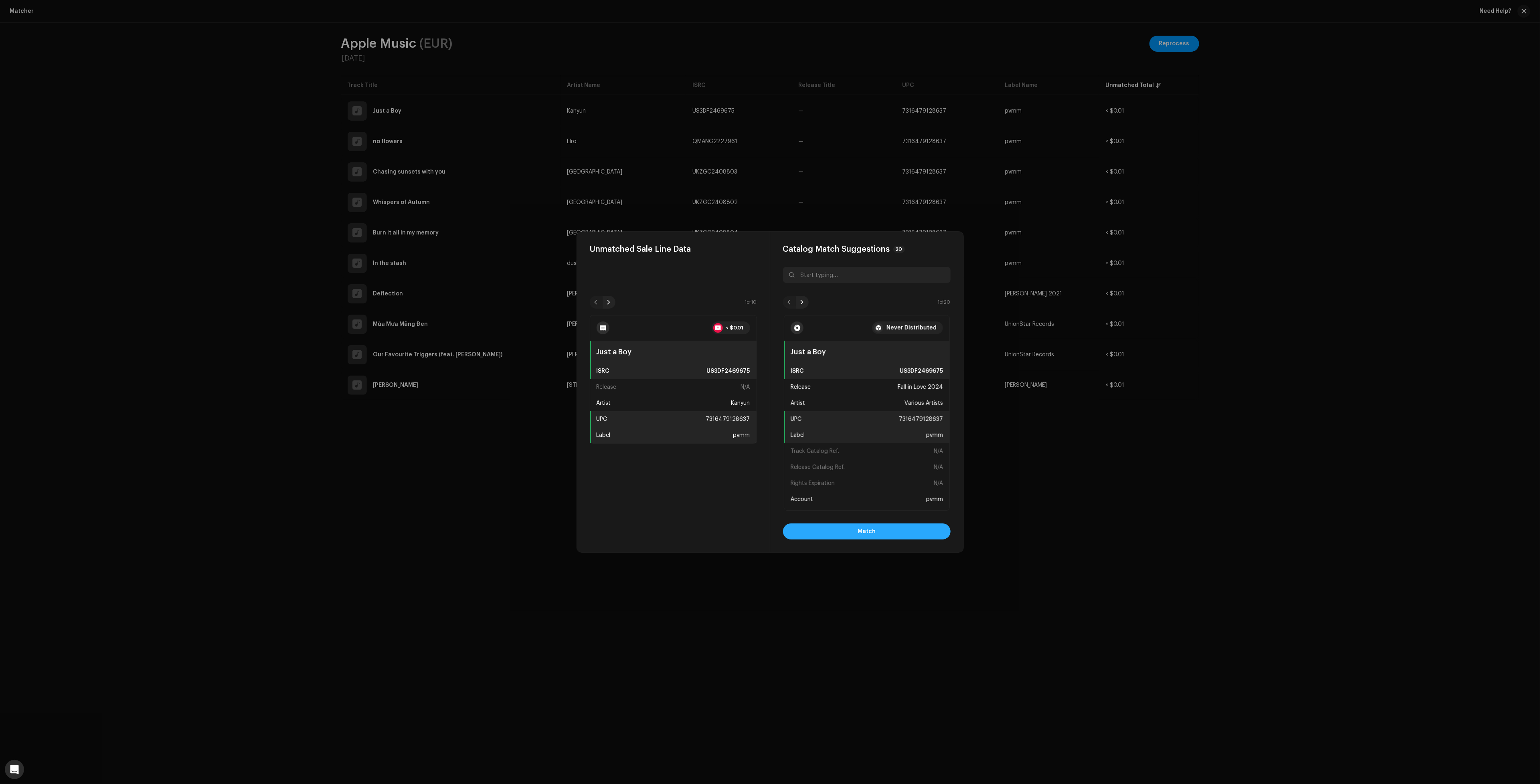
click at [910, 535] on button "Match" at bounding box center [867, 531] width 167 height 16
click at [895, 533] on button "Match" at bounding box center [867, 531] width 167 height 16
click at [835, 535] on button "Match" at bounding box center [867, 531] width 167 height 16
click at [901, 532] on button "Match" at bounding box center [867, 531] width 167 height 16
click at [838, 535] on button "Match" at bounding box center [867, 531] width 167 height 16
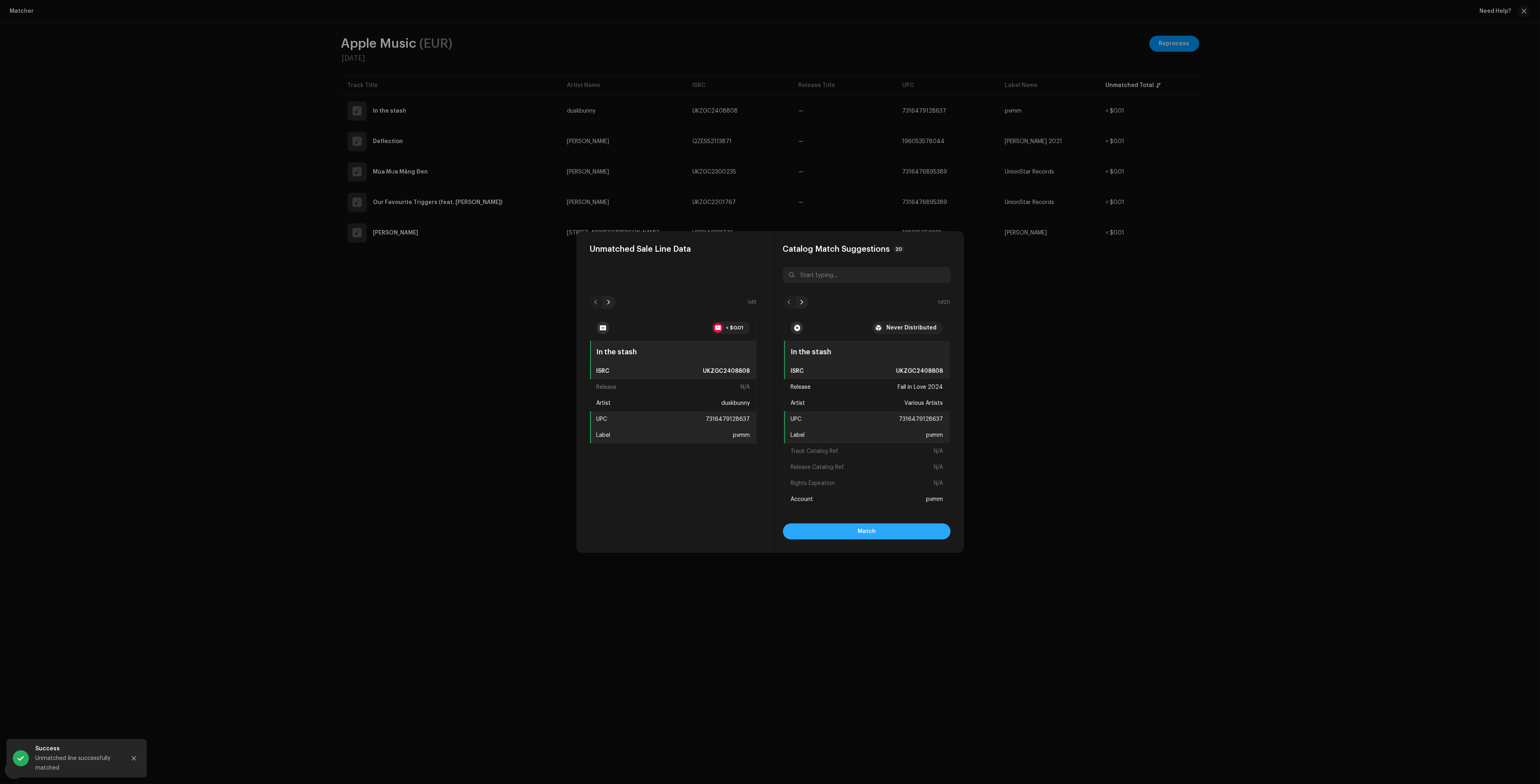
click at [836, 535] on button "Match" at bounding box center [867, 531] width 167 height 16
click at [840, 532] on button "Match" at bounding box center [867, 531] width 167 height 16
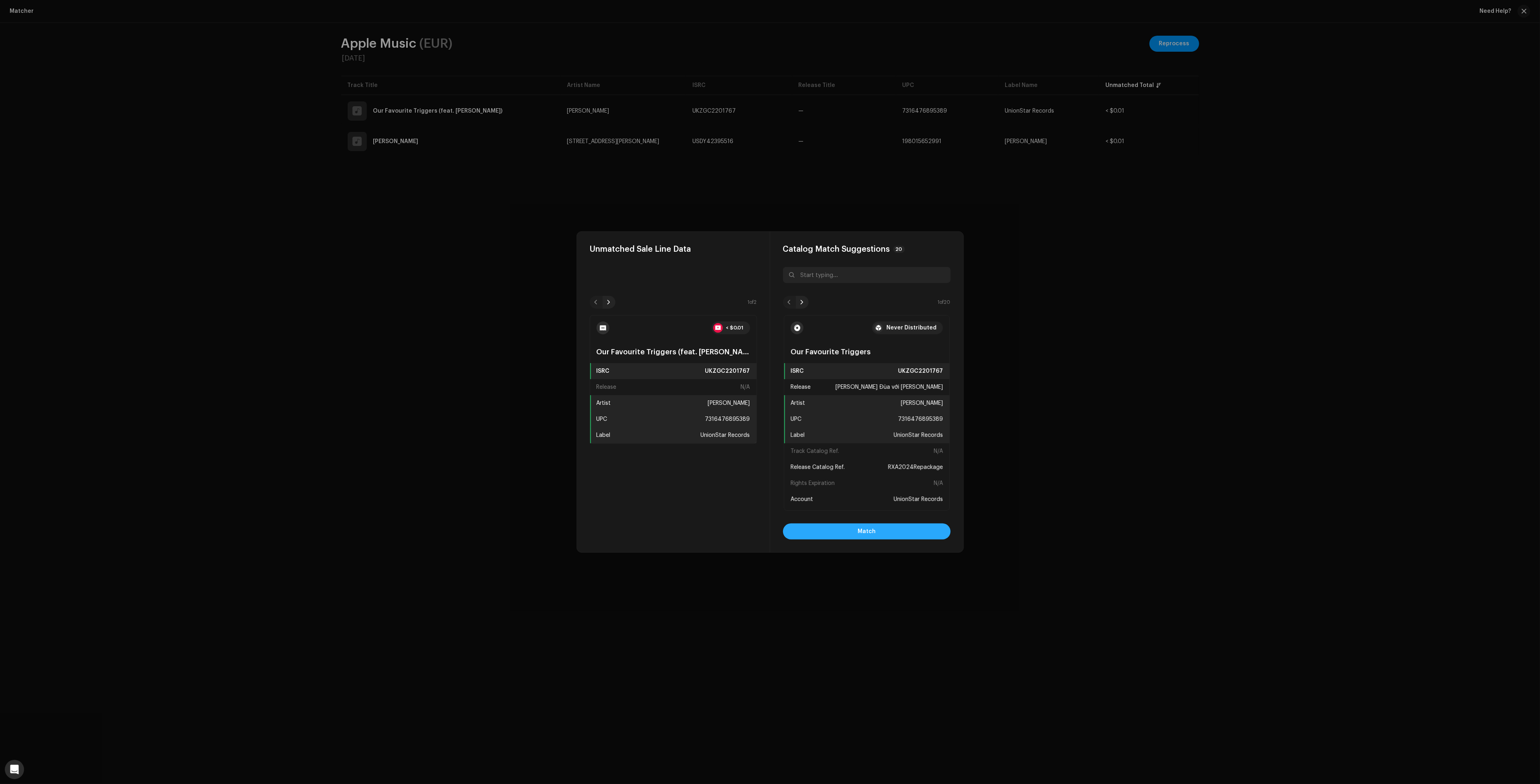
click at [894, 533] on button "Match" at bounding box center [867, 531] width 167 height 16
click at [905, 534] on button "Match" at bounding box center [867, 531] width 167 height 16
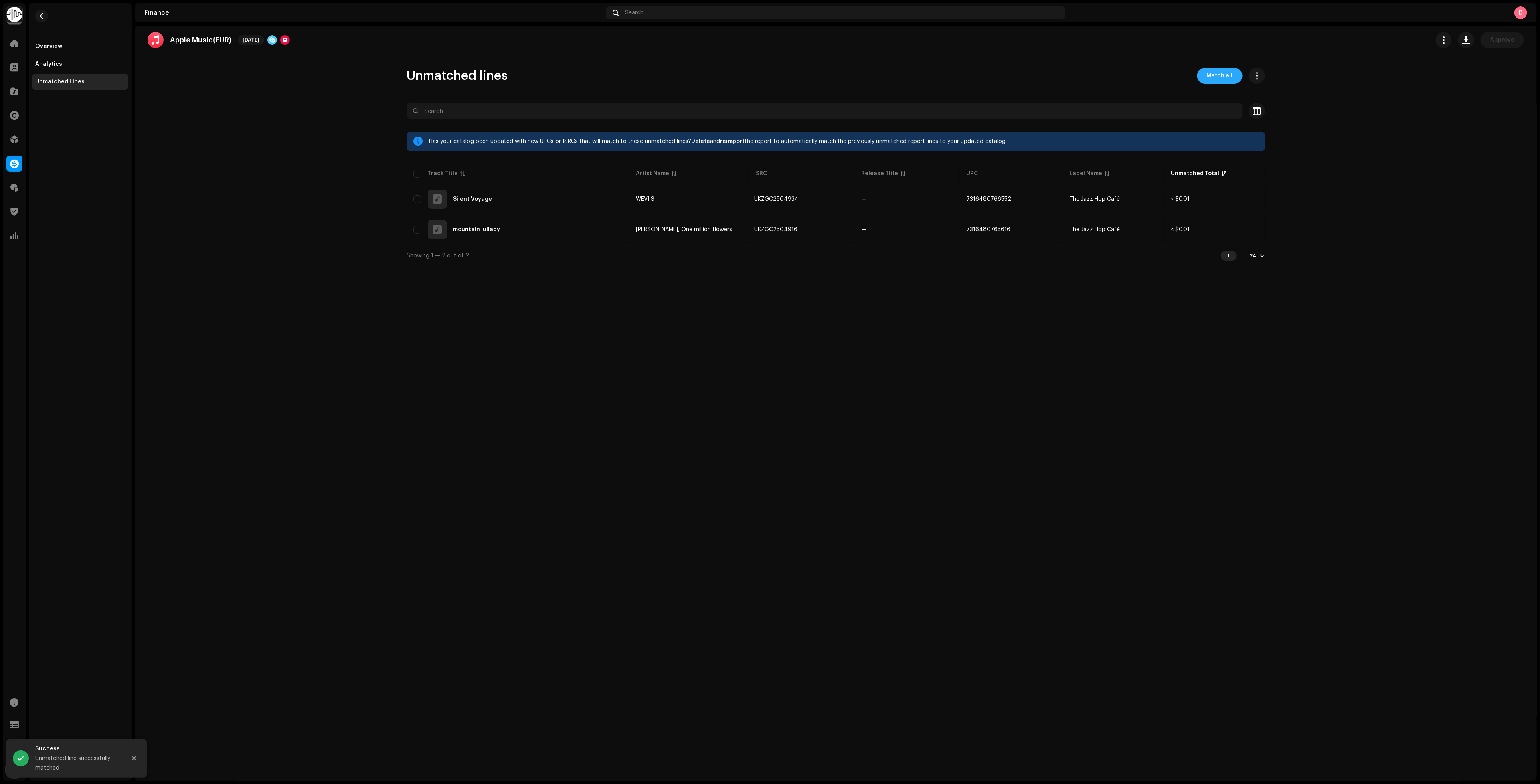
click at [1206, 79] on button "Match all" at bounding box center [1220, 75] width 45 height 16
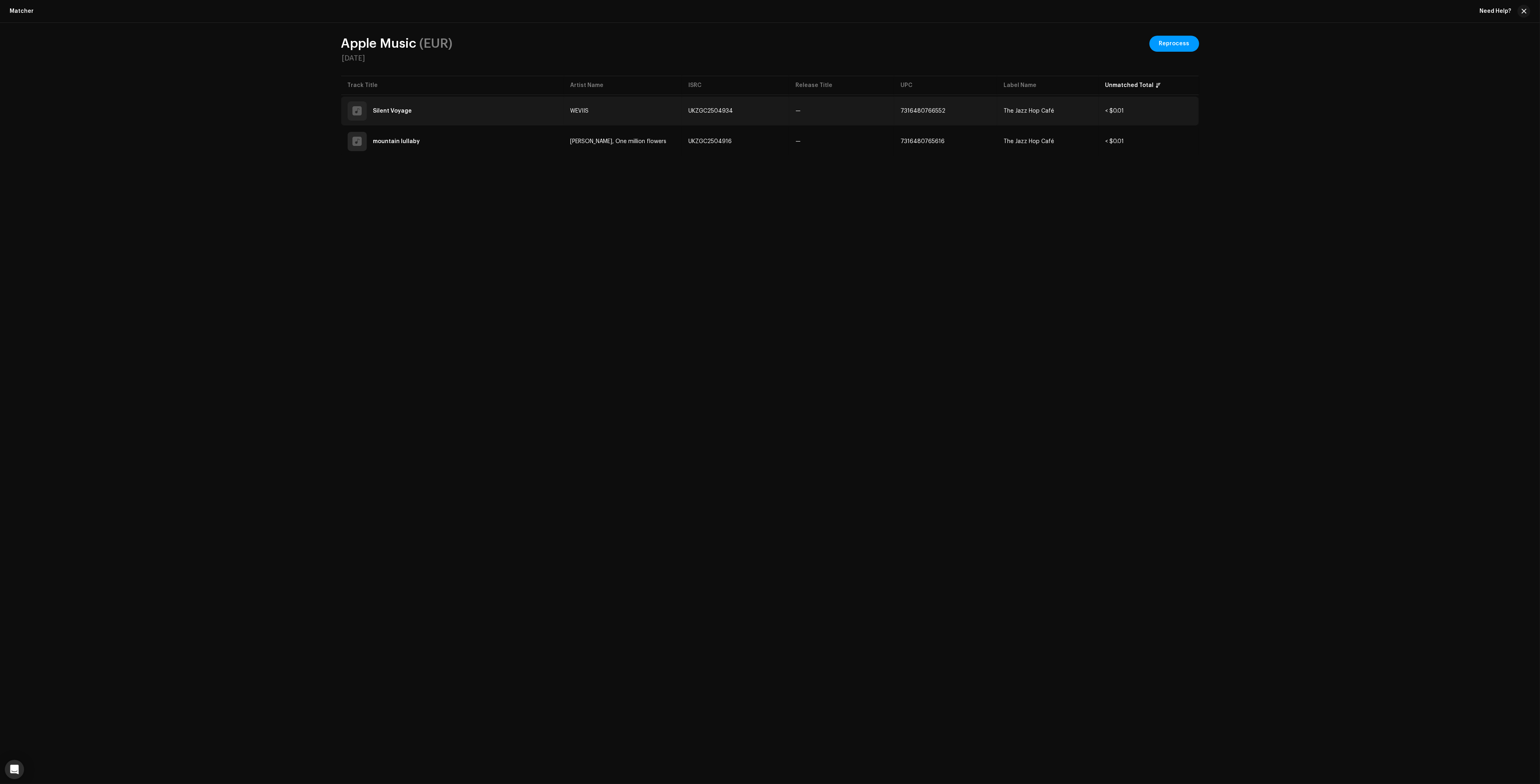
click at [964, 113] on td "7316480766552" at bounding box center [946, 111] width 103 height 29
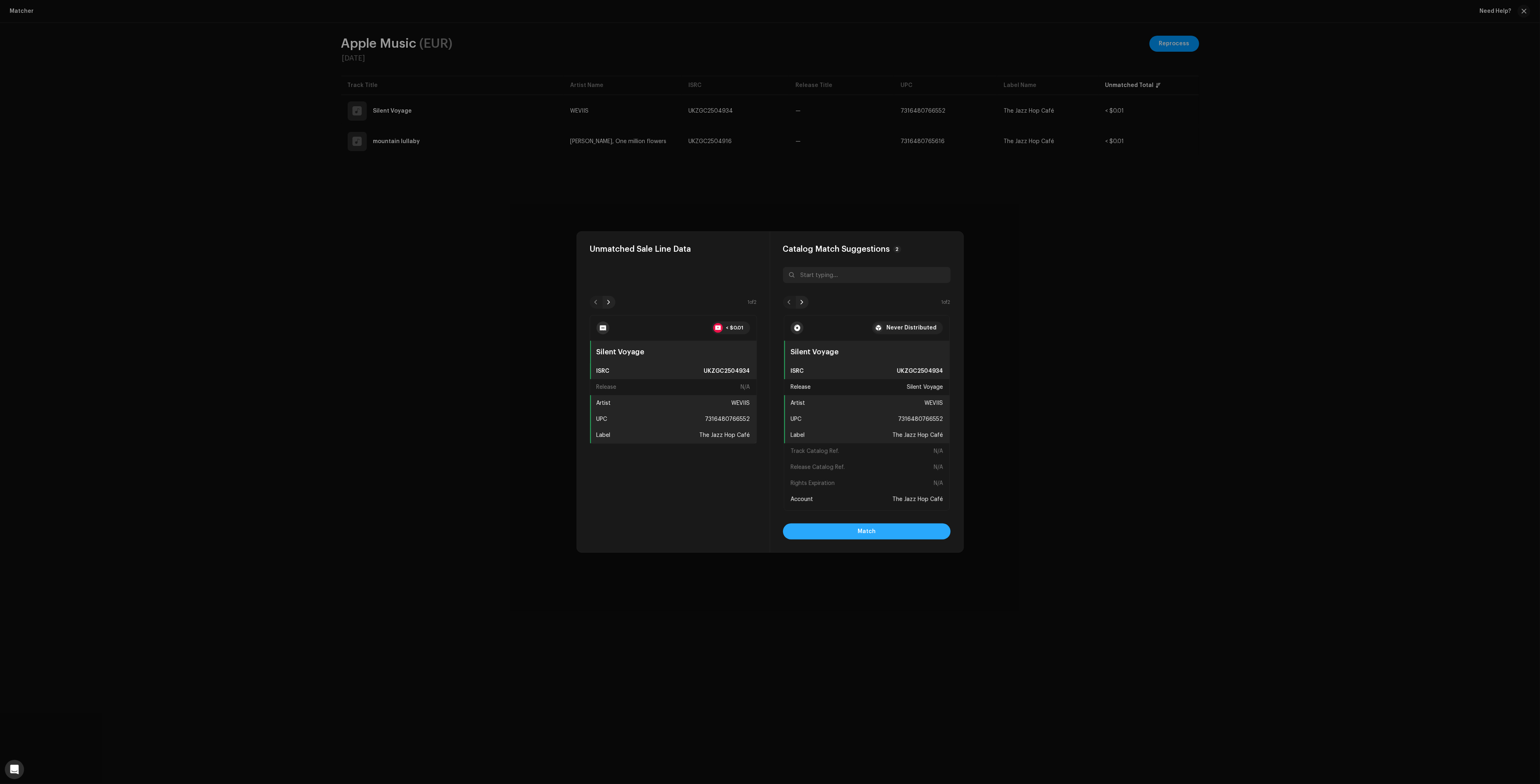
click at [905, 531] on button "Match" at bounding box center [867, 531] width 167 height 16
click at [887, 532] on button "Match" at bounding box center [867, 531] width 167 height 16
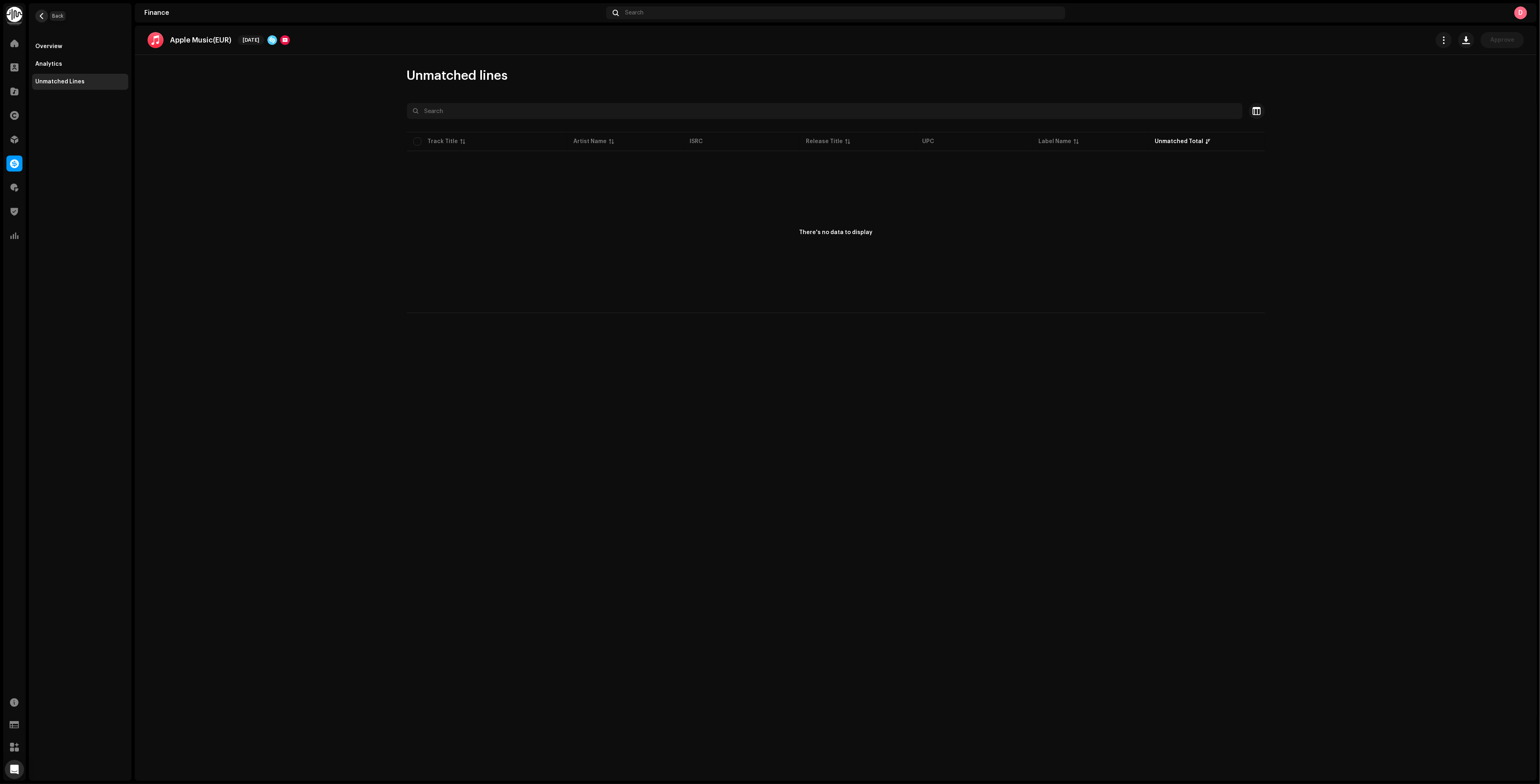
click at [42, 15] on span "button" at bounding box center [42, 16] width 6 height 7
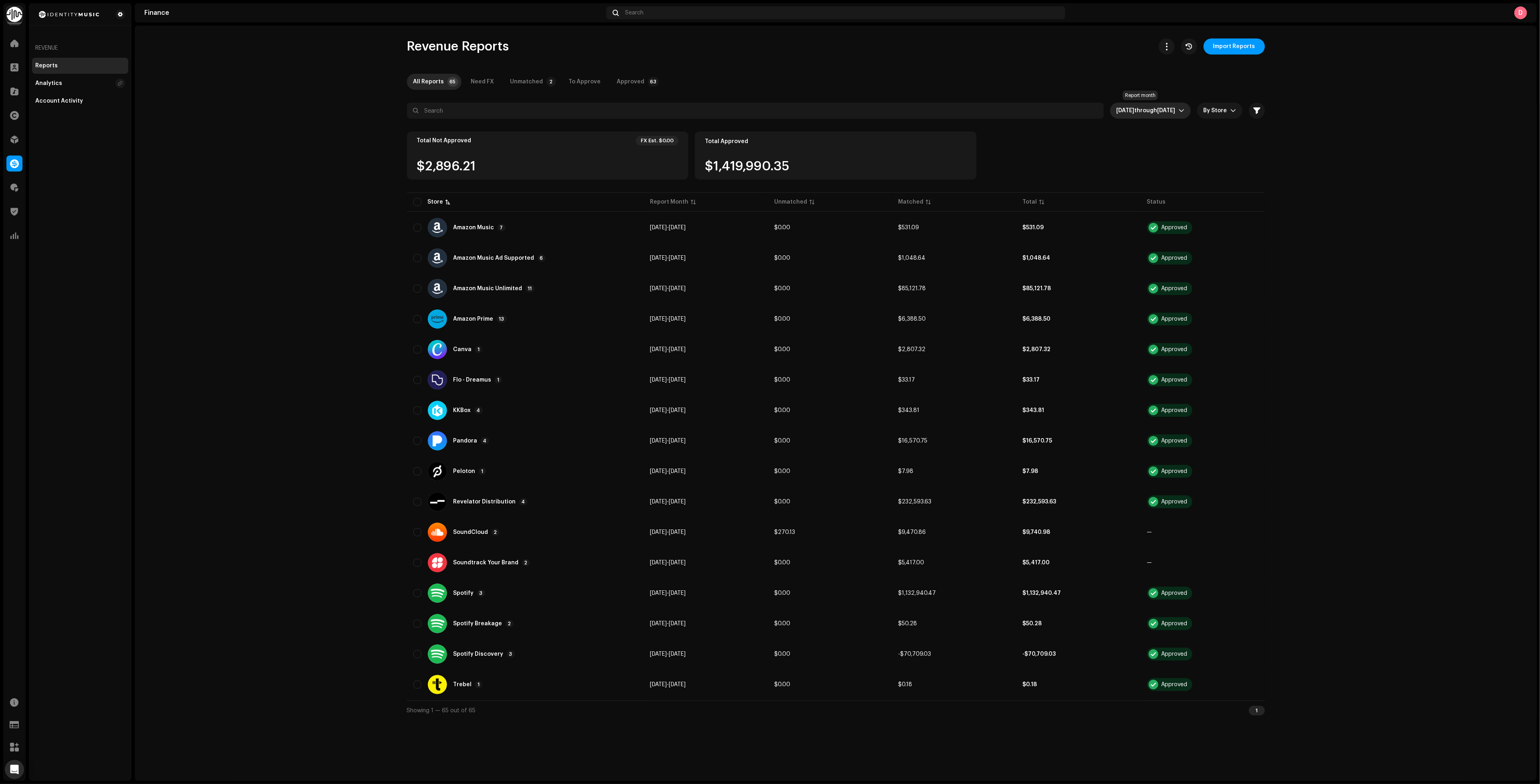
click at [1128, 106] on span "[DATE] through [DATE]" at bounding box center [1148, 111] width 62 height 16
click at [1152, 219] on span "Custom Range" at bounding box center [1150, 216] width 41 height 16
click at [1128, 208] on span "[DATE]" at bounding box center [1119, 209] width 34 height 13
click at [1128, 208] on span "[DATE] [DATE]" at bounding box center [1119, 209] width 34 height 13
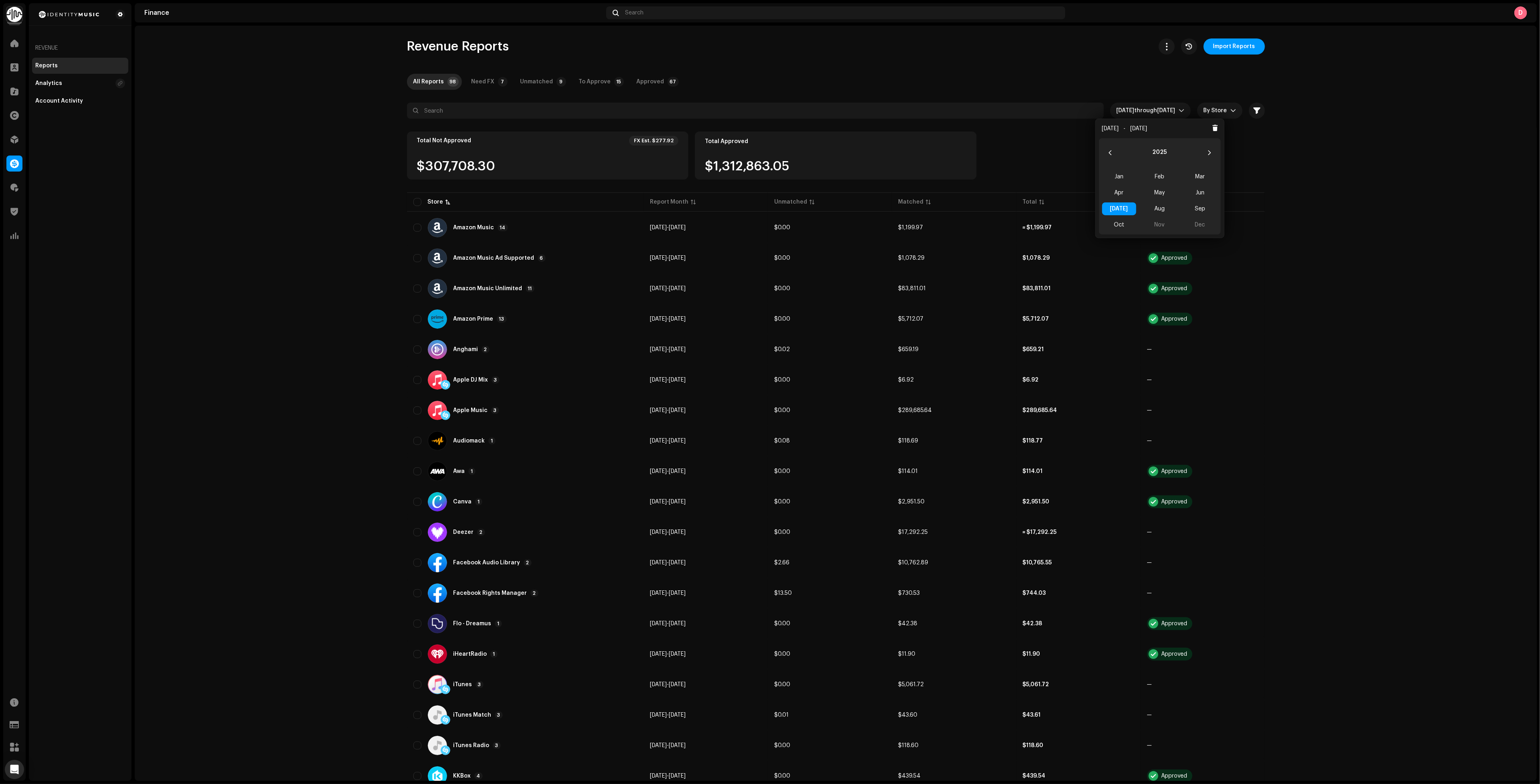
click at [1367, 246] on finance-reports-list "Revenue Reports Import Reports All Reports 98 Need FX 7 Unmatched 9 To Approve …" at bounding box center [835, 607] width 1402 height 1138
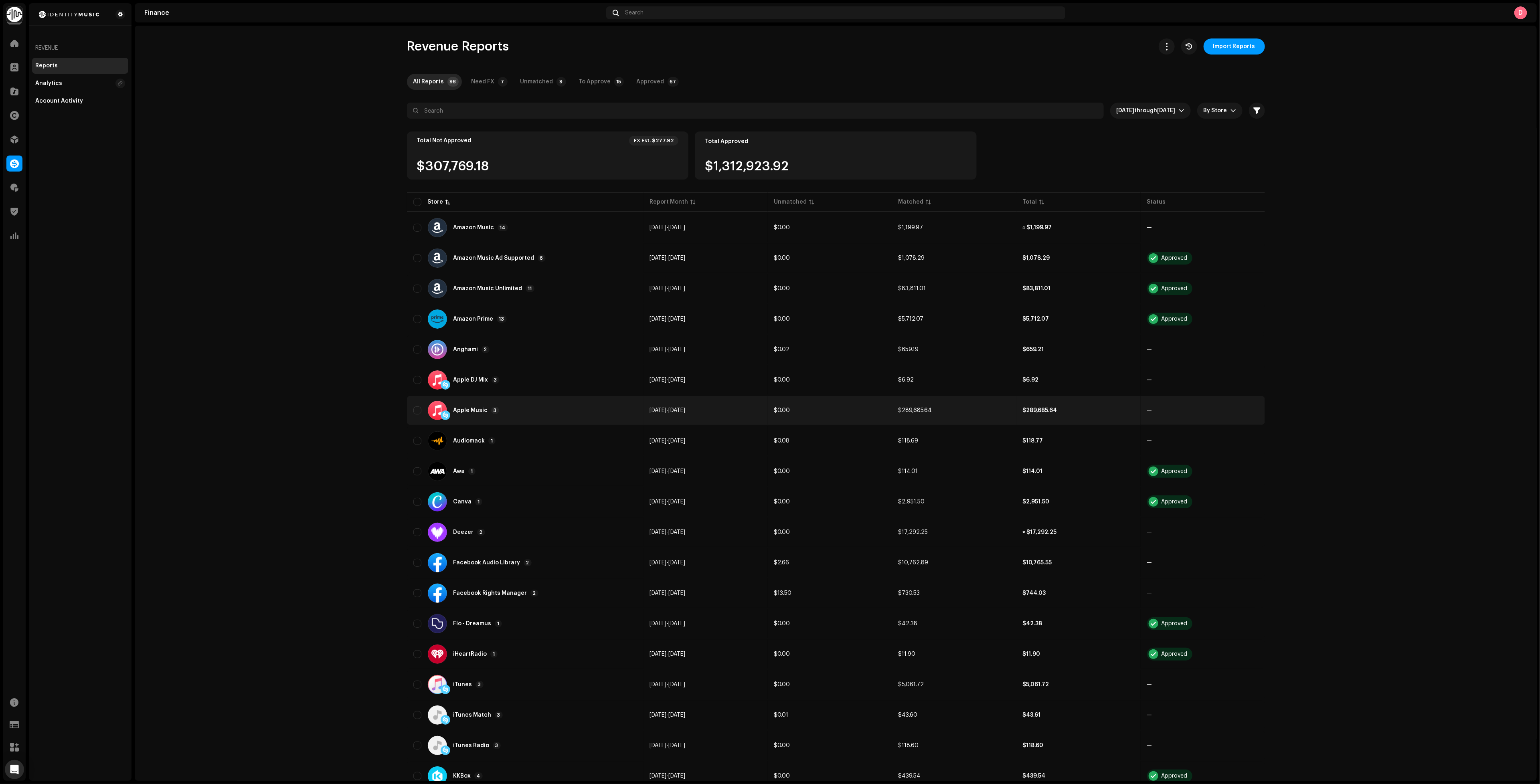
click at [532, 403] on div "Apple Music 3" at bounding box center [525, 411] width 224 height 19
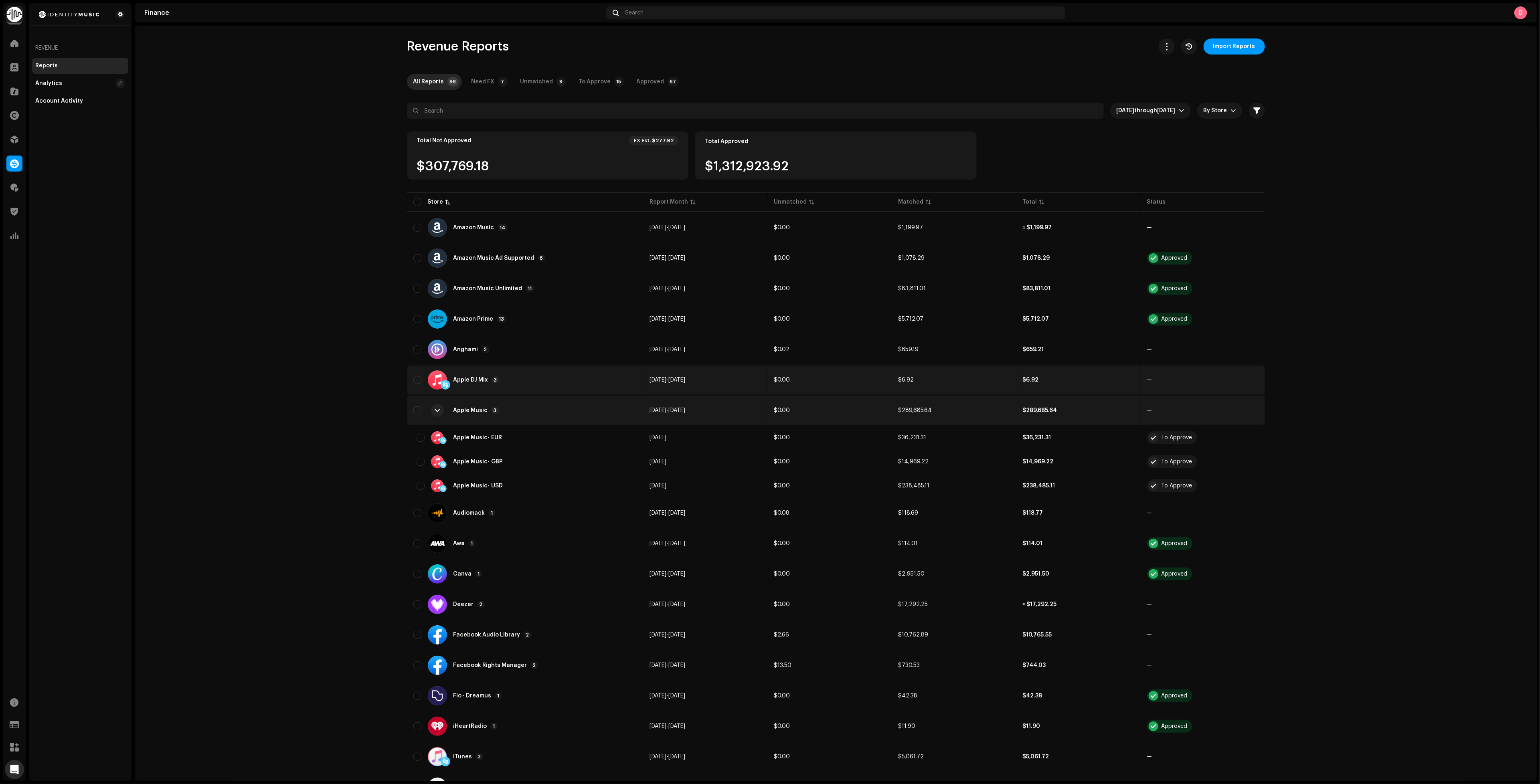
click at [519, 374] on div "Apple DJ Mix 3" at bounding box center [525, 380] width 224 height 19
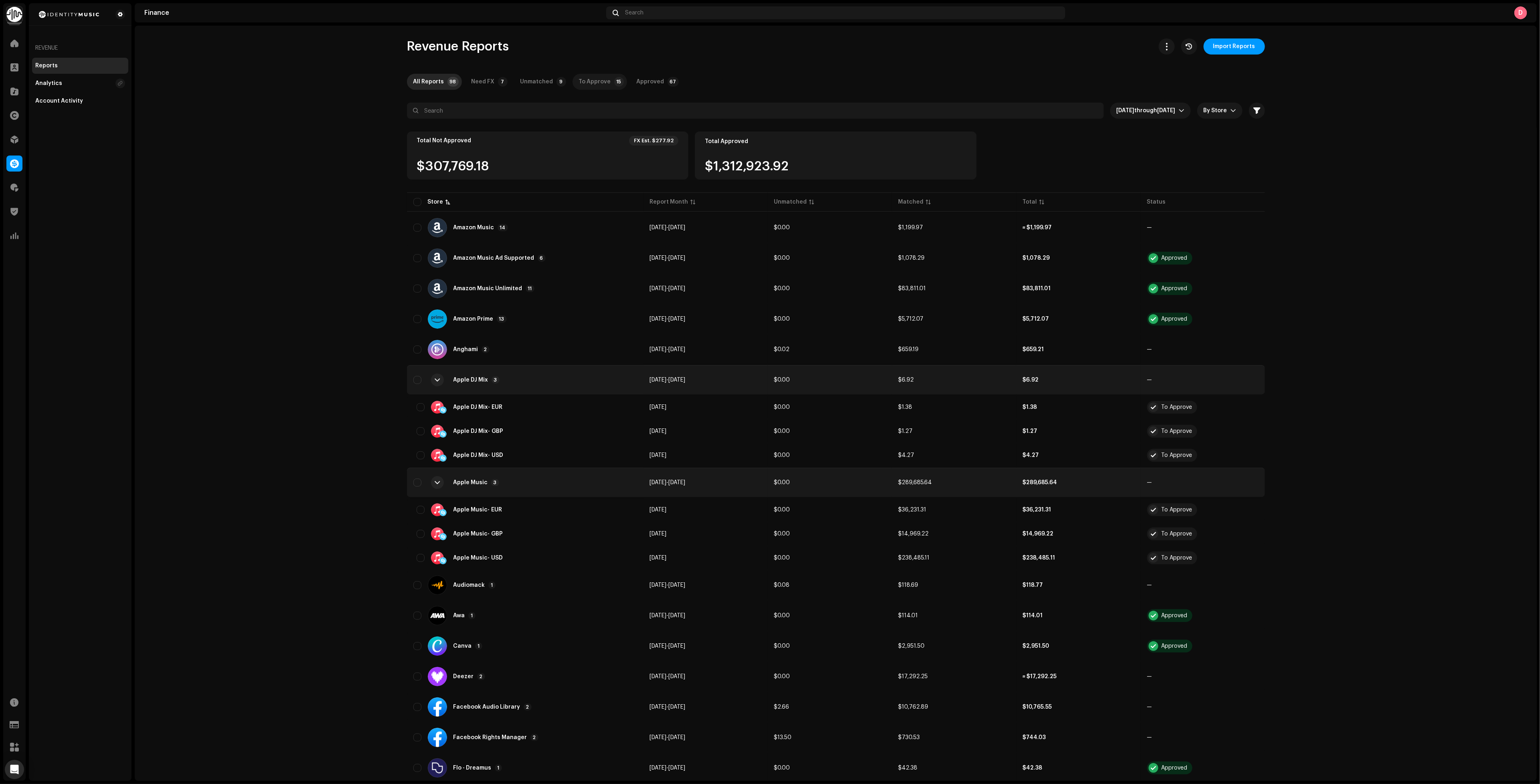
click at [586, 81] on div "To Approve" at bounding box center [595, 81] width 32 height 16
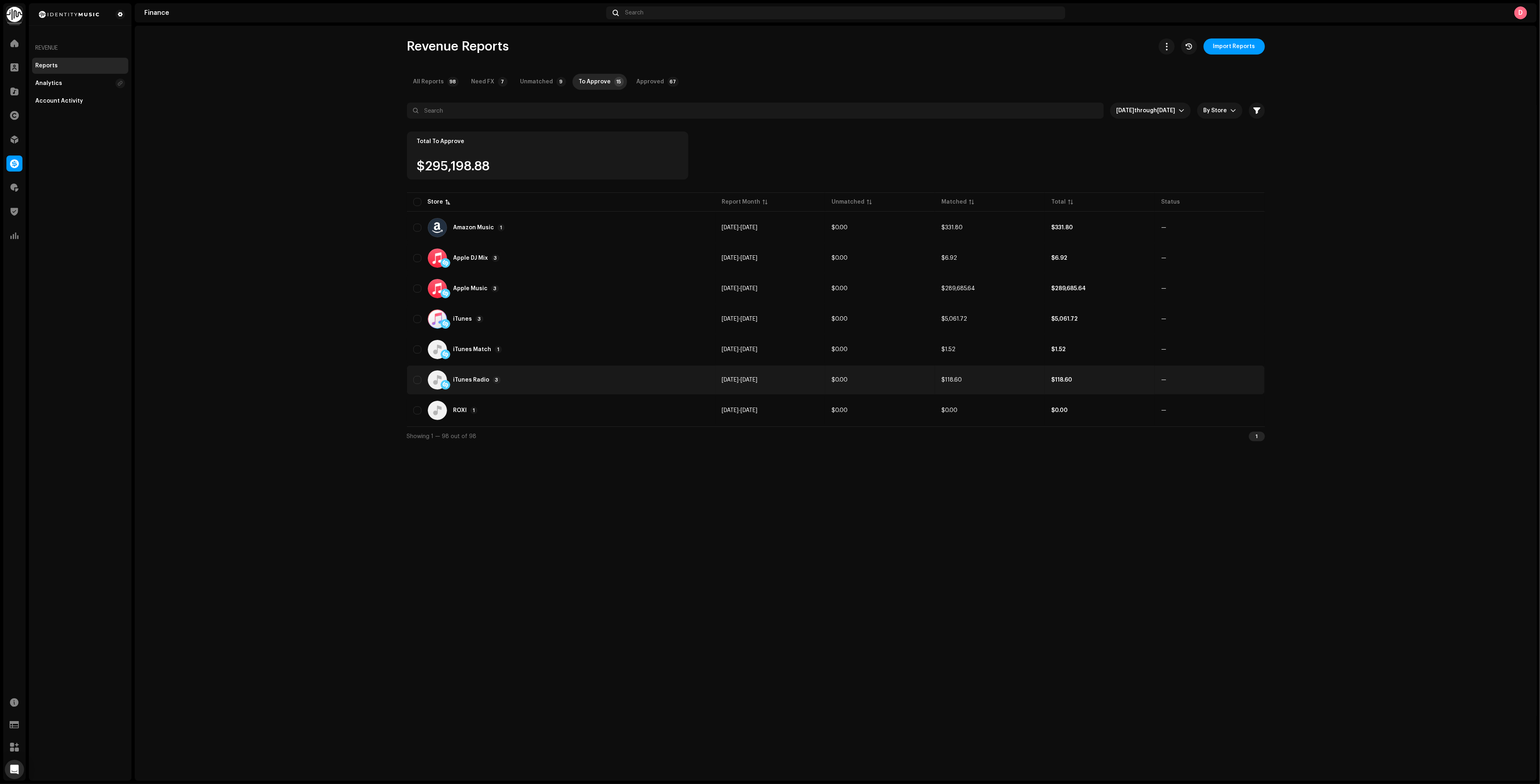
click at [523, 384] on div "iTunes Radio 3" at bounding box center [561, 380] width 296 height 19
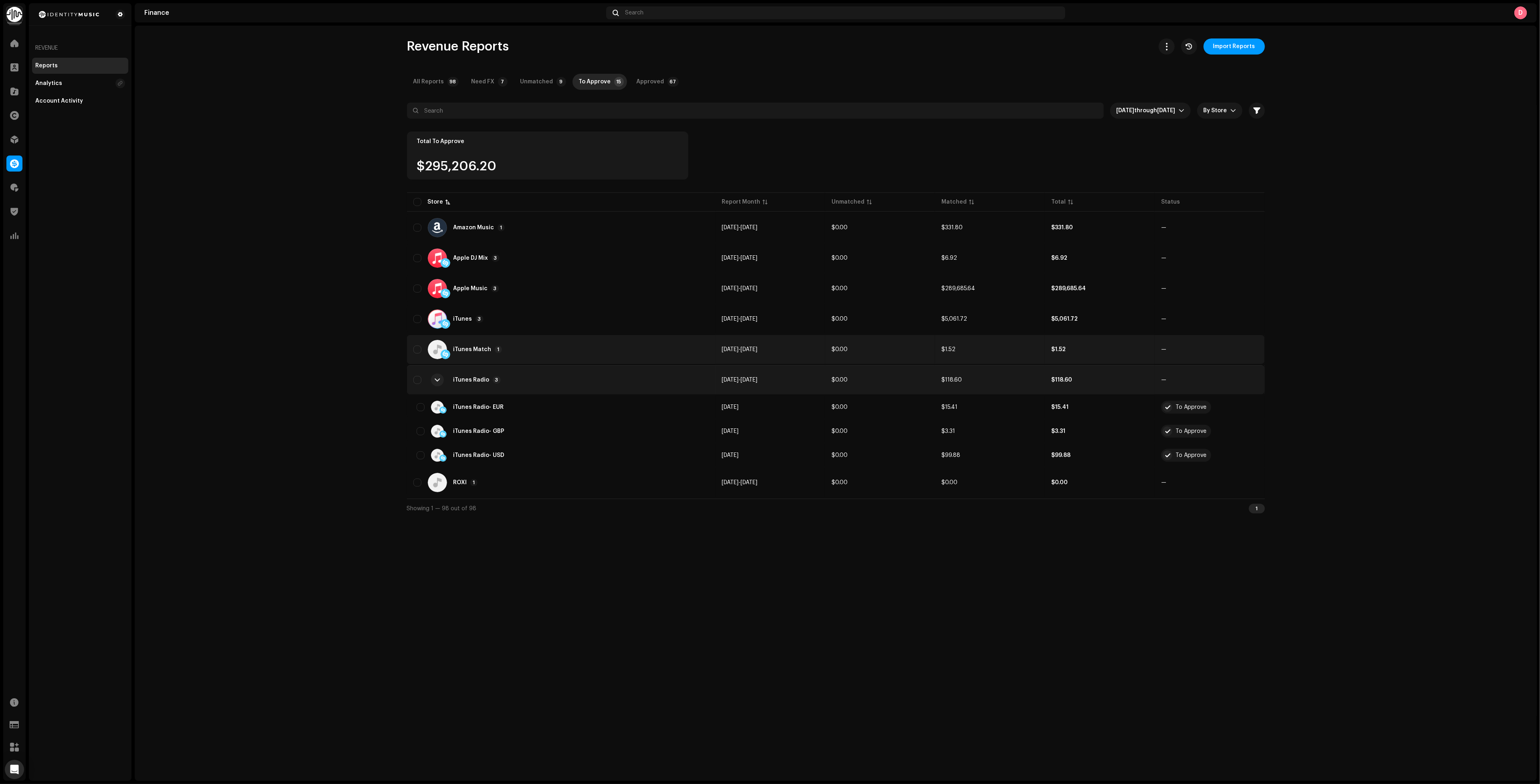
click at [545, 344] on div "iTunes Match 1" at bounding box center [561, 350] width 296 height 19
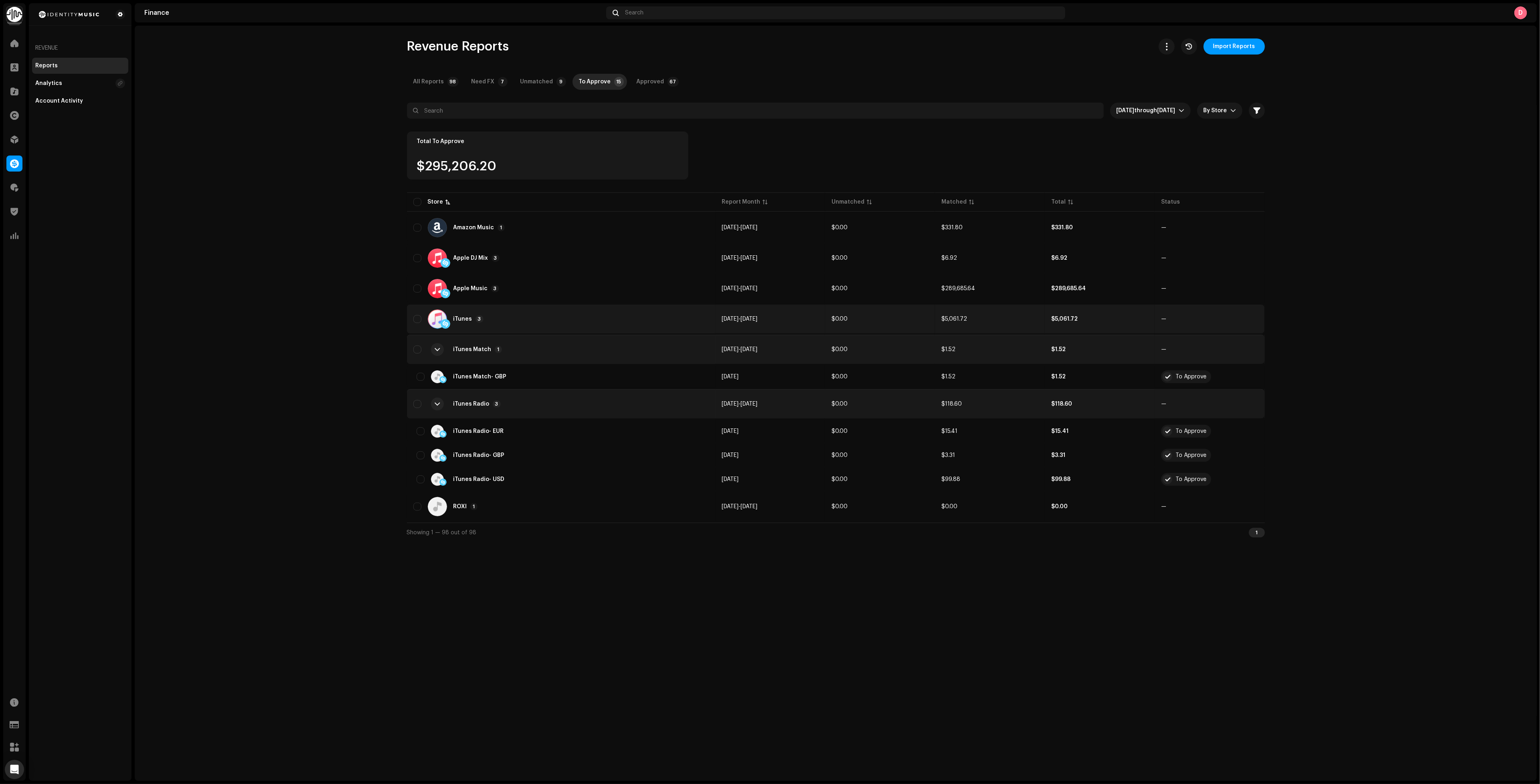
click at [540, 314] on div "iTunes 3" at bounding box center [561, 319] width 296 height 19
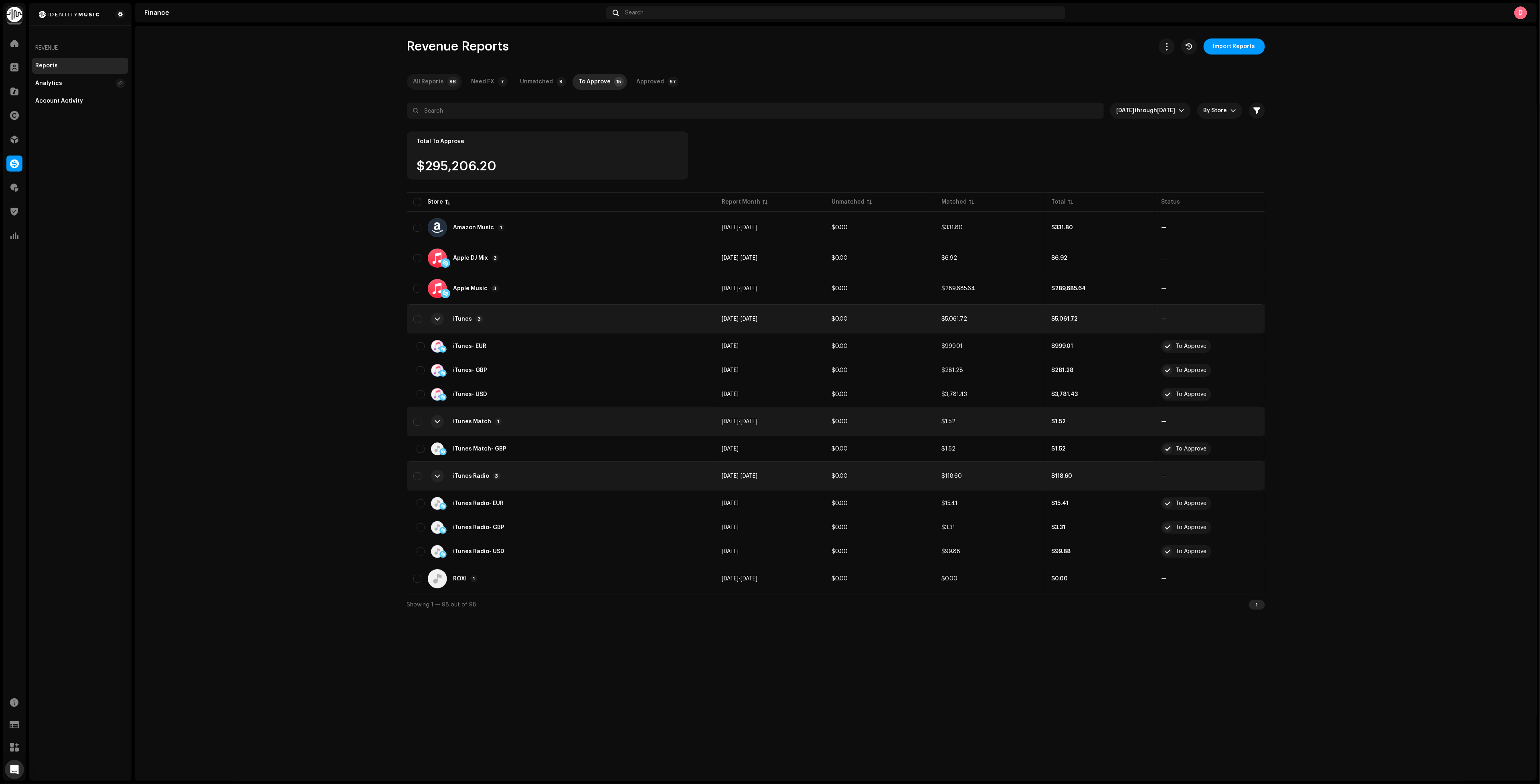
click at [442, 83] on div "All Reports" at bounding box center [429, 81] width 31 height 16
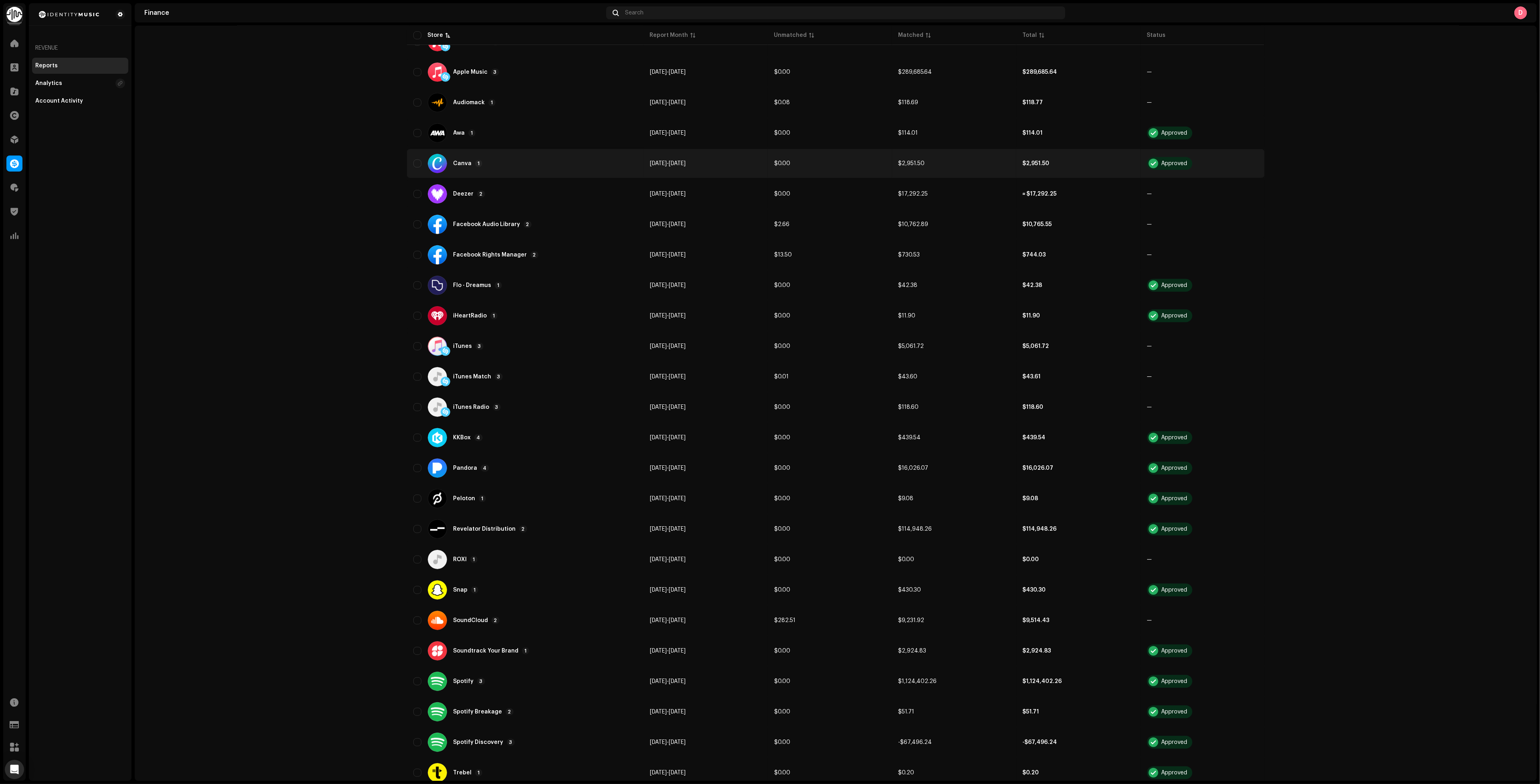
scroll to position [361, 0]
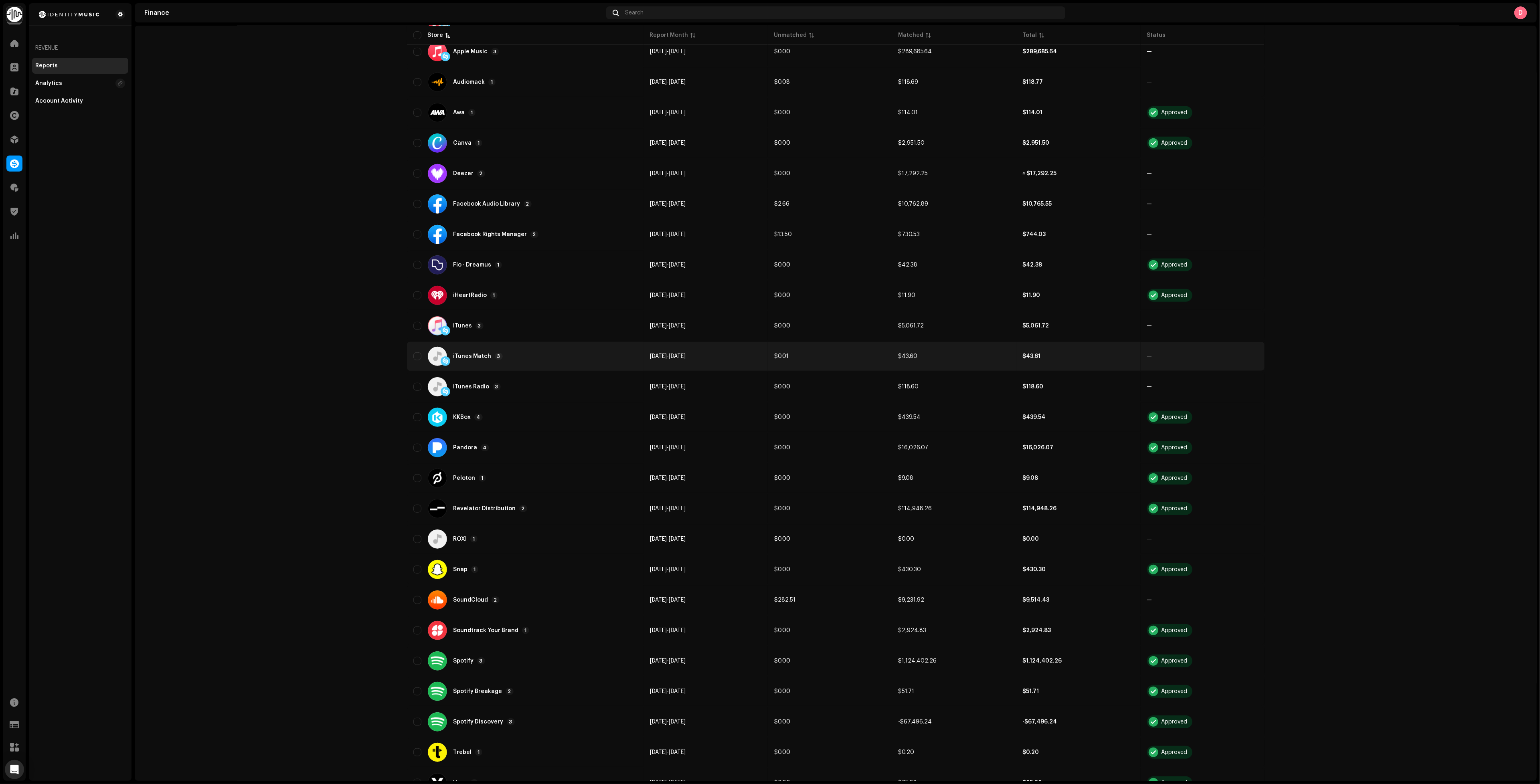
click at [547, 353] on div "iTunes Match 3" at bounding box center [525, 356] width 224 height 19
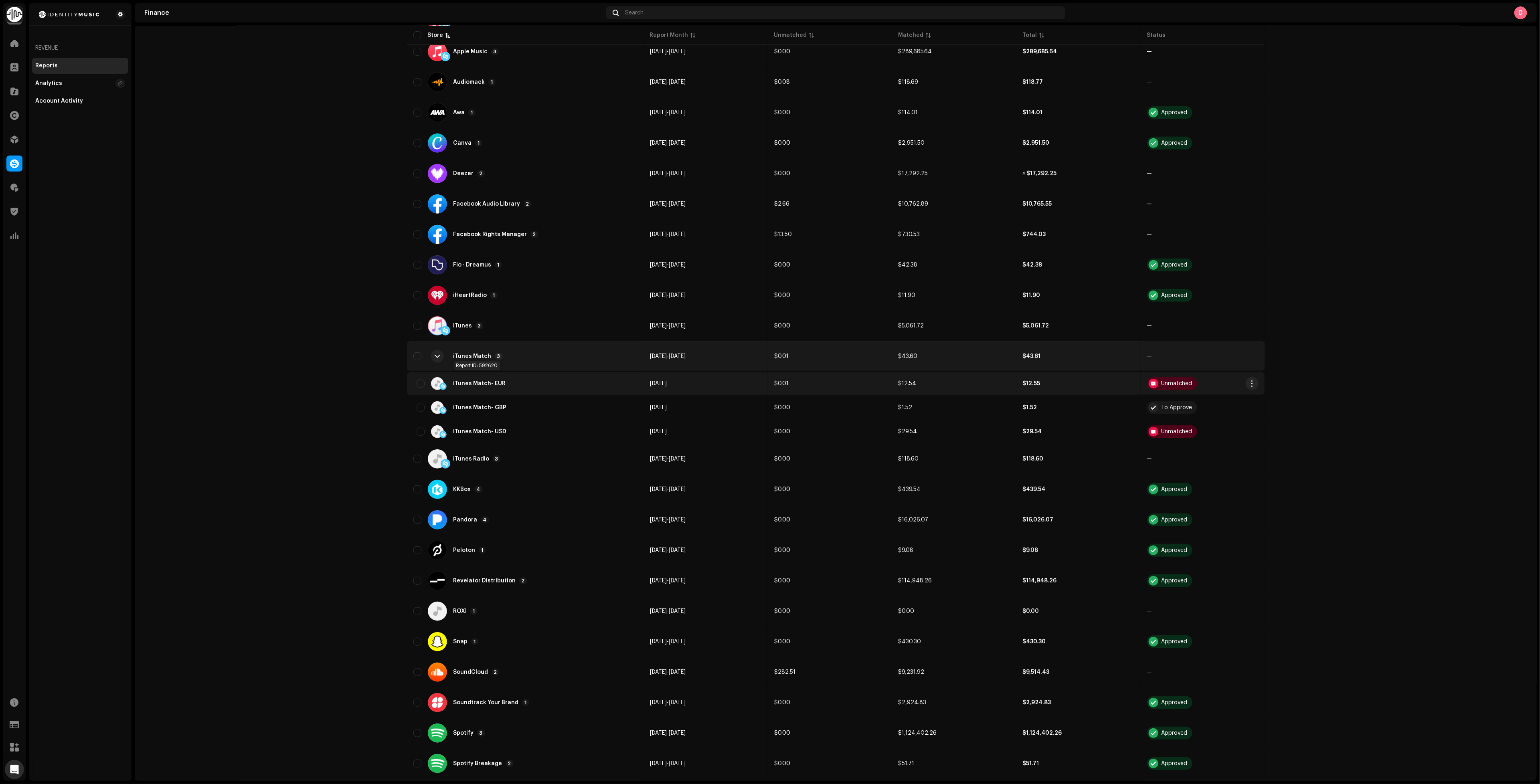
click at [491, 381] on span "- EUR" at bounding box center [499, 383] width 14 height 5
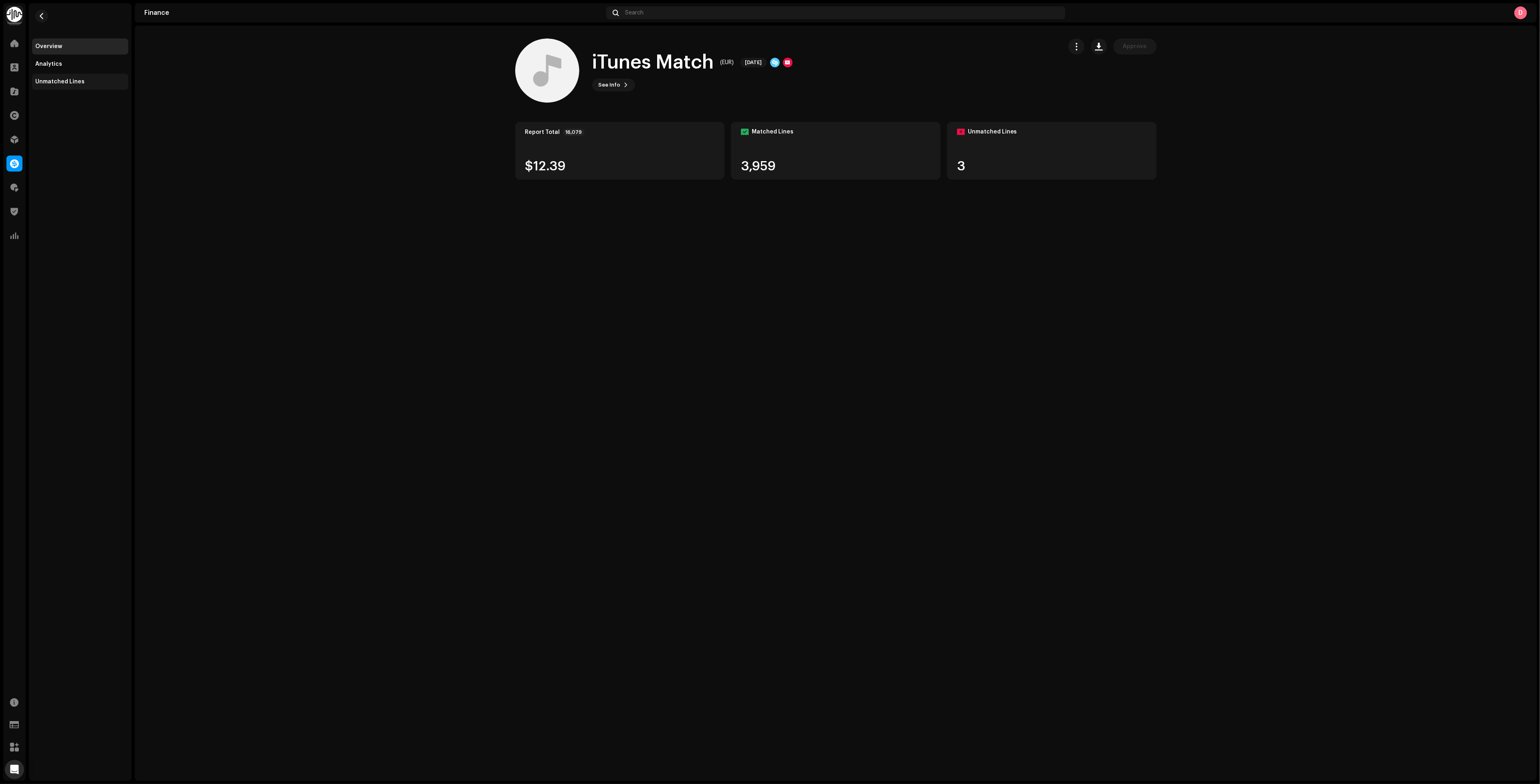
click at [82, 84] on div "Unmatched Lines" at bounding box center [80, 81] width 90 height 7
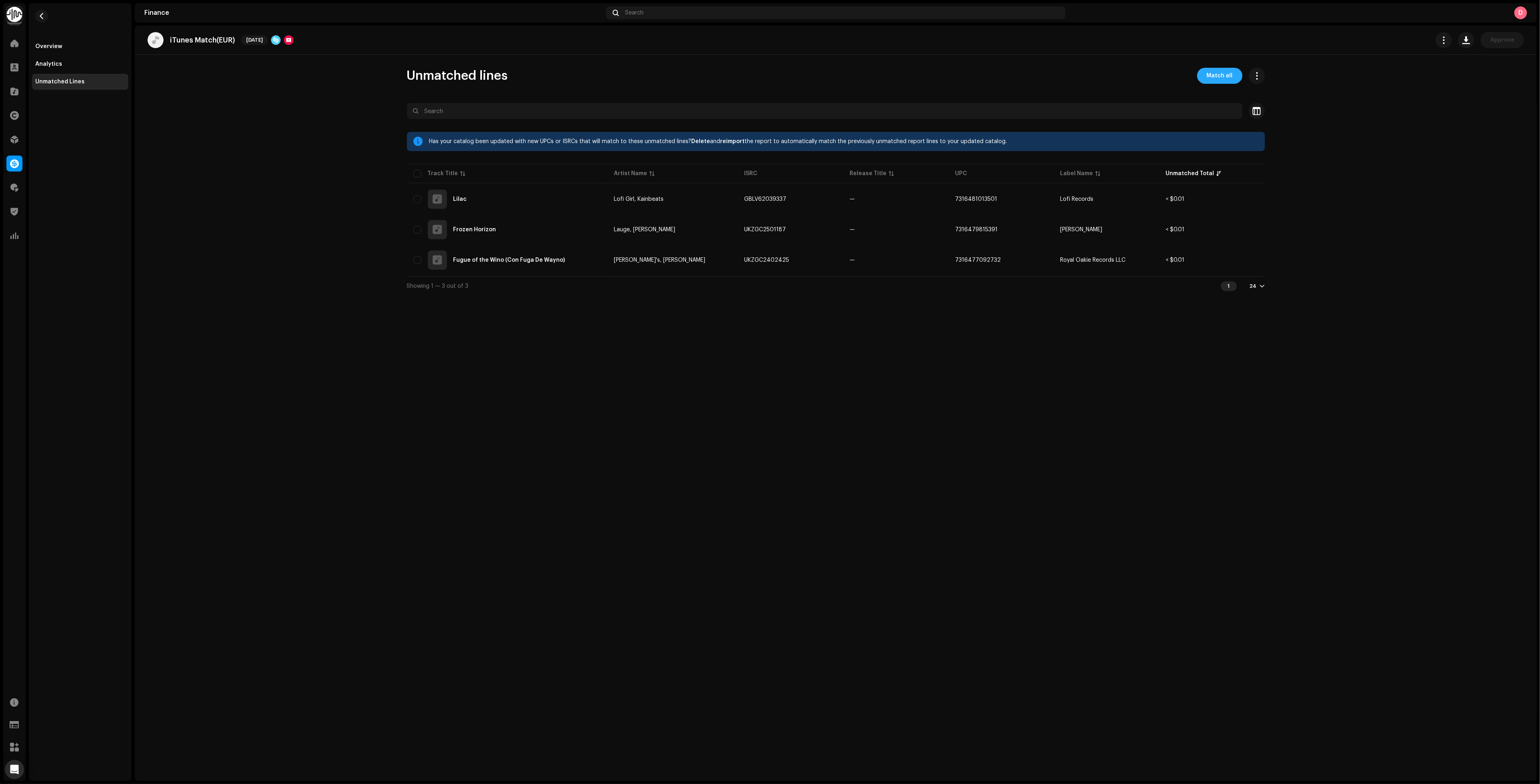
click at [1226, 74] on span "Match all" at bounding box center [1220, 75] width 26 height 16
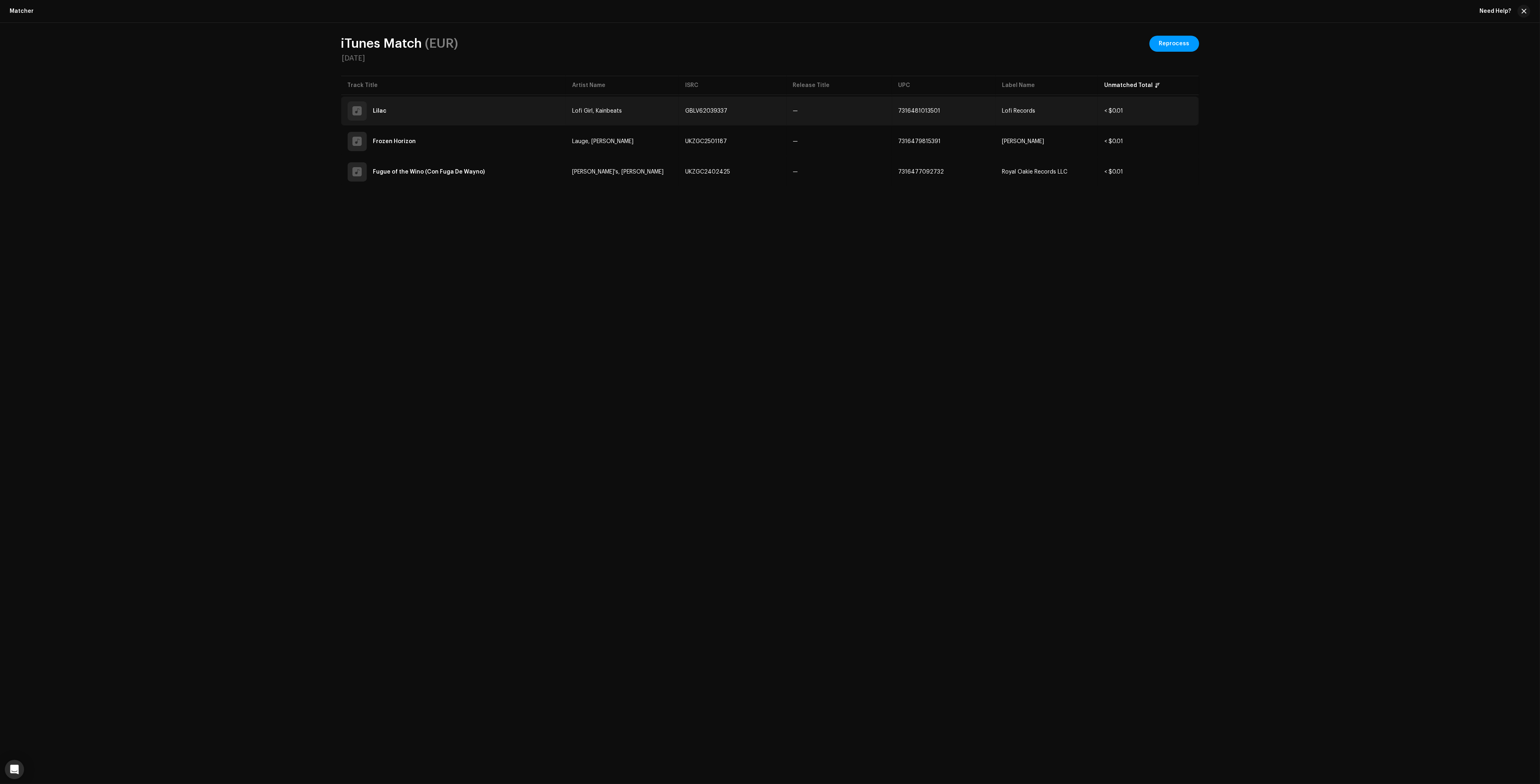
click at [798, 114] on td "—" at bounding box center [839, 111] width 105 height 29
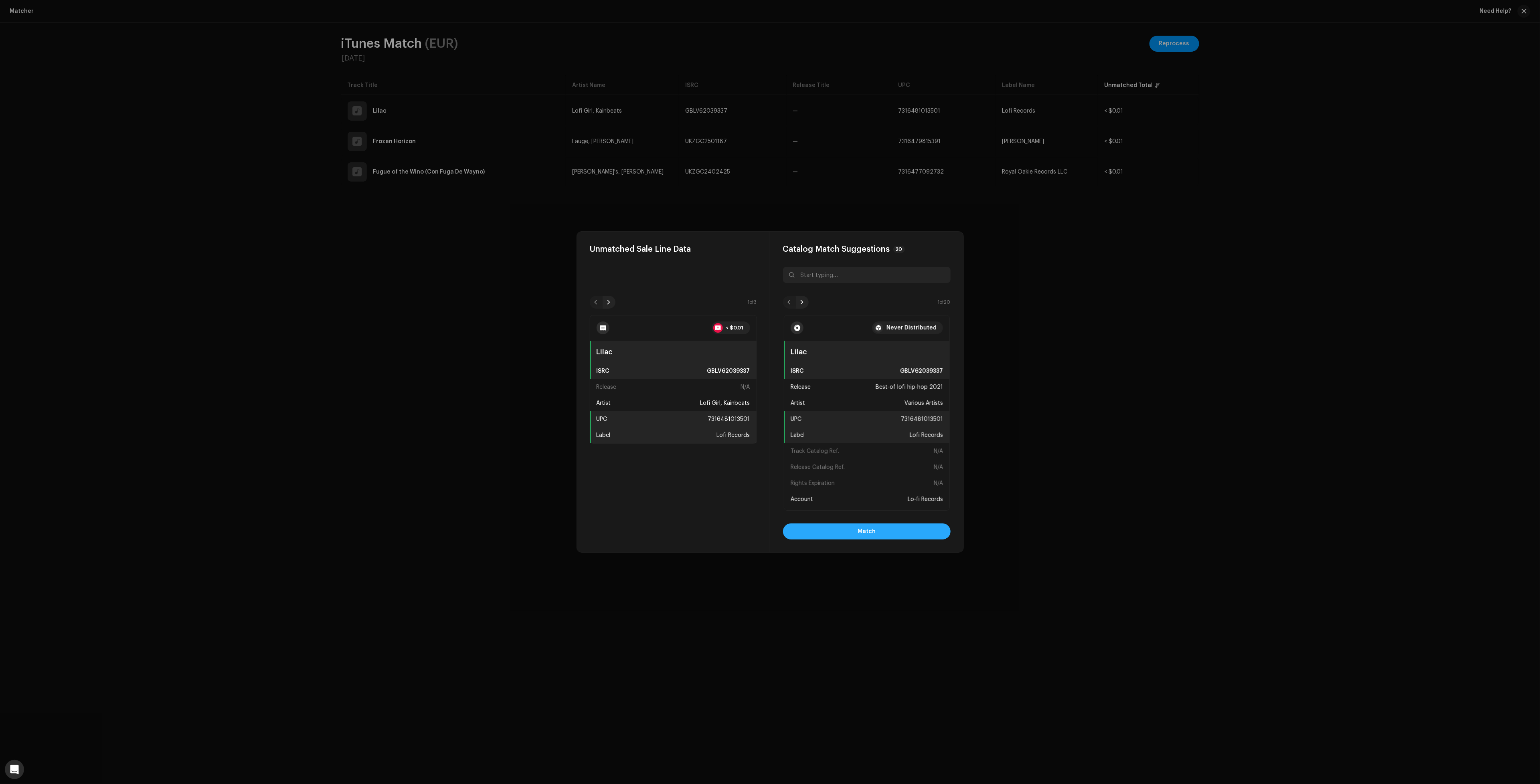
click at [839, 532] on button "Match" at bounding box center [867, 531] width 167 height 16
click at [877, 527] on button "Match" at bounding box center [867, 531] width 167 height 16
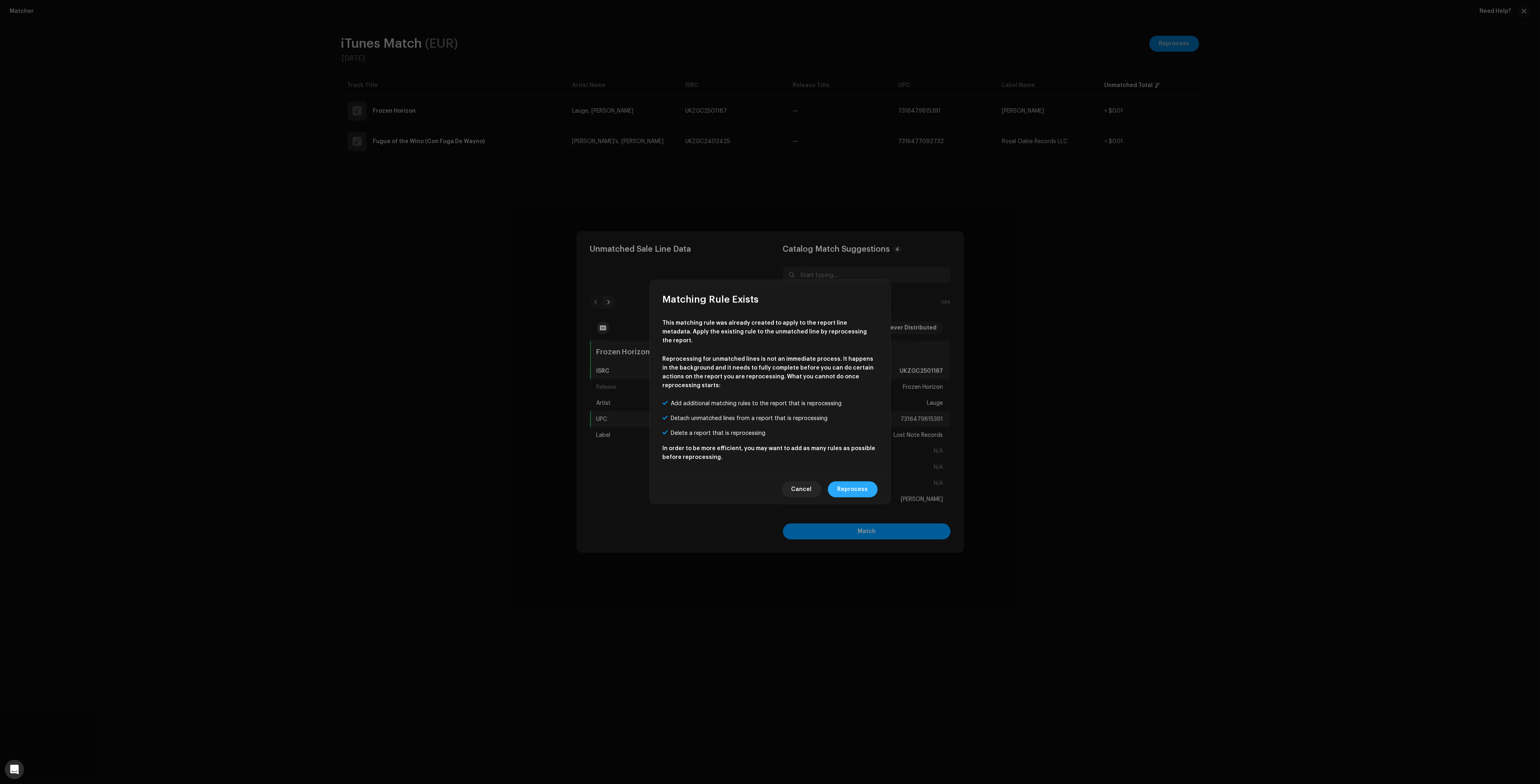
click at [859, 481] on span "Reprocess" at bounding box center [852, 489] width 30 height 16
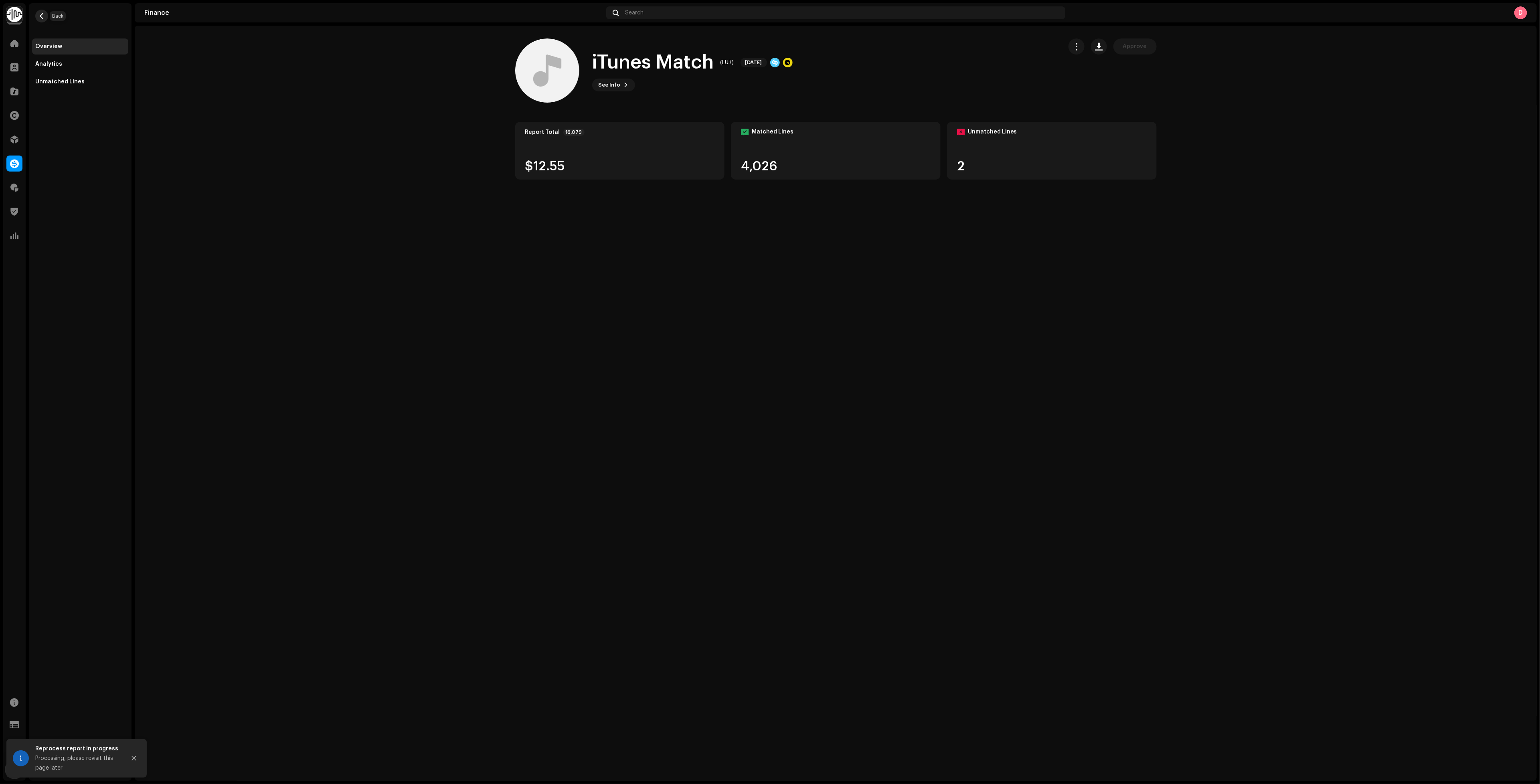
click at [41, 13] on span "button" at bounding box center [42, 16] width 6 height 7
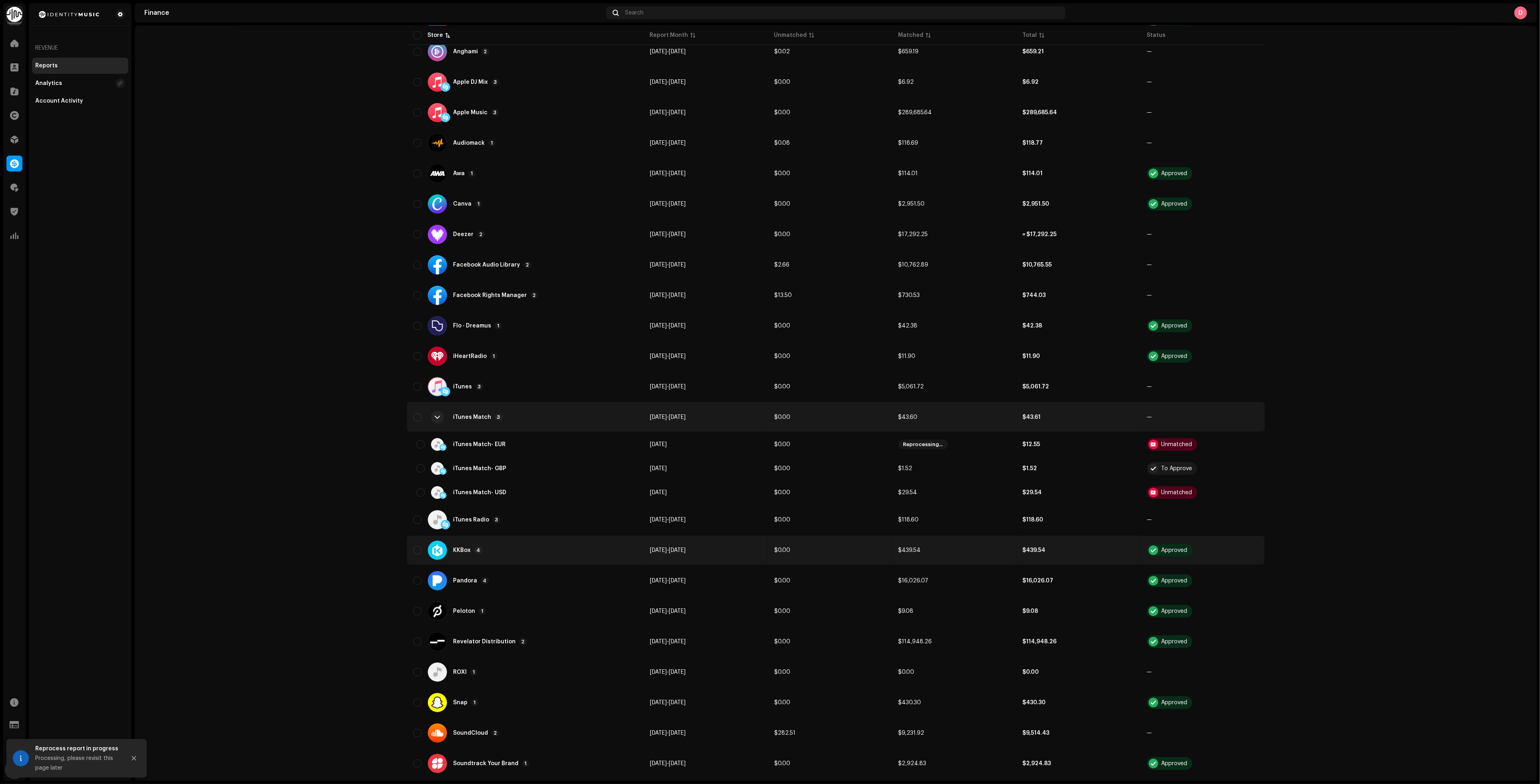
scroll to position [301, 0]
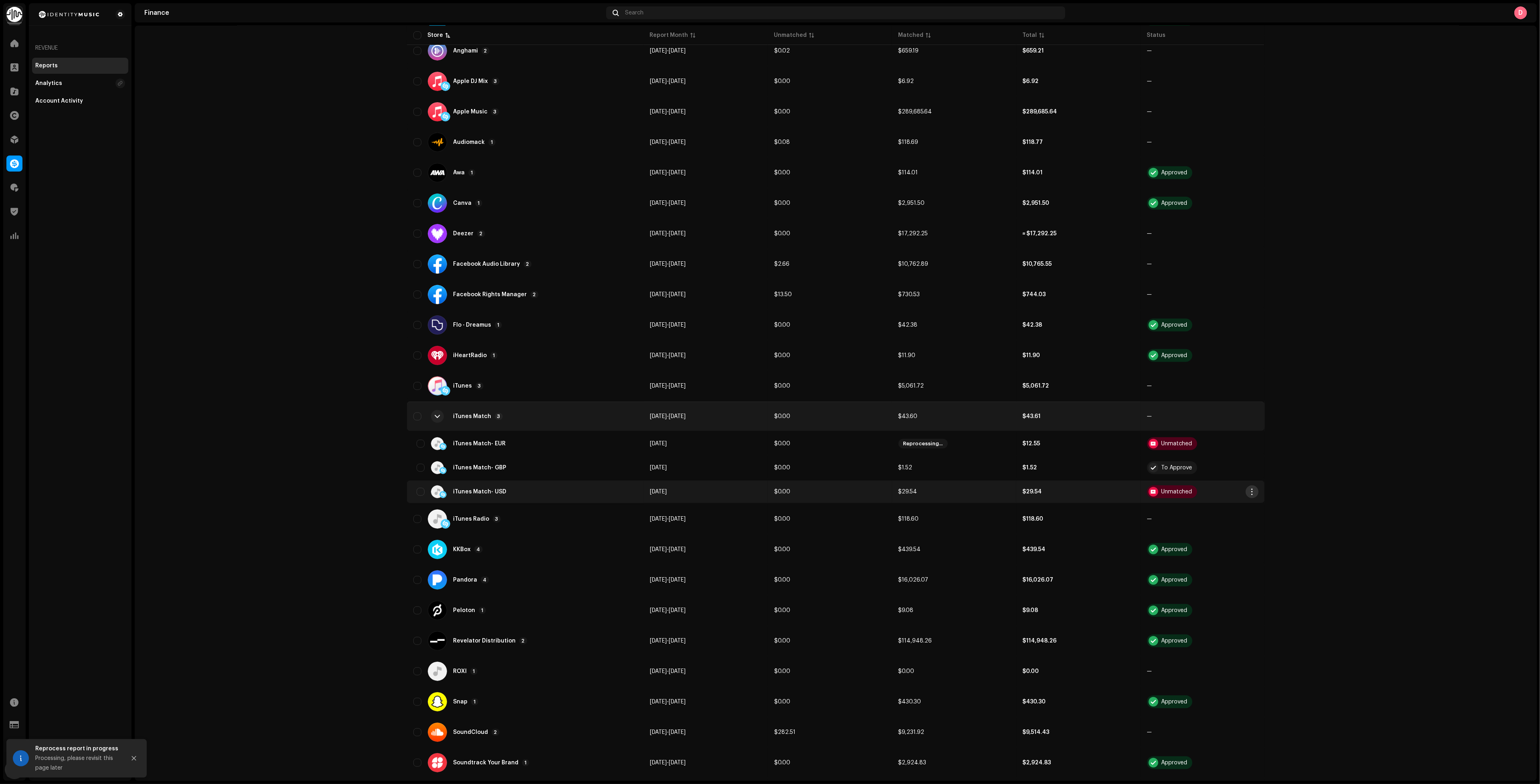
click at [1253, 485] on button "button" at bounding box center [1252, 491] width 13 height 13
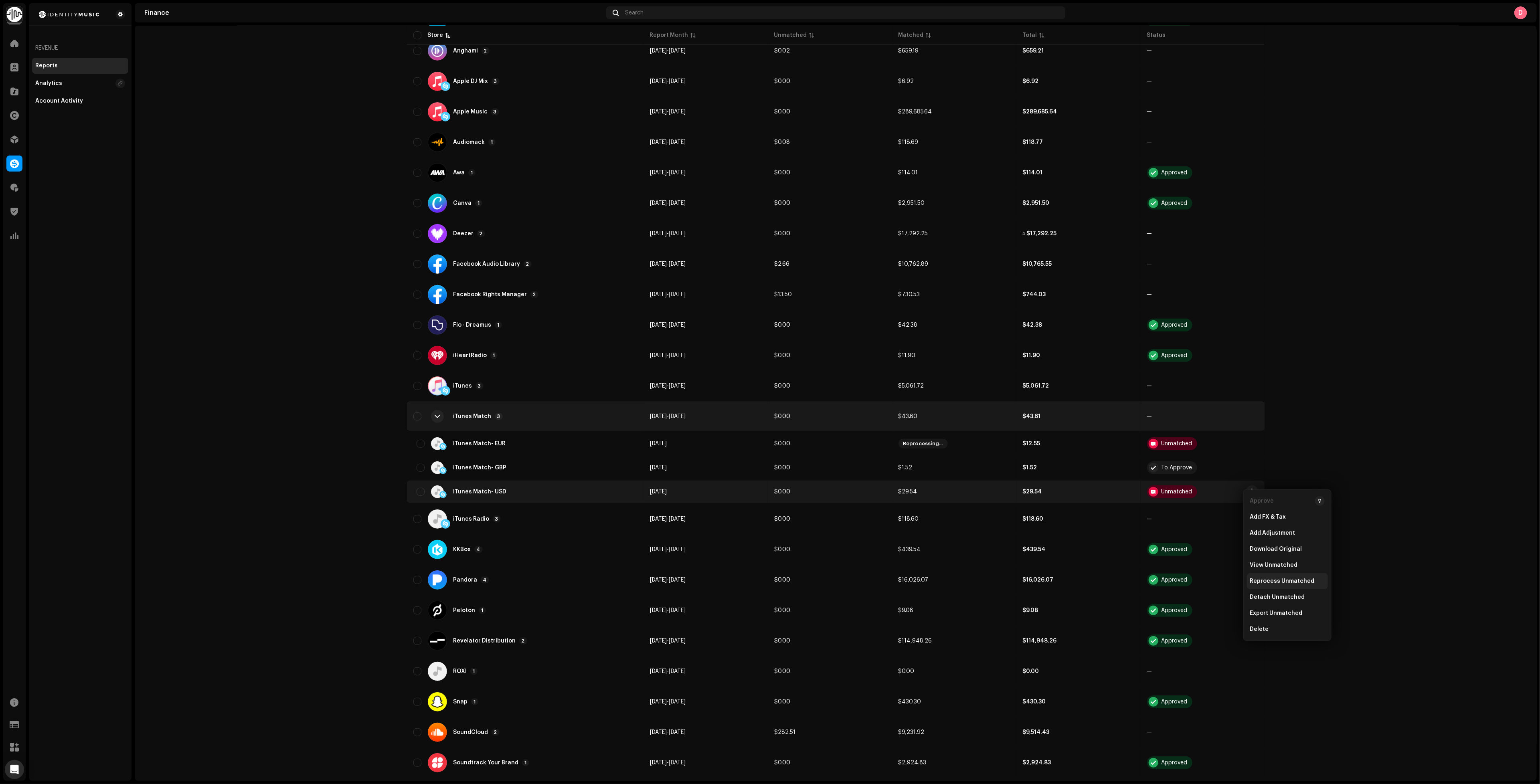
click at [1307, 580] on span "Reprocess Unmatched" at bounding box center [1282, 581] width 65 height 7
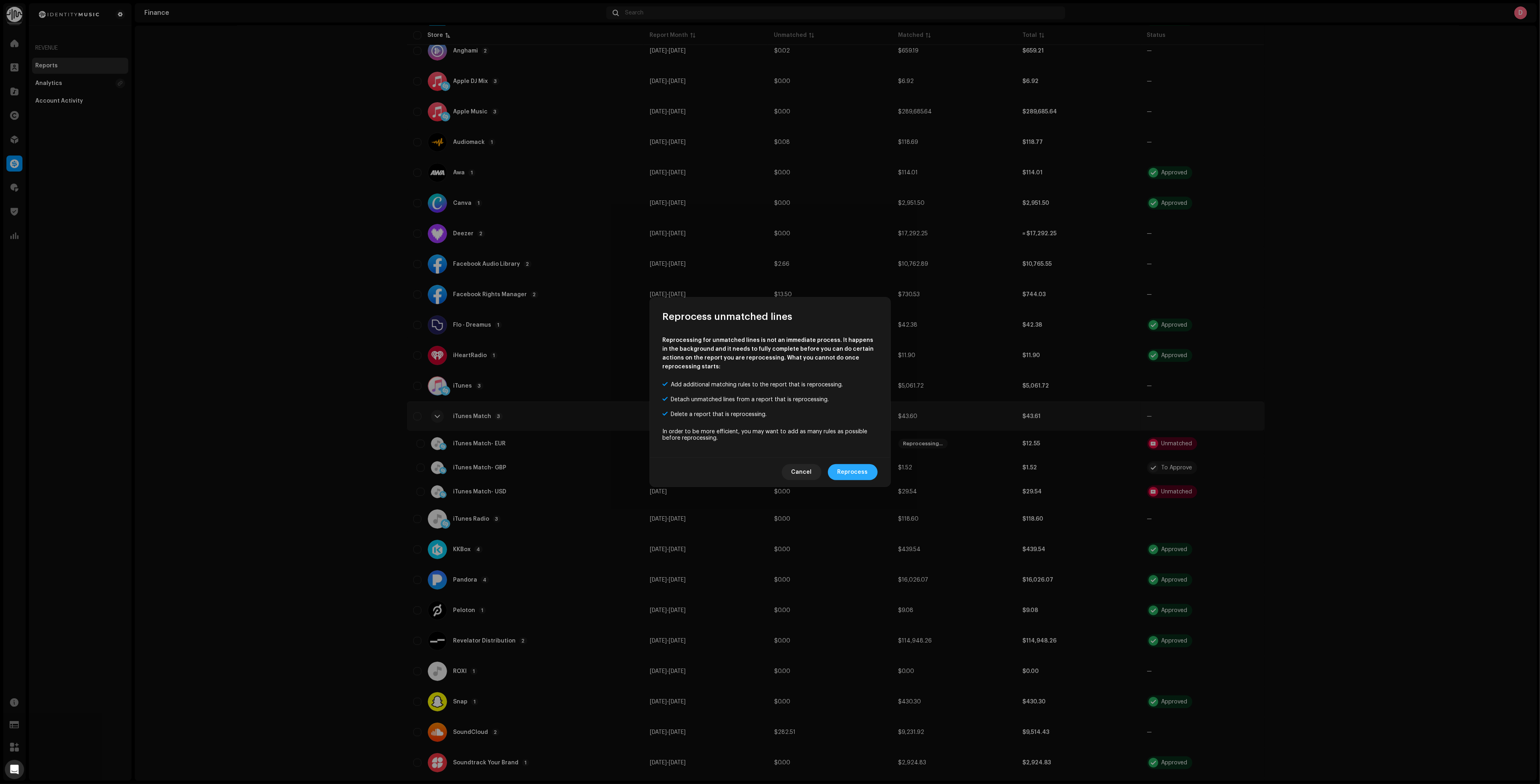
click at [857, 464] on span "Reprocess" at bounding box center [852, 472] width 30 height 16
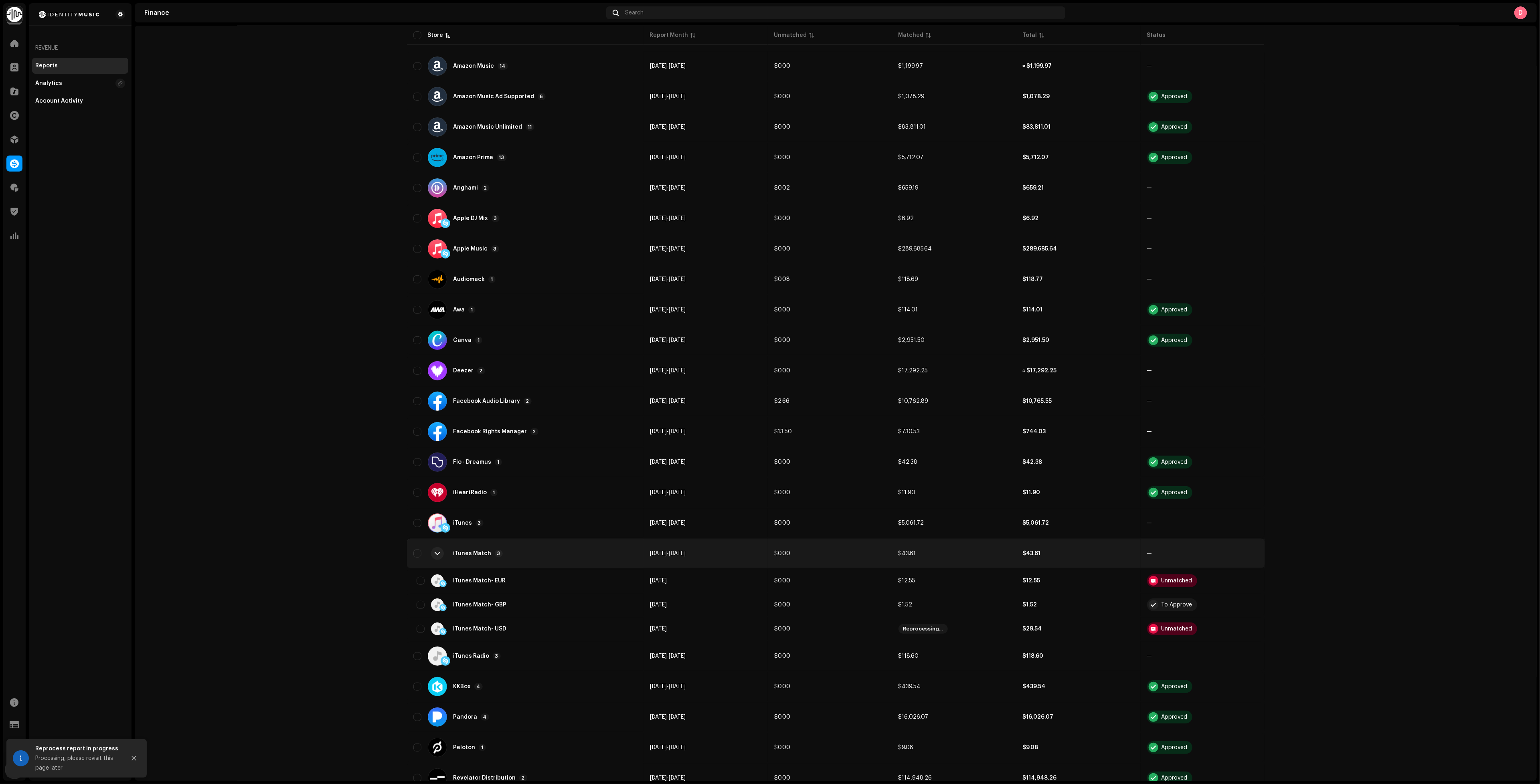
scroll to position [180, 0]
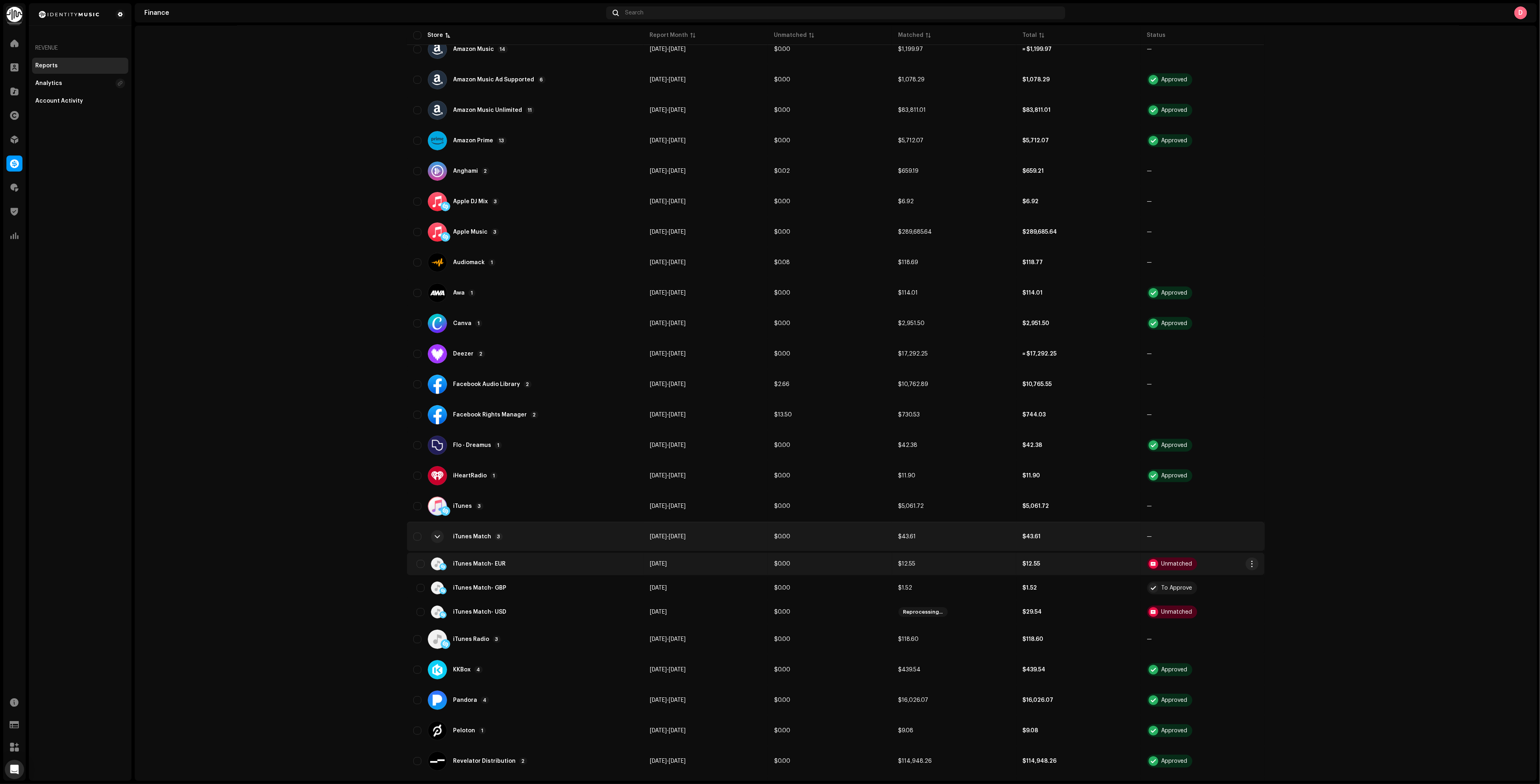
click at [689, 561] on td "[DATE]" at bounding box center [705, 564] width 124 height 23
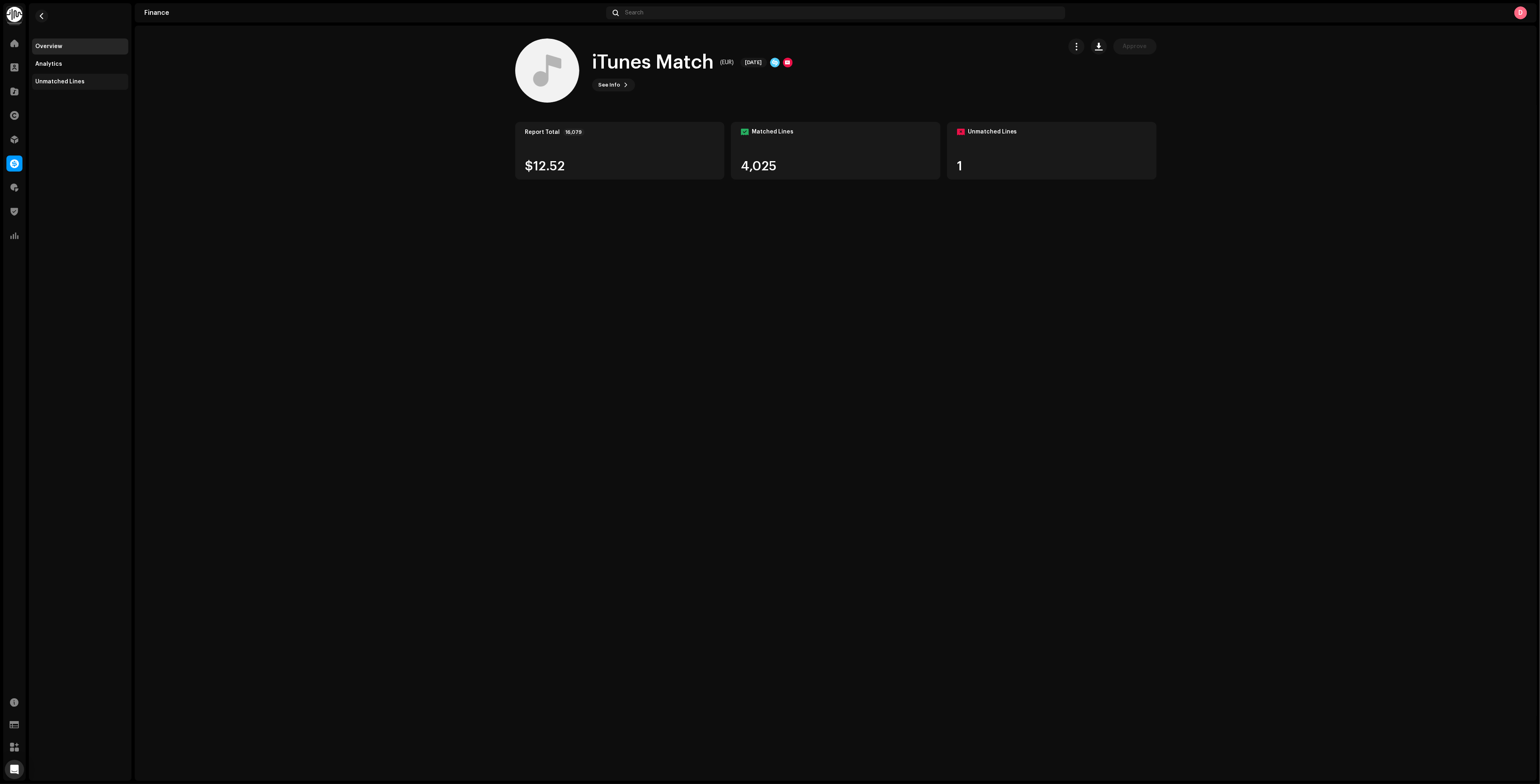
click at [66, 82] on div "Unmatched Lines" at bounding box center [60, 81] width 49 height 7
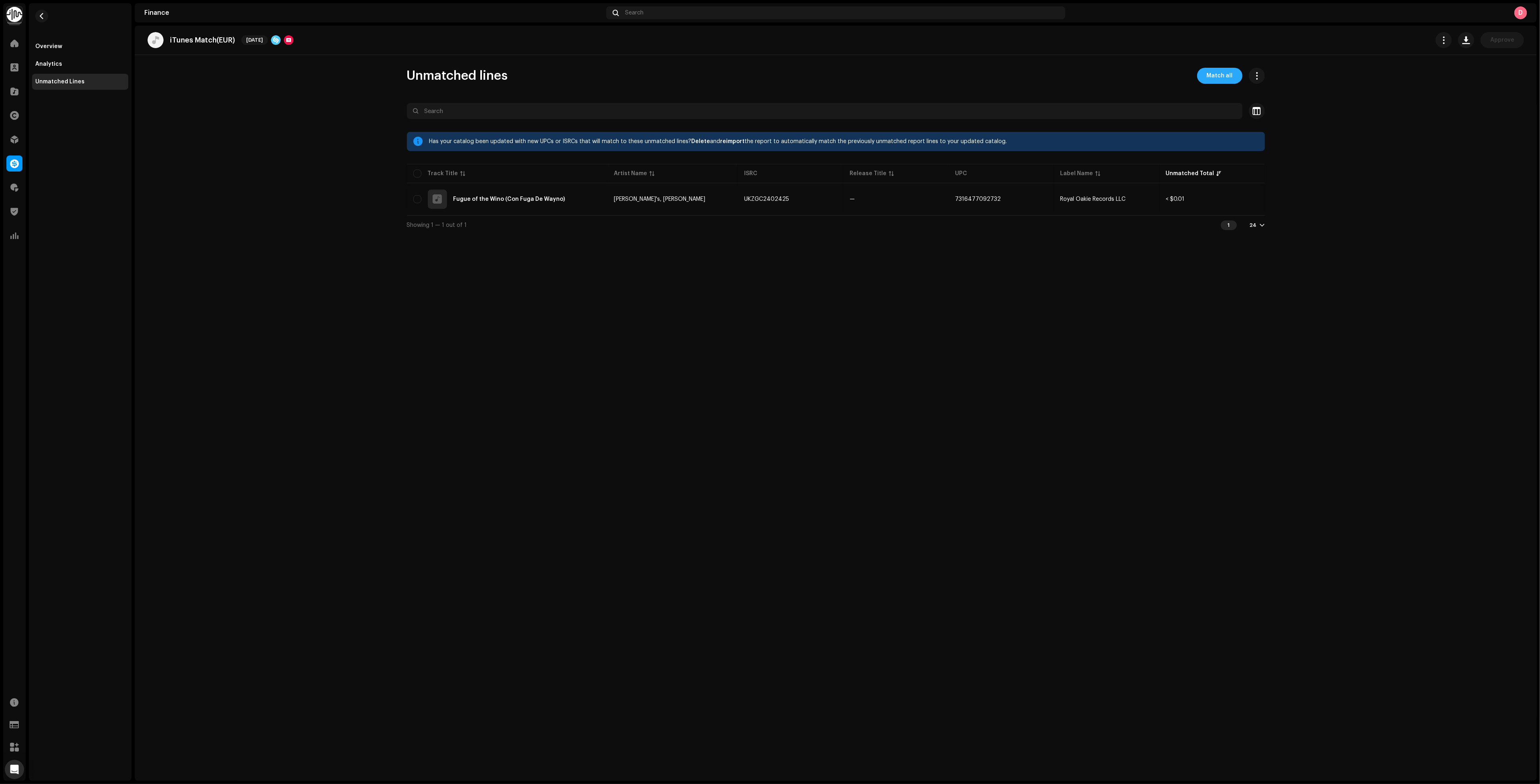
click at [1217, 79] on span "Match all" at bounding box center [1220, 75] width 26 height 16
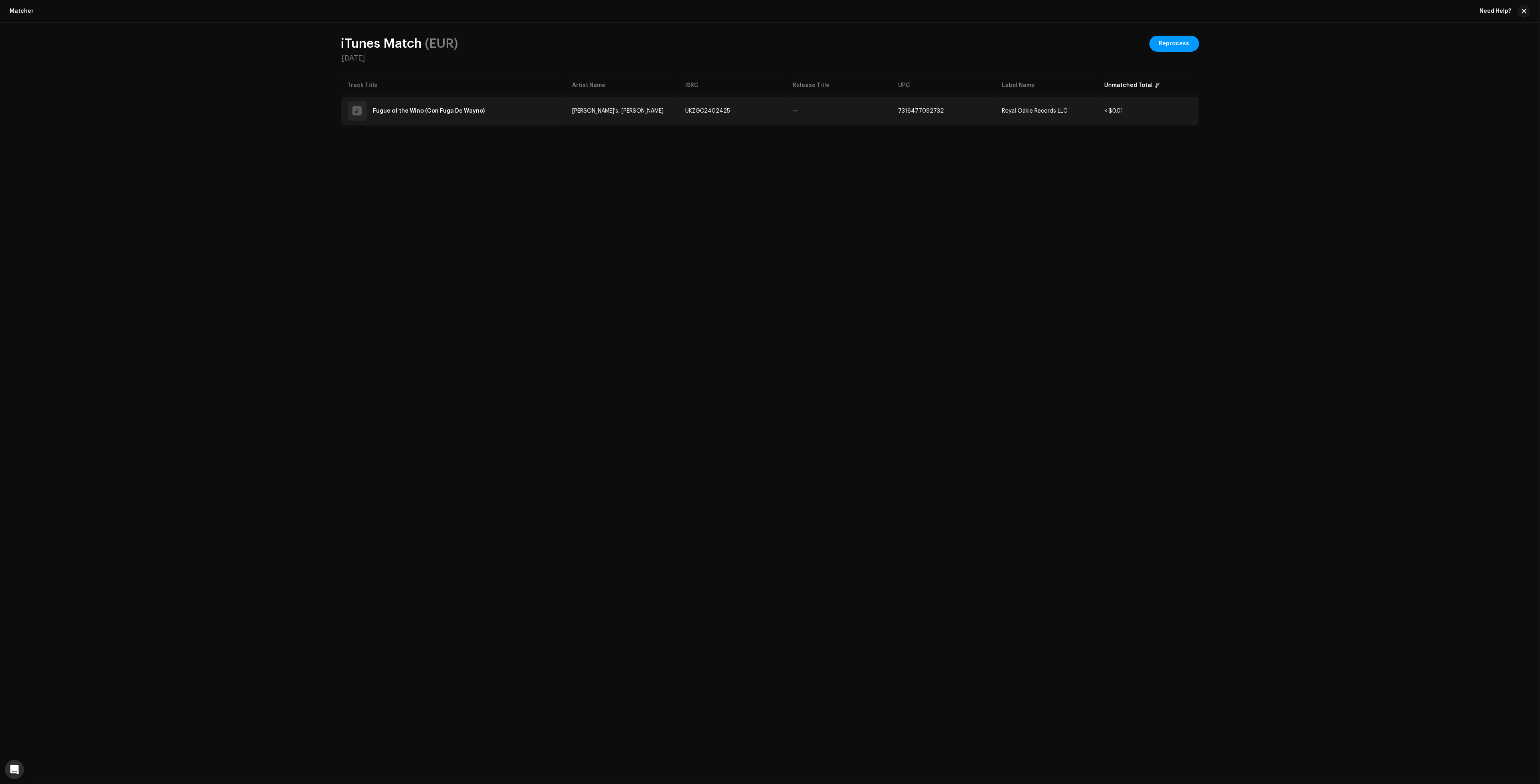
click at [855, 111] on td "—" at bounding box center [839, 111] width 105 height 29
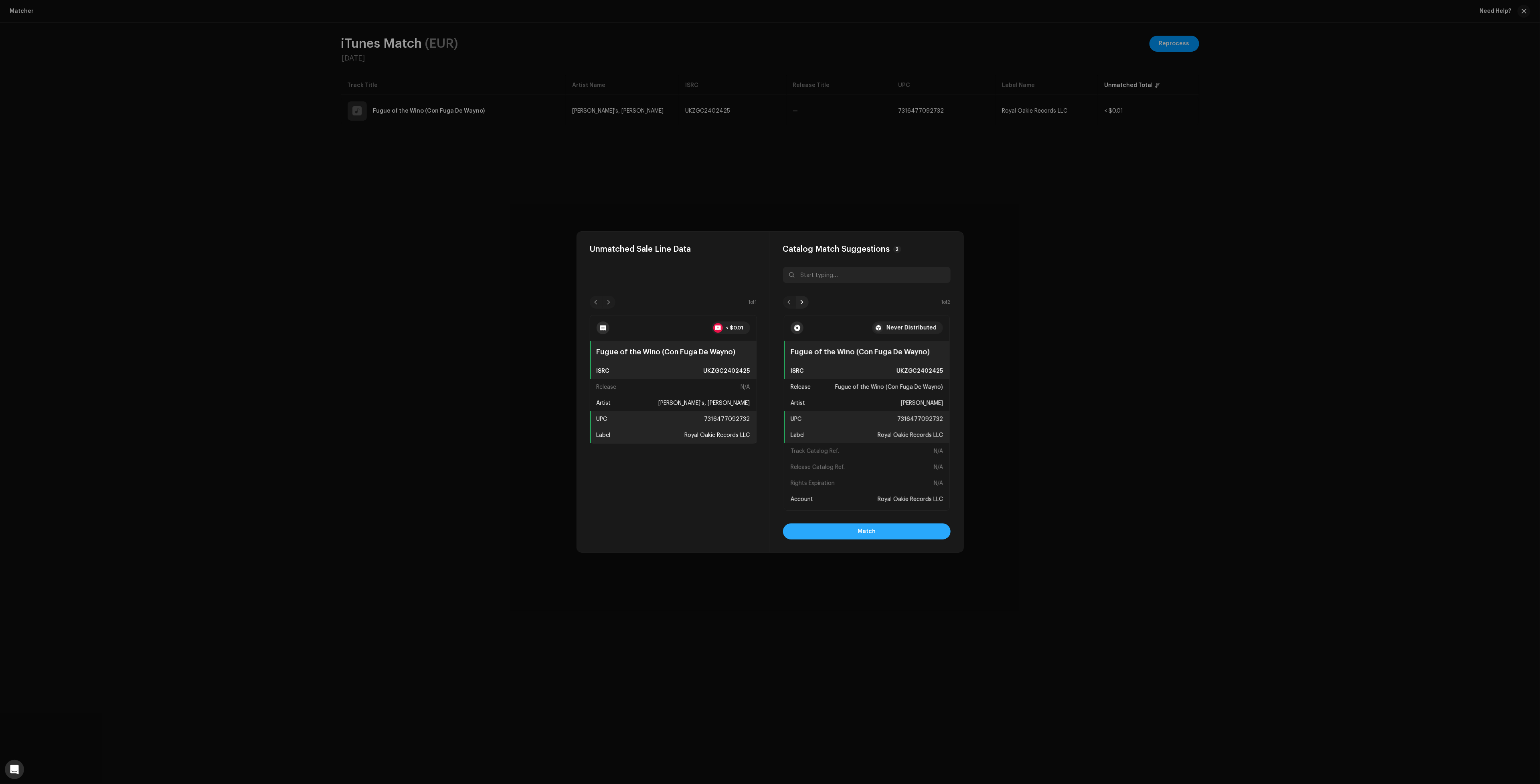
click at [858, 531] on button "Match" at bounding box center [867, 531] width 167 height 16
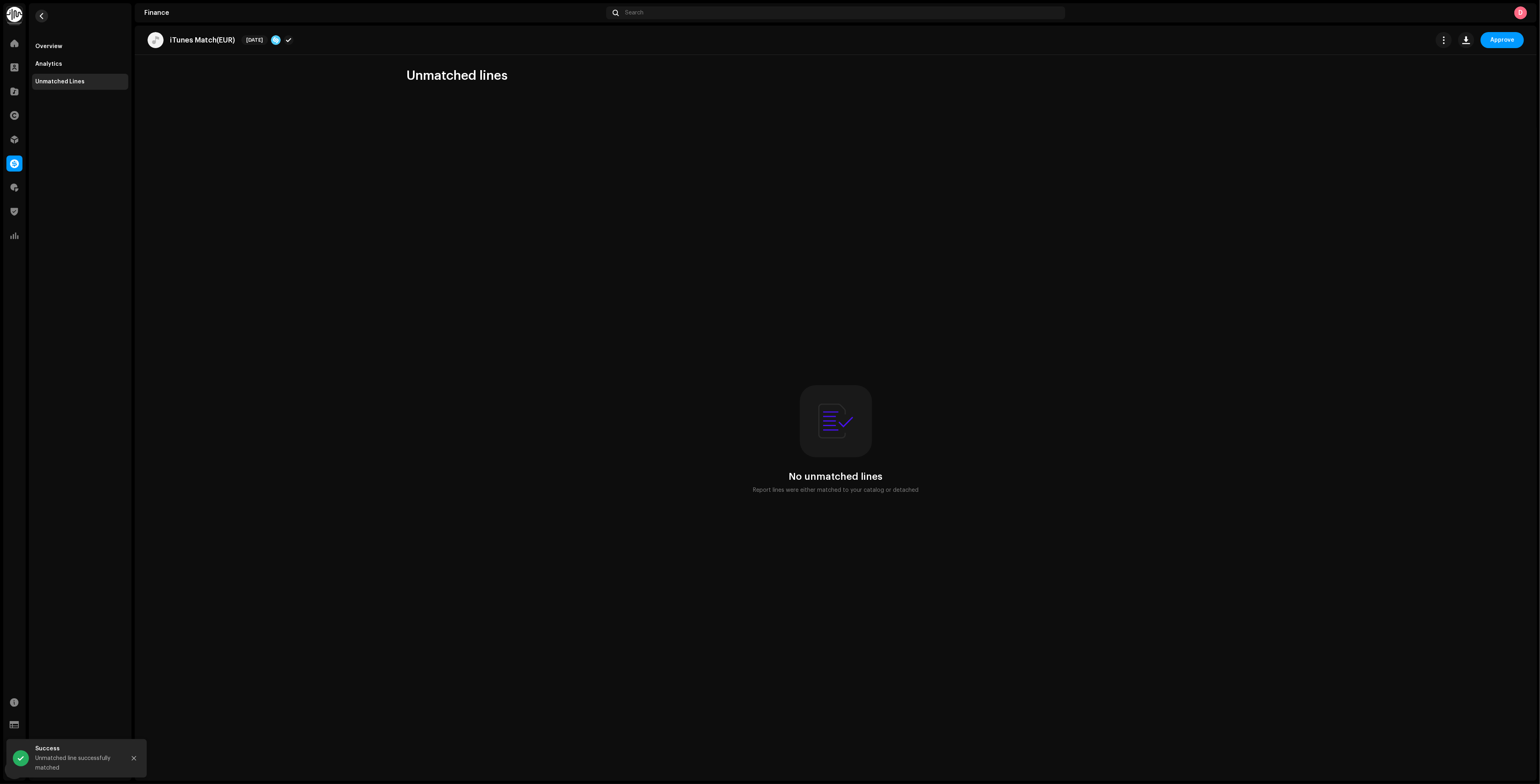
click at [45, 14] on button "button" at bounding box center [41, 16] width 13 height 13
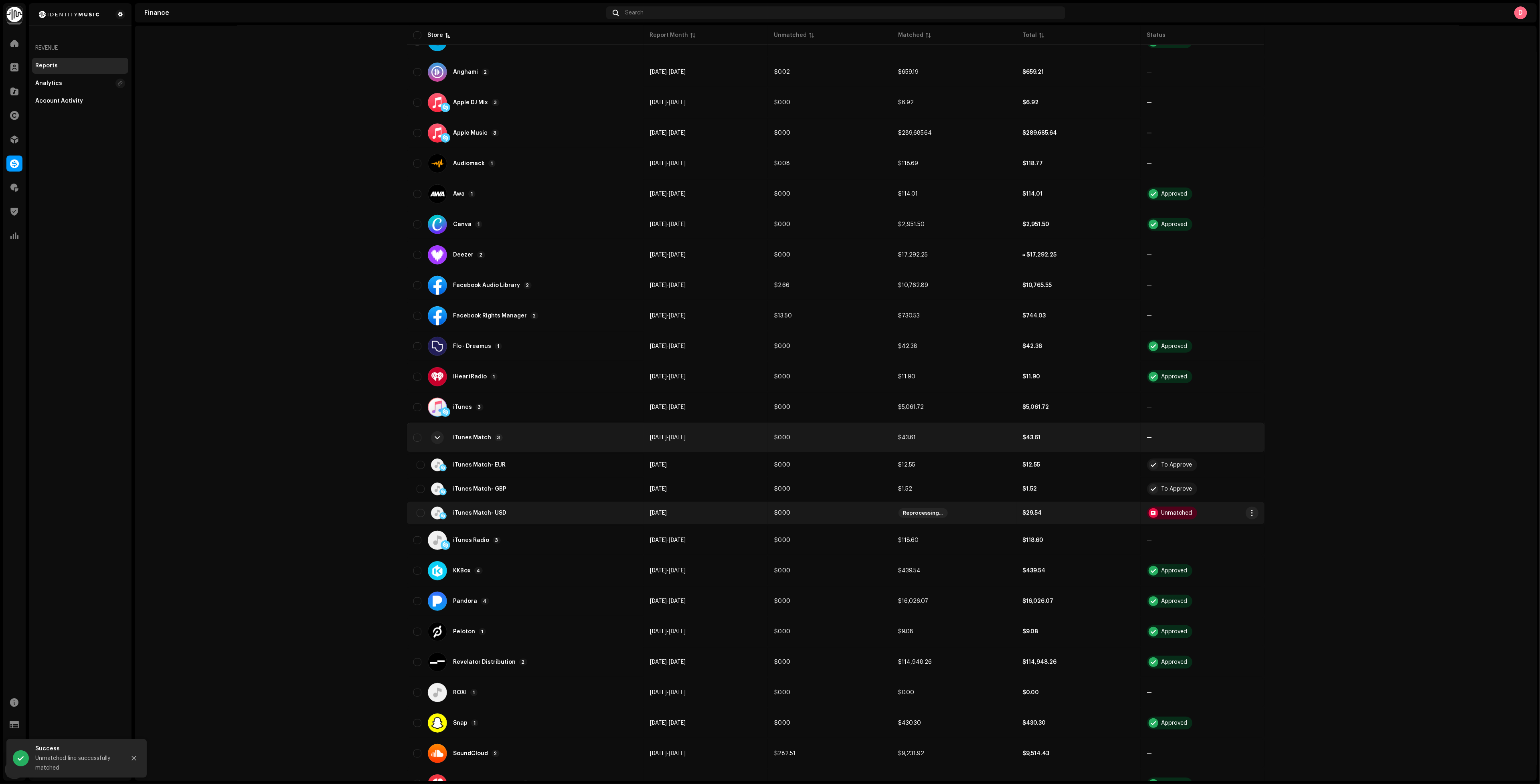
scroll to position [301, 0]
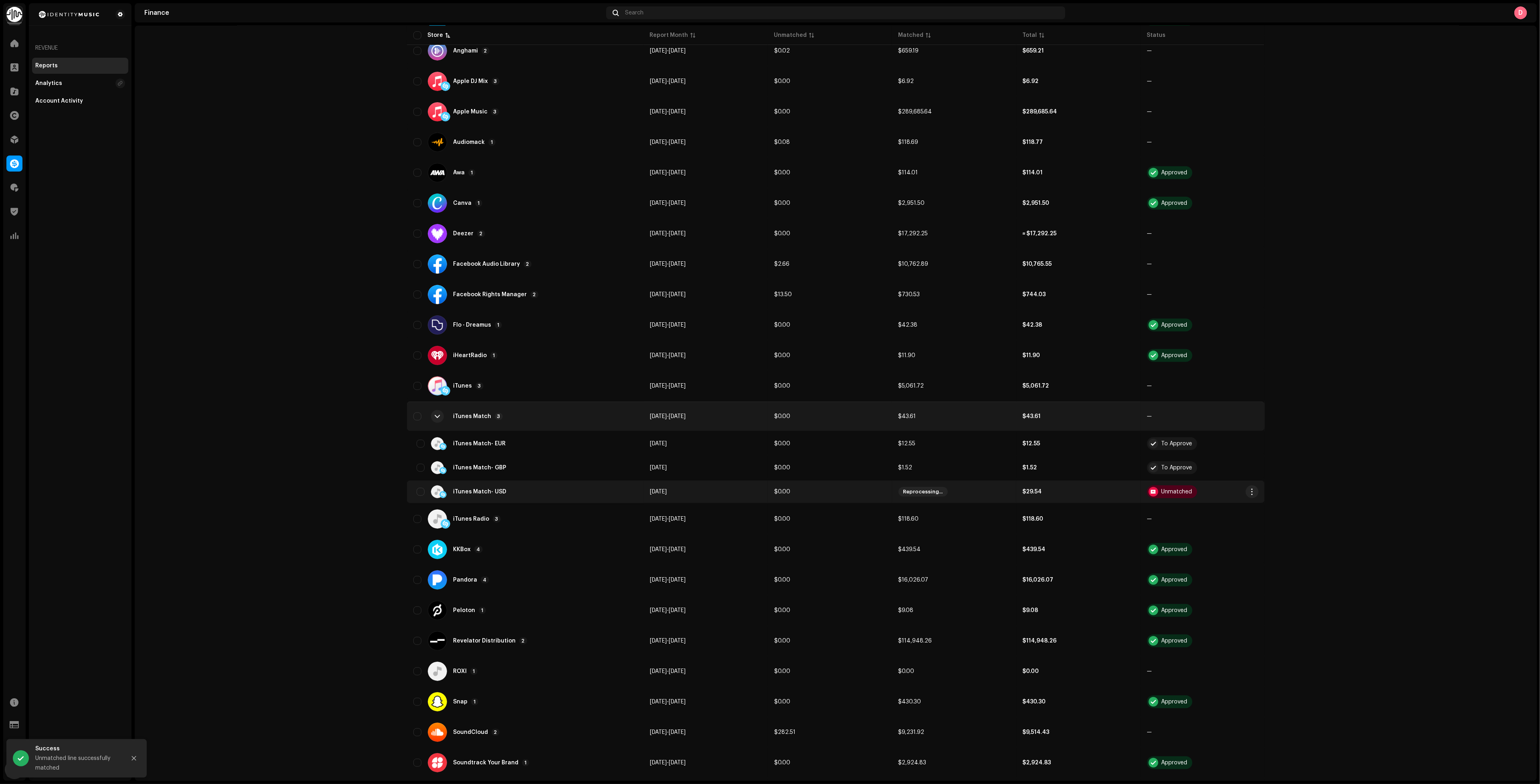
click at [753, 485] on td "[DATE]" at bounding box center [705, 492] width 124 height 23
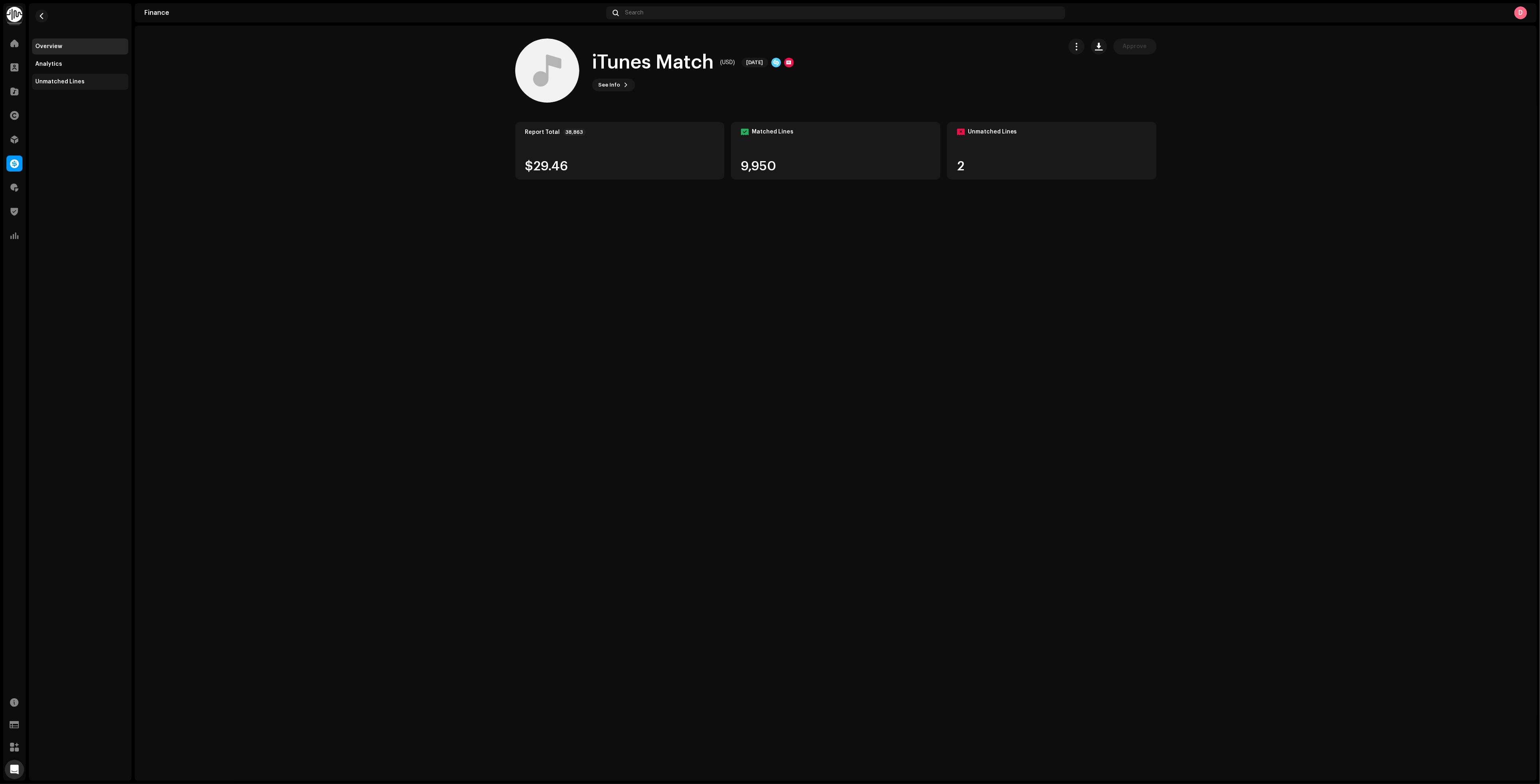
click at [91, 83] on div "Unmatched Lines" at bounding box center [80, 81] width 90 height 7
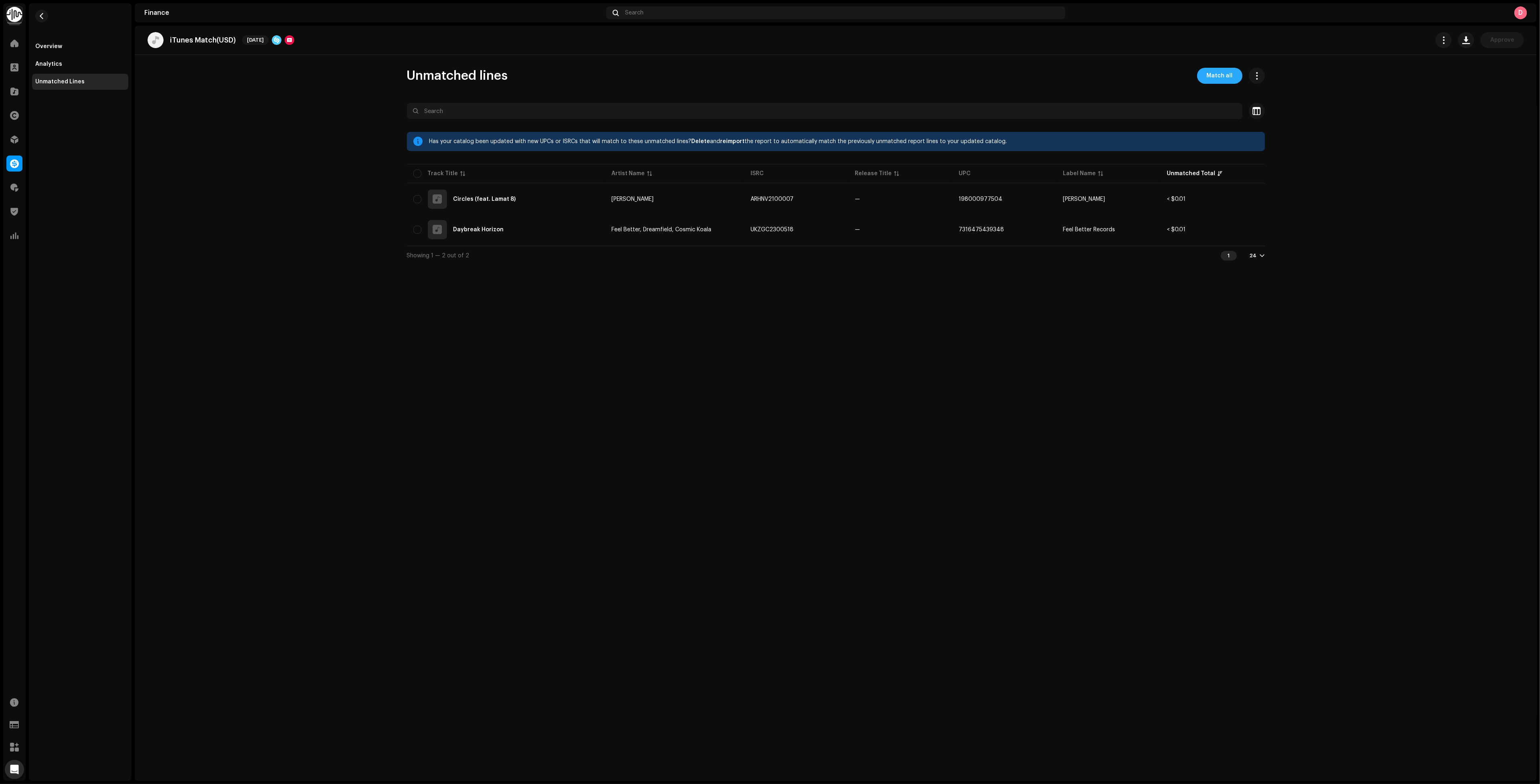
click at [1223, 70] on span "Match all" at bounding box center [1220, 75] width 26 height 16
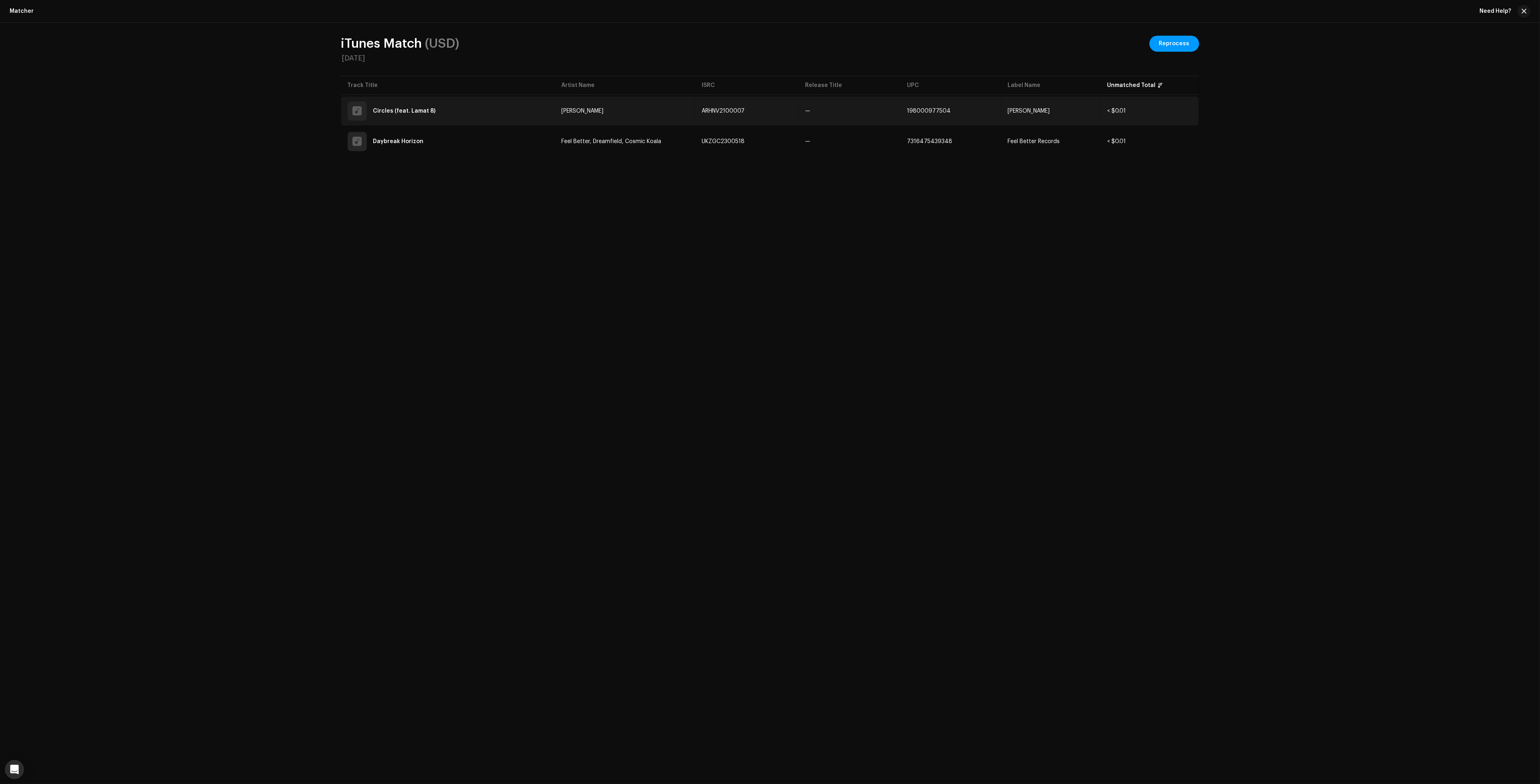
click at [828, 105] on td "—" at bounding box center [850, 111] width 102 height 29
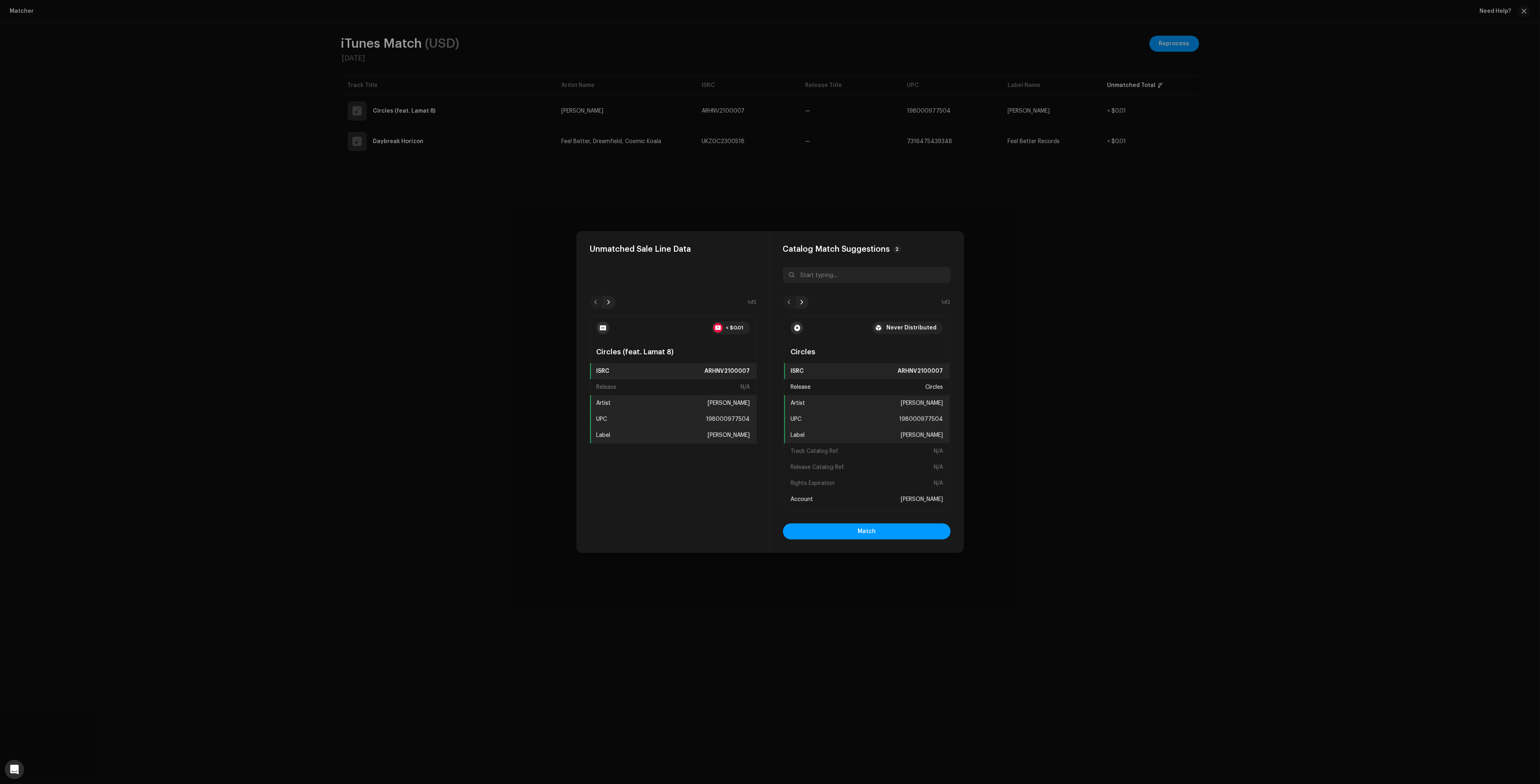
click at [851, 540] on div "Catalog Match Suggestions 2 1 of 2 Never Distributed Circles ISRC ARHNV2100007 …" at bounding box center [866, 392] width 193 height 321
click at [852, 534] on button "Match" at bounding box center [867, 531] width 167 height 16
click at [915, 531] on button "Match" at bounding box center [867, 531] width 167 height 16
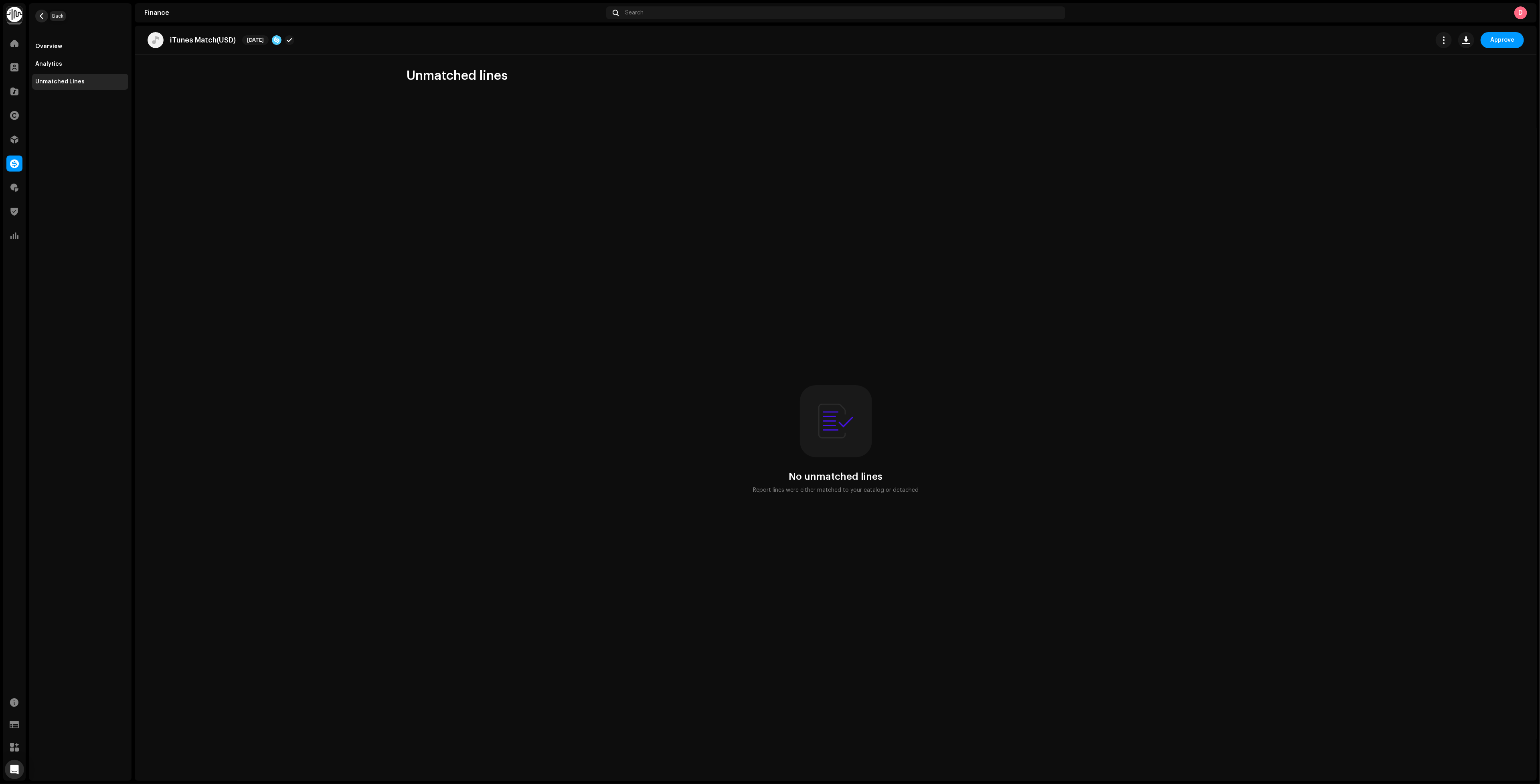
click at [42, 13] on span "button" at bounding box center [42, 16] width 6 height 7
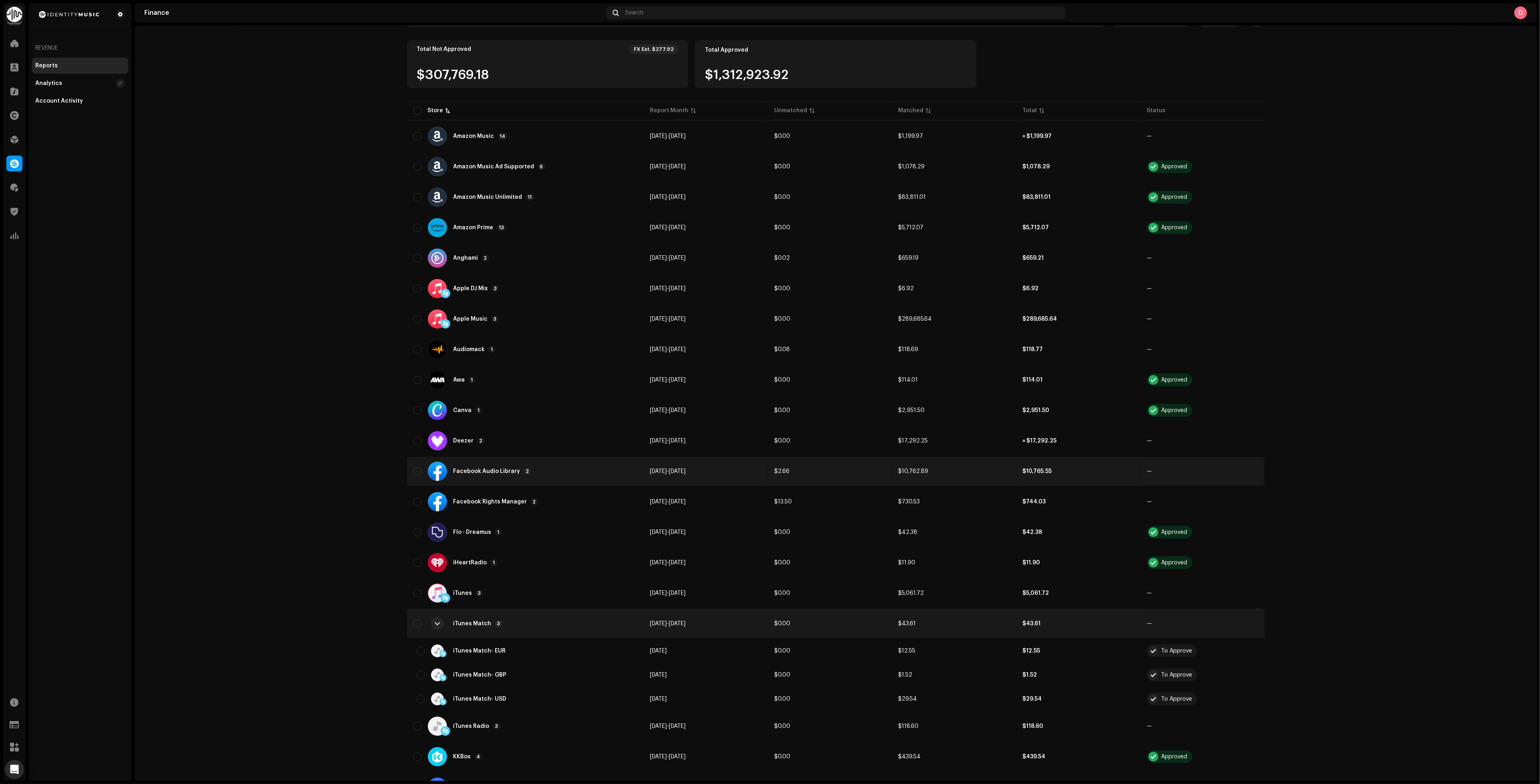
scroll to position [240, 0]
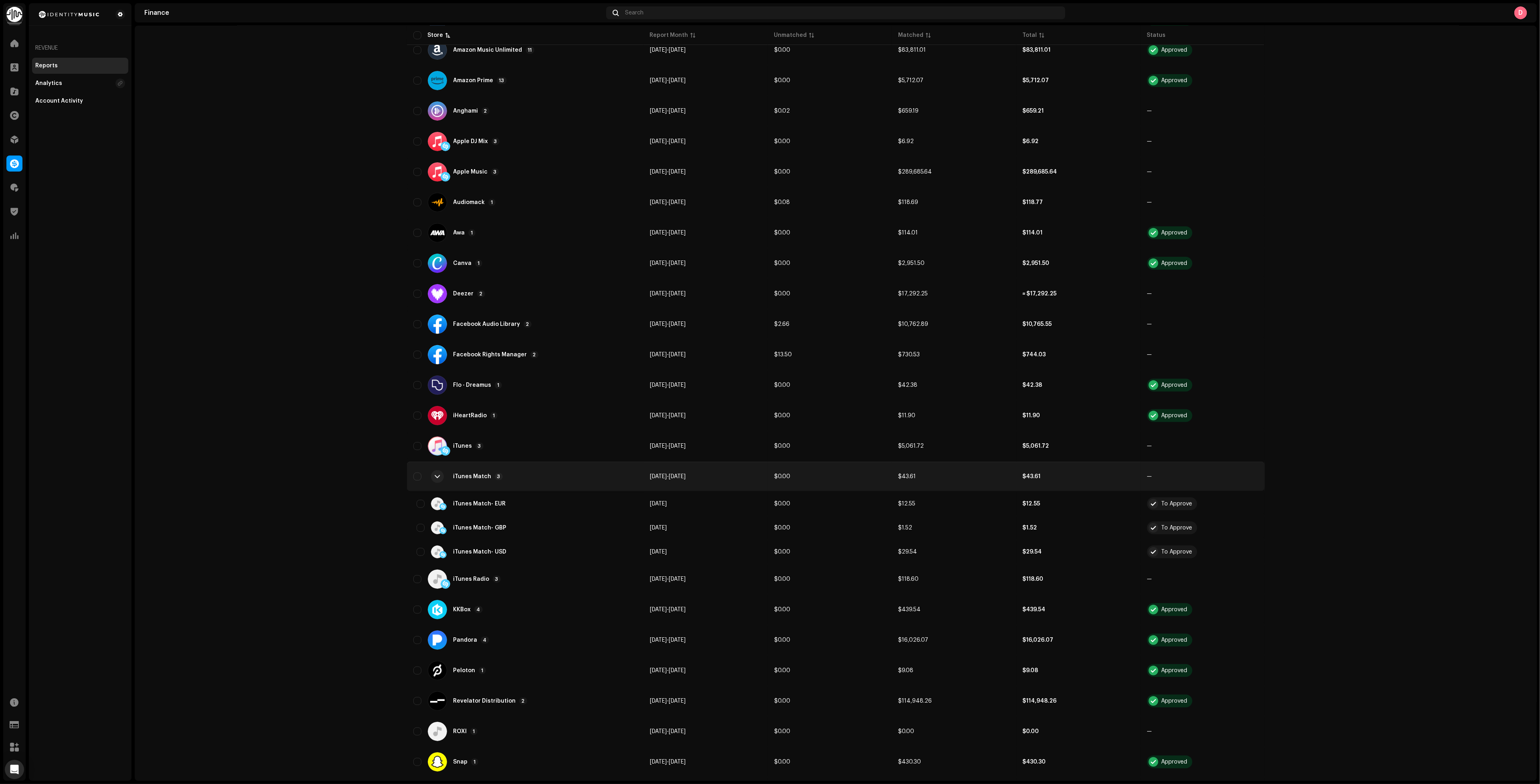
click at [514, 469] on div "iTunes Match 3" at bounding box center [525, 476] width 224 height 19
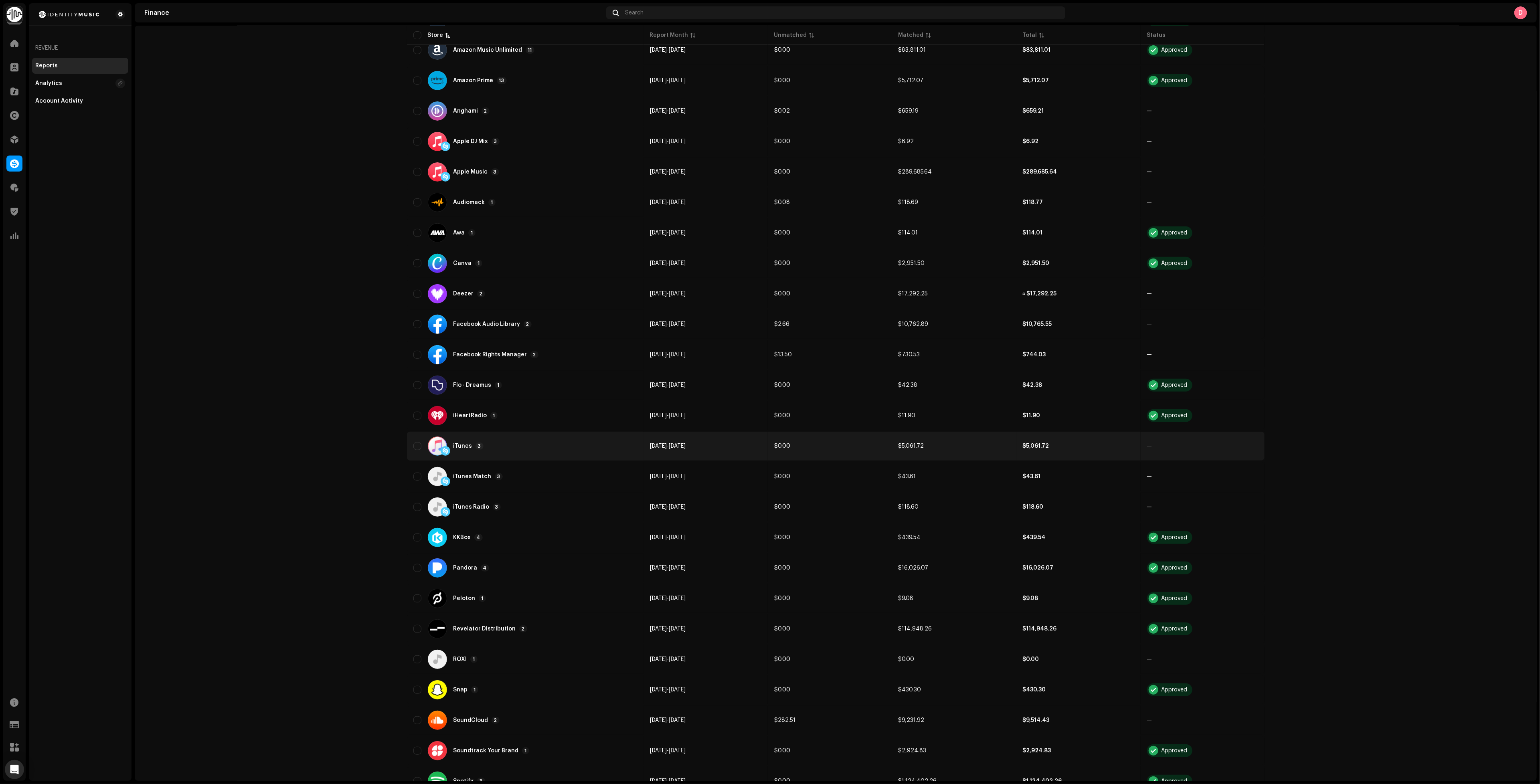
click at [524, 436] on div "iTunes 3" at bounding box center [525, 446] width 224 height 19
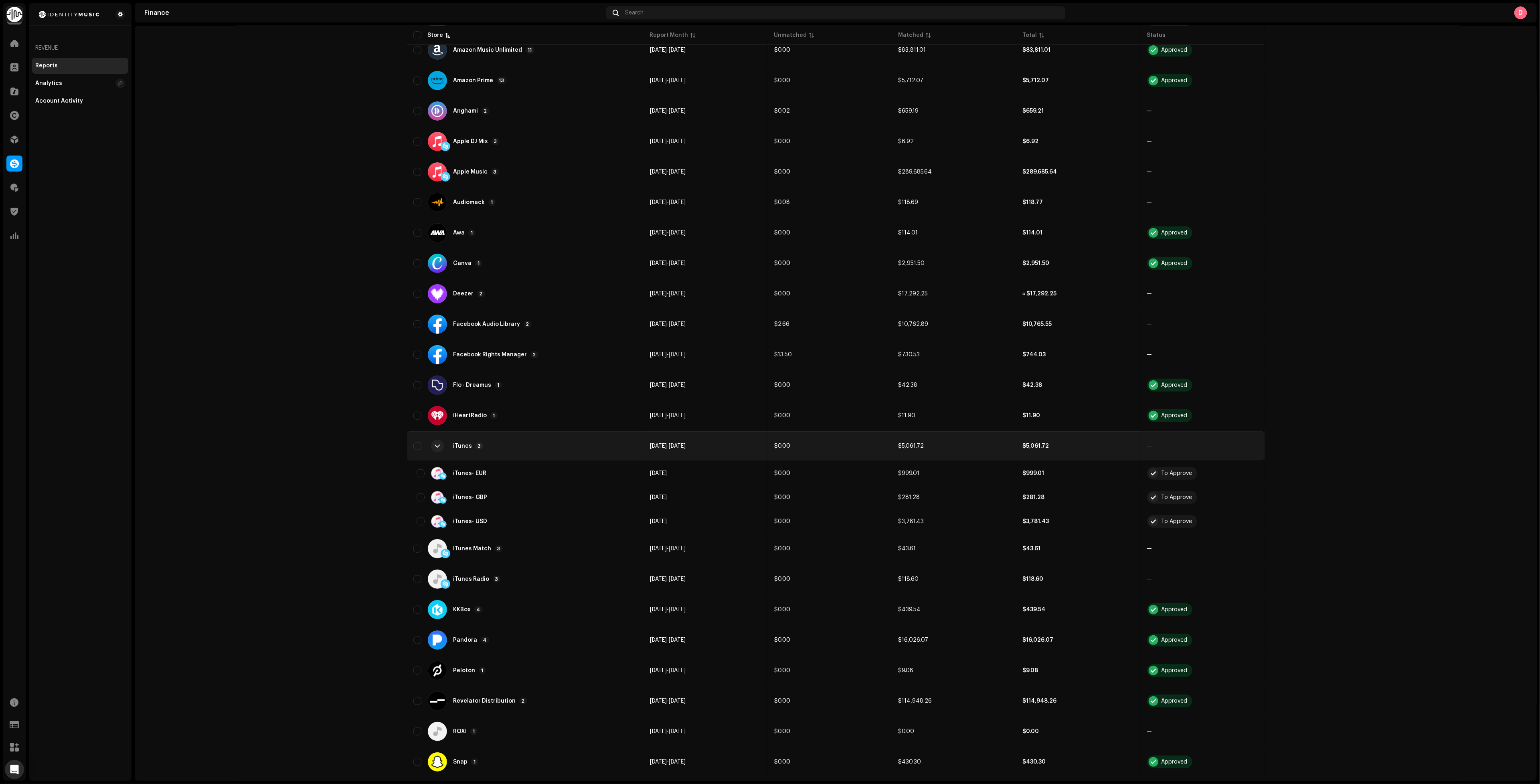
click at [524, 436] on div "iTunes 3" at bounding box center [525, 446] width 224 height 19
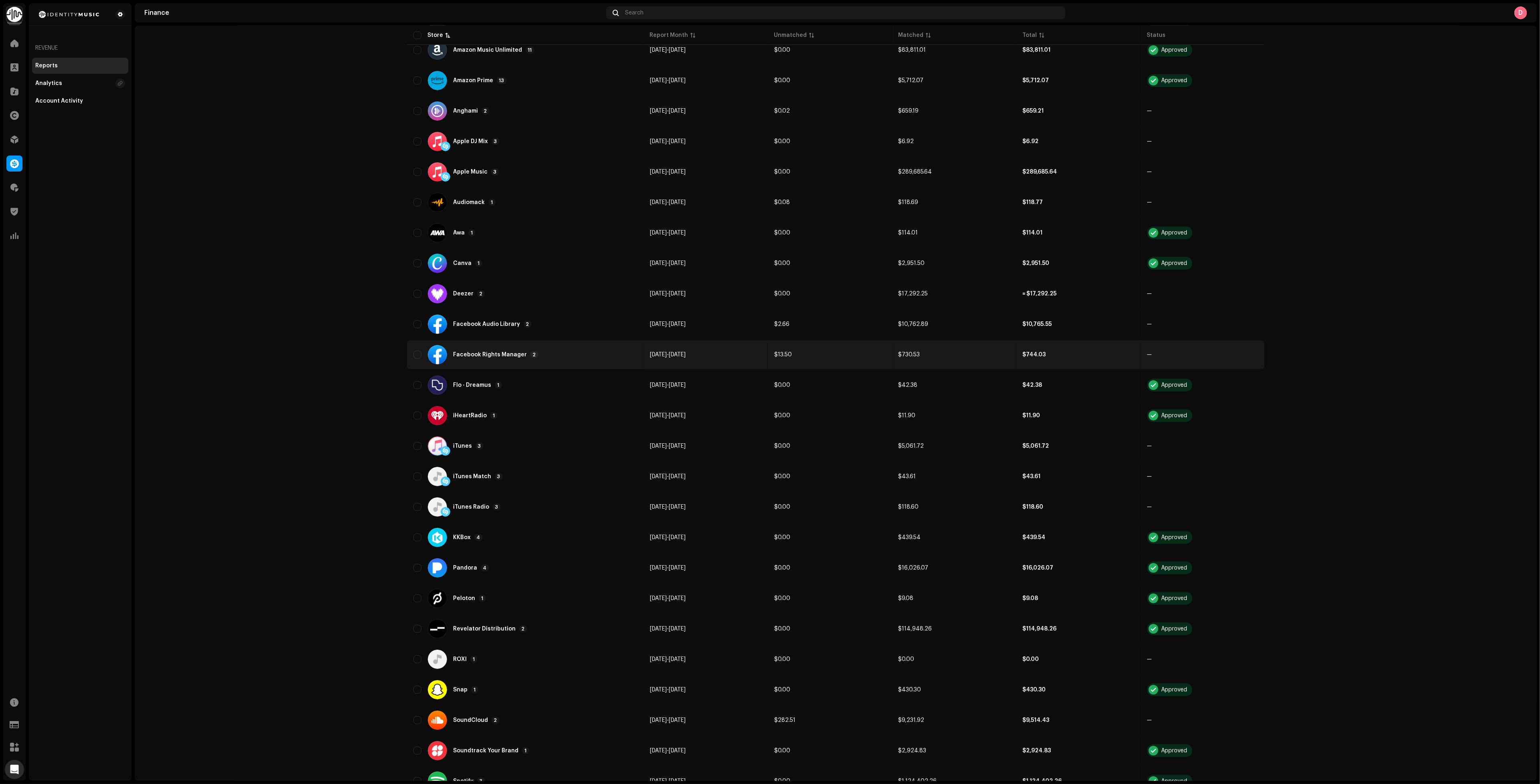
scroll to position [0, 0]
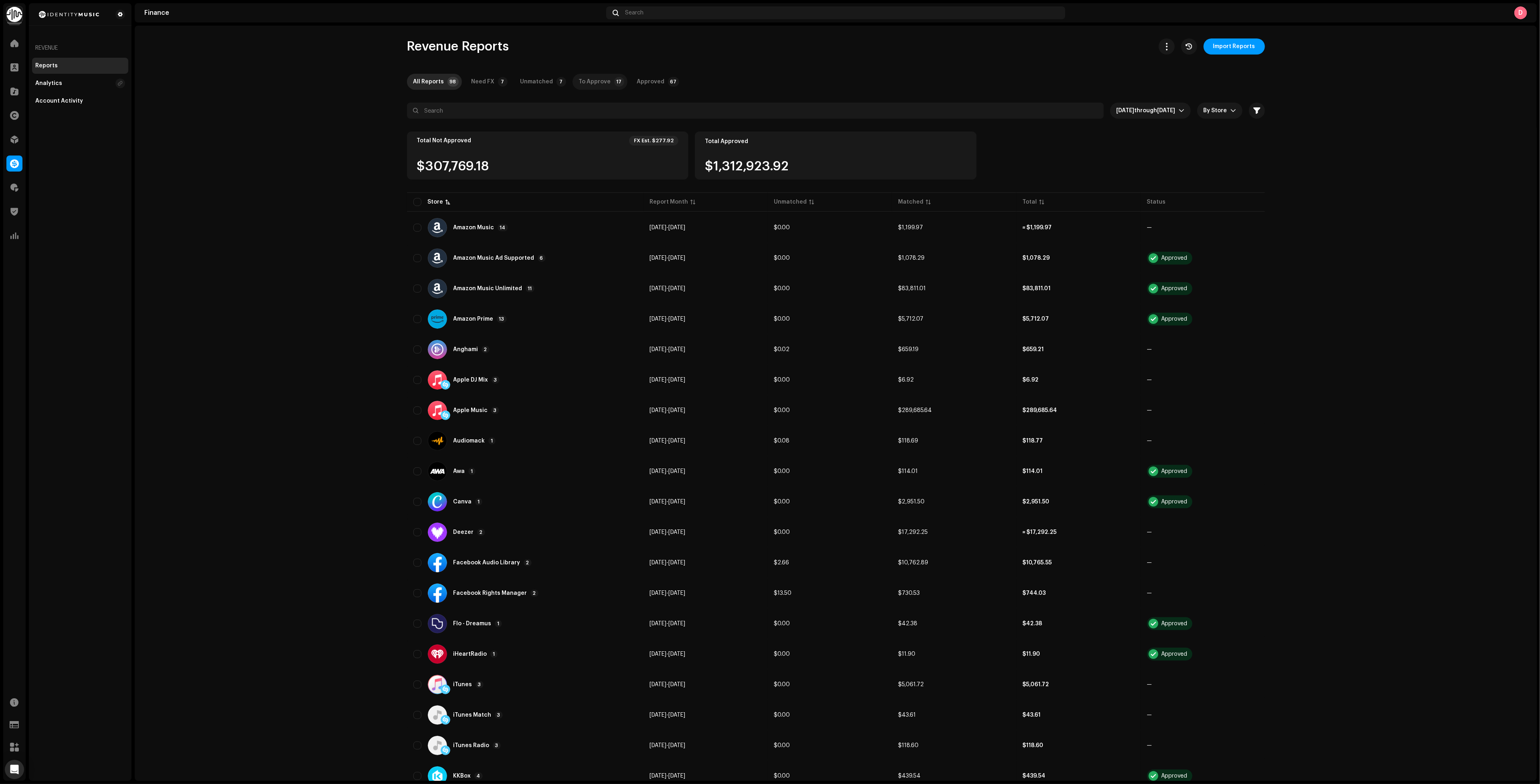
click at [590, 87] on div "To Approve" at bounding box center [595, 81] width 32 height 16
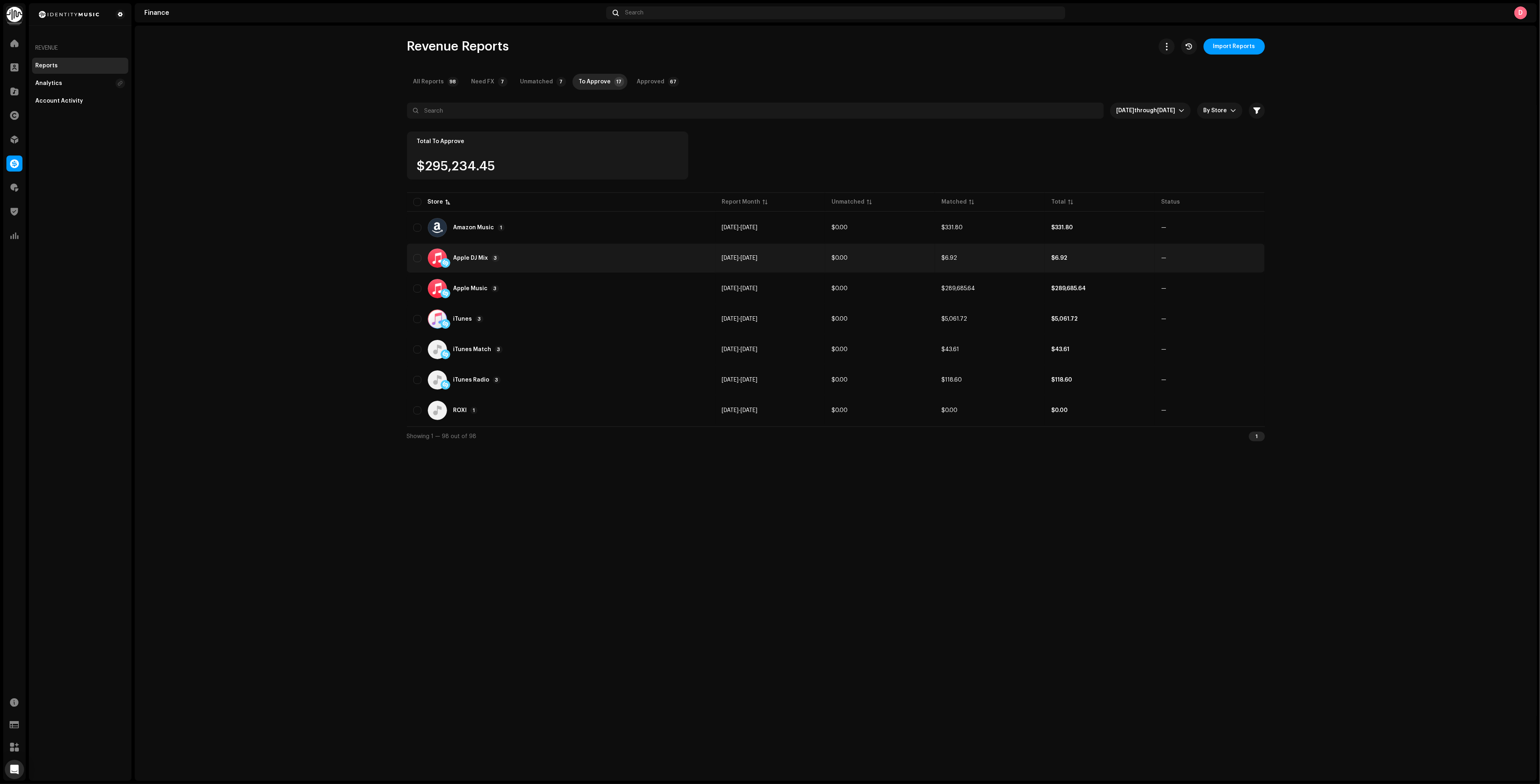
click at [523, 260] on div "Apple DJ Mix 3" at bounding box center [561, 258] width 296 height 19
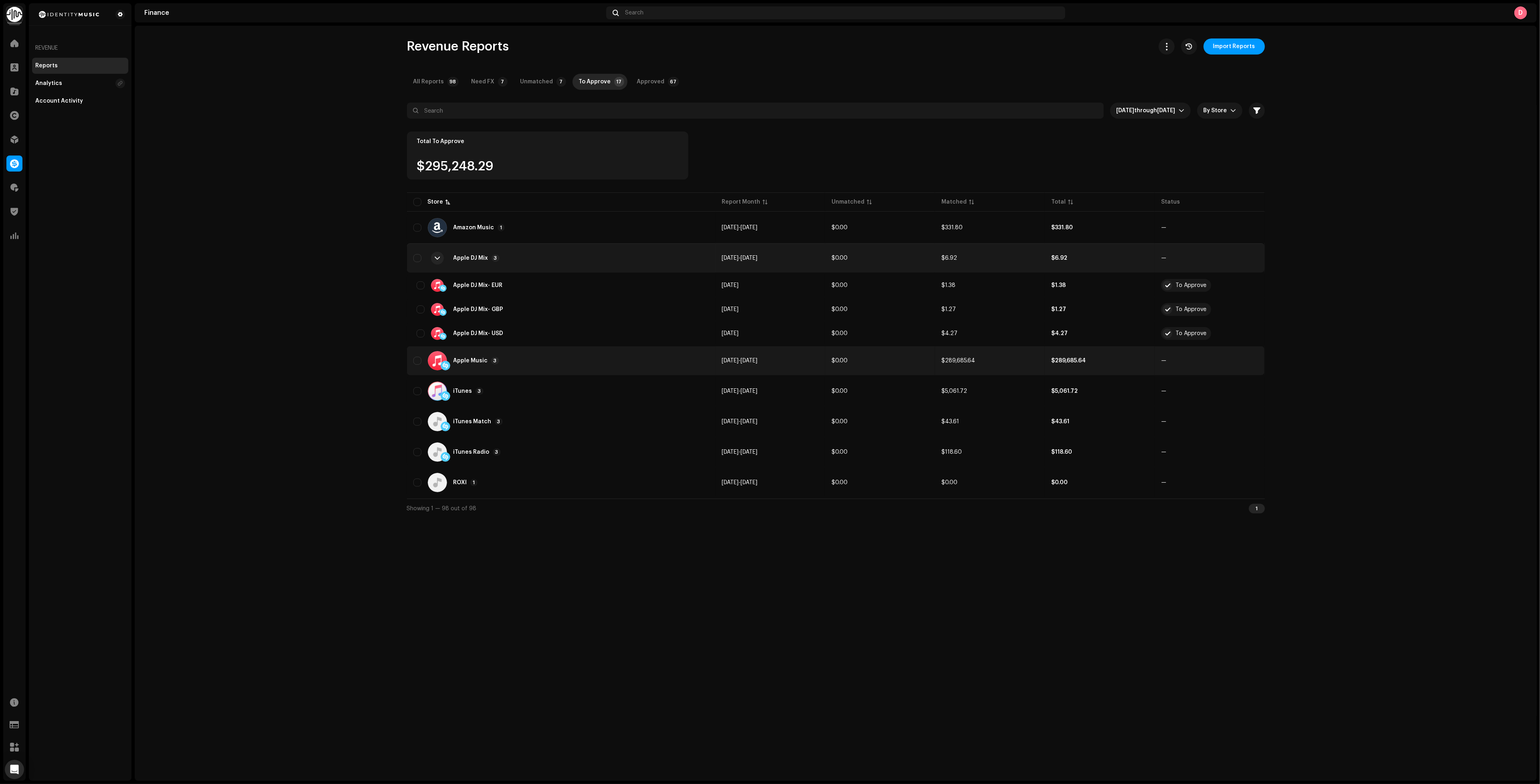
drag, startPoint x: 523, startPoint y: 260, endPoint x: 522, endPoint y: 273, distance: 13.0
click at [524, 260] on div "Apple DJ Mix 3" at bounding box center [561, 258] width 296 height 19
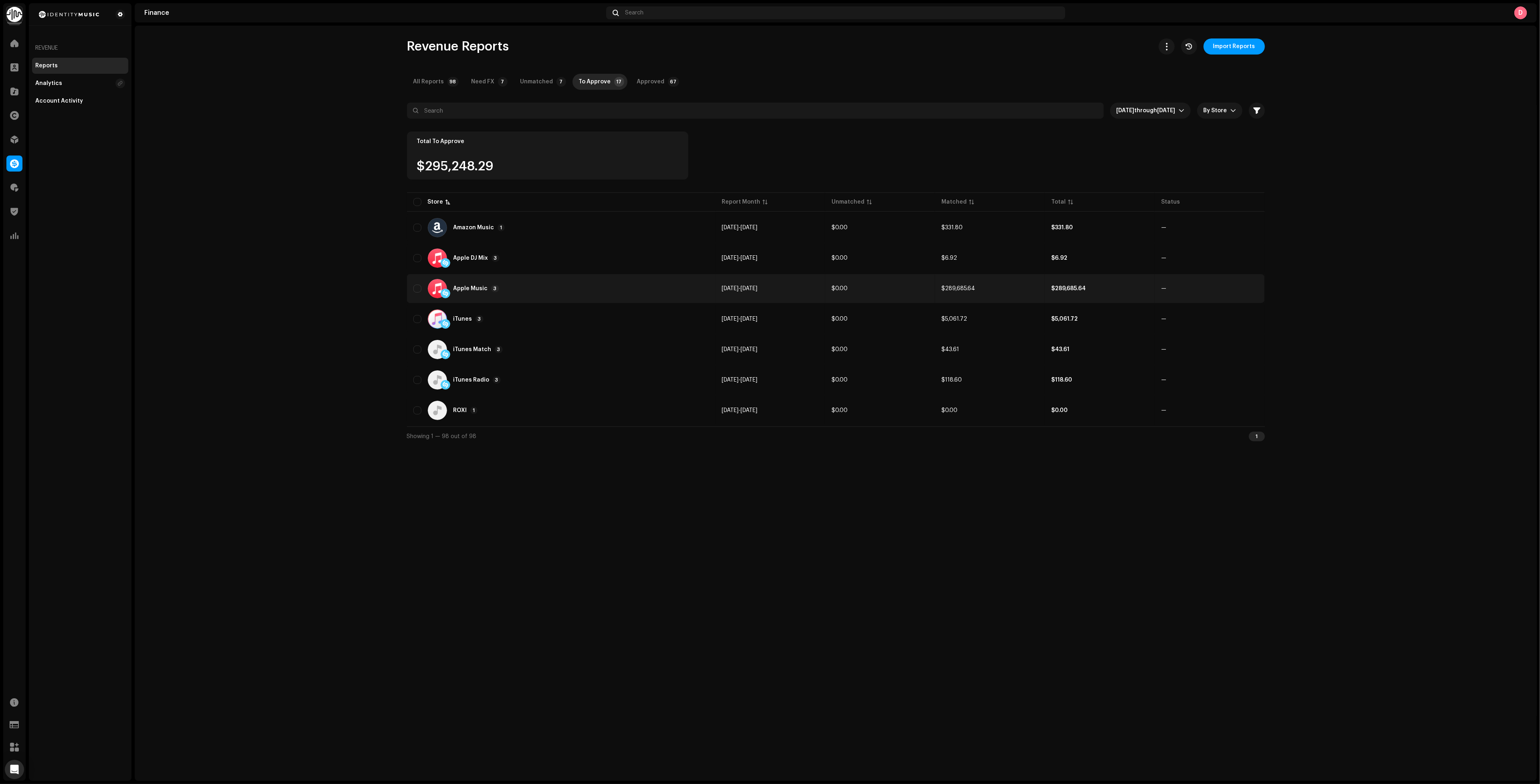
click at [526, 288] on div "Apple Music 3" at bounding box center [561, 289] width 296 height 19
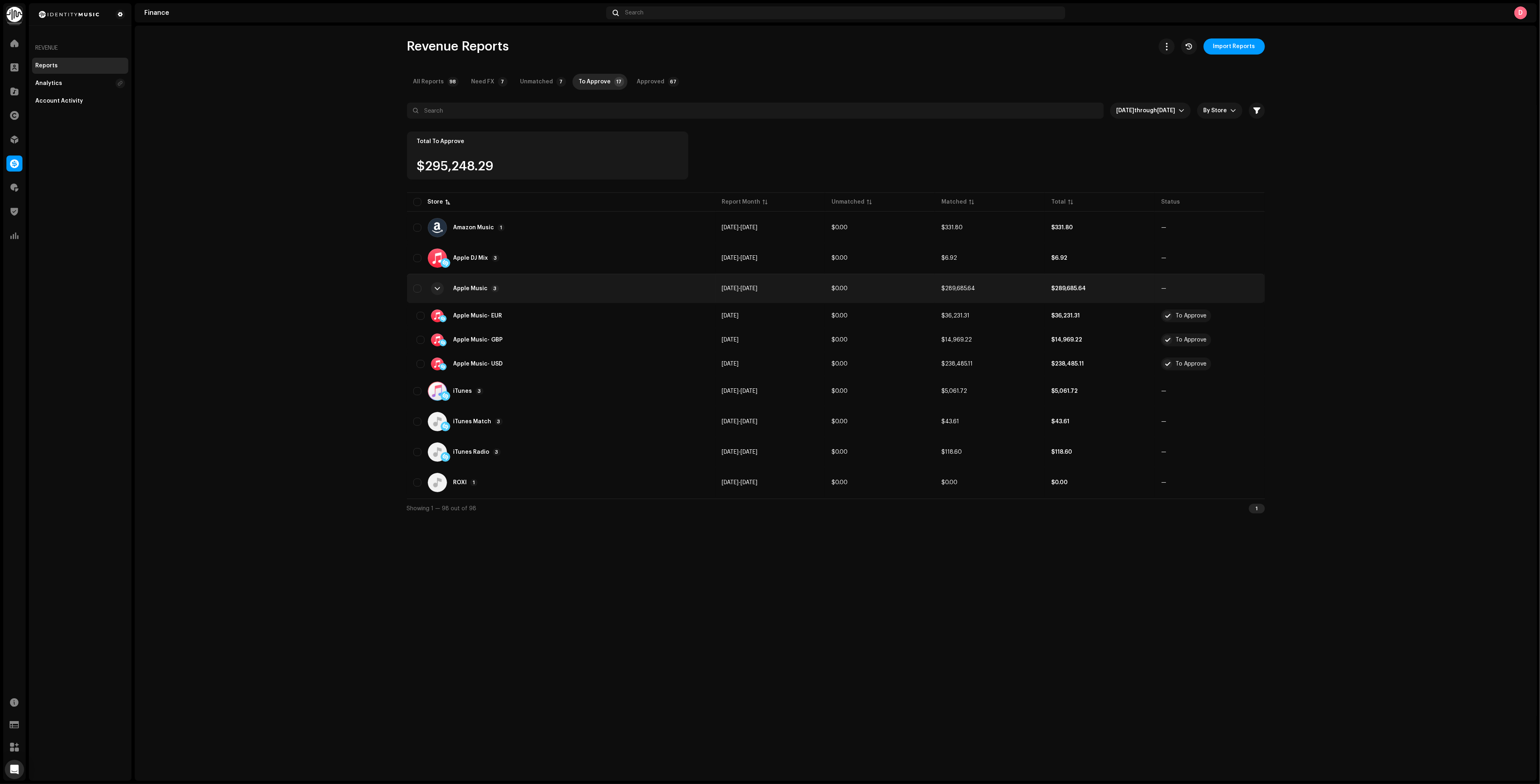
click at [526, 288] on div "Apple Music 3" at bounding box center [561, 289] width 296 height 19
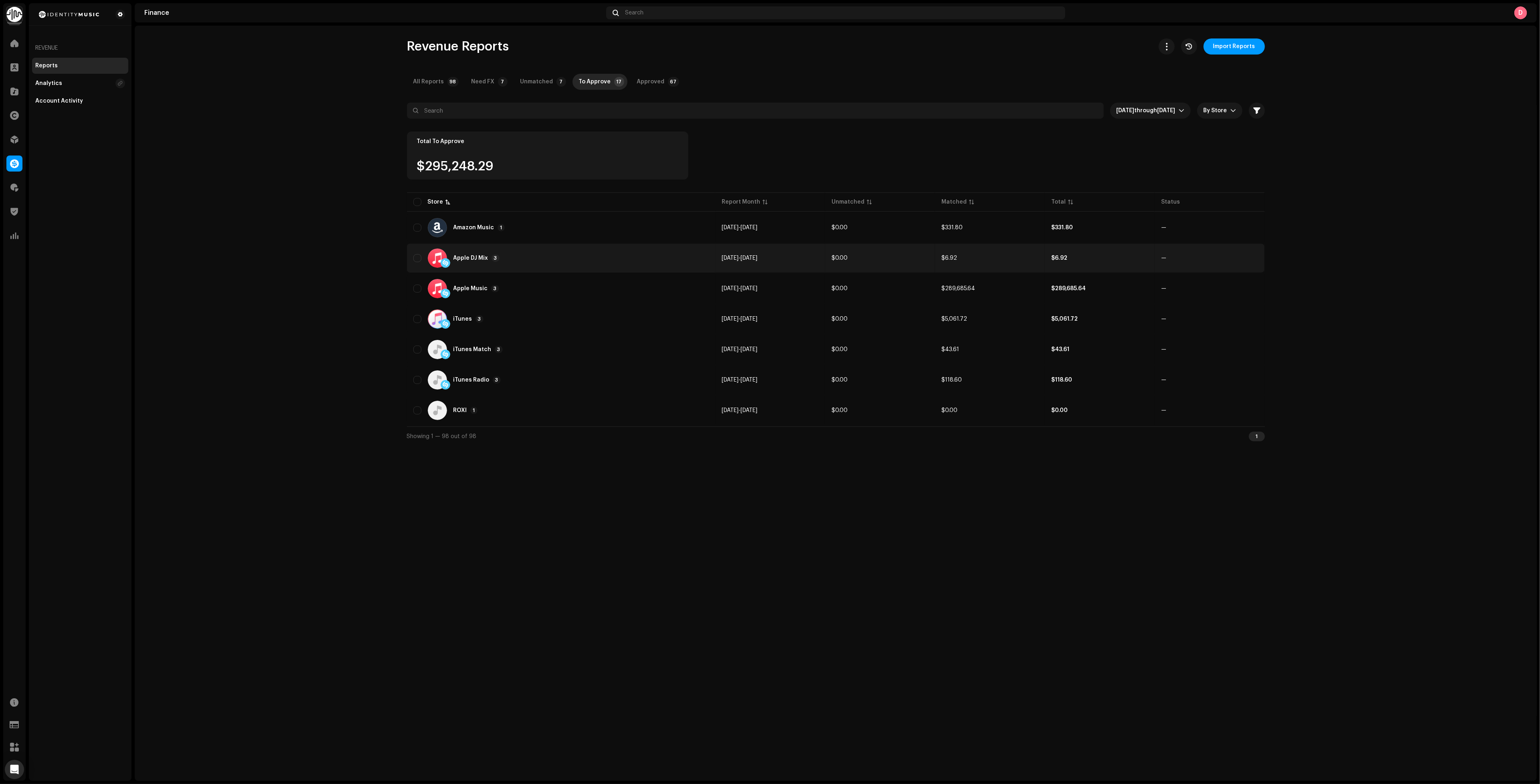
click at [526, 259] on div "Apple DJ Mix 3" at bounding box center [561, 258] width 296 height 19
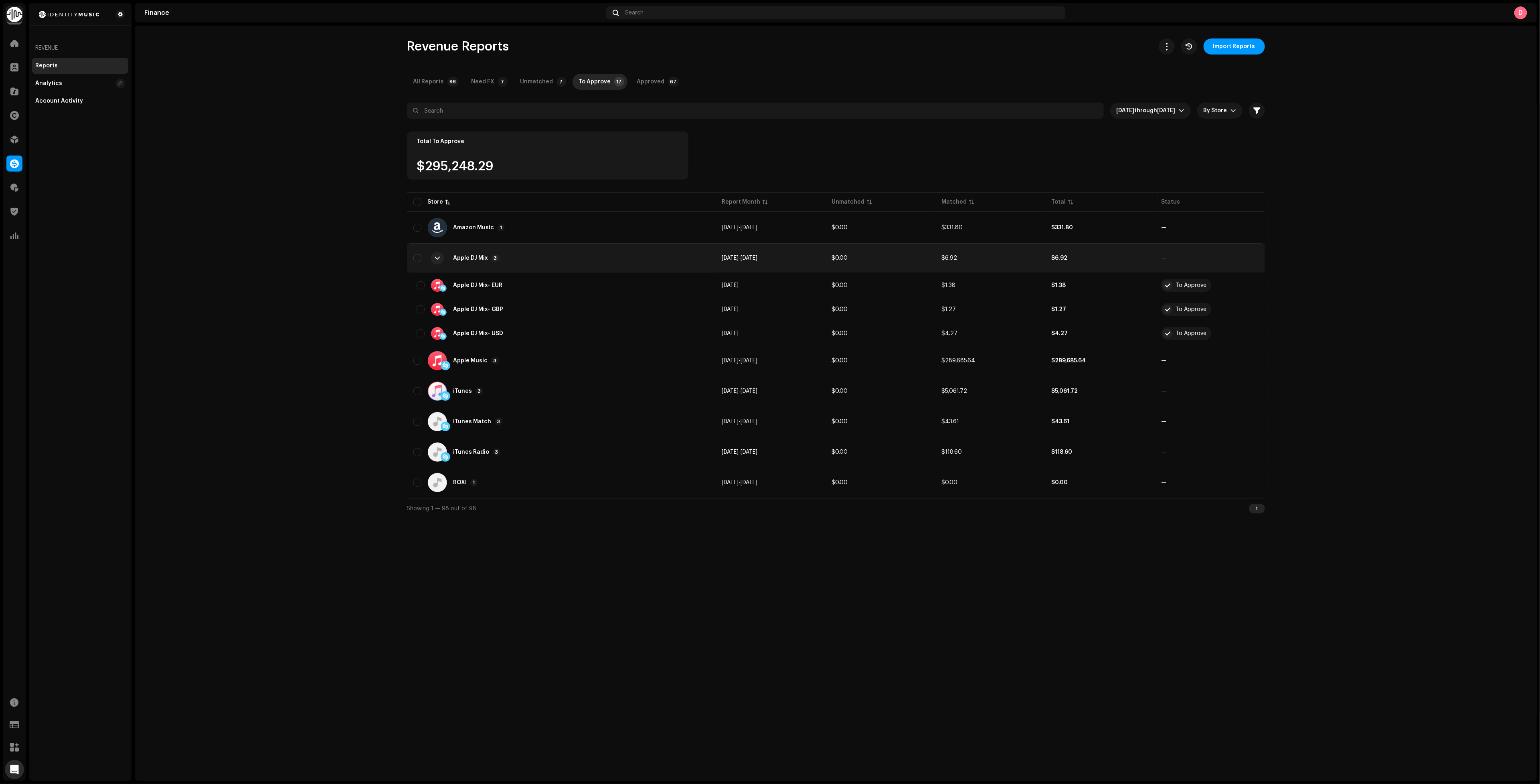
click at [526, 259] on div "Apple DJ Mix 3" at bounding box center [561, 258] width 296 height 19
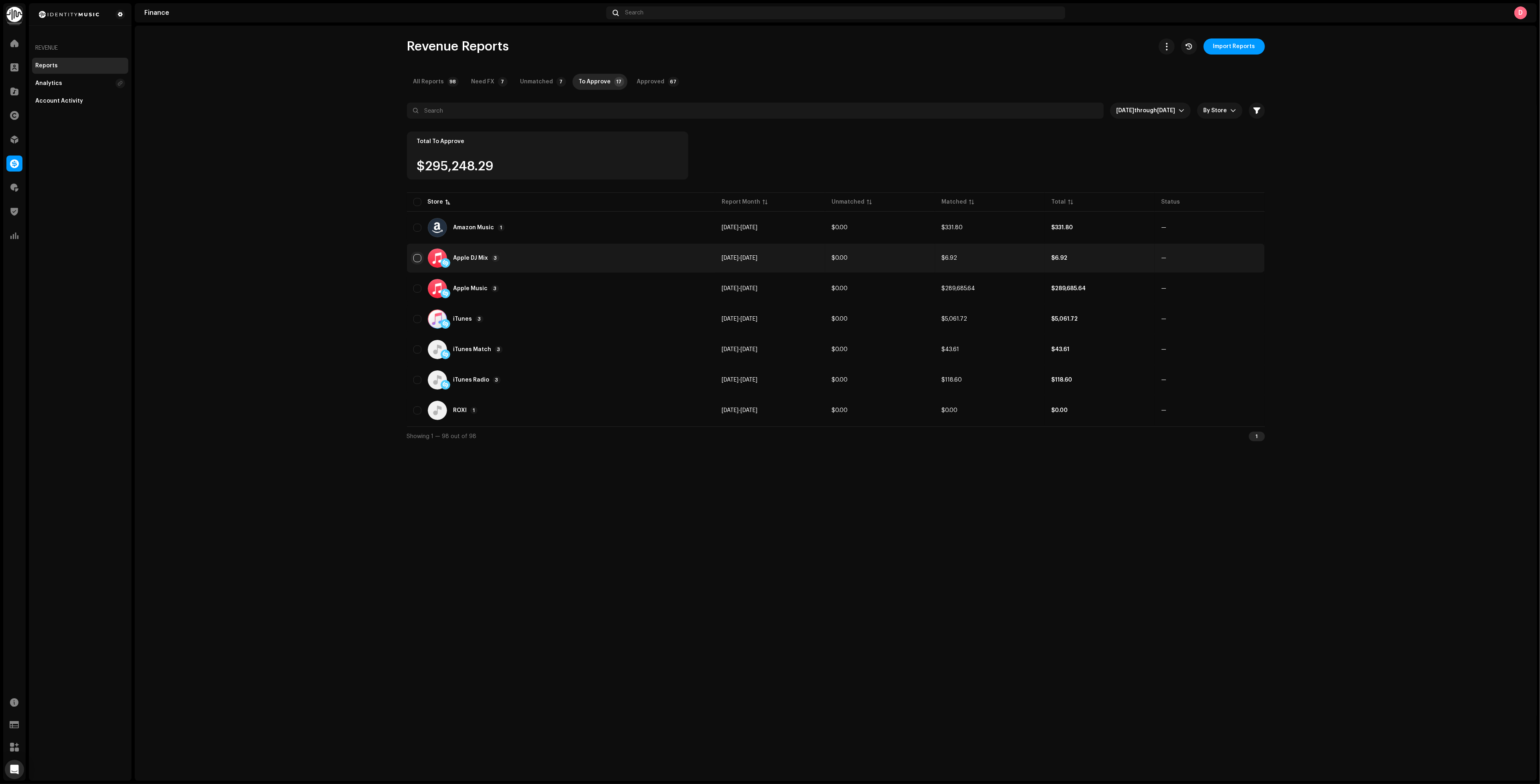
click at [415, 254] on input "checkbox" at bounding box center [417, 258] width 8 height 8
checkbox input "true"
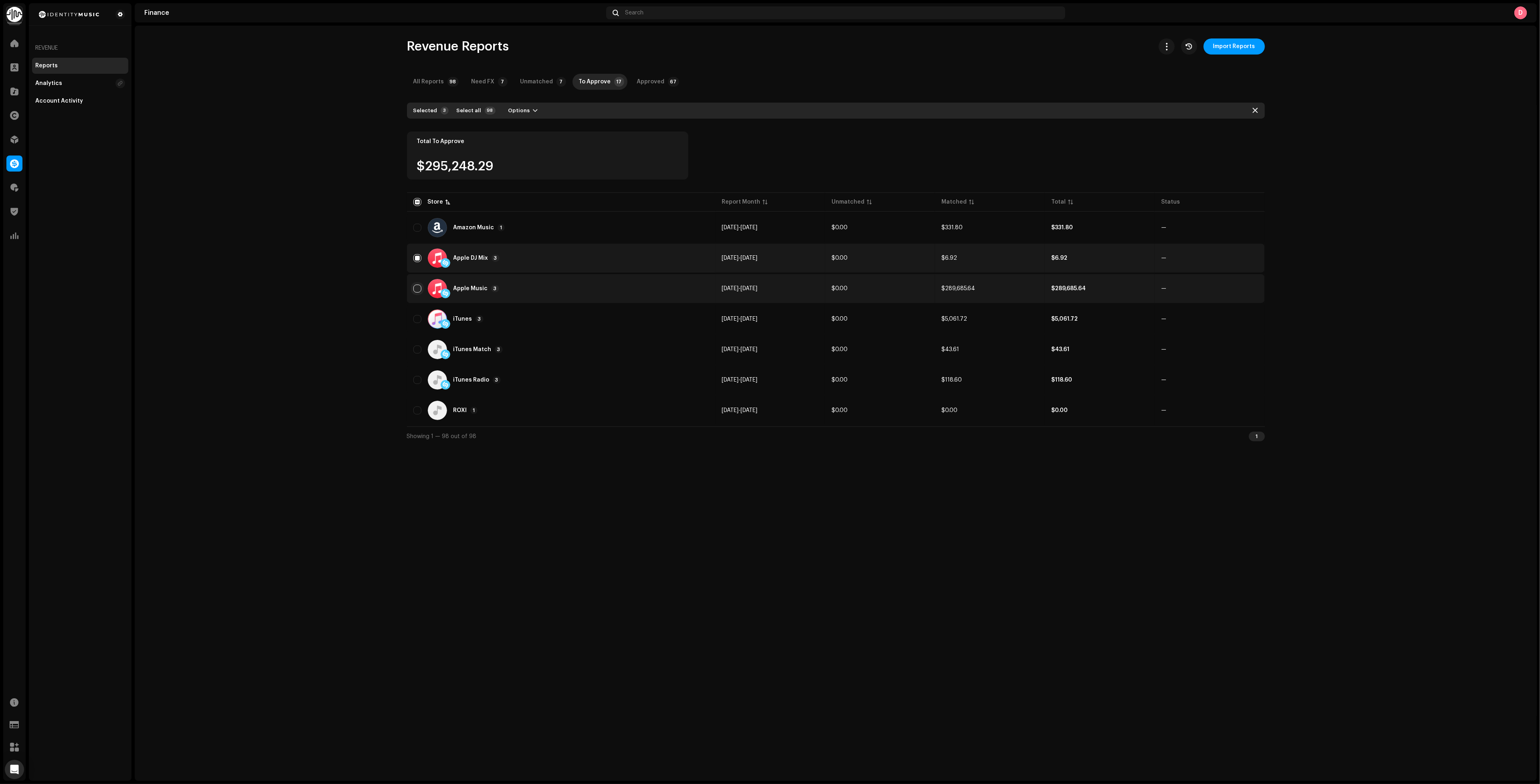
click at [419, 286] on input "Row Unselected" at bounding box center [417, 288] width 8 height 8
checkbox input "true"
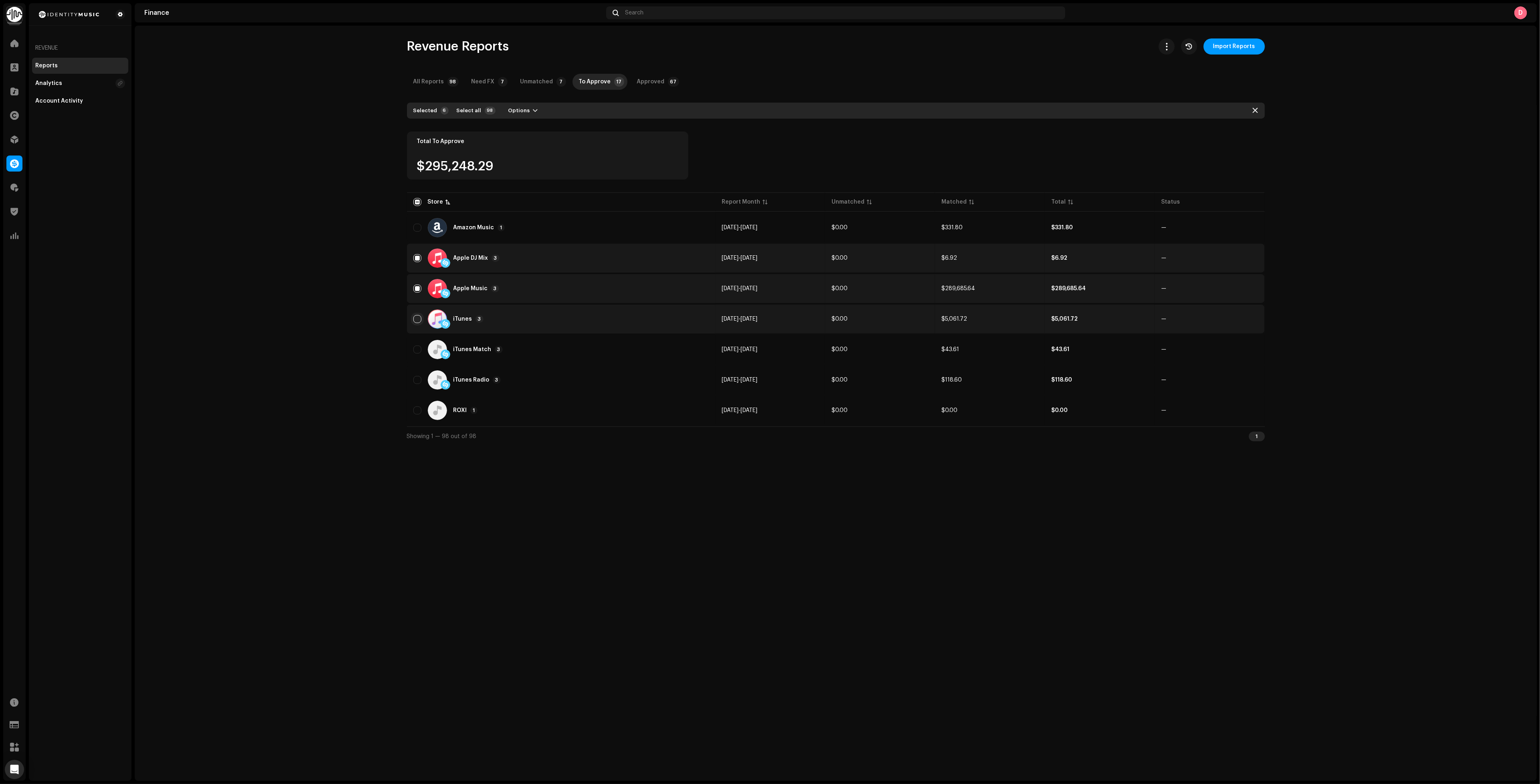
click at [418, 315] on input "Row Unselected" at bounding box center [417, 318] width 8 height 8
checkbox input "true"
click at [416, 345] on input "Row Unselected" at bounding box center [417, 349] width 8 height 8
checkbox input "true"
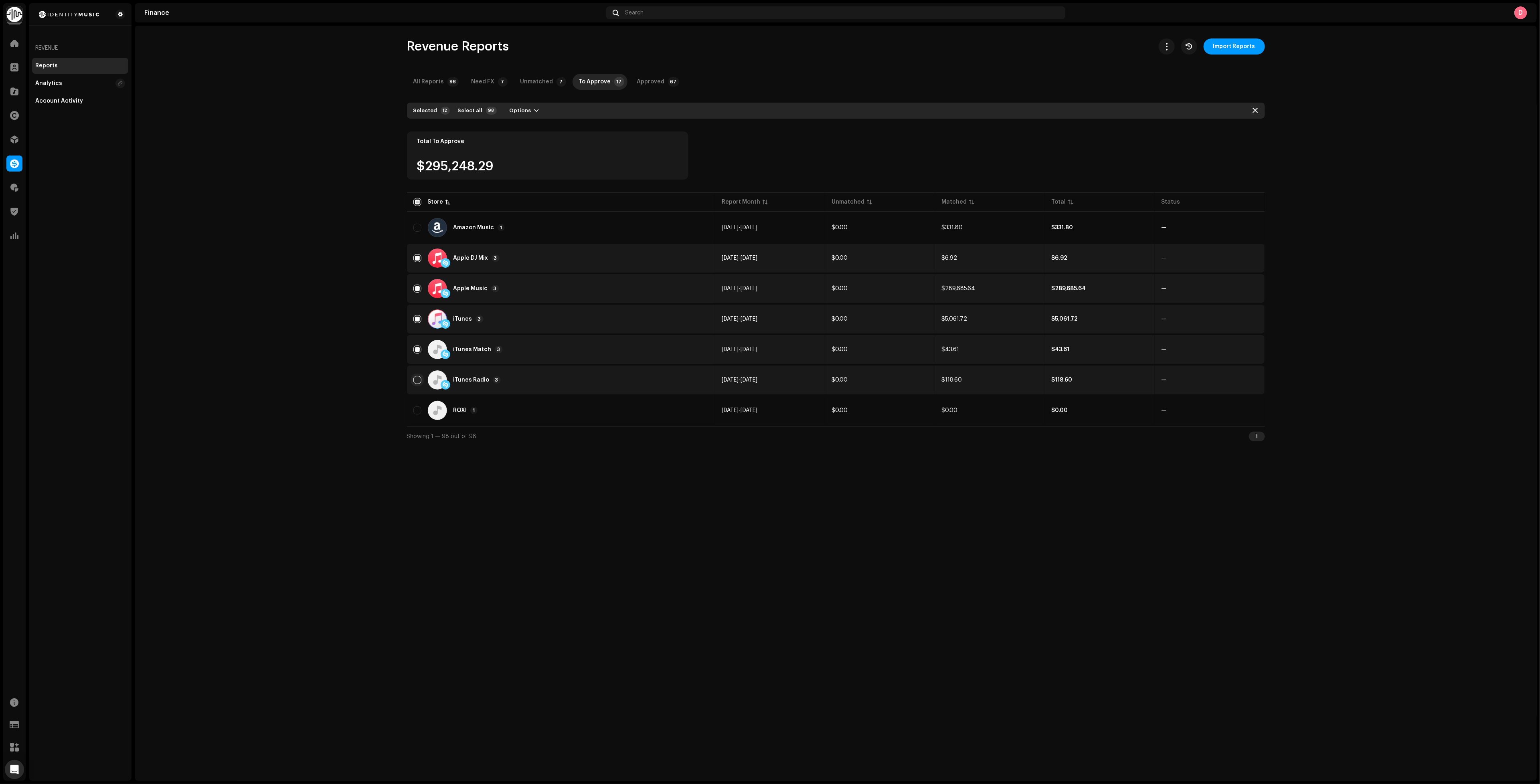
click at [416, 379] on input "Row Unselected" at bounding box center [417, 379] width 8 height 8
checkbox input "true"
drag, startPoint x: 527, startPoint y: 111, endPoint x: 526, endPoint y: 117, distance: 6.1
click at [527, 111] on button "Options" at bounding box center [524, 110] width 42 height 13
click at [548, 129] on span "Add Adjustment" at bounding box center [528, 128] width 45 height 7
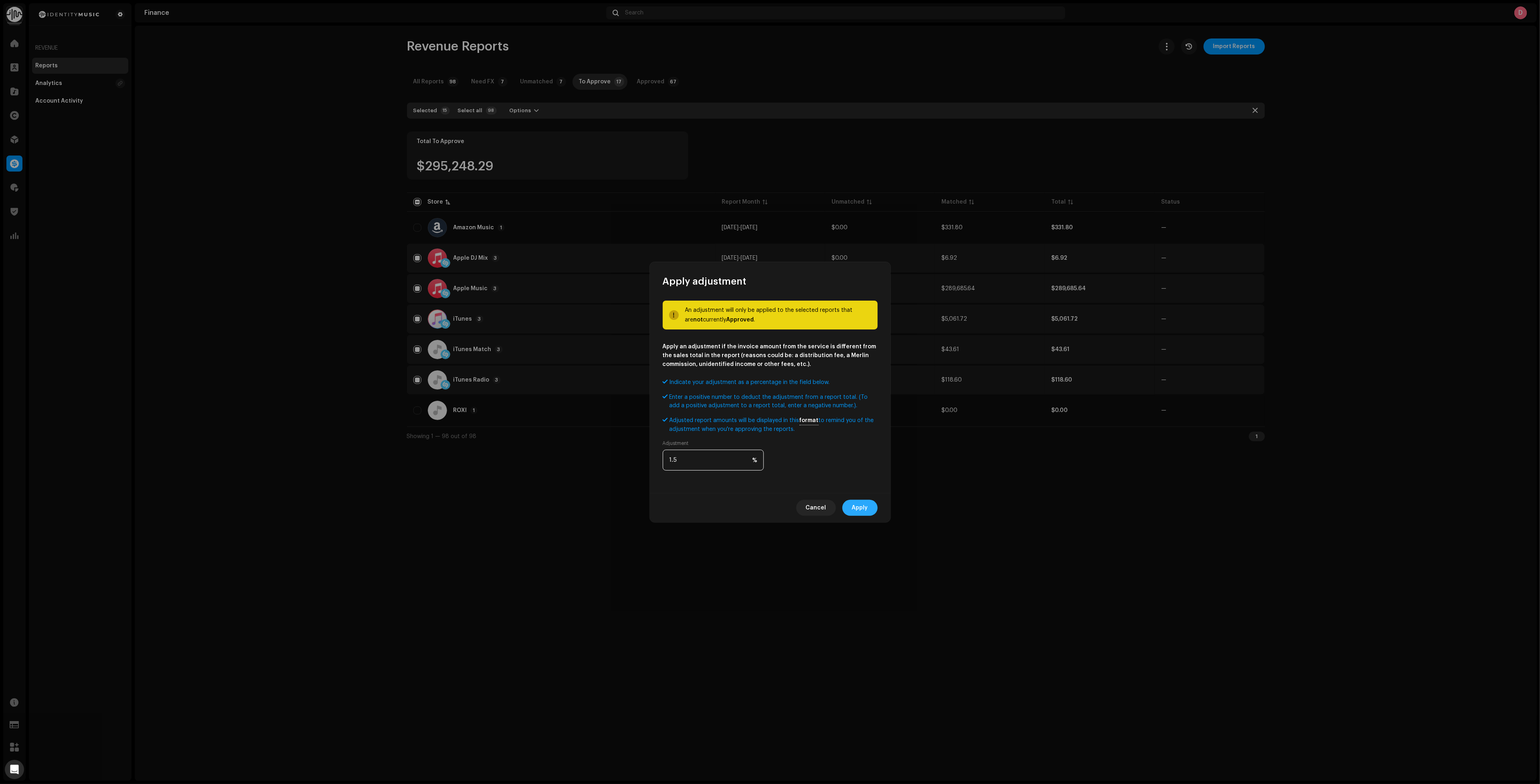
type input "1.5"
click at [854, 507] on span "Apply" at bounding box center [860, 507] width 16 height 16
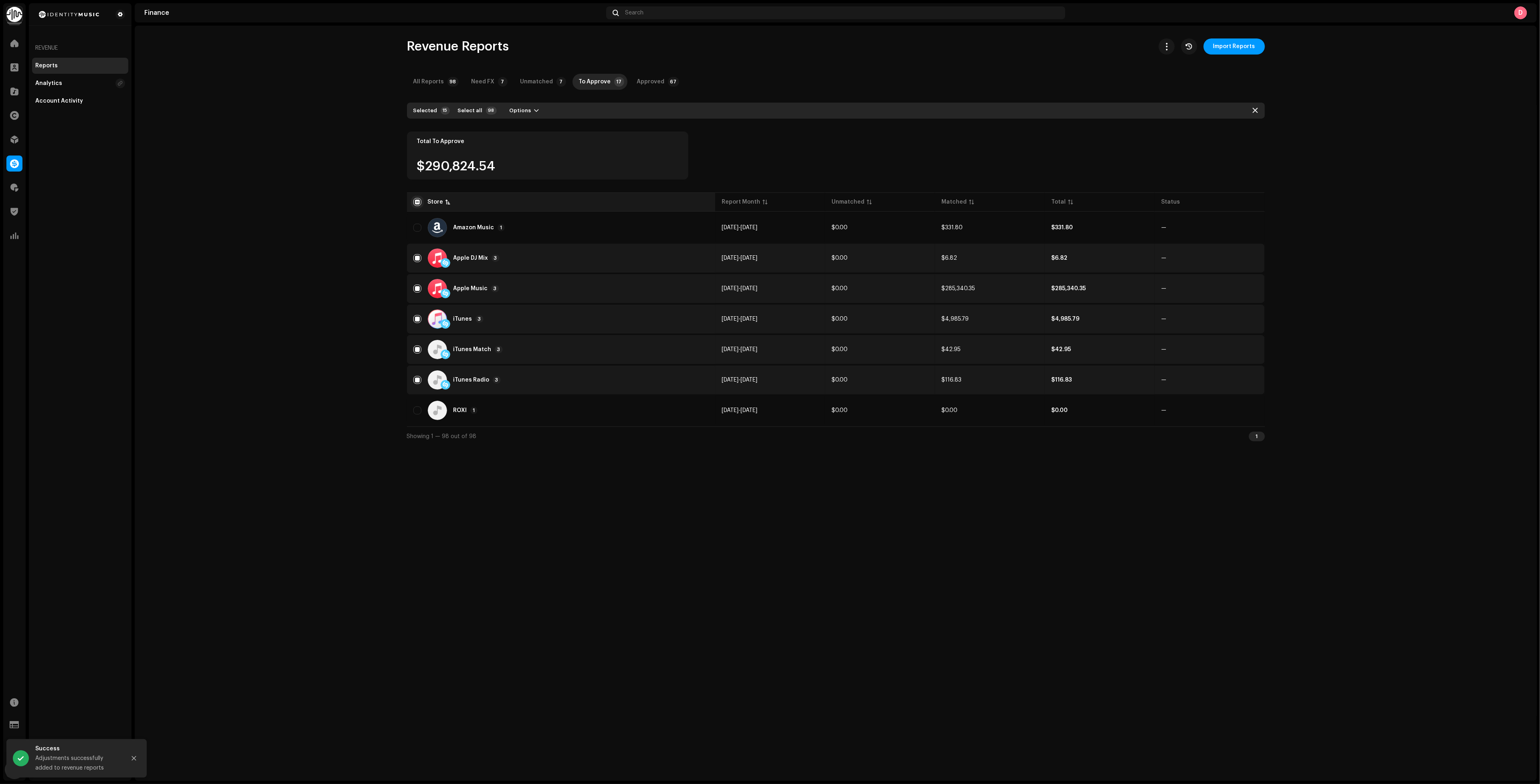
click at [418, 201] on input "checkbox" at bounding box center [417, 201] width 8 height 8
checkbox input "true"
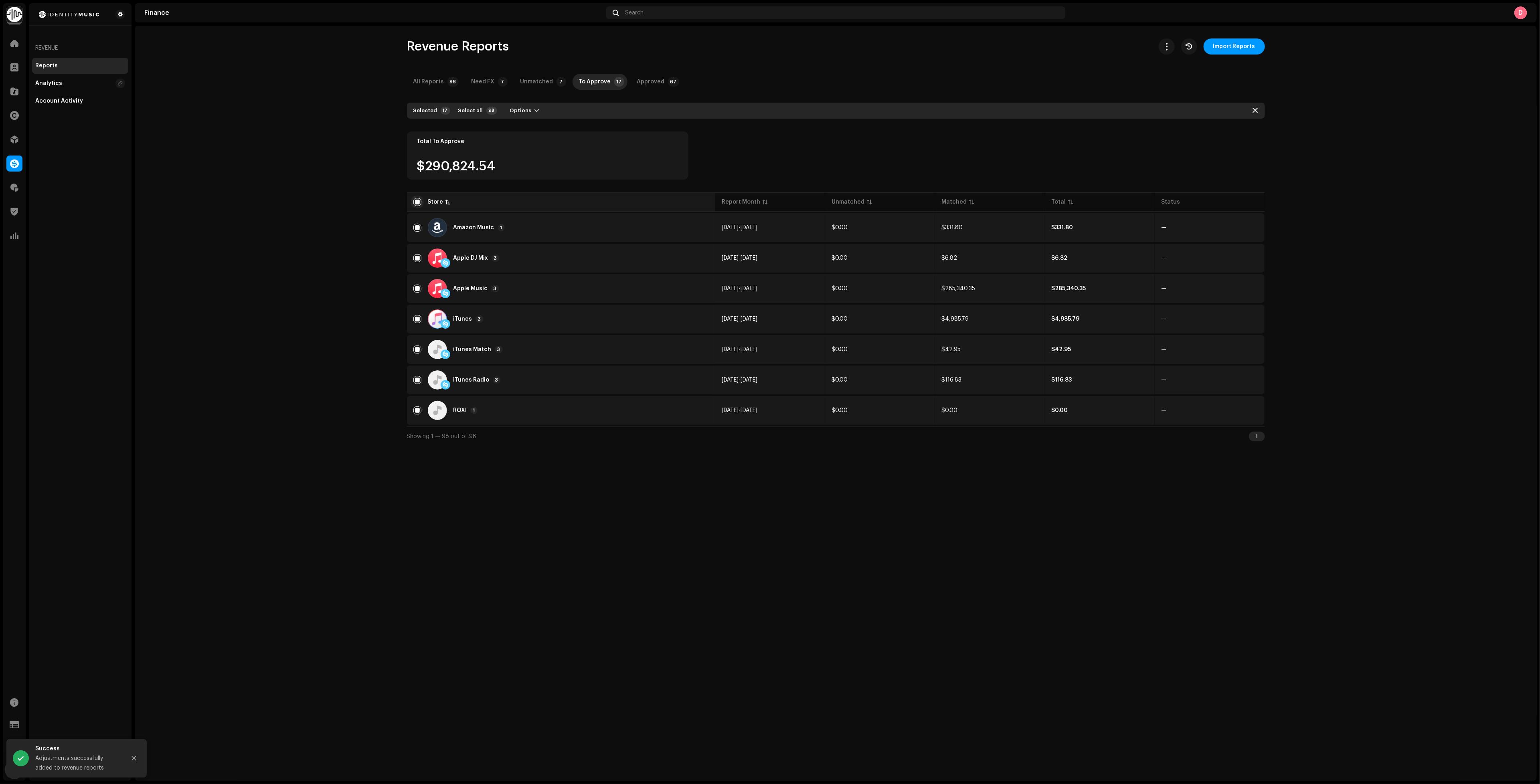
click at [419, 200] on input "checkbox" at bounding box center [417, 201] width 8 height 8
checkbox input "false"
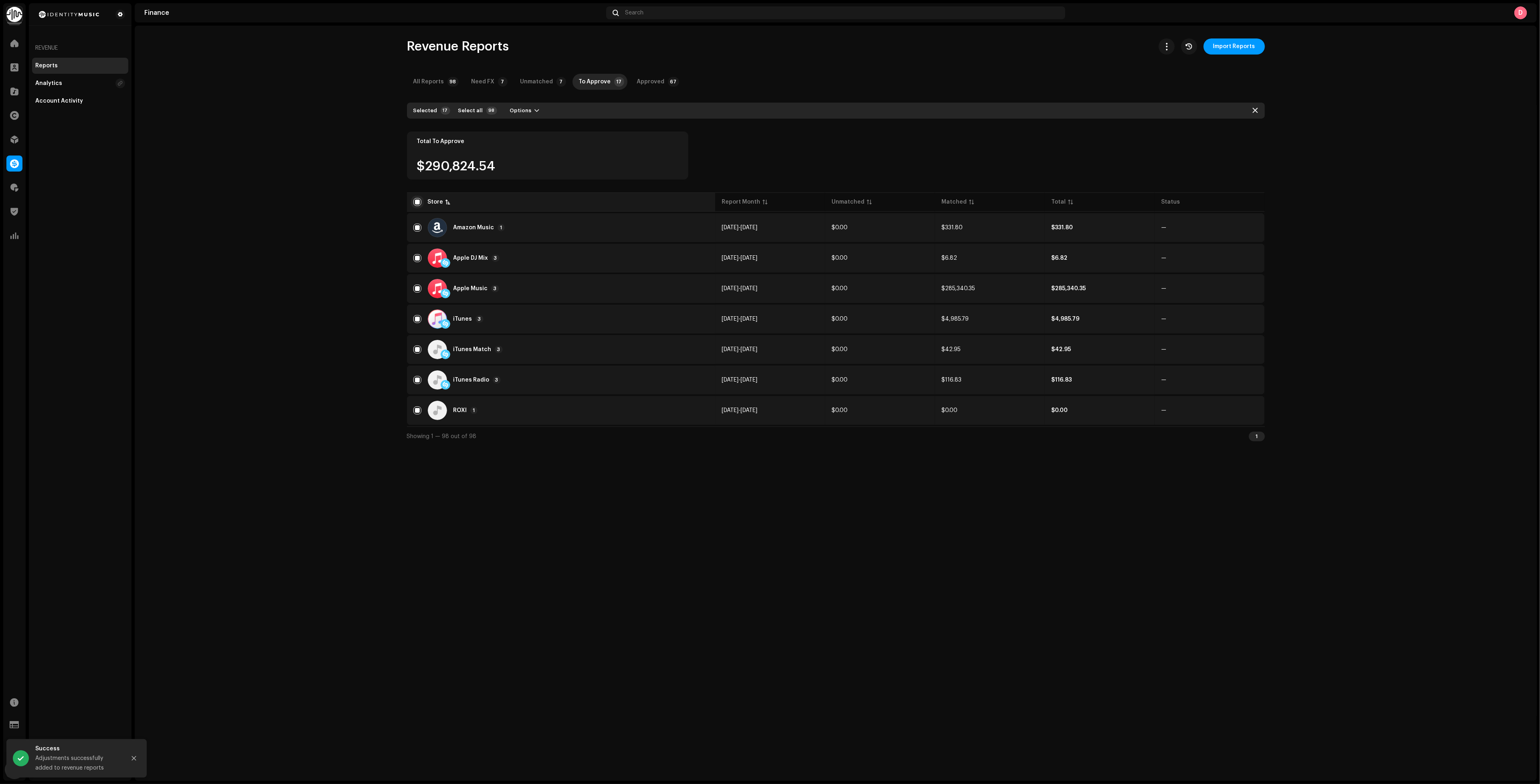
checkbox input "false"
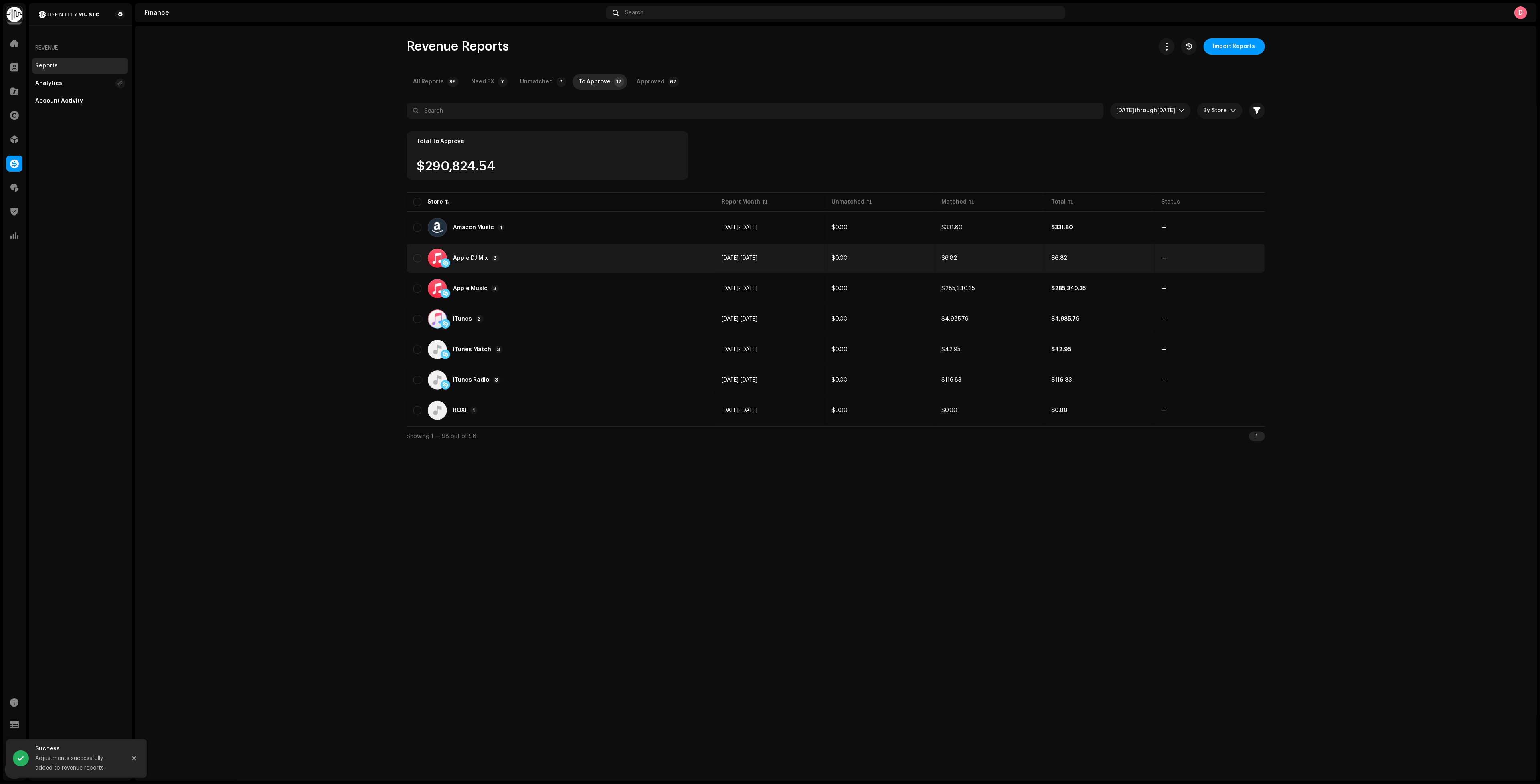
click at [529, 258] on div "Apple DJ Mix 3" at bounding box center [561, 258] width 296 height 19
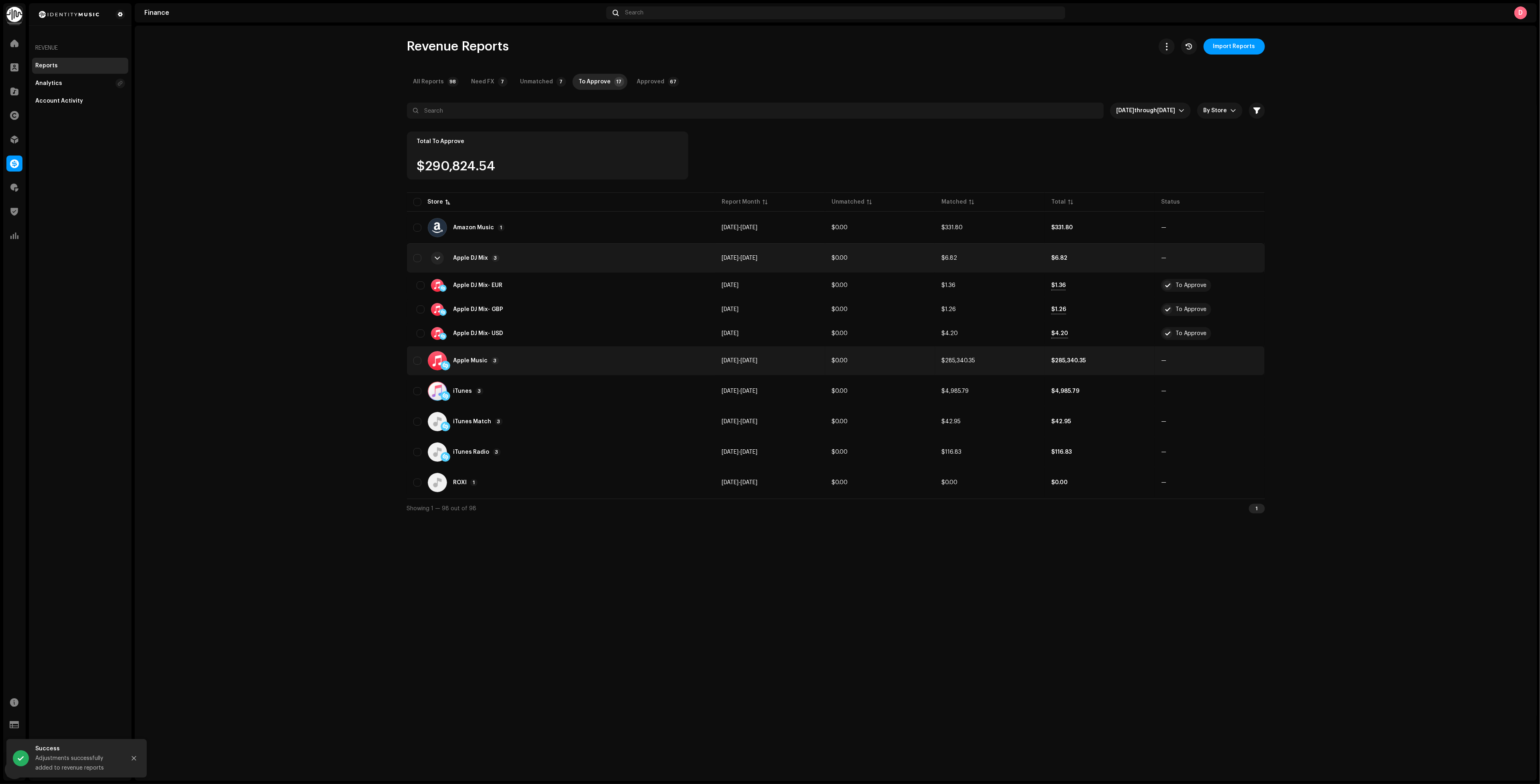
click at [537, 351] on div "Apple Music 3" at bounding box center [561, 360] width 296 height 19
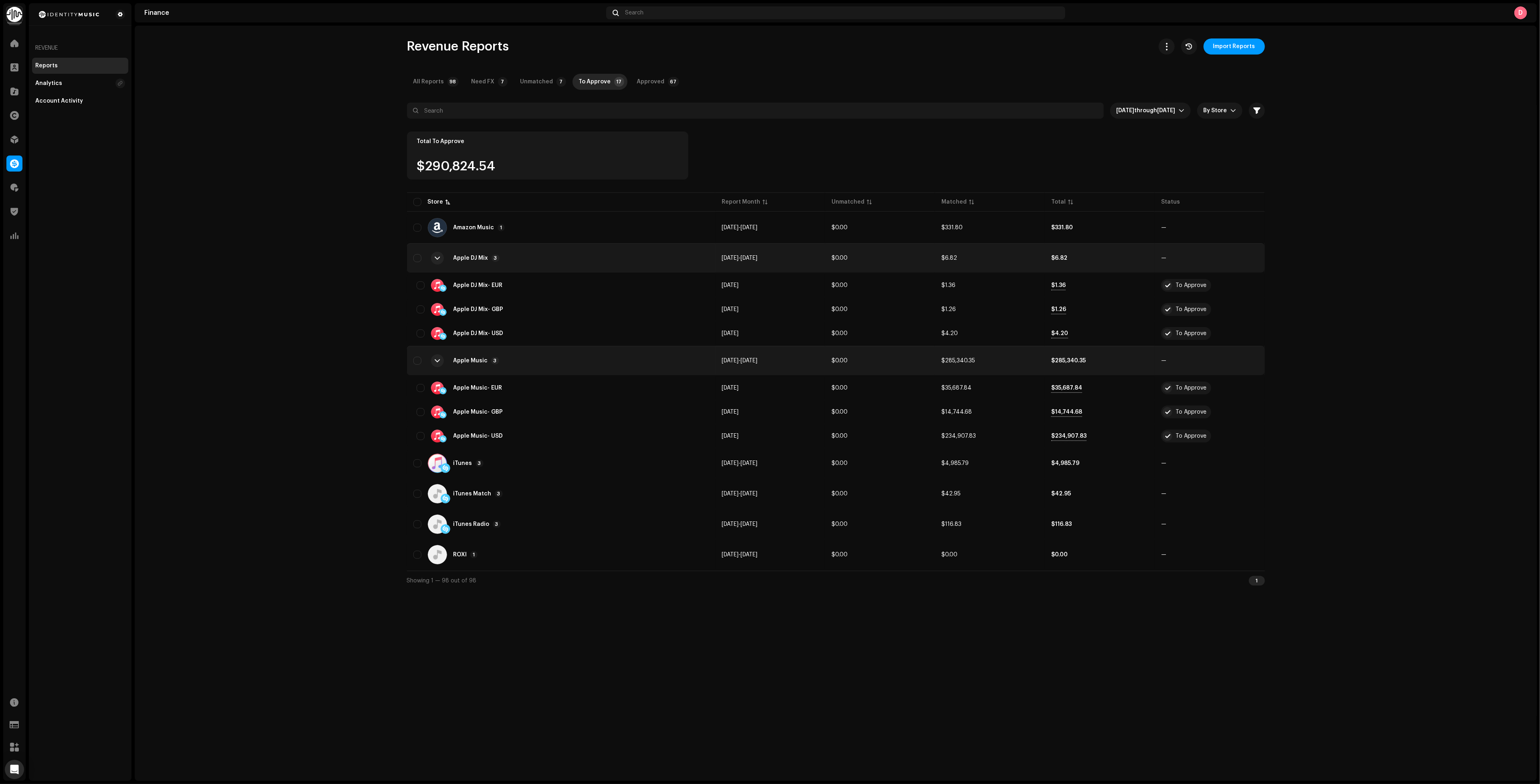
click at [535, 354] on div "Apple Music 3" at bounding box center [561, 360] width 296 height 19
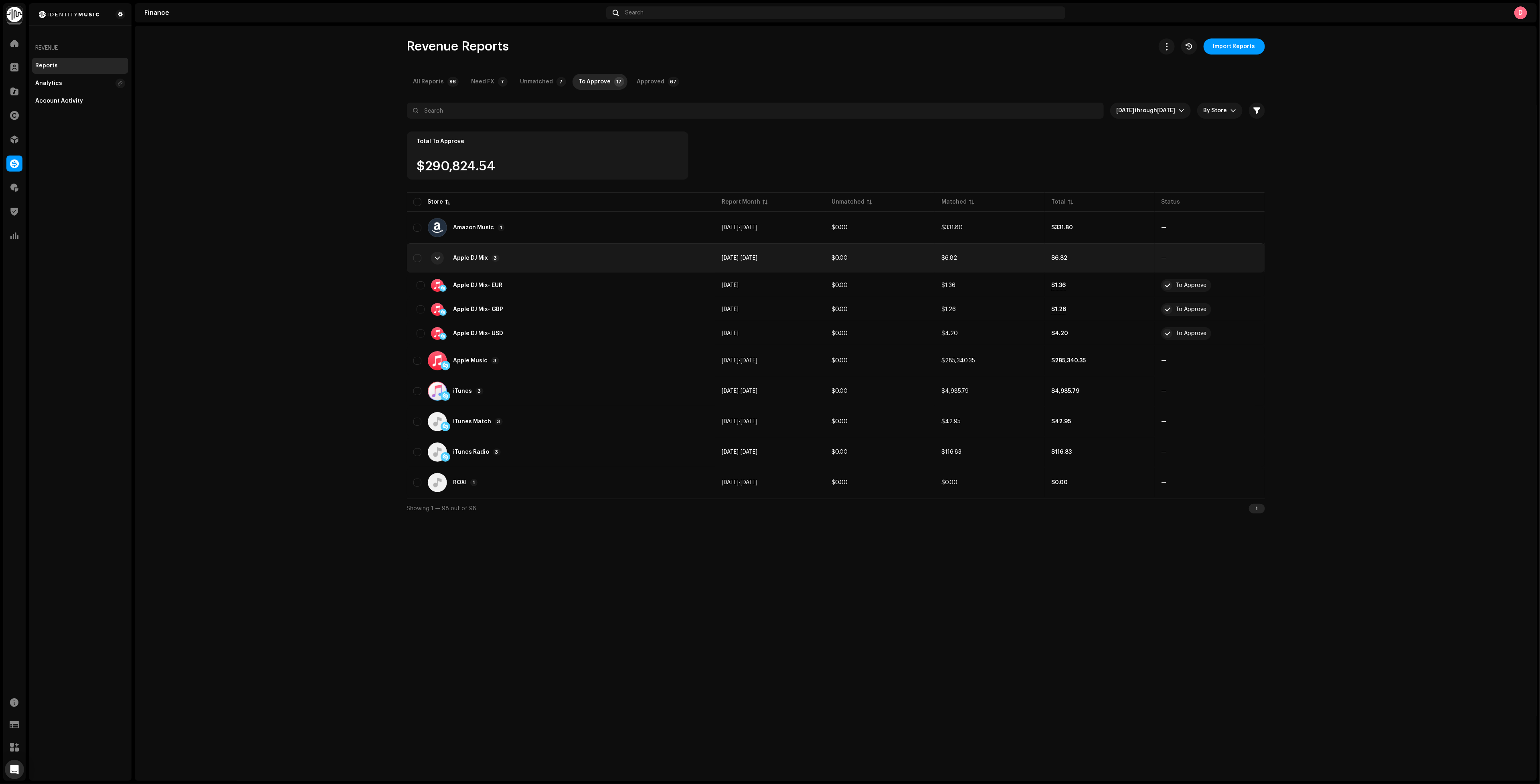
click at [530, 254] on div "Apple DJ Mix 3" at bounding box center [561, 258] width 296 height 19
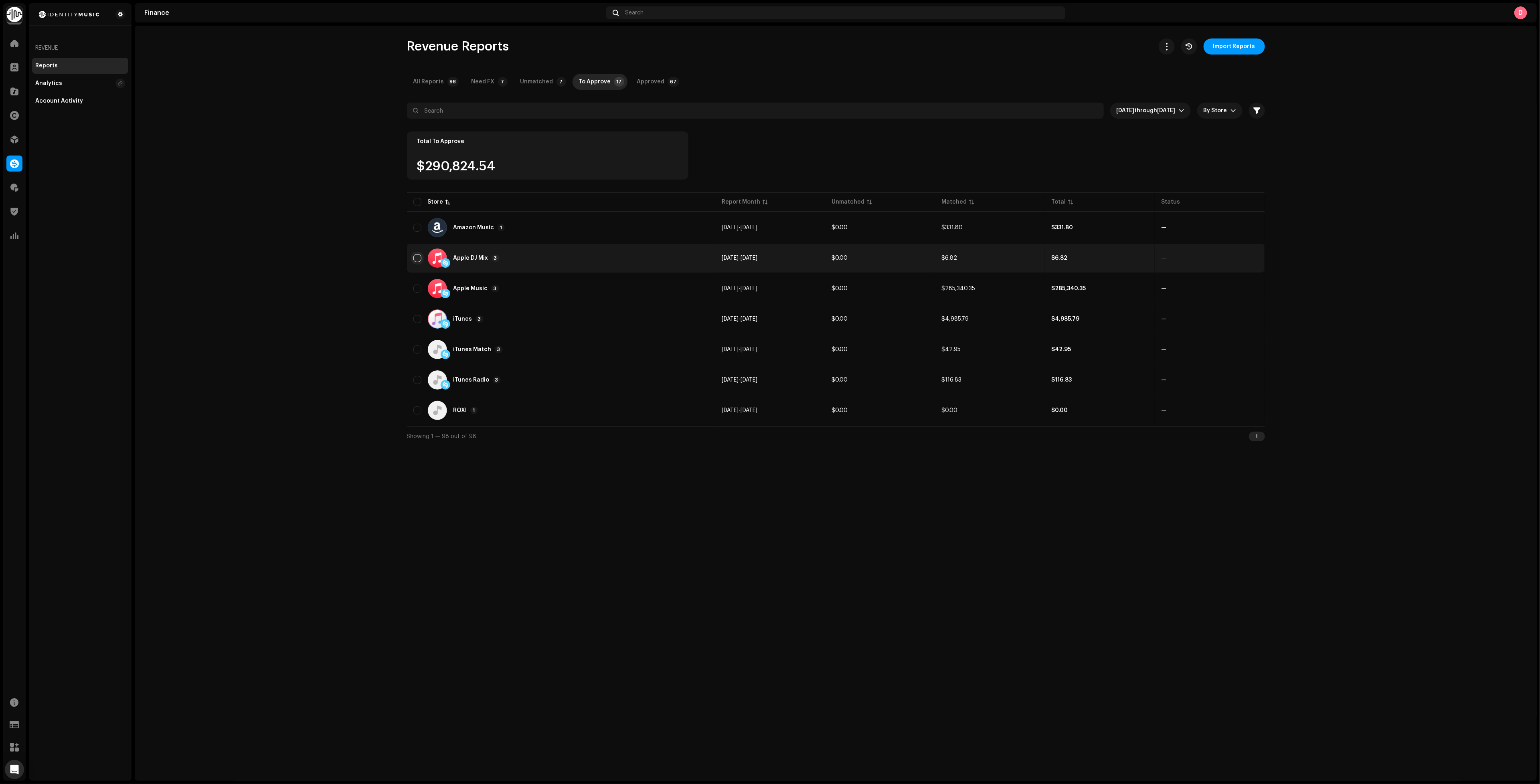
click at [417, 256] on input "Row Unselected" at bounding box center [417, 258] width 8 height 8
checkbox input "true"
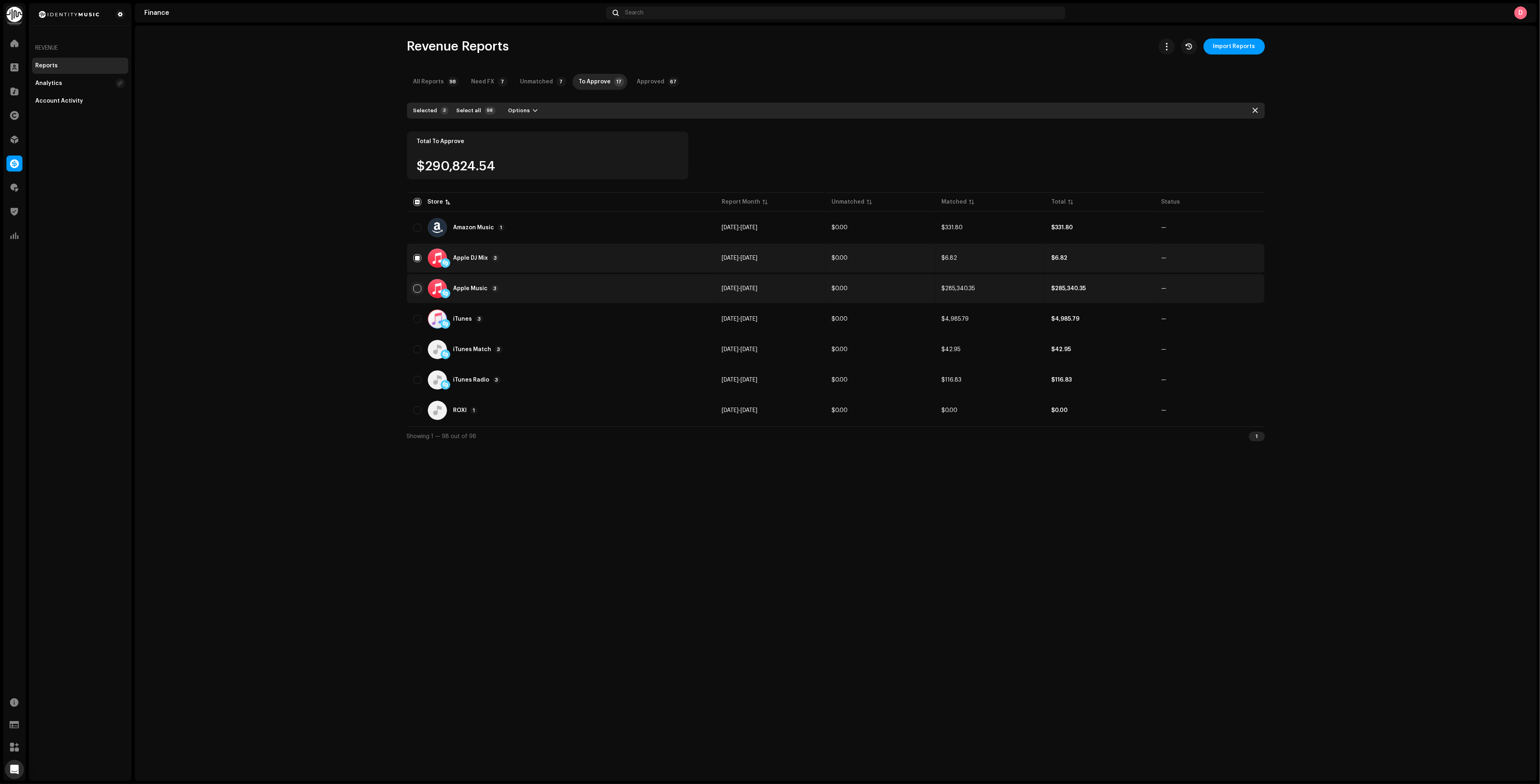
click at [415, 288] on input "Row Unselected" at bounding box center [417, 288] width 8 height 8
checkbox input "true"
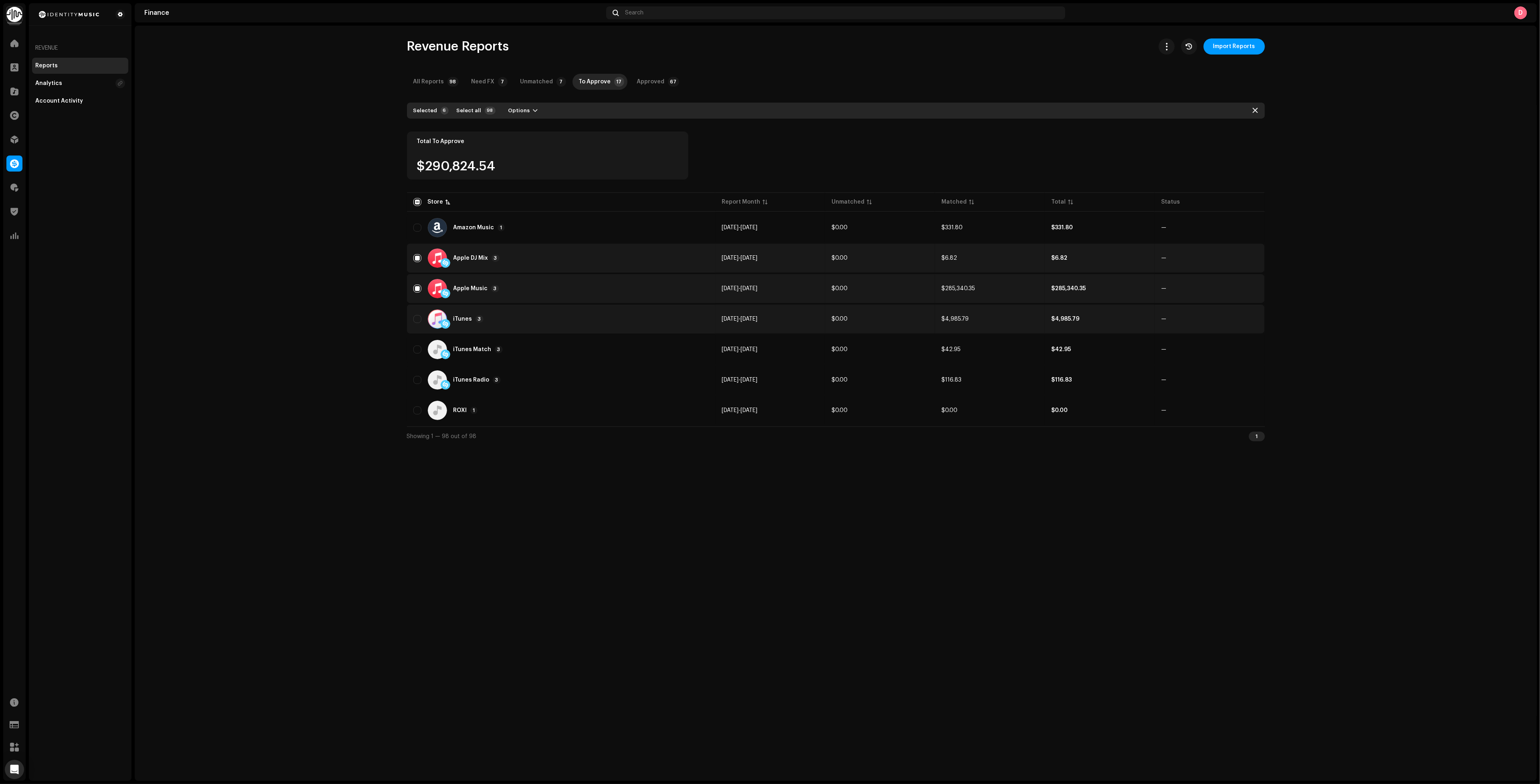
drag, startPoint x: 417, startPoint y: 315, endPoint x: 412, endPoint y: 330, distance: 15.8
click at [417, 315] on input "Row Unselected" at bounding box center [417, 318] width 8 height 8
checkbox input "true"
click at [417, 347] on input "Row Unselected" at bounding box center [417, 349] width 8 height 8
checkbox input "true"
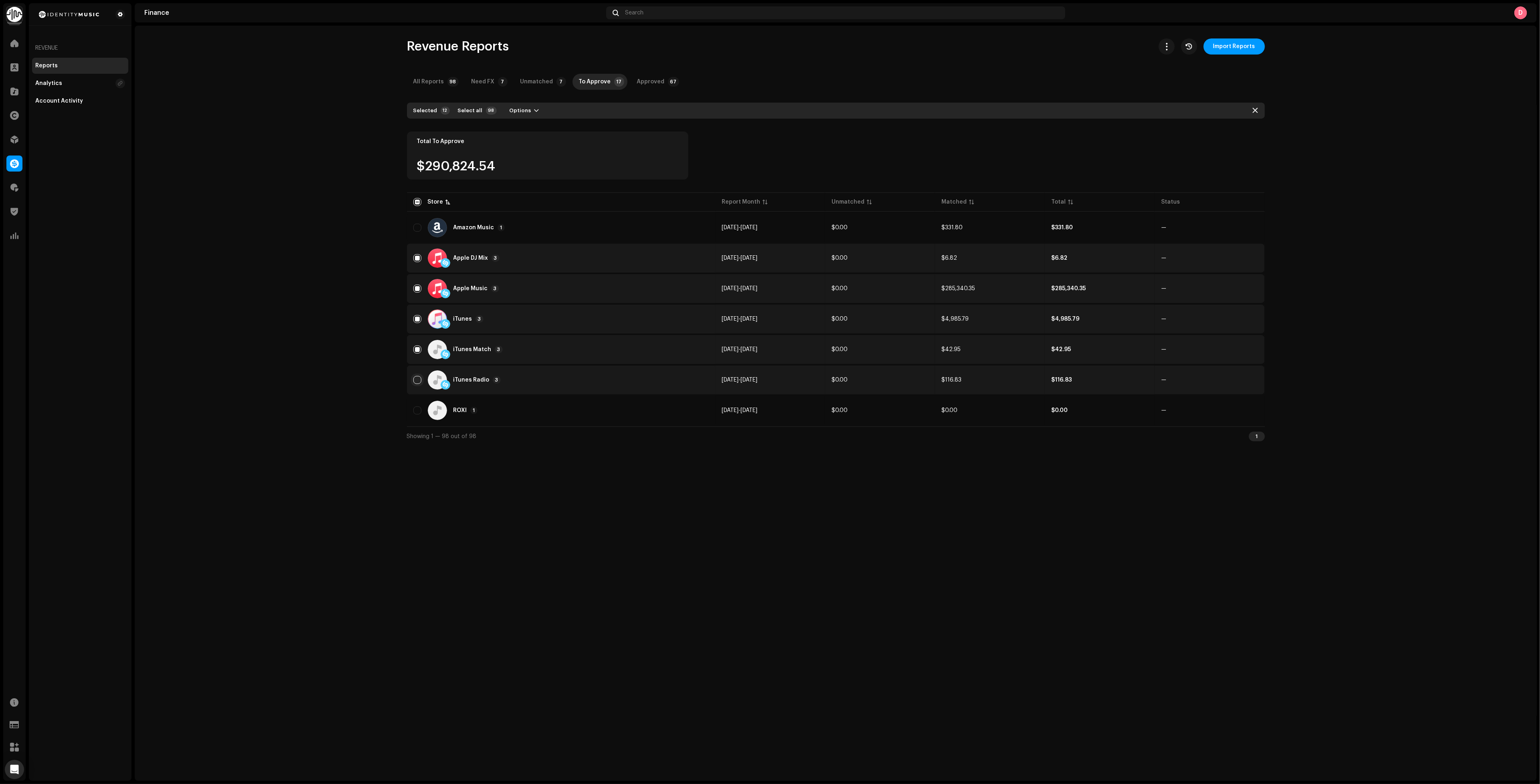
click at [418, 379] on input "Row Unselected" at bounding box center [417, 379] width 8 height 8
checkbox input "true"
click at [517, 110] on span "Options" at bounding box center [520, 111] width 22 height 16
click at [540, 142] on div "Approve" at bounding box center [542, 145] width 75 height 7
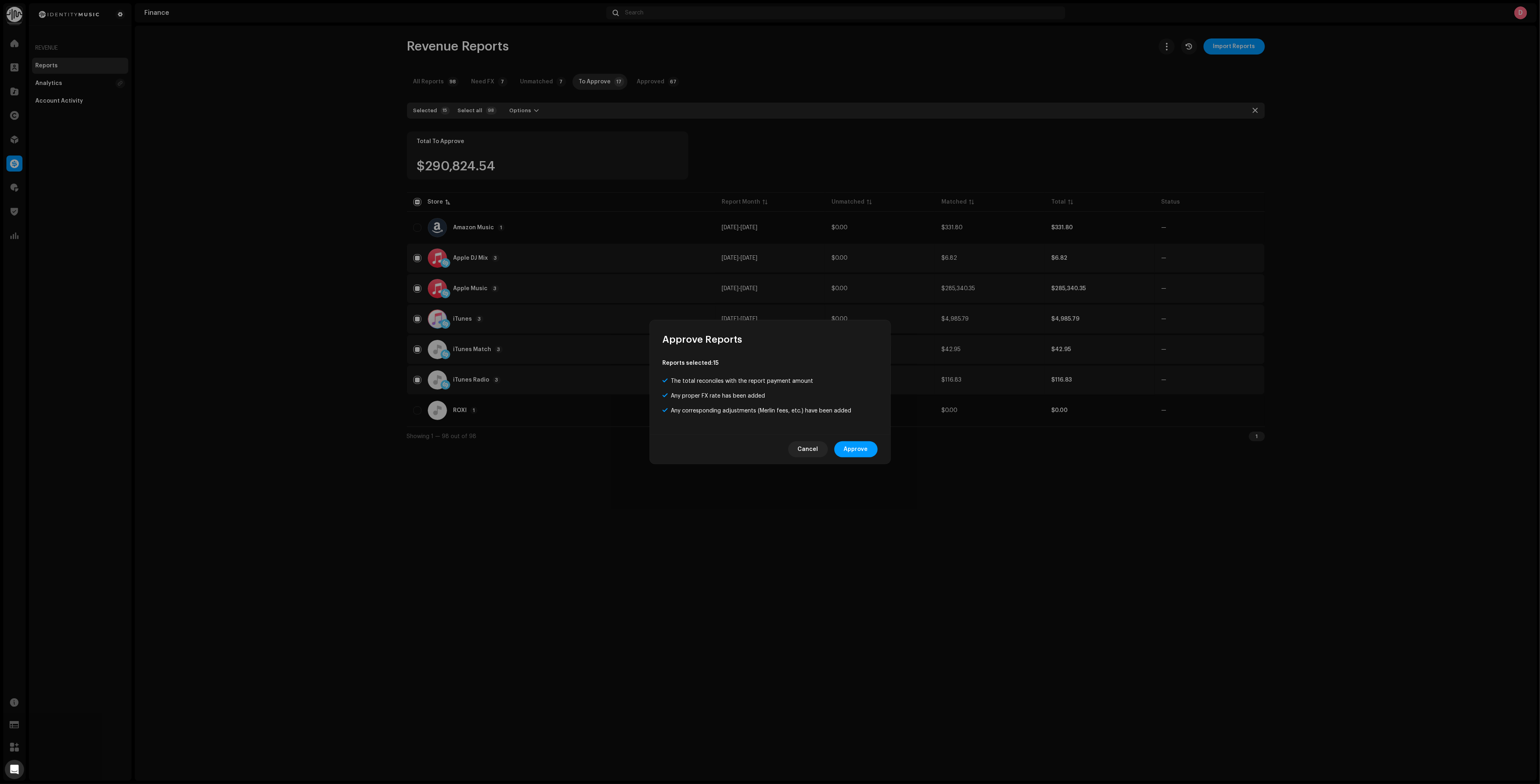
click at [861, 452] on span "Approve" at bounding box center [856, 449] width 24 height 16
